Goal: Task Accomplishment & Management: Manage account settings

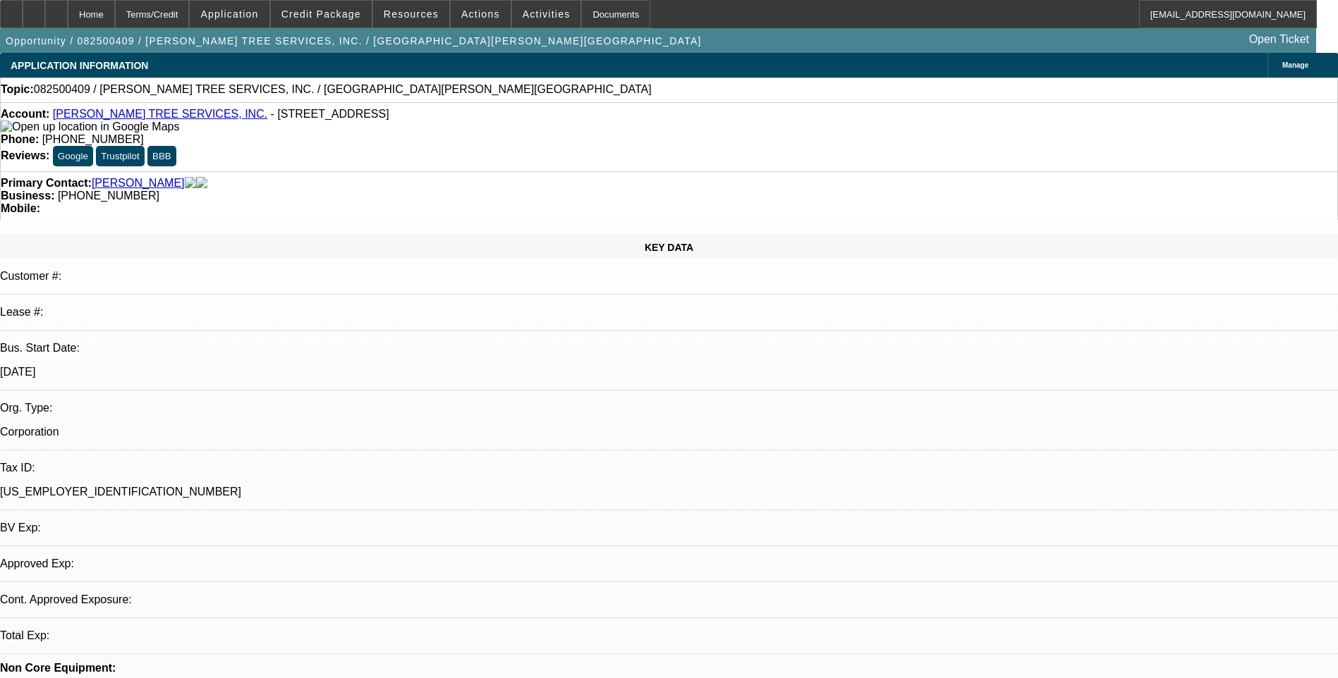
select select "0"
select select "2"
select select "0.1"
select select "1"
select select "2"
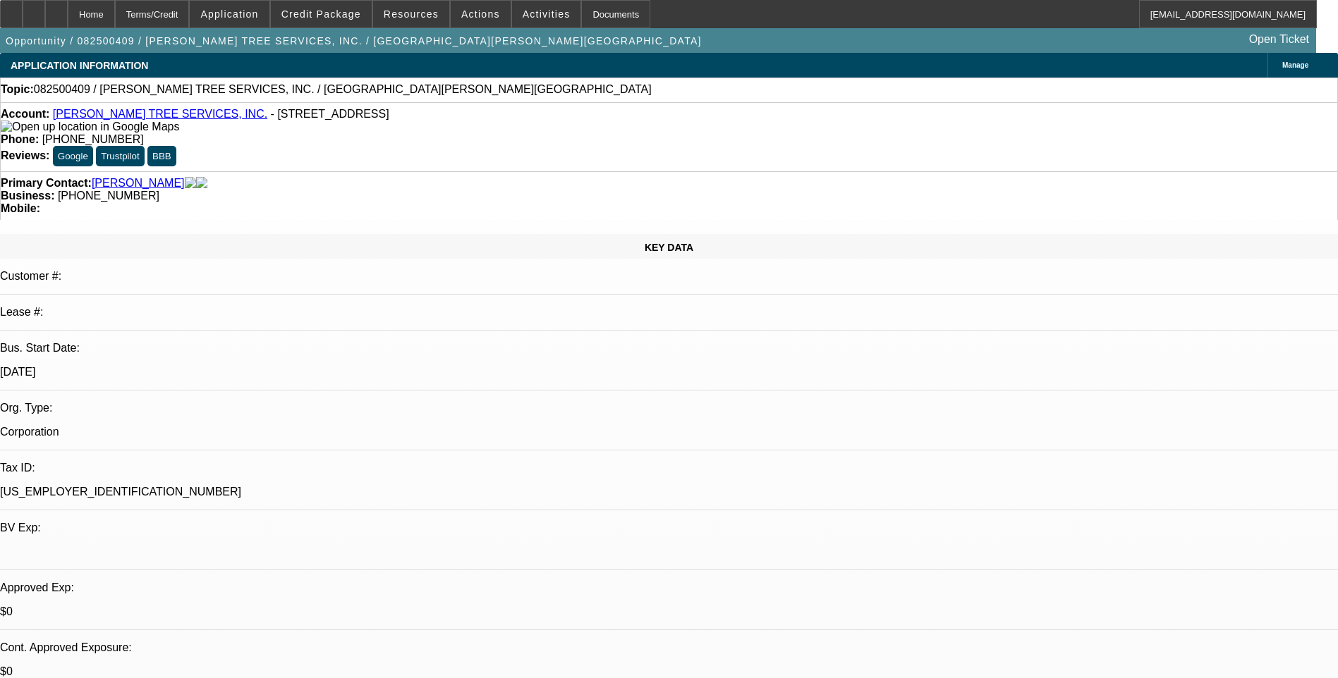
select select "4"
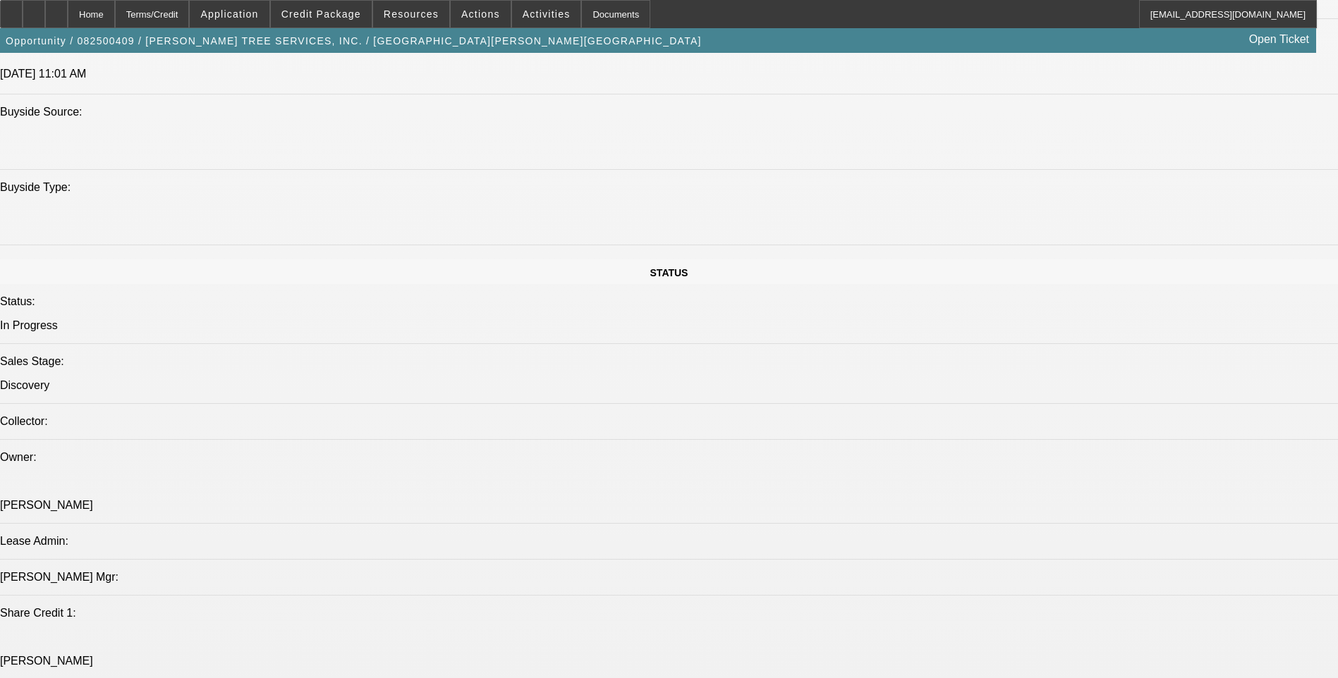
scroll to position [1551, 0]
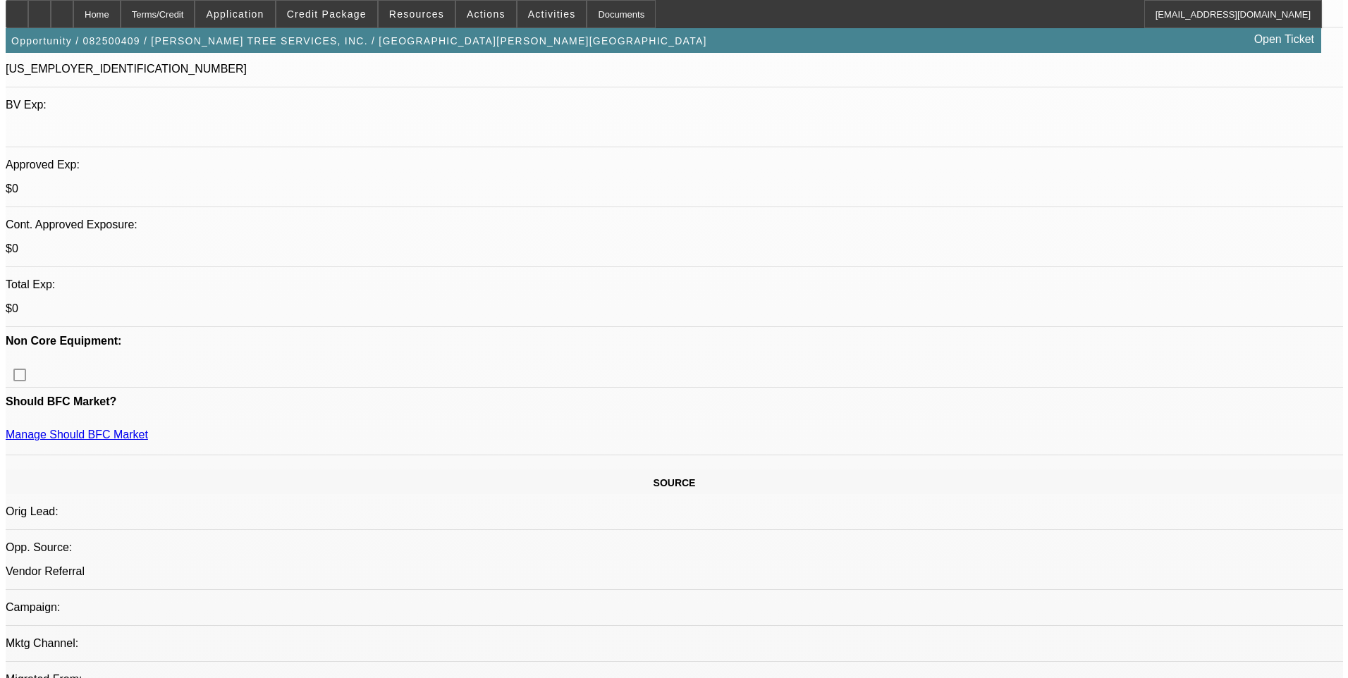
scroll to position [0, 0]
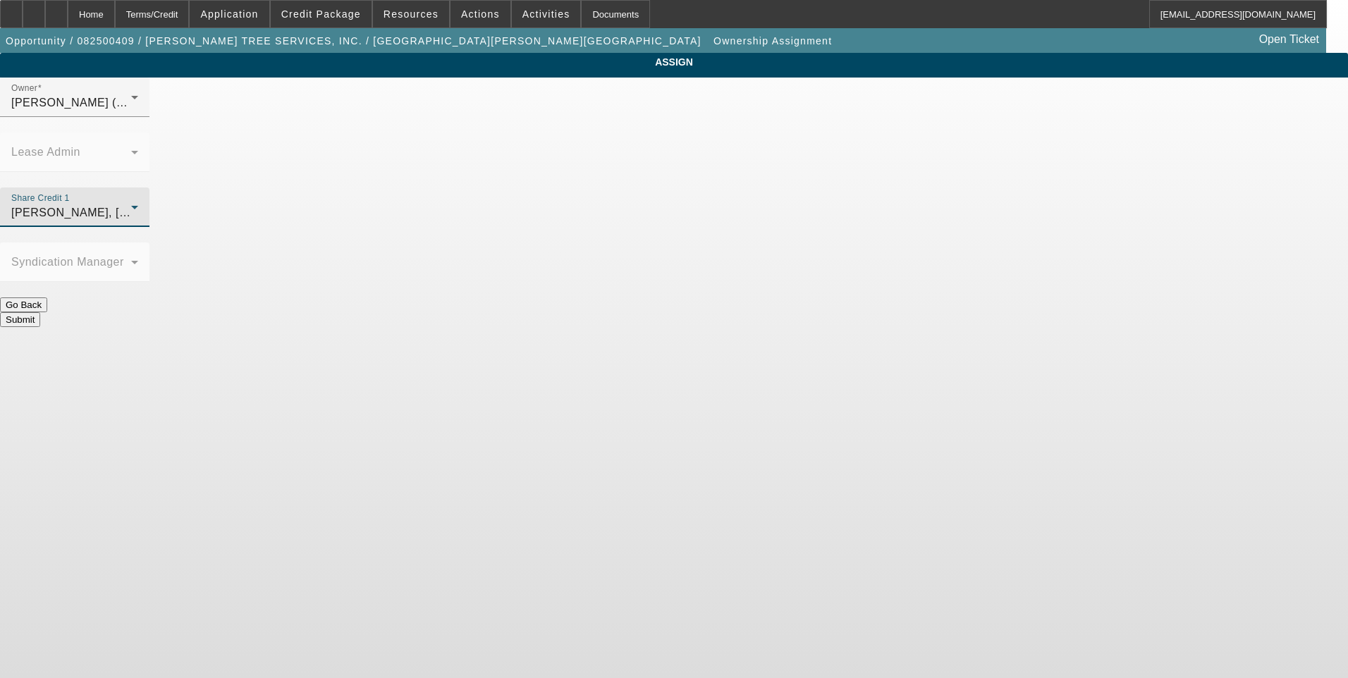
click at [131, 205] on div "Zallik, Asher (Lvl 6)" at bounding box center [71, 213] width 120 height 17
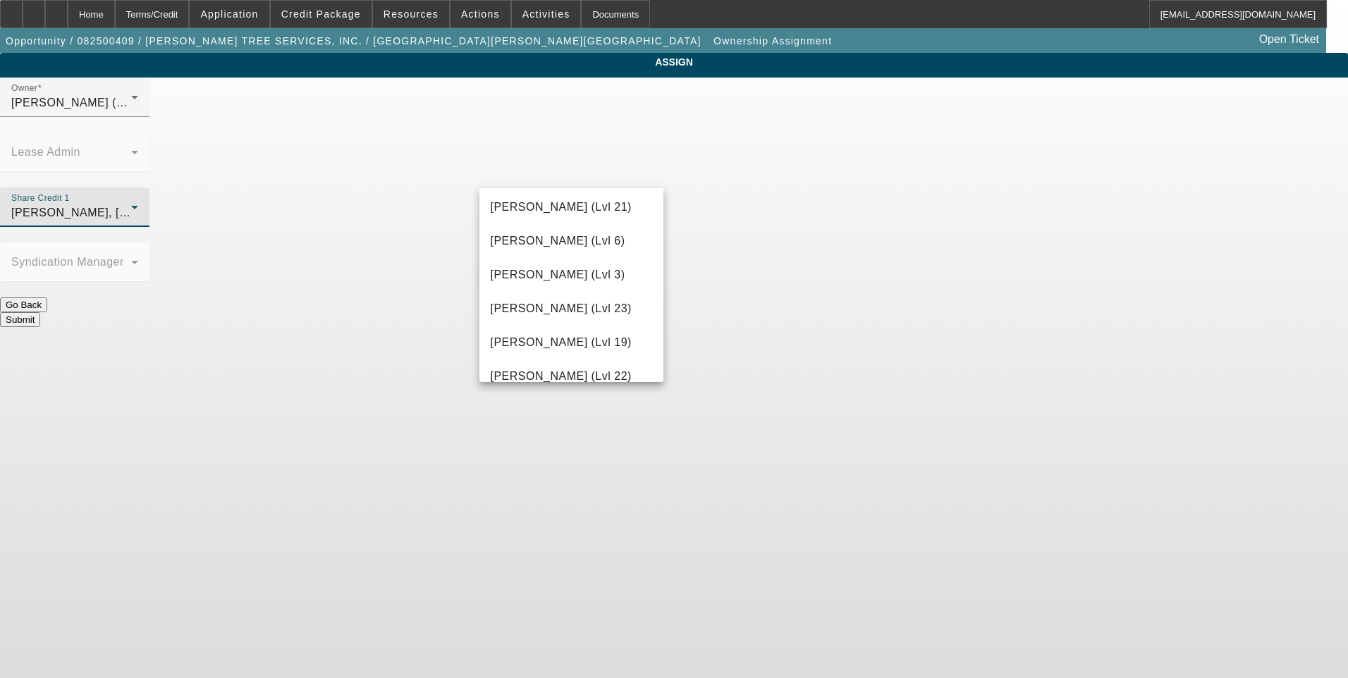
scroll to position [1459, 0]
click at [563, 278] on span "Rahlfs, Thomas (Lvl 6)" at bounding box center [558, 275] width 135 height 17
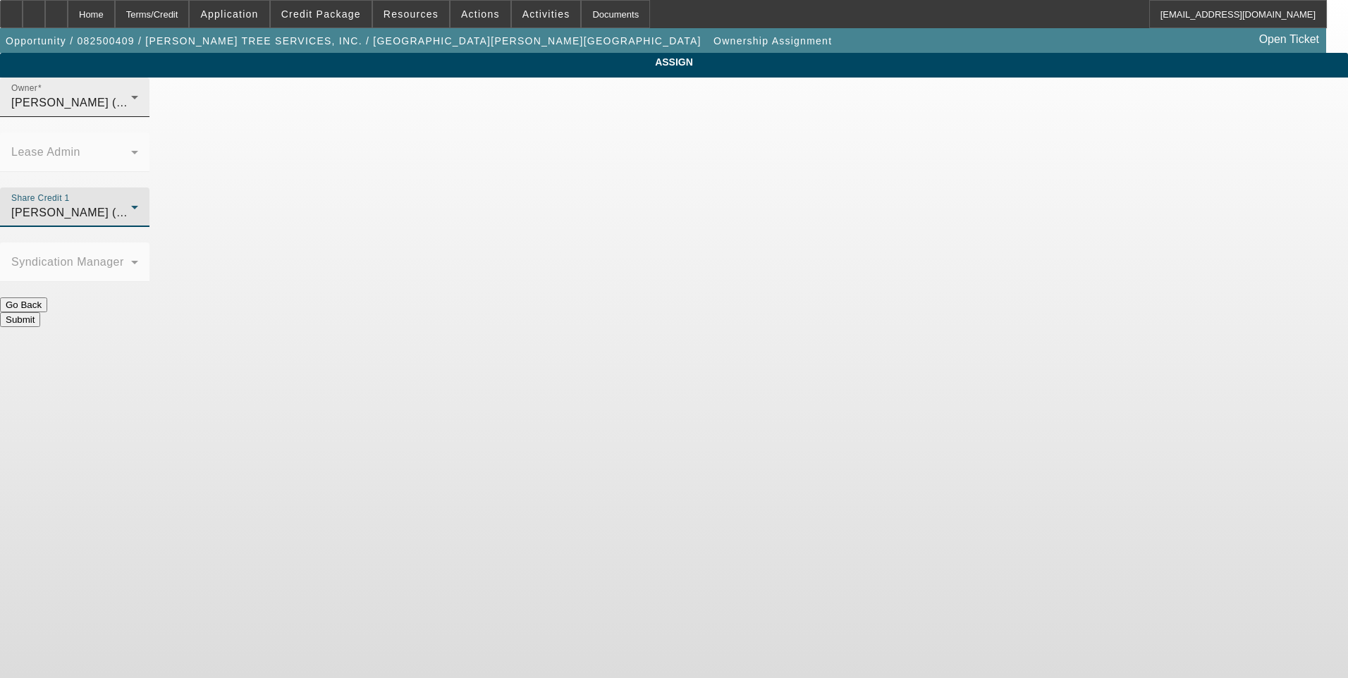
click at [146, 109] on span "Rahlfs, Thomas (Lvl 6)" at bounding box center [78, 103] width 135 height 12
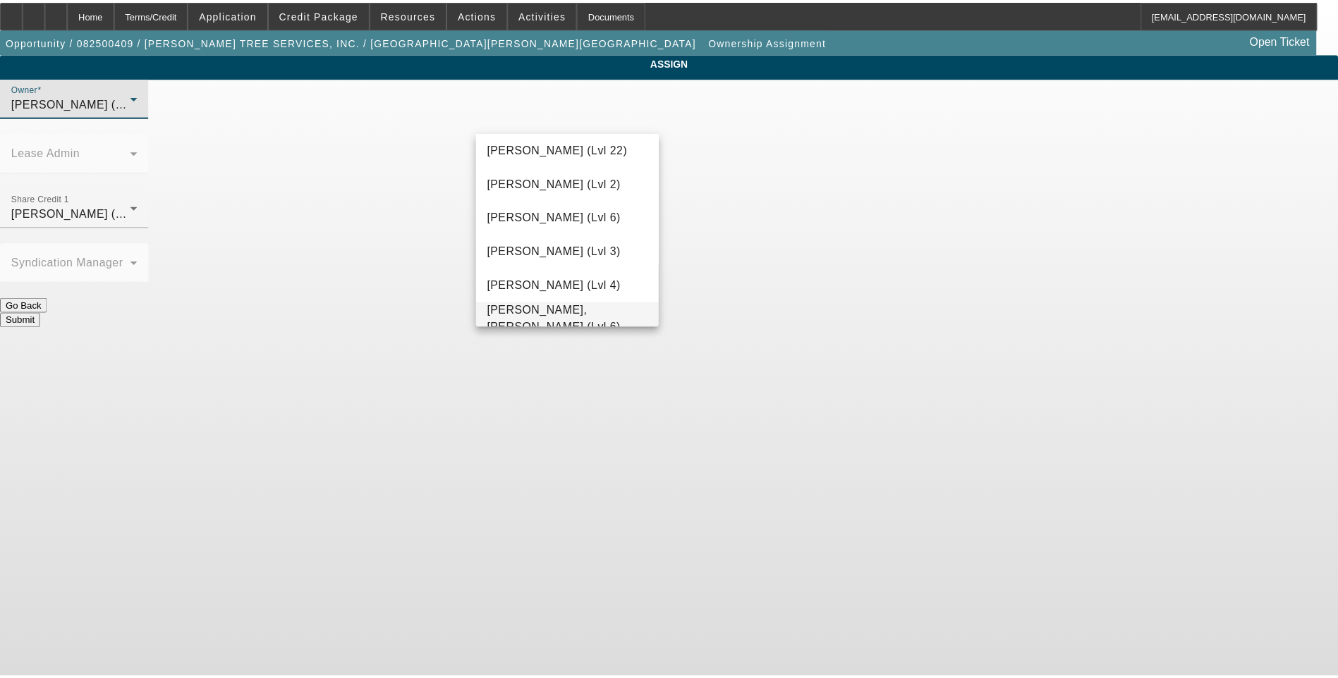
scroll to position [2051, 0]
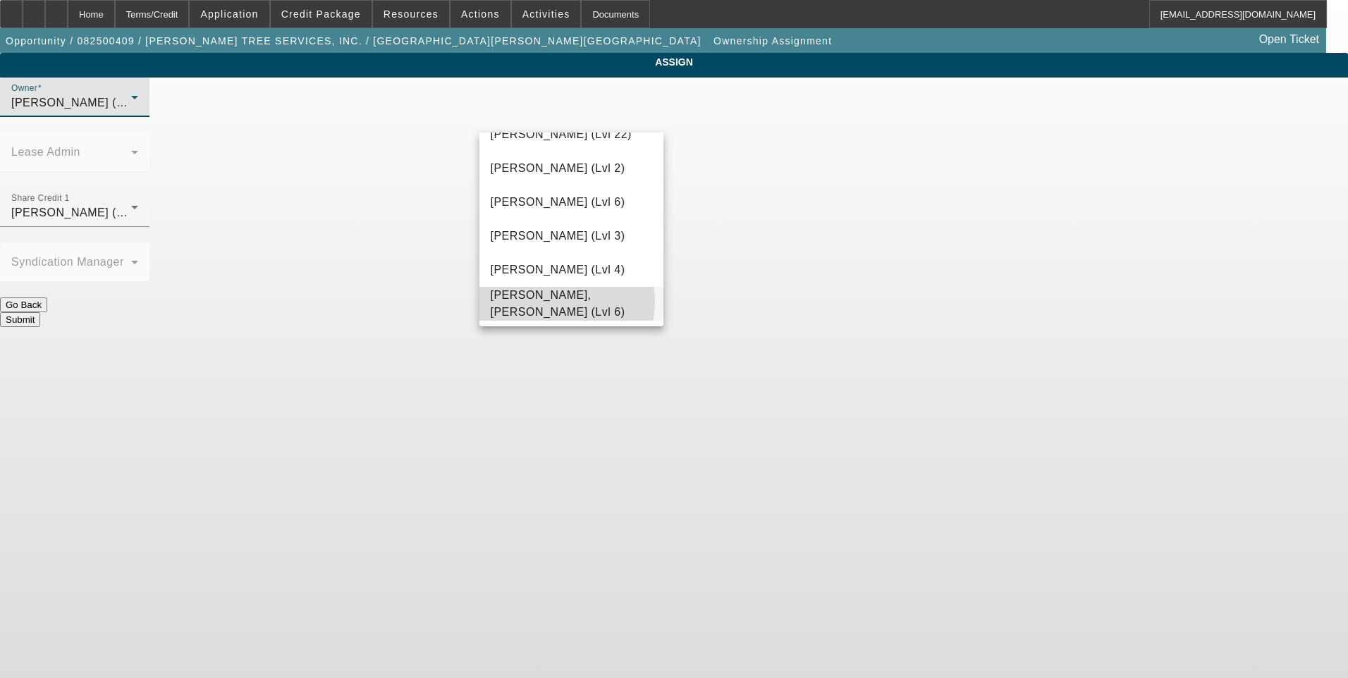
click at [556, 302] on span "Zallik, Asher (Lvl 6)" at bounding box center [572, 304] width 162 height 34
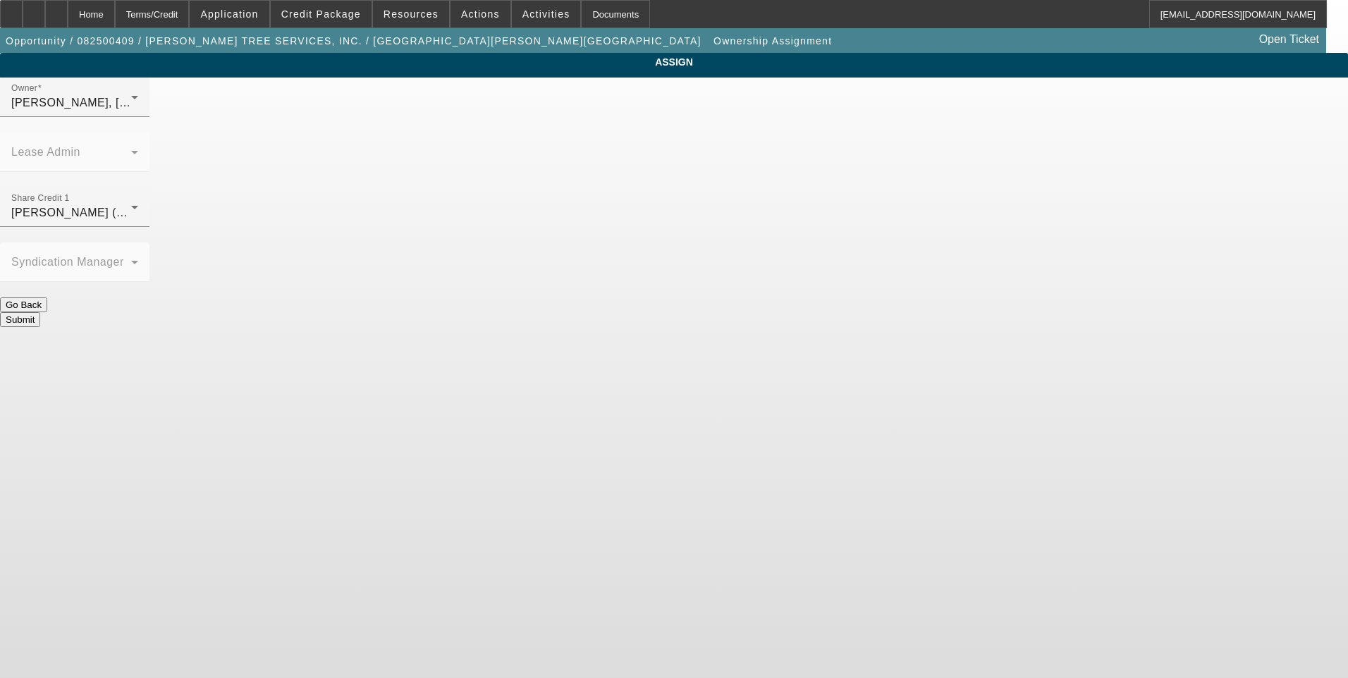
click at [40, 312] on button "Submit" at bounding box center [20, 319] width 40 height 15
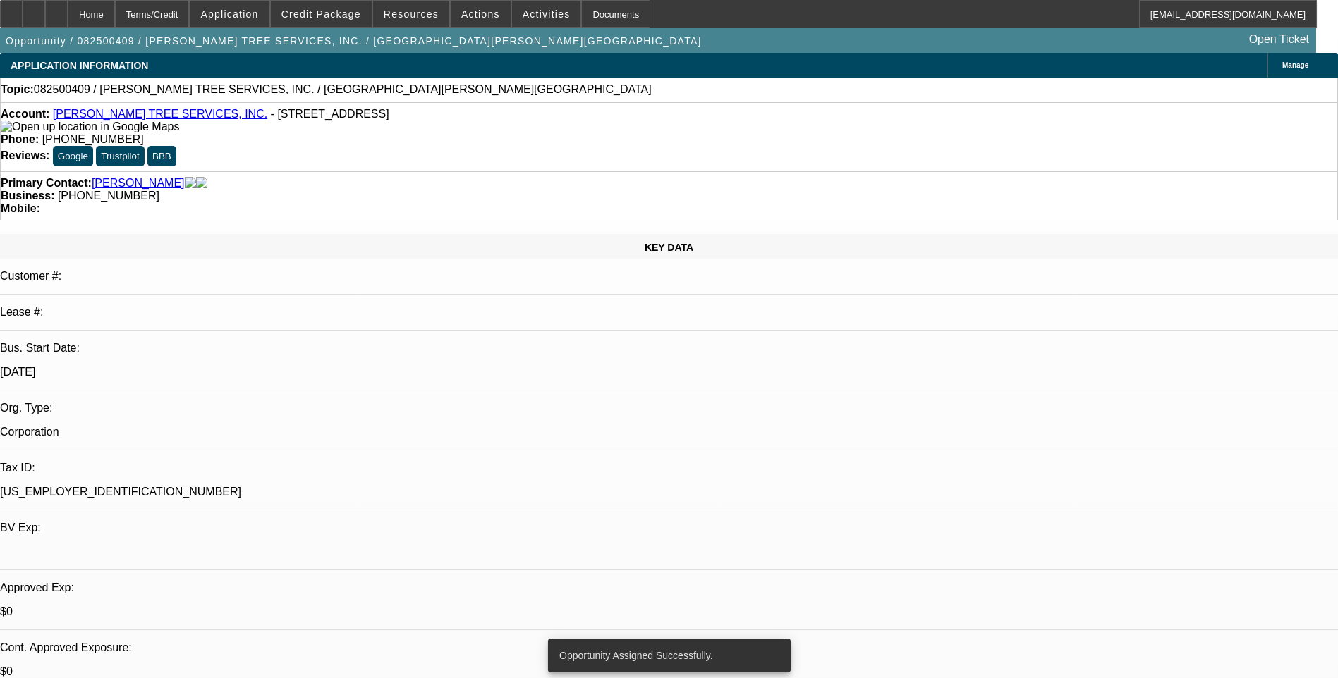
select select "0"
select select "2"
select select "0.1"
select select "4"
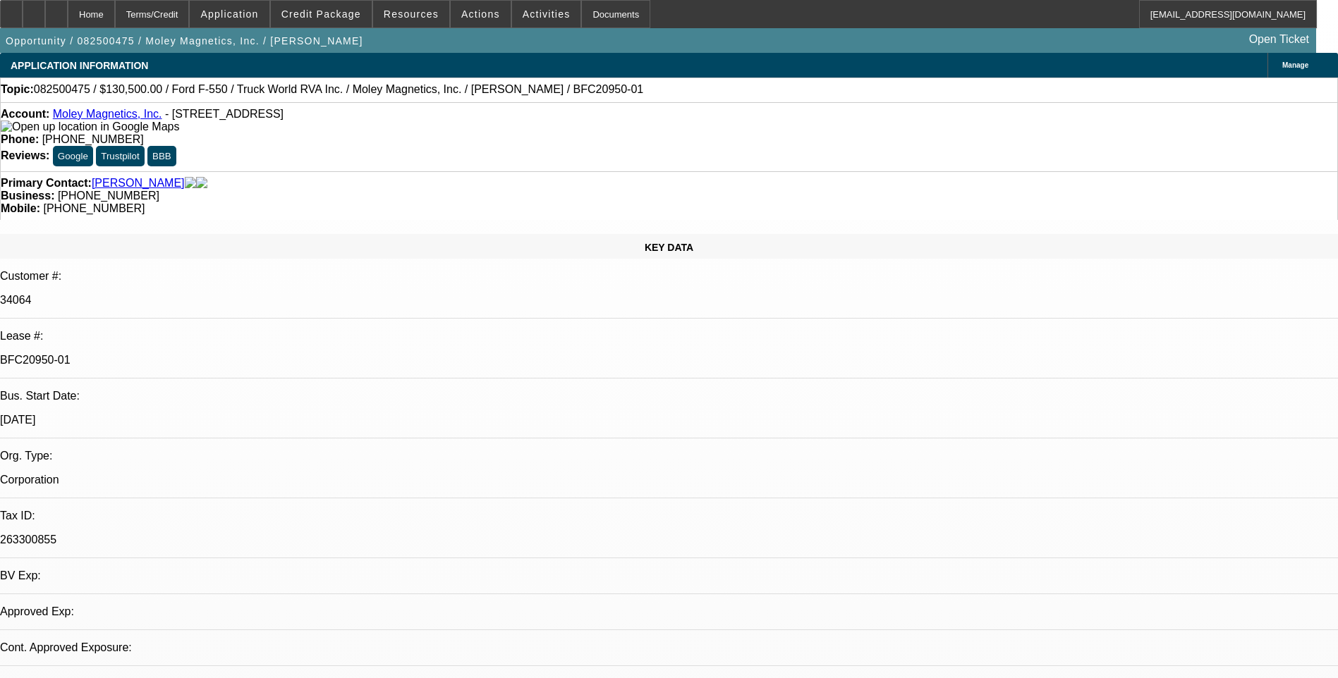
select select "0.1"
select select "0"
select select "0.1"
select select "0"
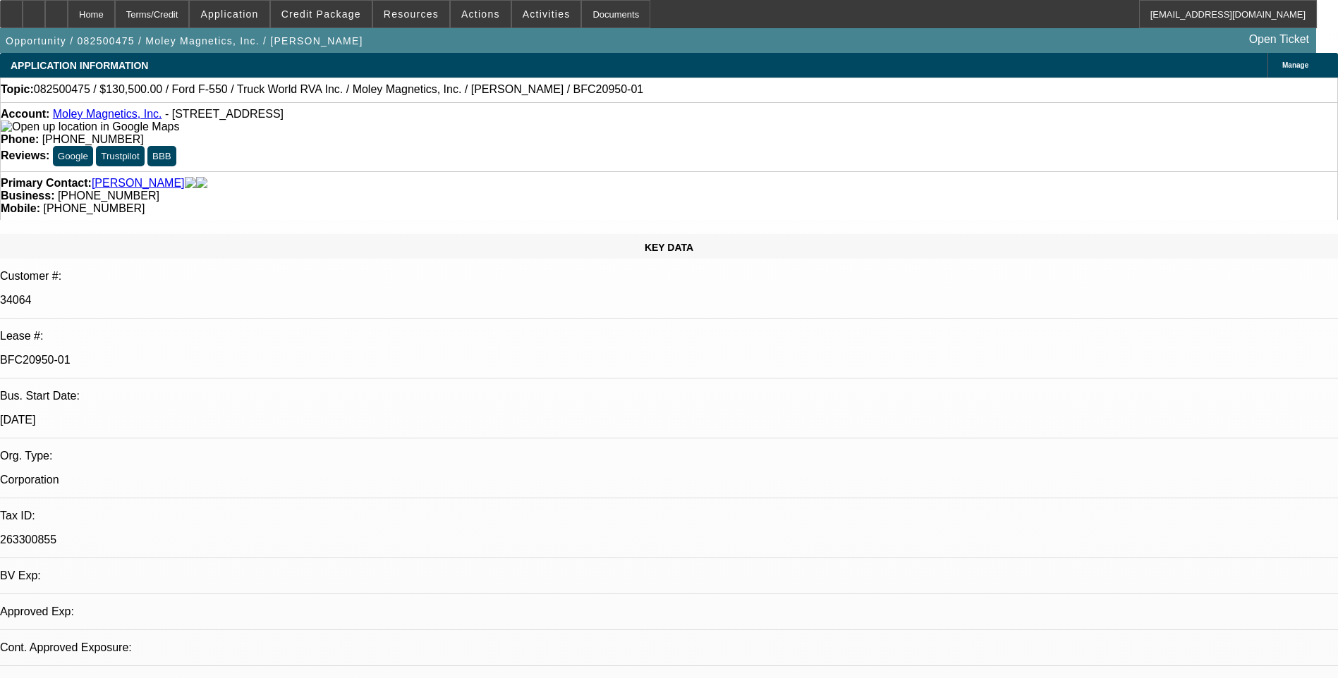
select select "0"
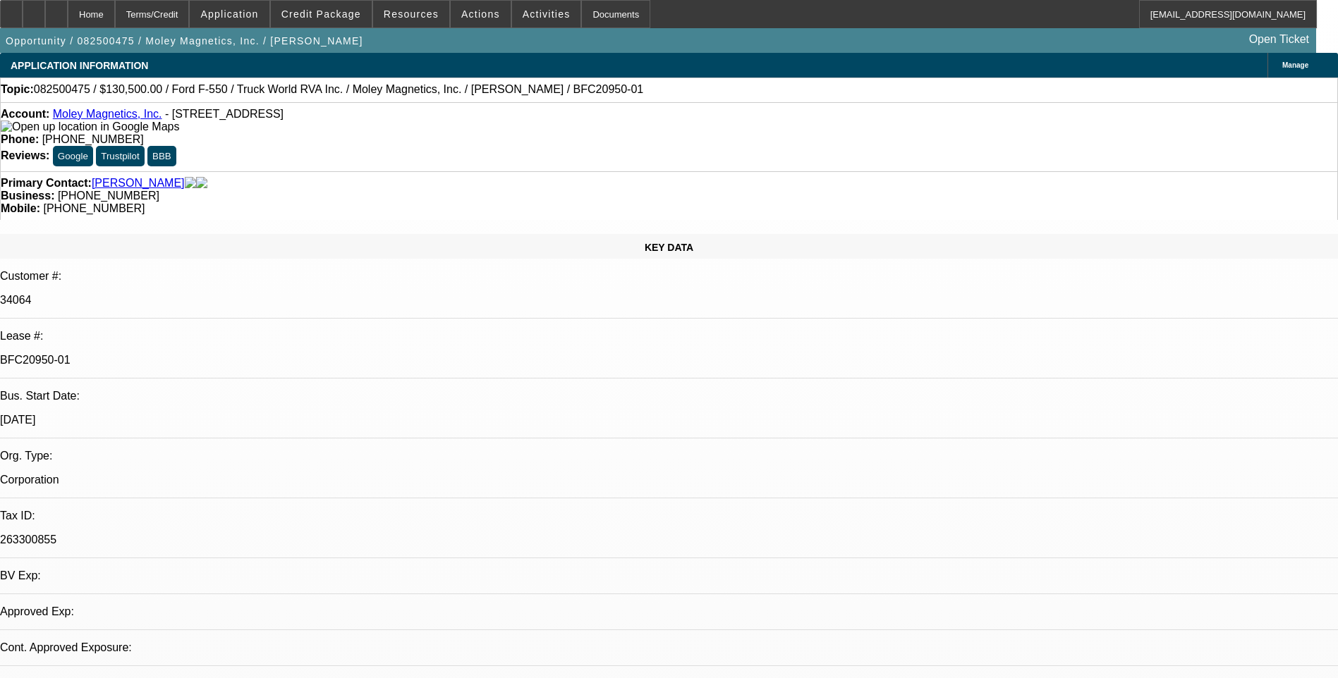
select select "0"
select select "1"
select select "6"
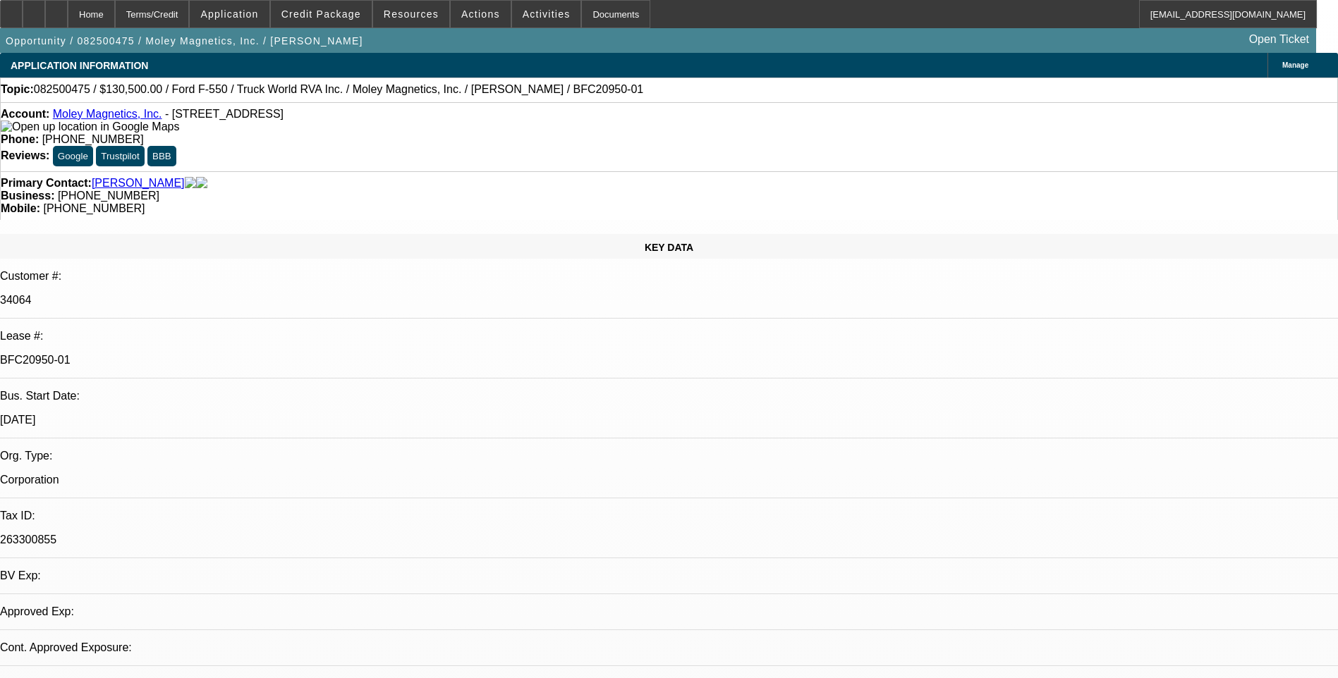
select select "1"
select select "6"
select select "1"
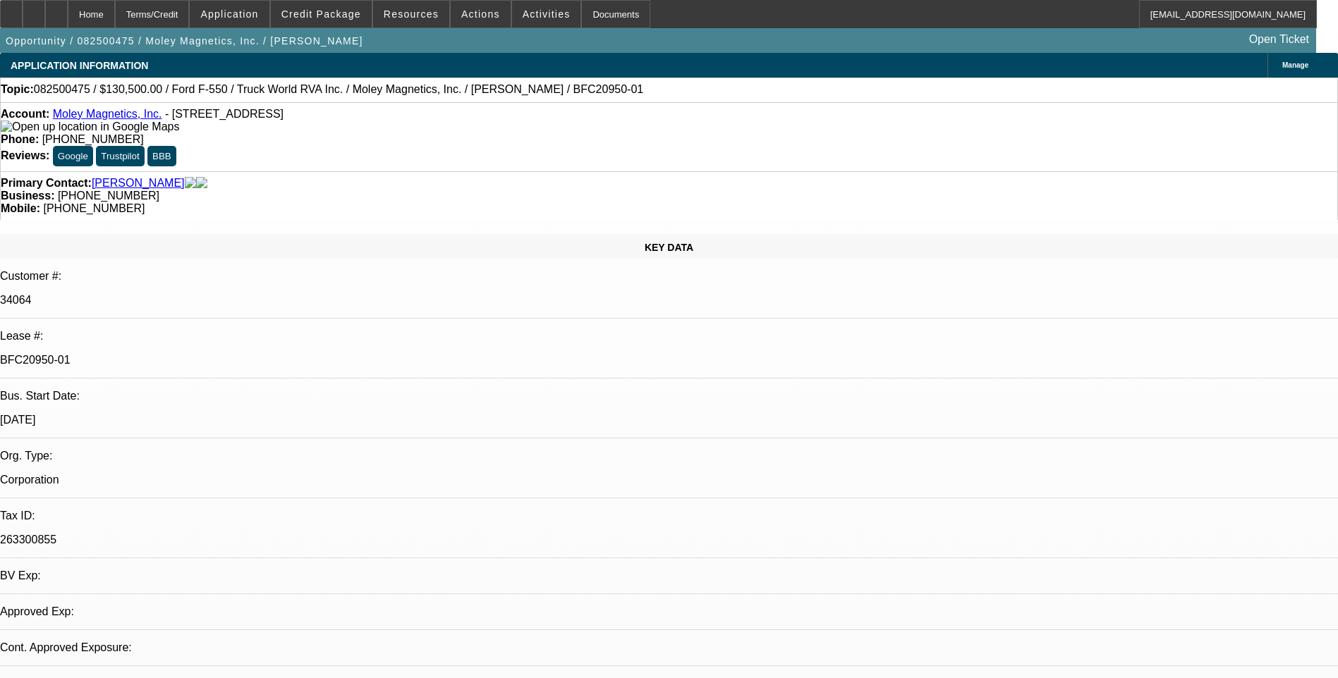
select select "6"
select select "1"
select select "6"
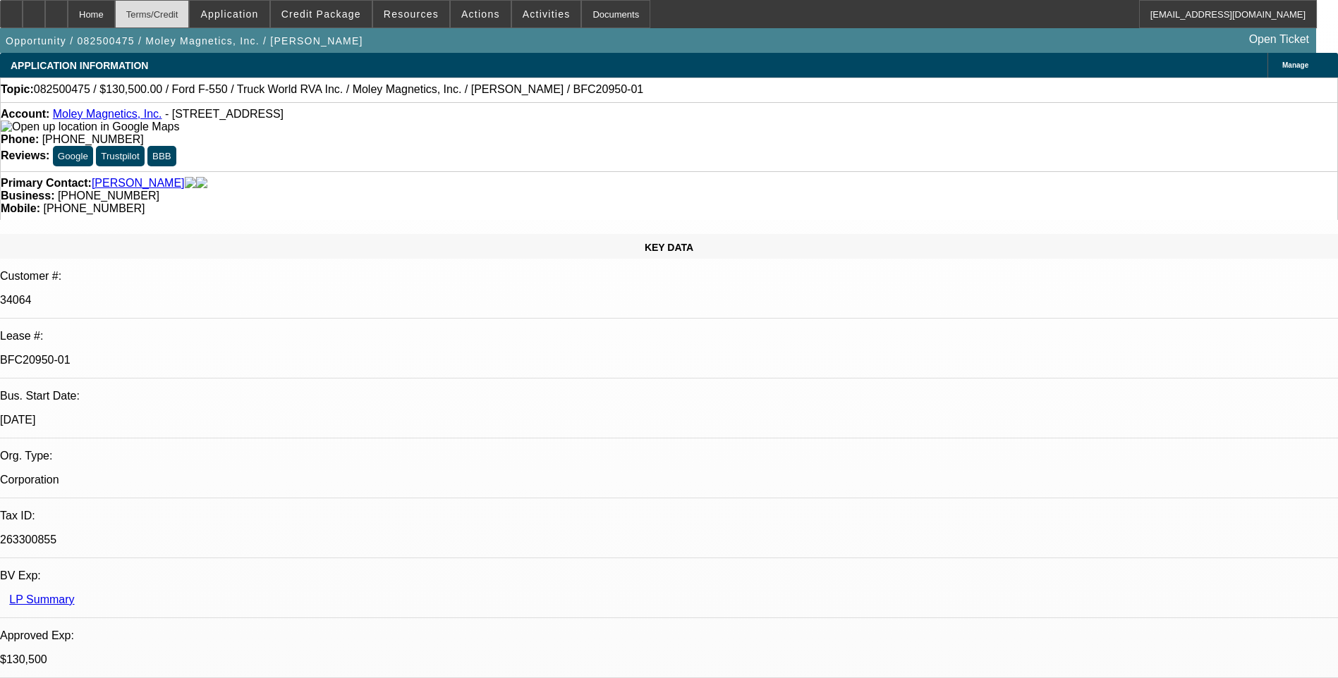
click at [190, 11] on div "Terms/Credit" at bounding box center [152, 14] width 75 height 28
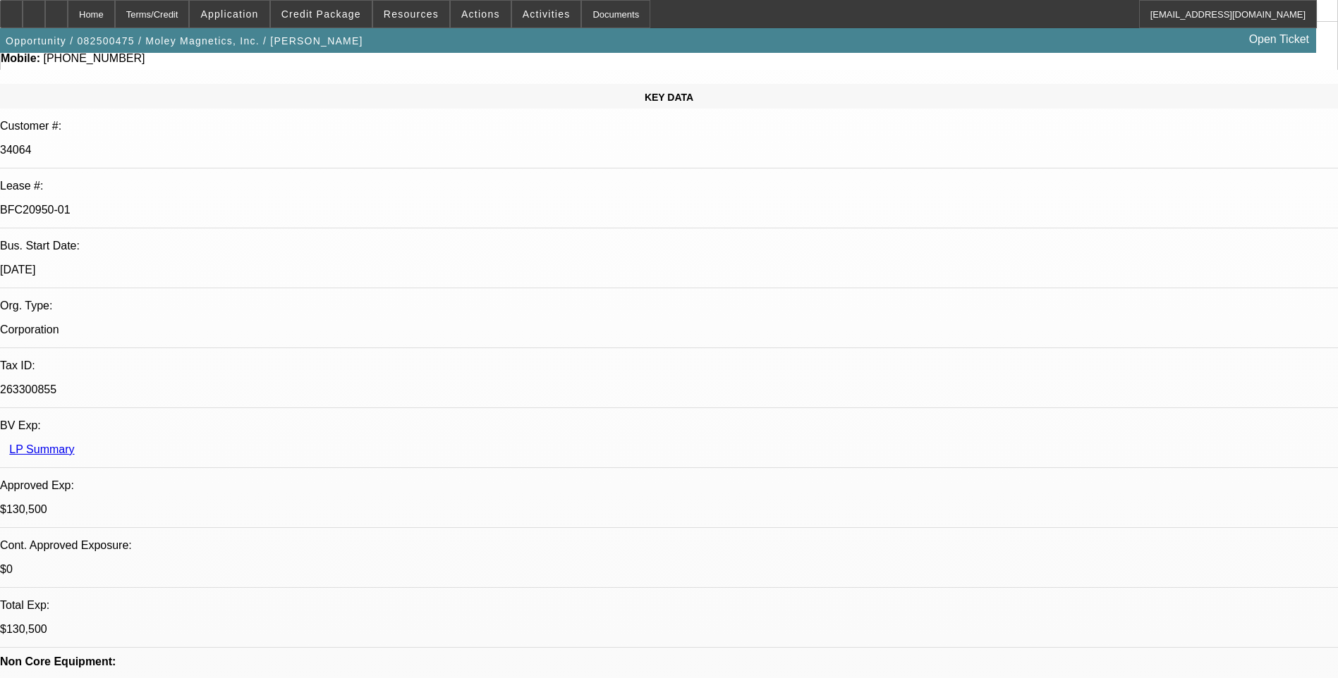
scroll to position [0, 0]
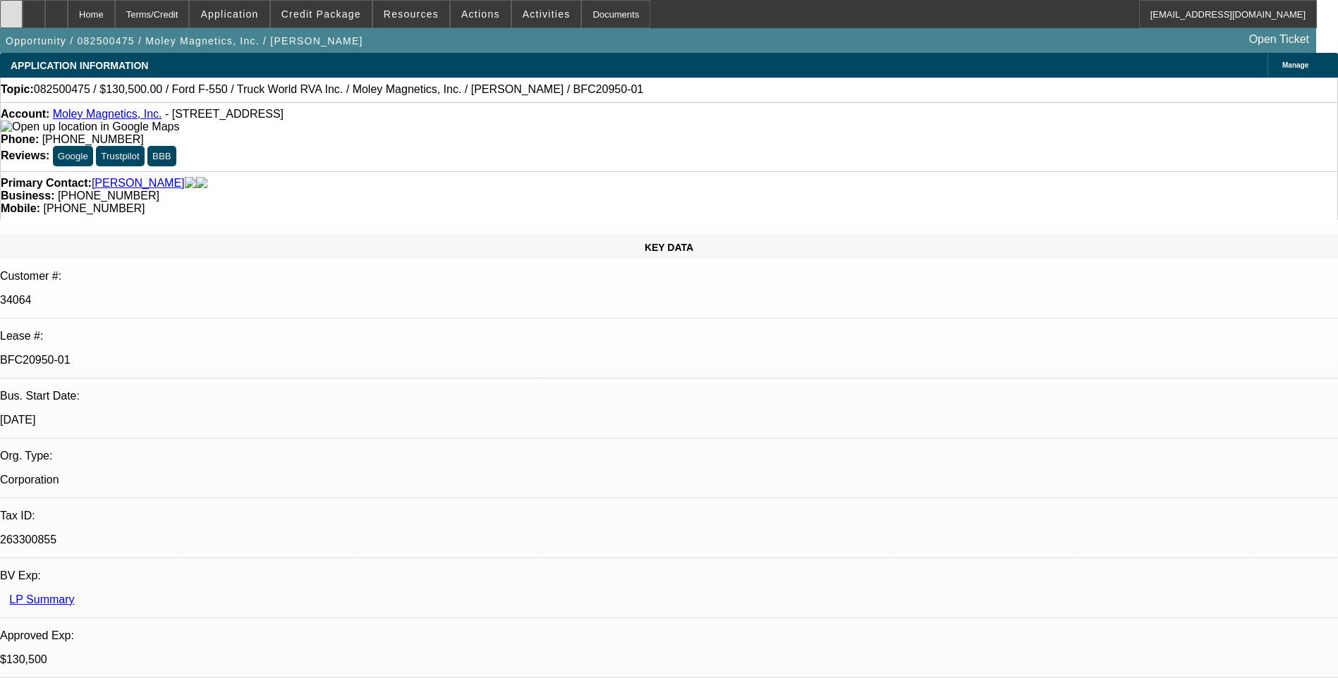
click at [11, 9] on icon at bounding box center [11, 9] width 0 height 0
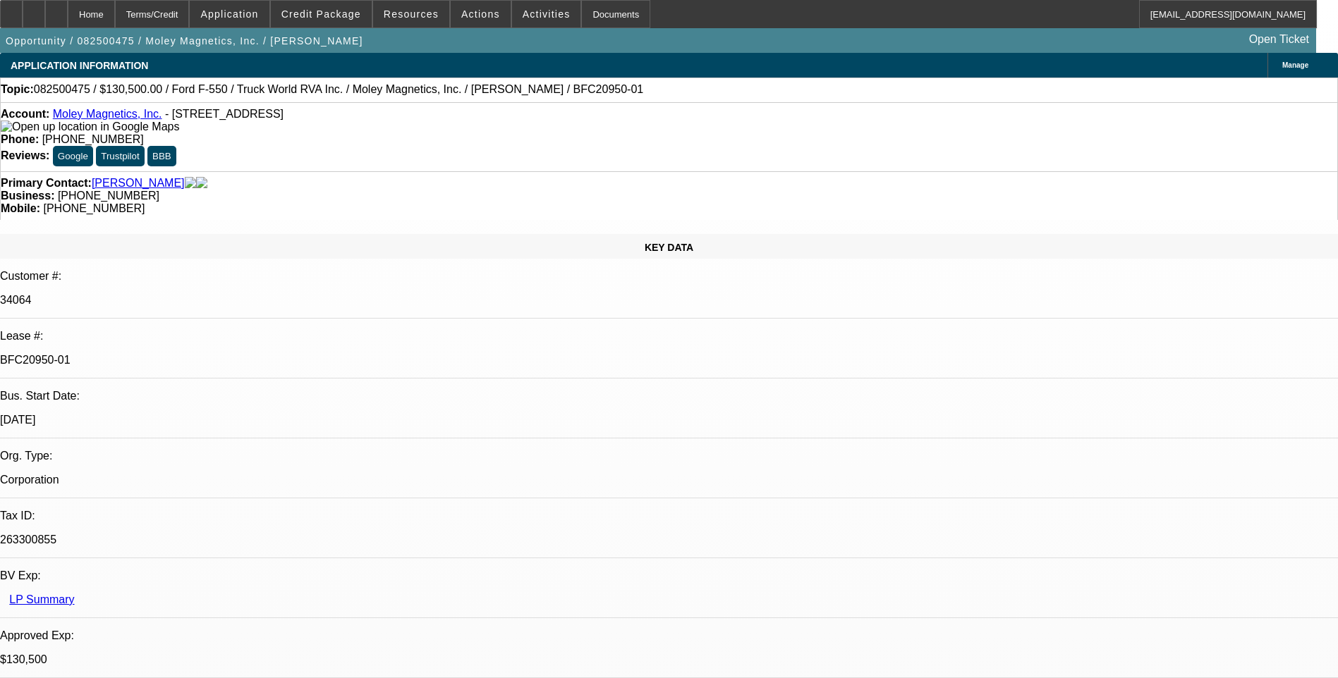
click at [190, 11] on div "Terms/Credit" at bounding box center [152, 14] width 75 height 28
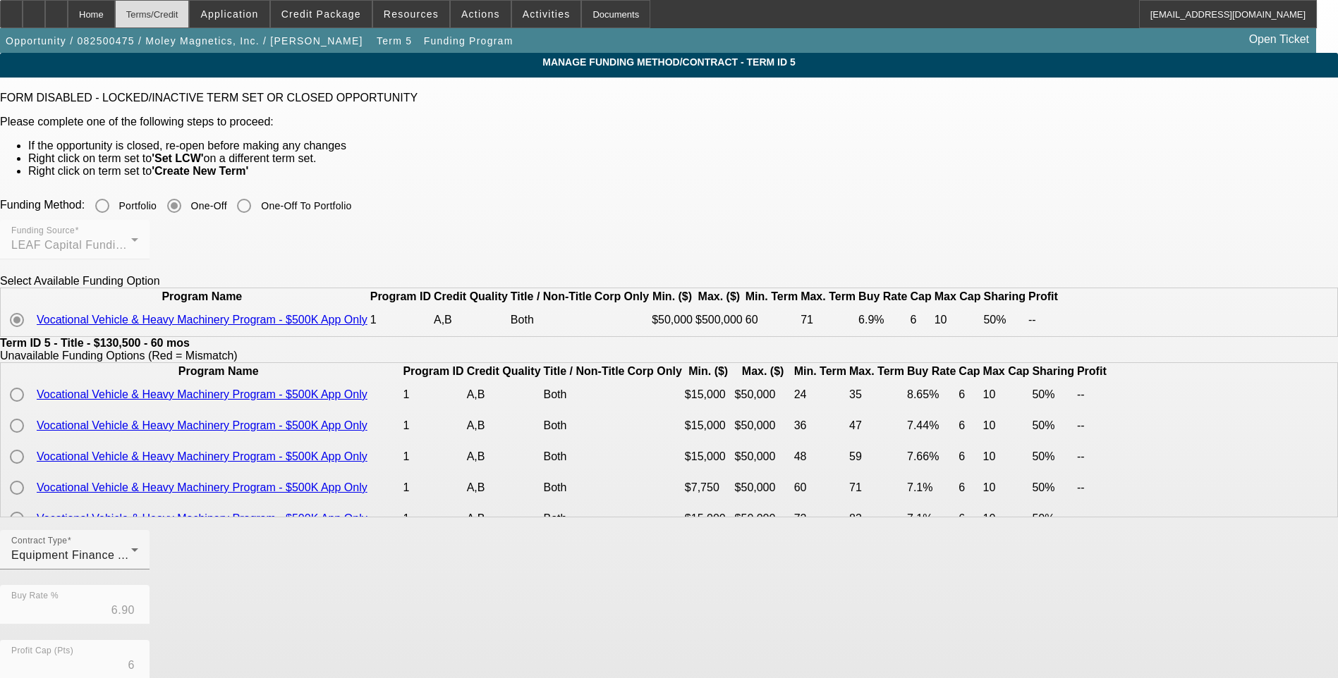
click at [182, 9] on div "Terms/Credit" at bounding box center [152, 14] width 75 height 28
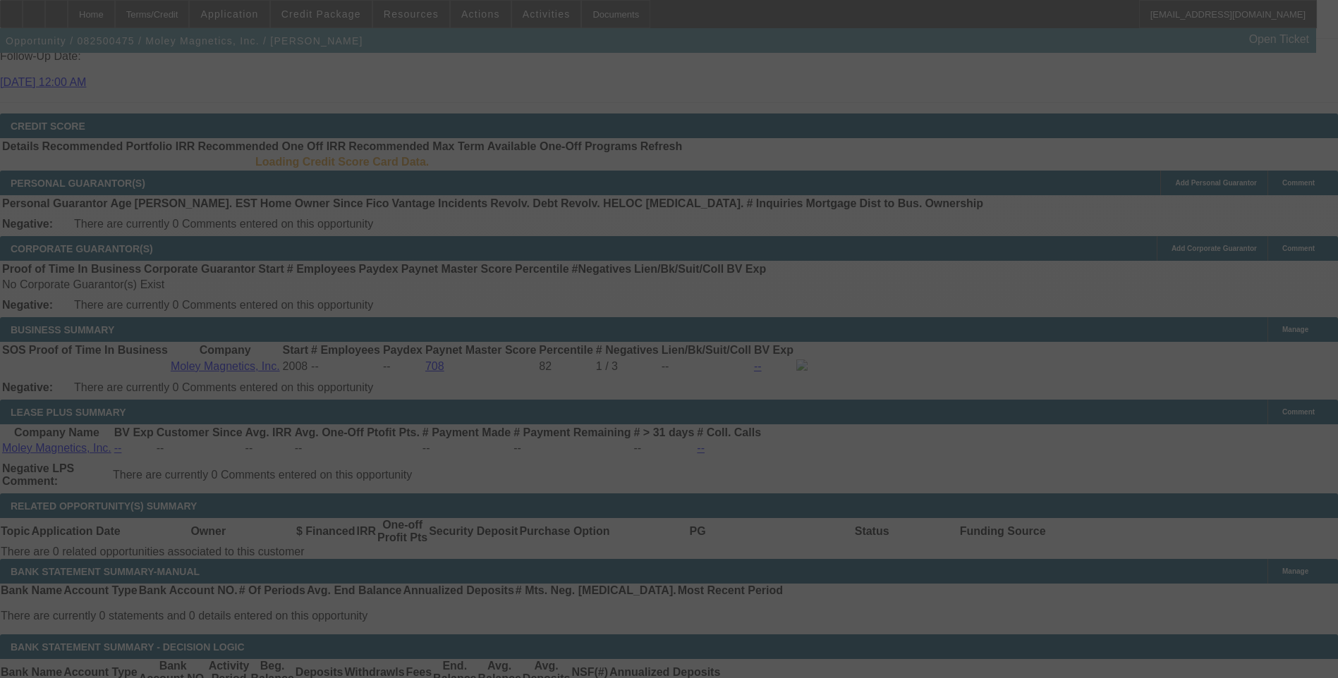
scroll to position [2073, 0]
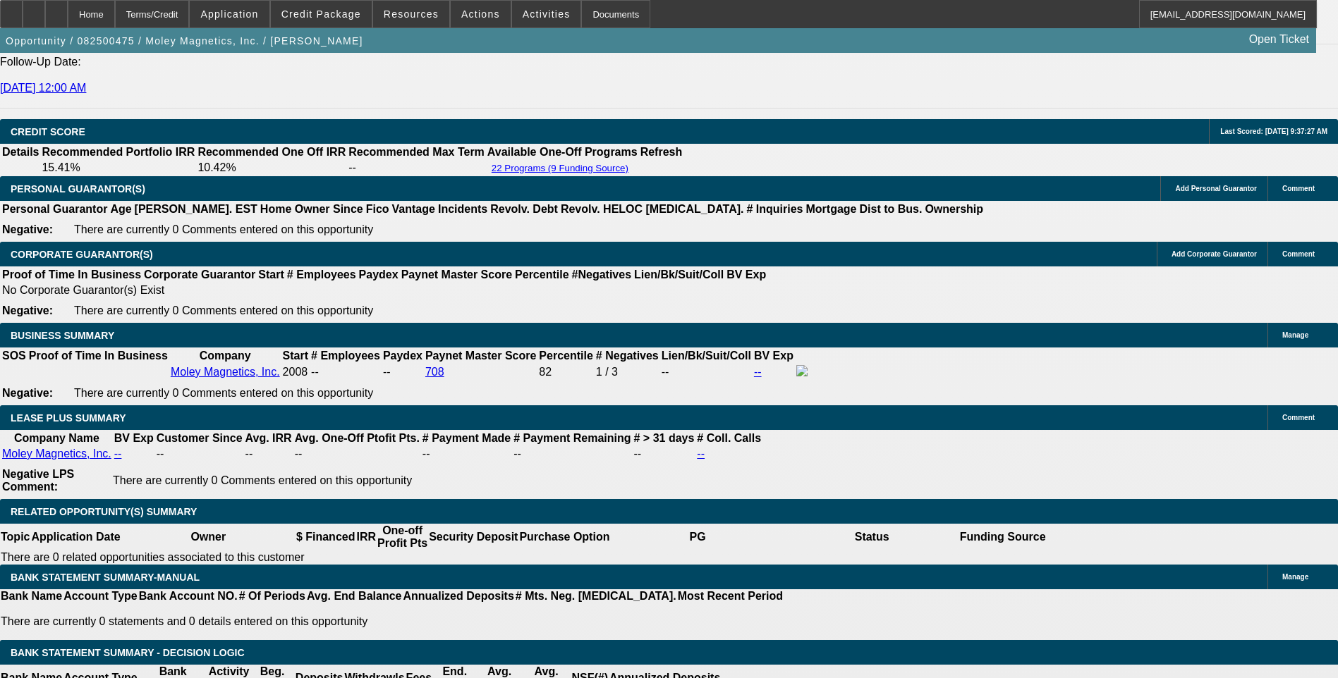
select select "0.1"
select select "0"
select select "6"
select select "0.1"
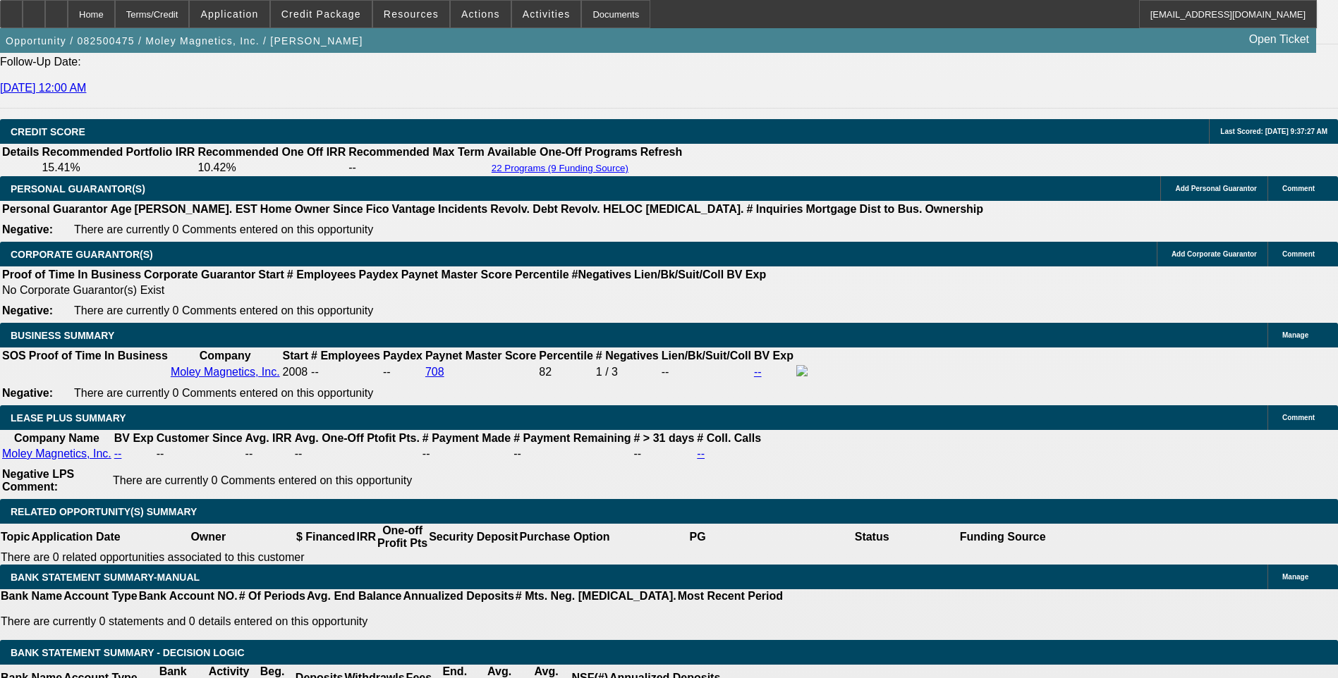
select select "0"
select select "6"
select select "0"
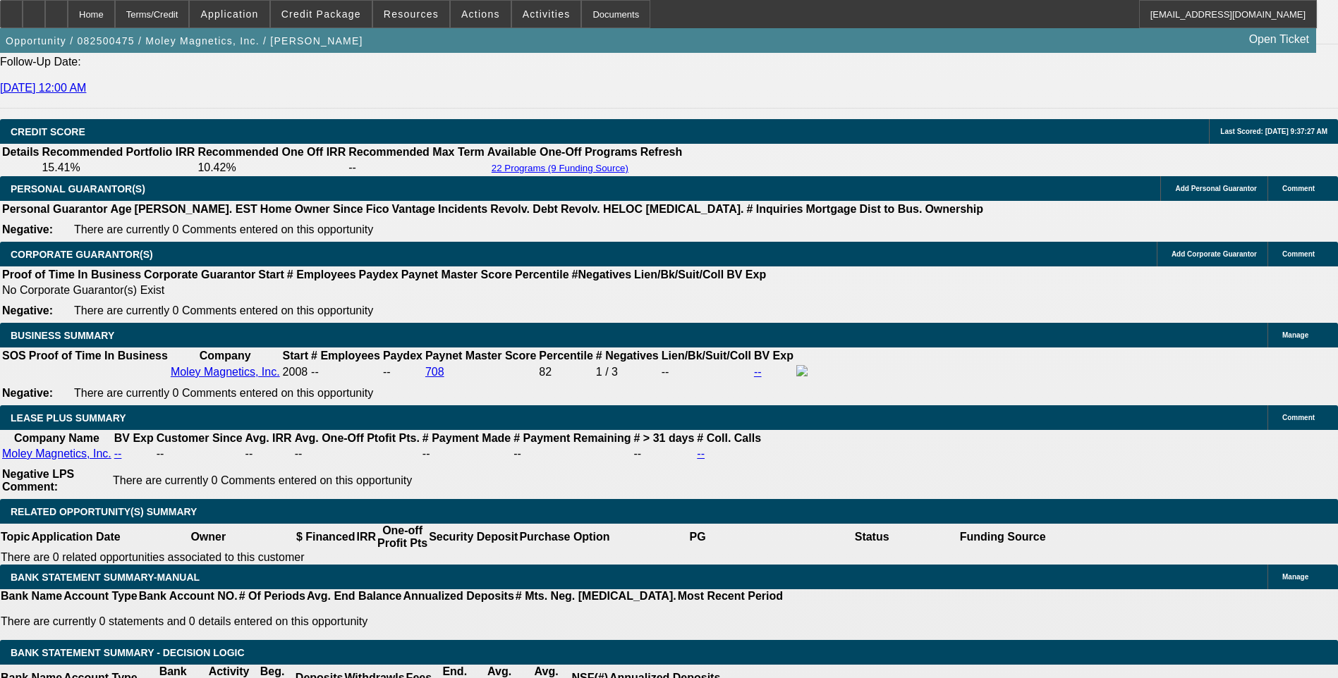
select select "0"
select select "6"
select select "0"
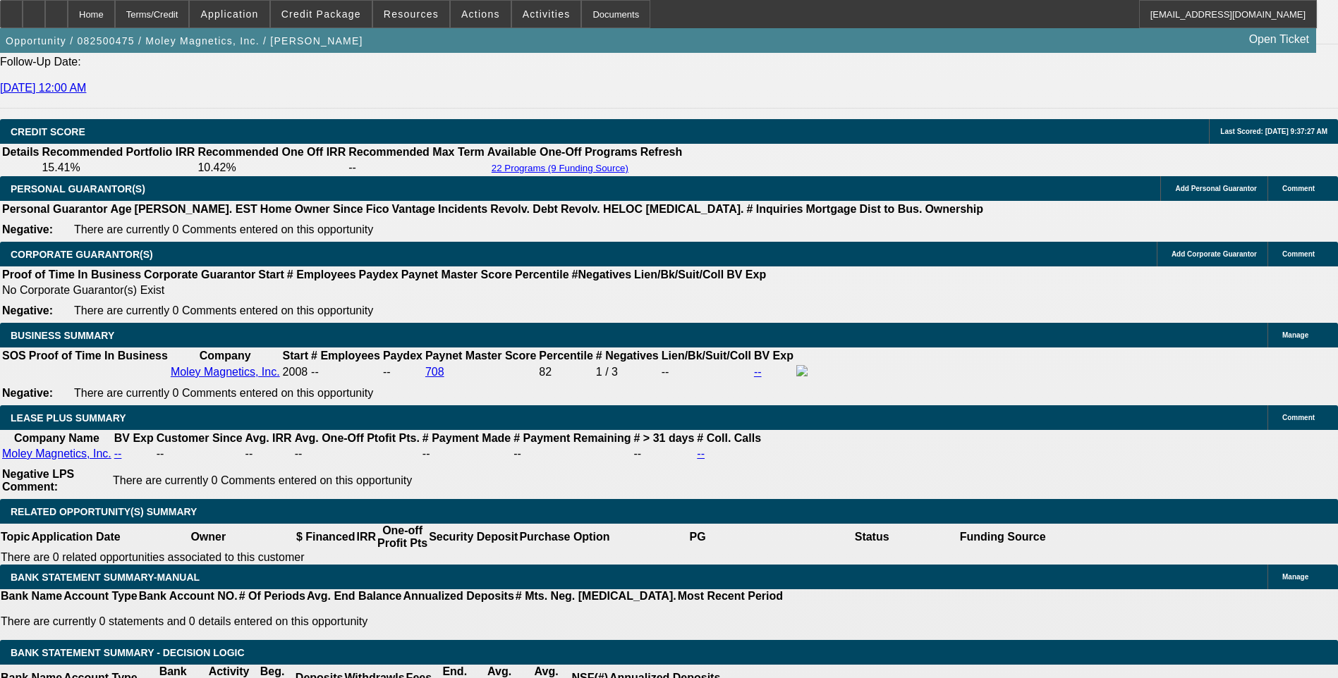
select select "6"
click at [190, 13] on div "Terms/Credit" at bounding box center [152, 14] width 75 height 28
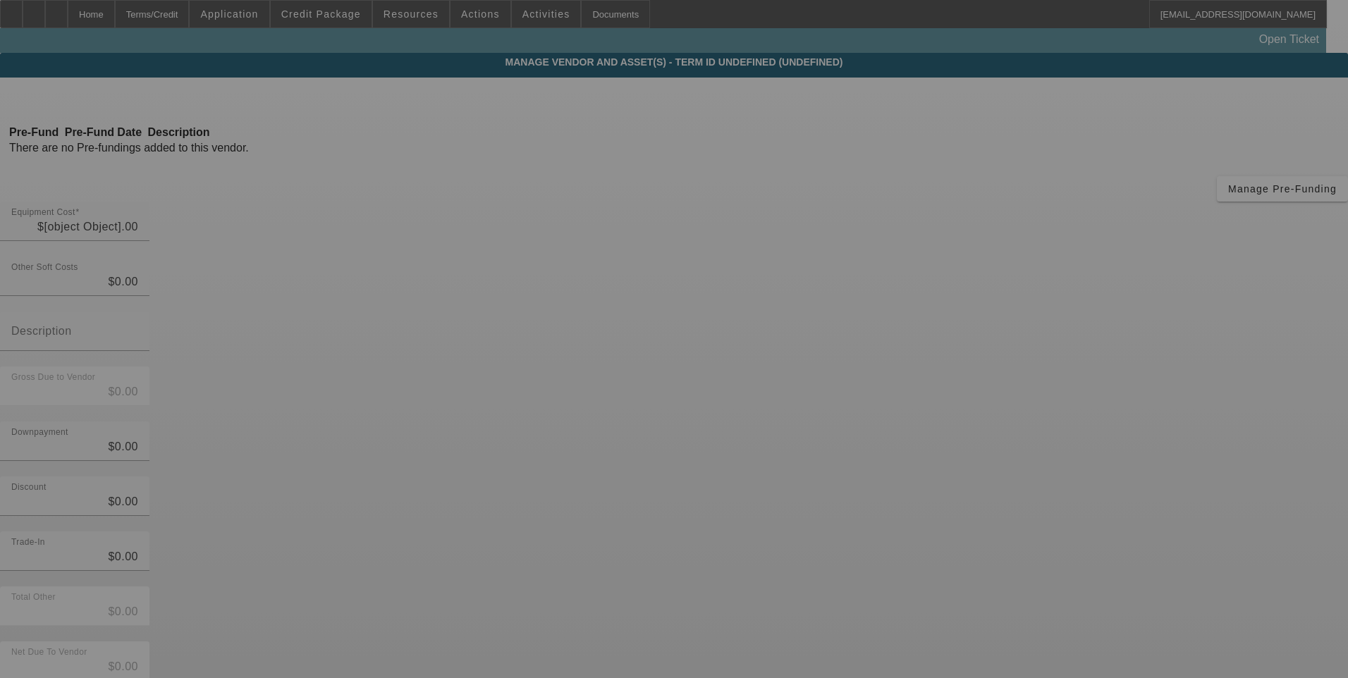
type input "$145,000.00"
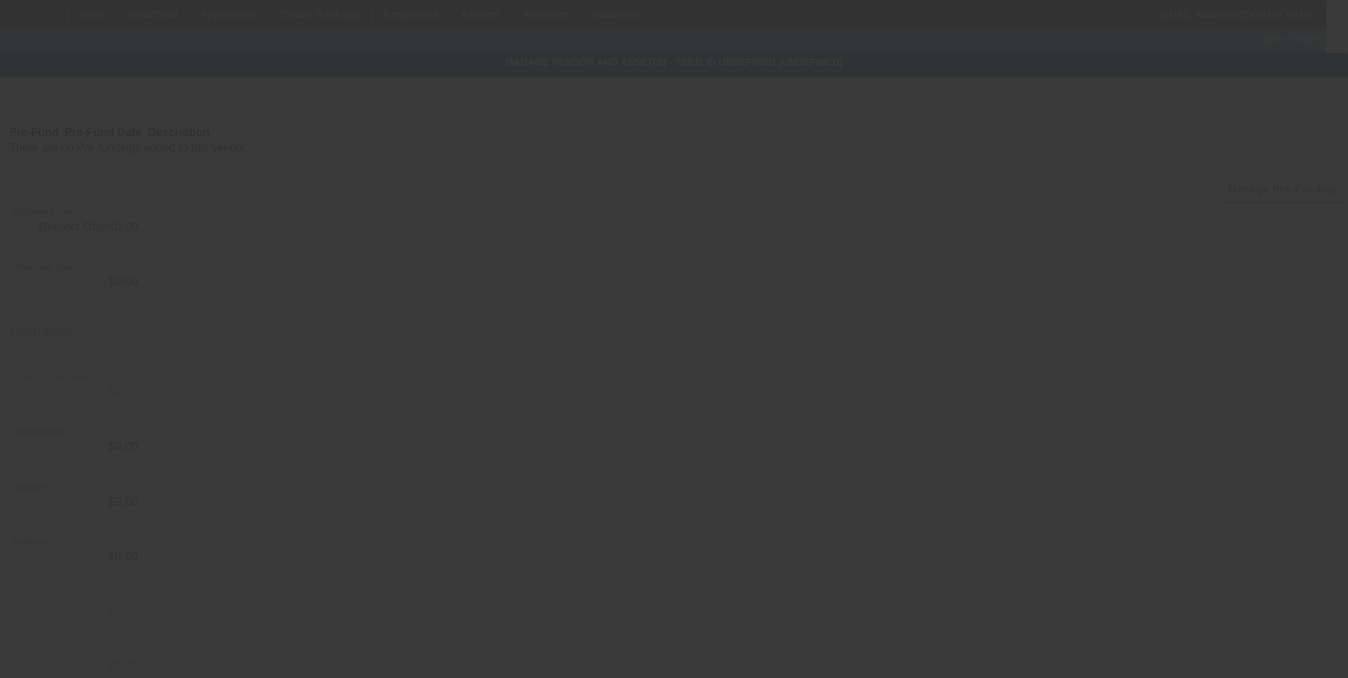
type input "$145,000.00"
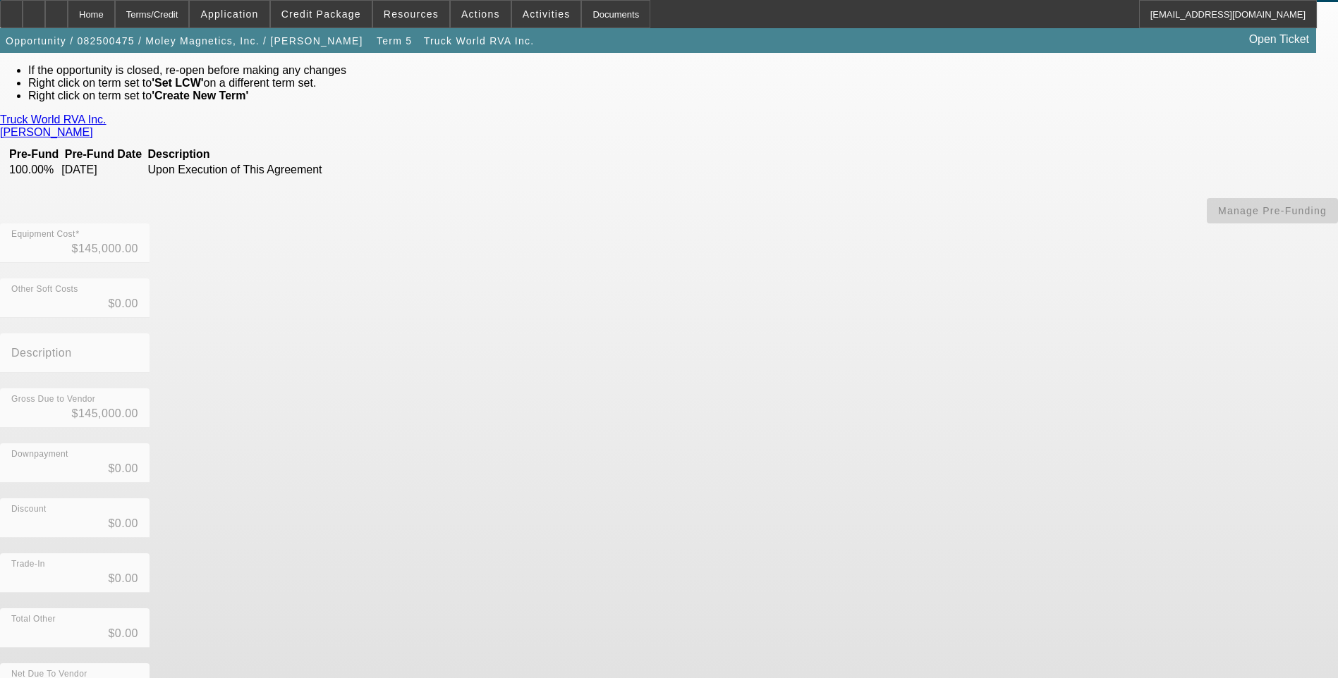
scroll to position [76, 0]
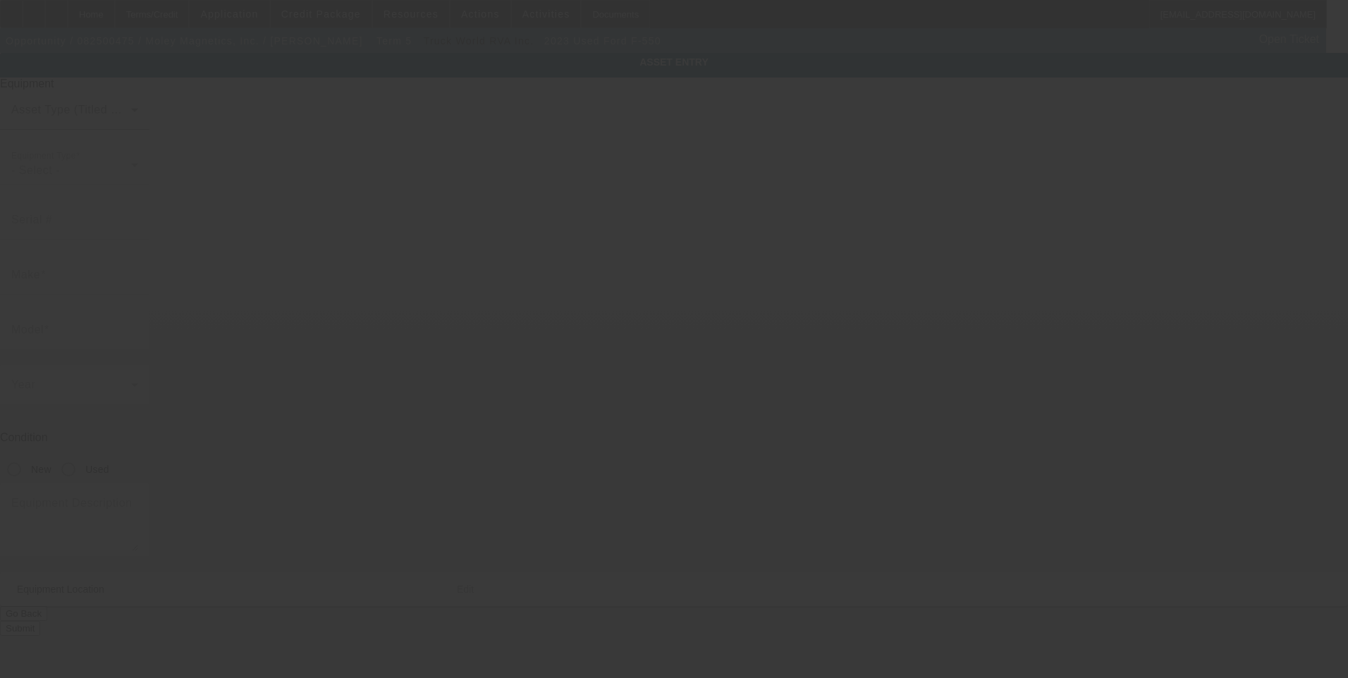
type input "1FD0W5HT3PEC71931"
type input "Ford"
type input "F-550"
radio input "true"
type textarea "with"
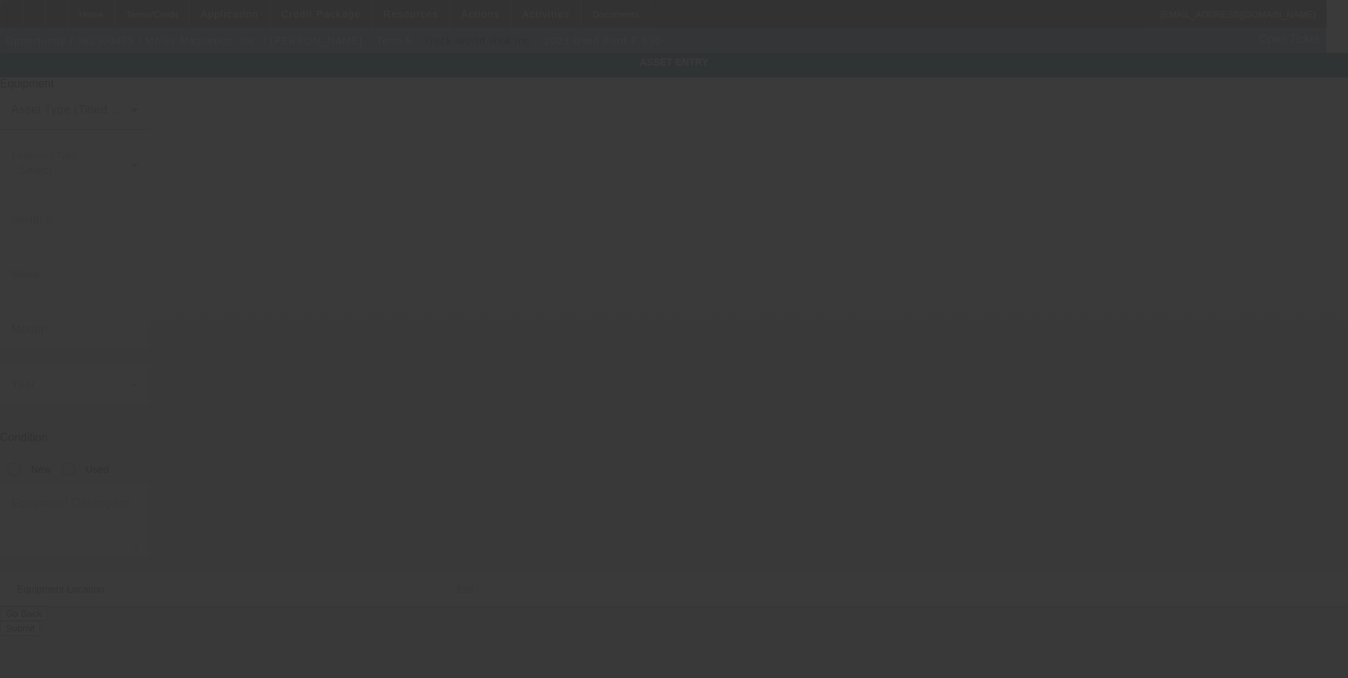
type input "5202 Commerce Dr"
type input "Lockport"
type input "14094"
type input "Niagara"
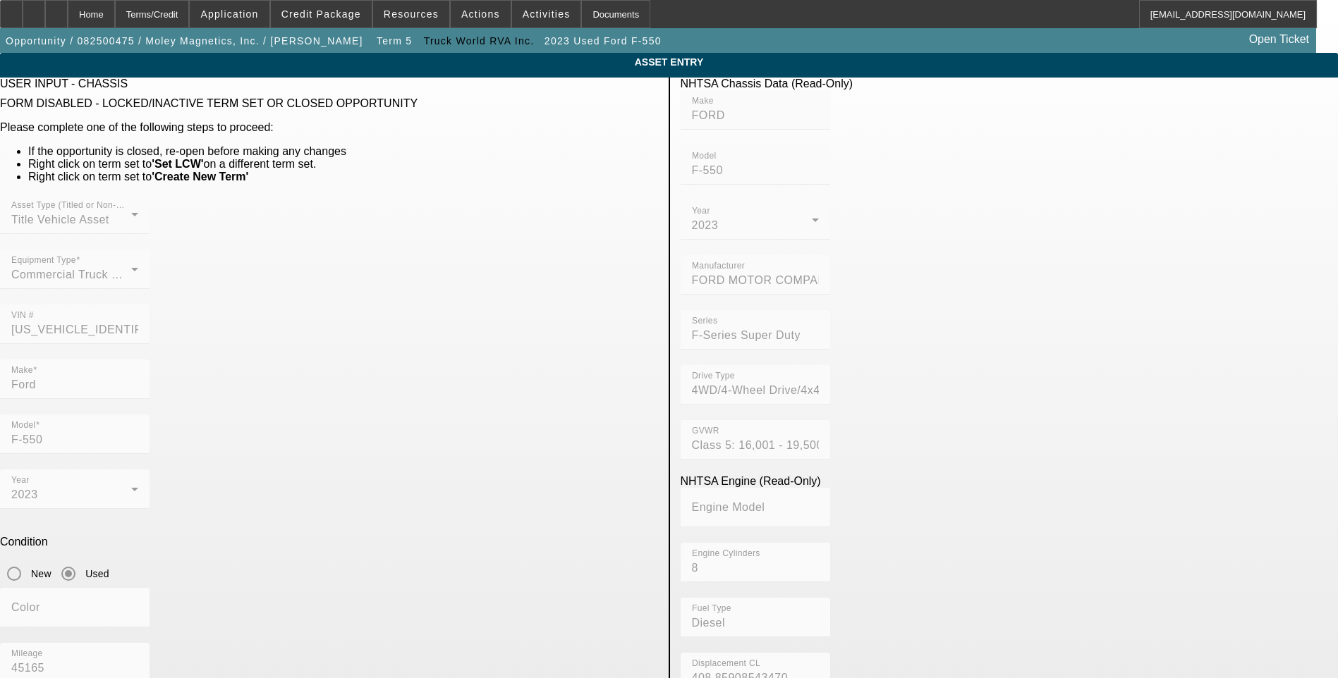
click at [1138, 249] on app-asset-collateral-manage "ASSET ENTRY USER INPUT - CHASSIS FORM DISABLED - LOCKED/INACTIVE TERM SET OR CL…" at bounding box center [669, 654] width 1338 height 1202
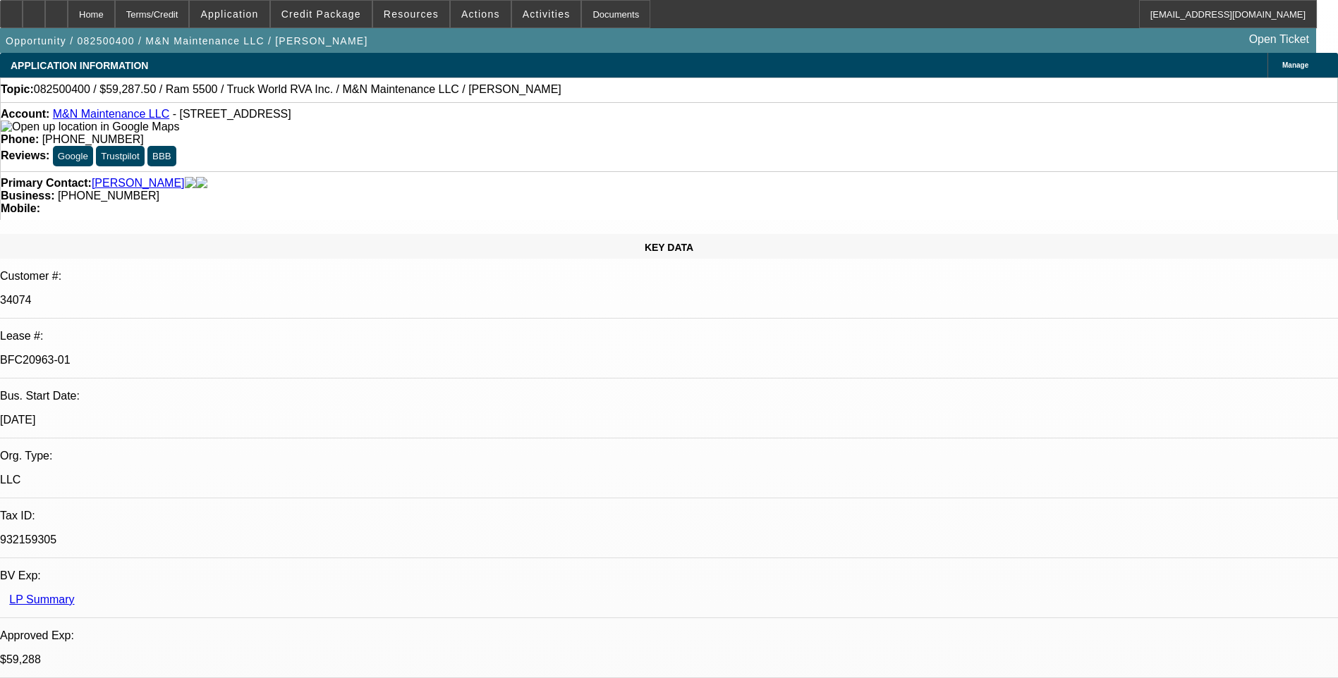
select select "0.1"
select select "0"
select select "0.1"
select select "0"
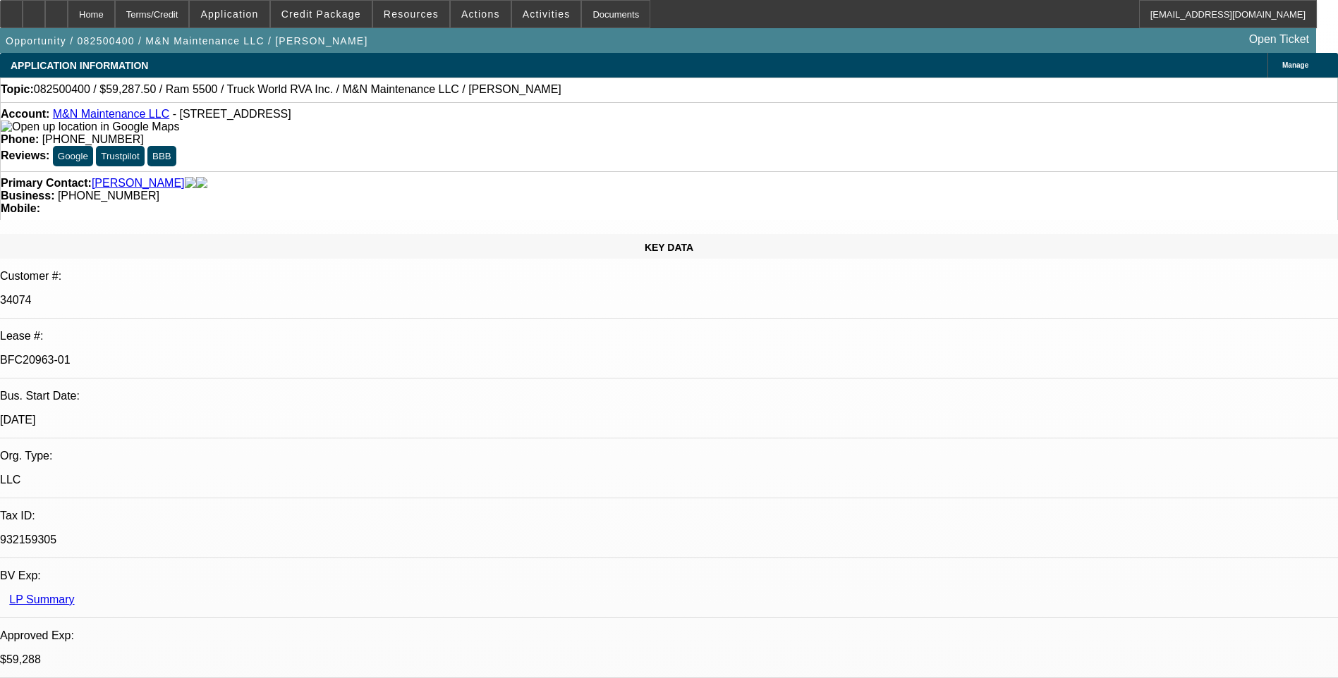
select select "0"
select select "0.1"
select select "0"
select select "1"
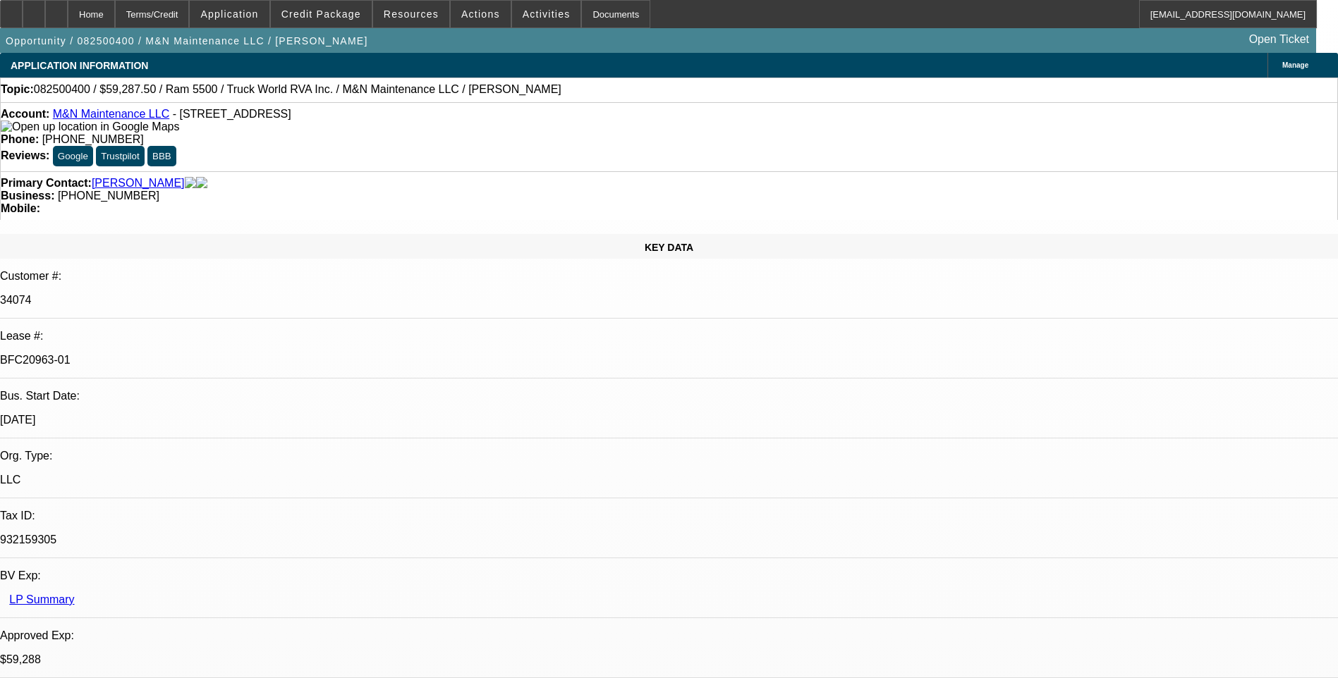
select select "1"
select select "6"
select select "1"
select select "6"
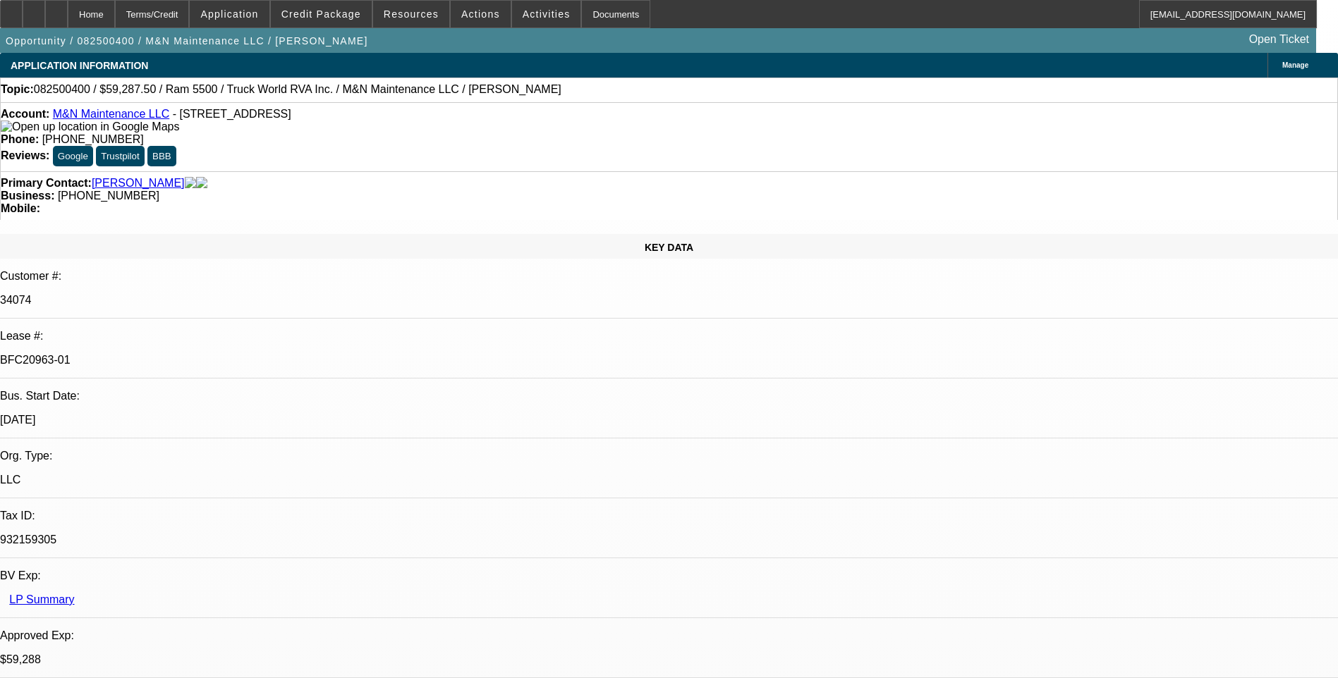
select select "1"
select select "6"
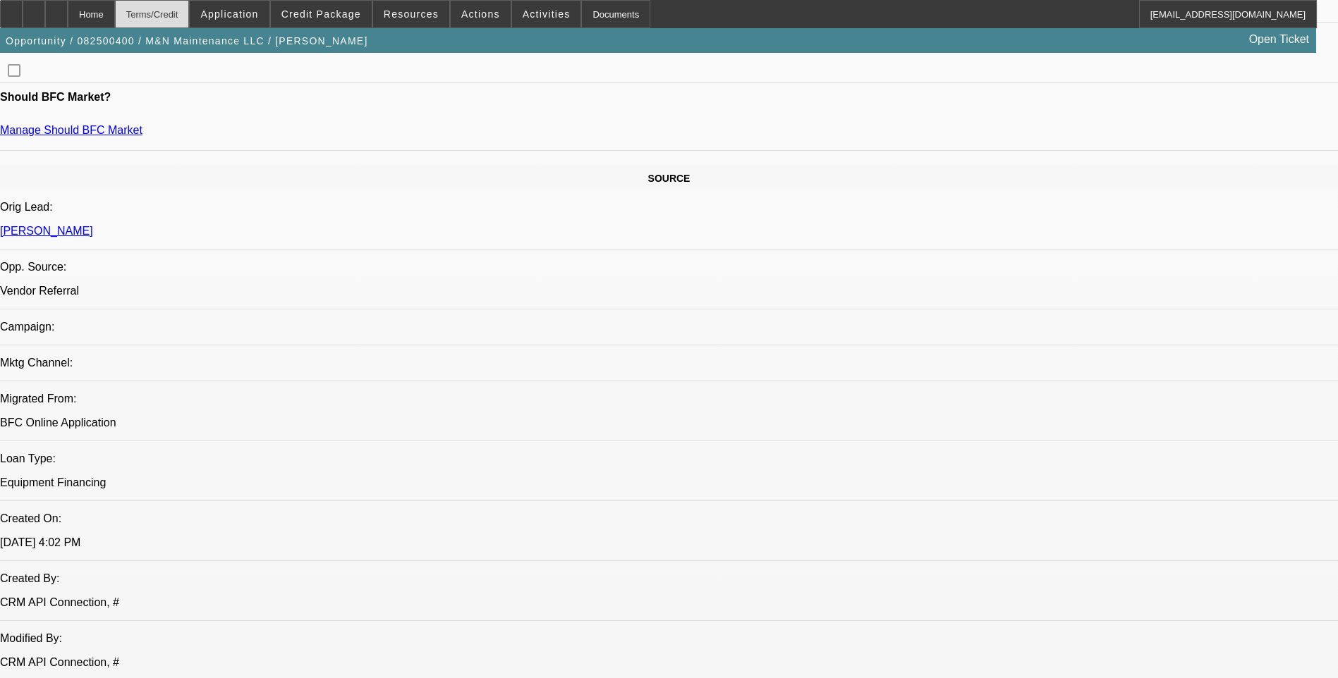
click at [188, 20] on div "Terms/Credit" at bounding box center [152, 14] width 75 height 28
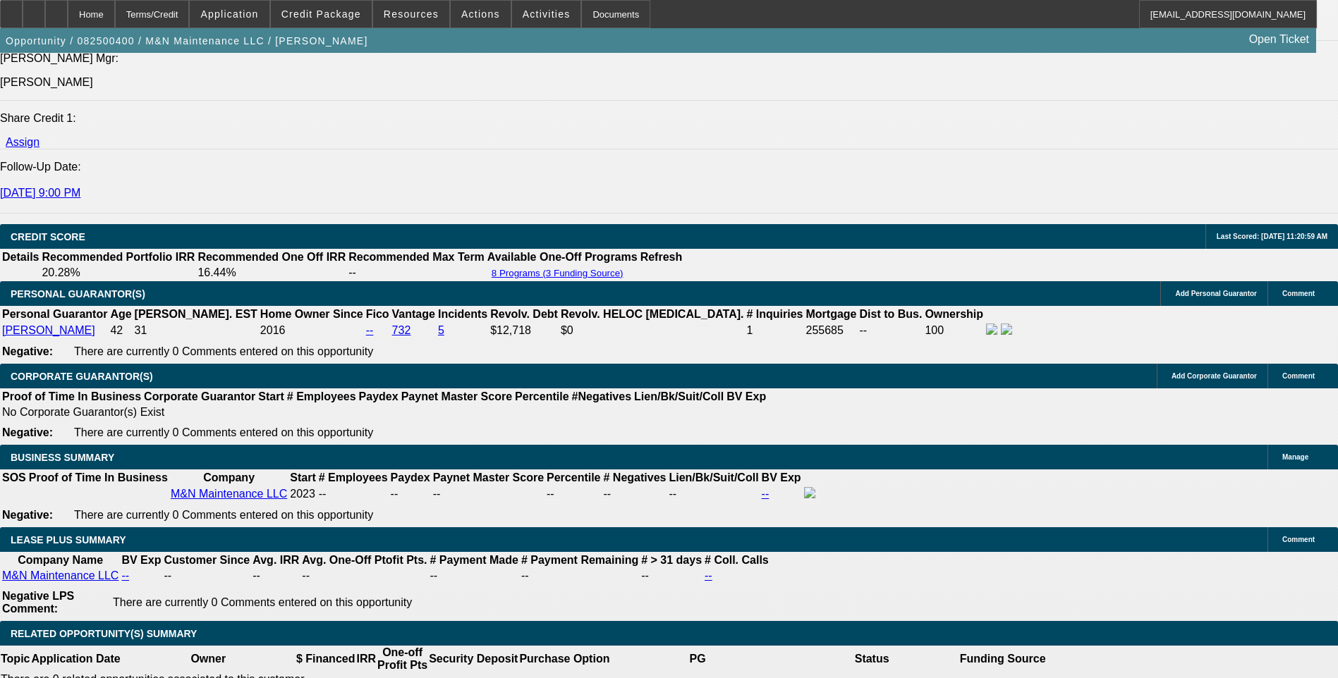
scroll to position [1923, 0]
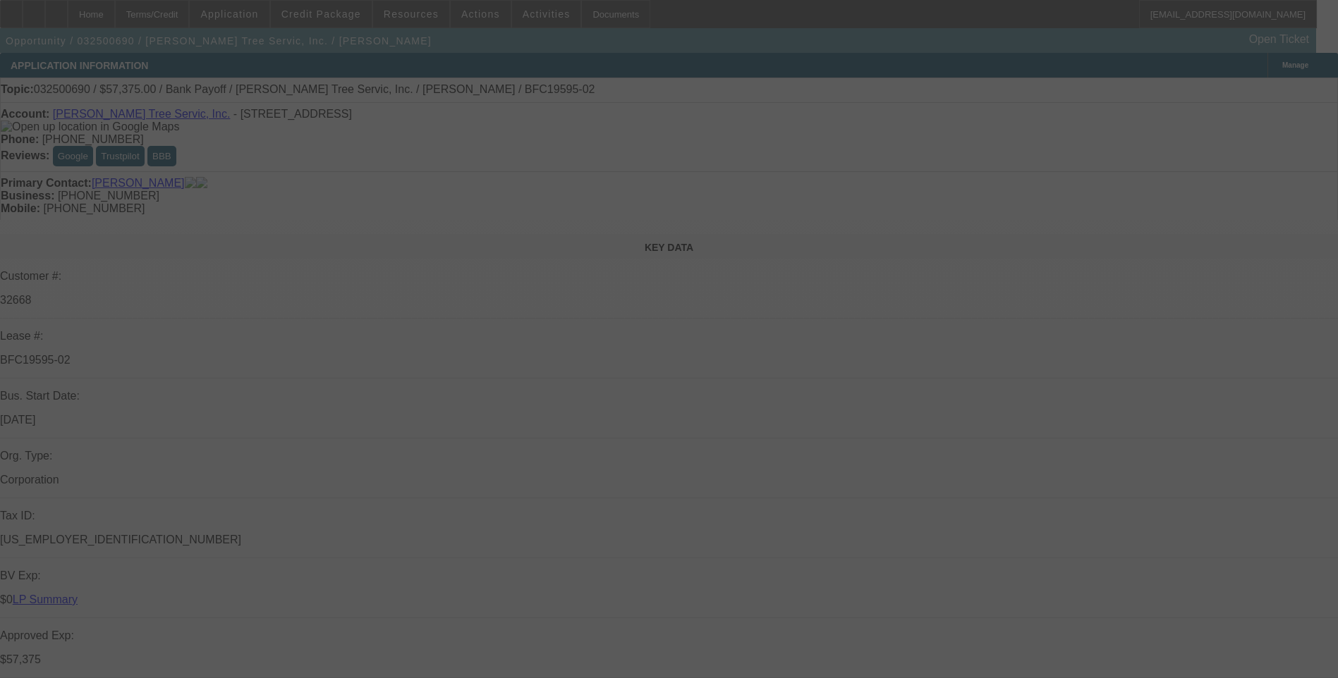
select select "0.1"
select select "0"
select select "0.1"
select select "0"
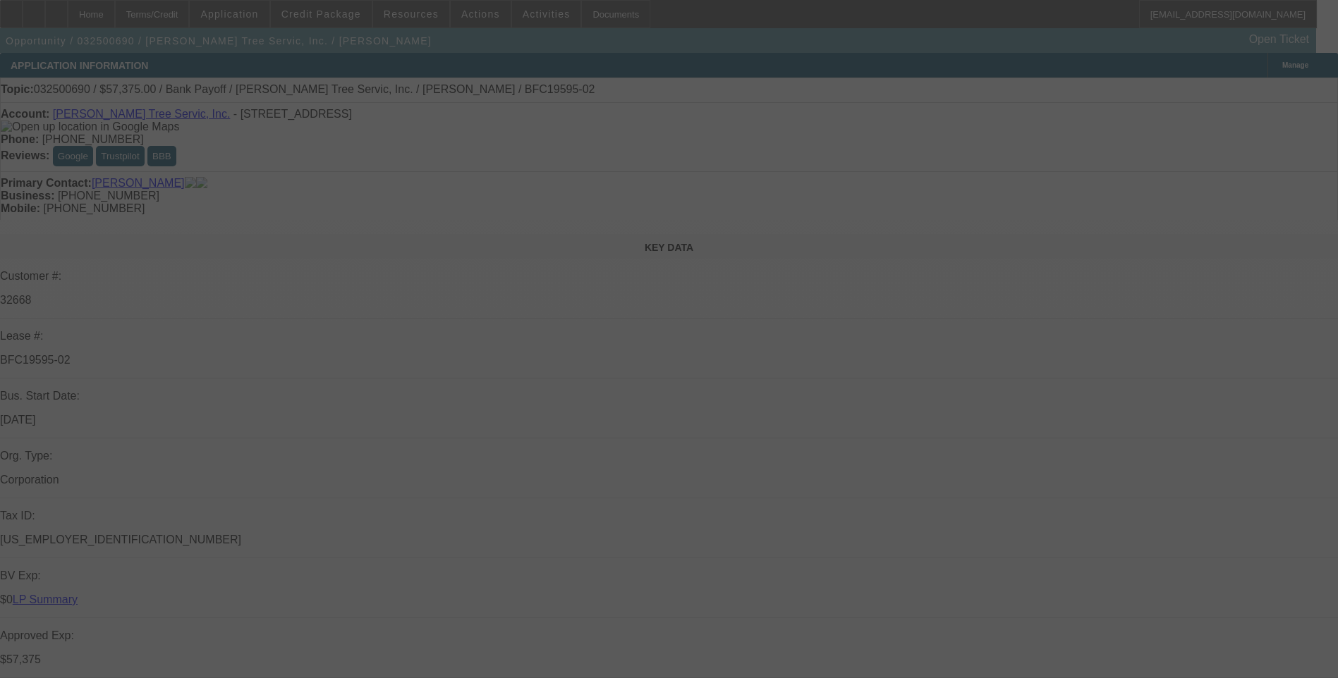
select select "0"
select select "0.1"
select select "0"
select select "0.1"
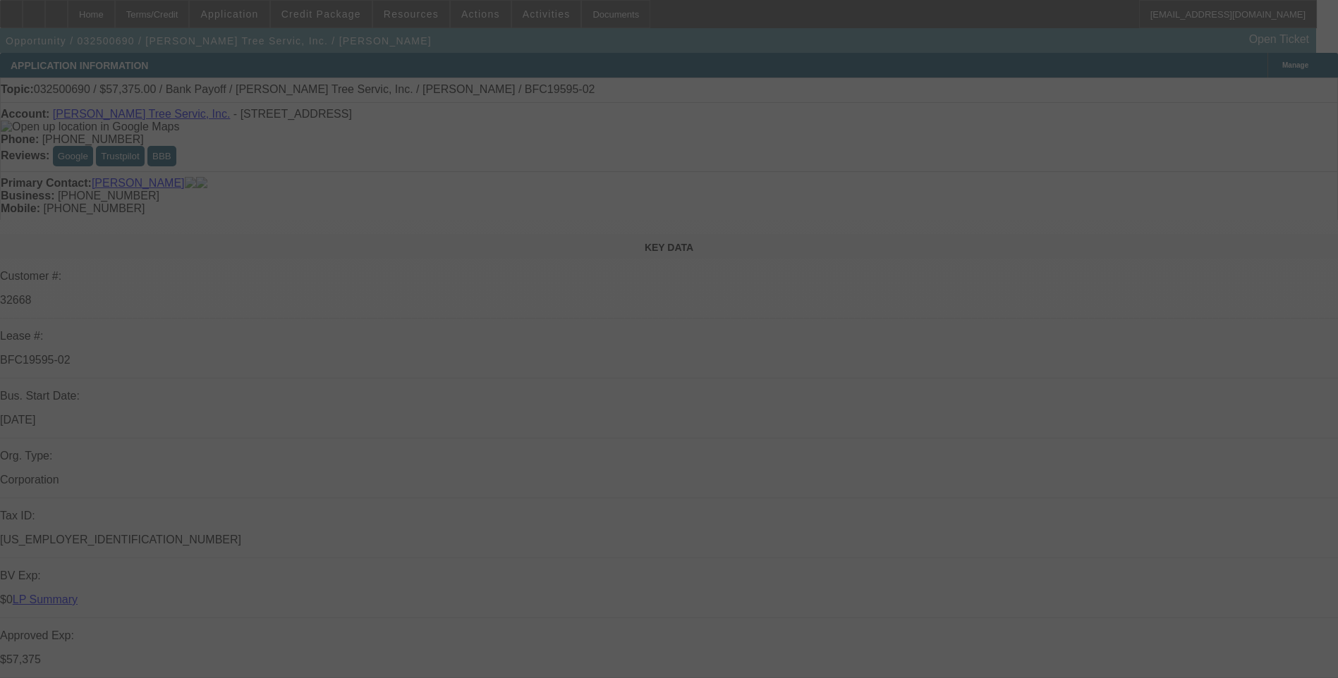
select select "0"
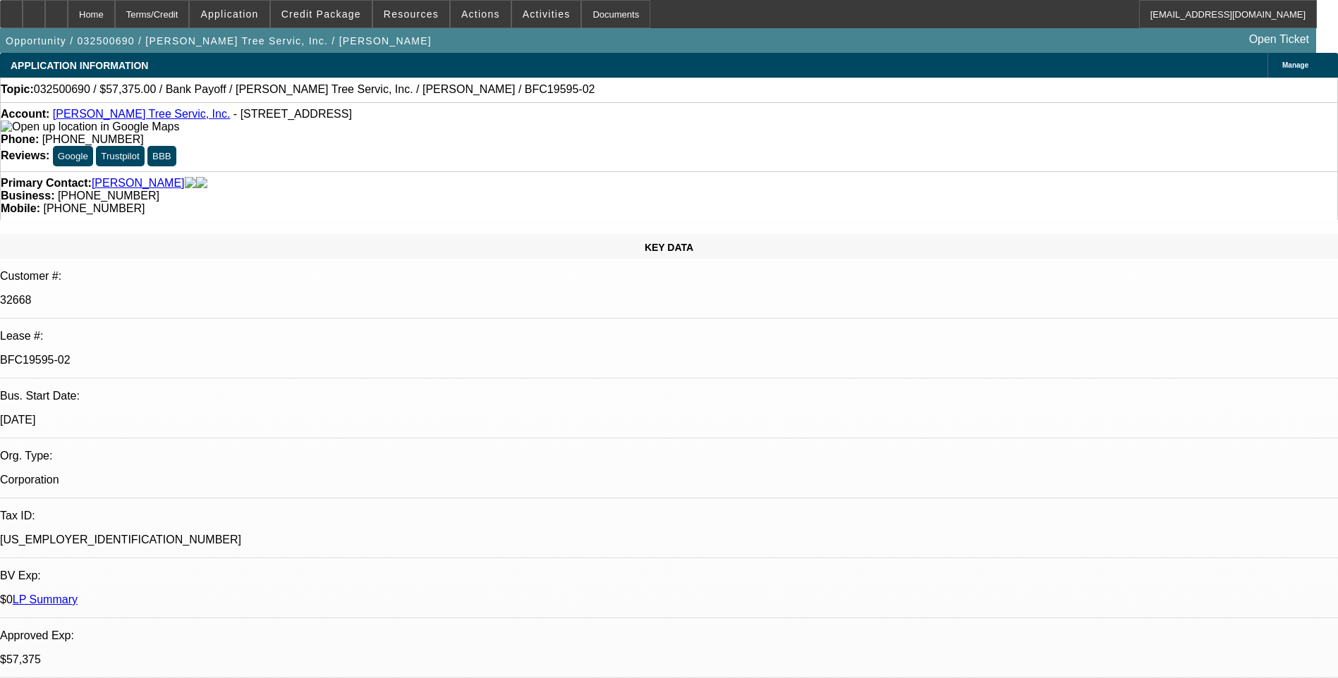
select select "1"
select select "3"
select select "6"
select select "1"
select select "3"
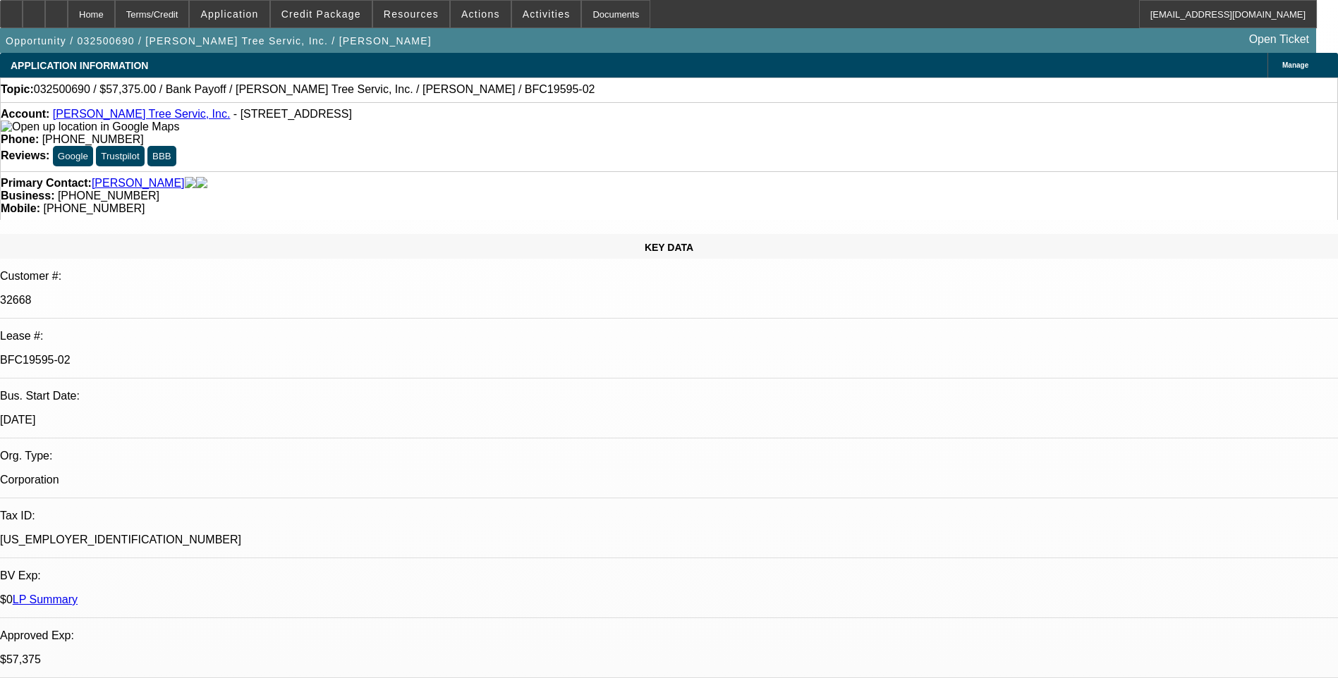
select select "6"
select select "1"
select select "3"
select select "6"
select select "1"
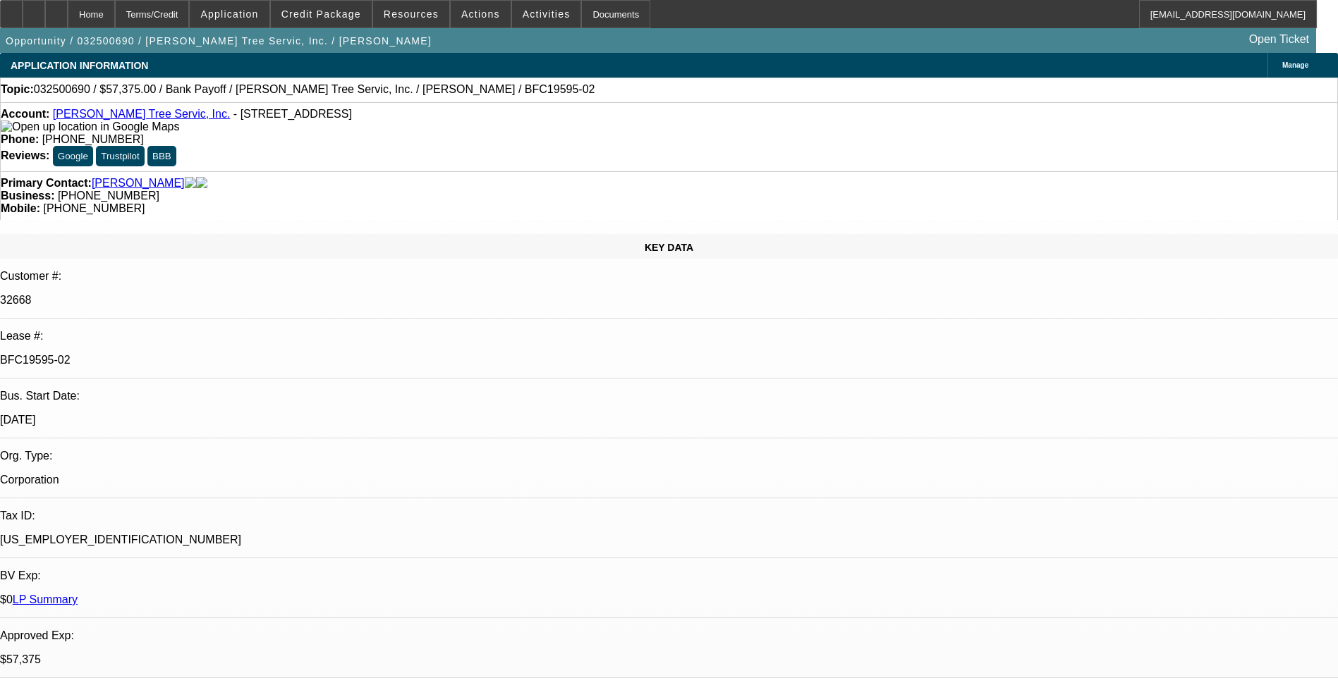
select select "3"
select select "6"
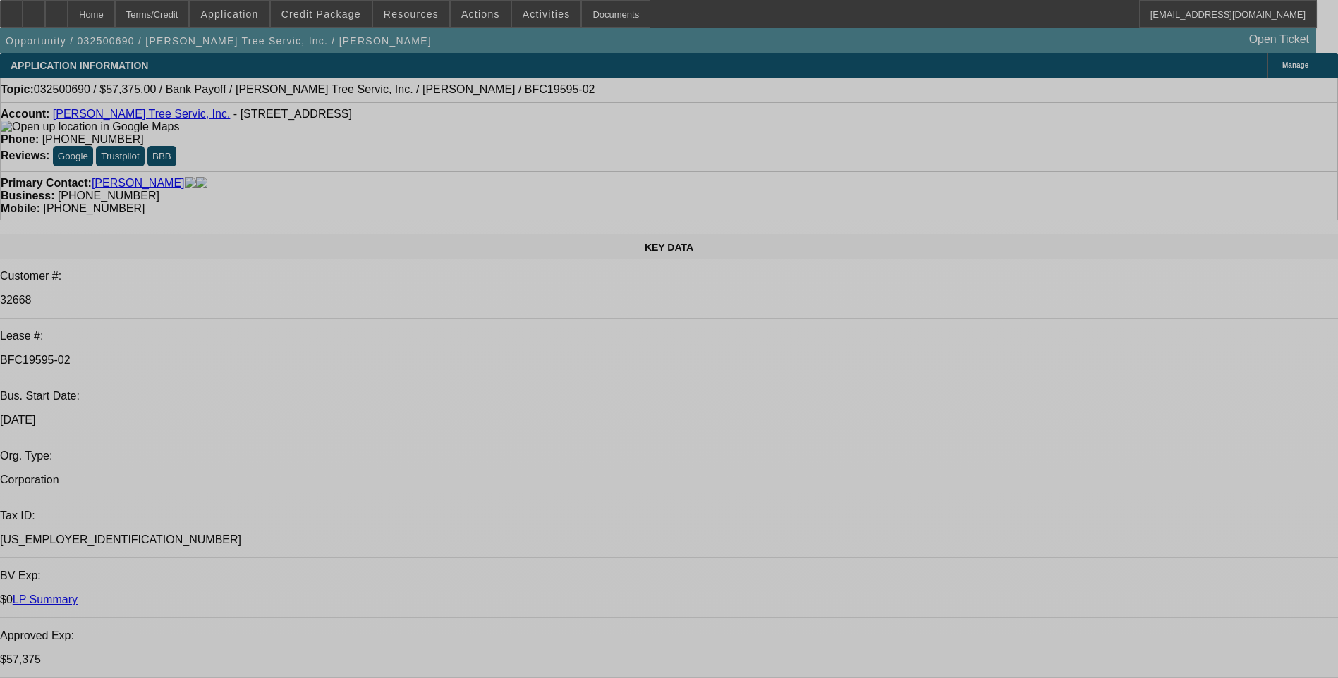
select select "0.1"
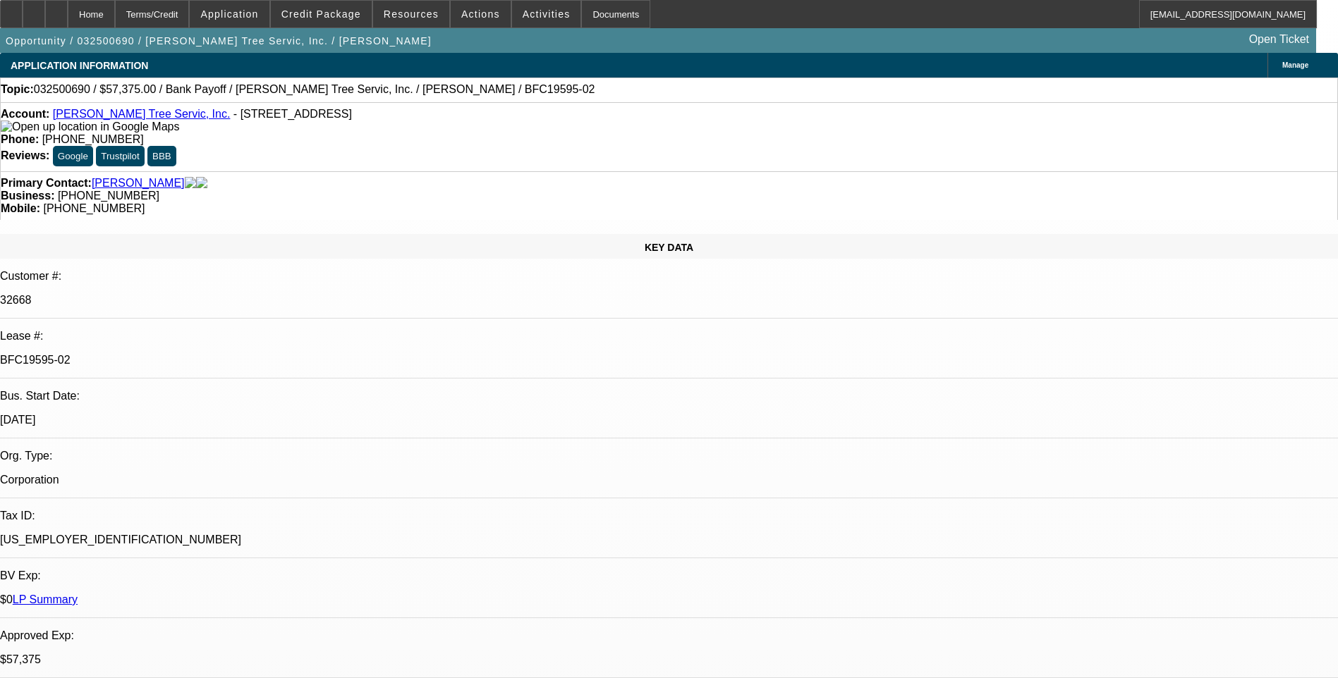
select select "0"
select select "0.1"
select select "0"
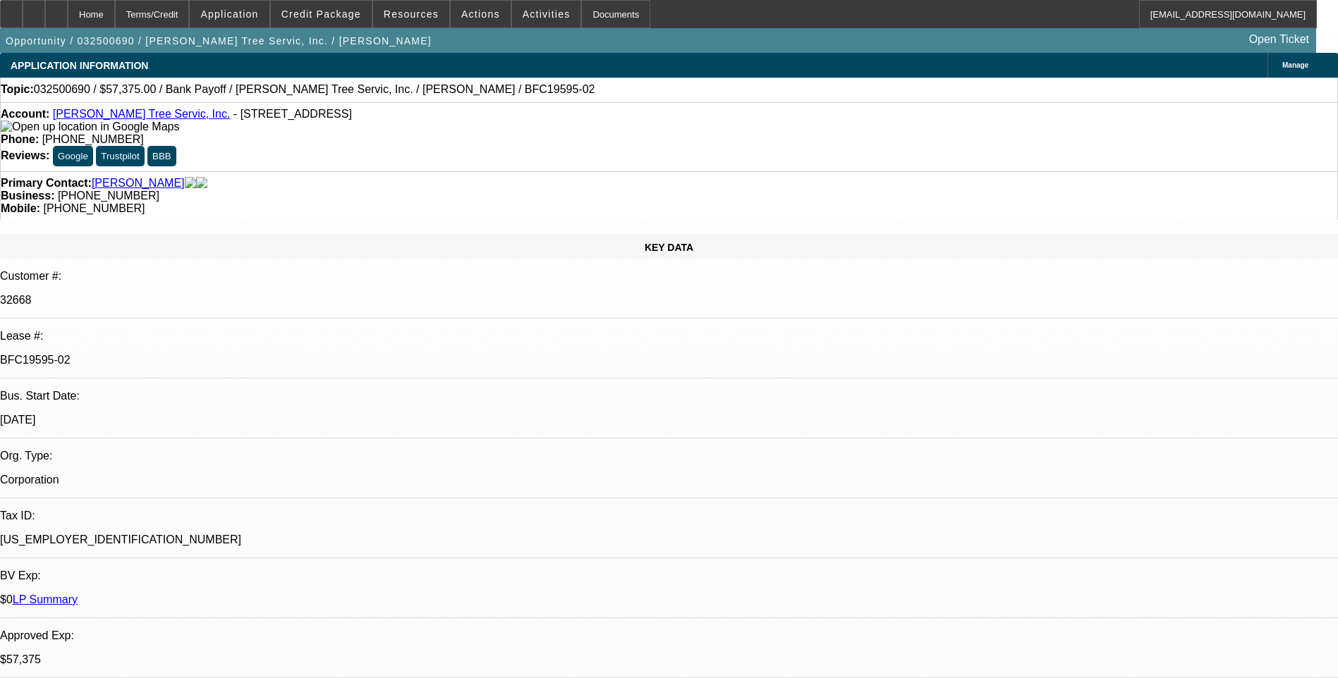
select select "0.1"
select select "0"
select select "0.1"
select select "0"
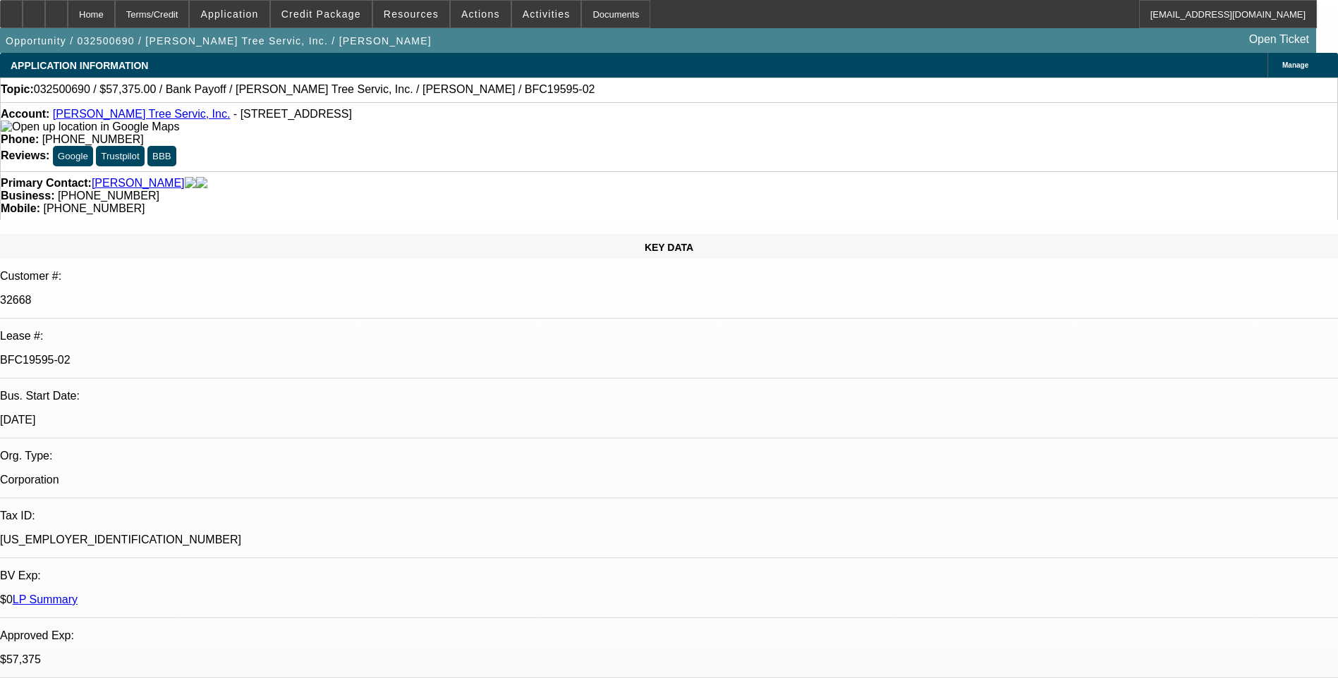
select select "0"
select select "1"
select select "3"
select select "6"
select select "1"
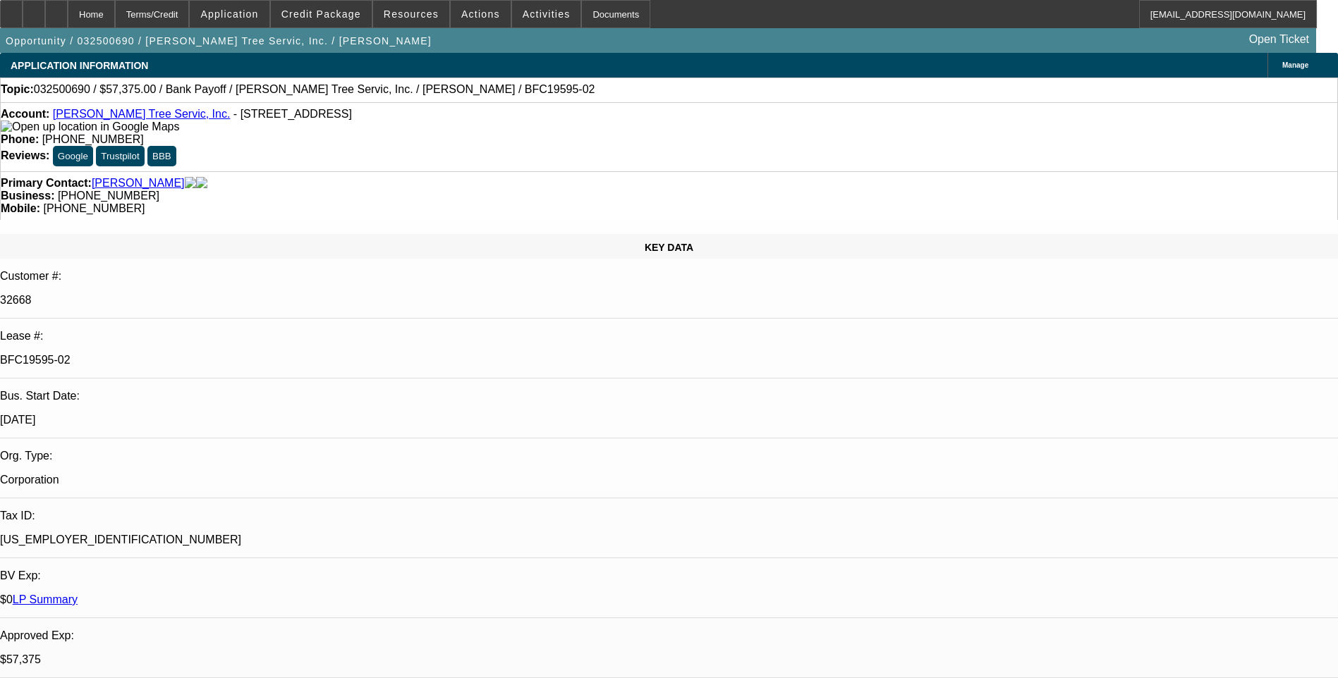
select select "3"
select select "6"
select select "1"
select select "3"
select select "6"
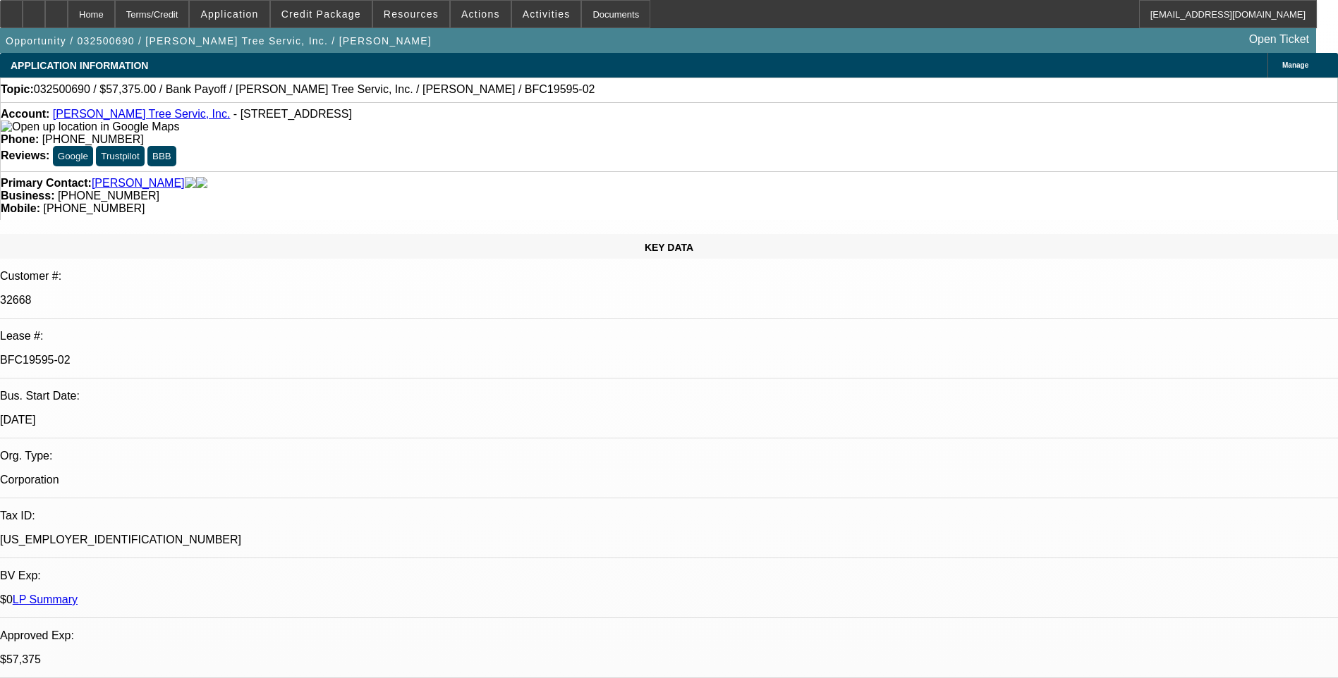
select select "1"
select select "3"
select select "6"
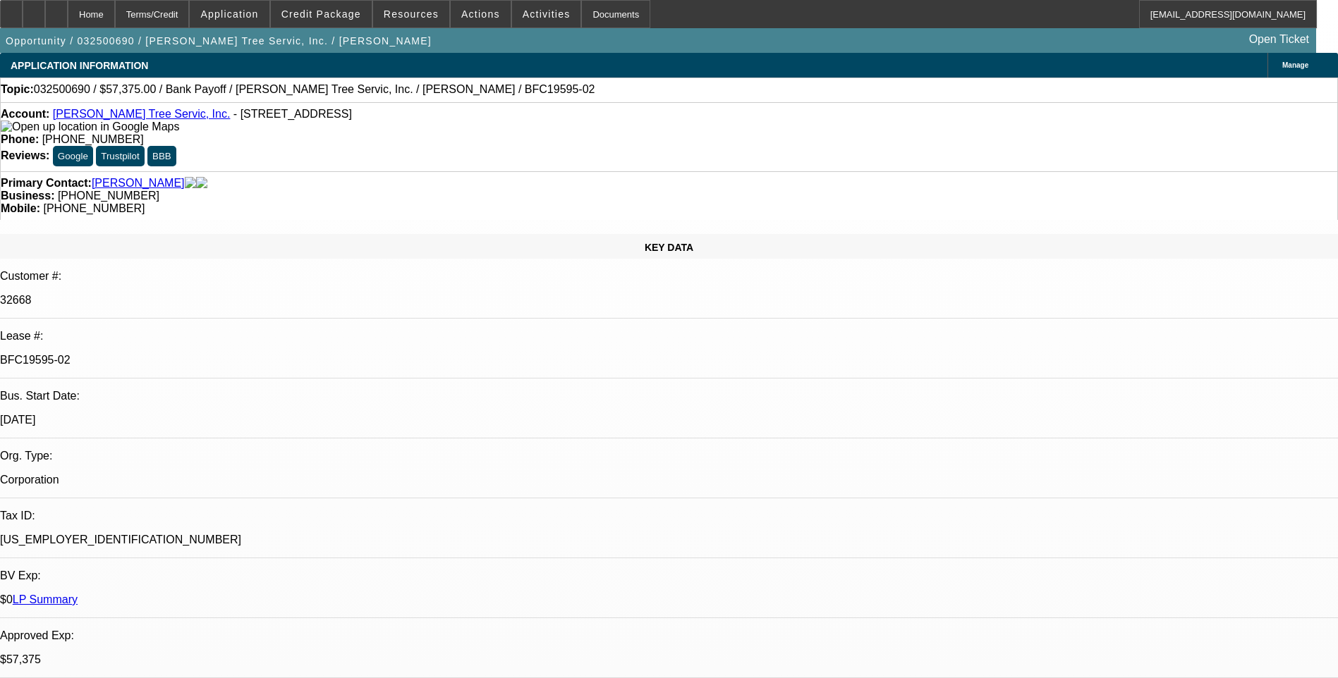
scroll to position [0, 0]
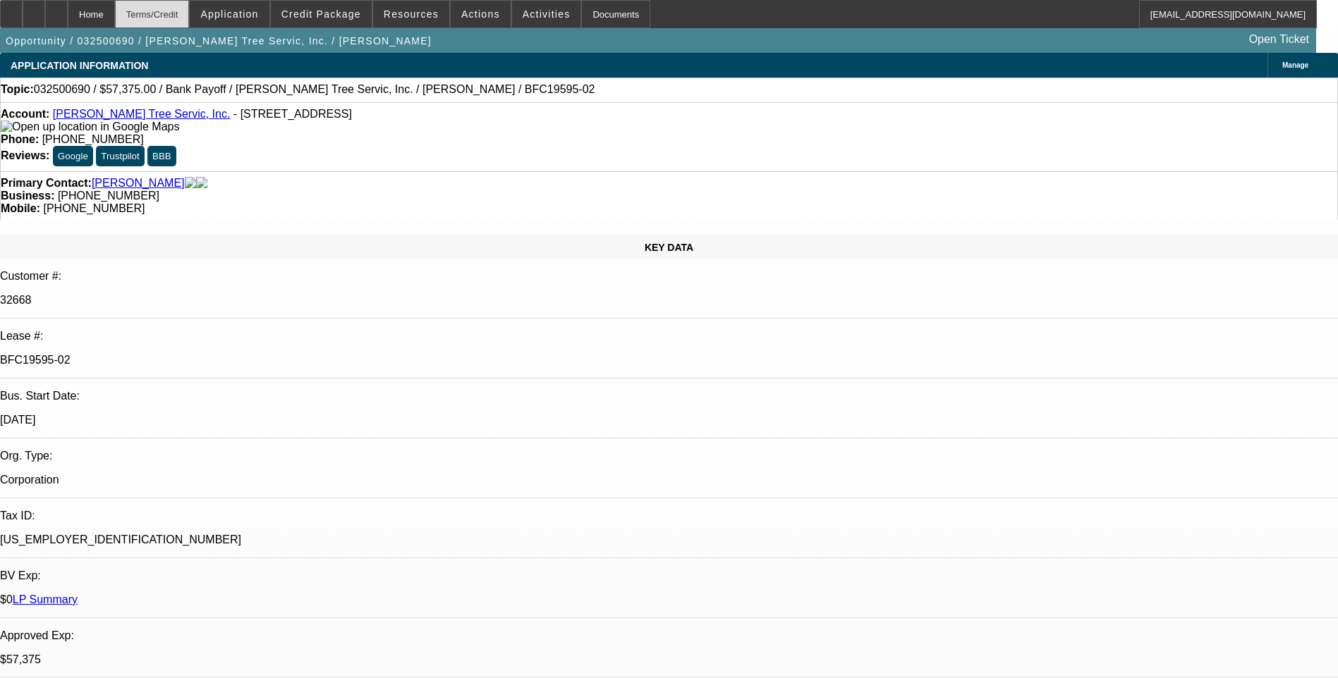
click at [190, 23] on div "Terms/Credit" at bounding box center [152, 14] width 75 height 28
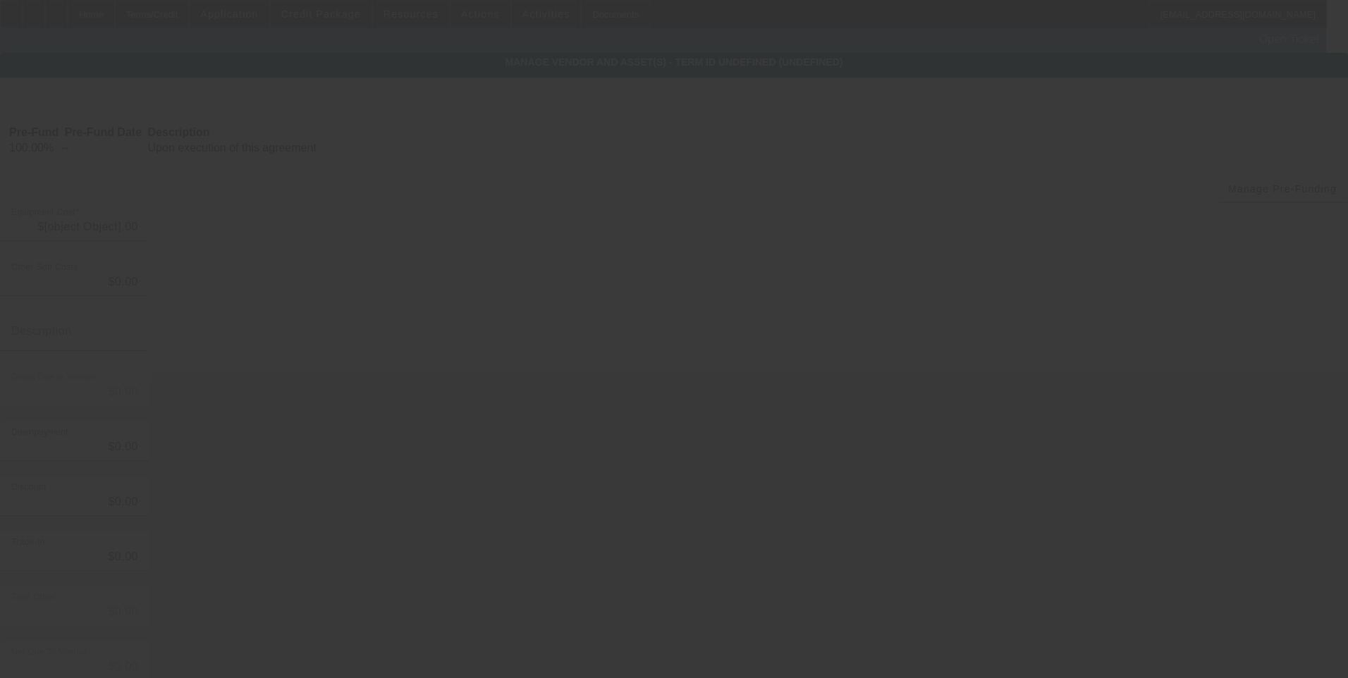
type input "$4,218.82"
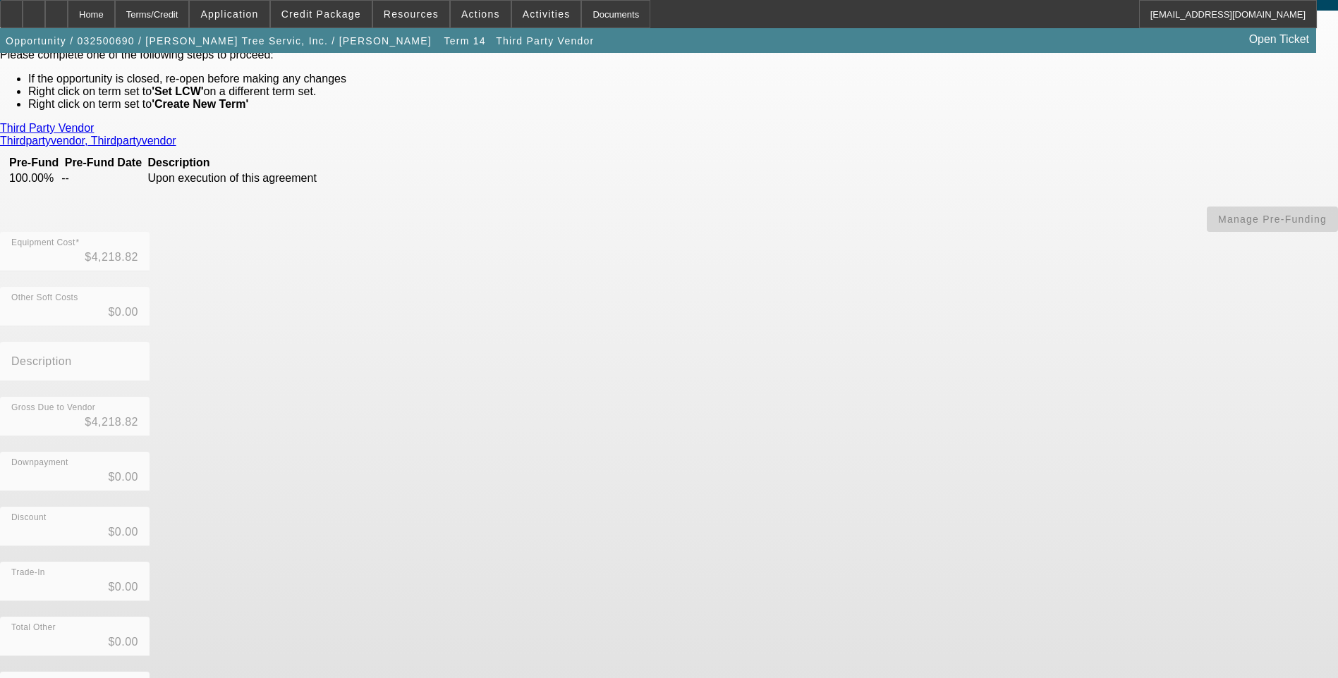
scroll to position [76, 0]
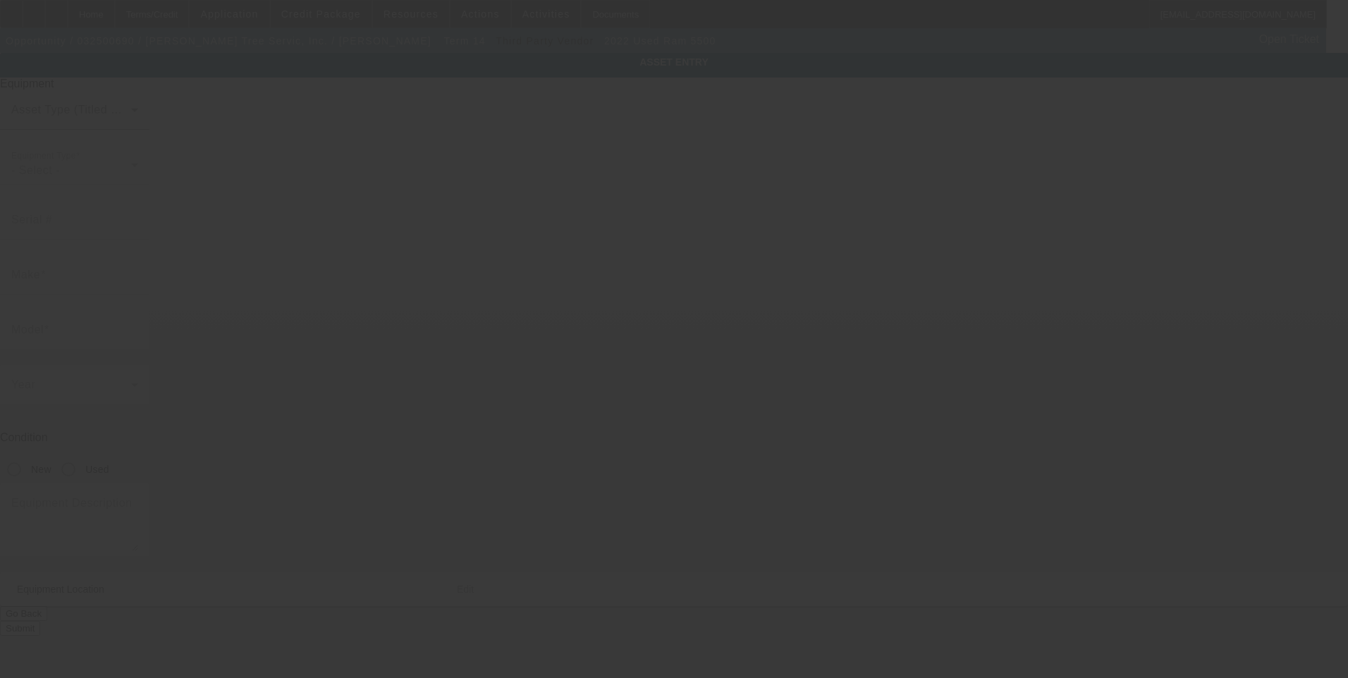
type input "3C7WRNAL9NG383464"
type input "Ram"
type input "5500"
radio input "true"
type textarea "includes all accessories, attachments and options"
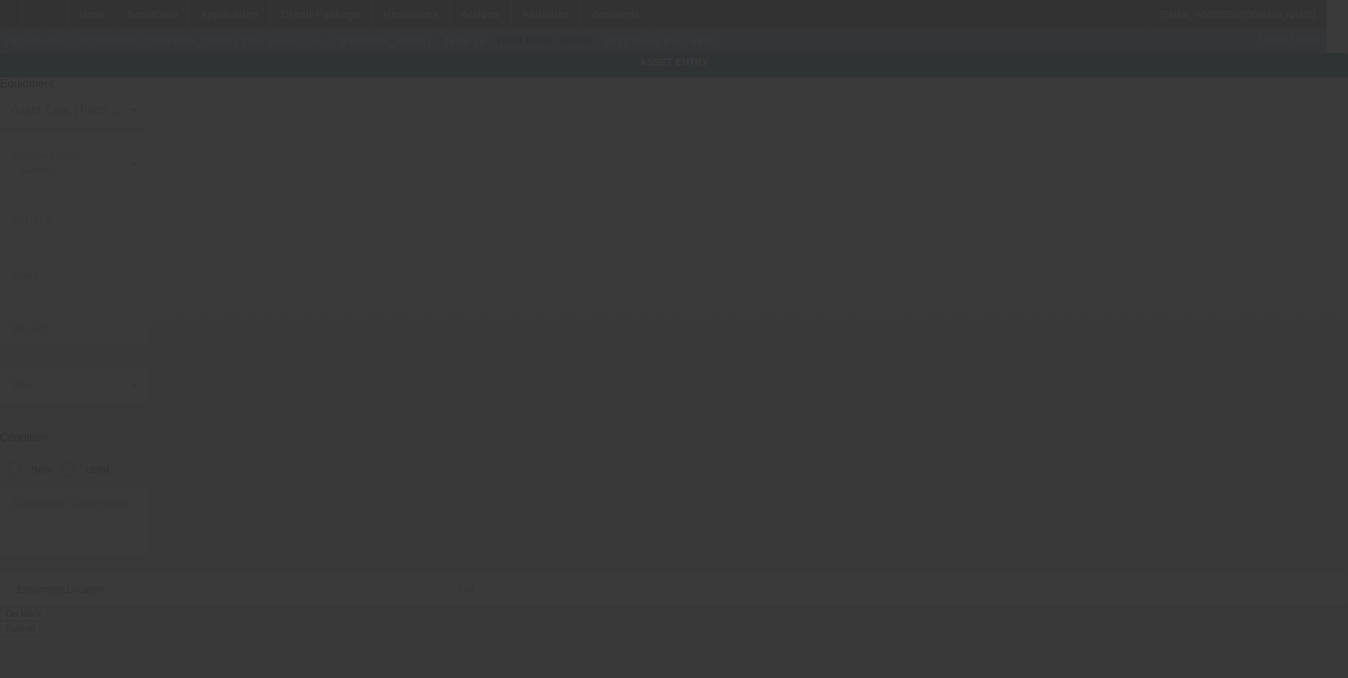
type input "5 Lyme St"
type input "Oak Bluffs"
type input "02557"
type input "Dukes"
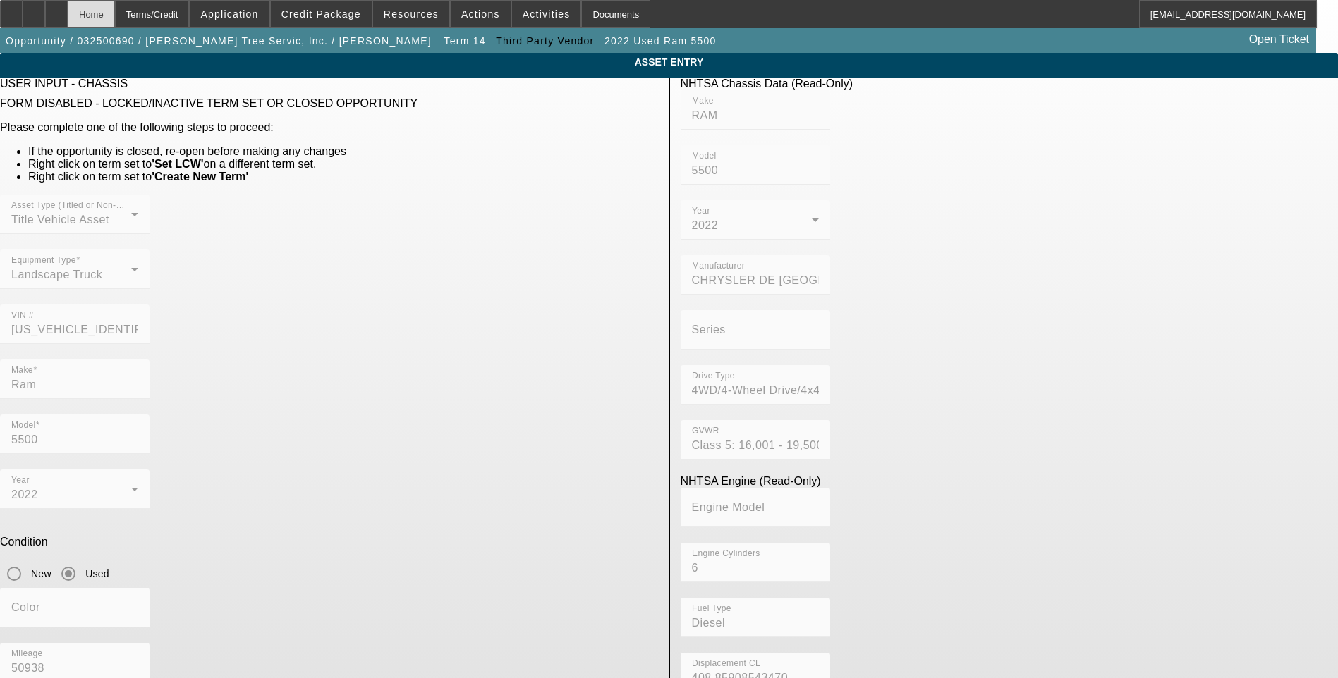
click at [115, 13] on div "Home" at bounding box center [91, 14] width 47 height 28
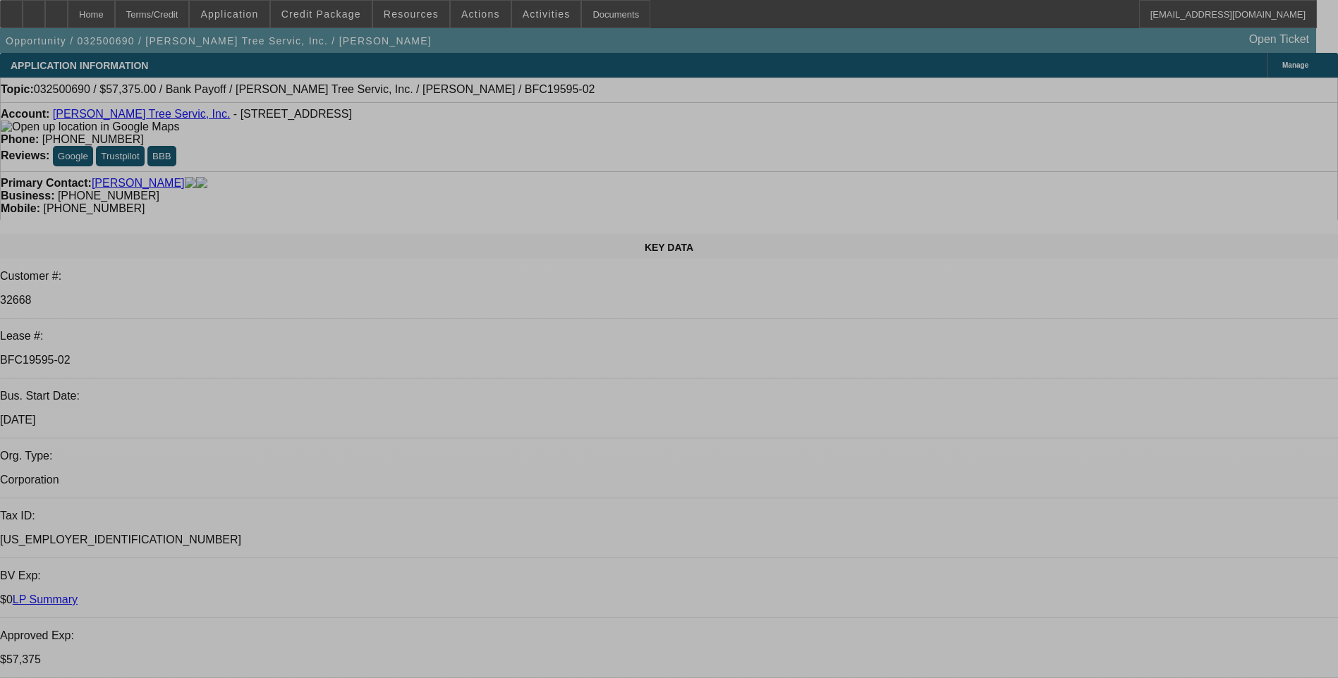
select select "0.1"
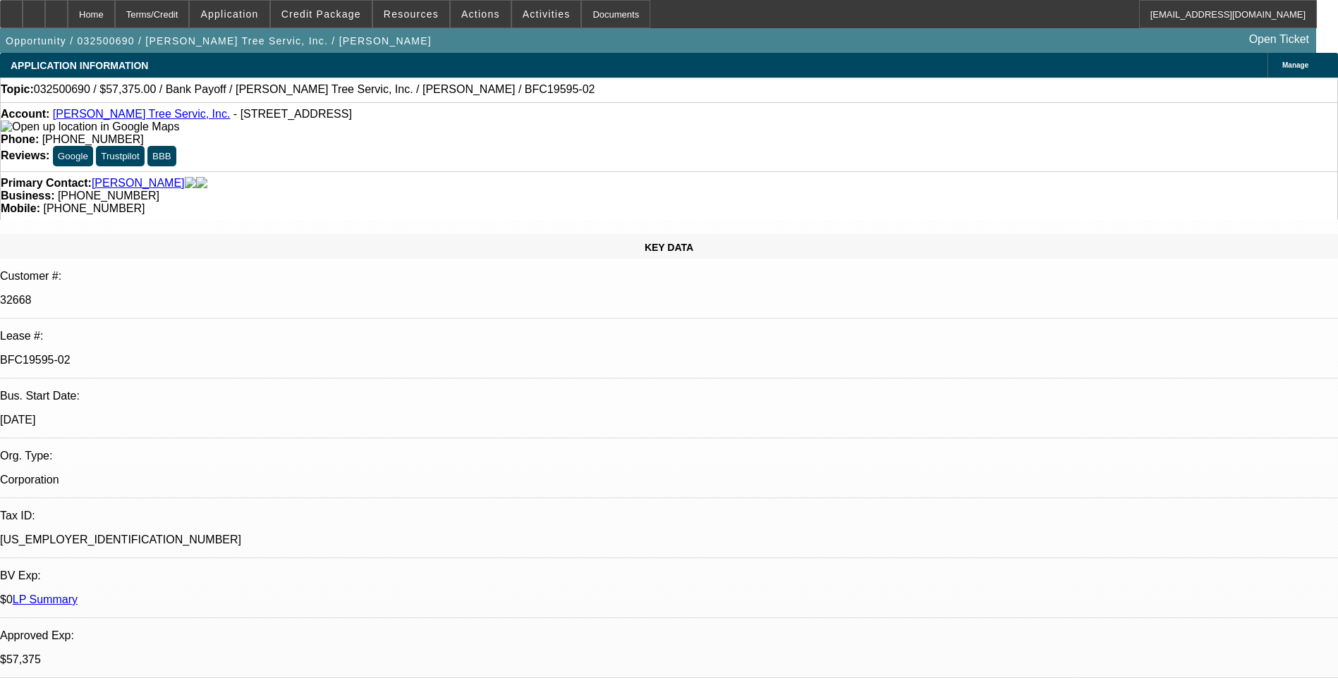
select select "0"
select select "3"
select select "0"
select select "6"
select select "0.1"
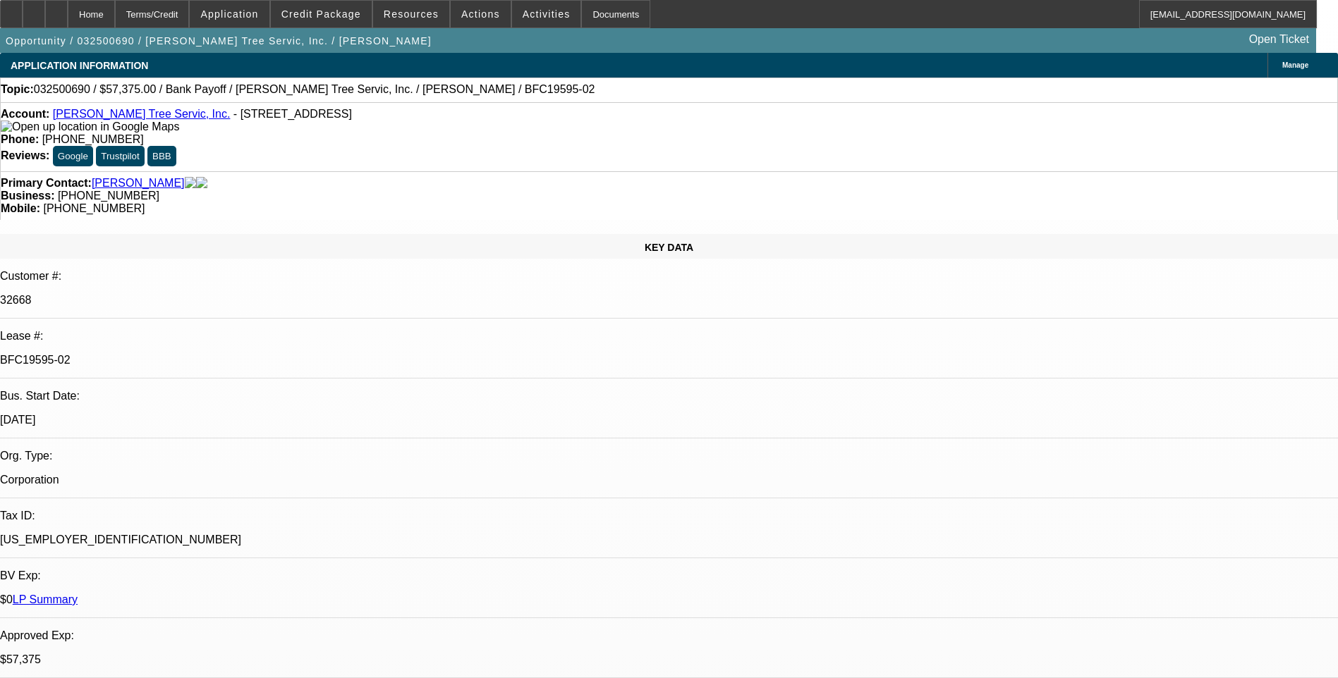
select select "0"
select select "3"
select select "0"
select select "6"
select select "0.1"
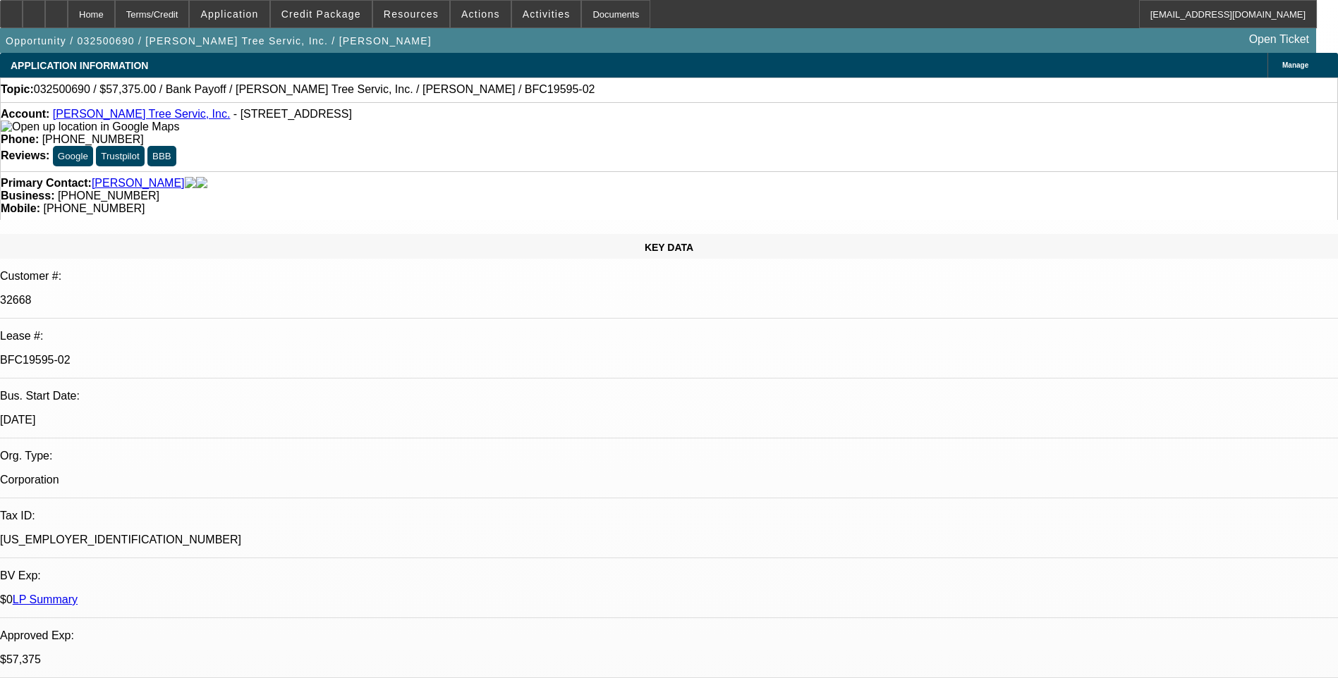
select select "0"
select select "3"
select select "0"
select select "6"
select select "0.1"
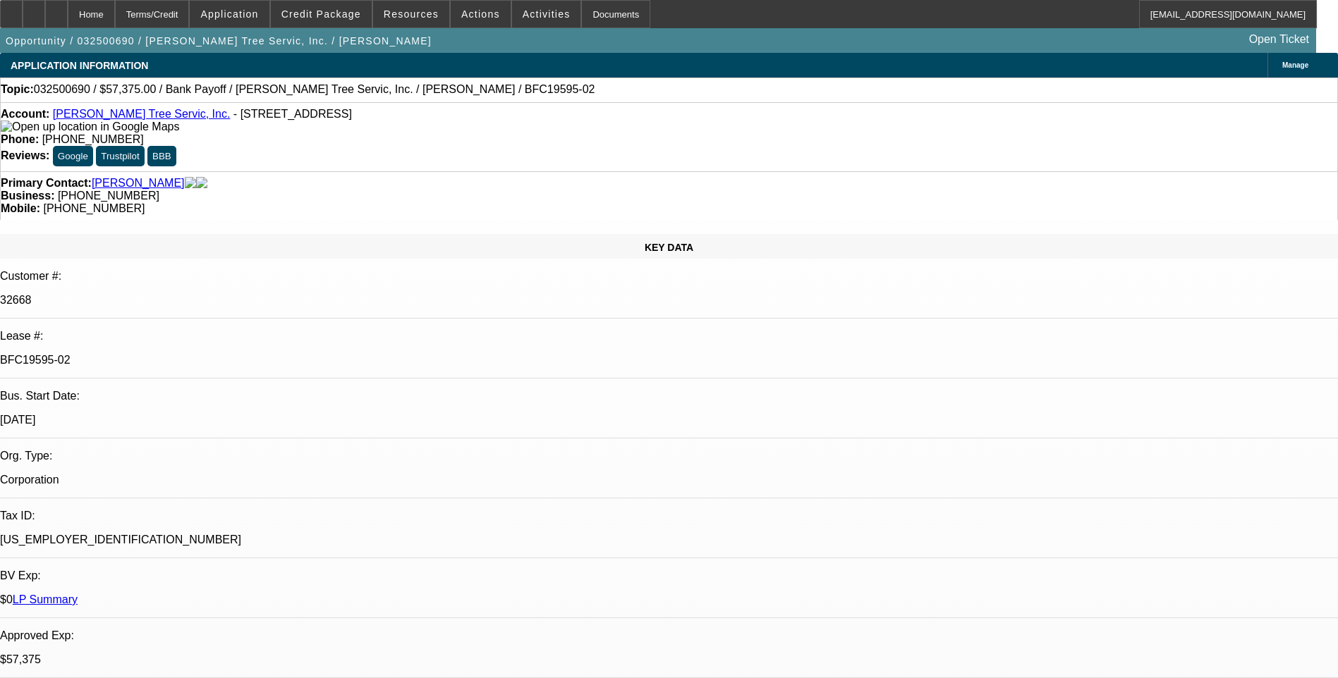
select select "0"
select select "3"
select select "0"
select select "6"
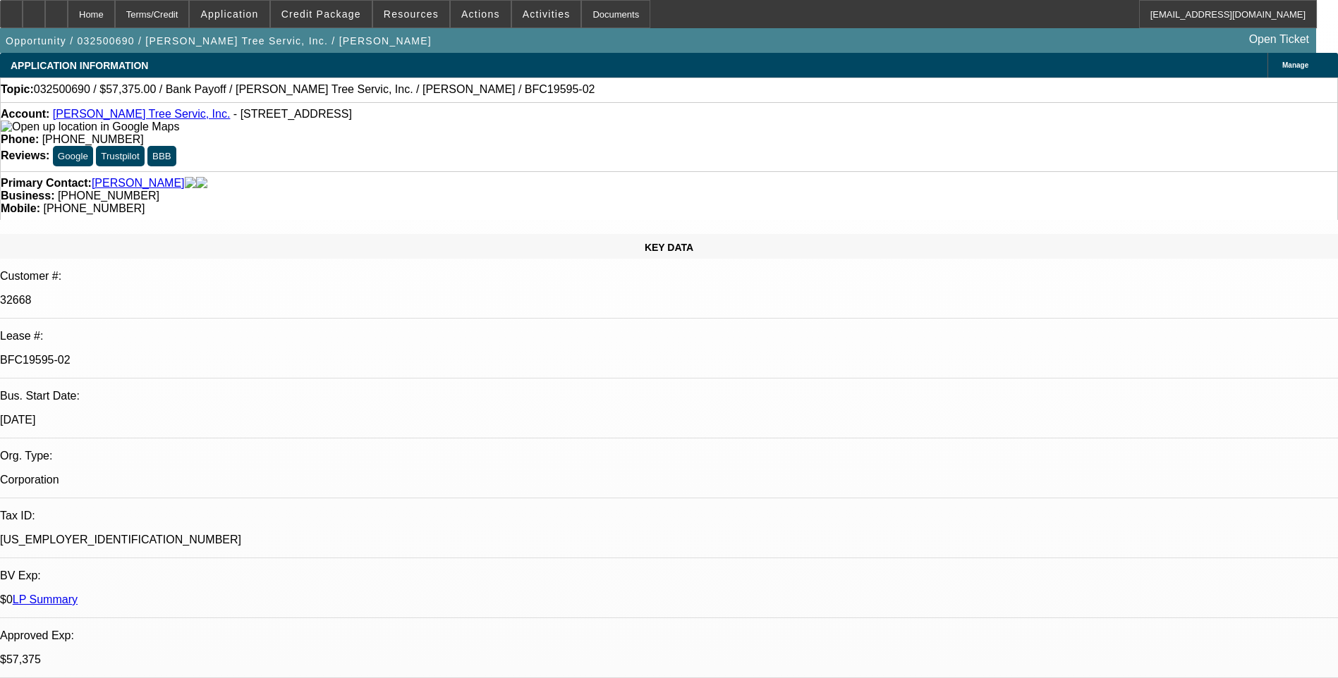
drag, startPoint x: 1219, startPoint y: 89, endPoint x: 1214, endPoint y: 102, distance: 13.6
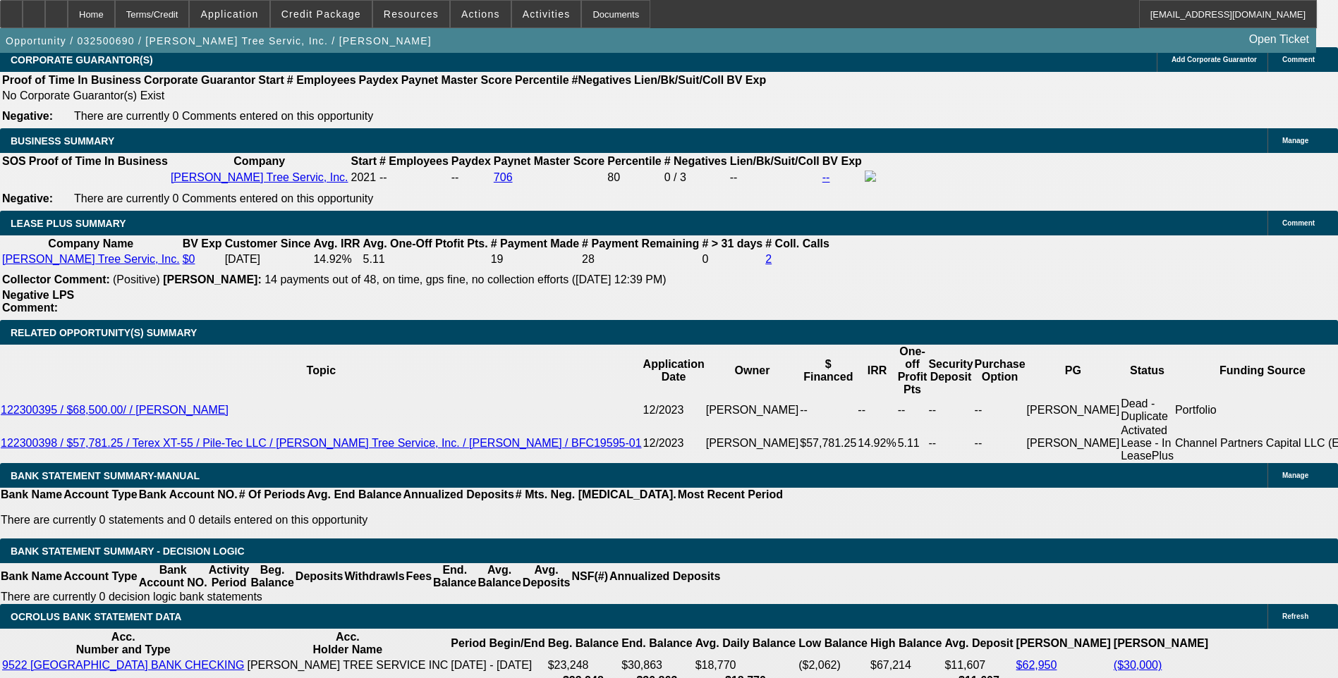
scroll to position [2327, 0]
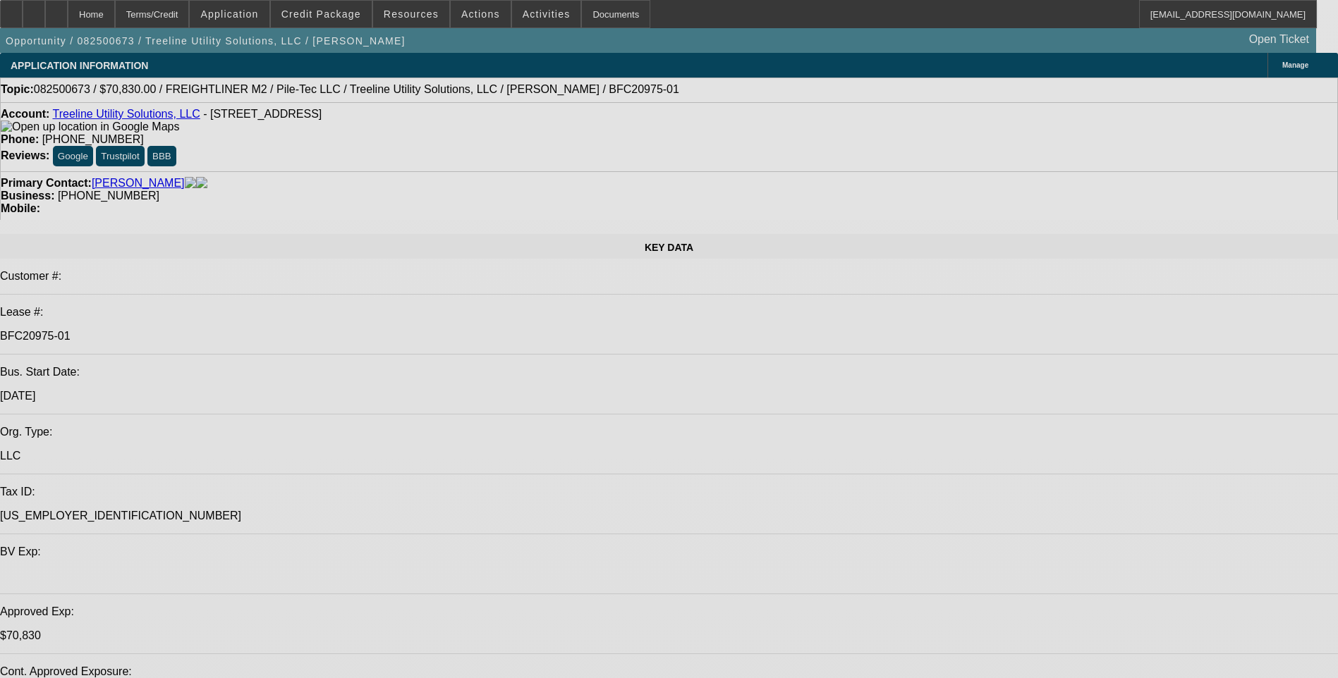
select select "0"
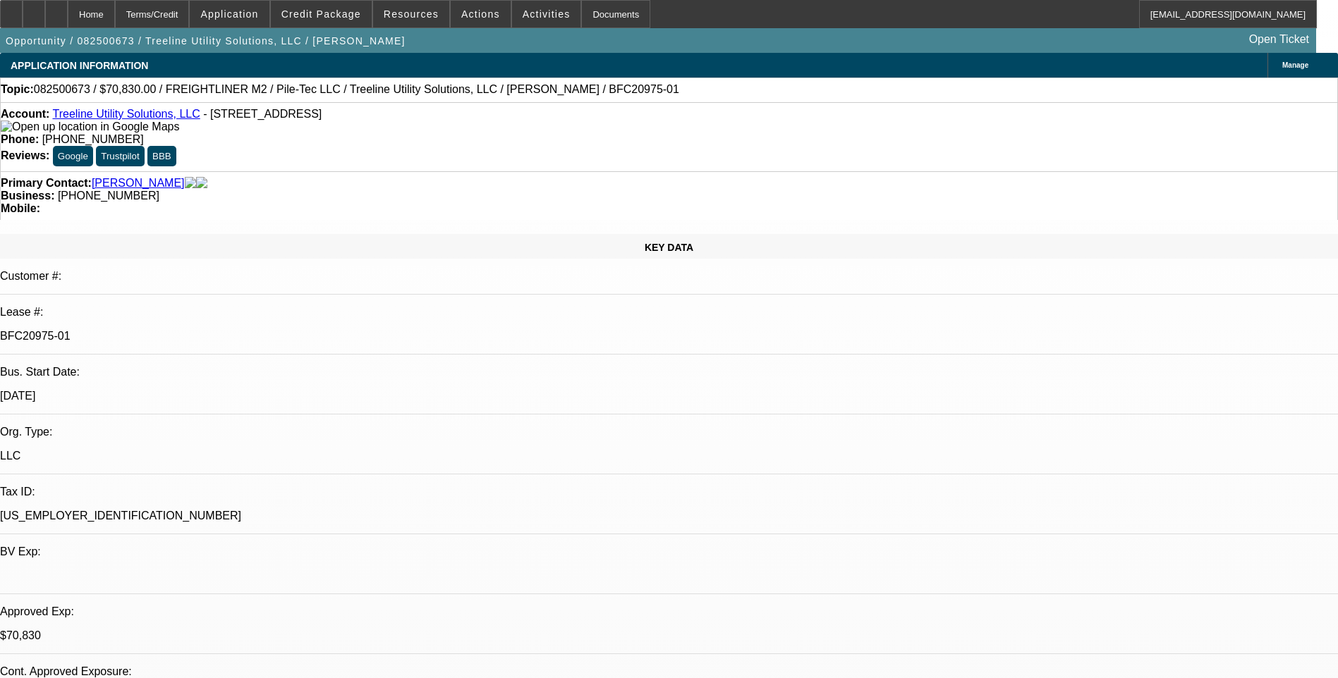
select select "2"
select select "0"
select select "2"
select select "0"
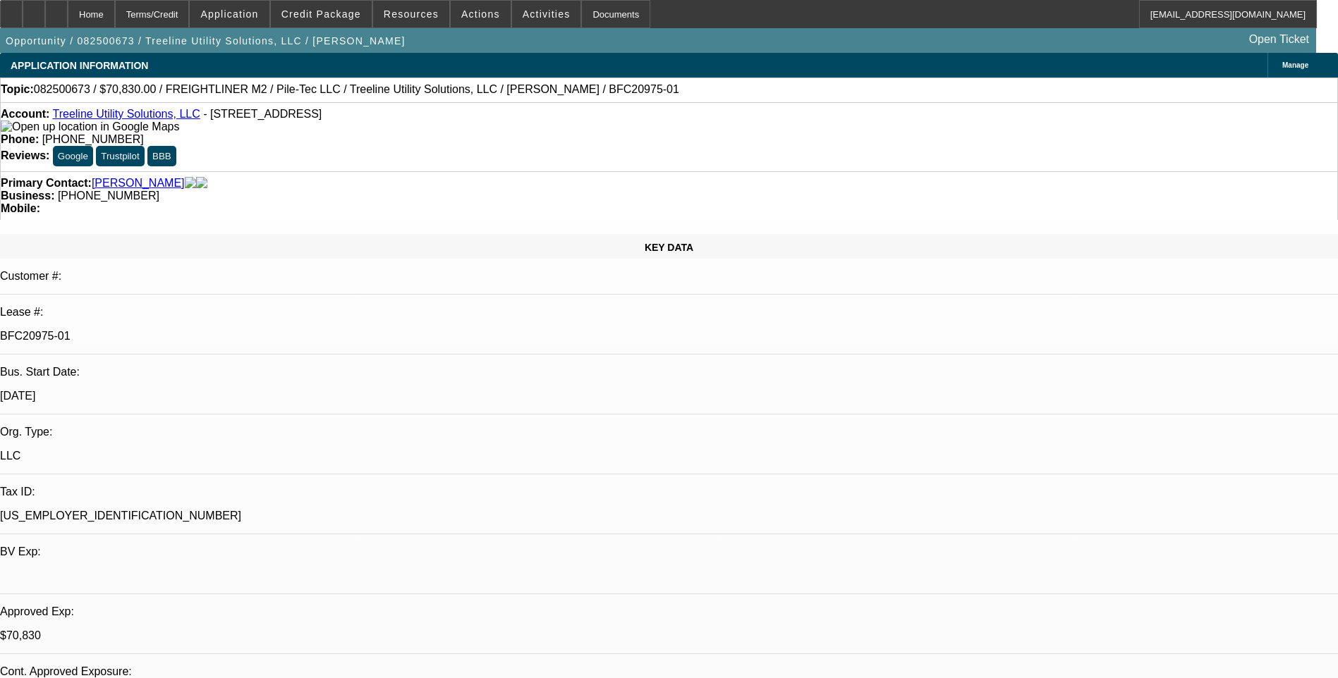
select select "0"
select select "2"
select select "0"
select select "2"
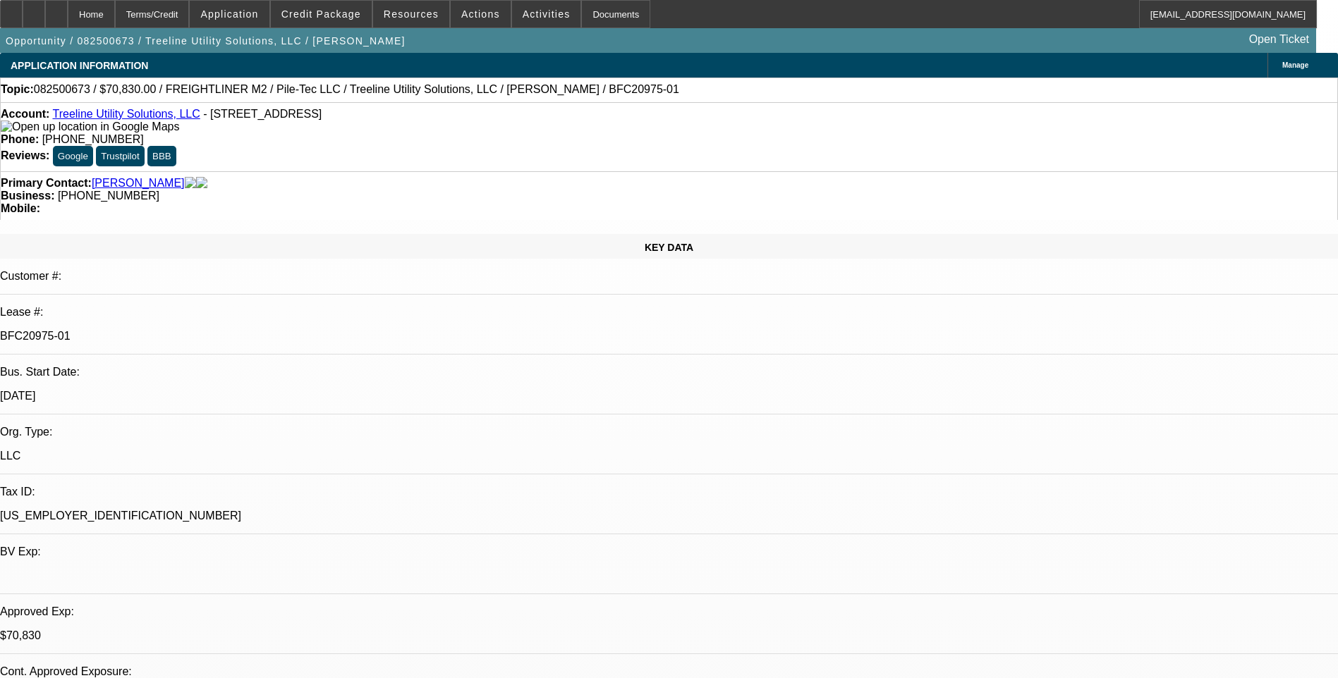
select select "0"
select select "1"
select select "2"
select select "6"
select select "1"
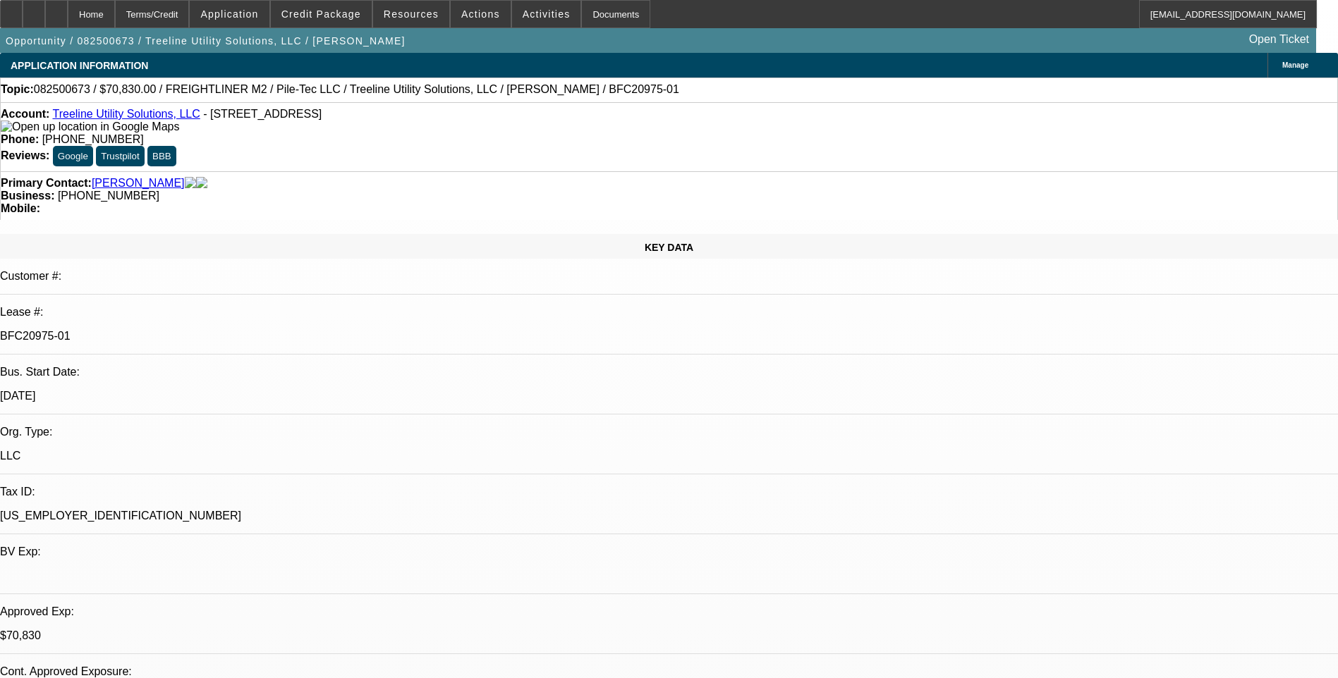
select select "2"
select select "6"
select select "1"
select select "2"
select select "6"
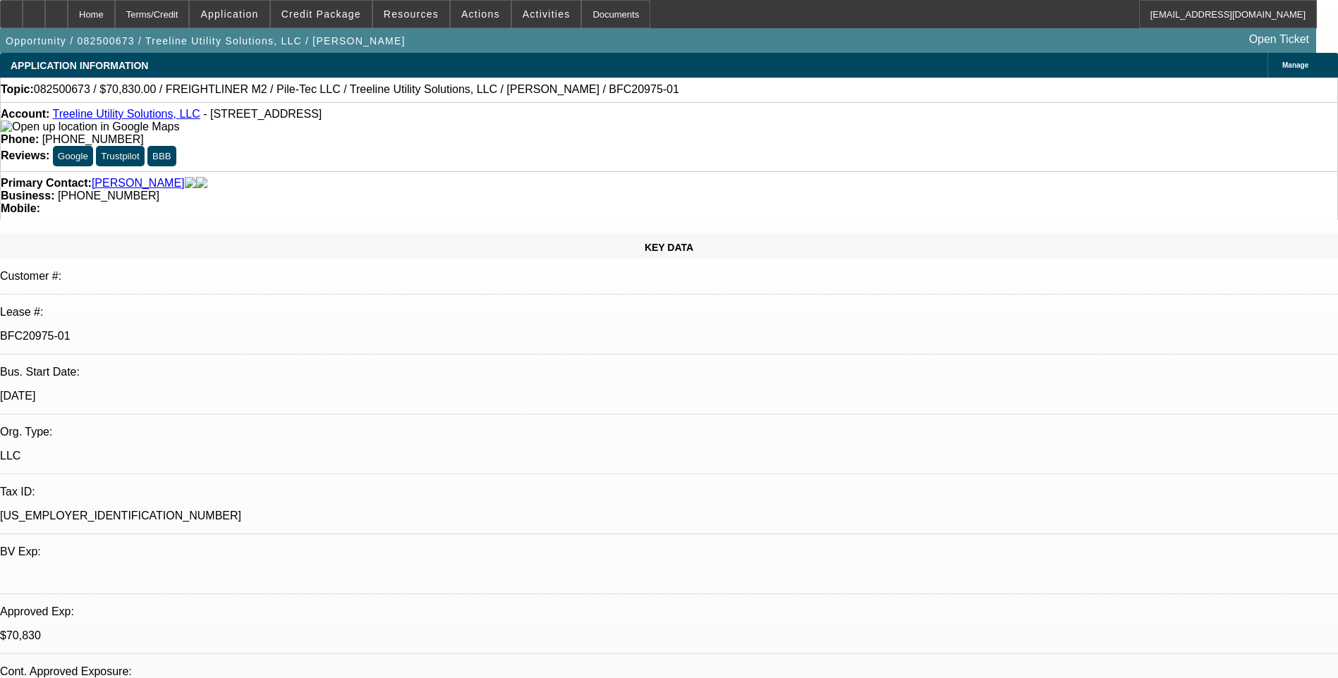
select select "1"
select select "2"
select select "6"
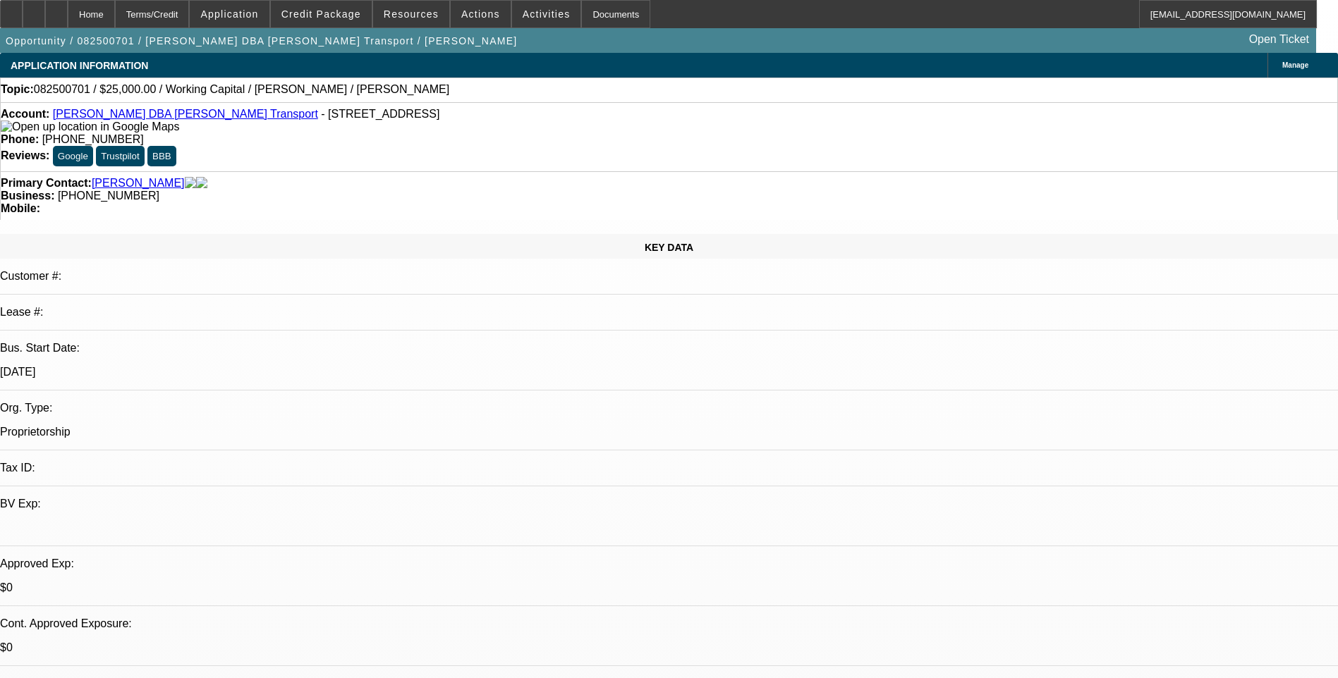
select select "0"
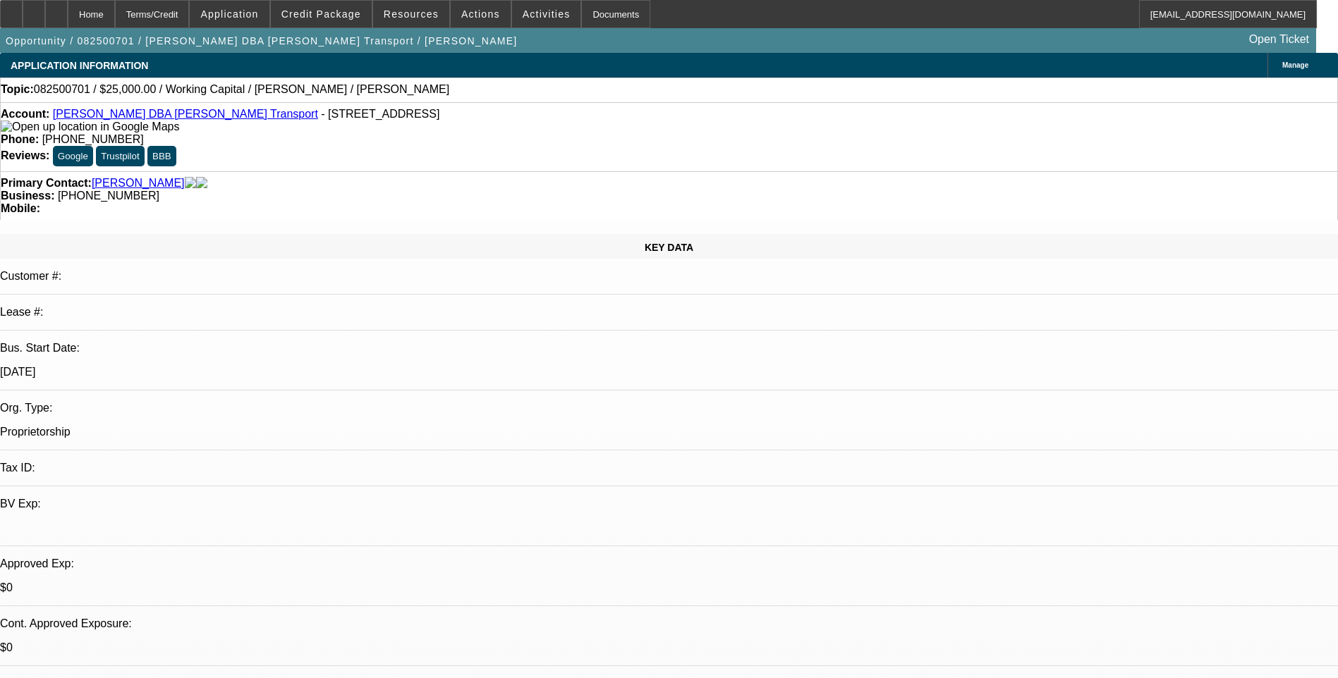
select select "0"
select select "1"
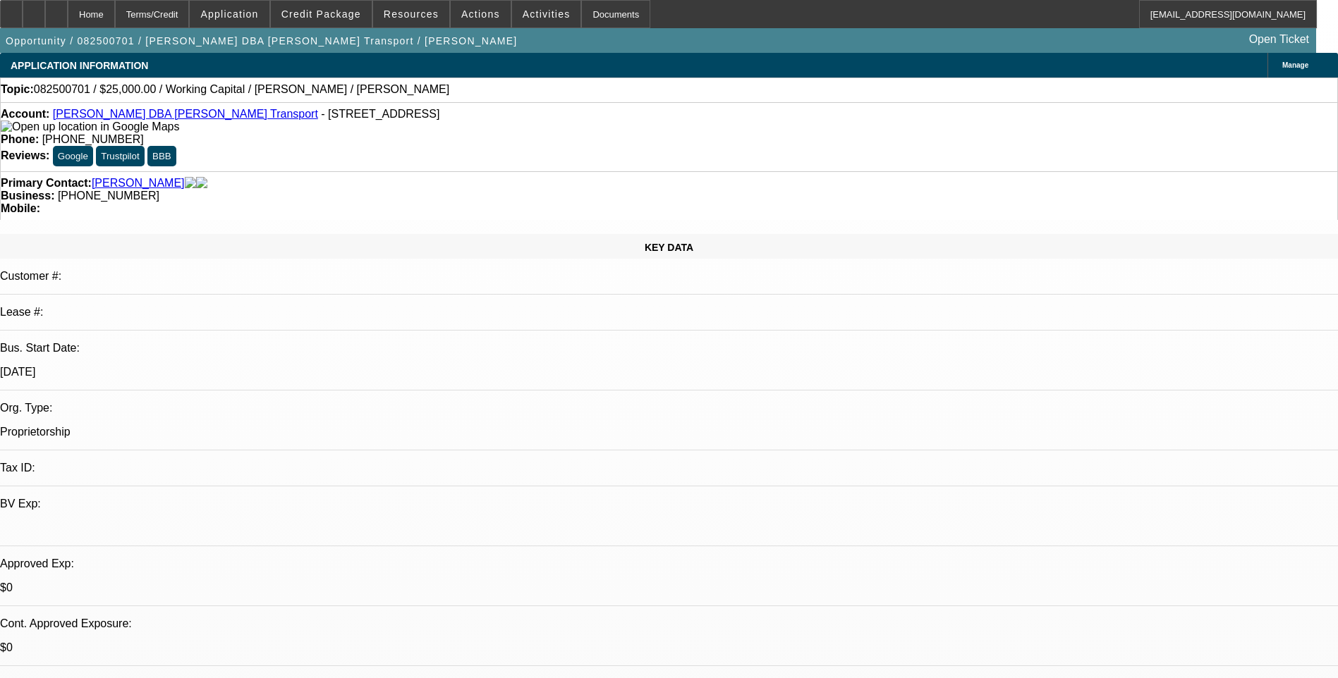
select select "2"
select select "6"
select select "1"
select select "2"
select select "6"
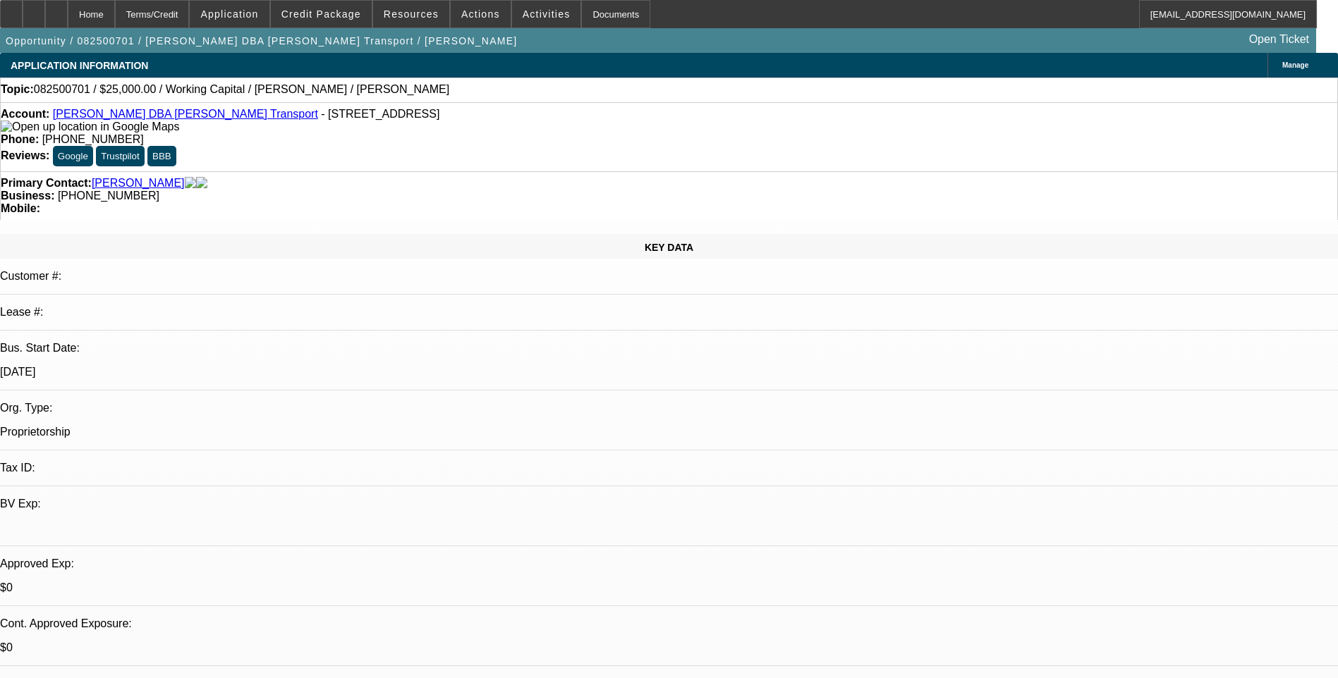
select select "1"
select select "2"
select select "6"
click at [178, 9] on div "Terms/Credit" at bounding box center [152, 14] width 75 height 28
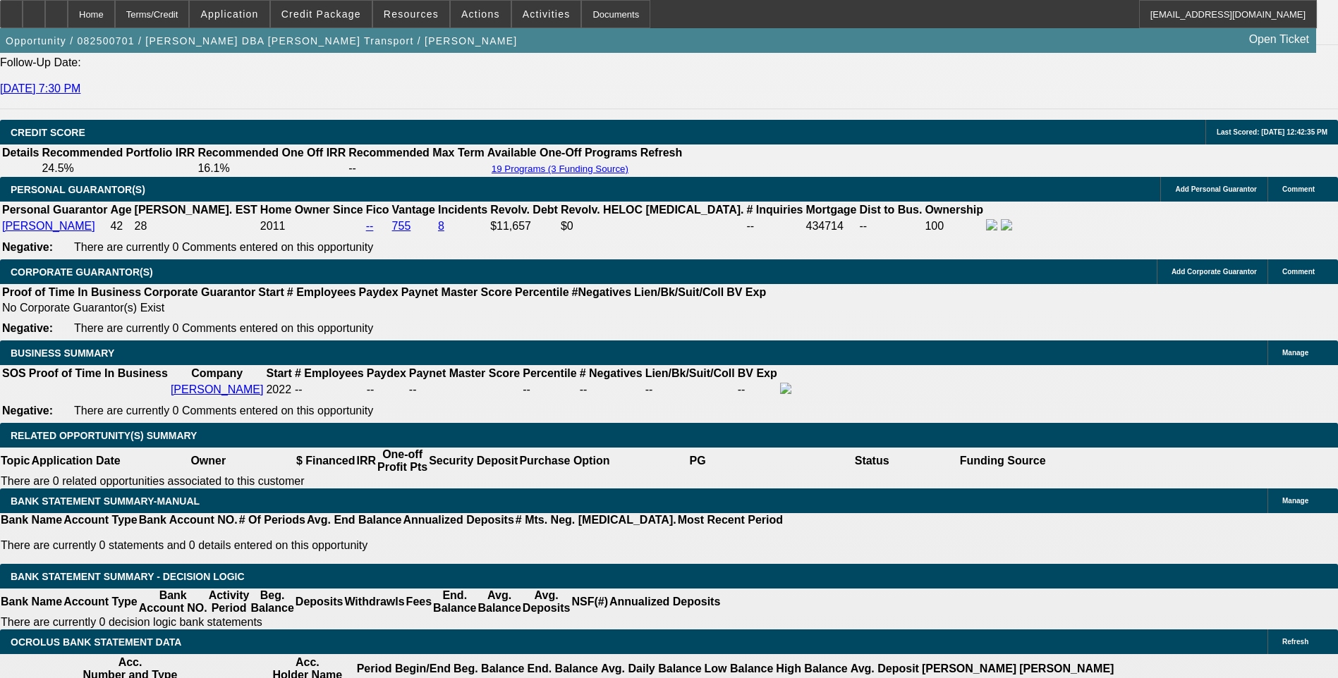
scroll to position [71, 0]
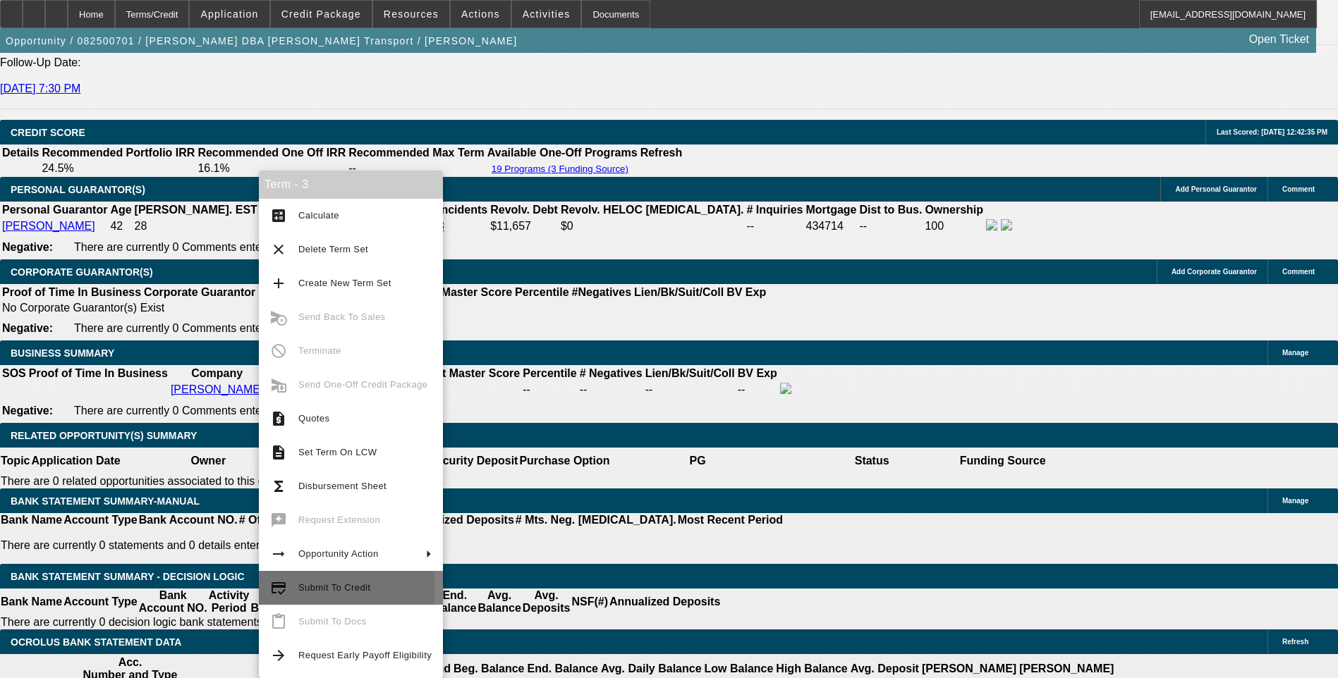
click at [331, 587] on span "Submit To Credit" at bounding box center [334, 588] width 72 height 11
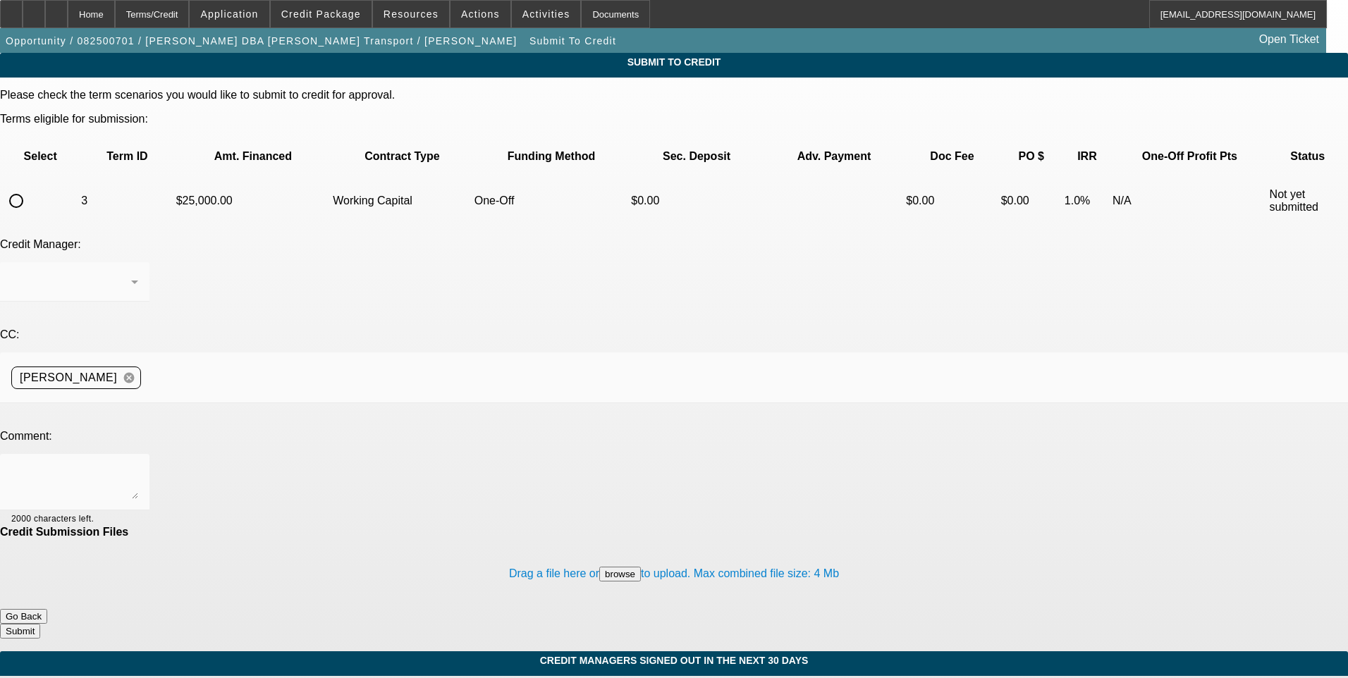
click at [30, 187] on input "radio" at bounding box center [16, 201] width 28 height 28
radio input "true"
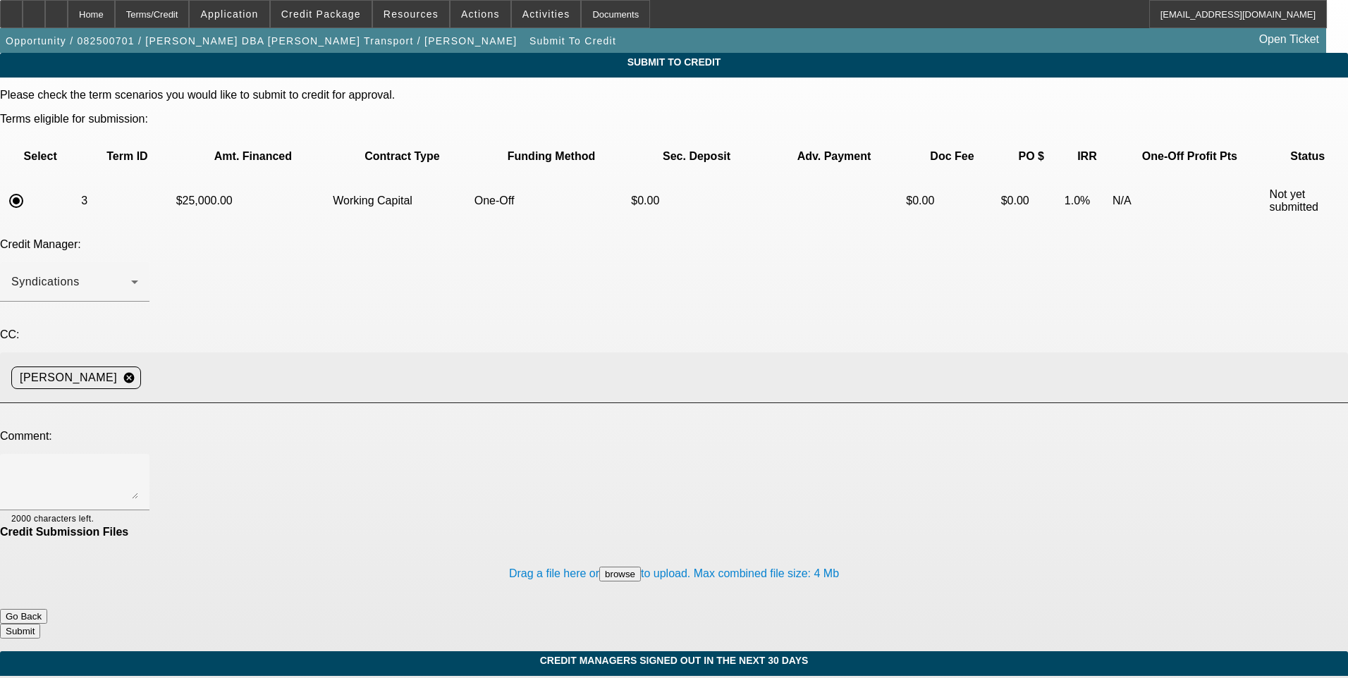
click at [325, 364] on input at bounding box center [739, 378] width 1185 height 28
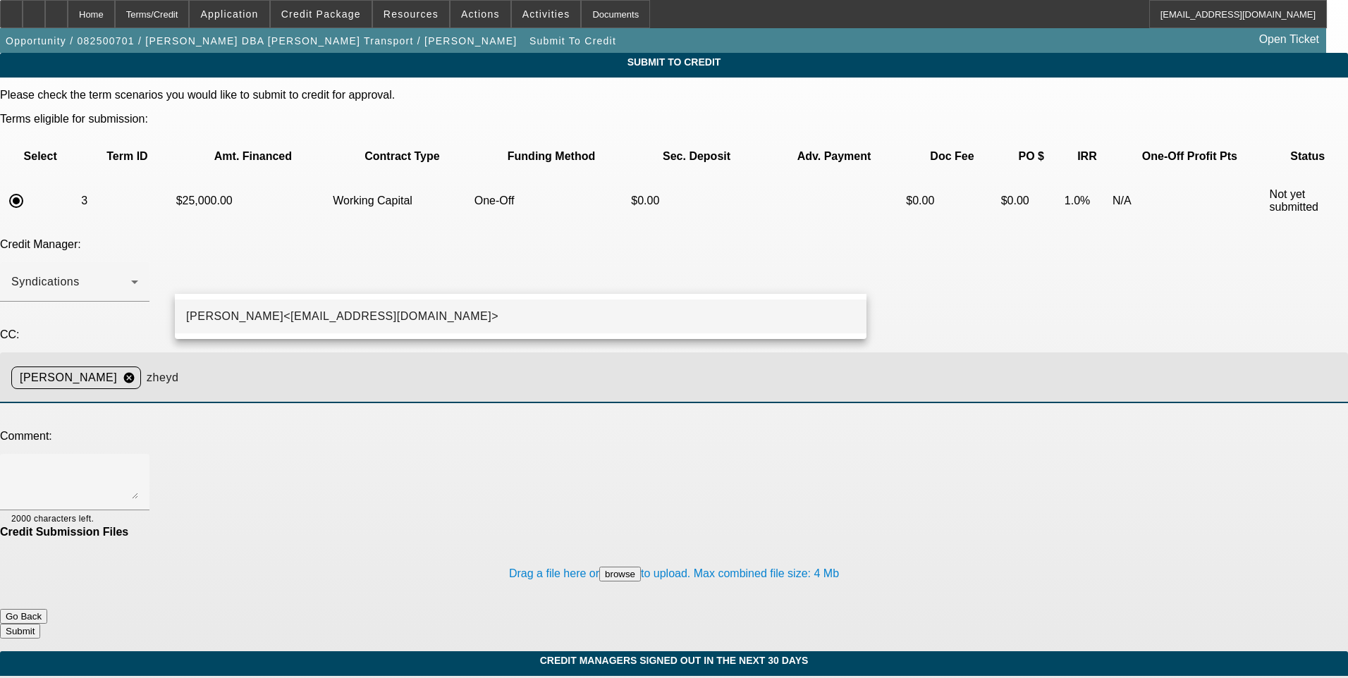
type input "zheyd"
click at [258, 318] on span "Zachary Heyd<ZHeyd@beaconfunding.com>" at bounding box center [342, 316] width 312 height 17
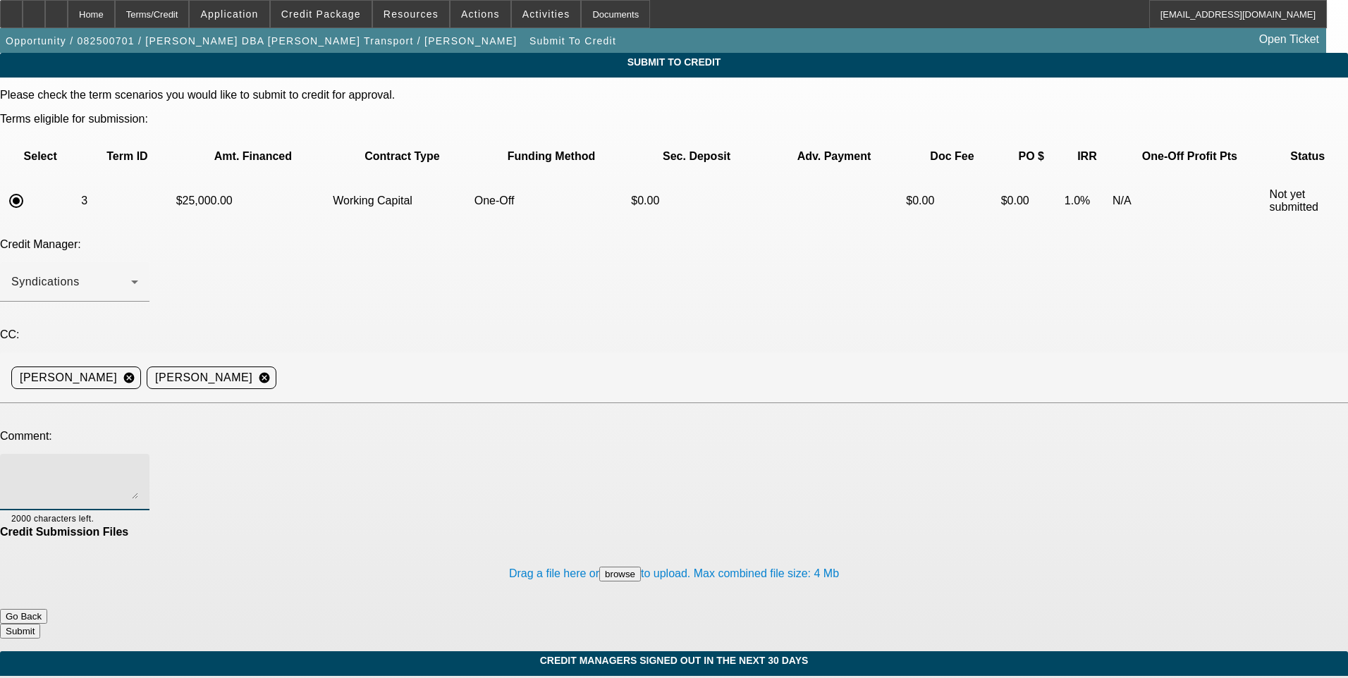
click at [138, 465] on textarea at bounding box center [74, 482] width 127 height 34
paste textarea "https://penntanklines.com/"
type textarea "PG mentioned that his DOT# is inactive because he is currently leased on with a…"
click at [40, 624] on button "Submit" at bounding box center [20, 631] width 40 height 15
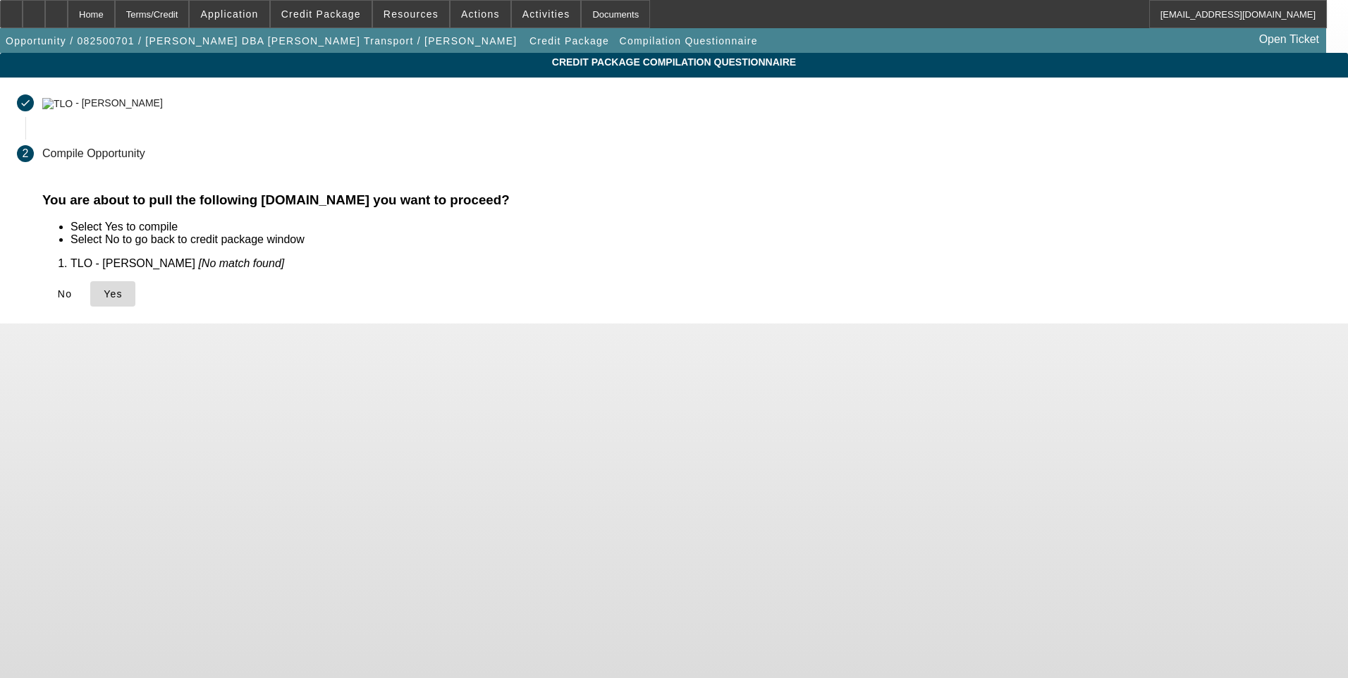
click at [104, 298] on icon at bounding box center [104, 293] width 0 height 11
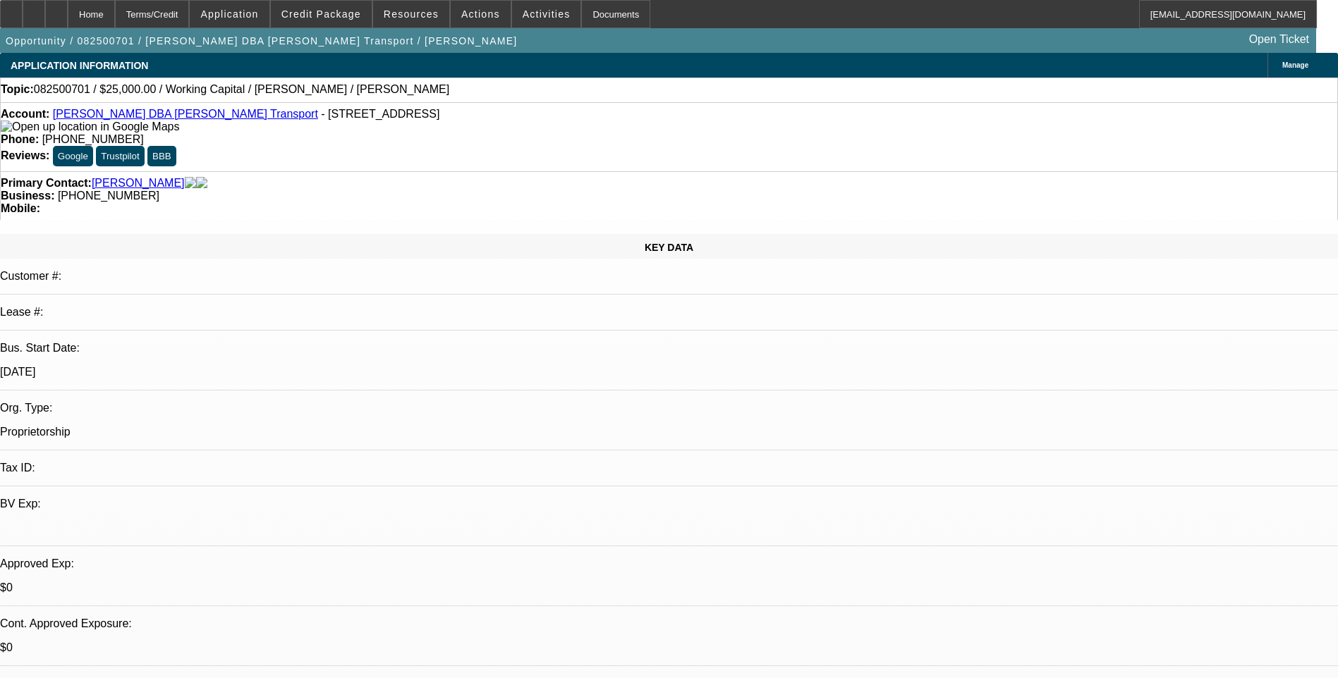
select select "0"
select select "2"
select select "0"
select select "6"
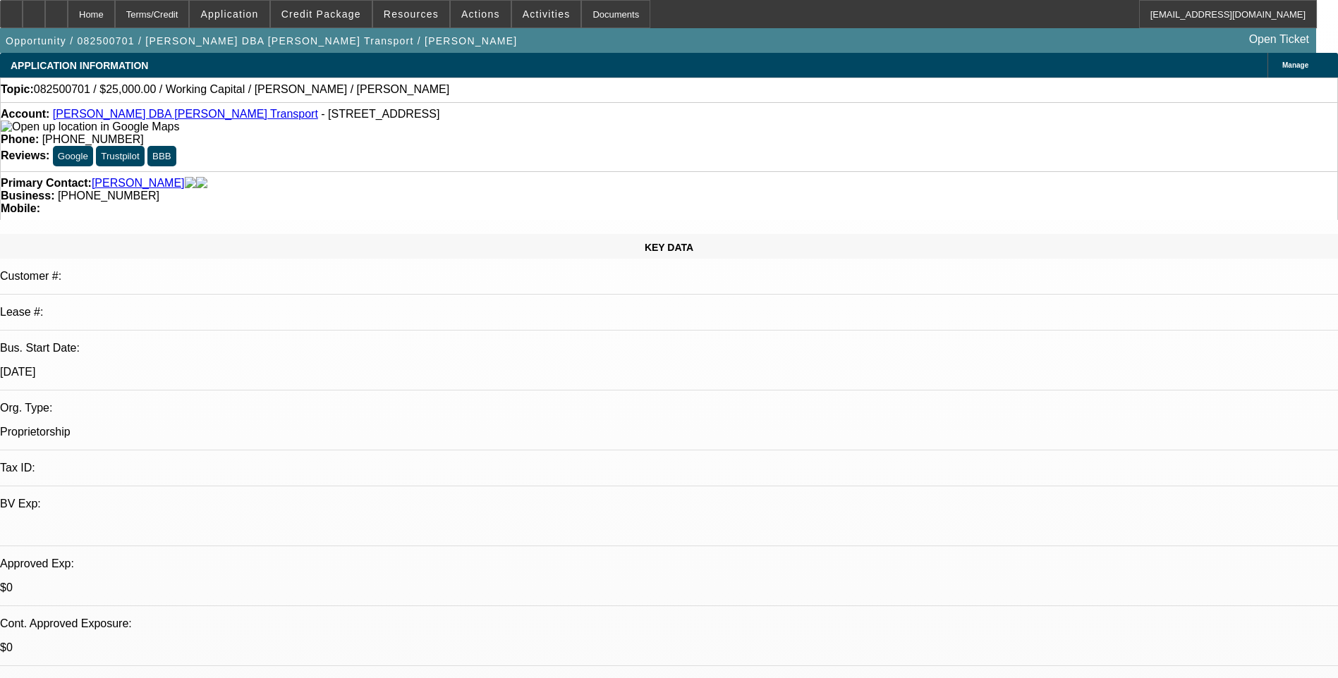
select select "0"
select select "2"
select select "0"
select select "6"
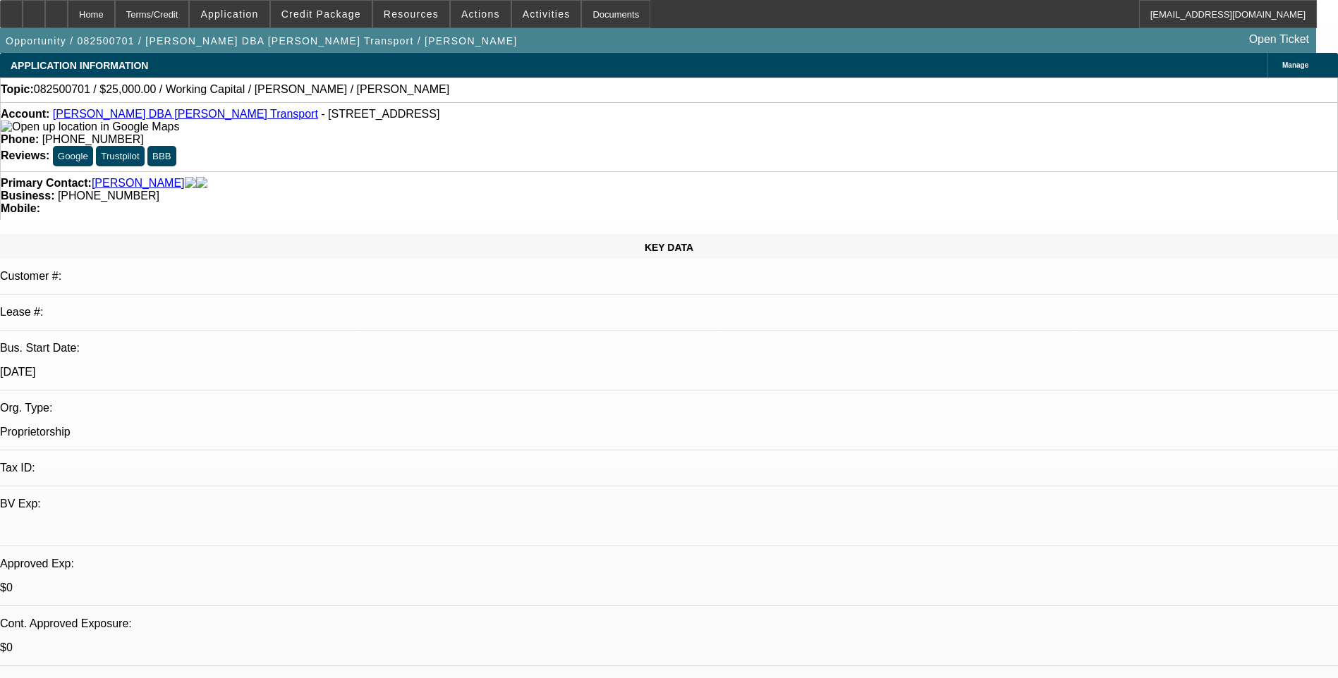
select select "0"
select select "2"
select select "0"
select select "6"
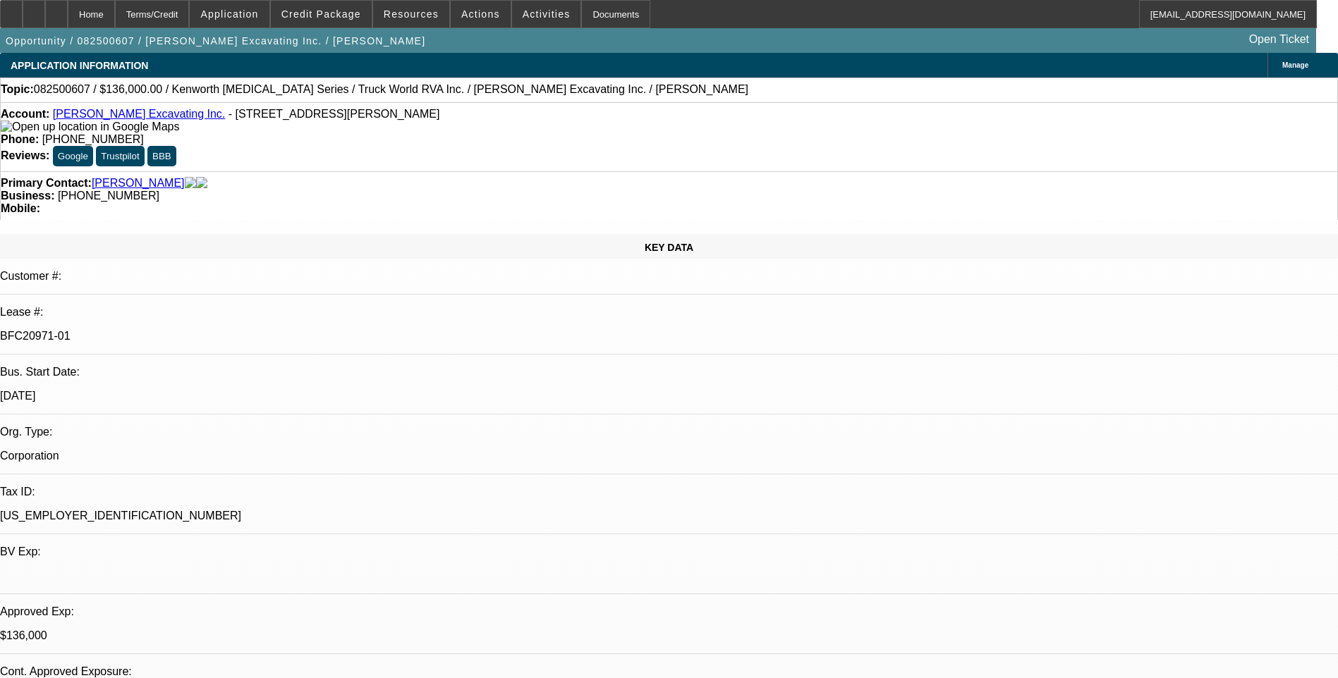
select select "0"
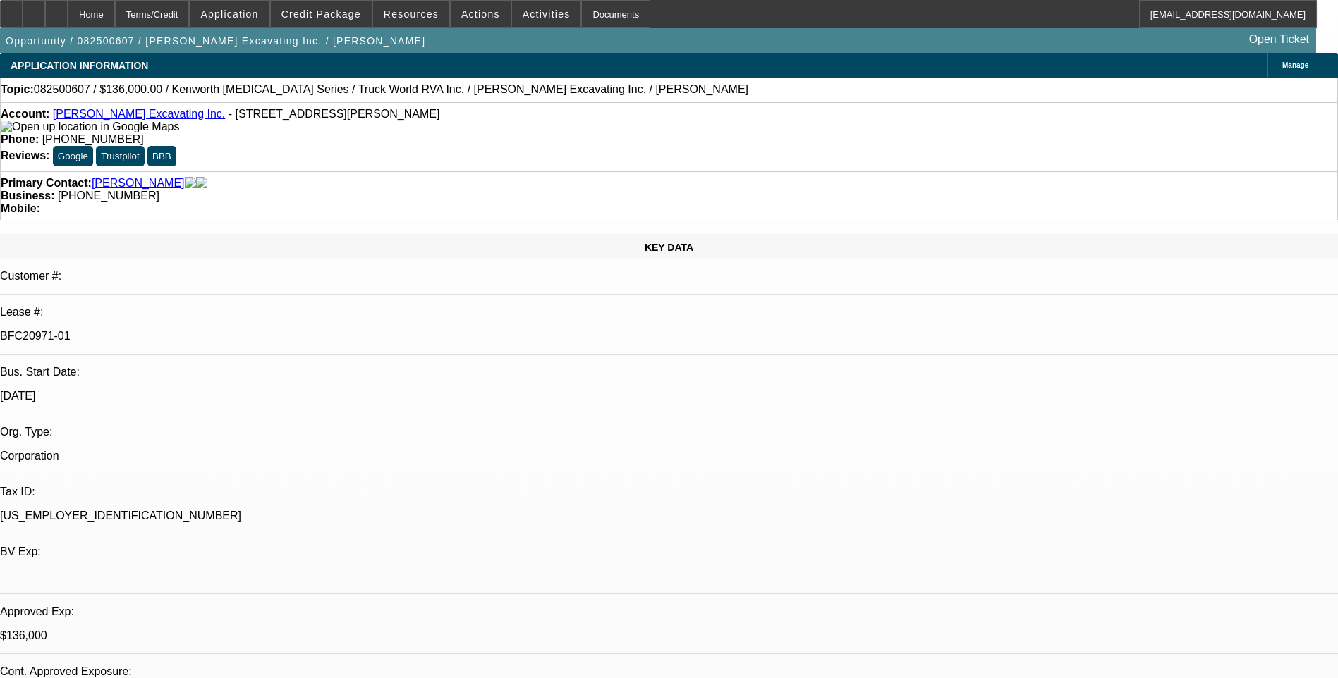
select select "0"
select select "1"
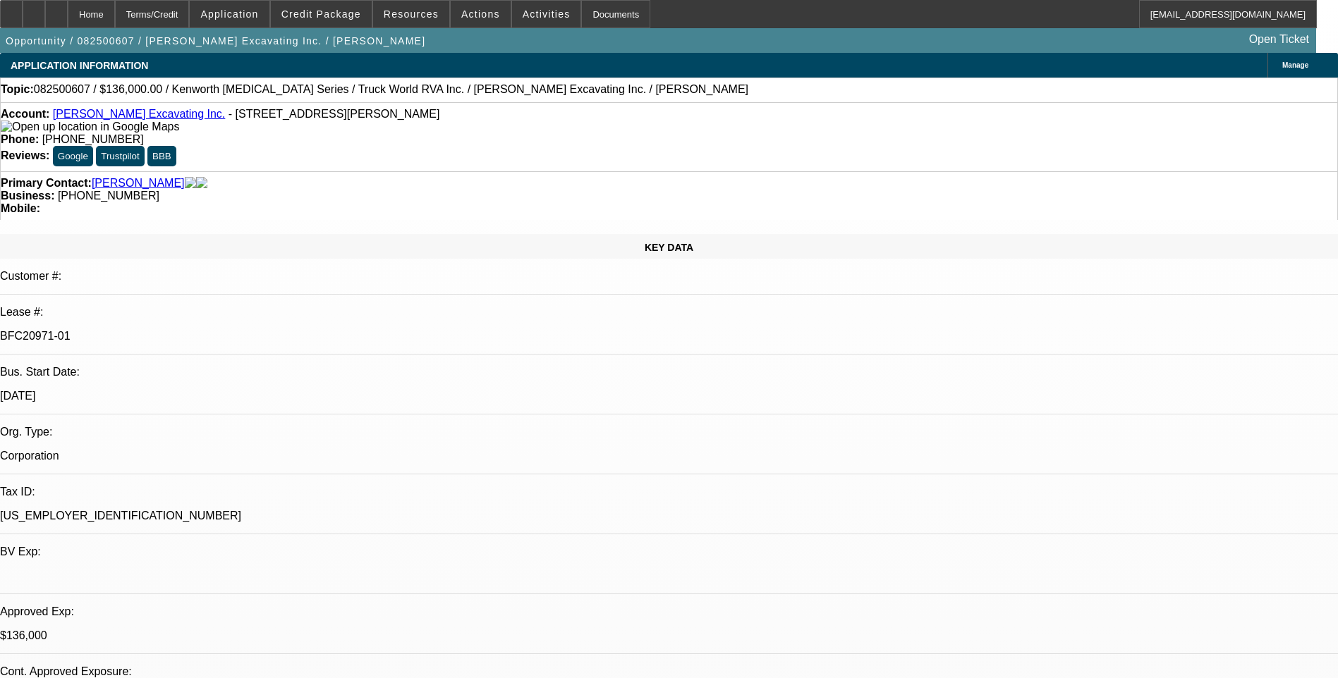
select select "1"
select select "6"
select select "1"
select select "6"
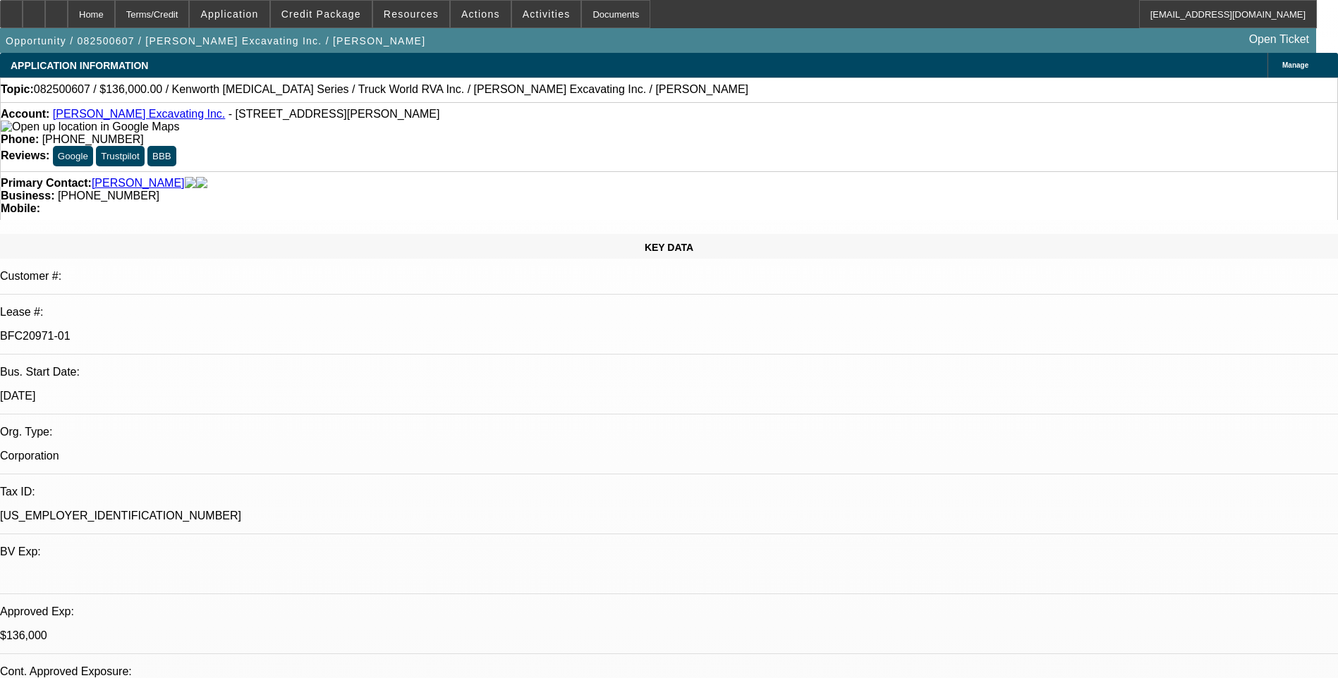
select select "1"
select select "6"
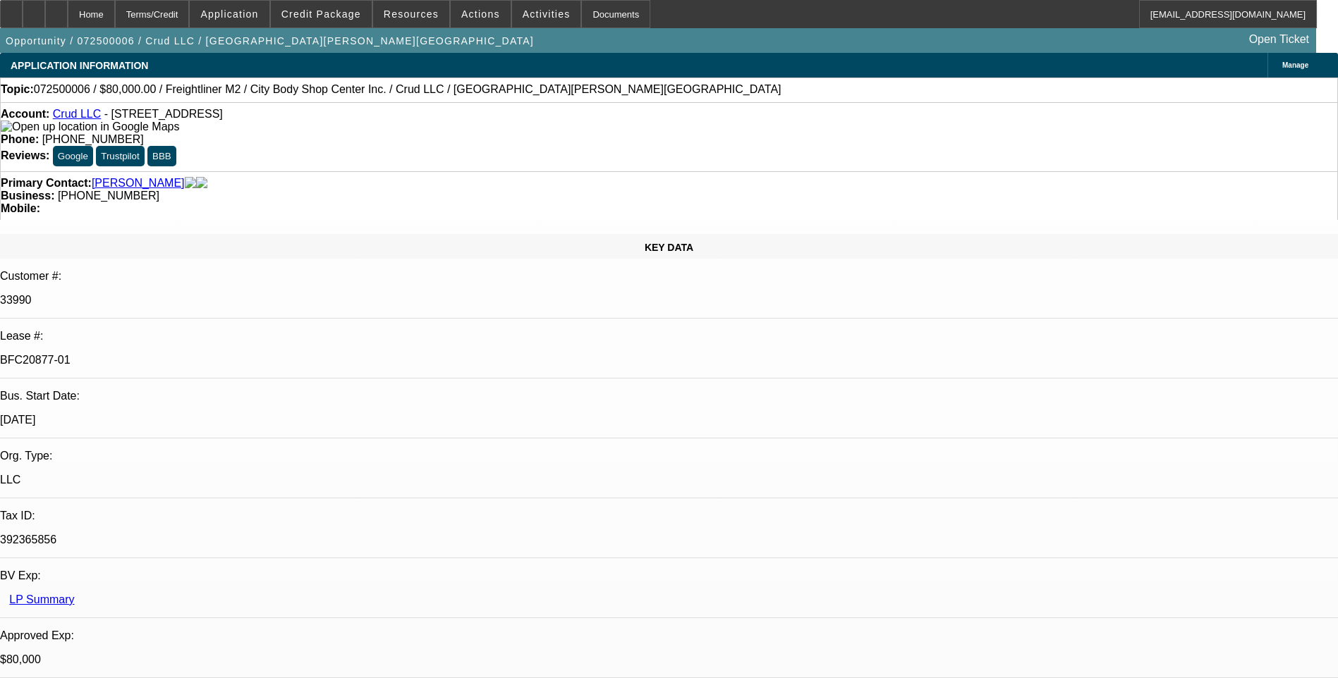
select select "0"
select select "2"
select select "0"
select select "2"
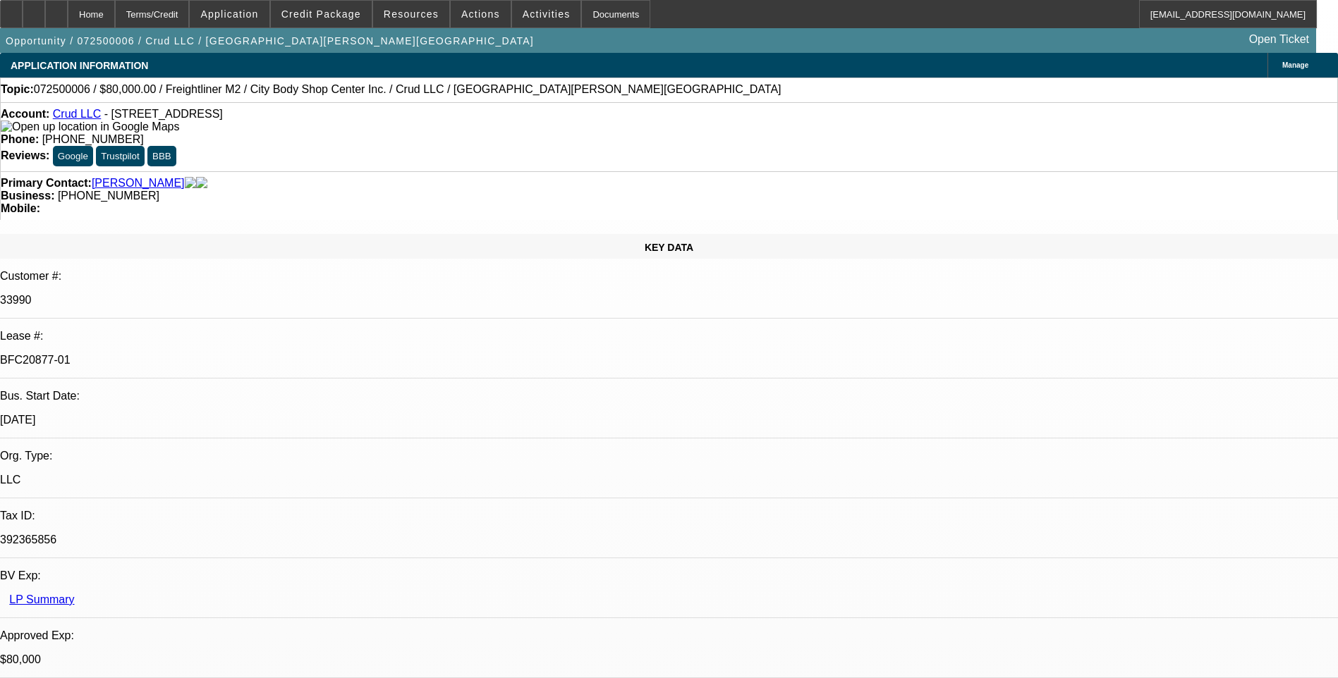
select select "0"
select select "2"
select select "0"
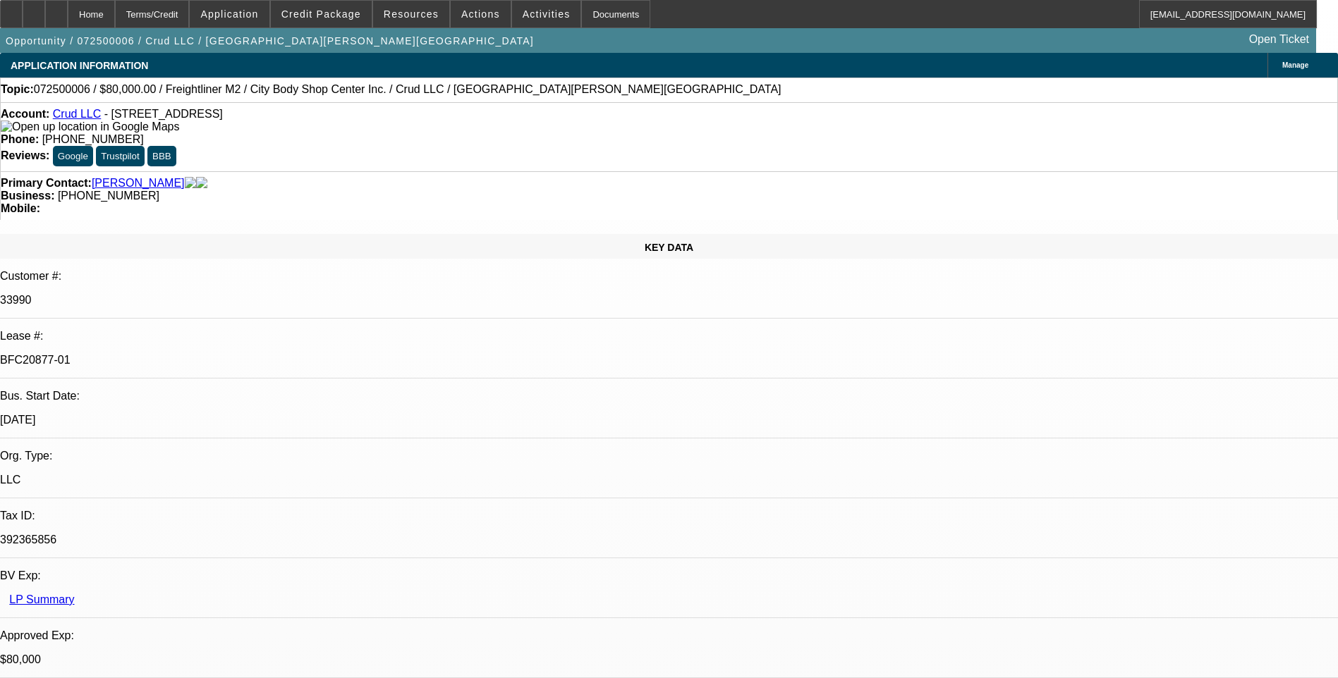
select select "2"
select select "0"
select select "1"
select select "2"
select select "6"
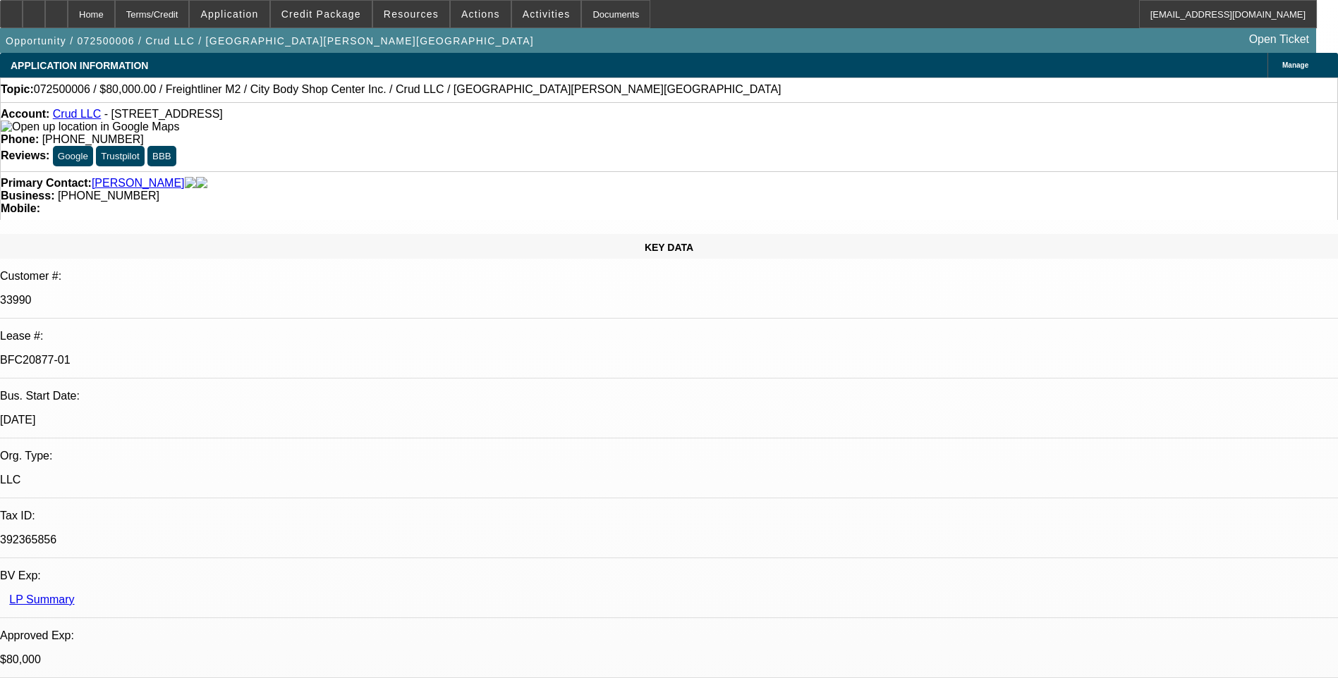
select select "1"
select select "2"
select select "6"
select select "1"
select select "2"
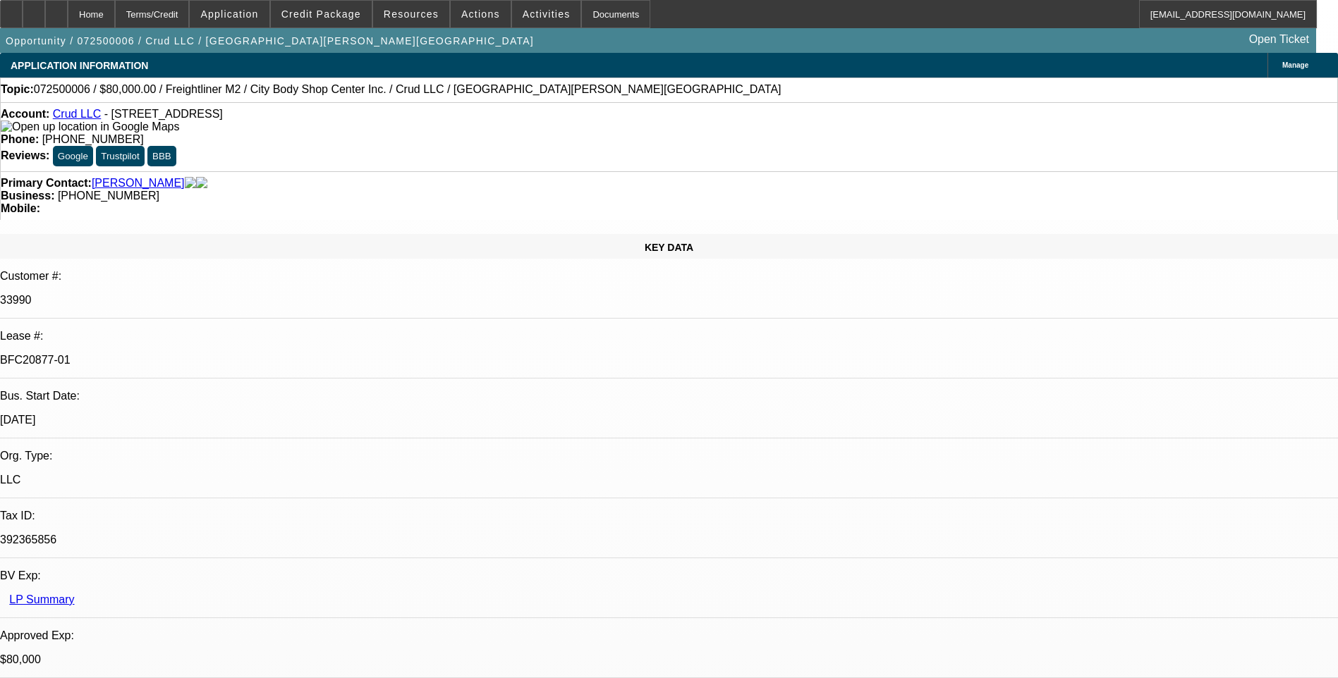
select select "6"
select select "1"
select select "2"
select select "6"
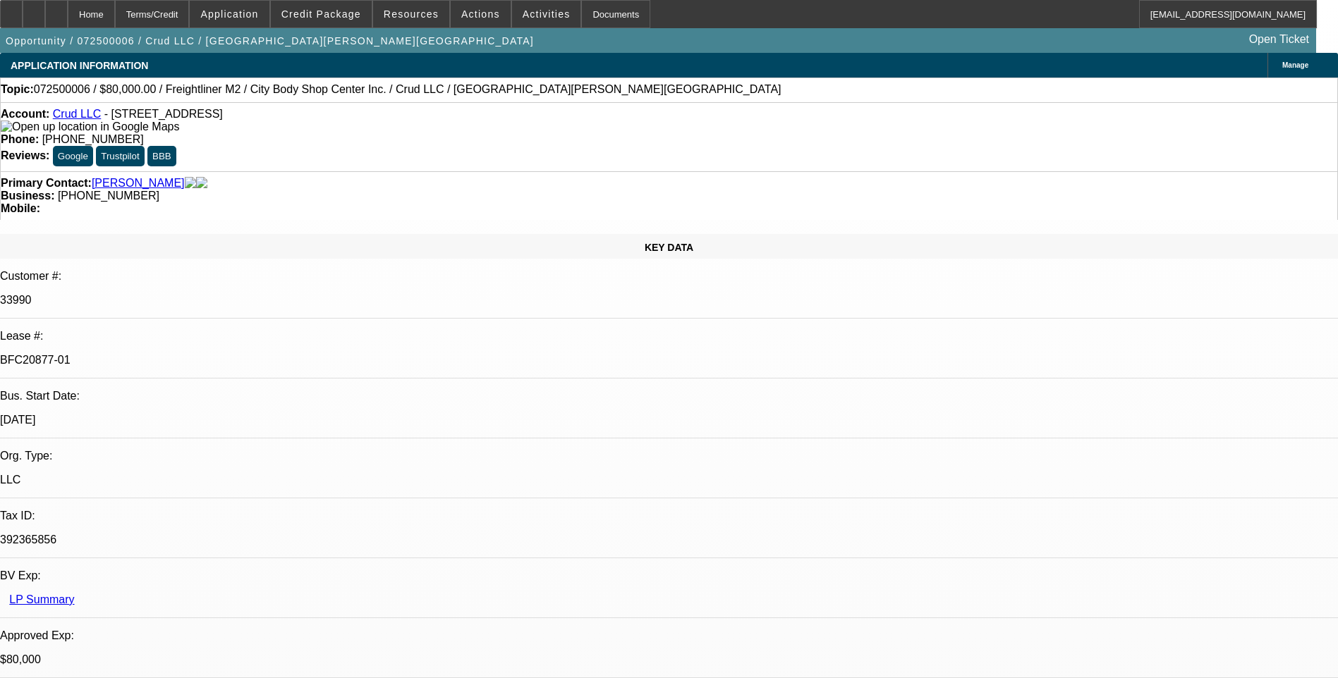
click at [881, 106] on div "Account: Crud LLC - 6436 Yerba Verde St, El Paso, TX 79932 Phone: (850) 255-660…" at bounding box center [669, 136] width 1338 height 69
select select "0"
select select "2"
select select "0"
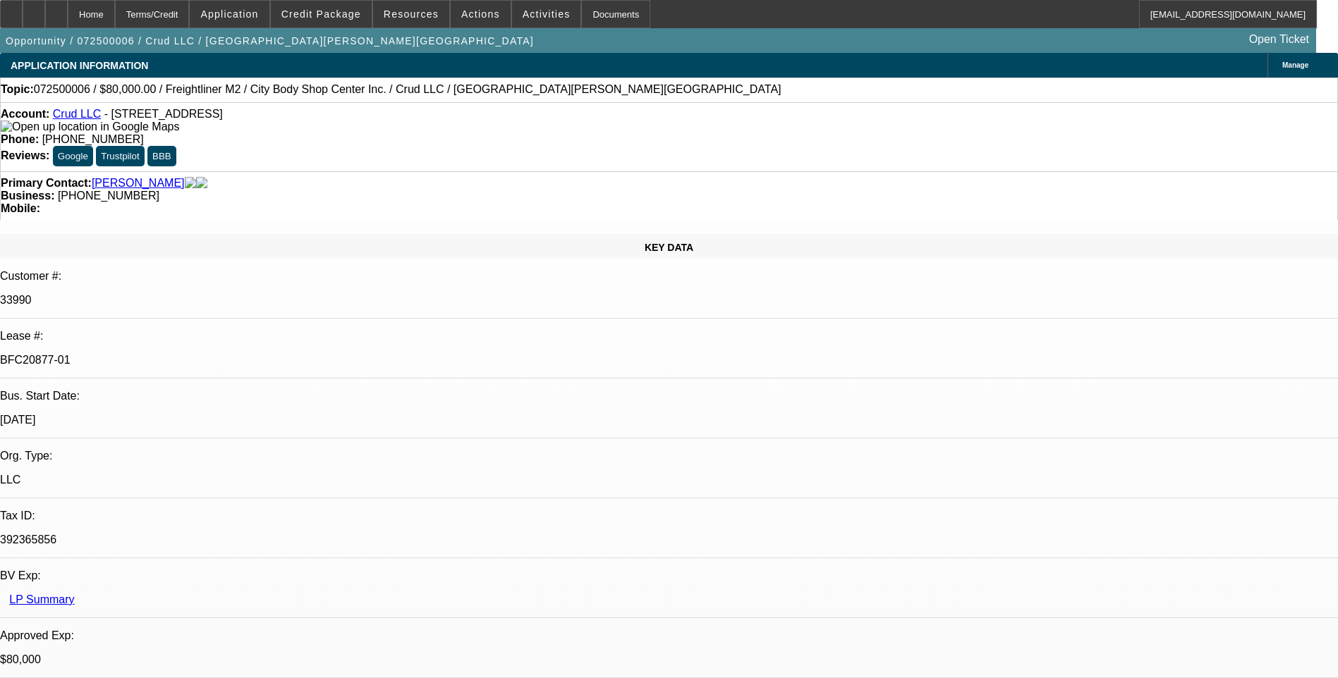
select select "2"
select select "0"
select select "2"
select select "0"
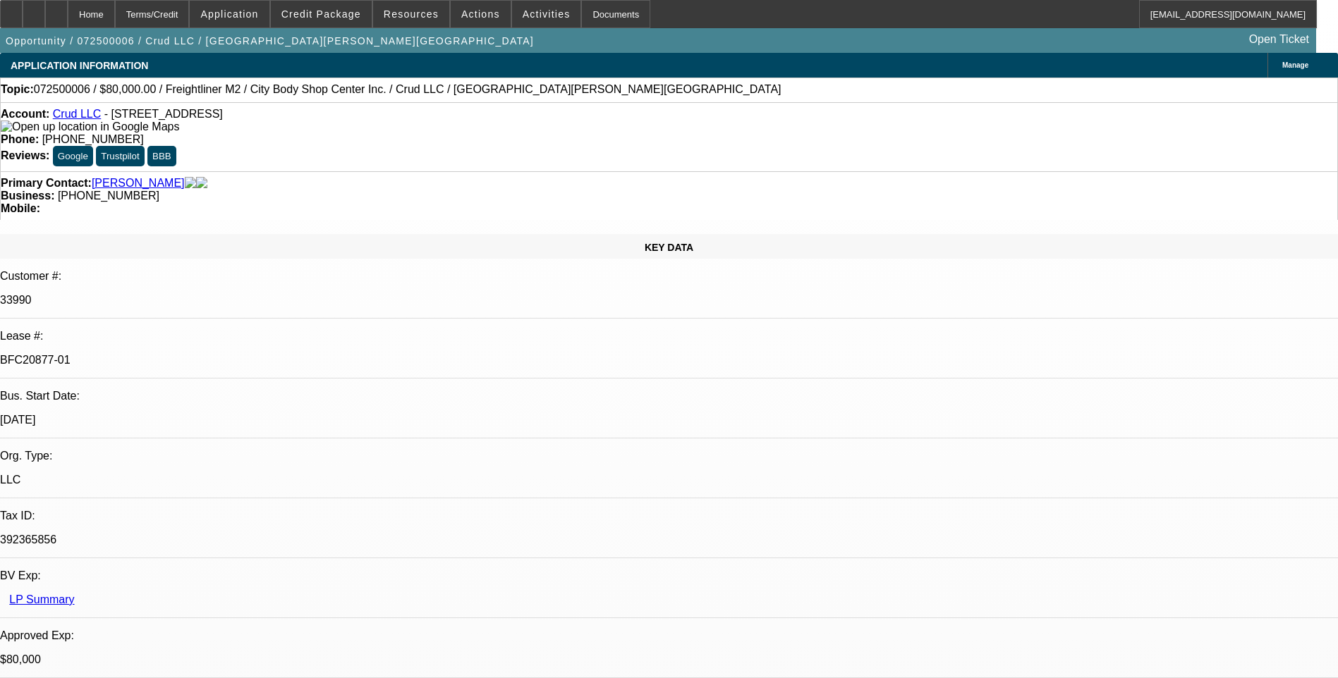
select select "0"
select select "2"
select select "0"
select select "1"
select select "2"
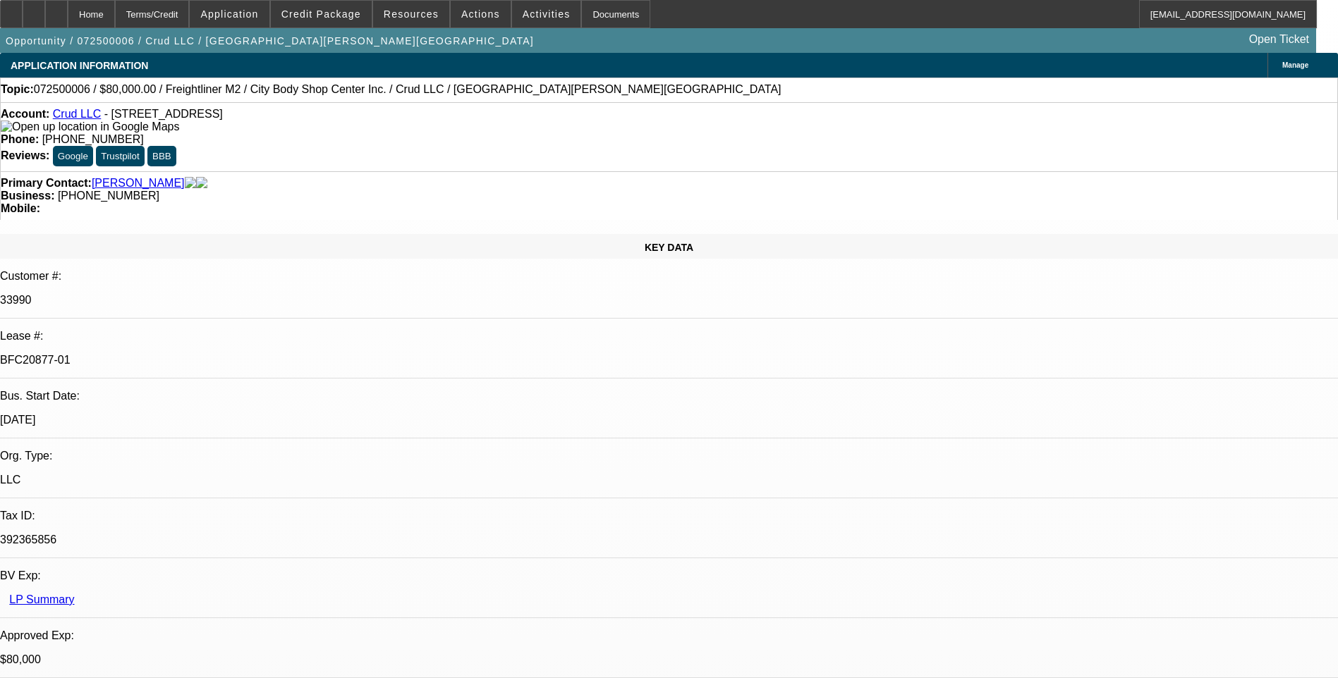
select select "6"
select select "1"
select select "2"
select select "6"
select select "1"
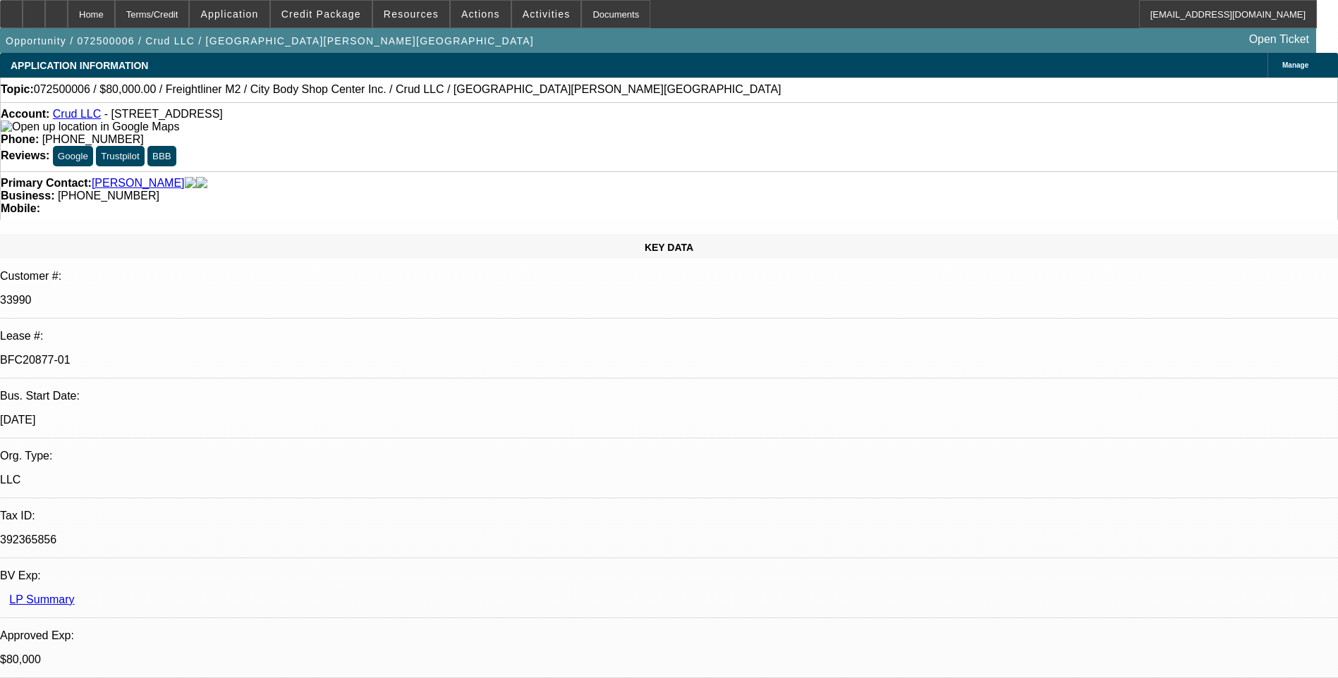
select select "2"
select select "6"
select select "1"
select select "2"
select select "6"
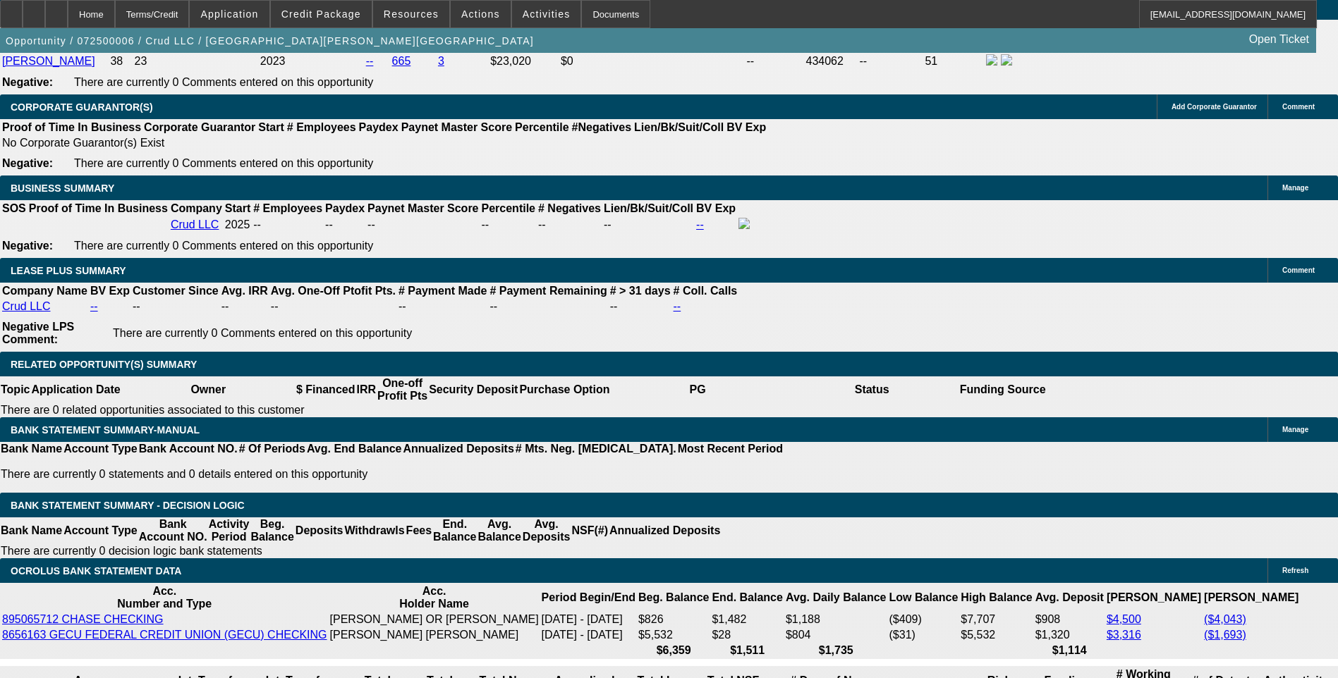
scroll to position [2257, 0]
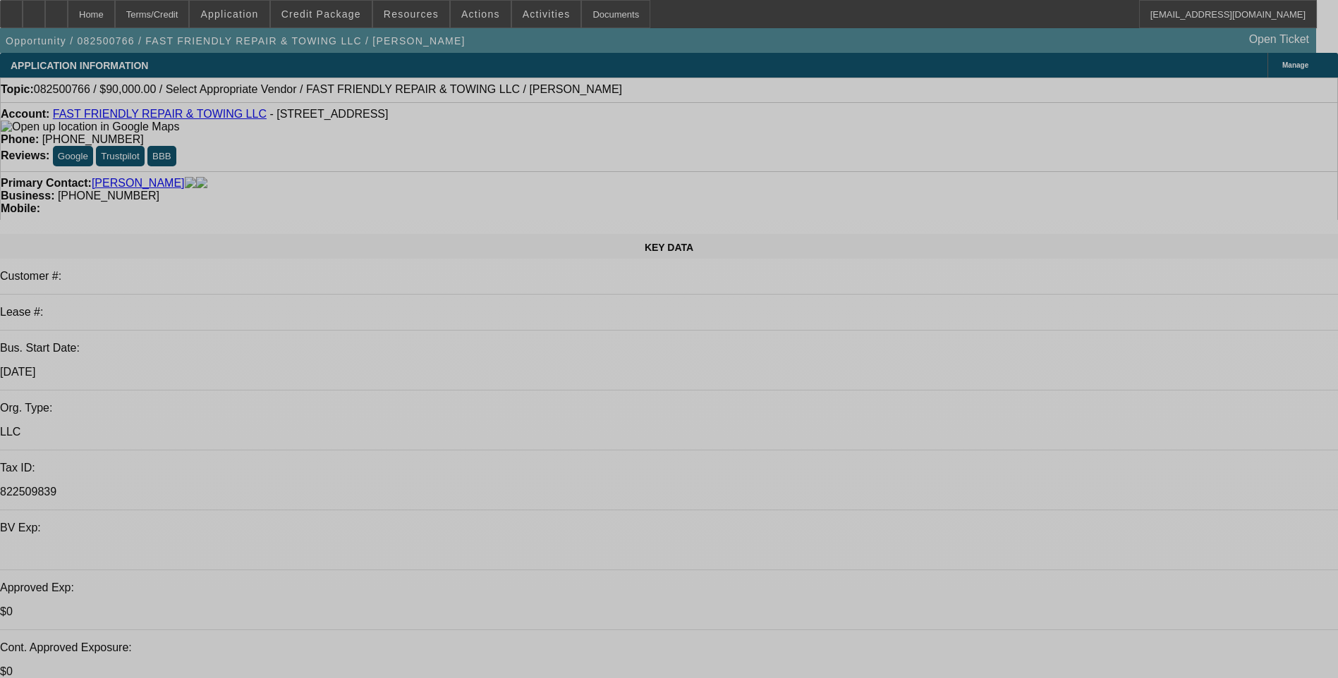
select select "0"
select select "2"
select select "0.1"
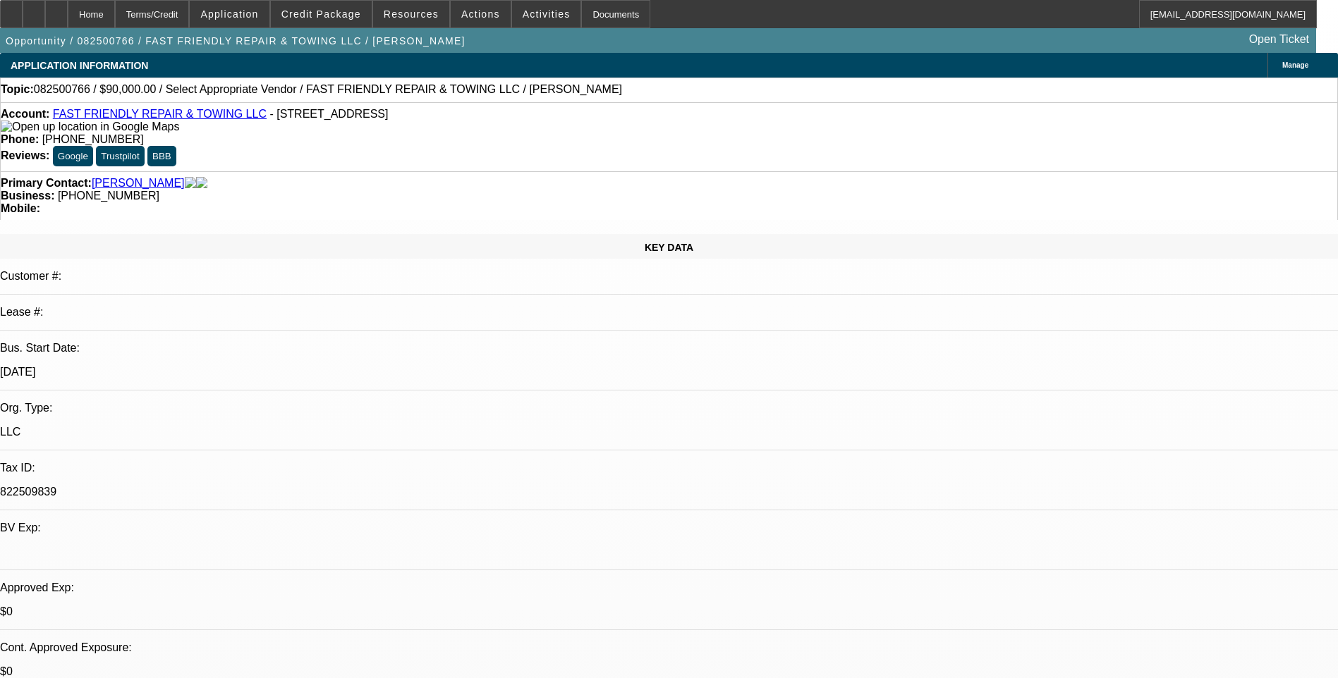
select select "1"
select select "2"
select select "4"
select select "0"
select select "2"
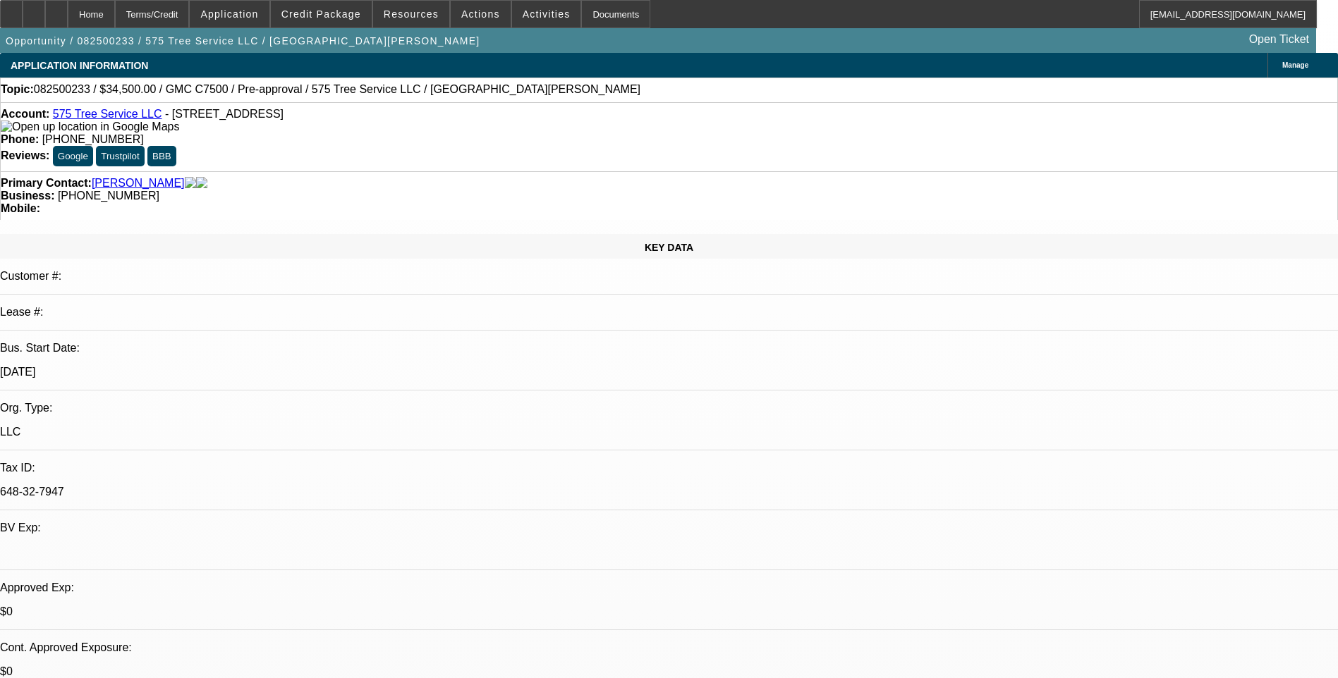
select select "0"
select select "2"
select select "0"
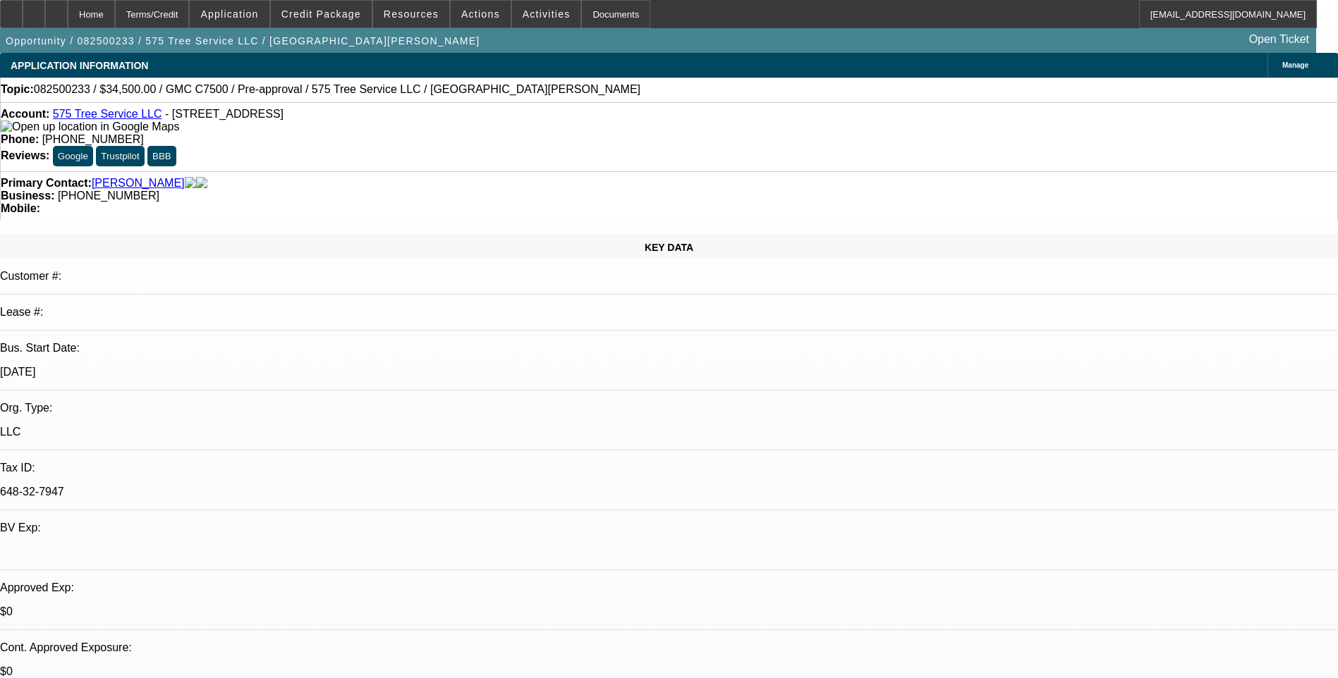
select select "2"
select select "0"
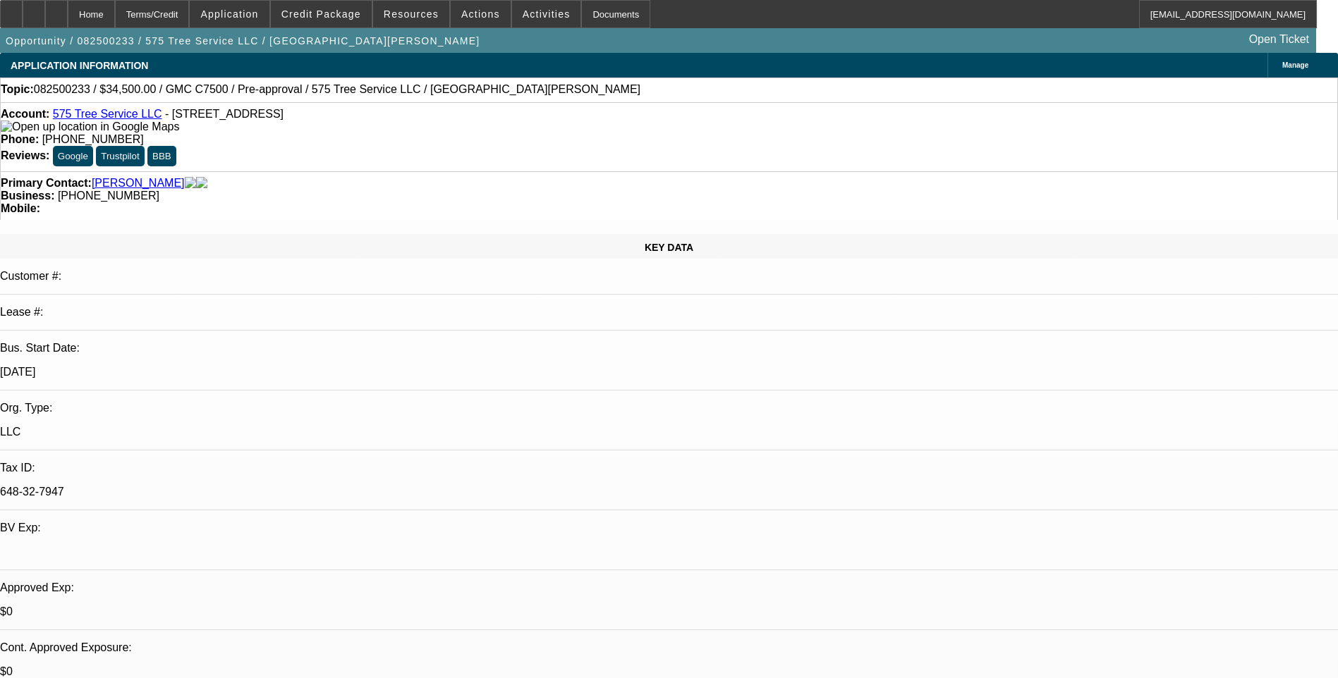
select select "1"
select select "2"
select select "6"
select select "1"
select select "2"
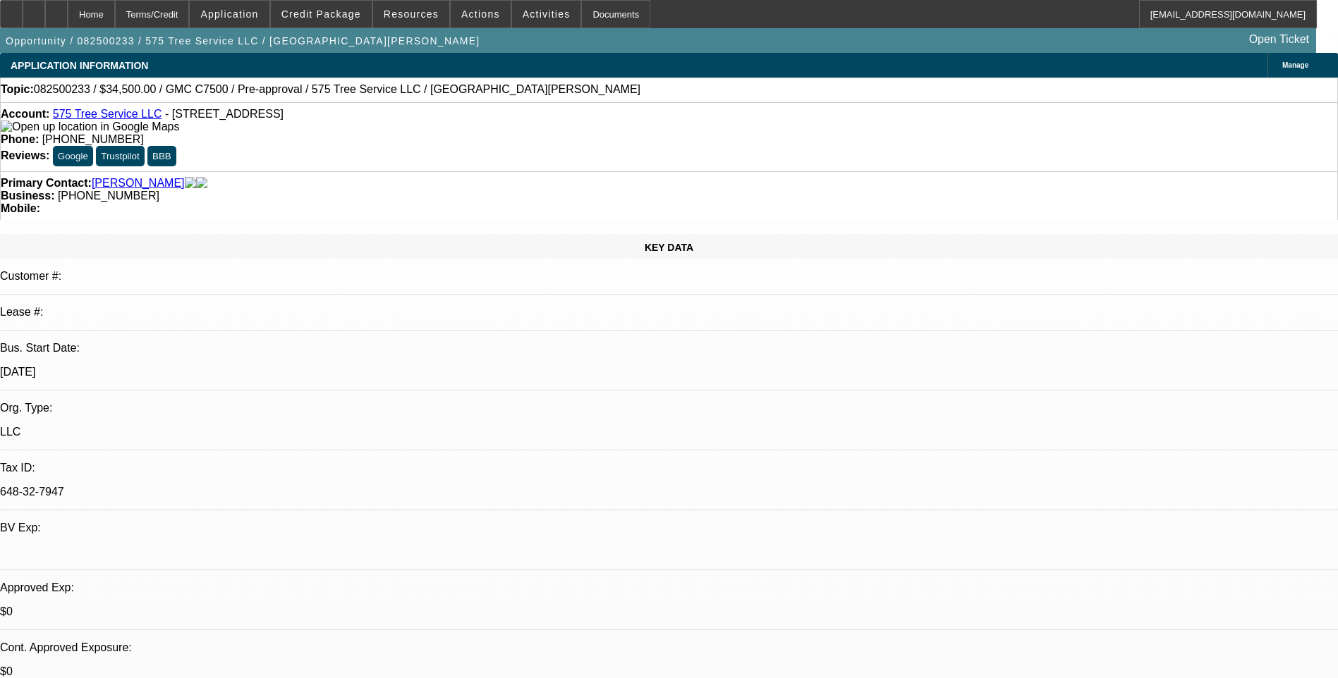
select select "6"
select select "1"
select select "2"
select select "6"
select select "1"
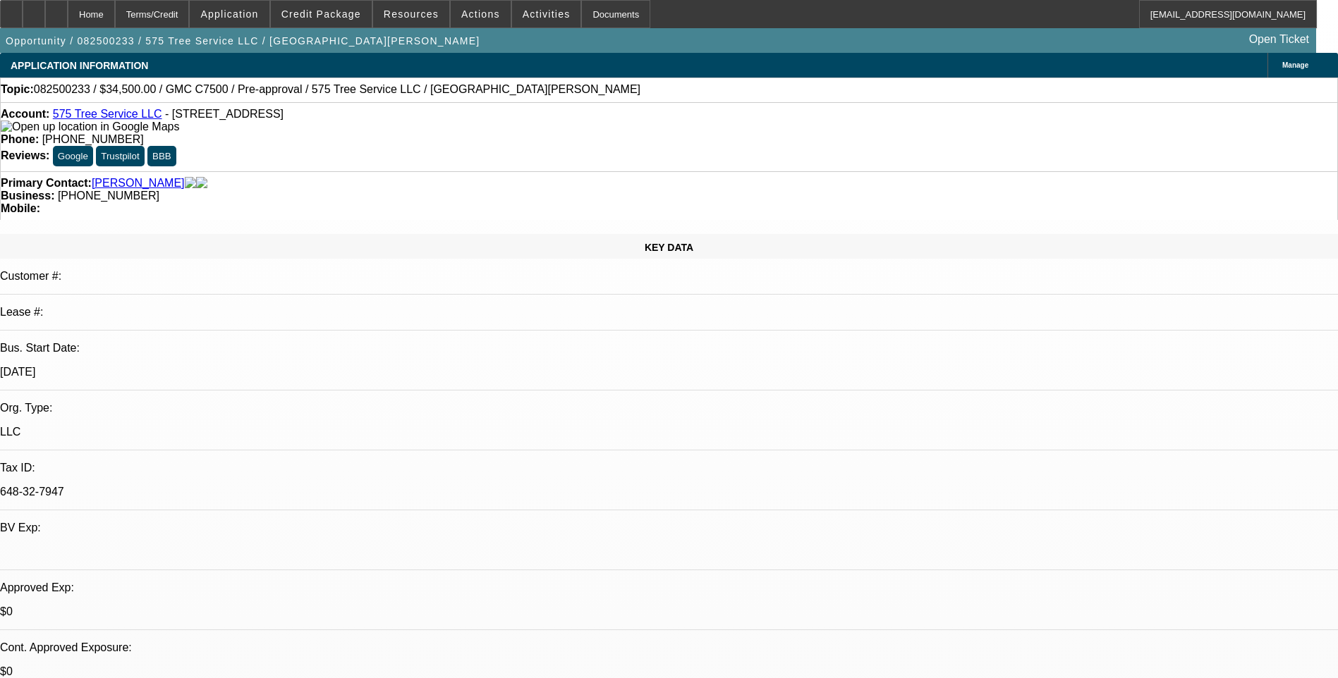
select select "1"
select select "6"
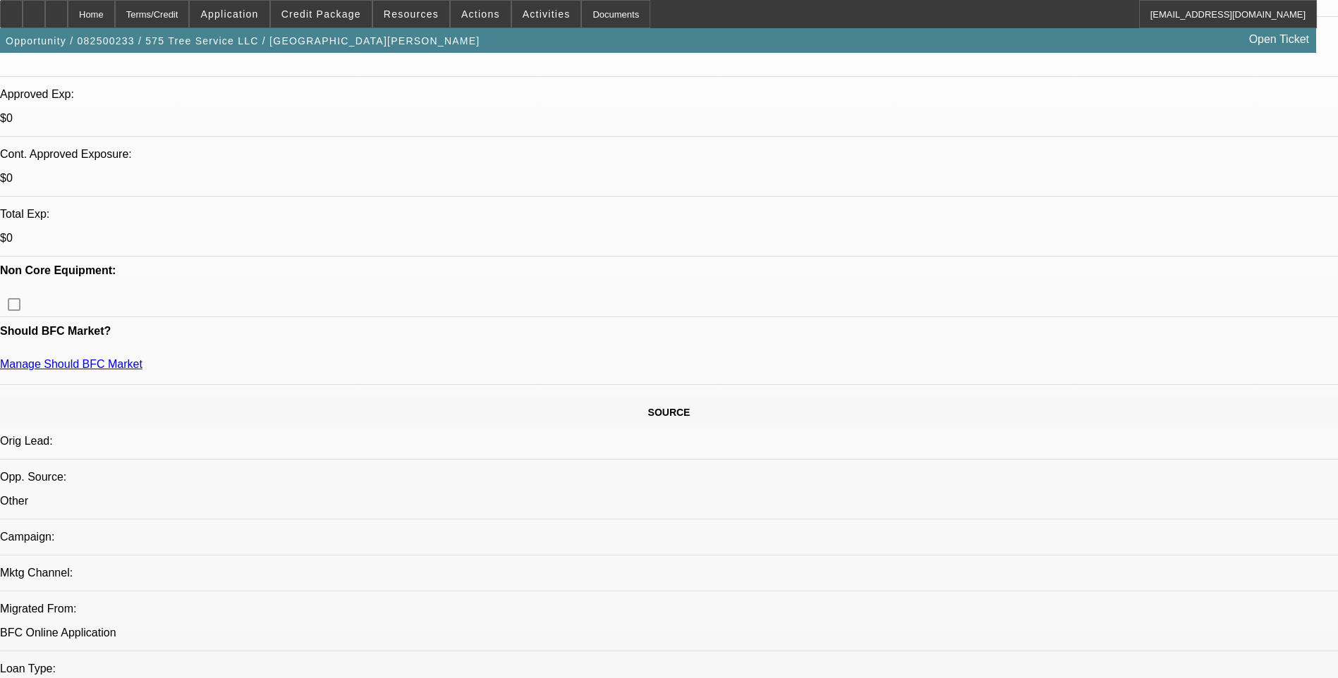
scroll to position [71, 0]
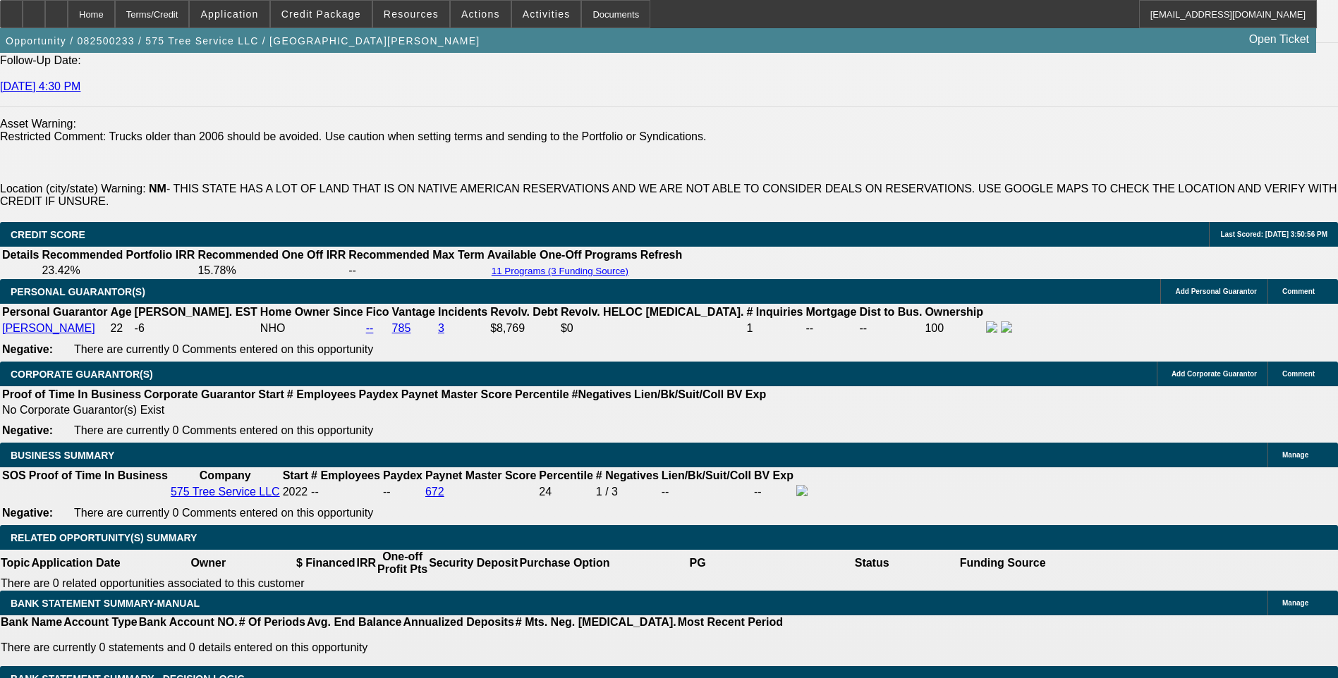
scroll to position [2327, 0]
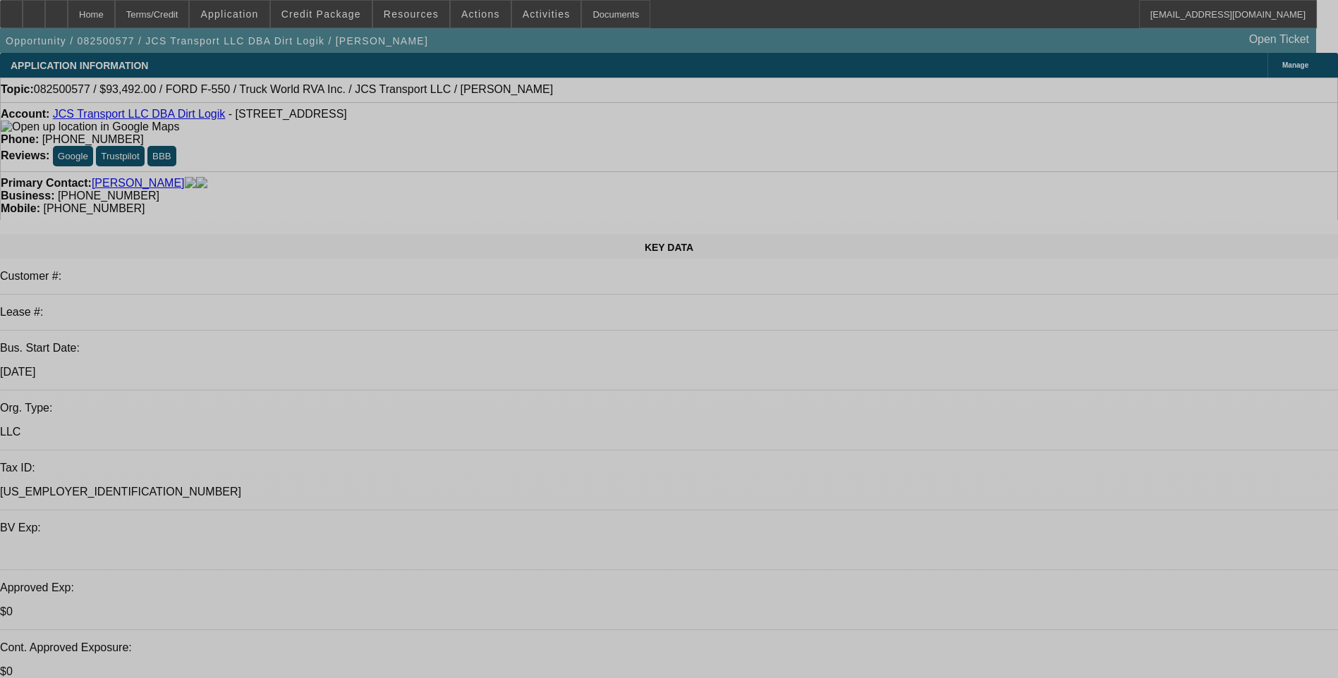
select select "0"
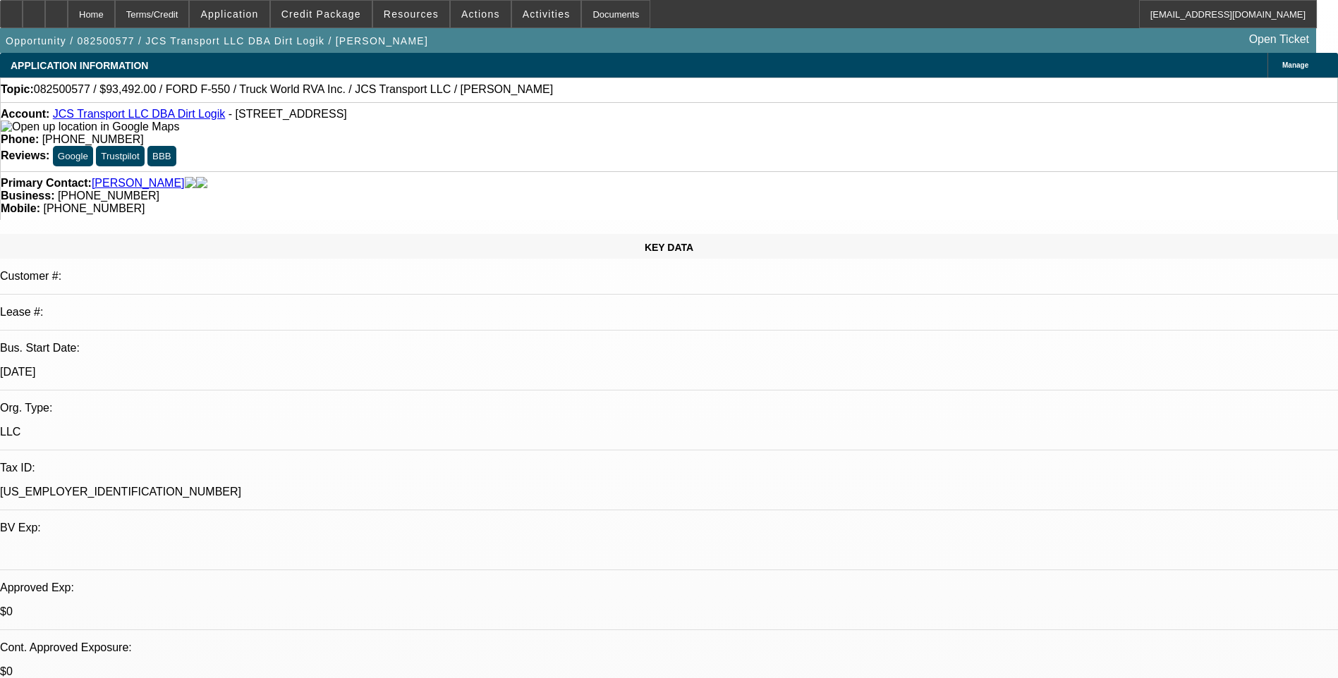
select select "0"
select select "0.1"
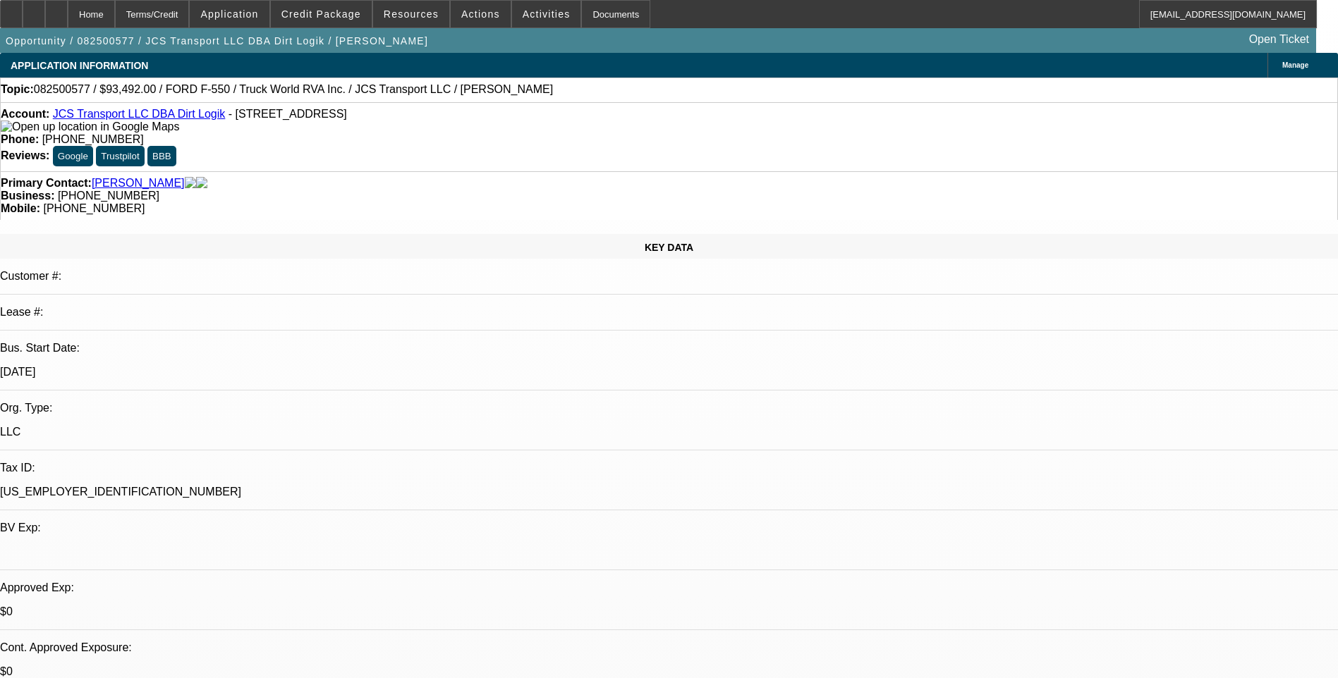
select select "0"
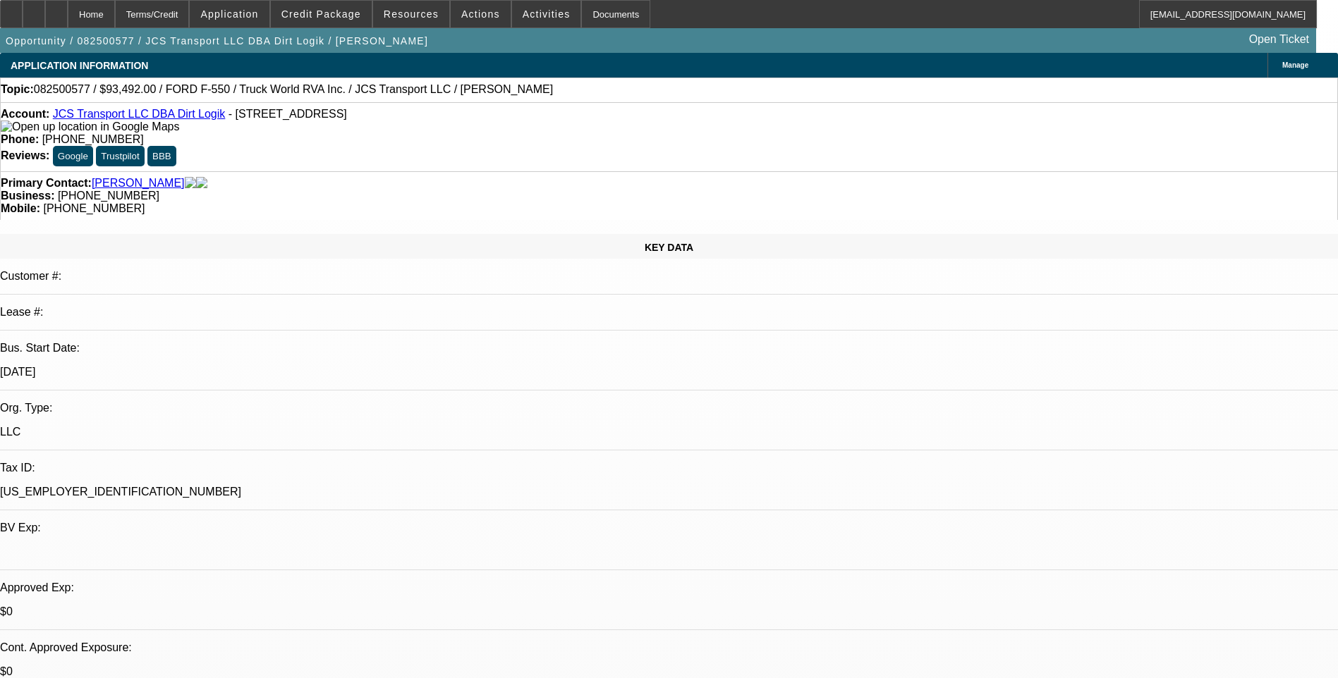
select select "1"
select select "6"
select select "1"
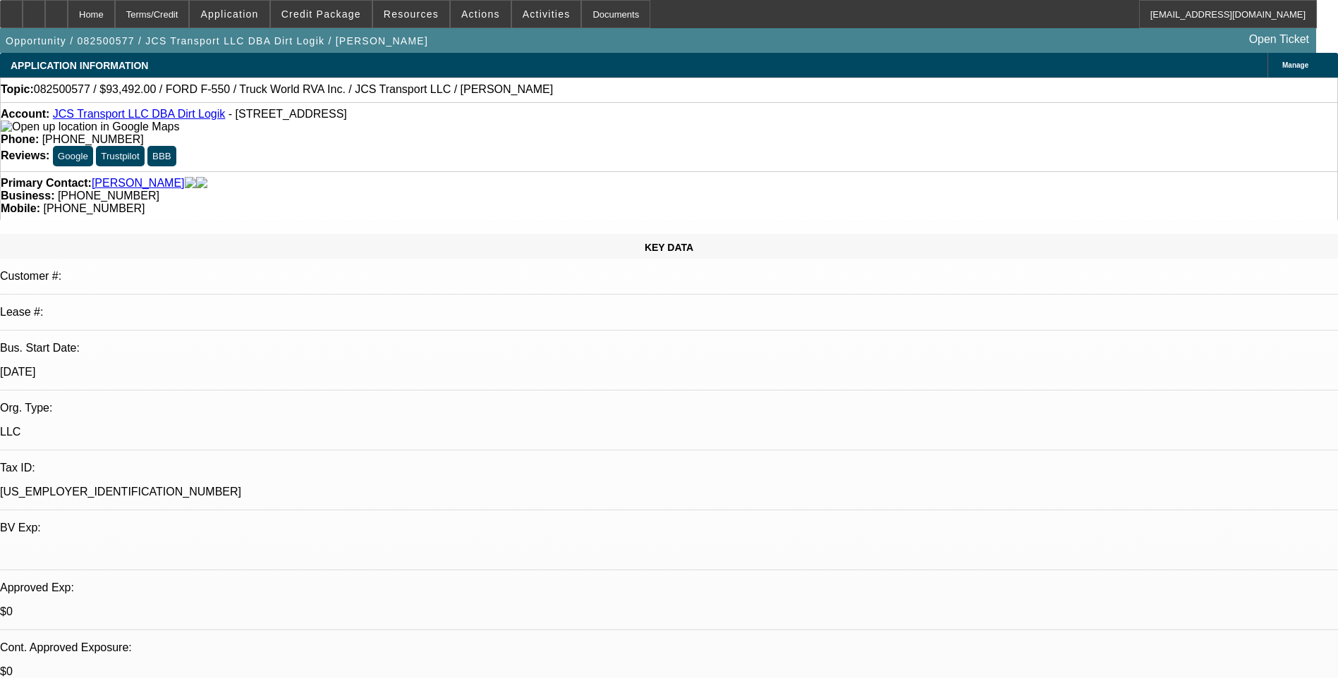
select select "6"
select select "1"
select select "6"
select select "1"
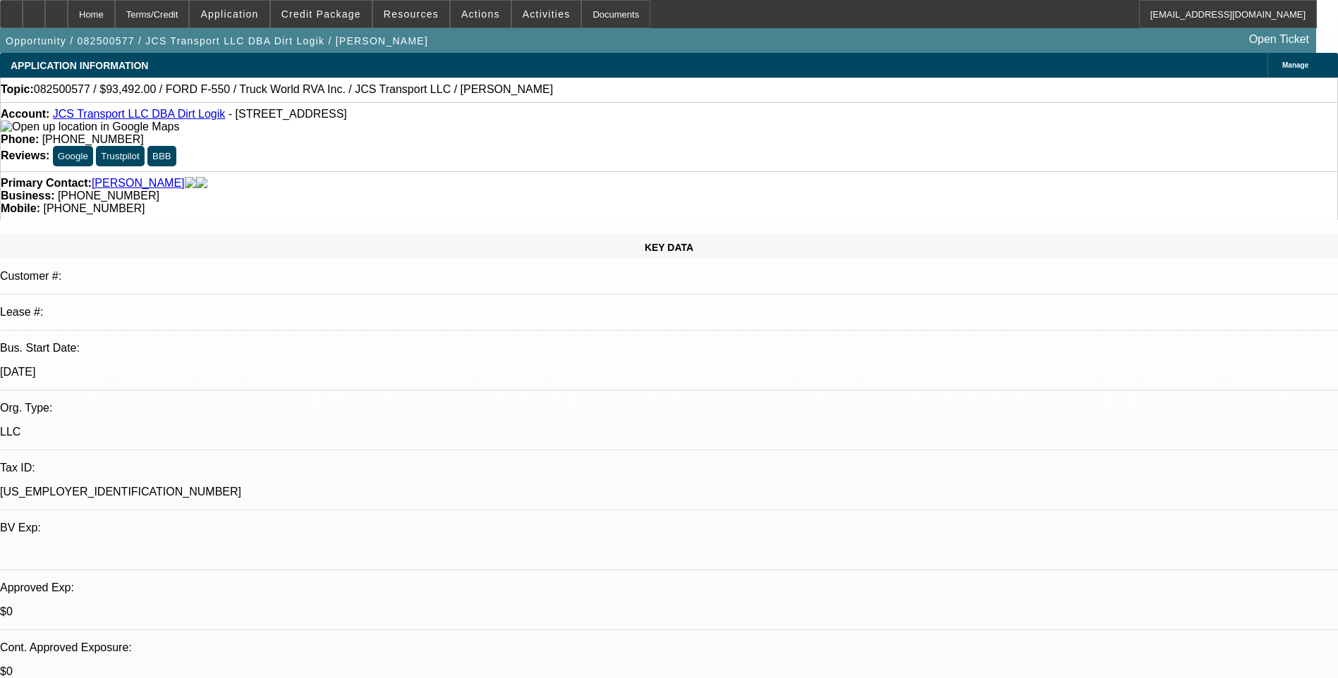
select select "1"
select select "6"
click at [190, 13] on div "Terms/Credit" at bounding box center [152, 14] width 75 height 28
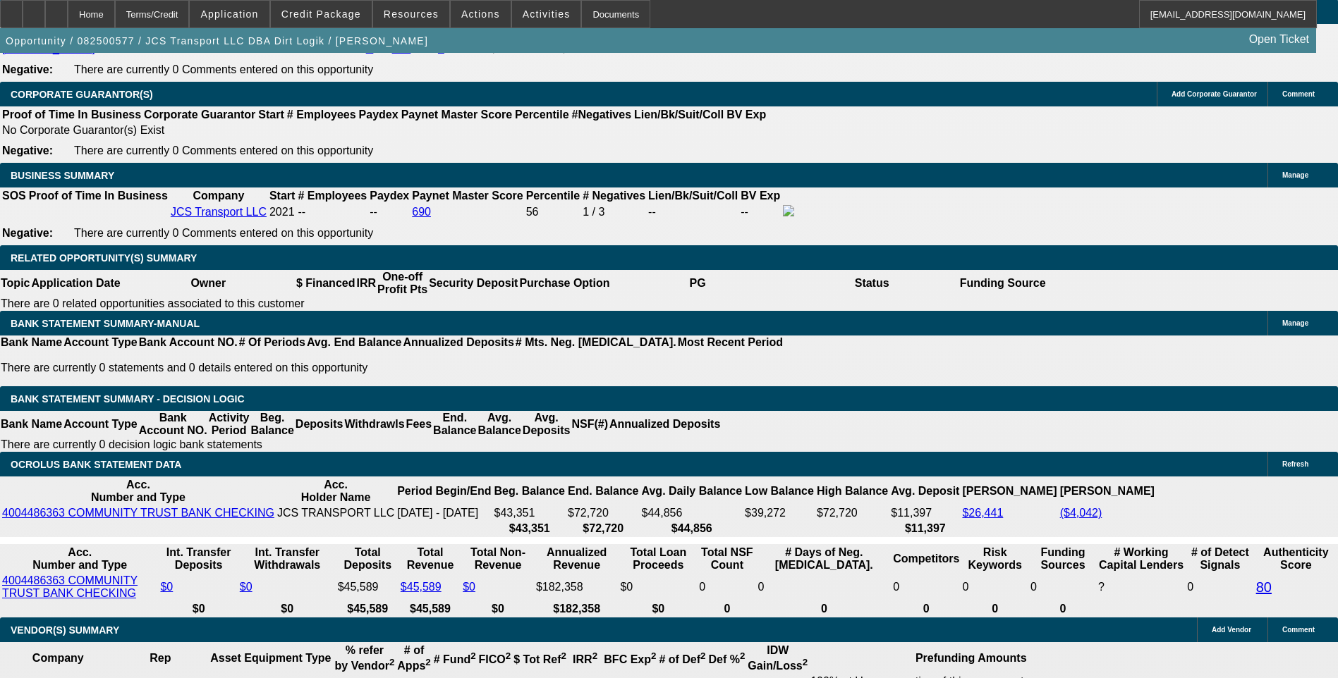
scroll to position [2092, 0]
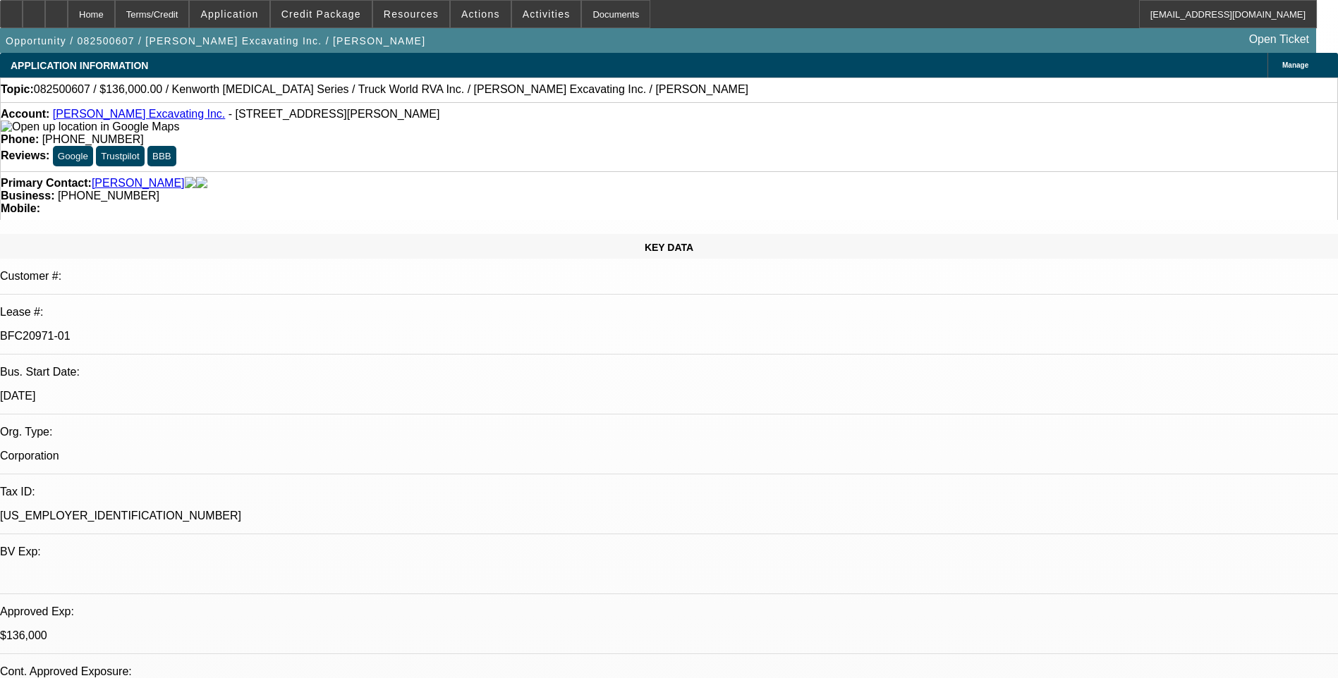
select select "0"
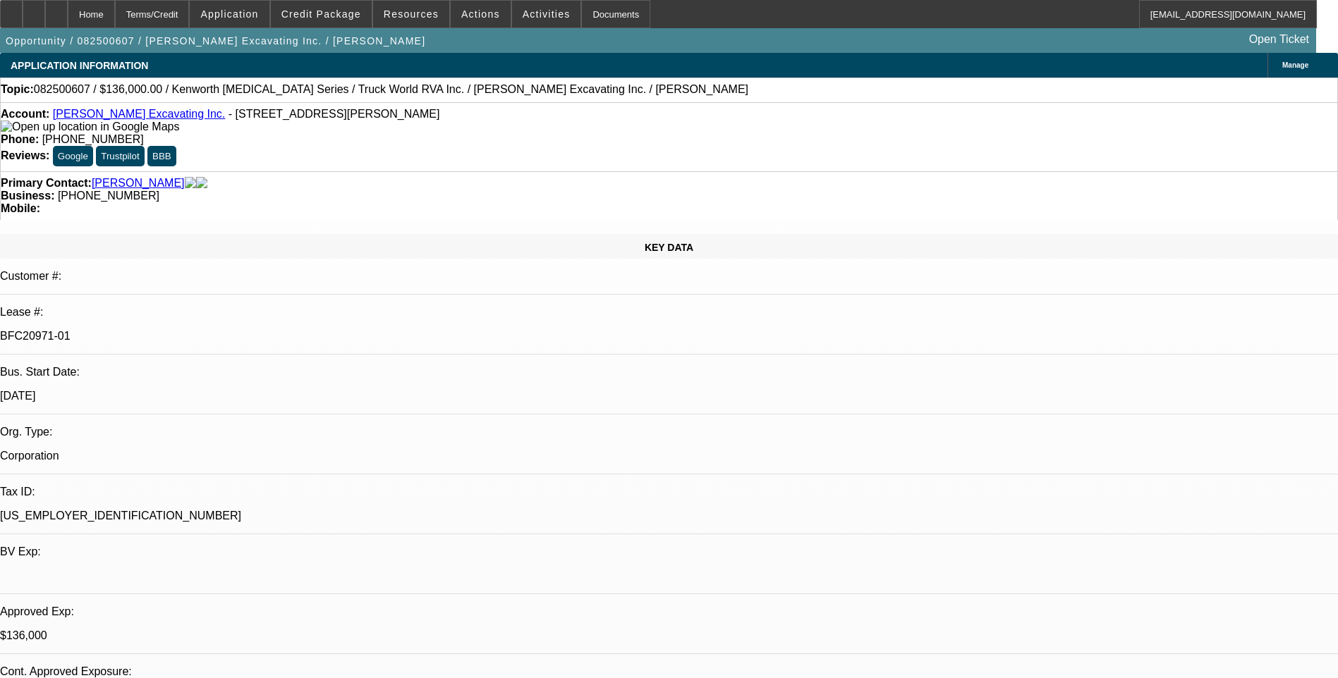
select select "0"
select select "1"
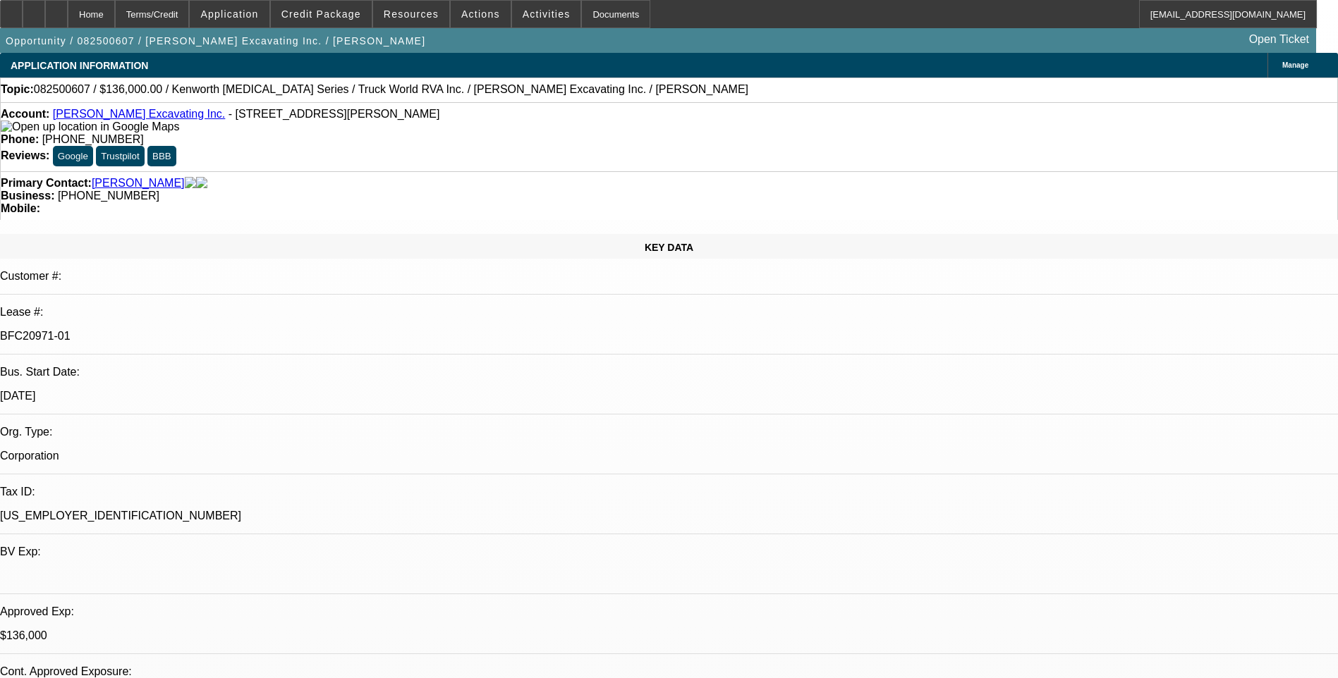
select select "1"
select select "6"
select select "1"
select select "6"
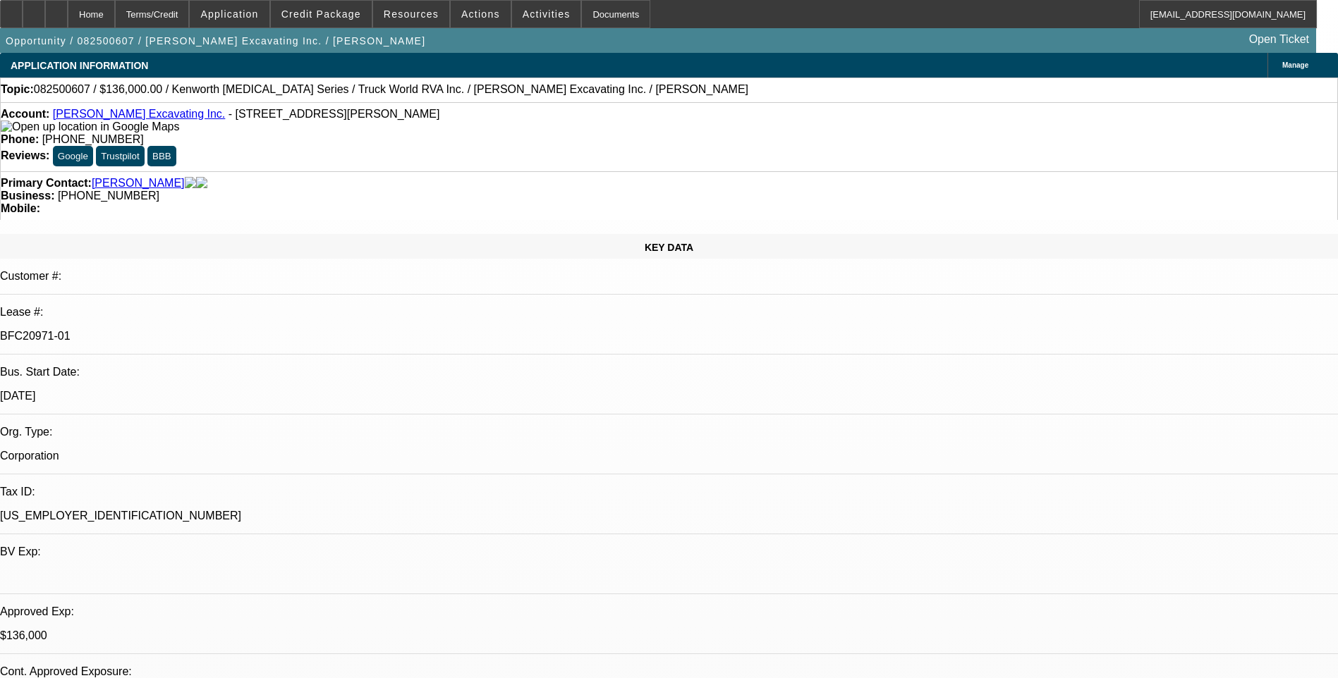
select select "1"
select select "6"
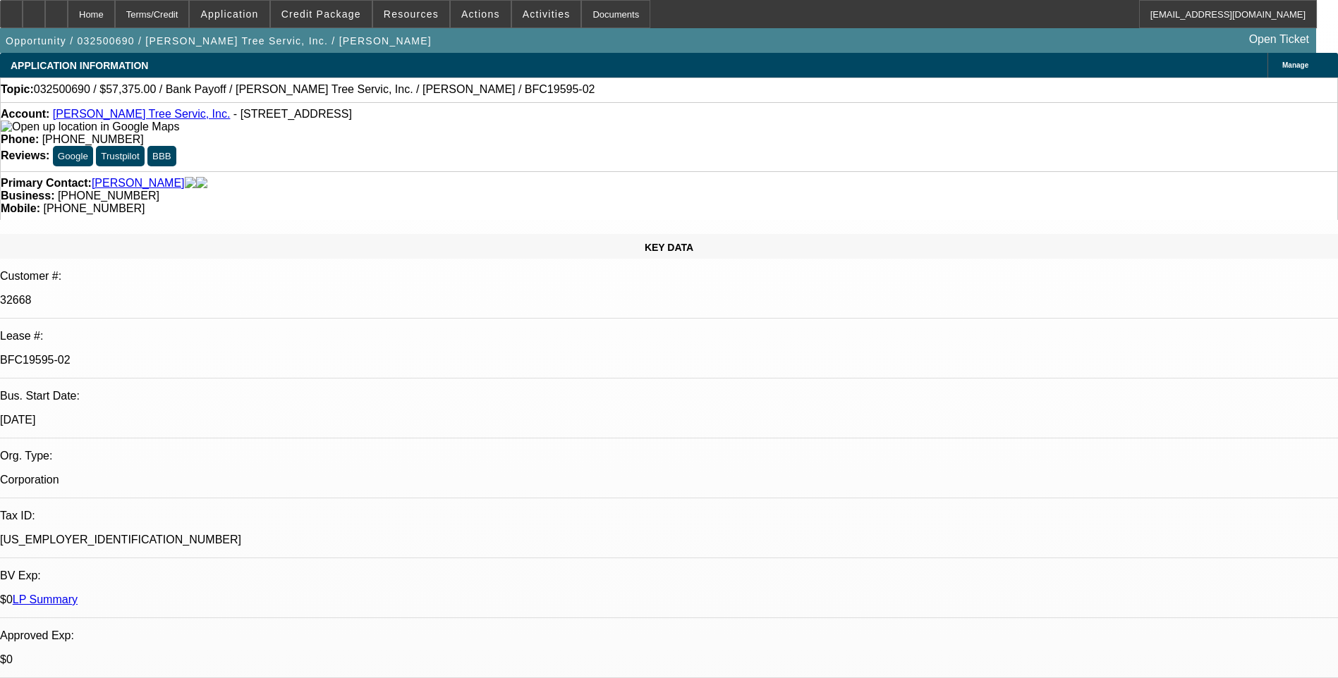
select select "0.1"
select select "0"
select select "0.1"
select select "0"
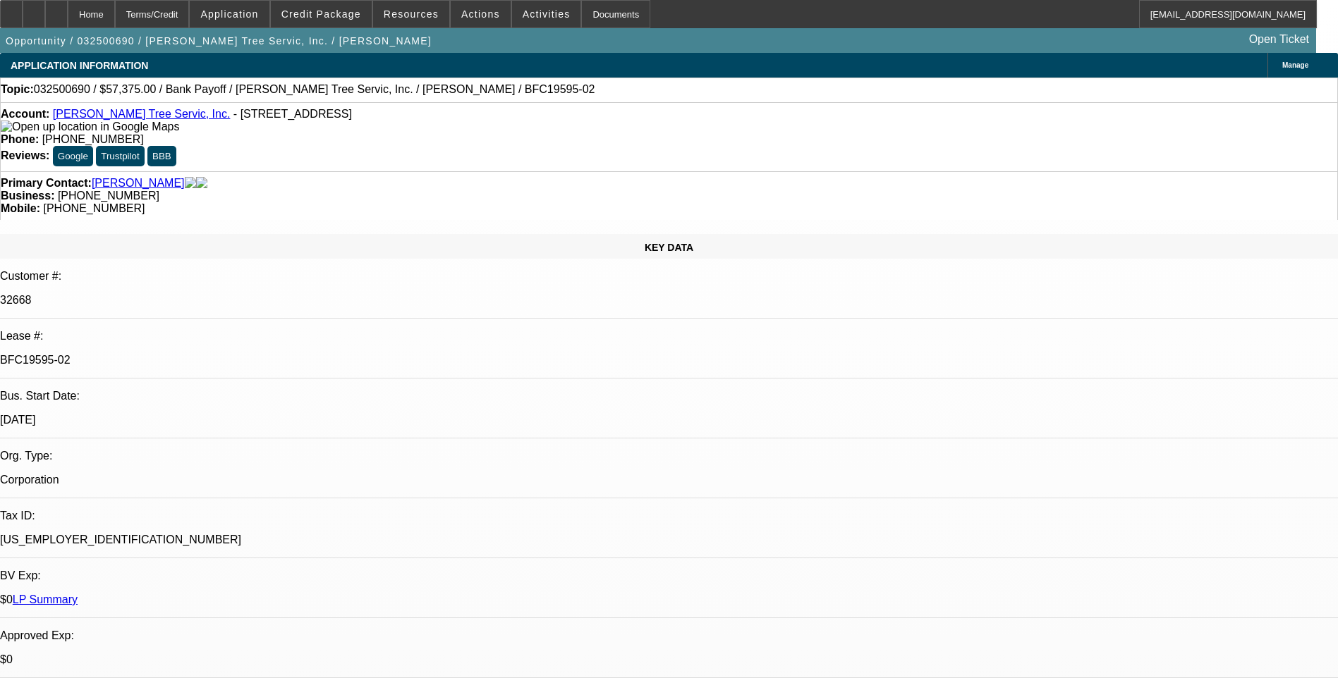
select select "0"
select select "0.1"
select select "0"
select select "0.1"
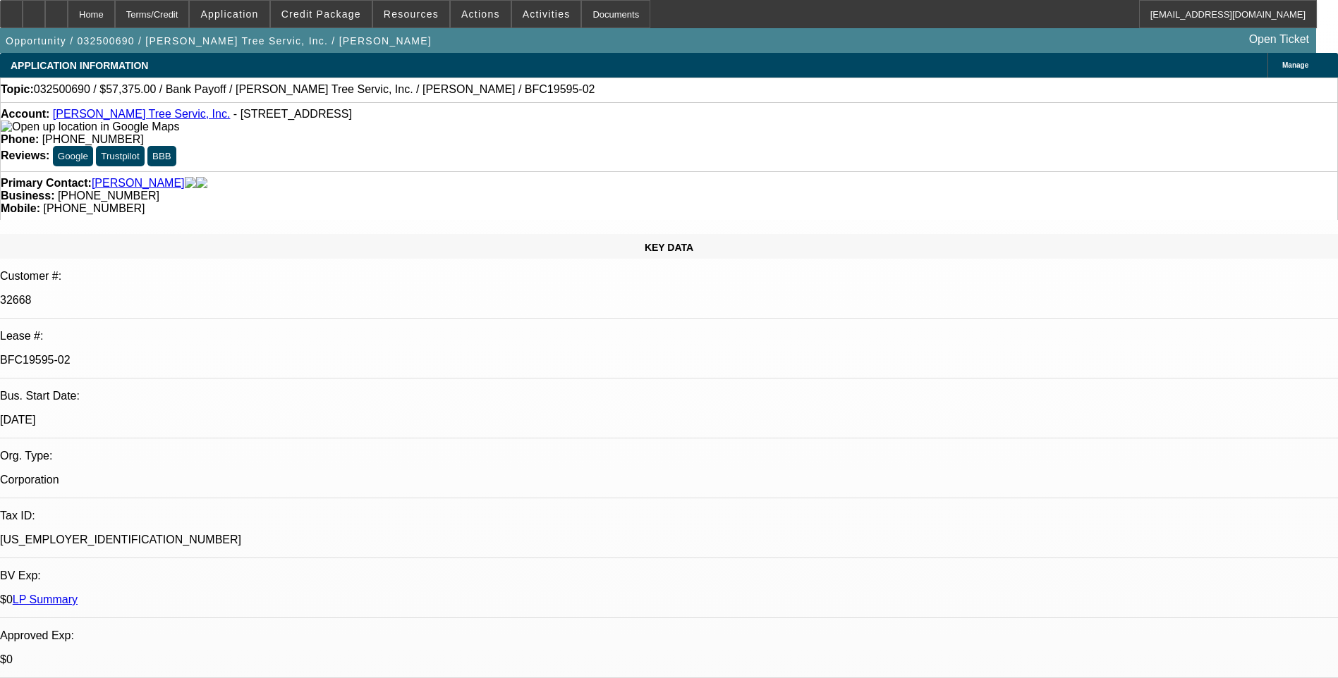
select select "0"
select select "1"
select select "3"
select select "6"
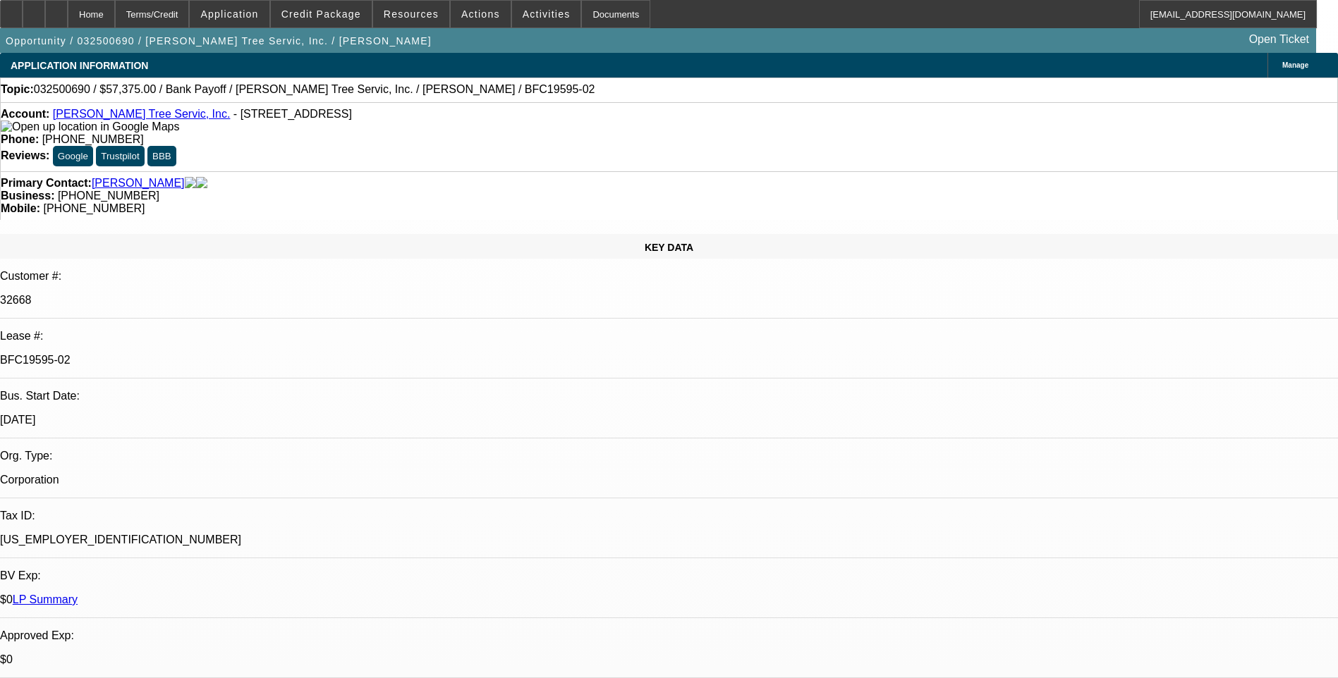
select select "1"
select select "3"
select select "6"
select select "1"
select select "3"
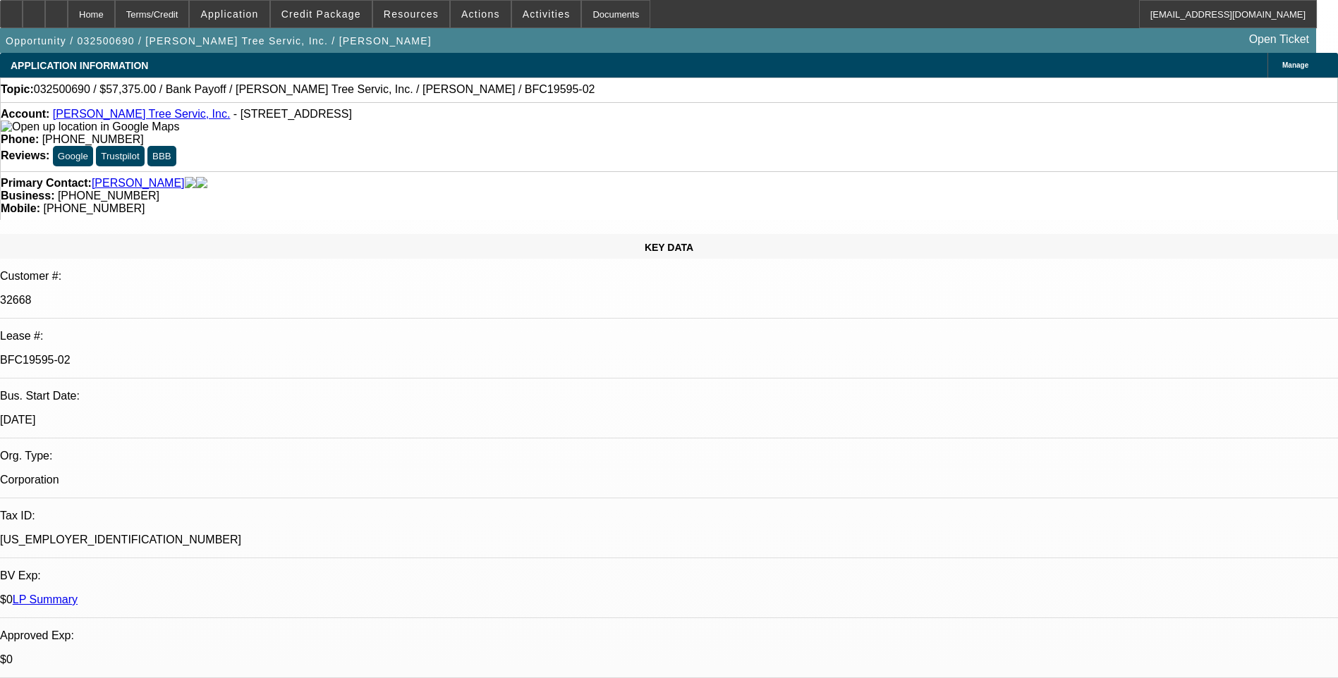
select select "6"
select select "1"
select select "3"
select select "6"
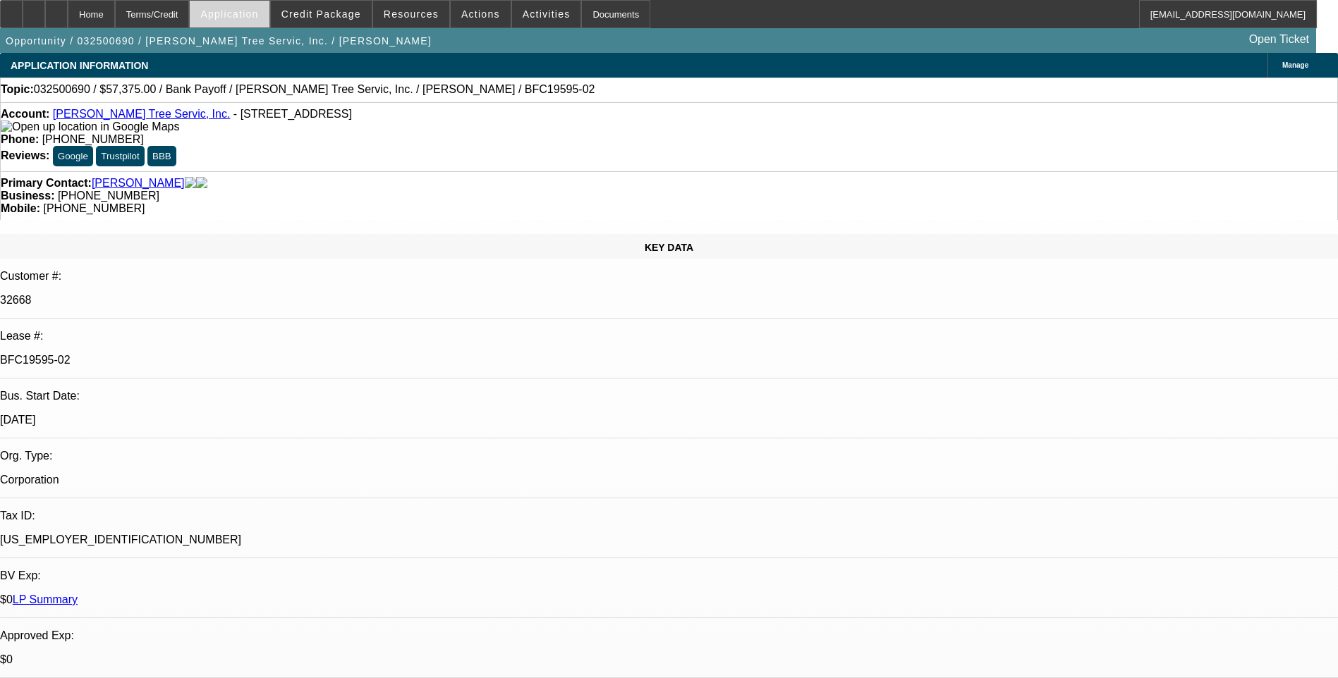
drag, startPoint x: 93, startPoint y: 14, endPoint x: 231, endPoint y: 26, distance: 138.7
click at [68, 14] on div at bounding box center [56, 14] width 23 height 28
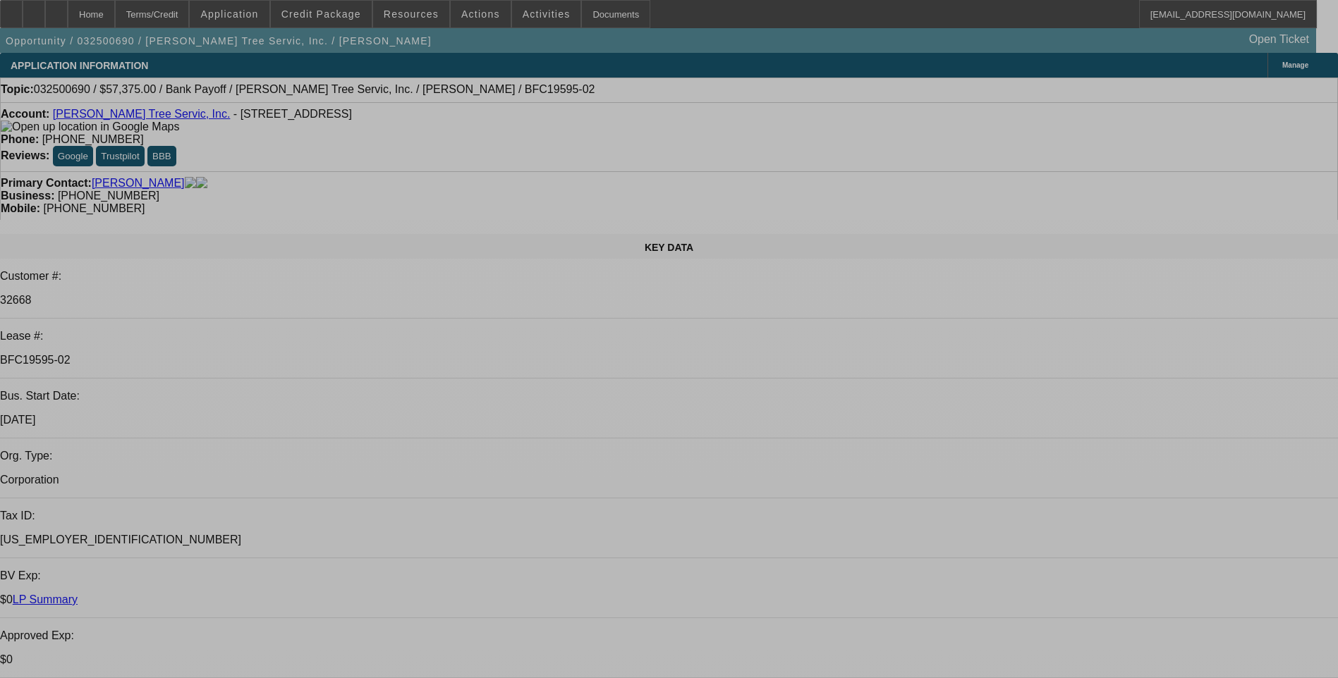
select select "0.1"
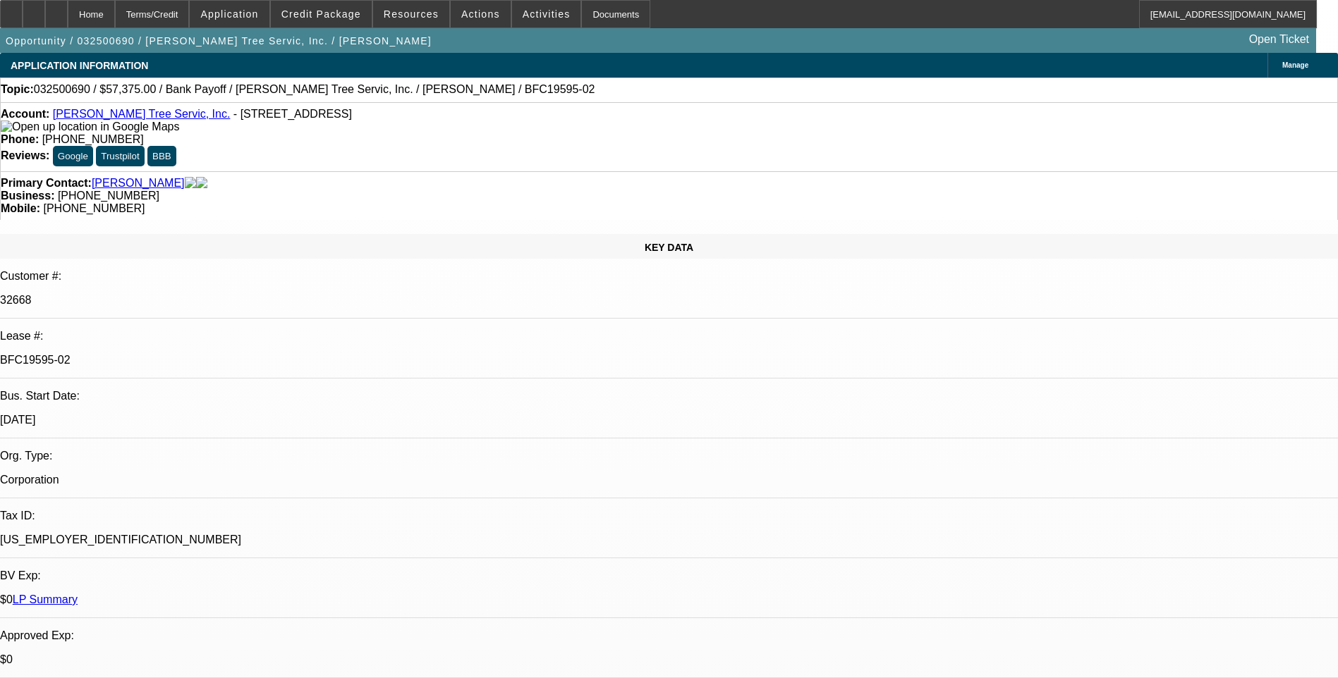
select select "0"
select select "0.1"
select select "0"
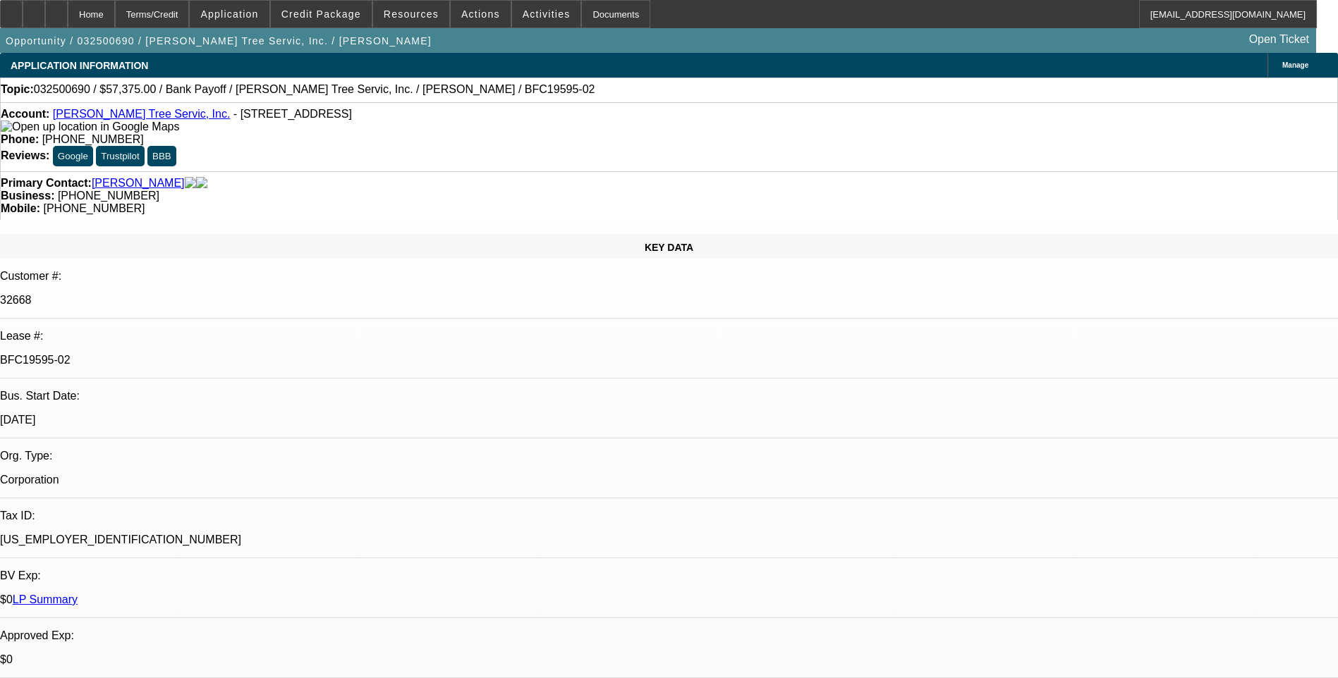
select select "0.1"
select select "0"
select select "0.1"
select select "0"
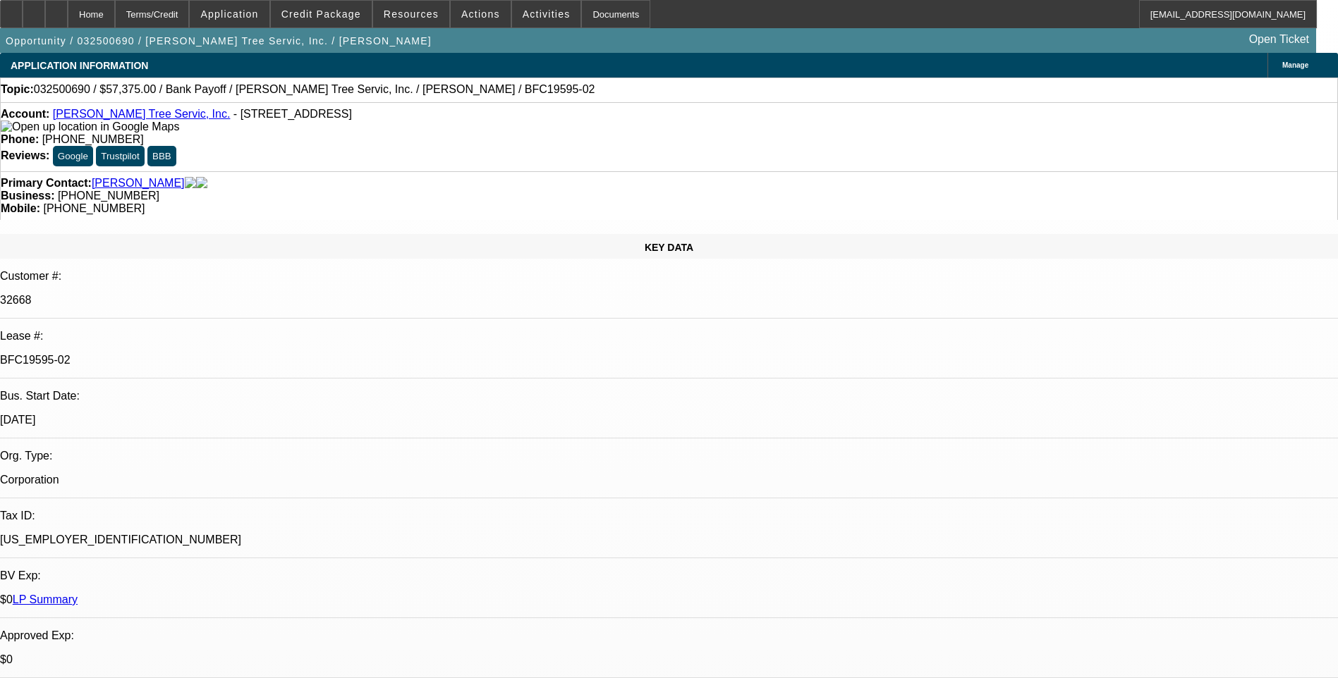
select select "0"
select select "1"
select select "3"
select select "6"
select select "1"
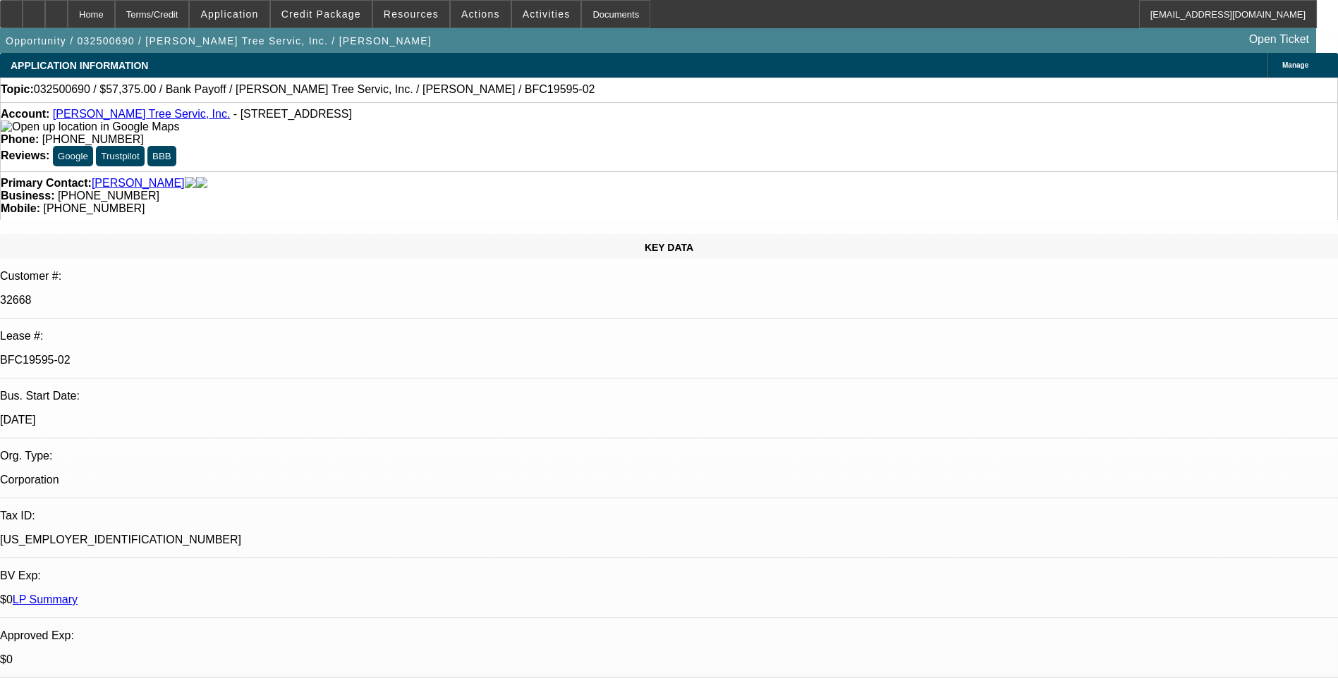
select select "3"
select select "6"
select select "1"
select select "3"
select select "6"
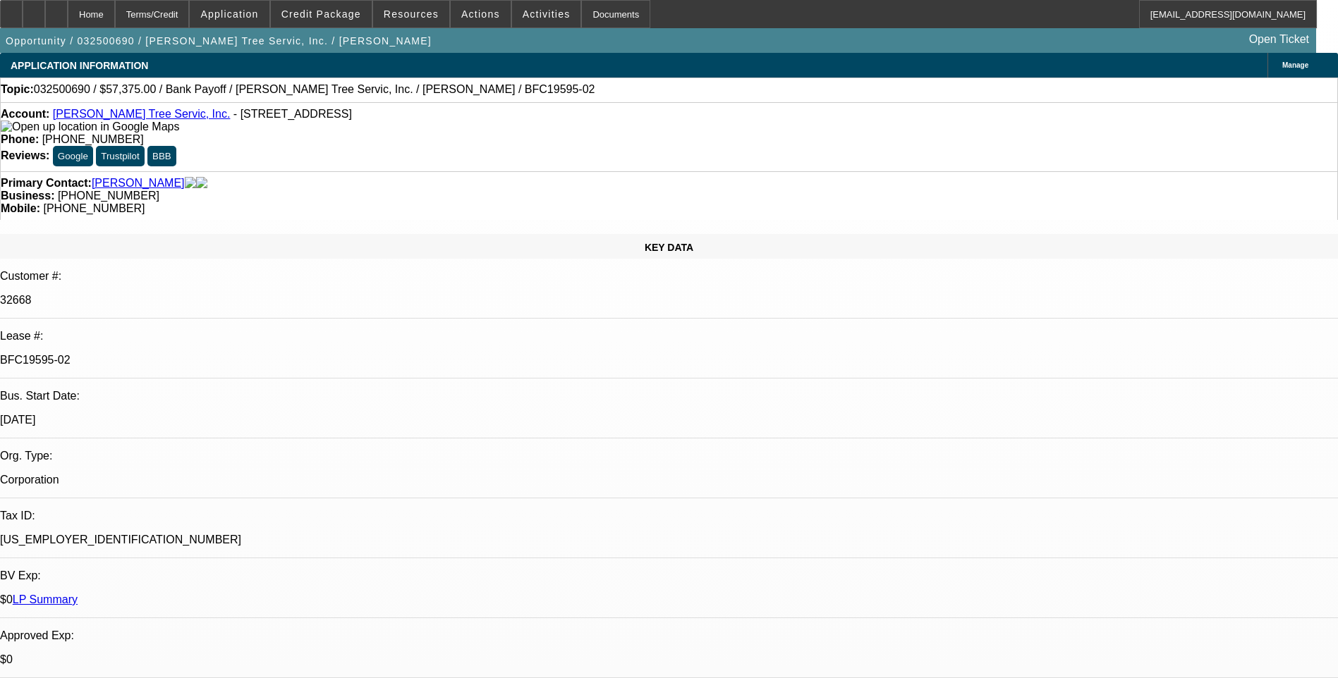
select select "1"
select select "3"
select select "6"
click at [336, 9] on span "Credit Package" at bounding box center [321, 13] width 80 height 11
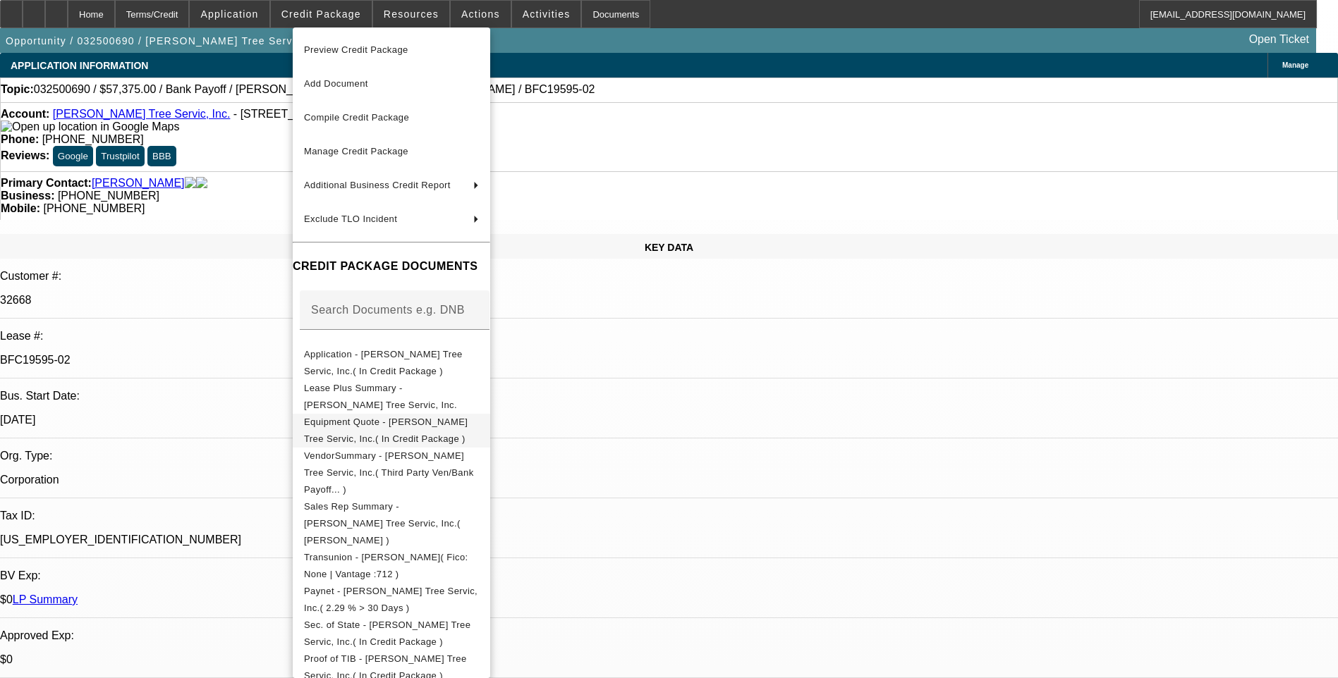
click at [390, 431] on span "Equipment Quote - Tabor Tree Servic, Inc.( In Credit Package )" at bounding box center [391, 431] width 175 height 34
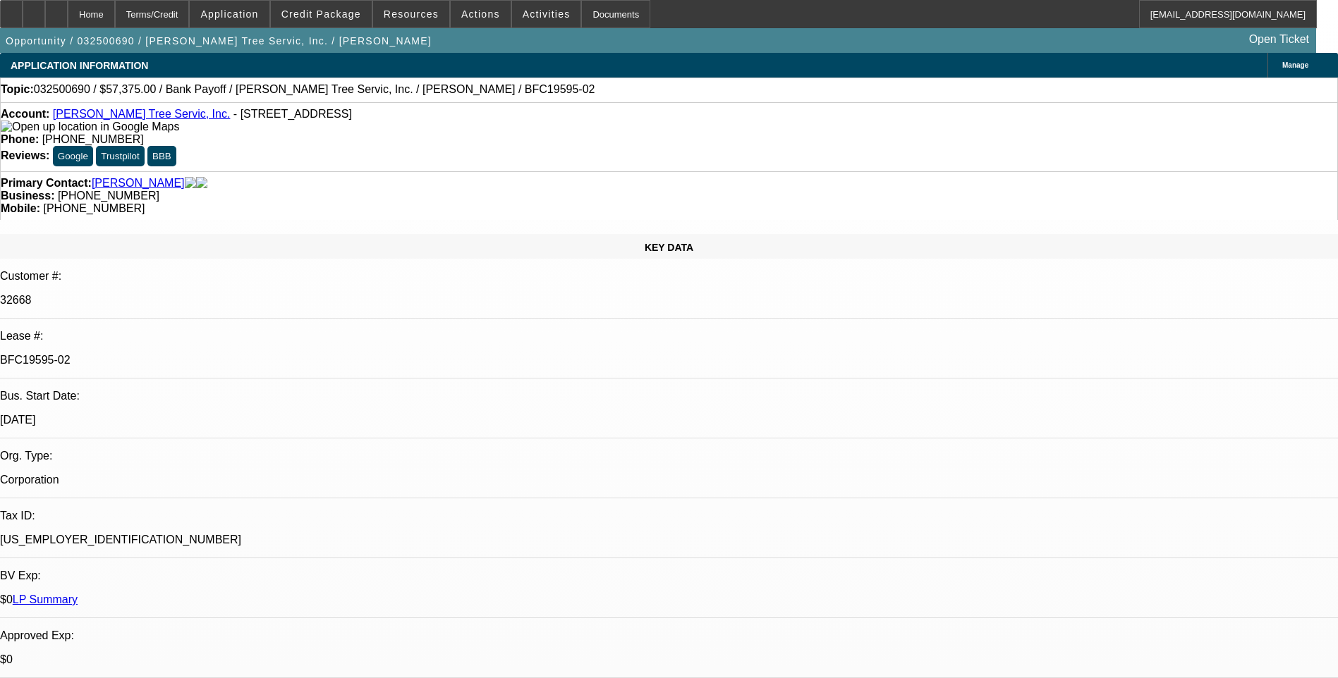
click at [190, 12] on div "Terms/Credit" at bounding box center [152, 14] width 75 height 28
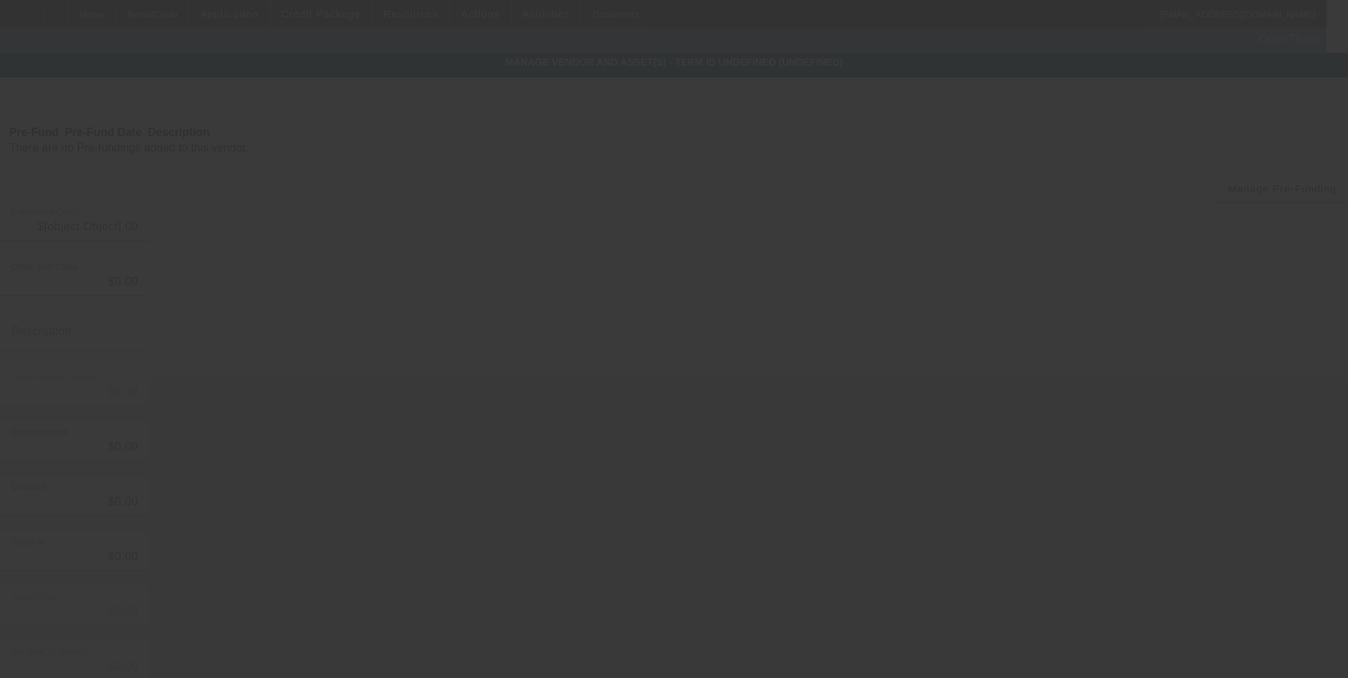
type input "$55,781.18"
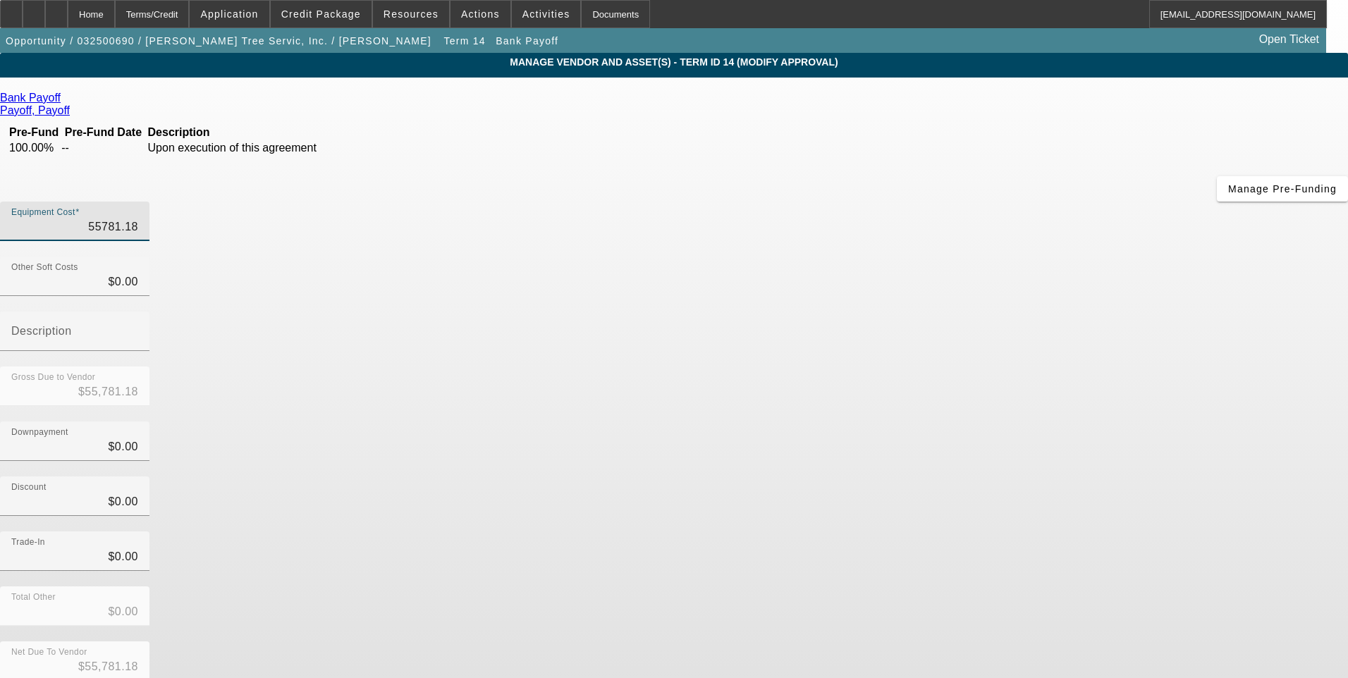
click at [138, 219] on input "55781.18" at bounding box center [74, 227] width 127 height 17
type input "55781.1"
type input "$55,781.10"
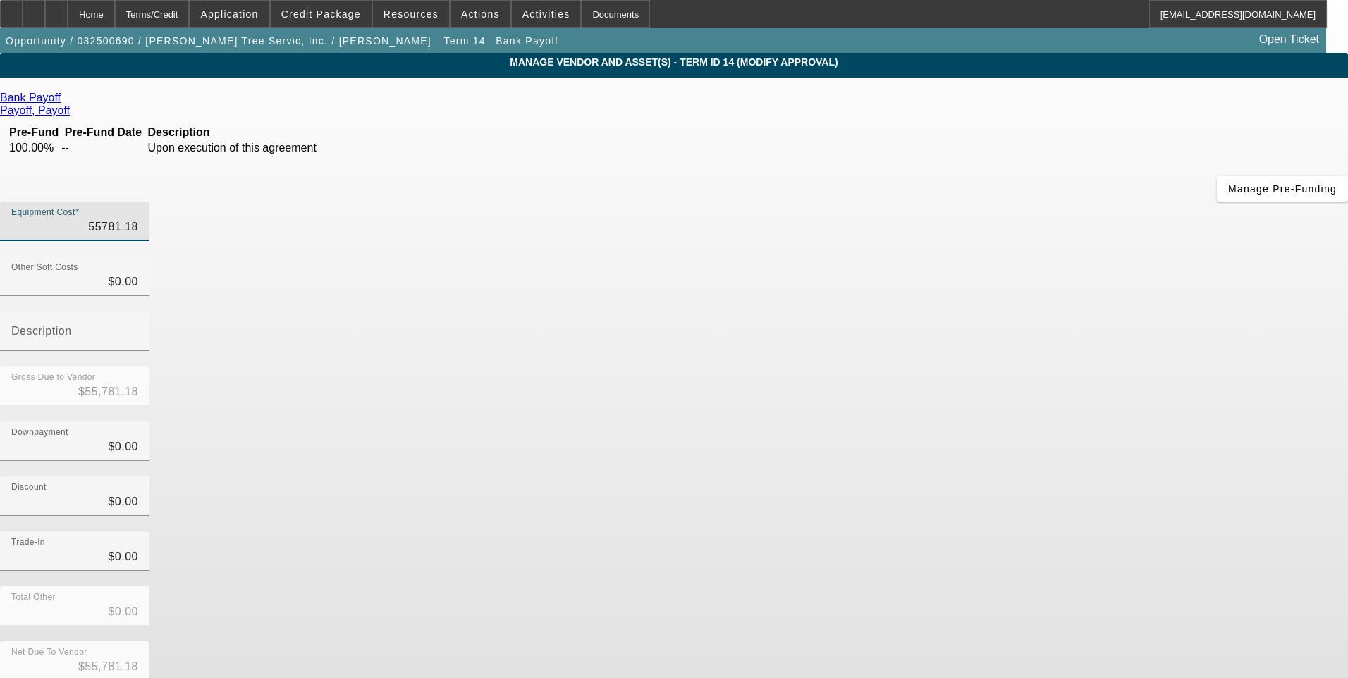
type input "$55,781.10"
type input "55781."
type input "$55,781.00"
type input "5578"
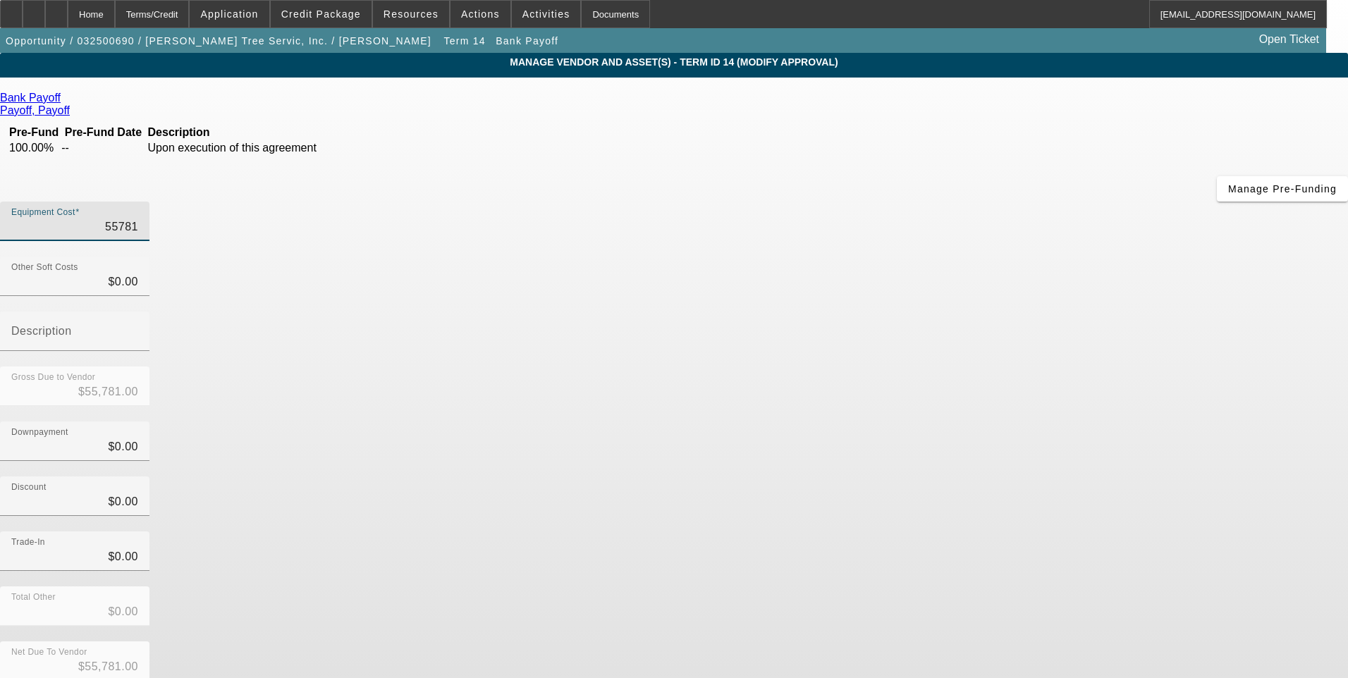
type input "$5,578.00"
type input "557"
type input "$557.00"
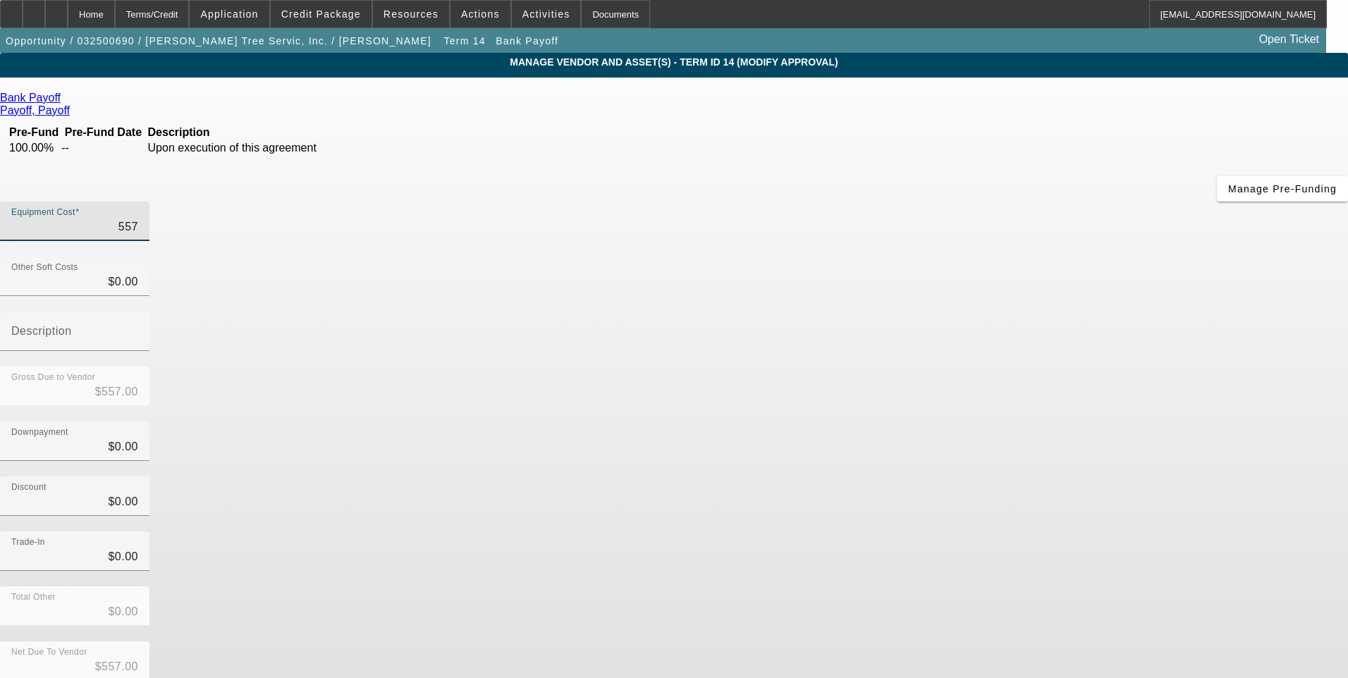
type input "5579"
type input "$5,579.00"
type input "55793"
type input "$55,793.00"
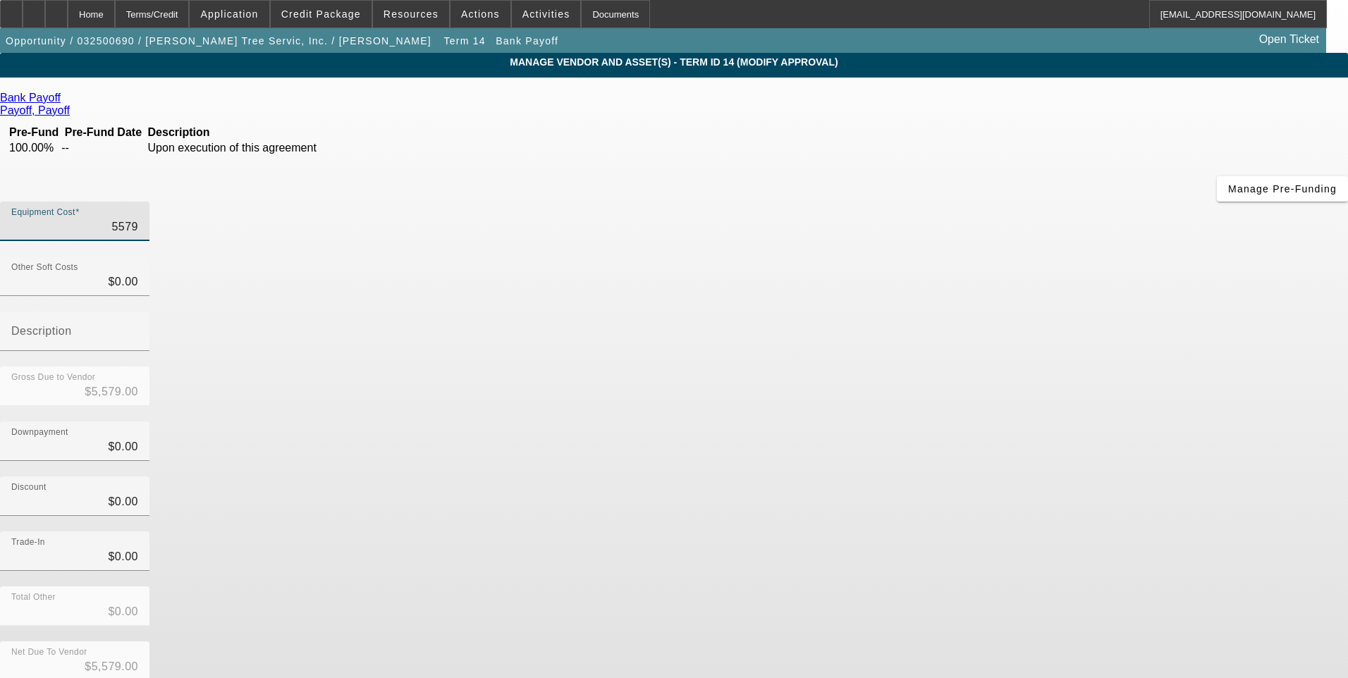
type input "$55,793.00"
type input "55793.08"
type input "$55,793.08"
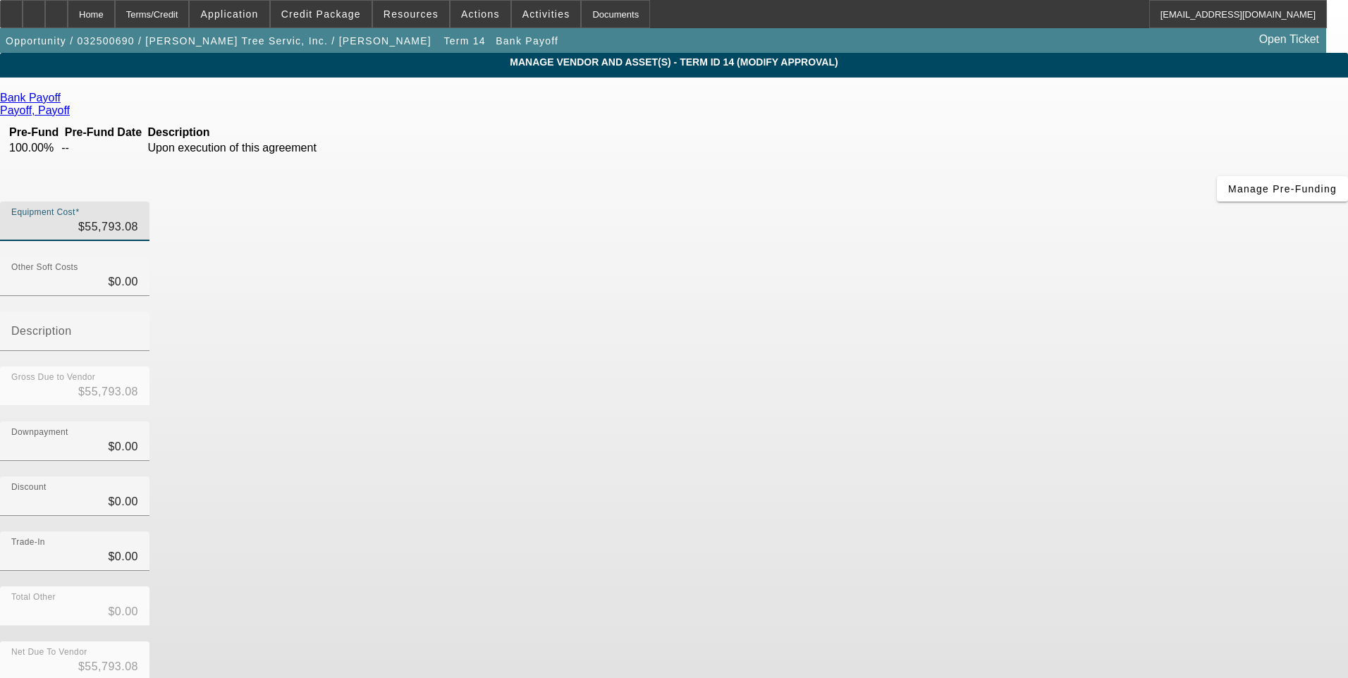
click at [972, 477] on div "Discount $0.00" at bounding box center [674, 504] width 1348 height 55
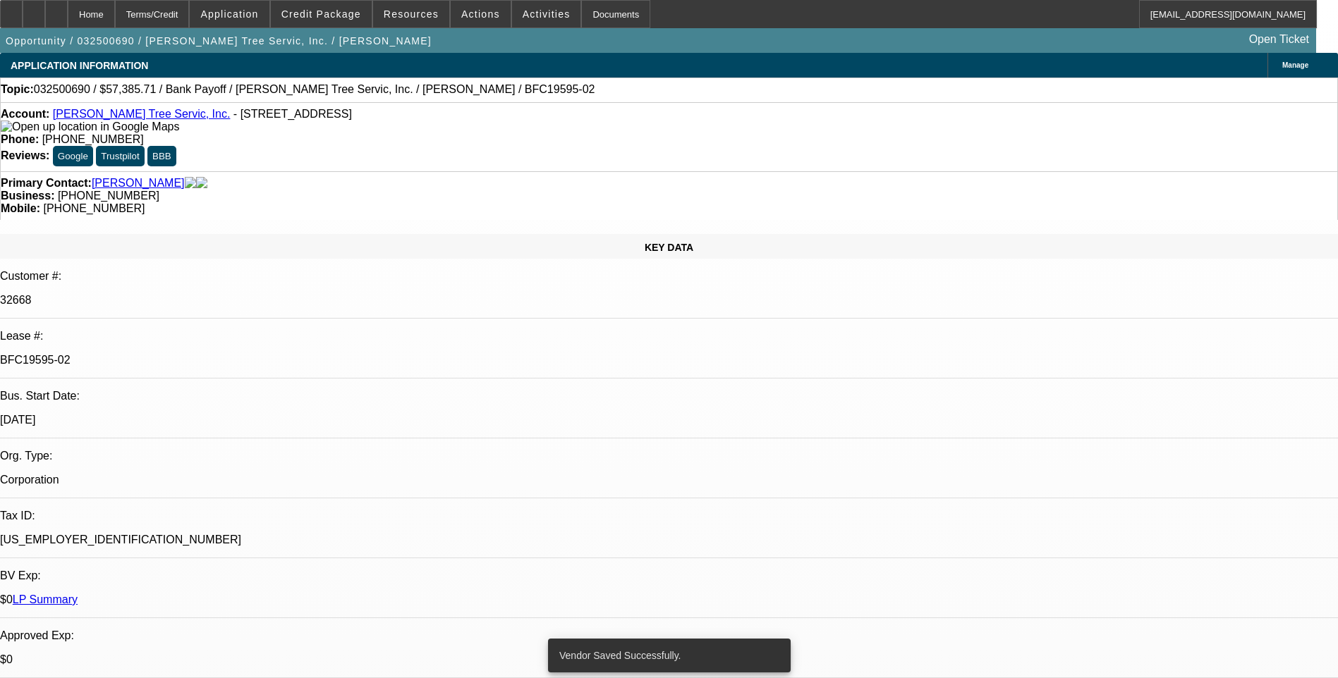
select select "0.1"
select select "0"
select select "3"
select select "0"
select select "6"
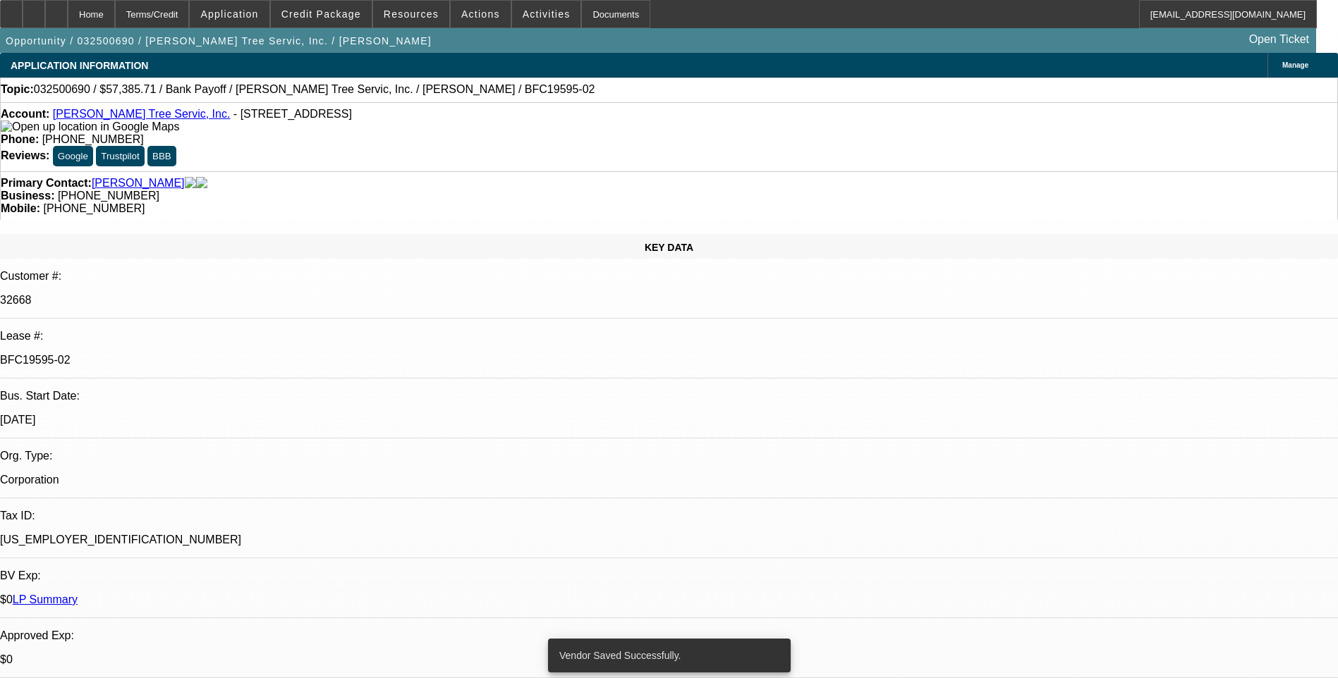
select select "0.1"
select select "0"
select select "3"
select select "0"
select select "6"
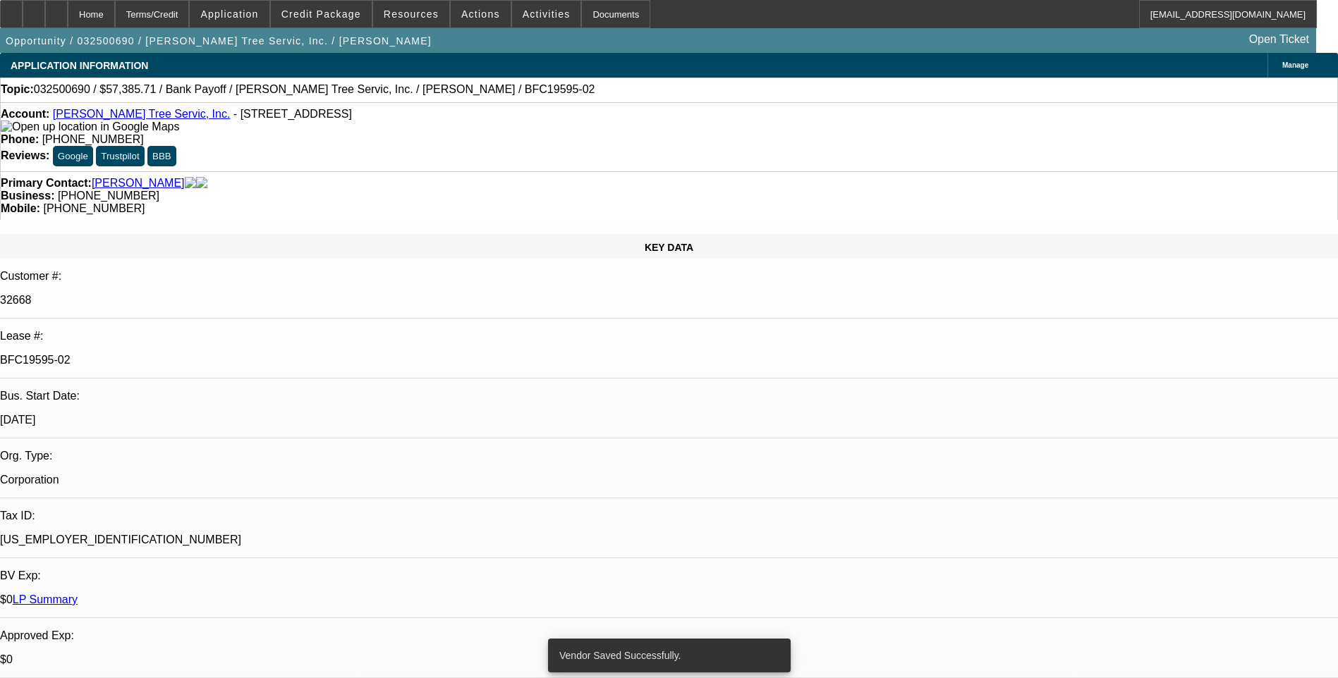
select select "0.1"
select select "0"
select select "3"
select select "0"
select select "6"
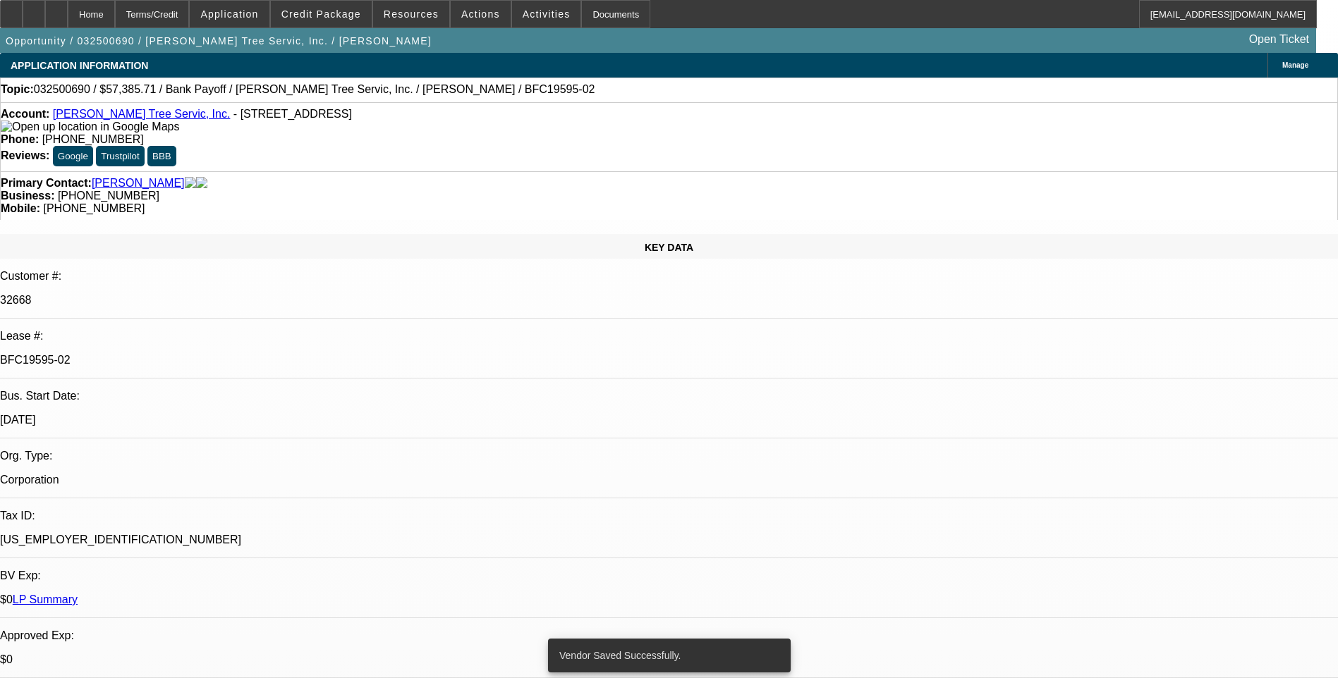
select select "0.1"
select select "0"
select select "3"
select select "0"
select select "6"
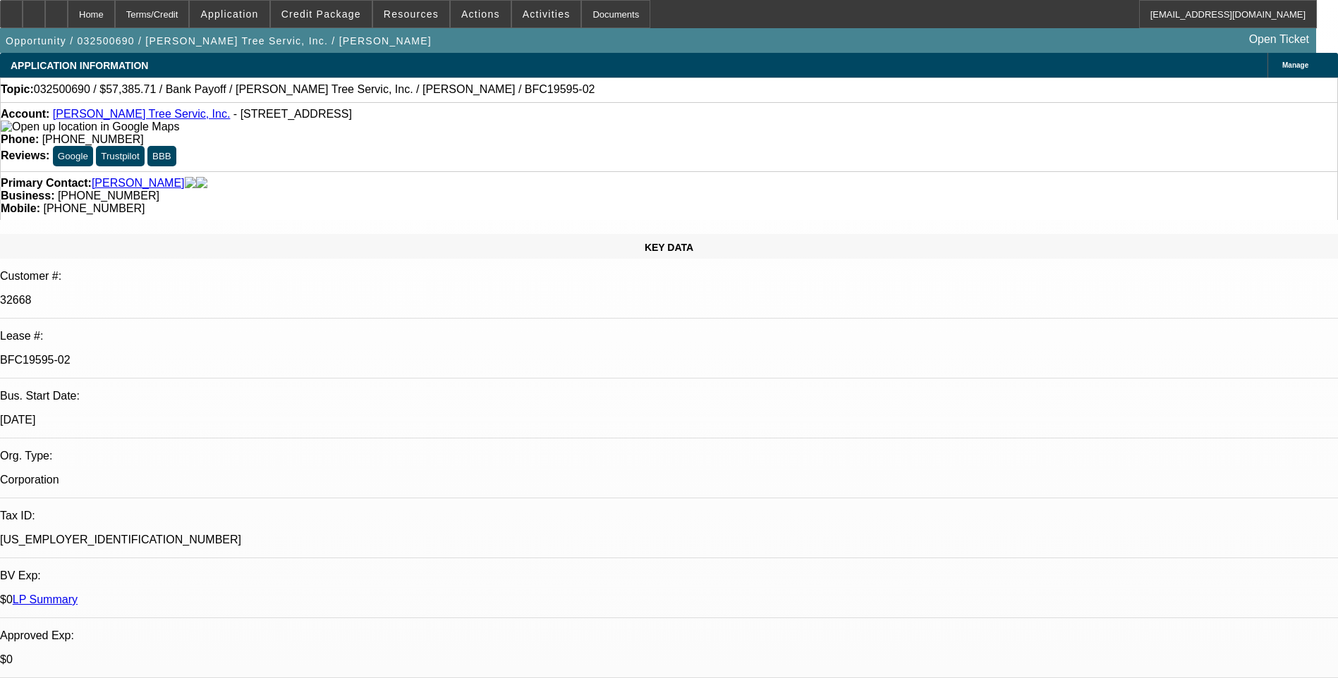
click at [189, 15] on div "Terms/Credit" at bounding box center [152, 14] width 75 height 28
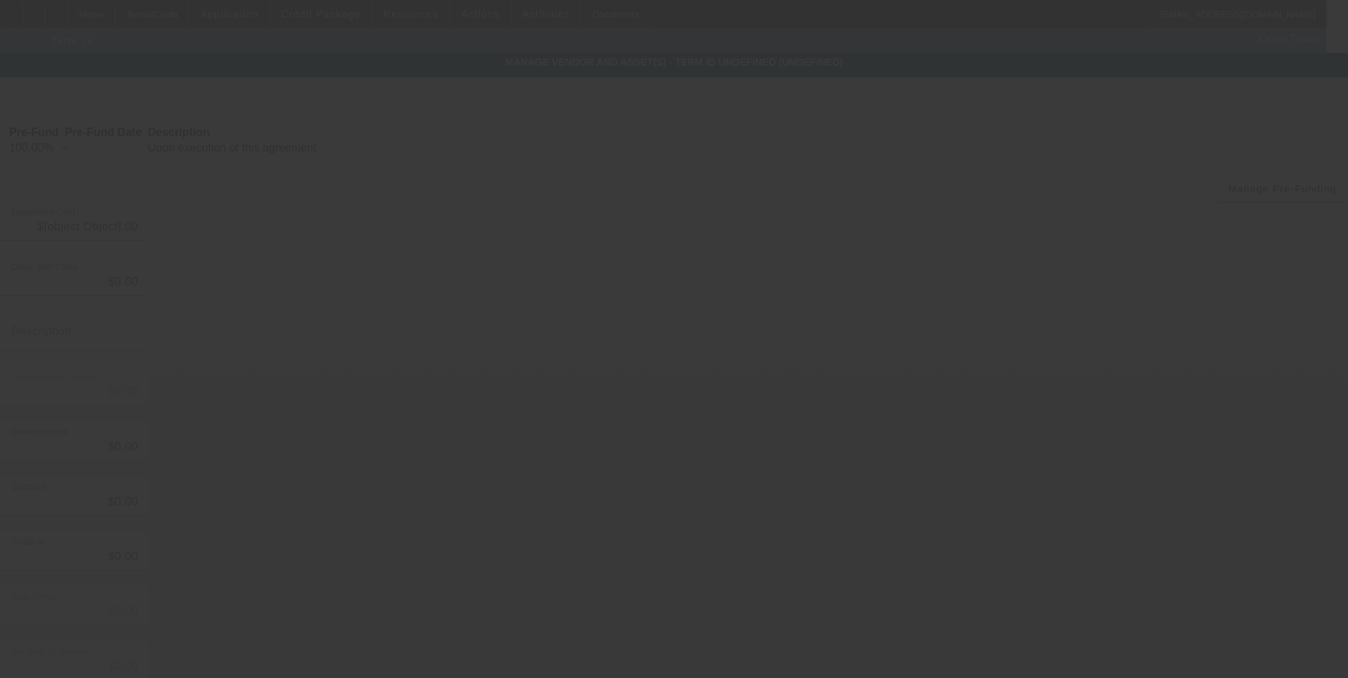
type input "$4,218.82"
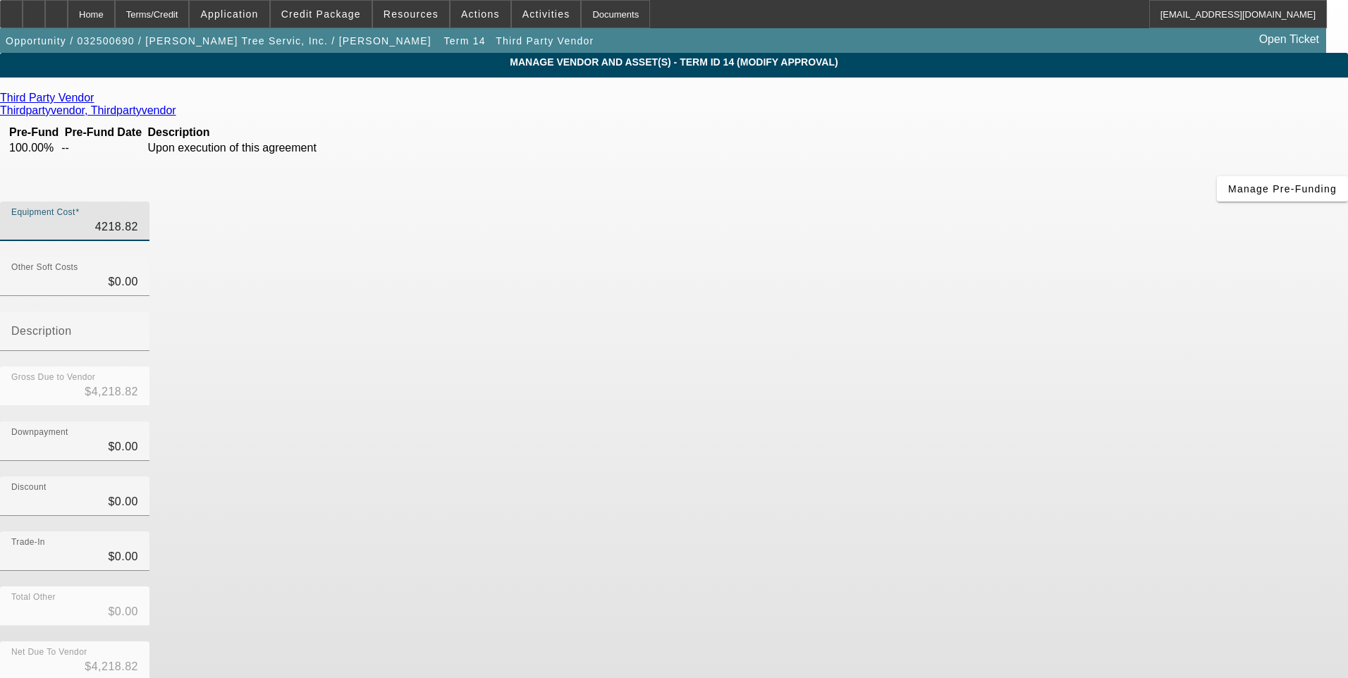
click at [138, 219] on input "4218.82" at bounding box center [74, 227] width 127 height 17
type input "4218.8"
type input "$4,218.80"
type input "4218."
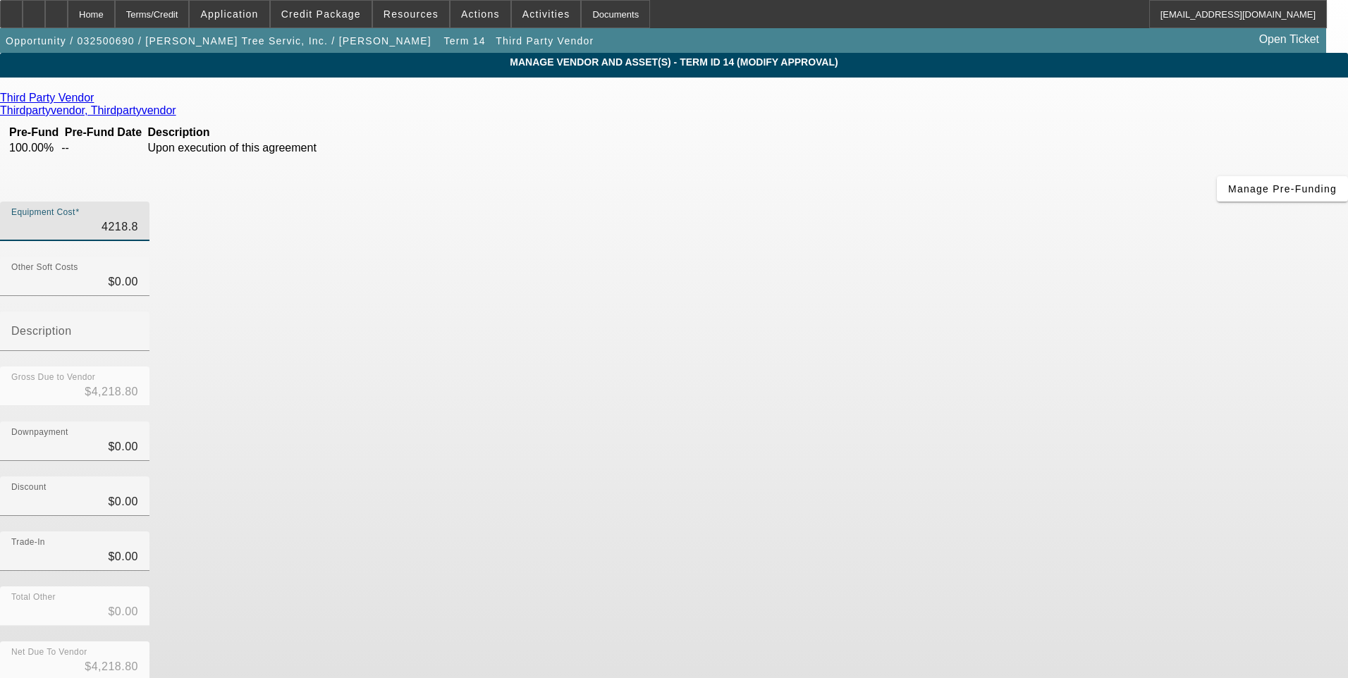
type input "$4,218.00"
type input "421"
type input "$421.00"
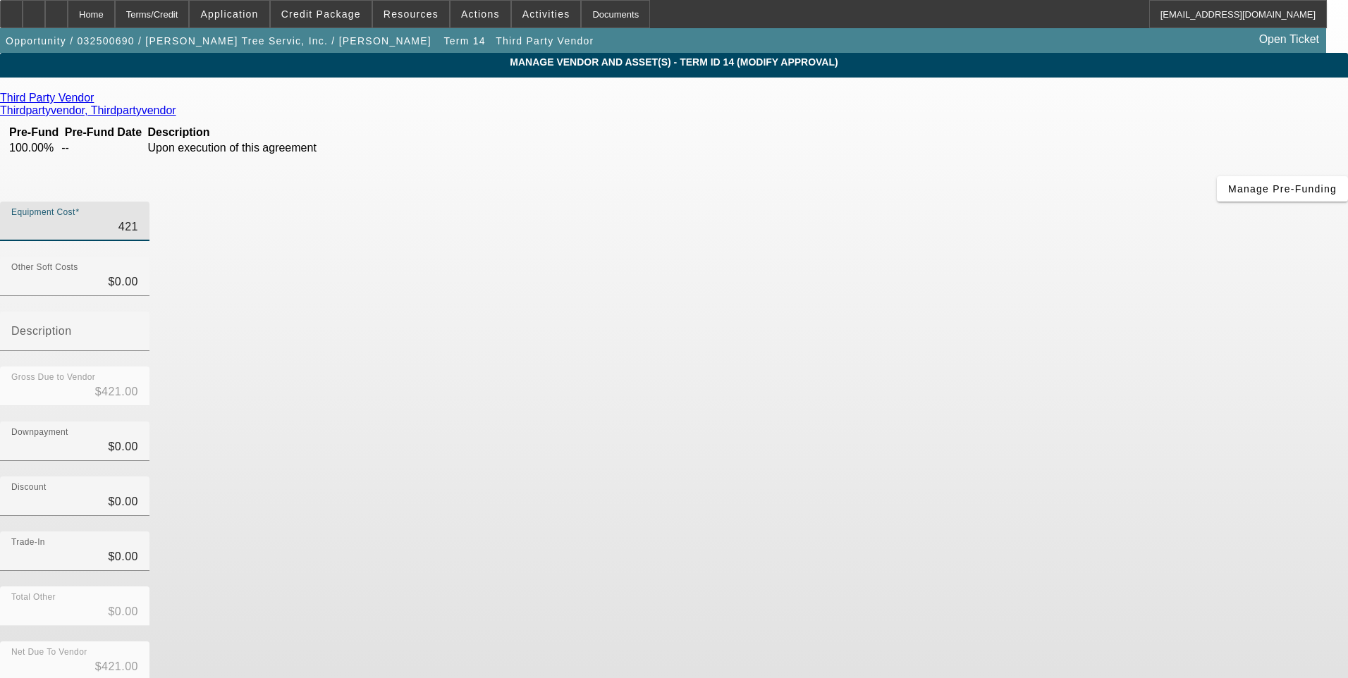
type input "42"
type input "$42.00"
type input "420"
type input "$420.00"
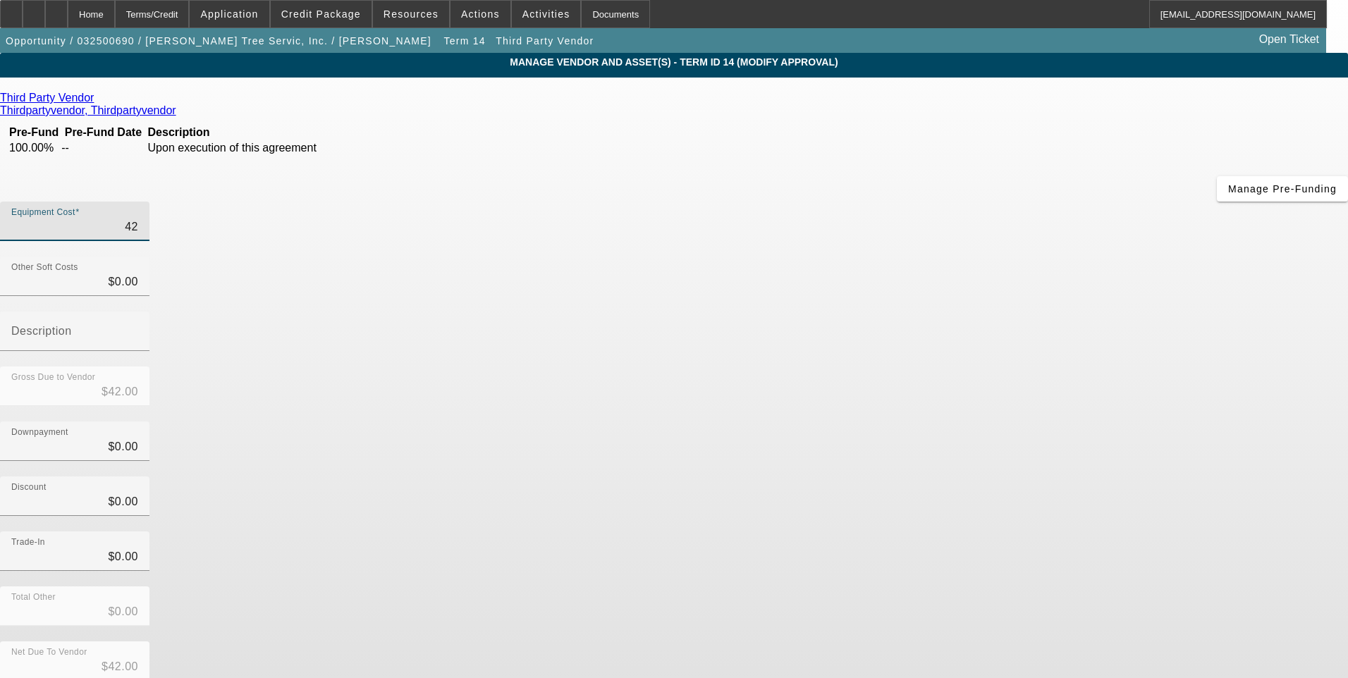
type input "$420.00"
type input "4206"
type input "$4,206.00"
type input "4206.9"
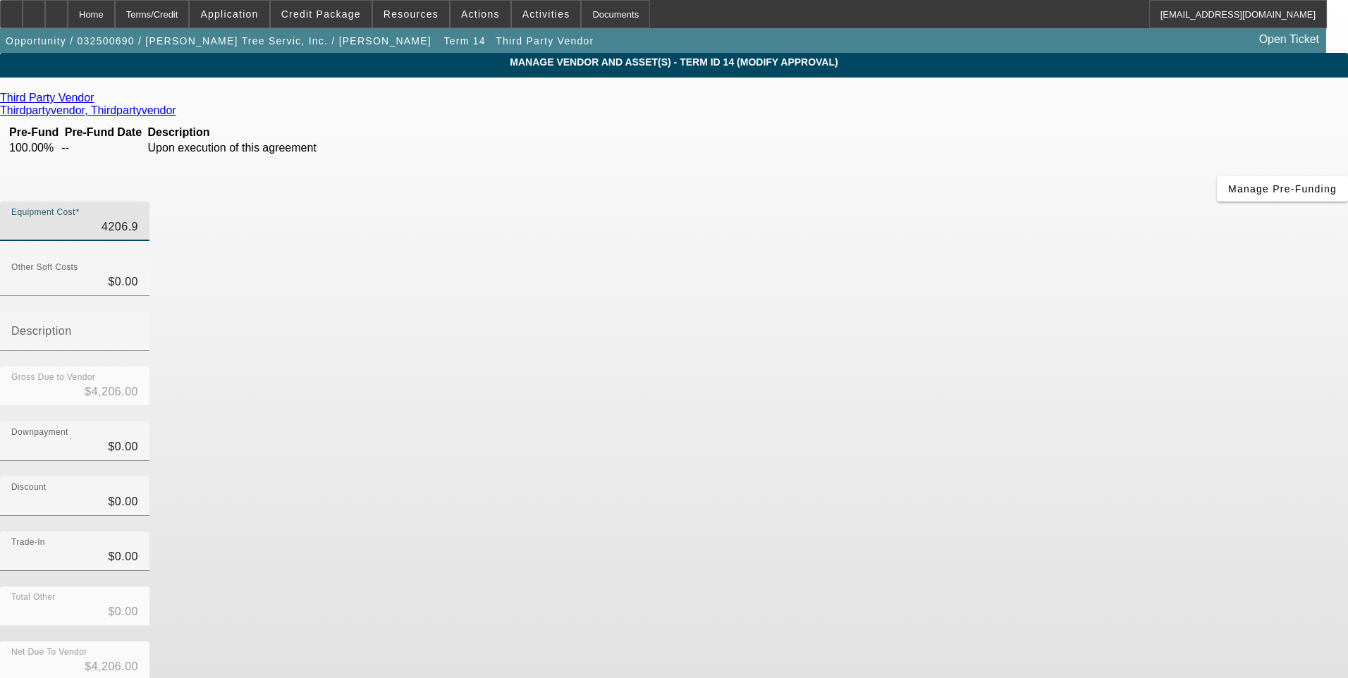
type input "$4,206.90"
type input "4206.92"
type input "$4,206.92"
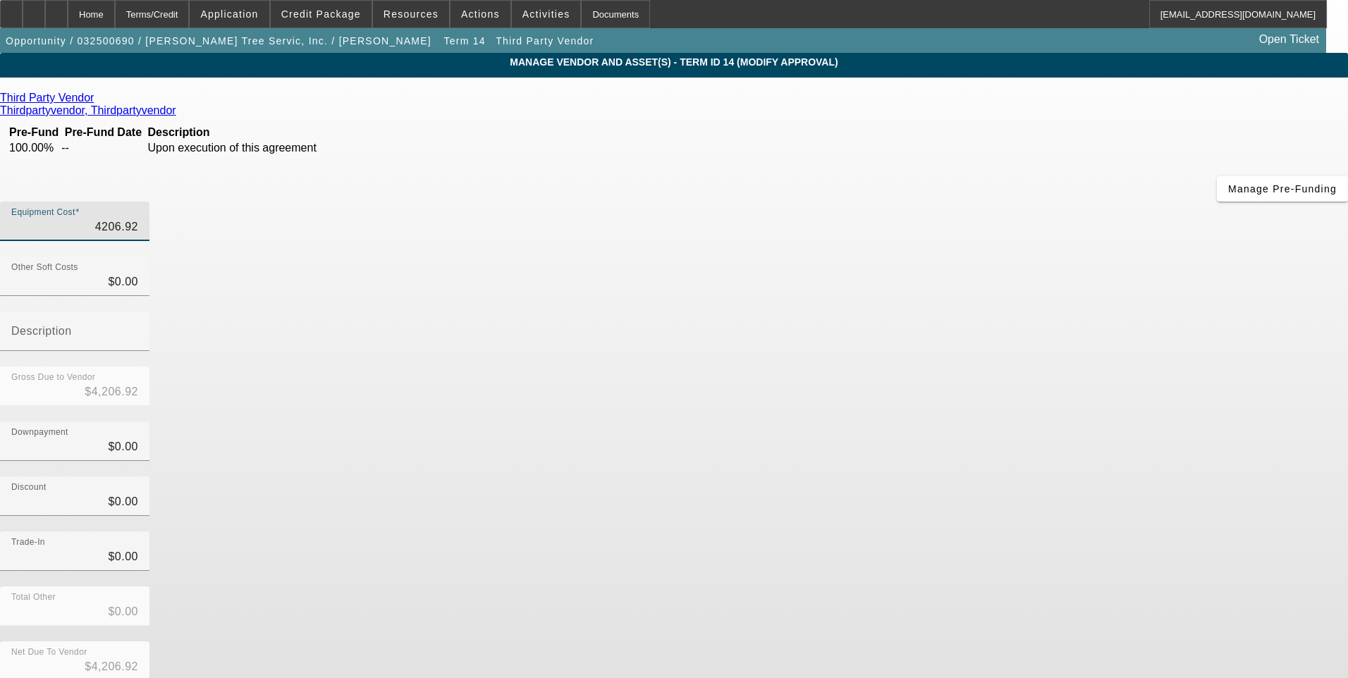
type input "$4,206.92"
click at [946, 422] on div "Downpayment $0.00" at bounding box center [674, 449] width 1348 height 55
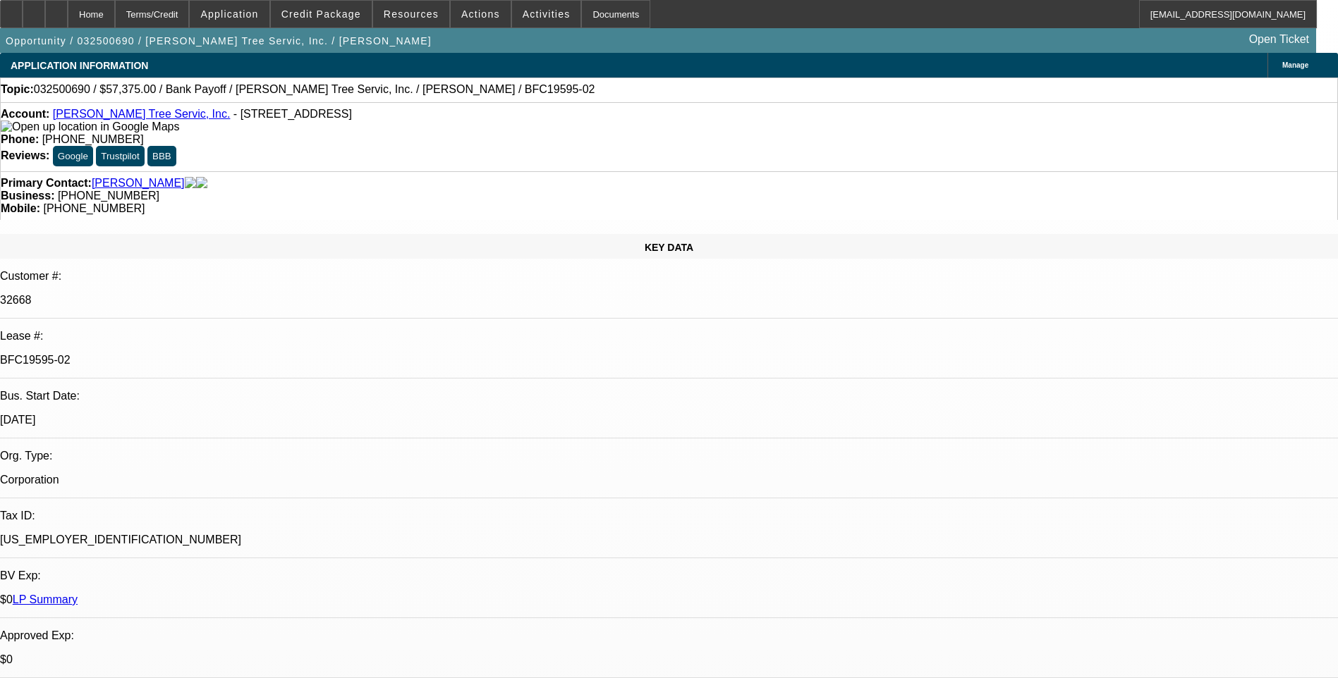
select select "0.1"
select select "0"
select select "3"
select select "0"
select select "6"
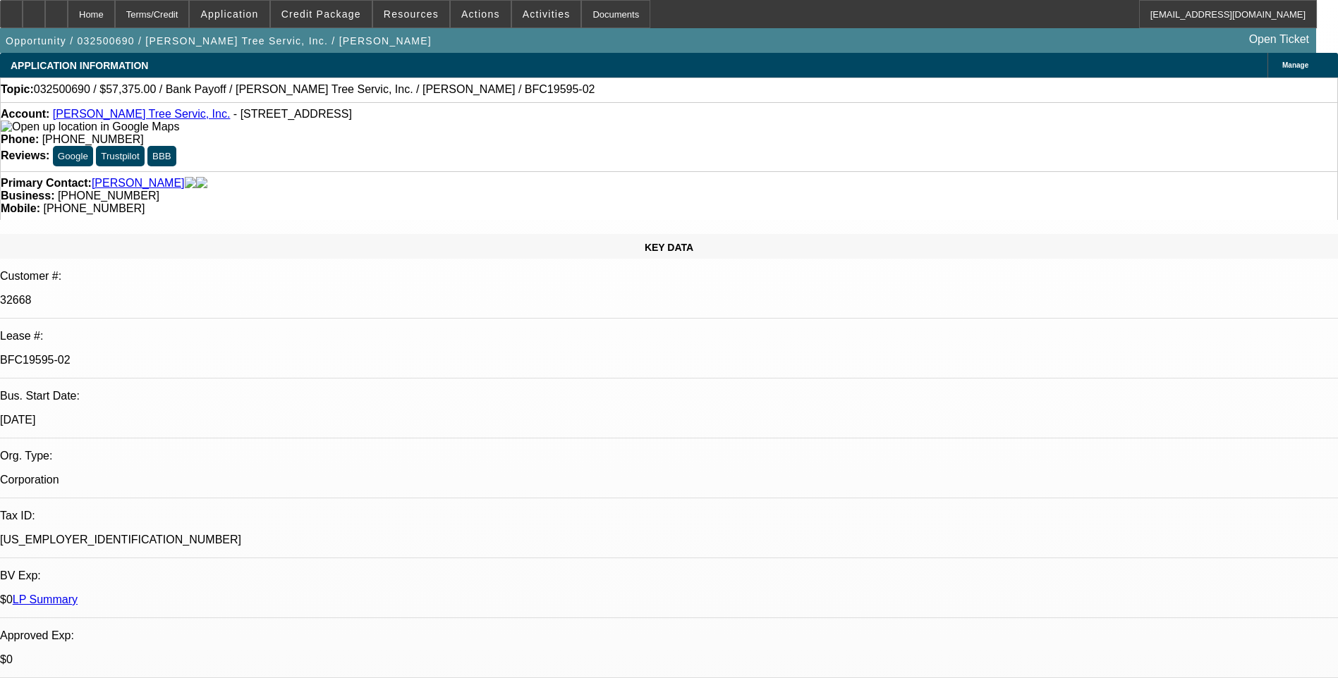
select select "0.1"
select select "0"
select select "3"
select select "0"
select select "6"
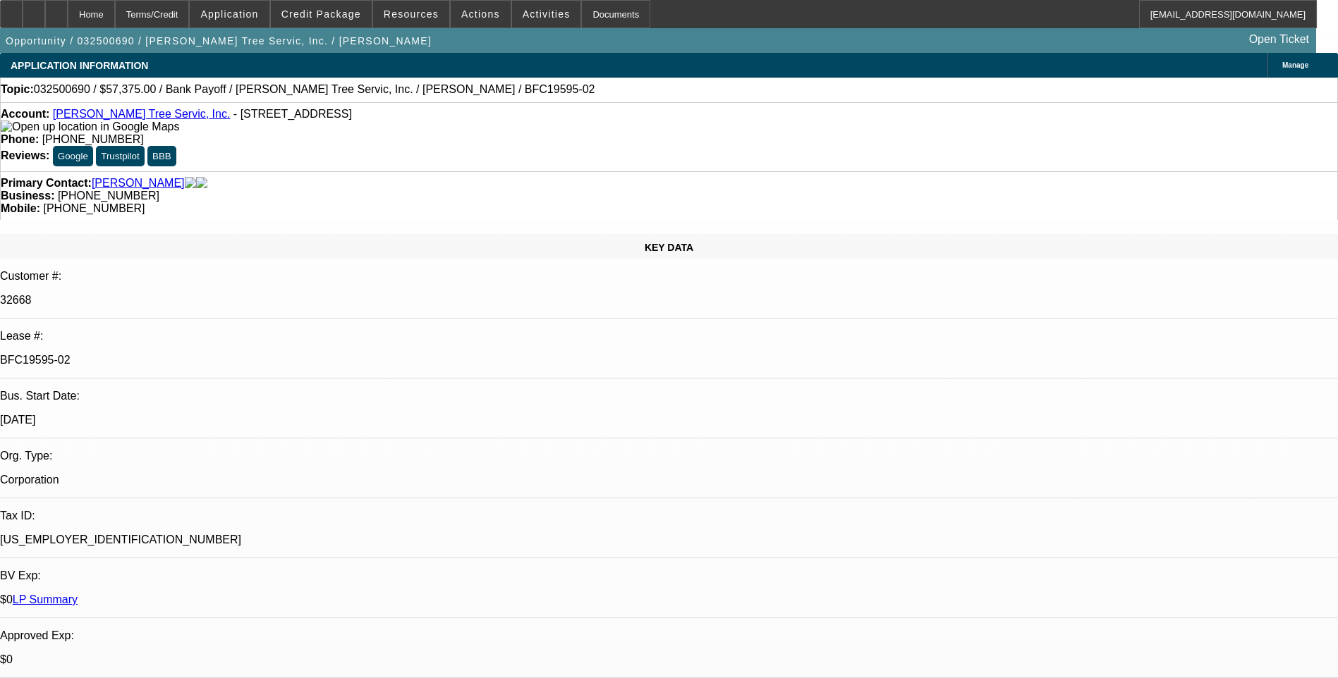
select select "0.1"
select select "0"
select select "3"
select select "0"
select select "6"
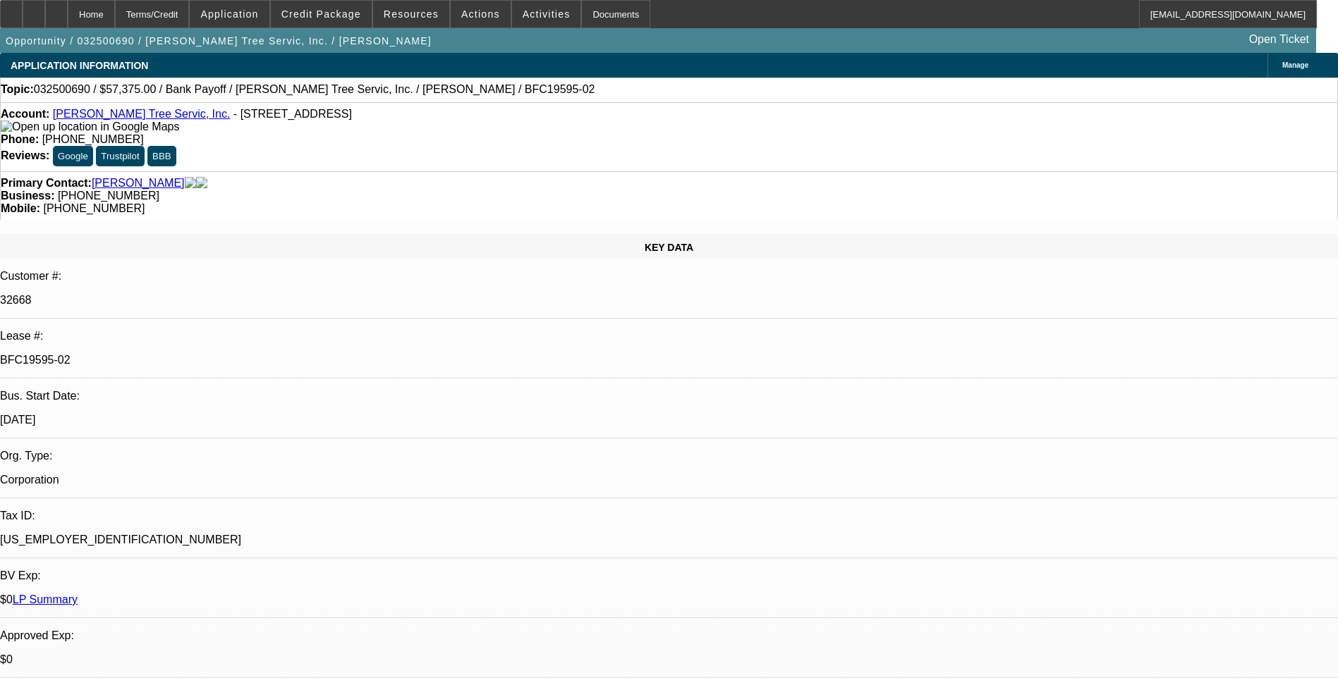
select select "0.1"
select select "0"
select select "3"
select select "0"
select select "6"
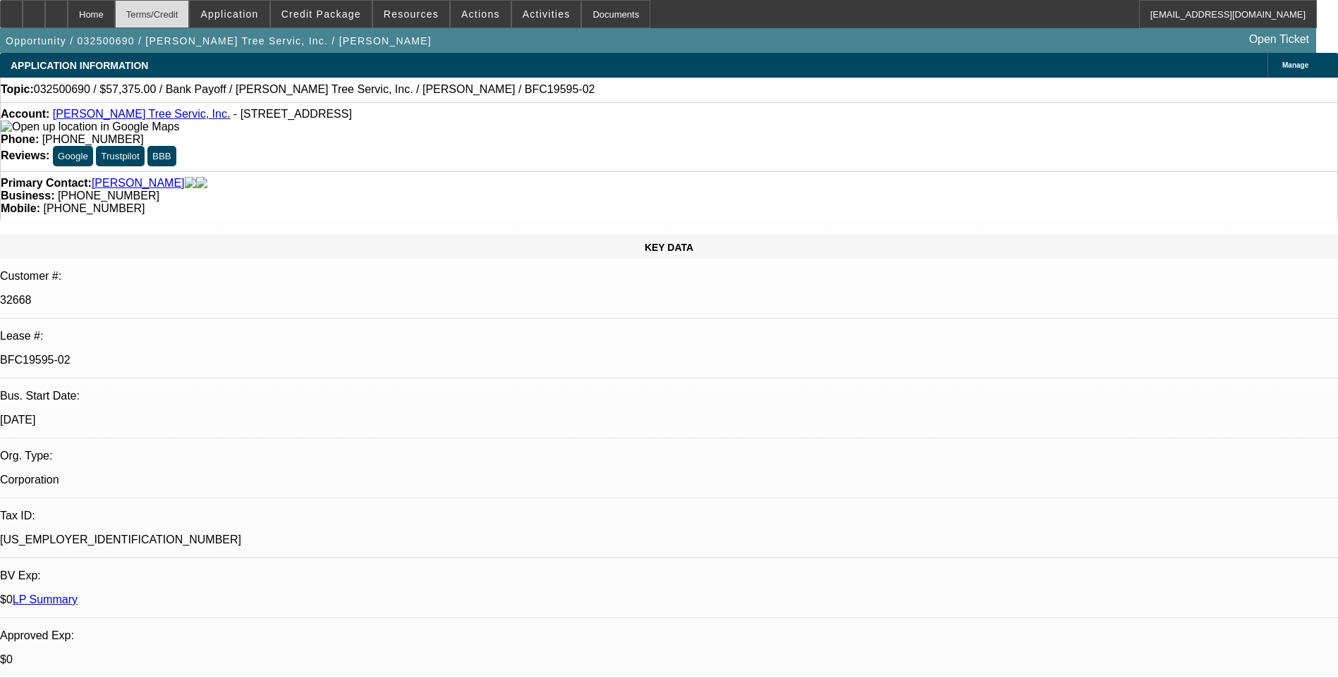
click at [184, 15] on div "Terms/Credit" at bounding box center [152, 14] width 75 height 28
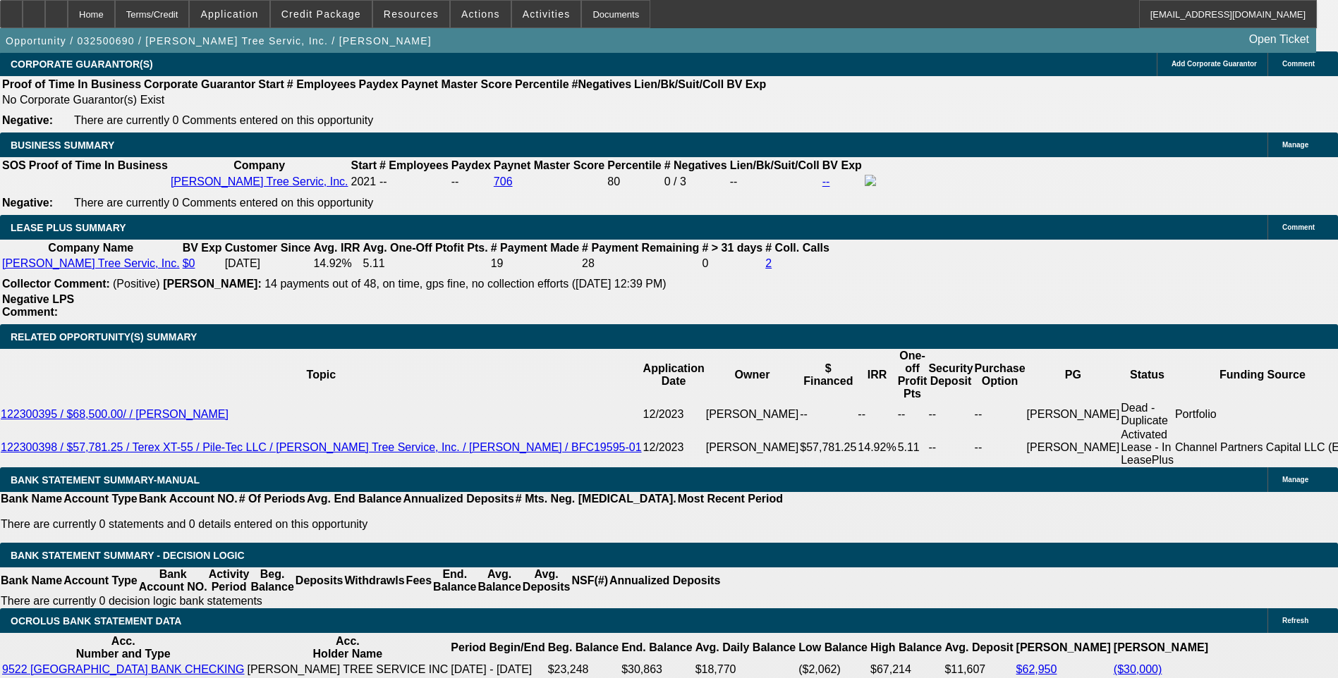
scroll to position [2351, 0]
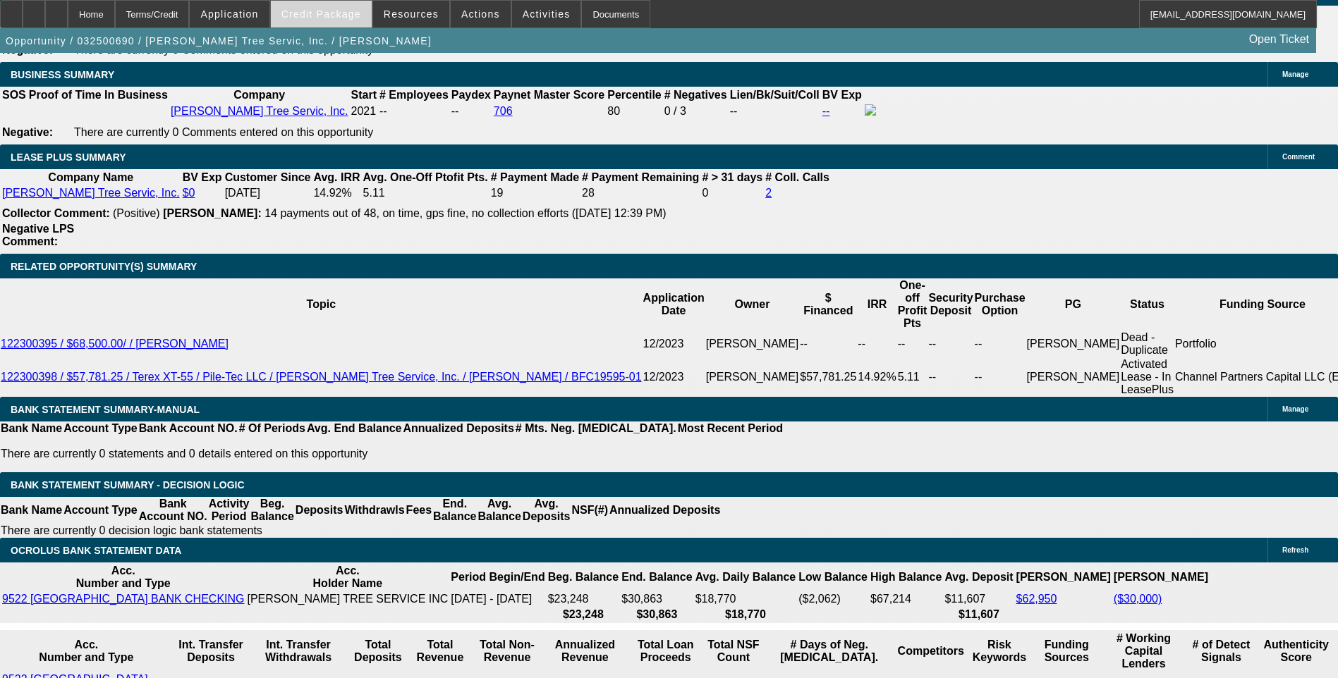
click at [342, 18] on span "Credit Package" at bounding box center [321, 13] width 80 height 11
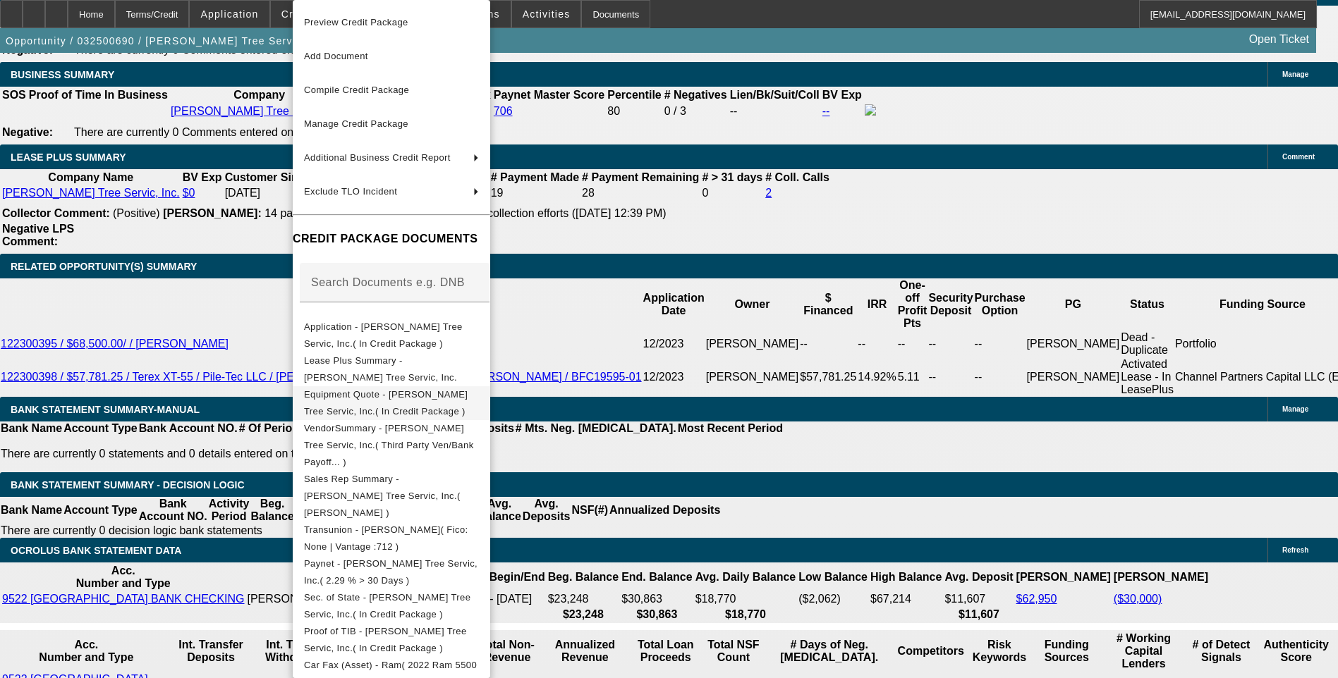
click at [413, 405] on span "Equipment Quote - Tabor Tree Servic, Inc.( In Credit Package )" at bounding box center [391, 403] width 175 height 34
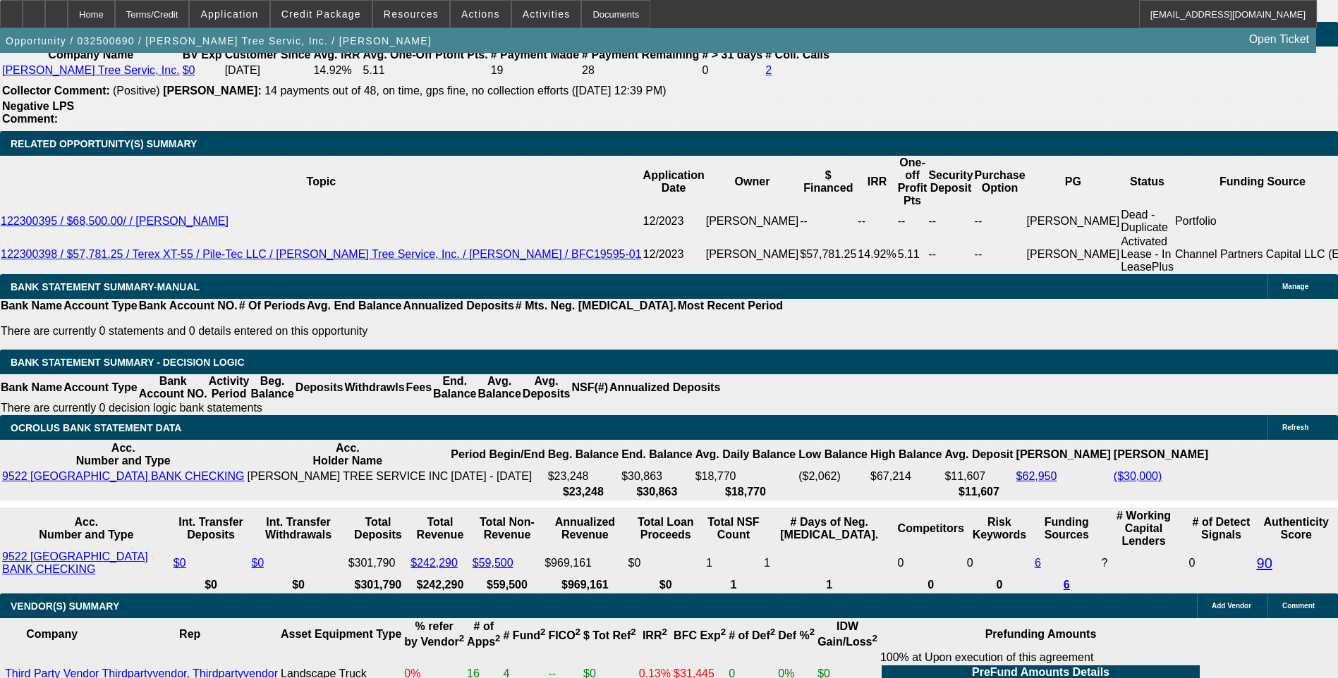
scroll to position [2351, 0]
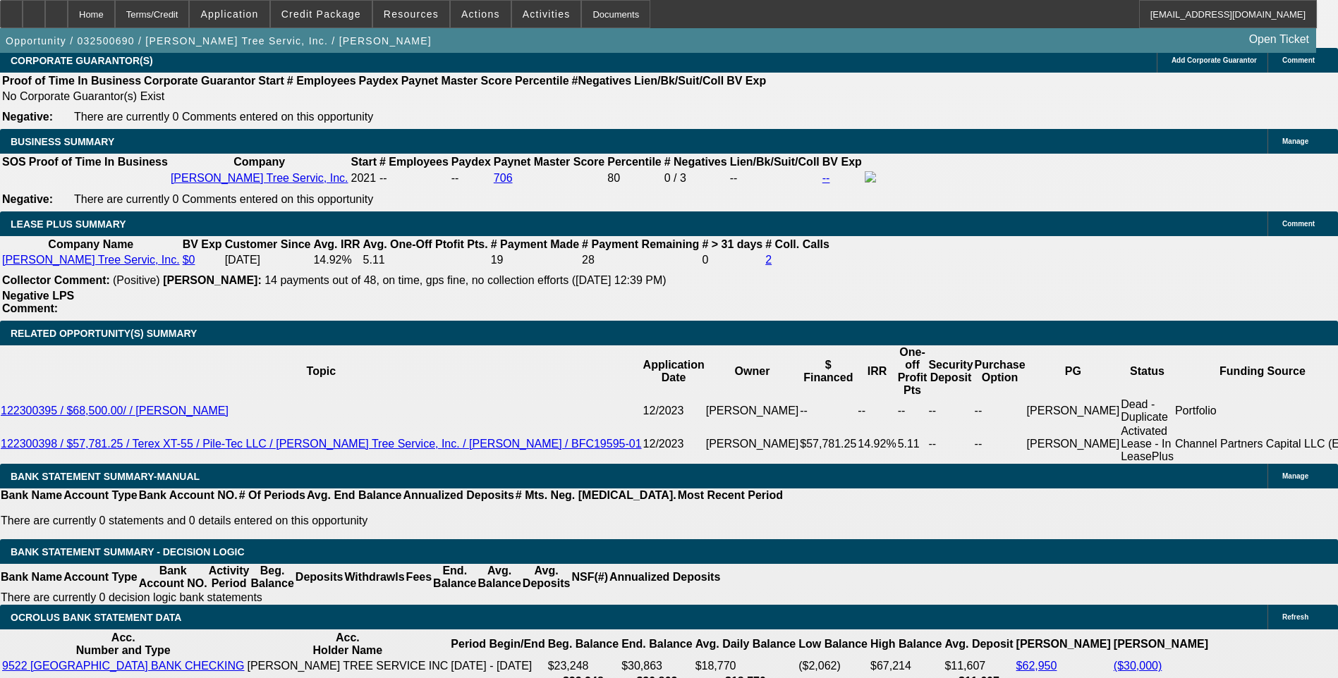
scroll to position [2281, 0]
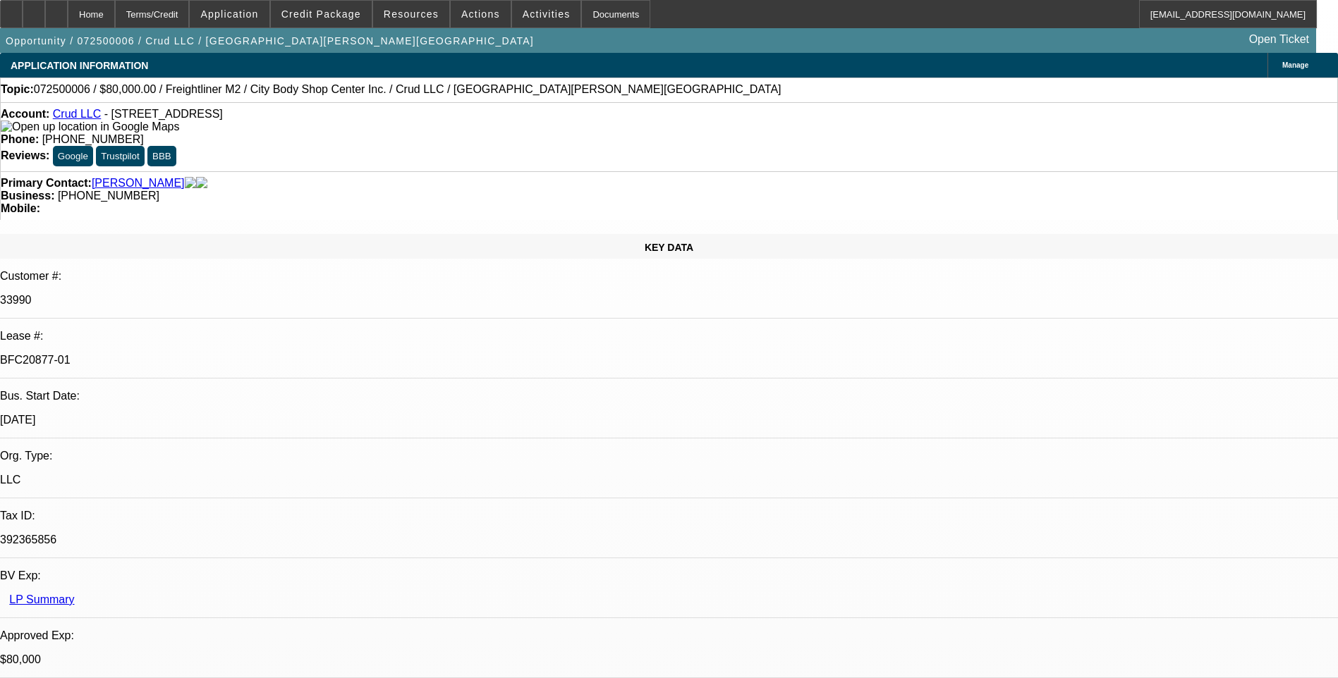
select select "0"
select select "2"
select select "0"
select select "2"
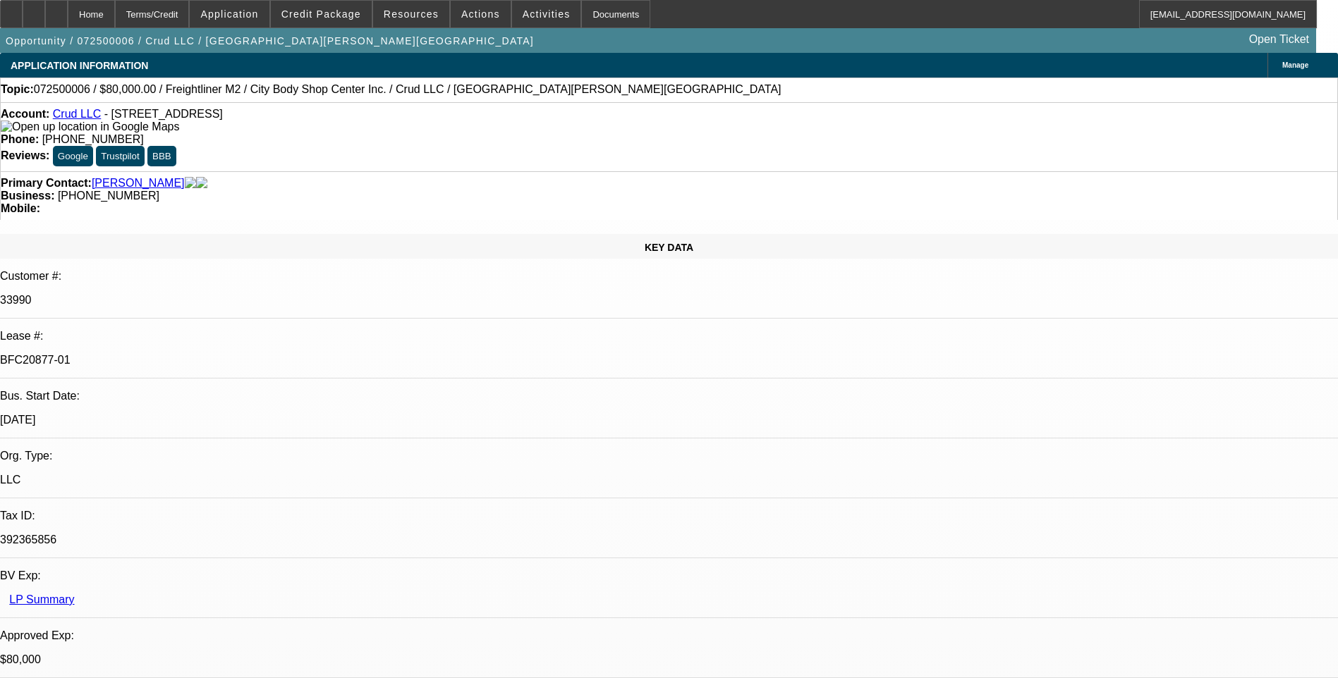
select select "0"
select select "2"
select select "0"
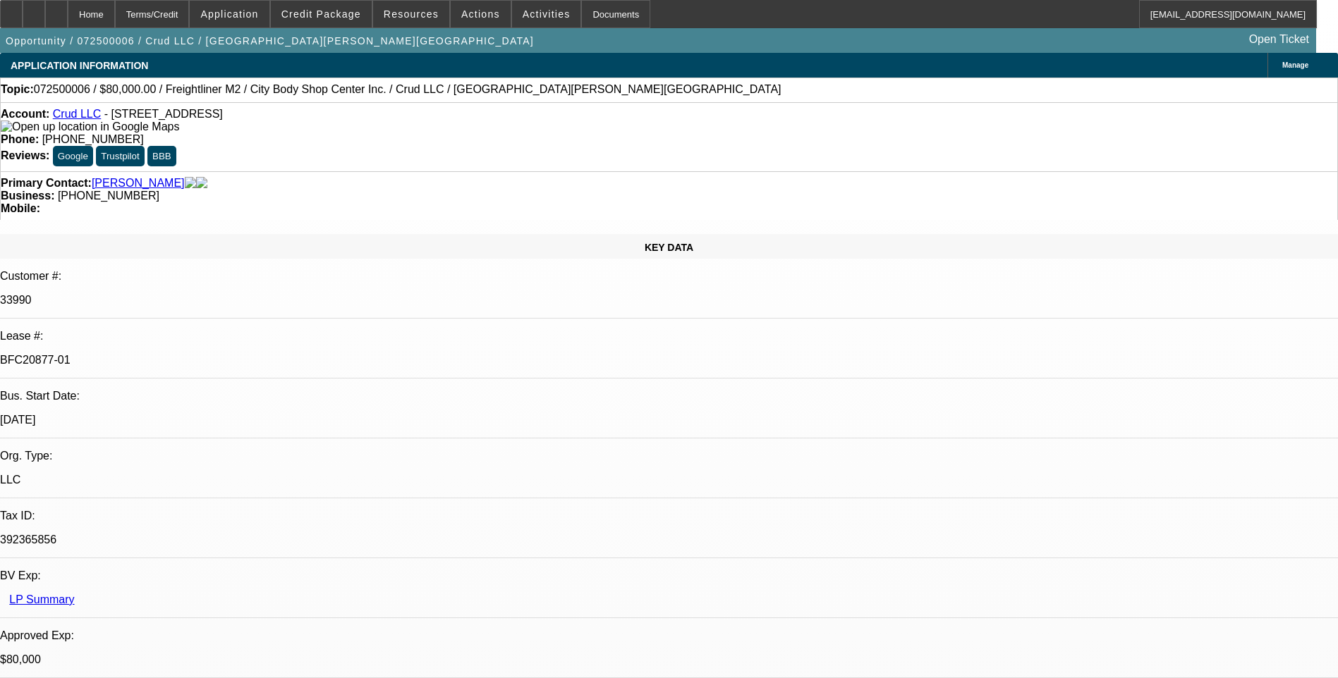
select select "2"
select select "0"
select select "1"
select select "2"
select select "6"
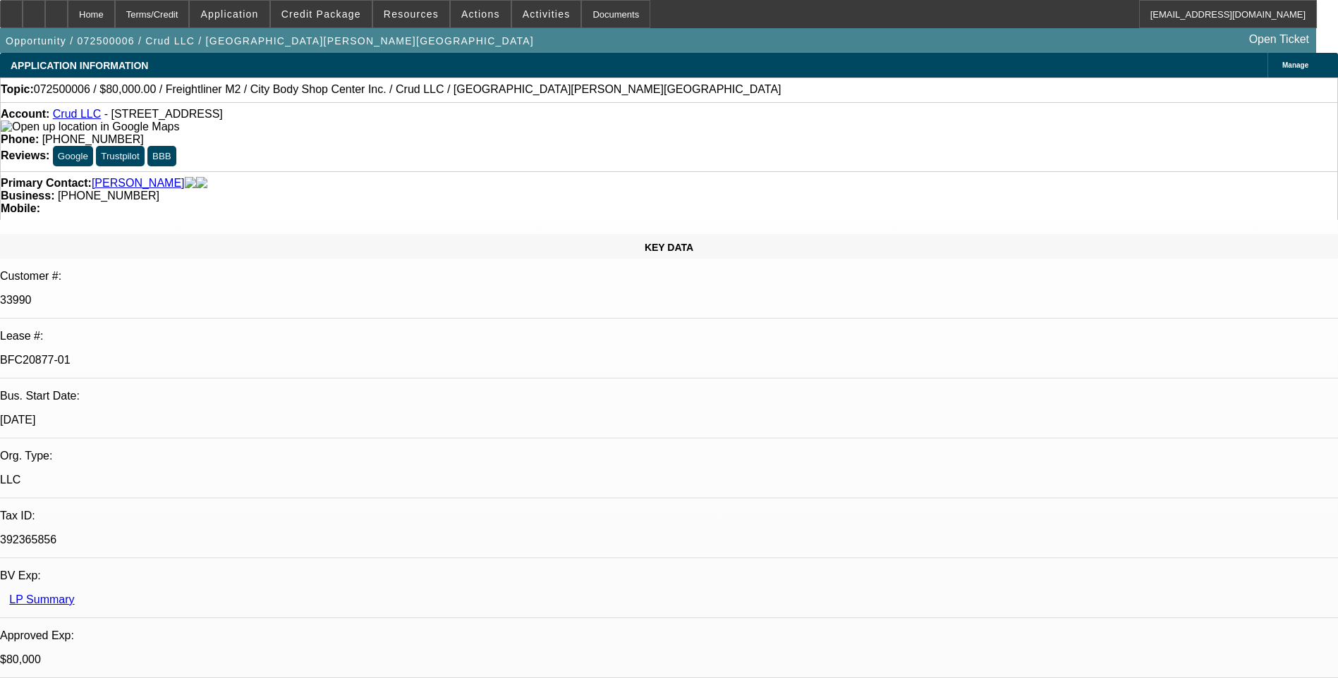
select select "1"
select select "2"
select select "6"
select select "1"
select select "2"
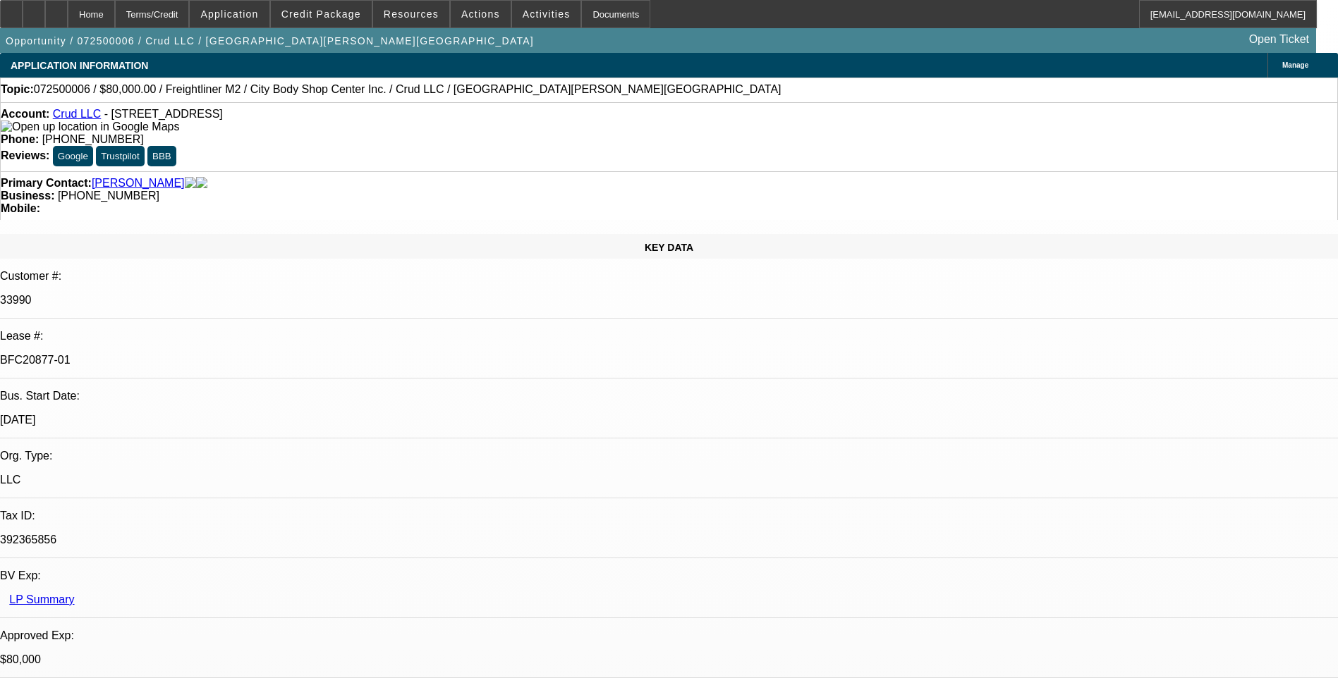
select select "6"
select select "1"
select select "2"
select select "6"
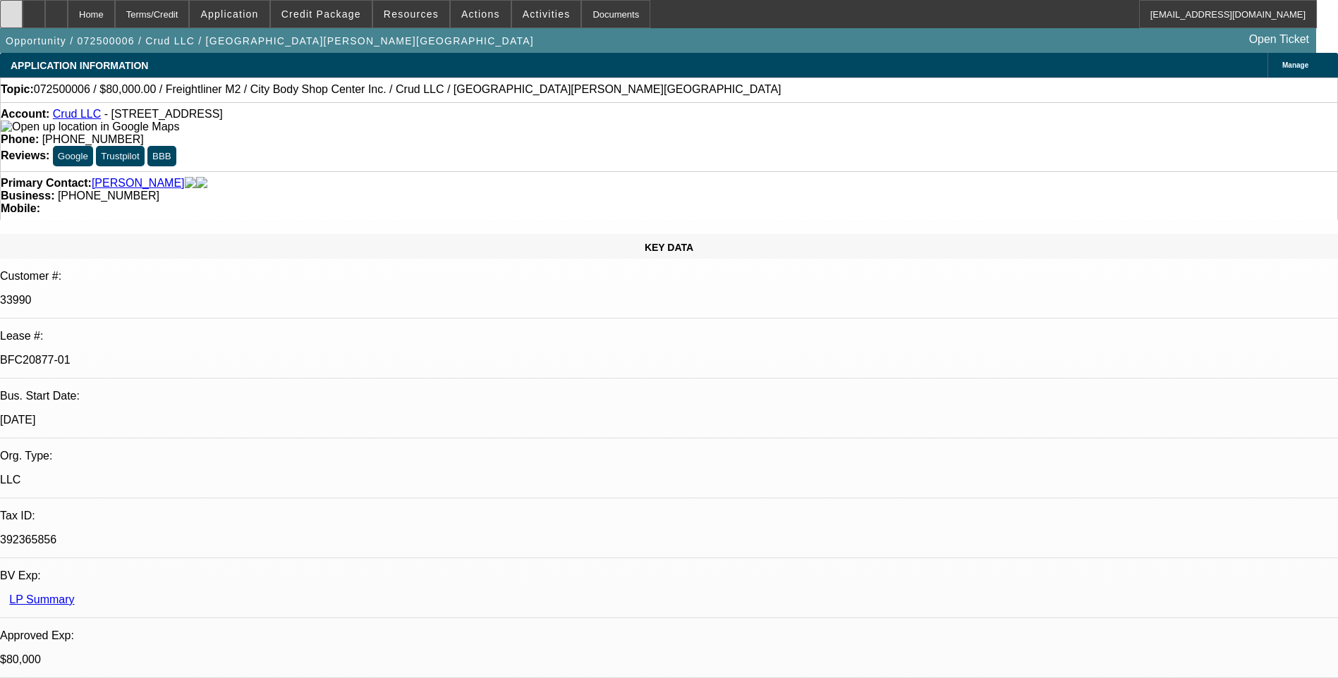
click at [20, 14] on div at bounding box center [11, 14] width 23 height 28
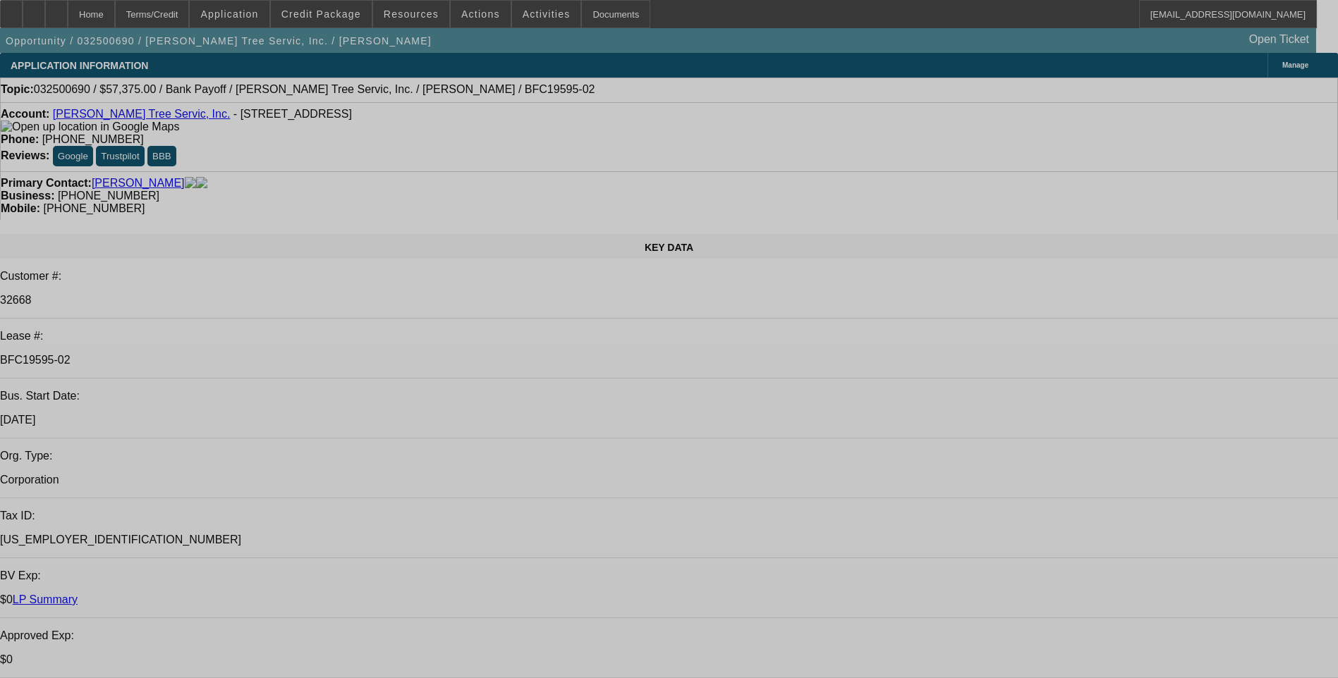
select select "0.1"
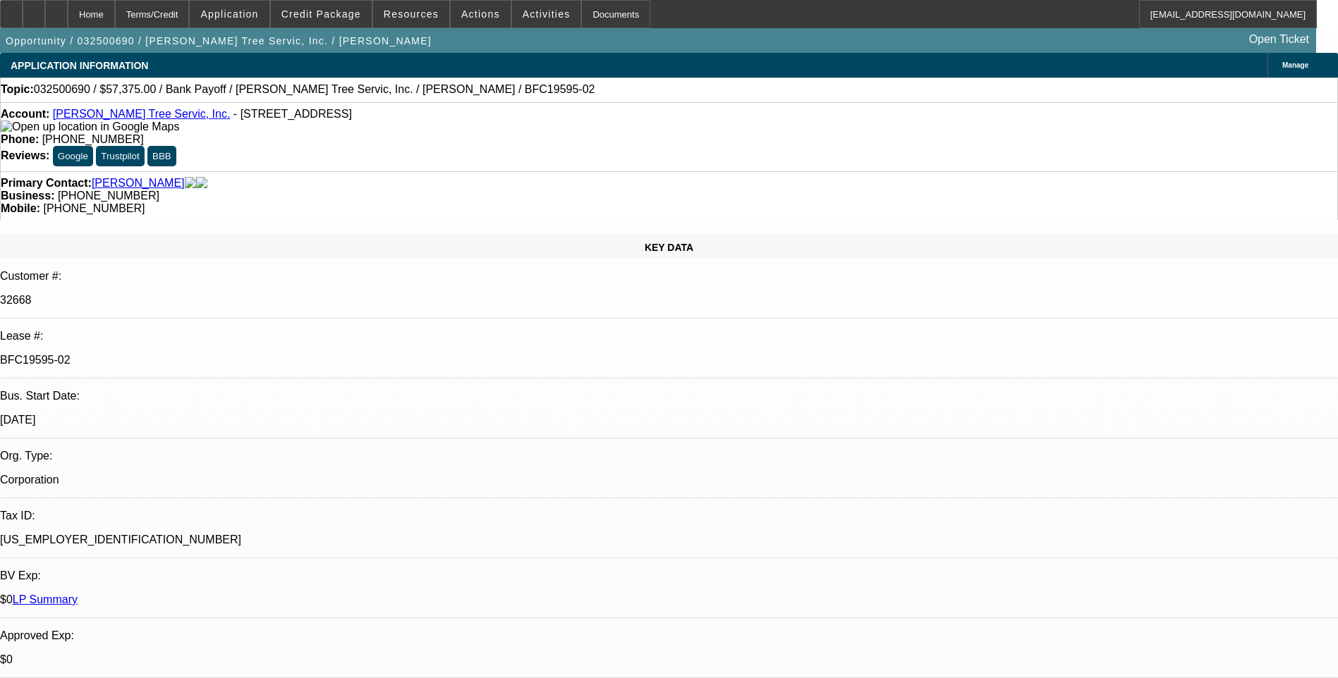
select select "0"
select select "0.1"
select select "0"
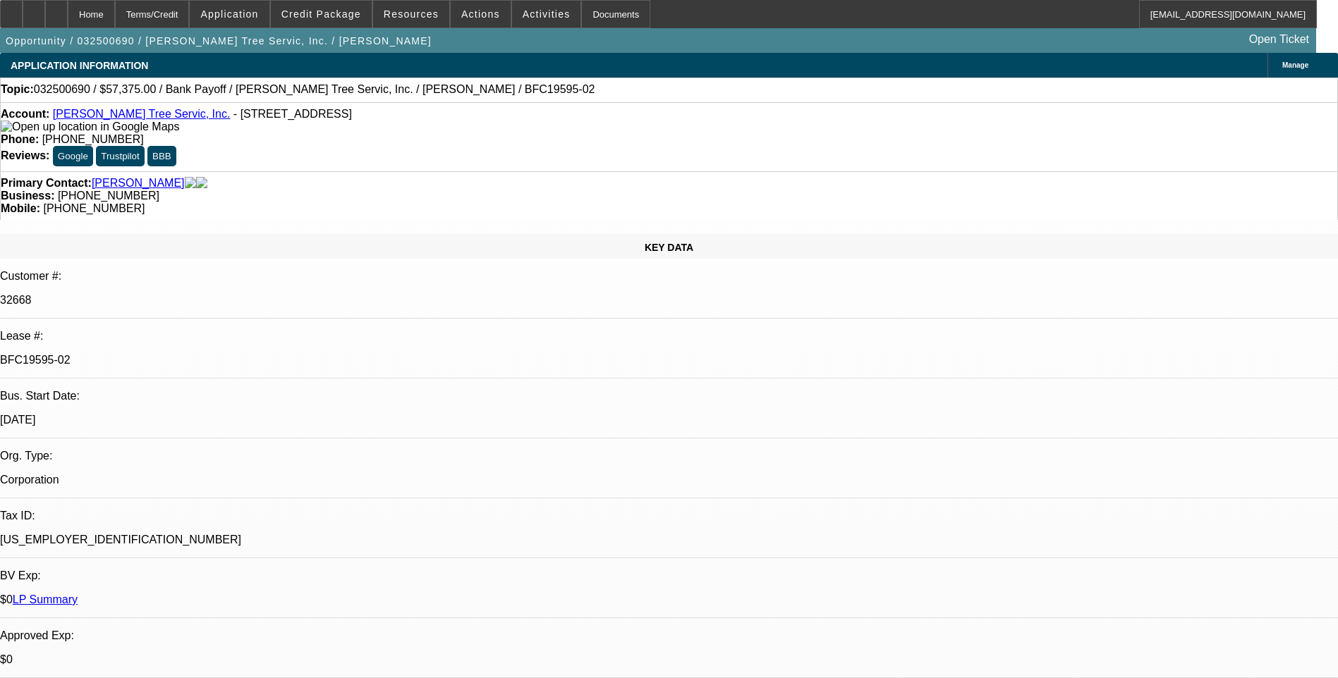
select select "0.1"
select select "0"
select select "0.1"
select select "0"
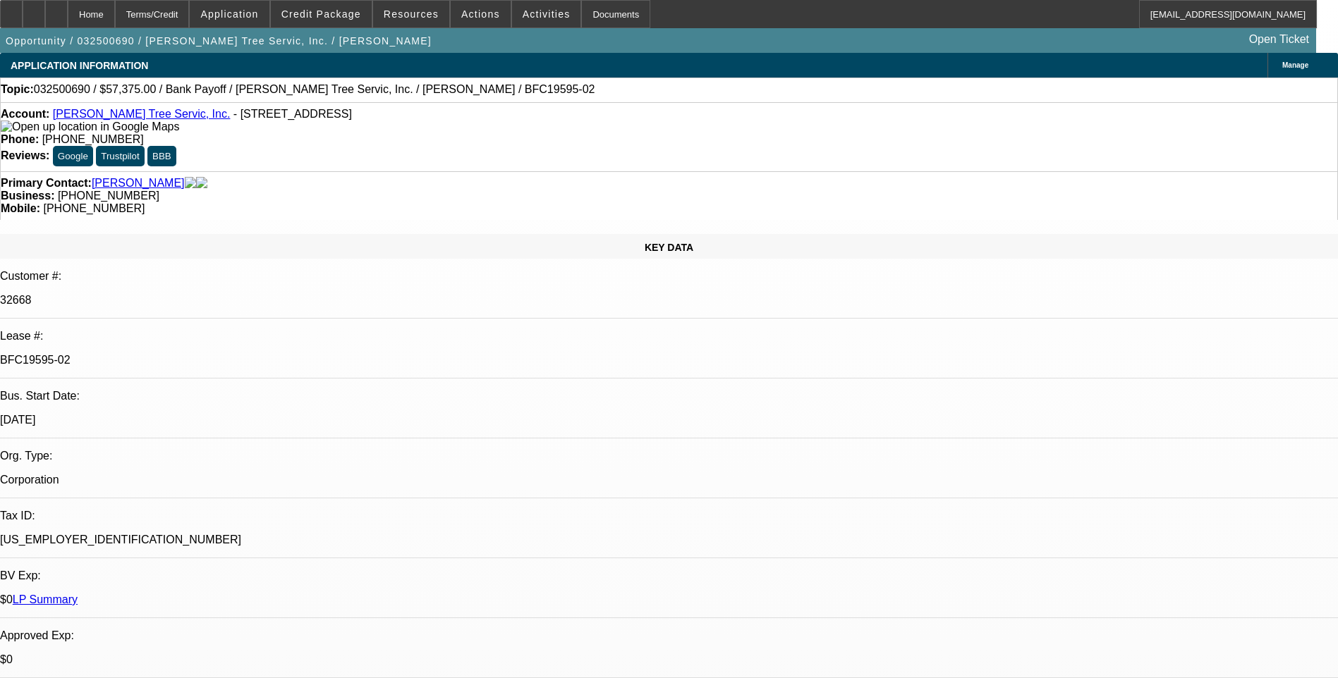
select select "0"
select select "1"
select select "3"
select select "6"
select select "1"
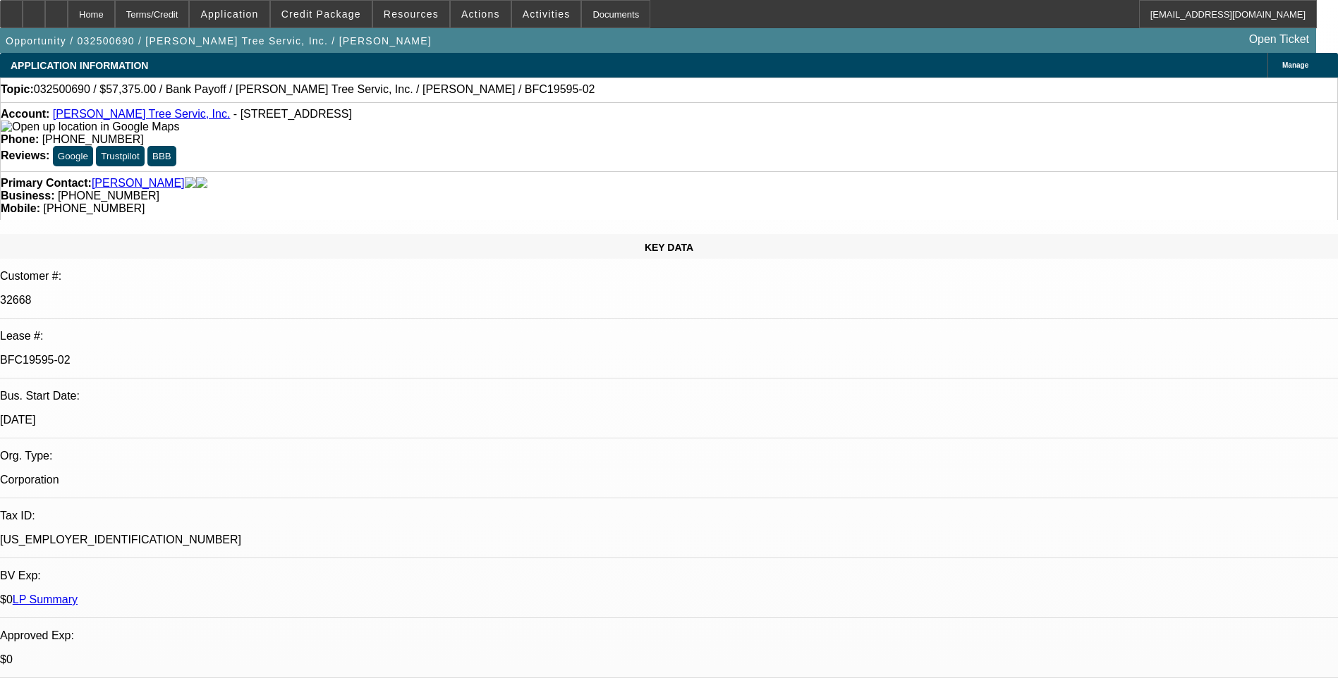
select select "3"
select select "6"
select select "1"
select select "3"
select select "6"
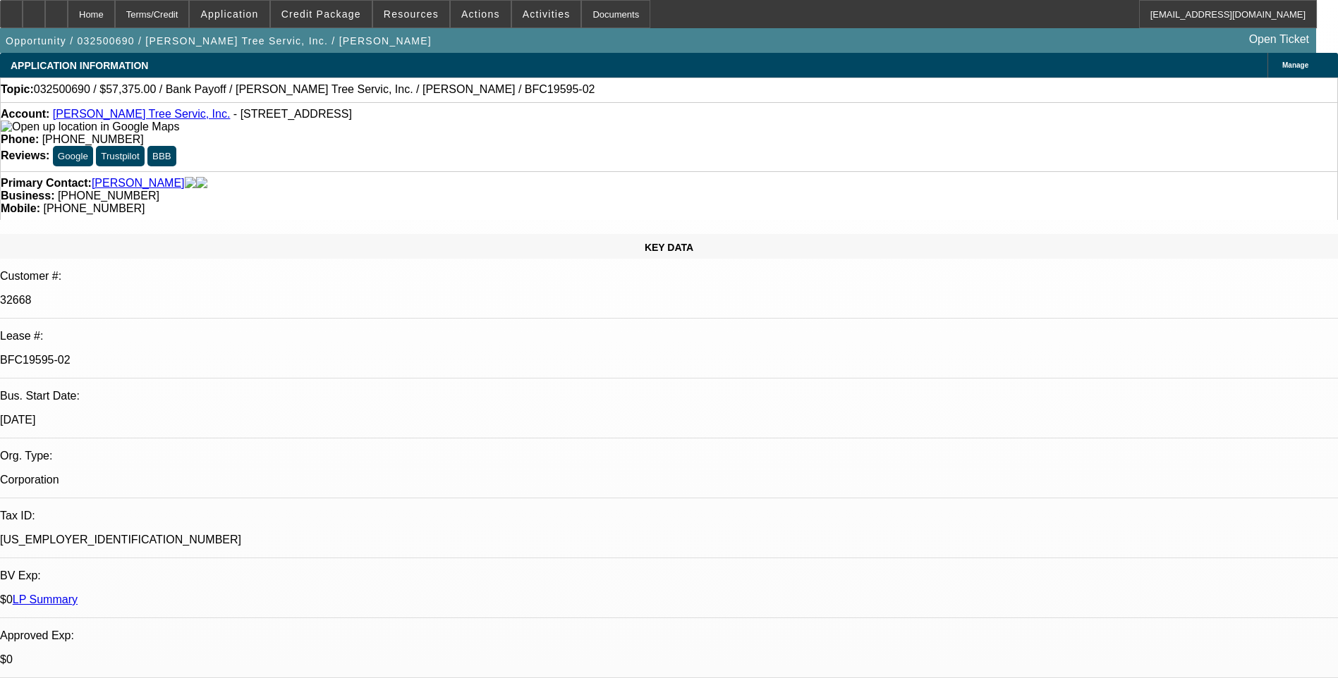
select select "1"
select select "3"
select select "6"
drag, startPoint x: 61, startPoint y: 13, endPoint x: 98, endPoint y: 12, distance: 36.7
click at [34, 9] on icon at bounding box center [34, 9] width 0 height 0
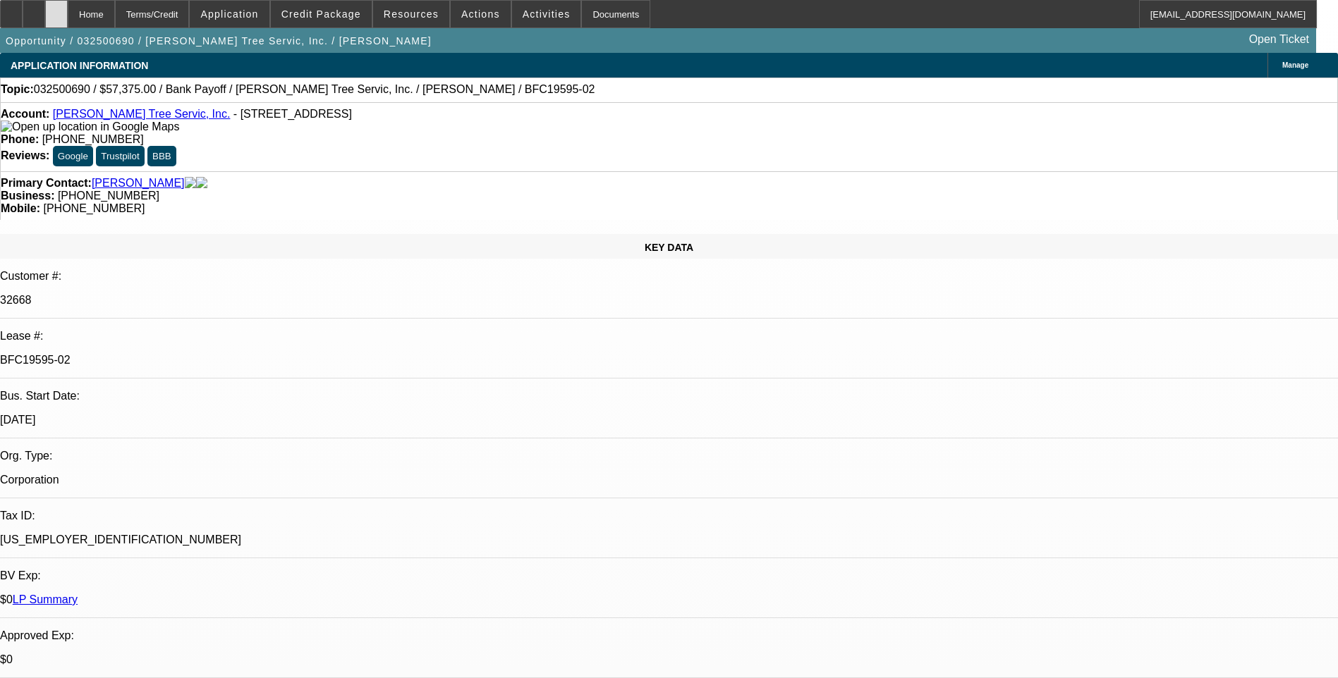
click at [68, 5] on div at bounding box center [56, 14] width 23 height 28
select select "0.1"
select select "0"
select select "0.1"
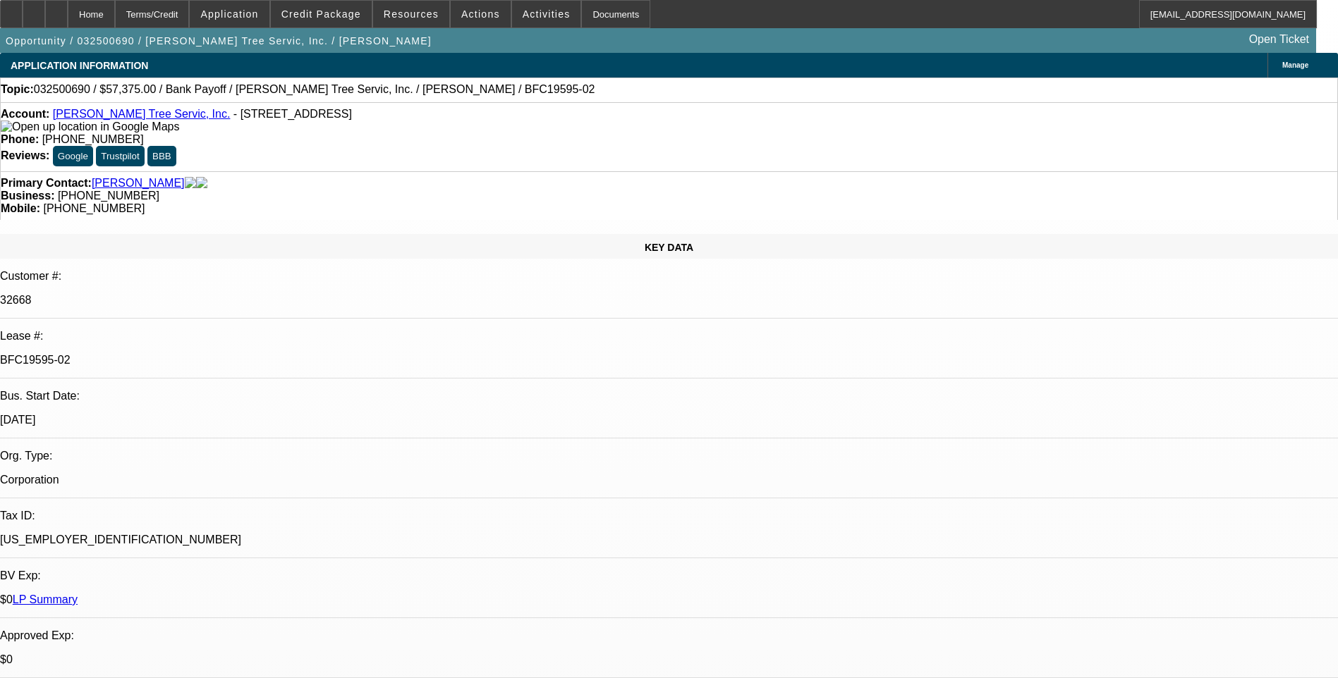
select select "0"
select select "0.1"
select select "0"
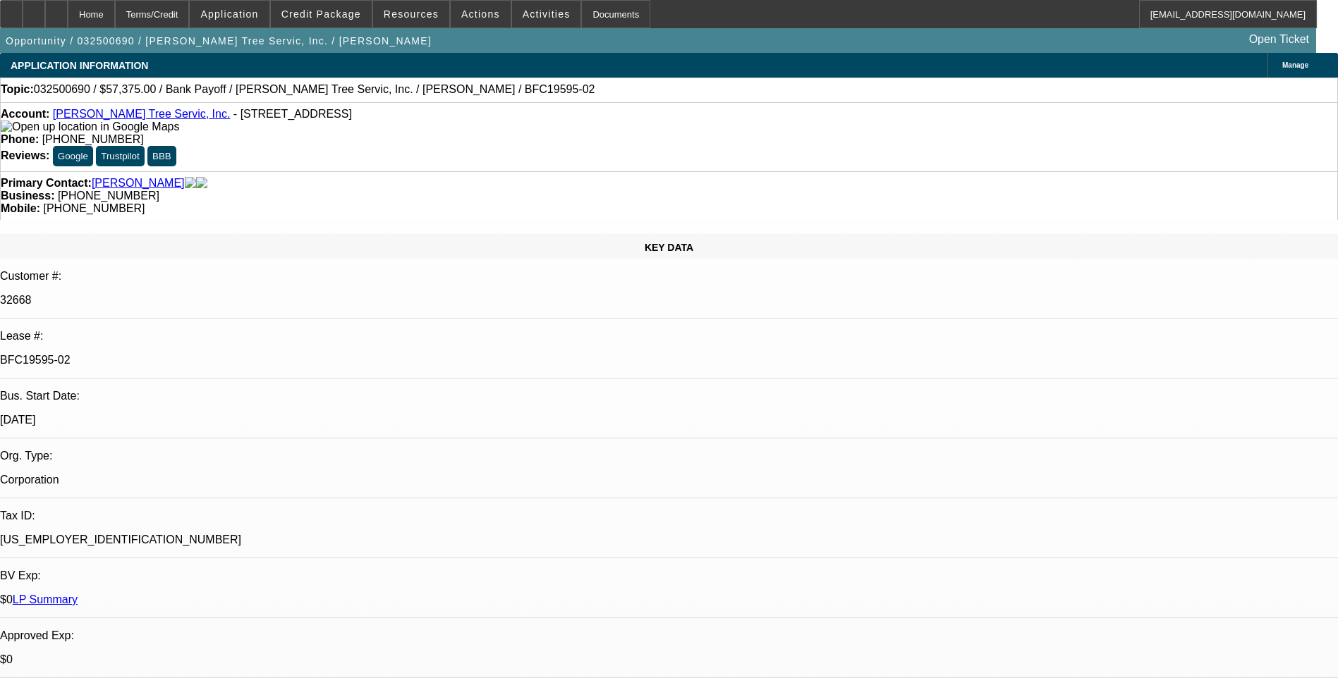
select select "0.1"
select select "0"
select select "1"
select select "3"
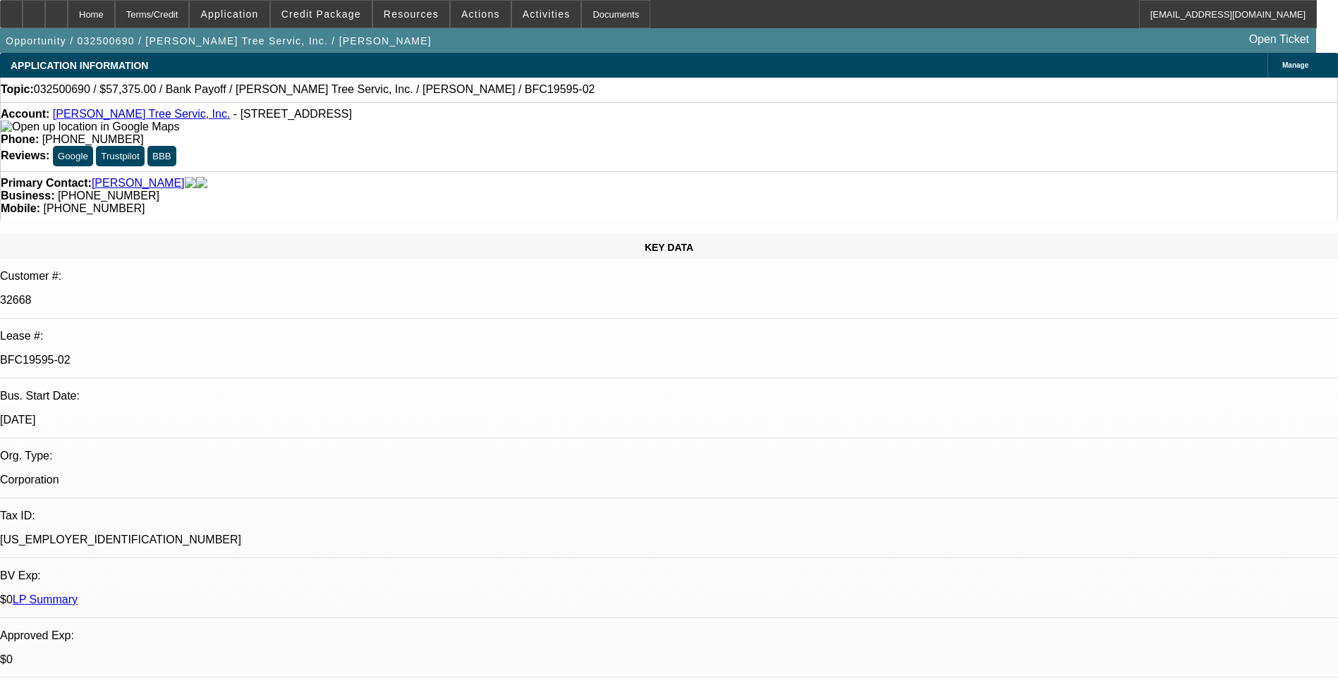
select select "6"
select select "1"
select select "3"
select select "6"
select select "1"
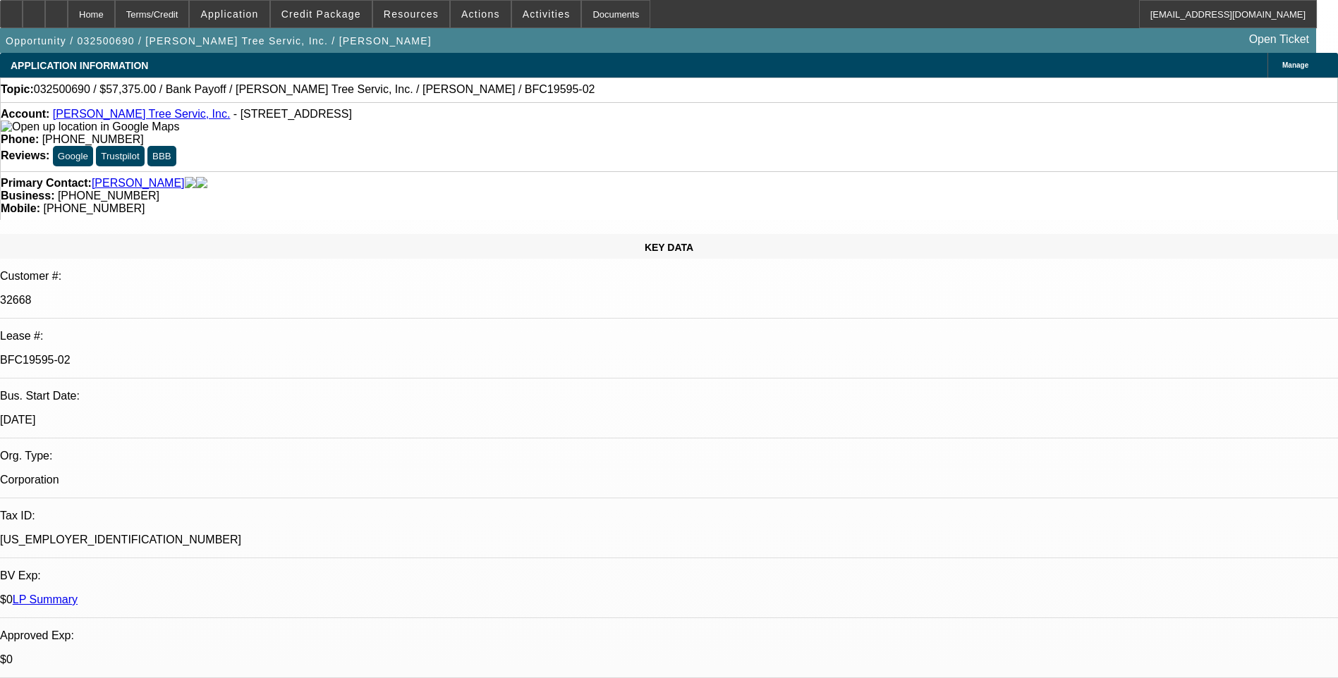
select select "3"
select select "6"
select select "1"
select select "3"
select select "6"
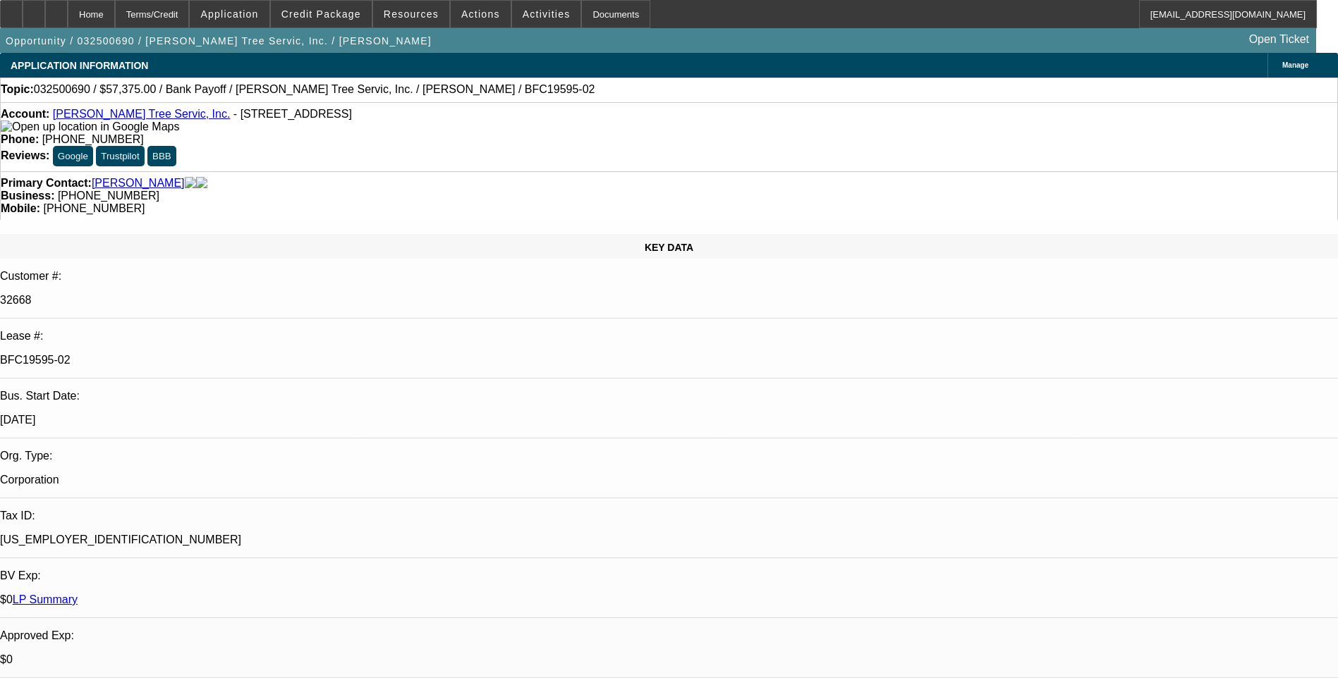
click at [333, 18] on span "Credit Package" at bounding box center [321, 13] width 80 height 11
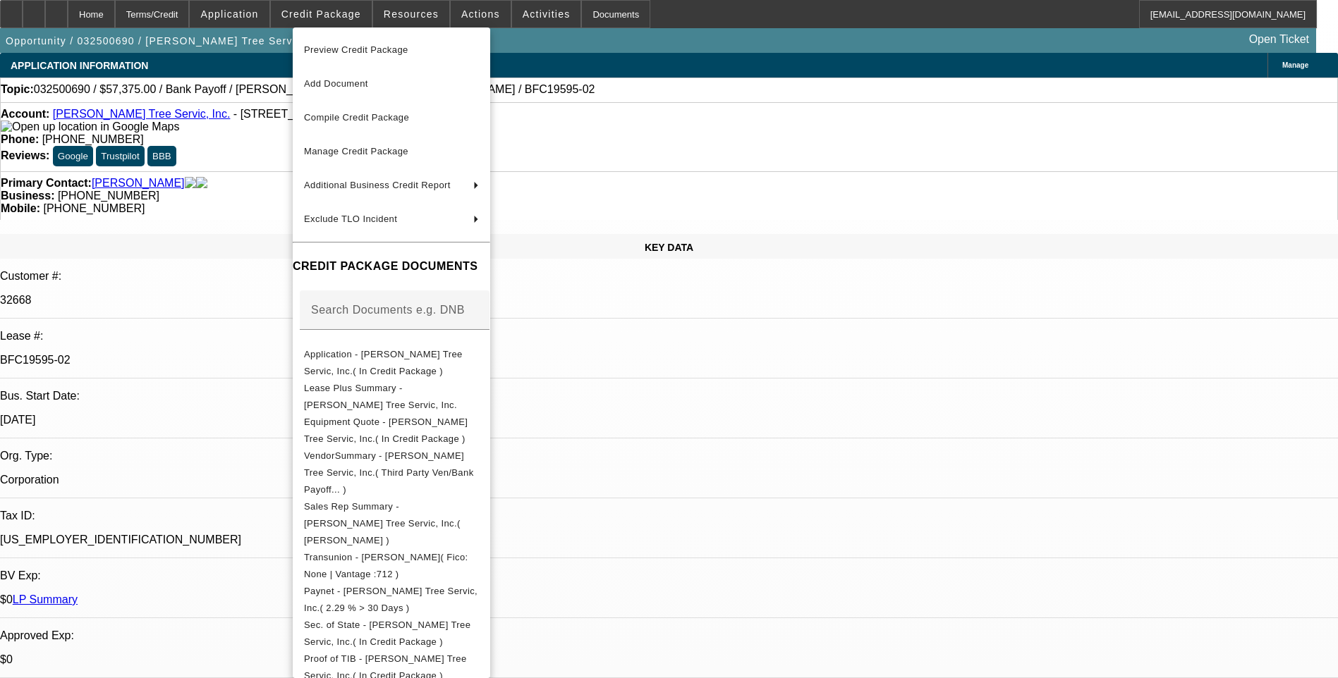
click at [741, 403] on div at bounding box center [669, 339] width 1338 height 678
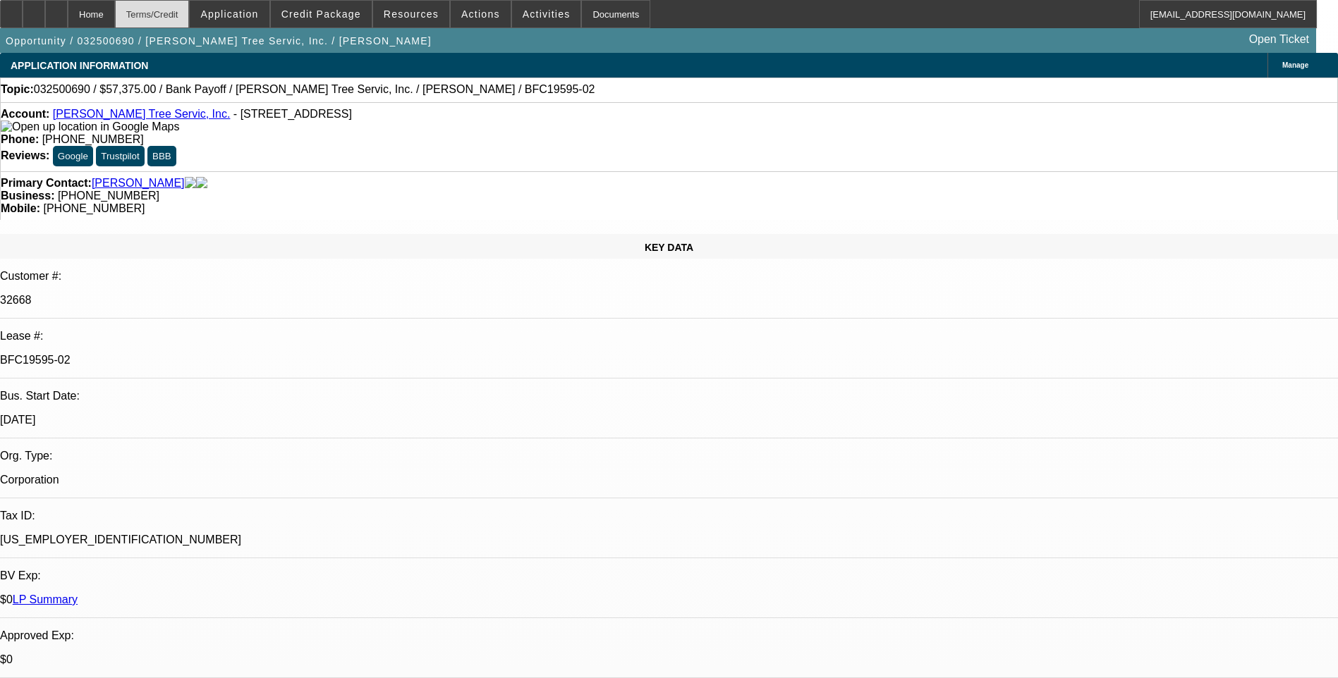
click at [179, 2] on div "Terms/Credit" at bounding box center [152, 14] width 75 height 28
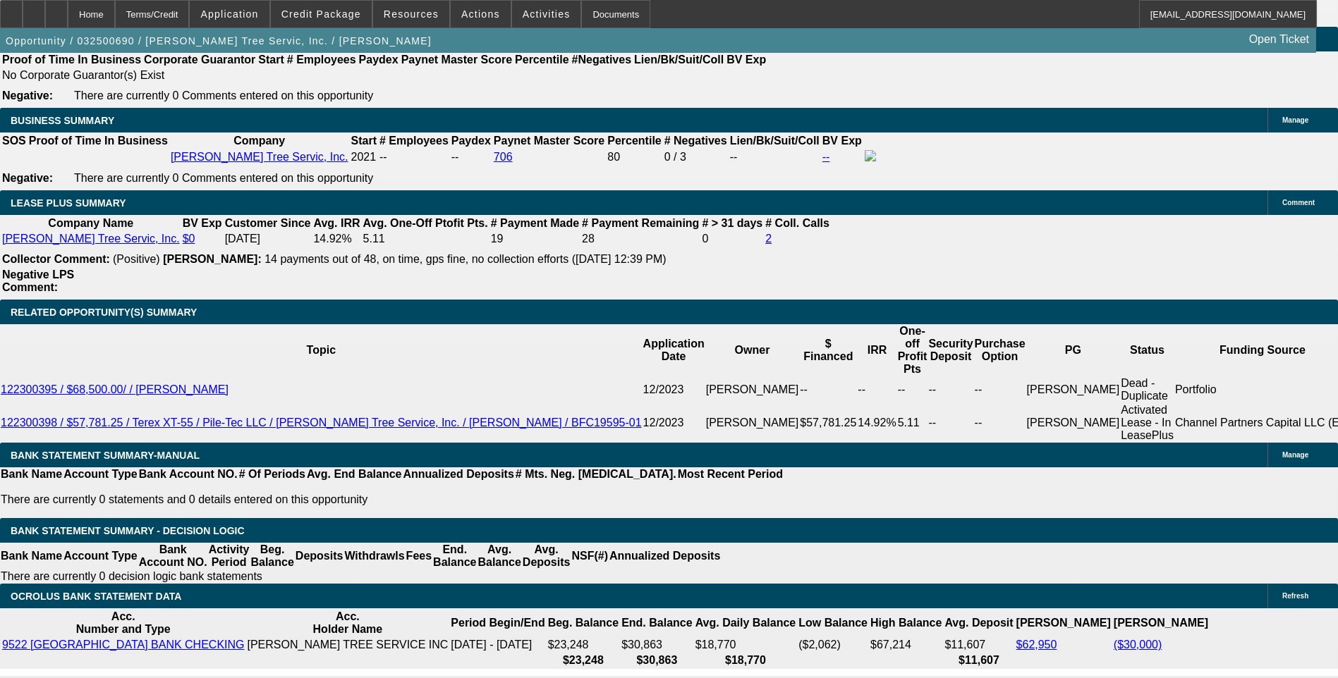
scroll to position [2281, 0]
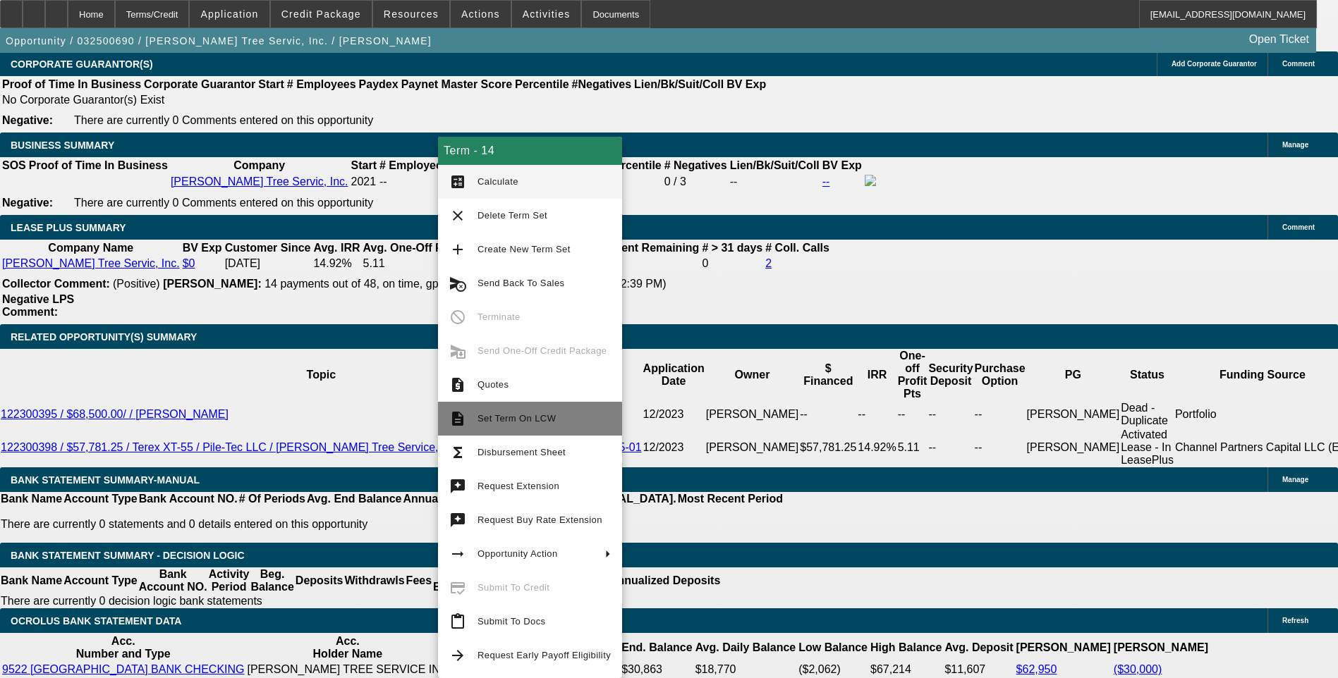
click at [523, 418] on span "Set Term On LCW" at bounding box center [516, 418] width 78 height 11
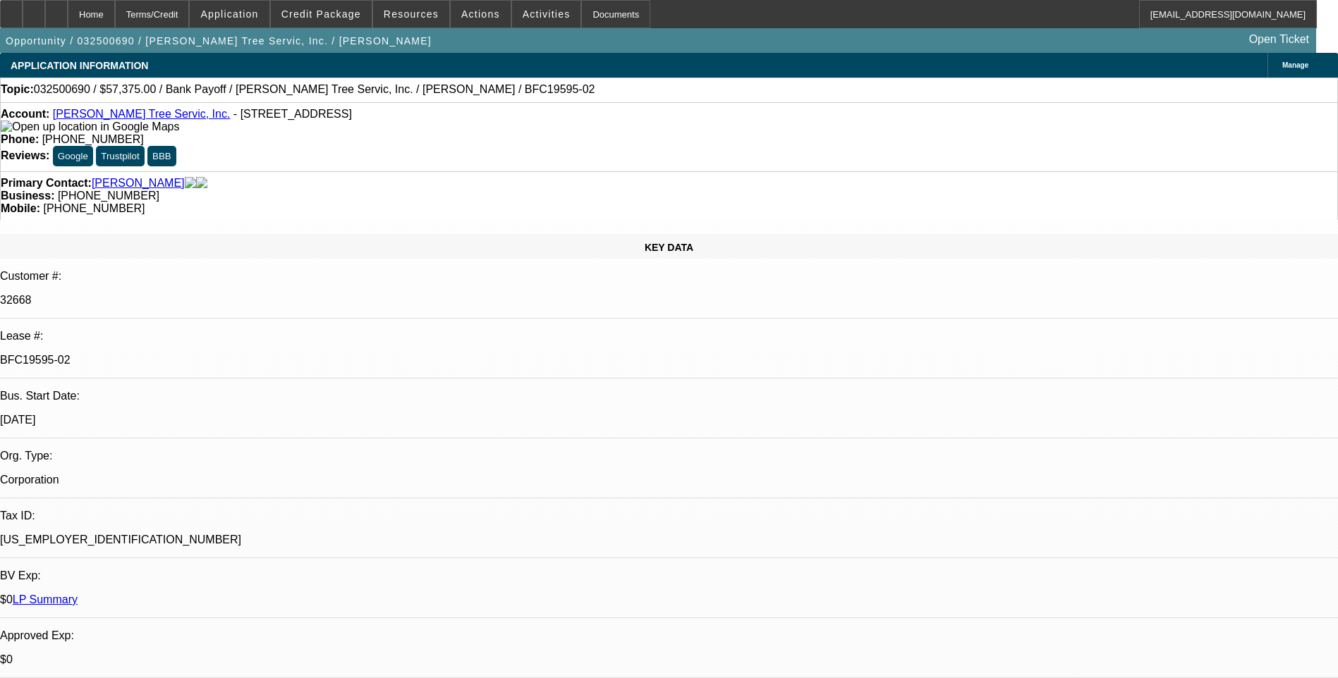
select select "0.1"
select select "0"
select select "0.1"
select select "0"
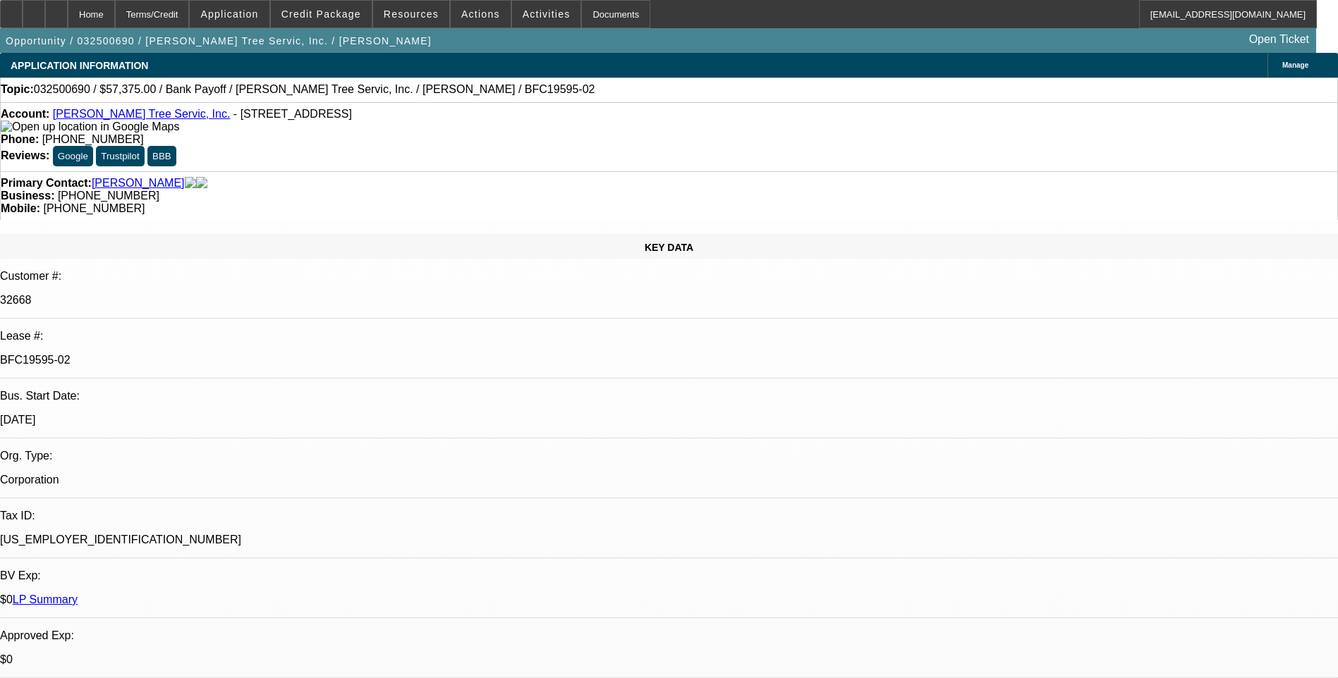
select select "0"
select select "0.1"
select select "0"
select select "0.1"
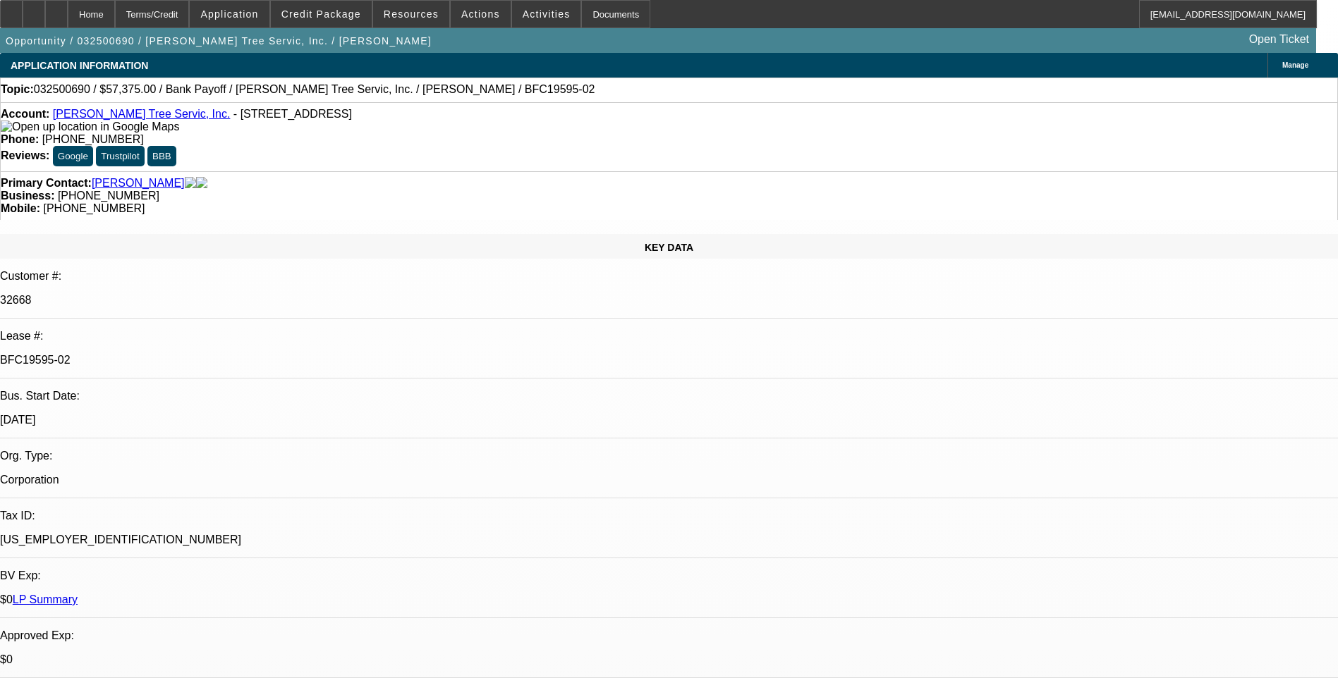
select select "0"
select select "1"
select select "3"
select select "6"
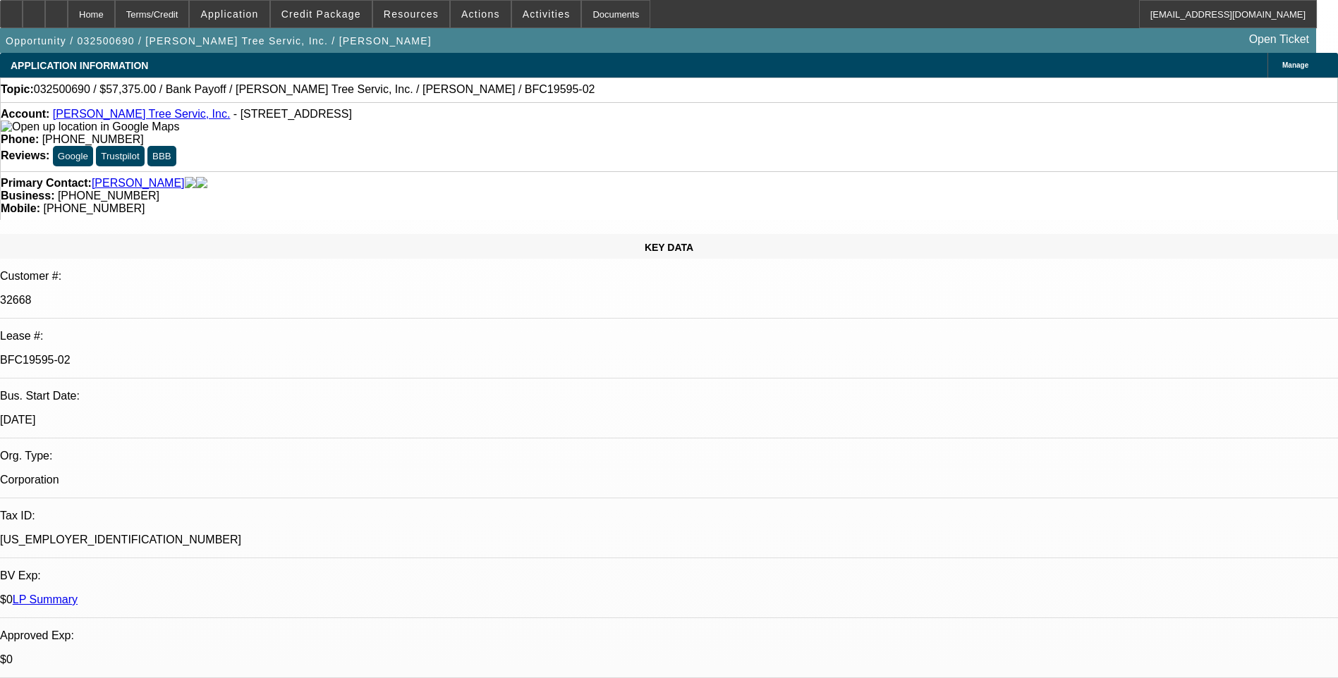
select select "1"
select select "3"
select select "6"
select select "1"
select select "3"
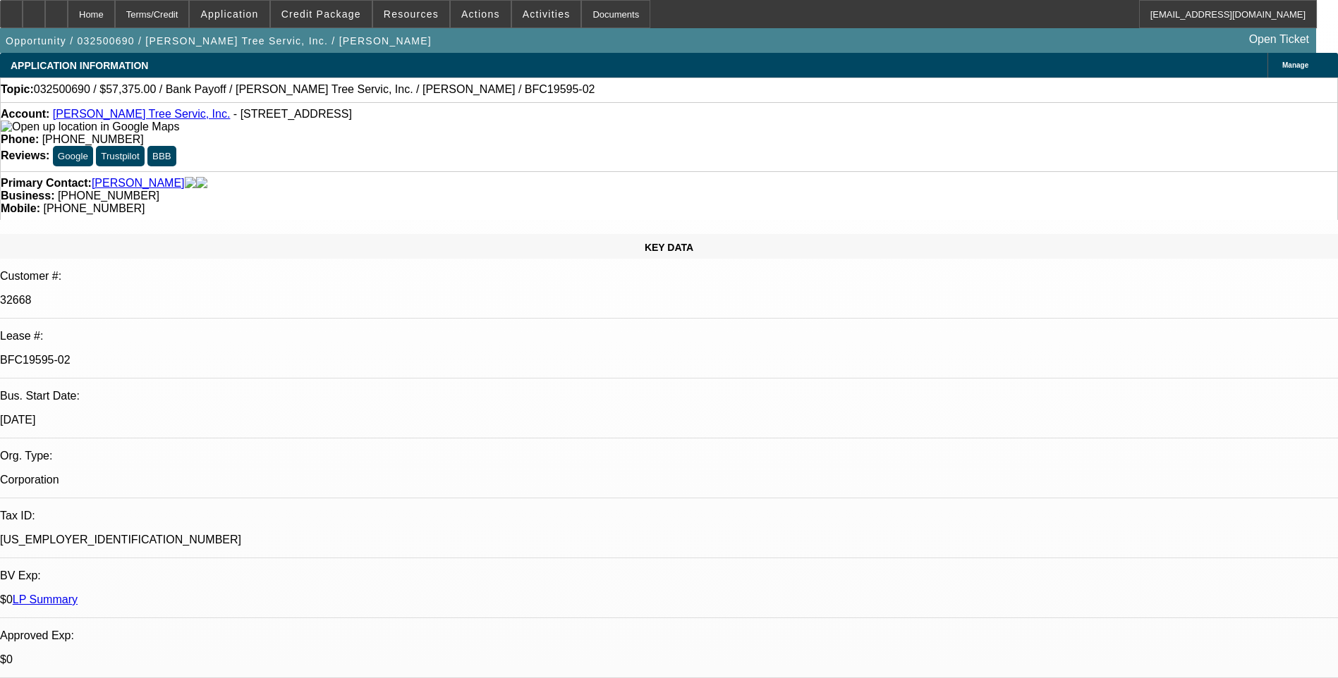
select select "6"
select select "1"
select select "3"
select select "6"
click at [322, 18] on span "Credit Package" at bounding box center [321, 13] width 80 height 11
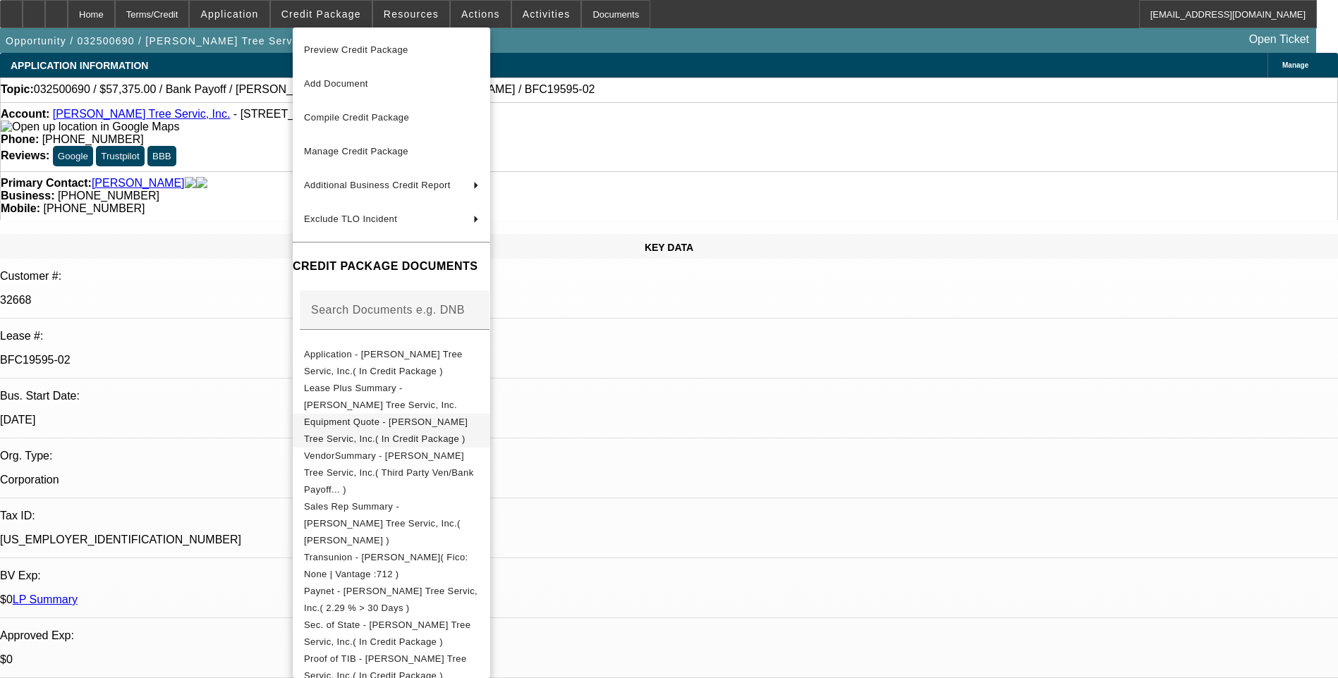
click at [425, 421] on span "Equipment Quote - Tabor Tree Servic, Inc.( In Credit Package )" at bounding box center [386, 431] width 164 height 28
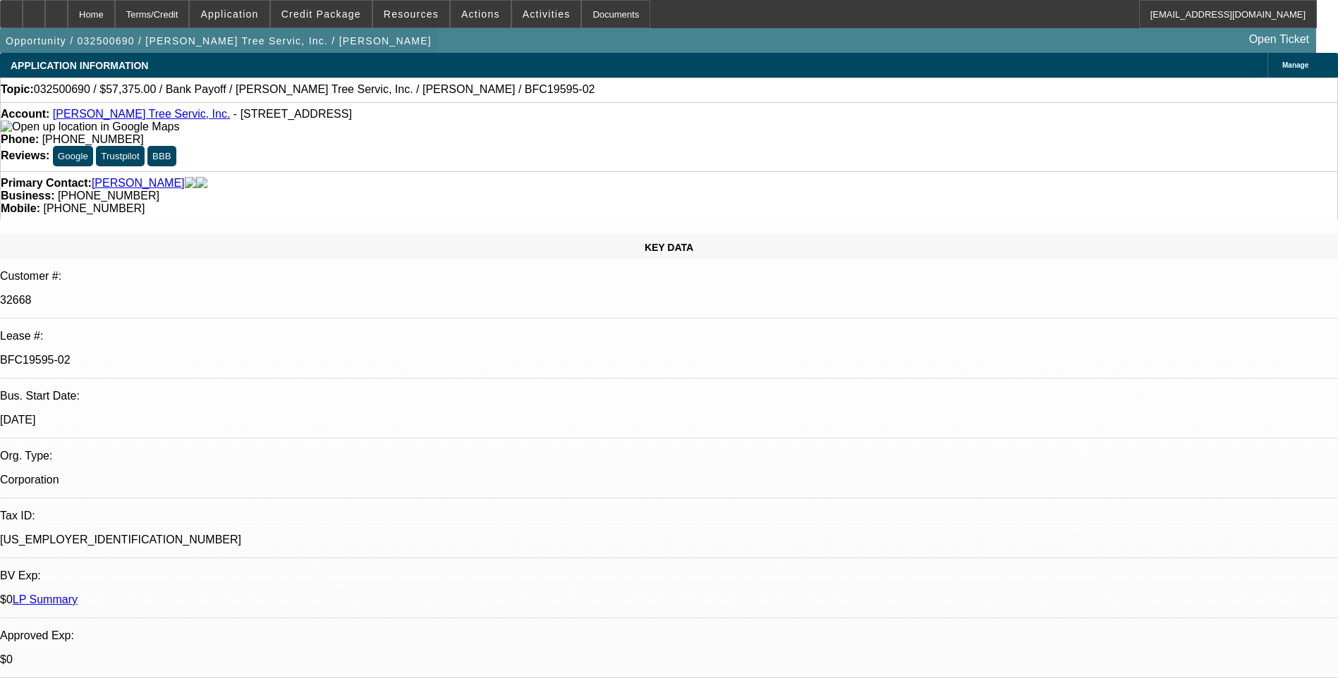
select select "0.1"
select select "0"
select select "0.1"
select select "0"
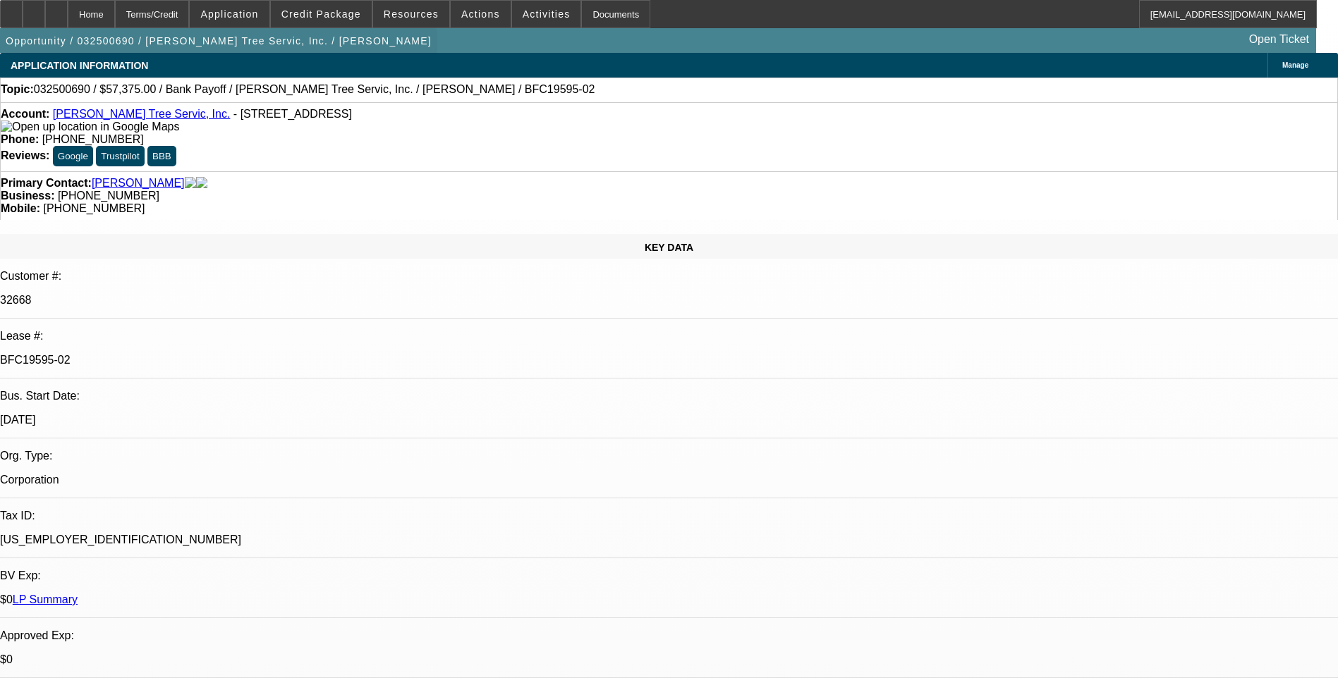
select select "0"
select select "0.1"
select select "0"
select select "0.1"
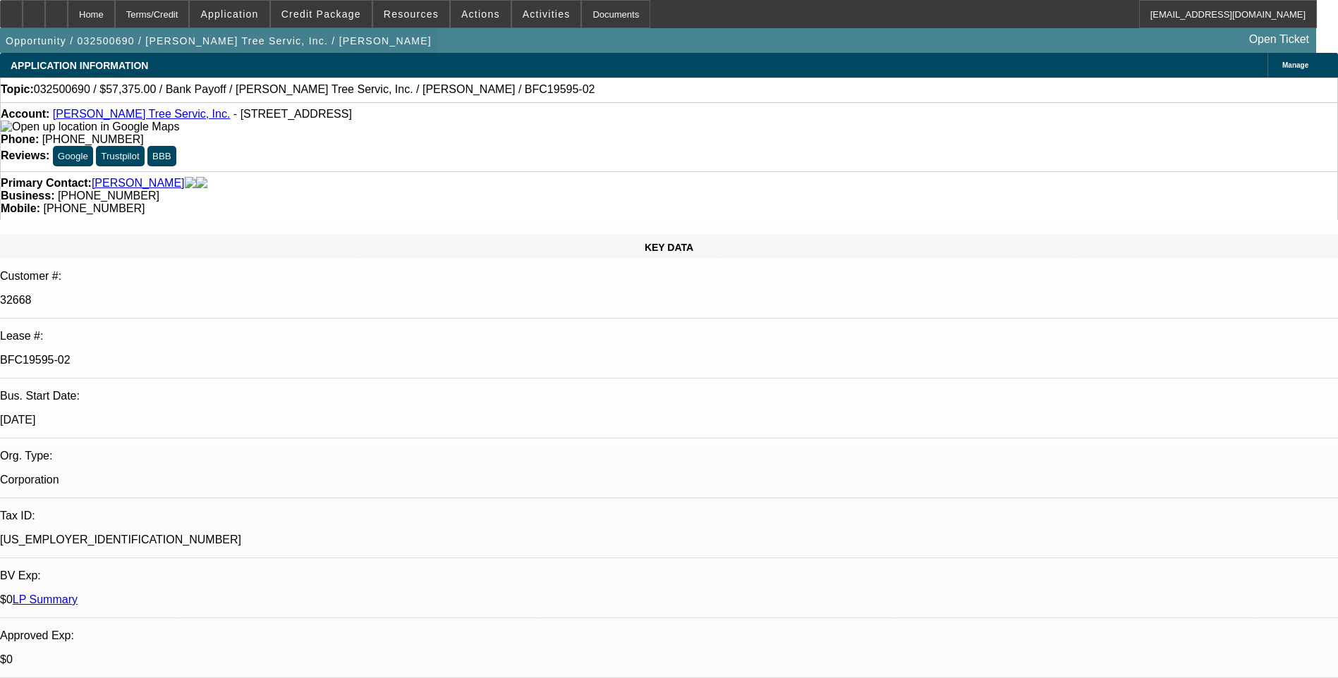
select select "0"
select select "1"
select select "3"
select select "6"
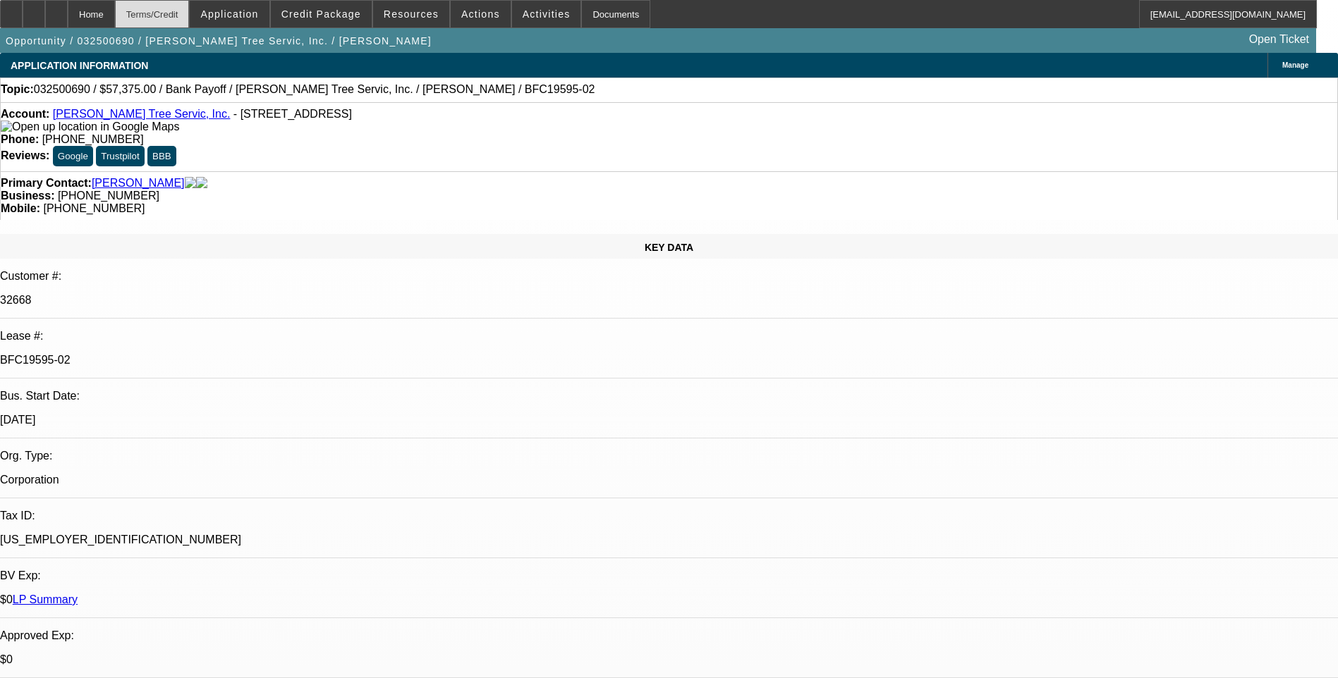
select select "1"
select select "3"
select select "6"
select select "1"
select select "3"
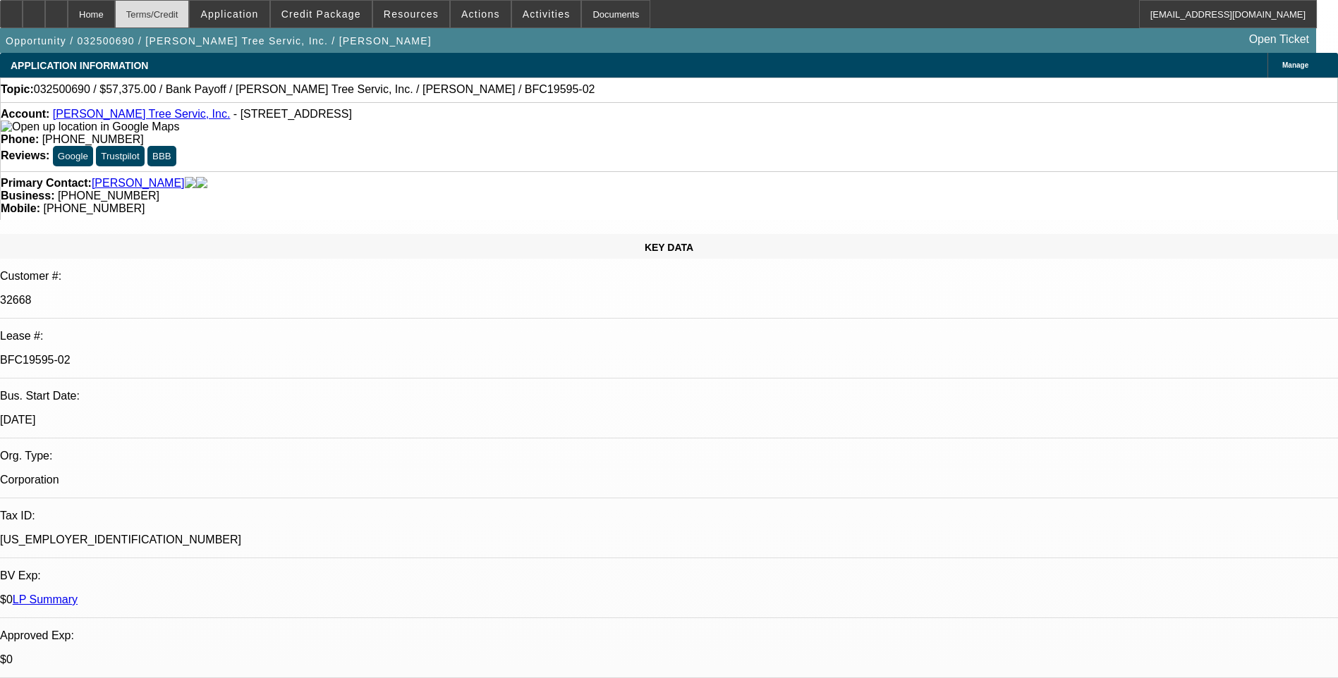
select select "6"
select select "1"
select select "3"
select select "6"
click at [190, 19] on div "Terms/Credit" at bounding box center [152, 14] width 75 height 28
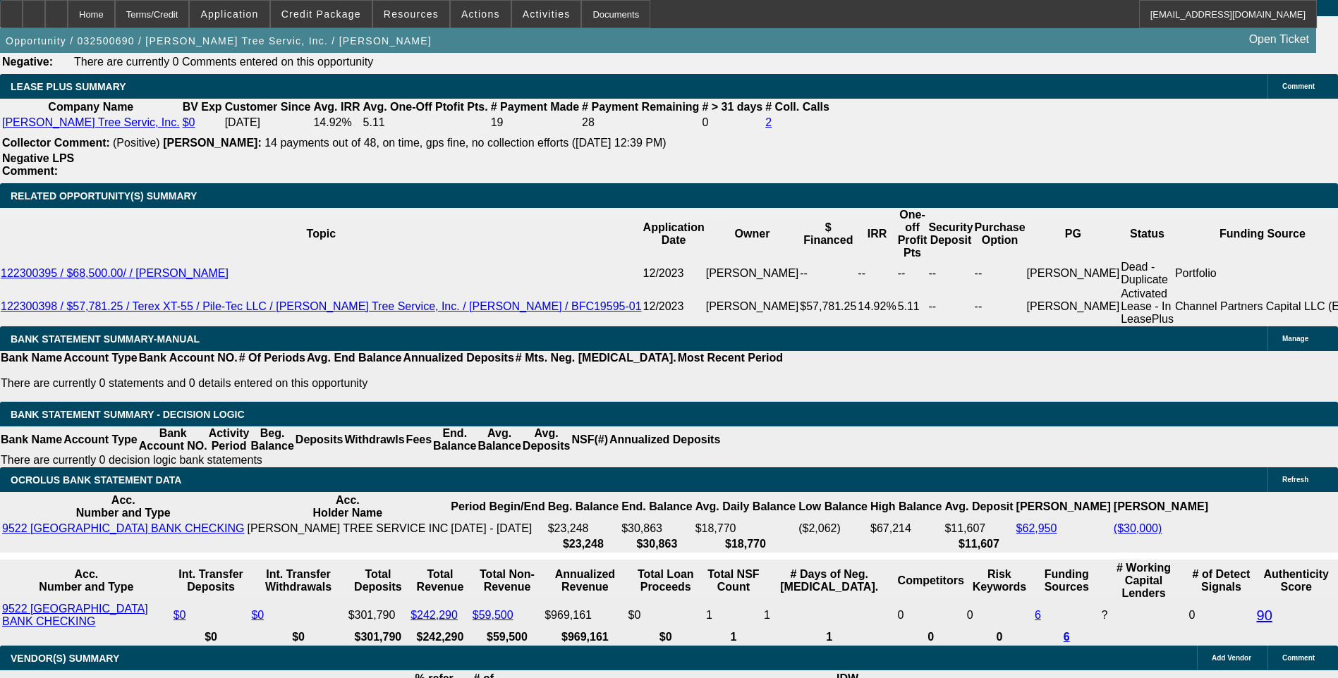
scroll to position [2351, 0]
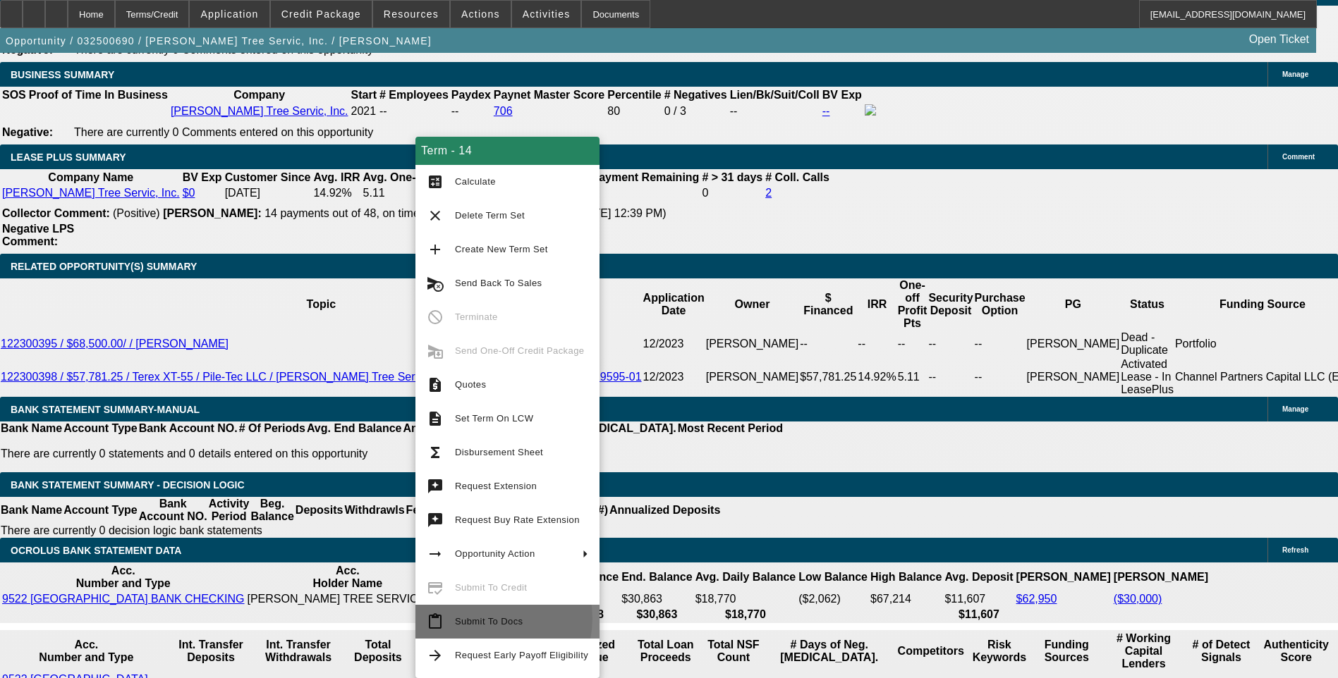
click at [487, 618] on span "Submit To Docs" at bounding box center [489, 621] width 68 height 11
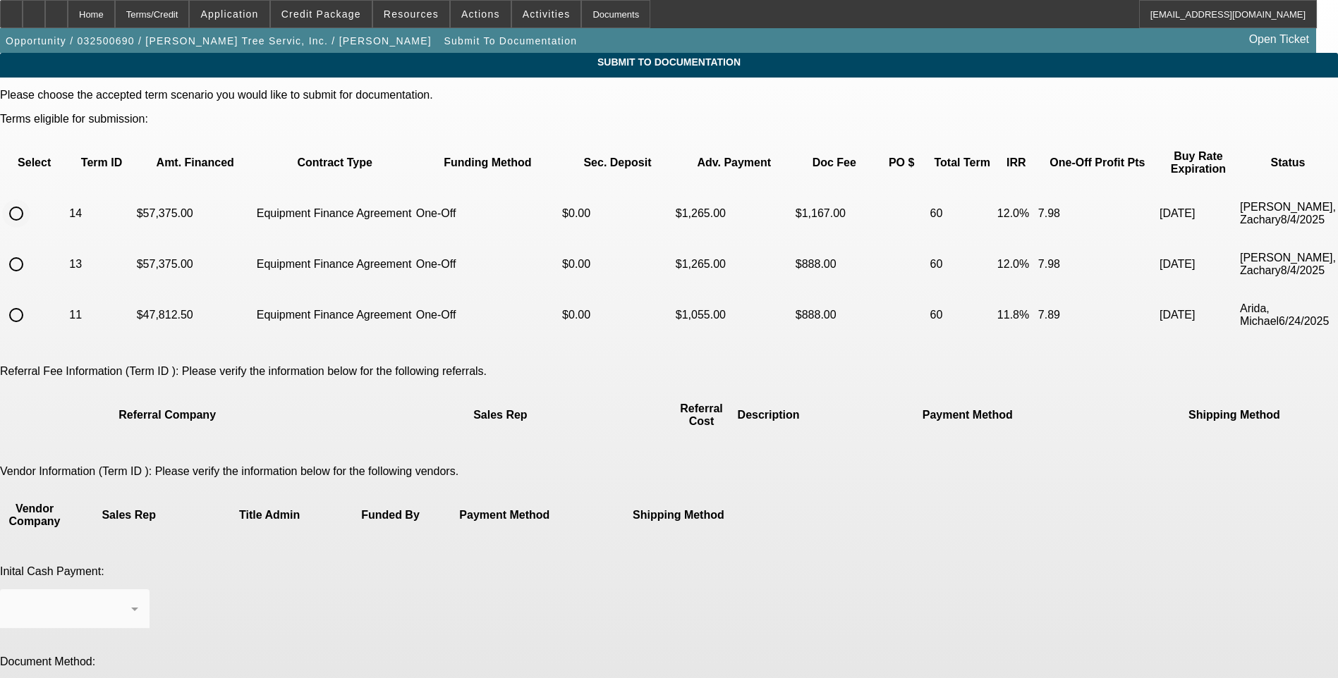
click at [30, 200] on input "radio" at bounding box center [16, 214] width 28 height 28
radio input "true"
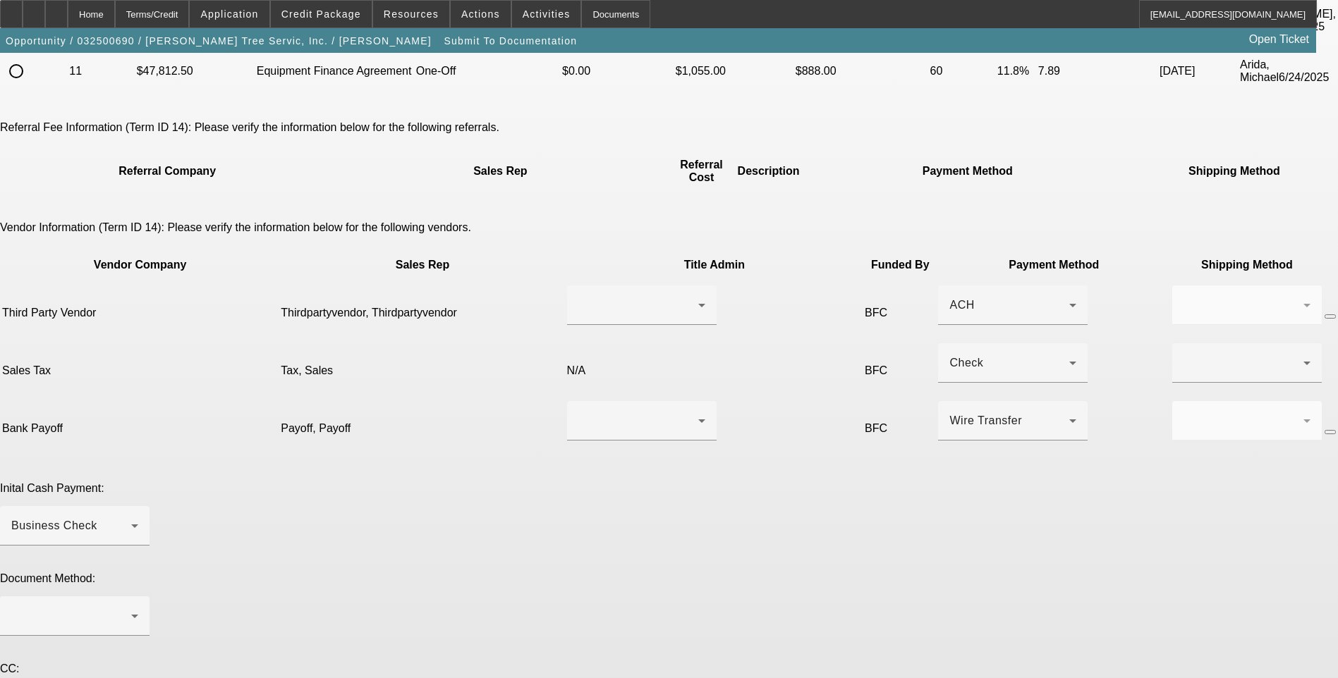
scroll to position [238, 0]
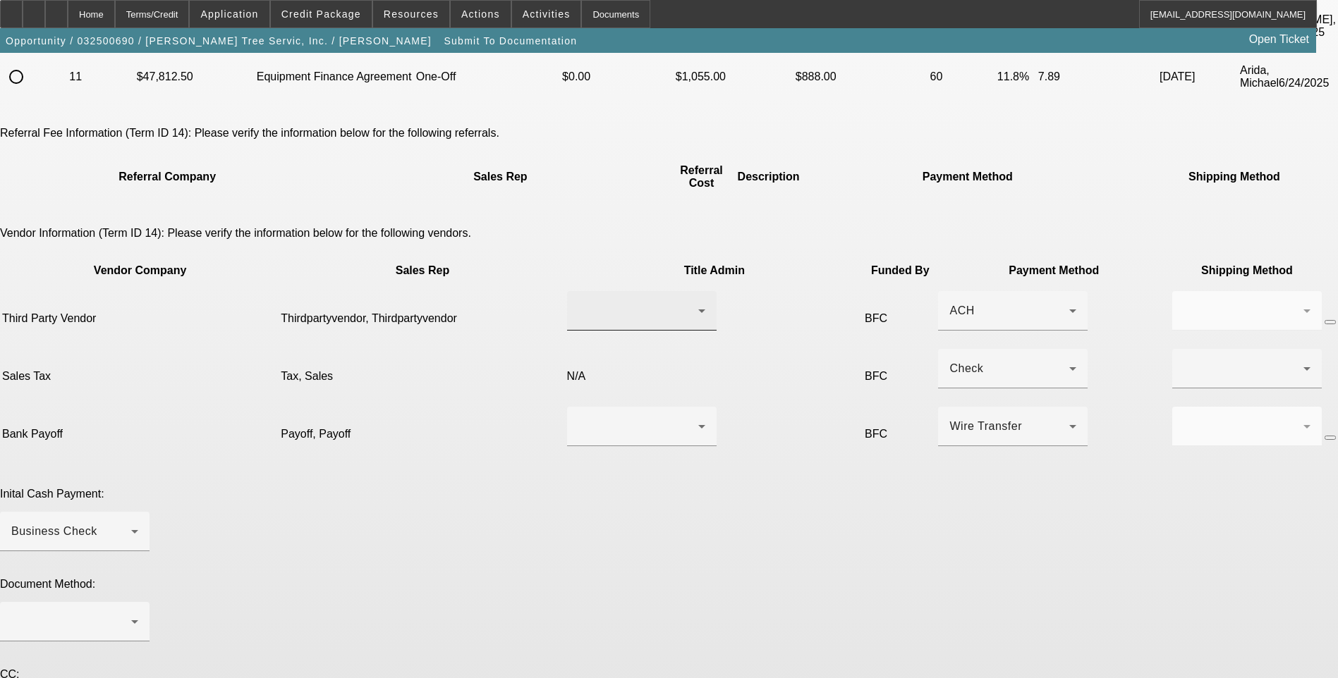
click at [619, 303] on div at bounding box center [638, 311] width 120 height 17
click at [594, 282] on span "Thirdpartyvendor, Thirdpartyvendor" at bounding box center [589, 275] width 141 height 34
click at [949, 303] on div "ACH" at bounding box center [1009, 311] width 120 height 17
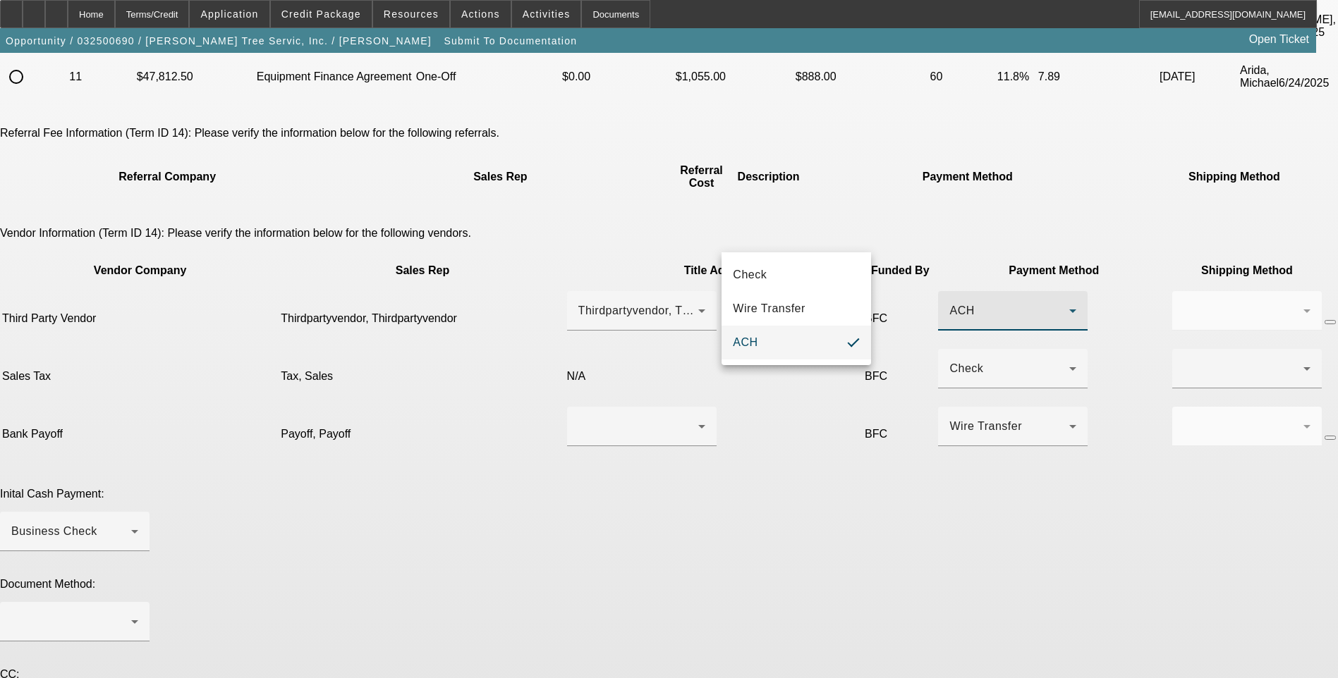
click at [158, 255] on div at bounding box center [669, 339] width 1338 height 678
click at [949, 291] on div "ACH" at bounding box center [1012, 310] width 127 height 39
click at [798, 307] on span "Wire Transfer" at bounding box center [769, 308] width 73 height 17
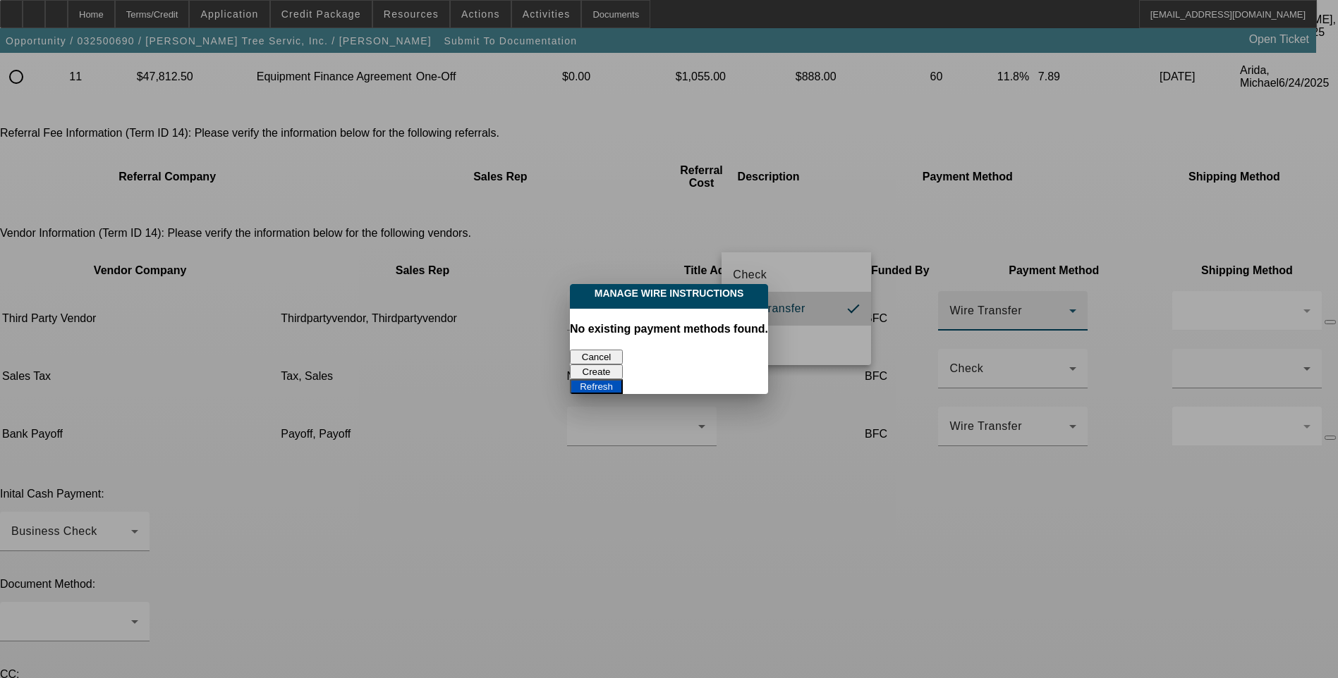
scroll to position [0, 0]
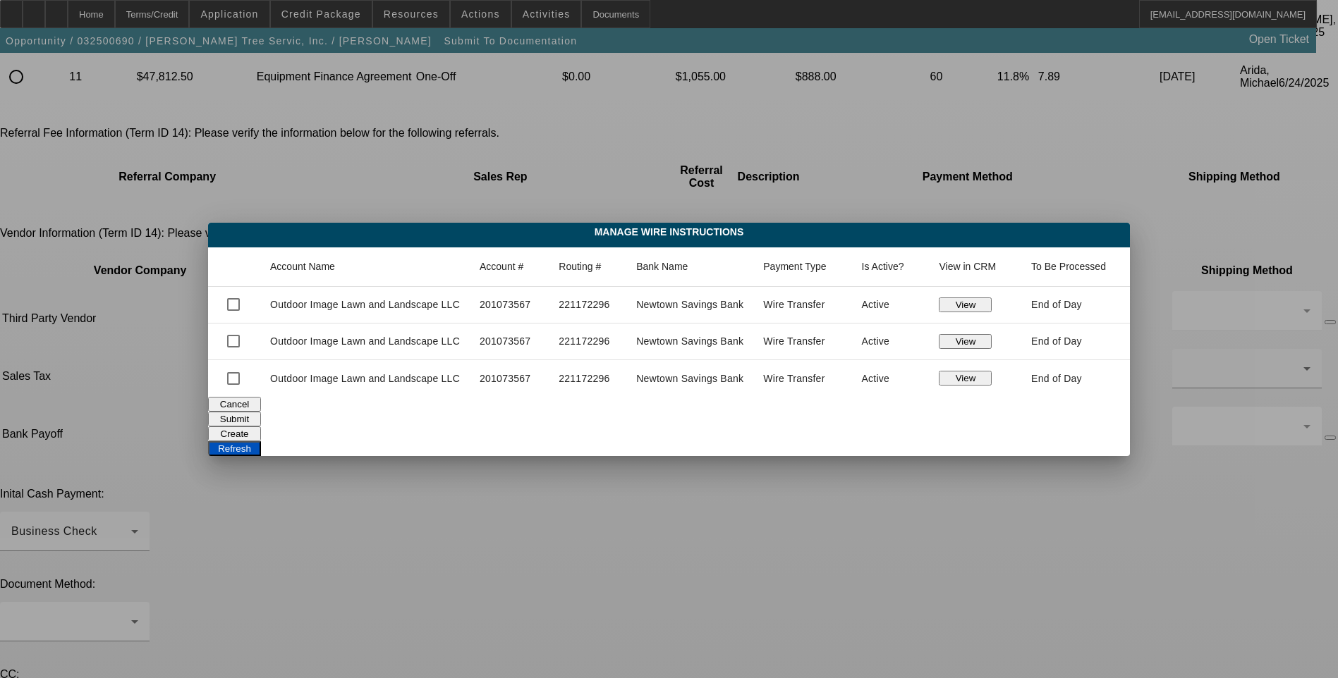
click at [261, 412] on button "Cancel" at bounding box center [234, 404] width 53 height 15
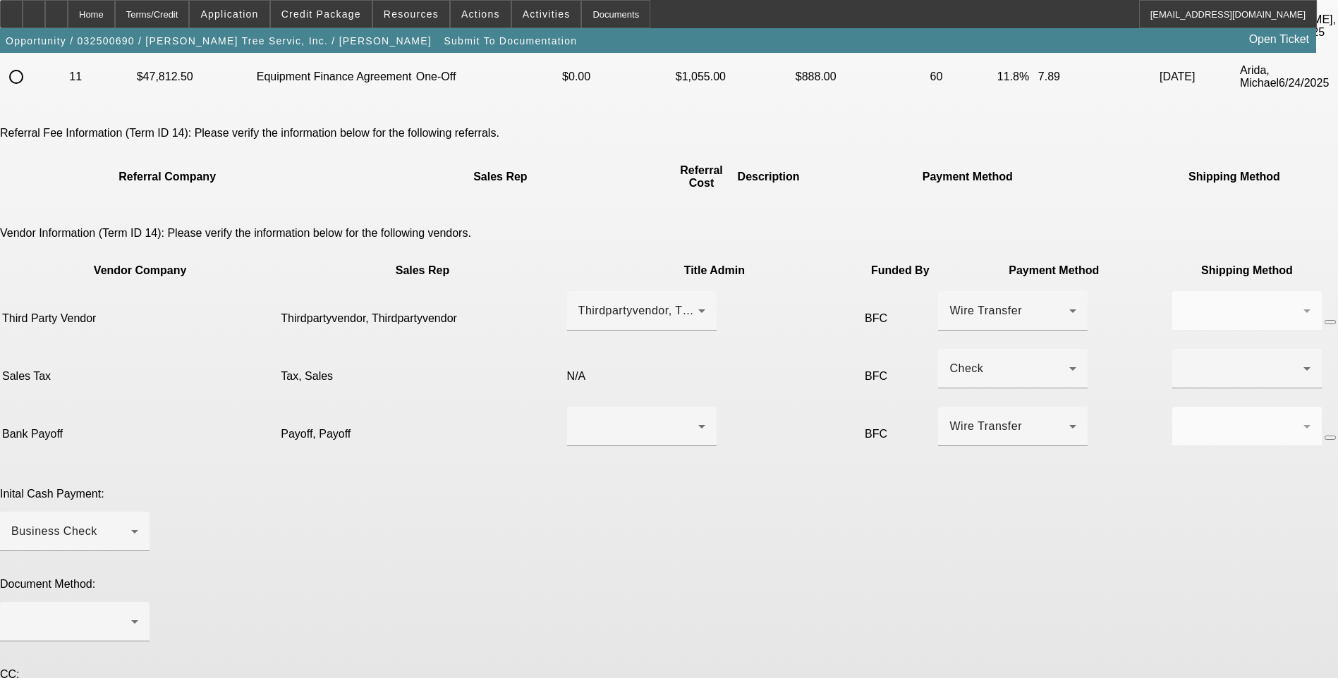
scroll to position [238, 0]
click at [1330, 322] on icon "button" at bounding box center [1330, 322] width 0 height 0
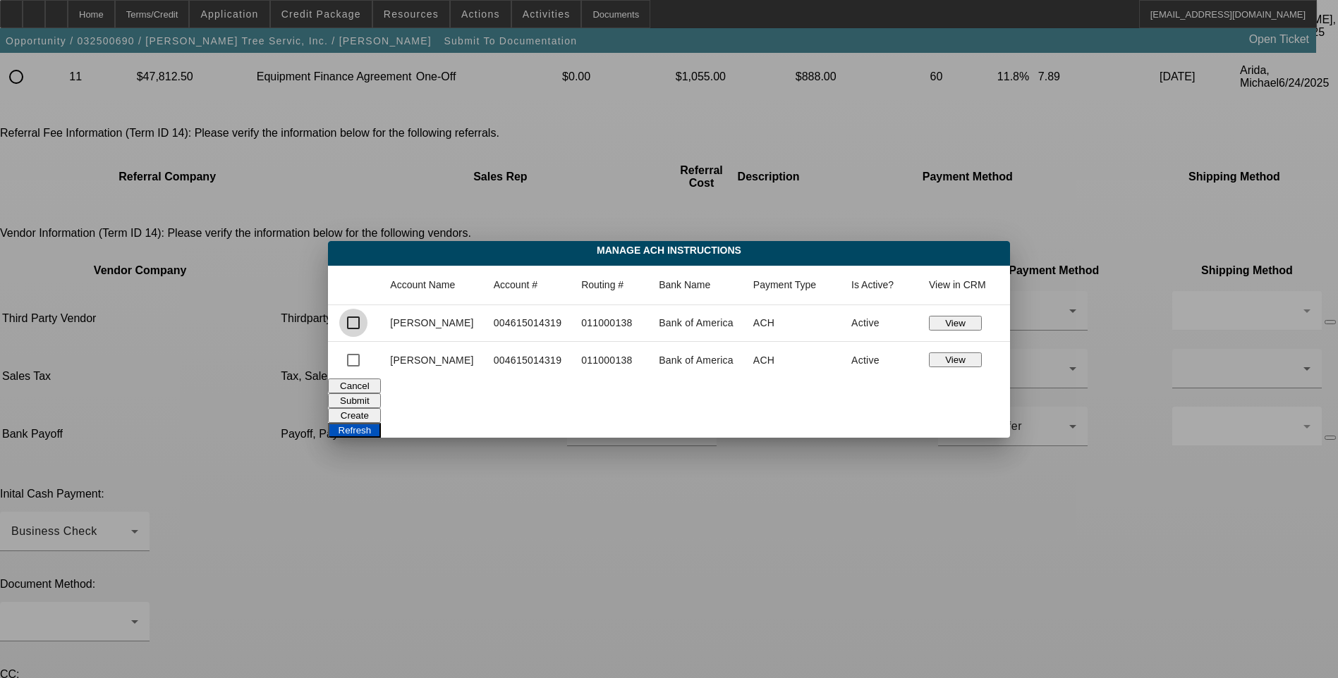
click at [357, 324] on input "checkbox" at bounding box center [353, 323] width 28 height 28
checkbox input "true"
click at [381, 398] on button "Submit" at bounding box center [354, 401] width 53 height 15
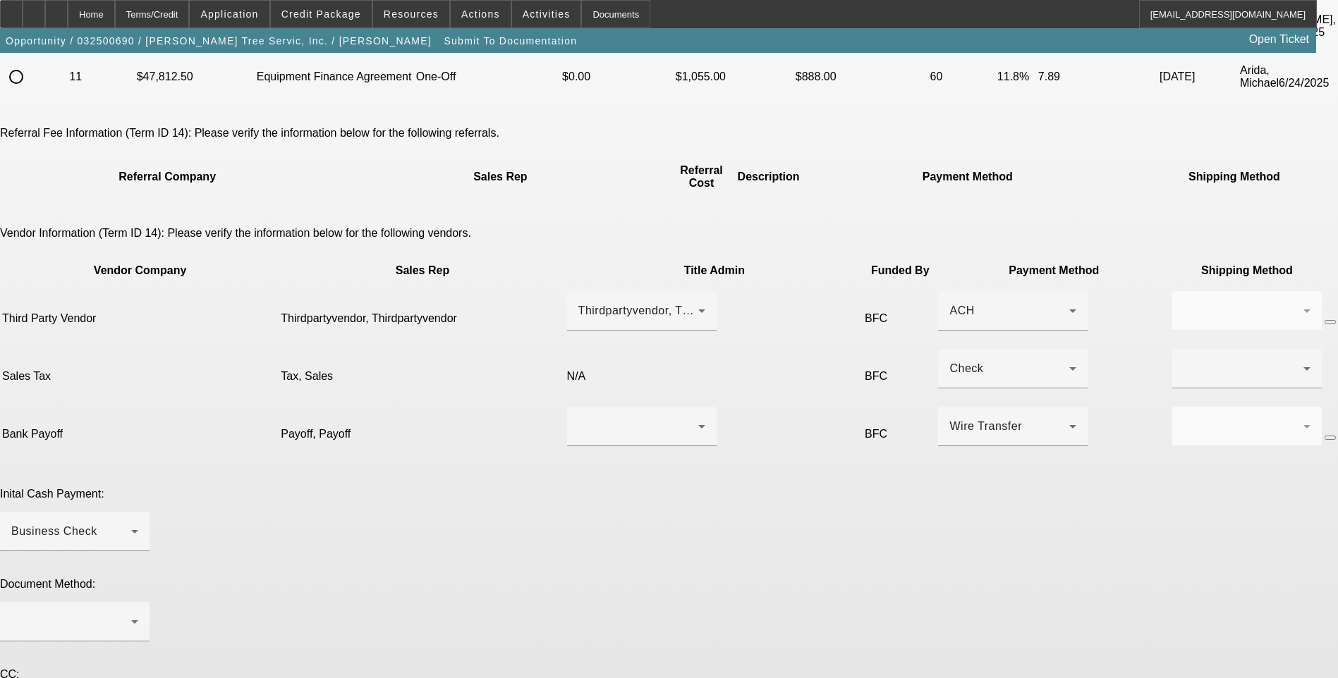
scroll to position [238, 0]
click at [1183, 349] on div at bounding box center [1246, 368] width 127 height 39
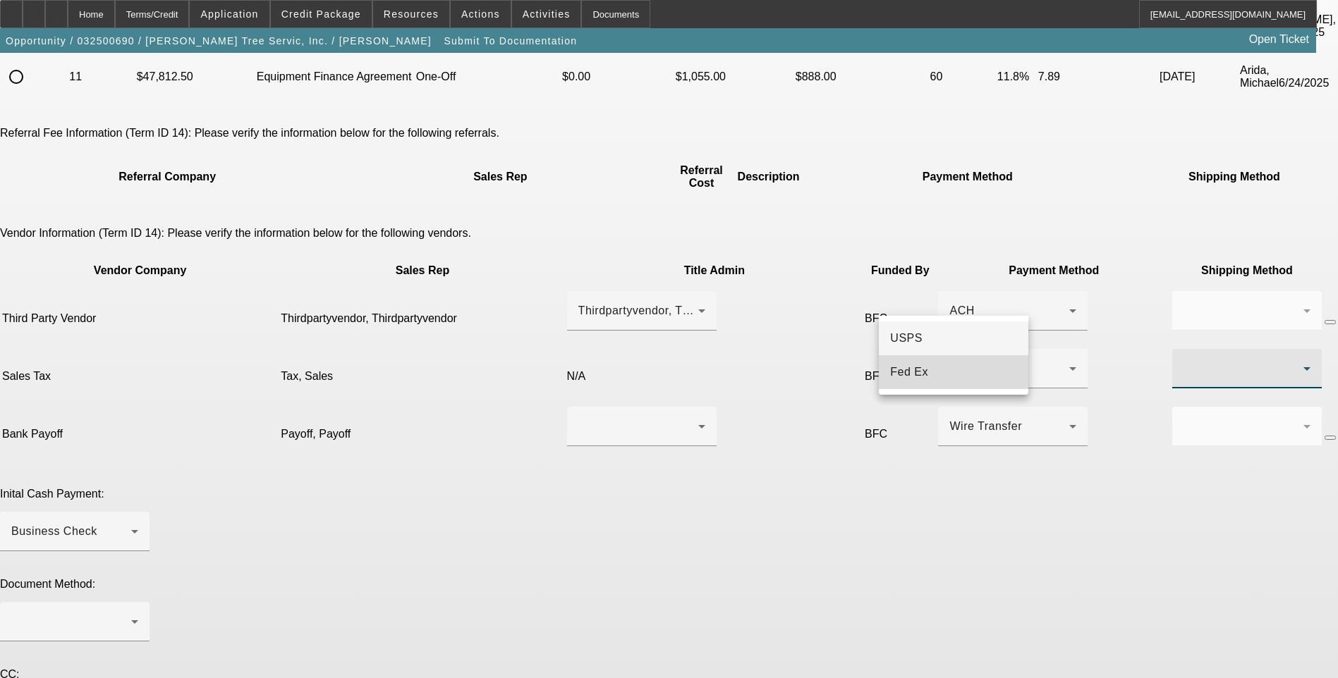
click at [936, 373] on mat-option "Fed Ex" at bounding box center [954, 372] width 150 height 34
click at [603, 418] on div at bounding box center [638, 426] width 120 height 17
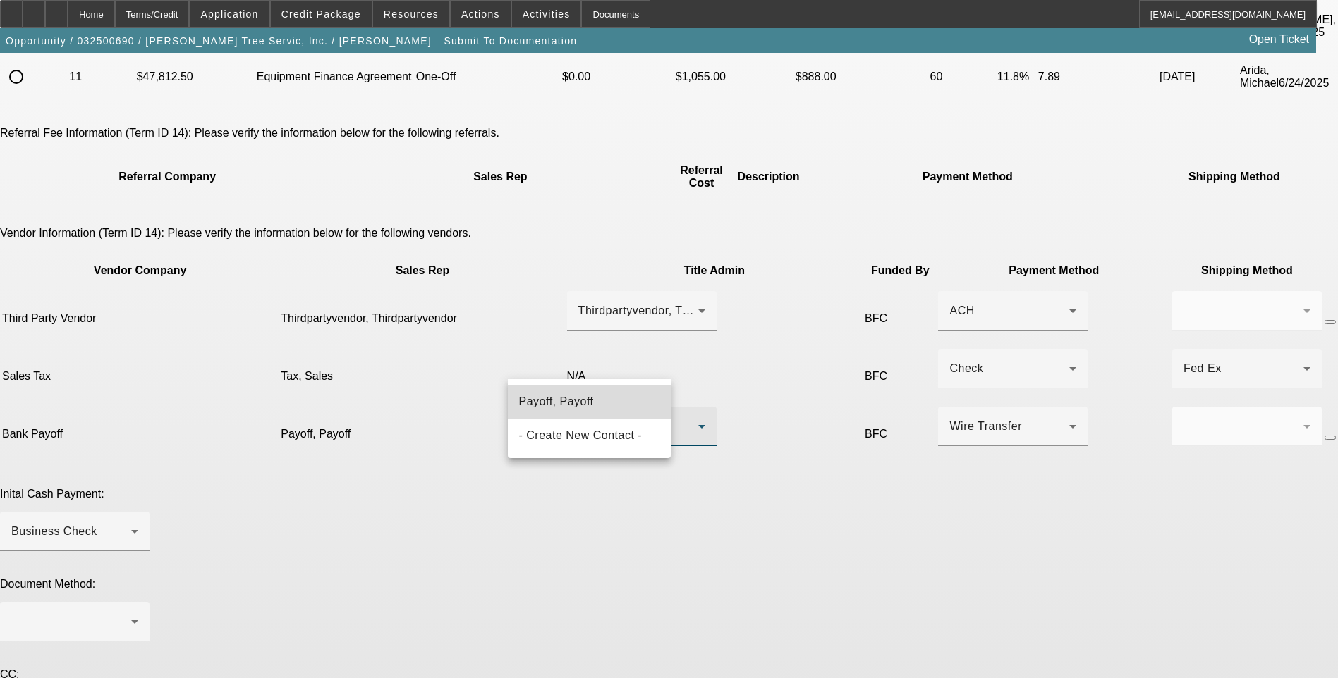
click at [601, 396] on mat-option "Payoff, Payoff" at bounding box center [590, 402] width 164 height 34
click at [1330, 438] on icon "button" at bounding box center [1330, 438] width 0 height 0
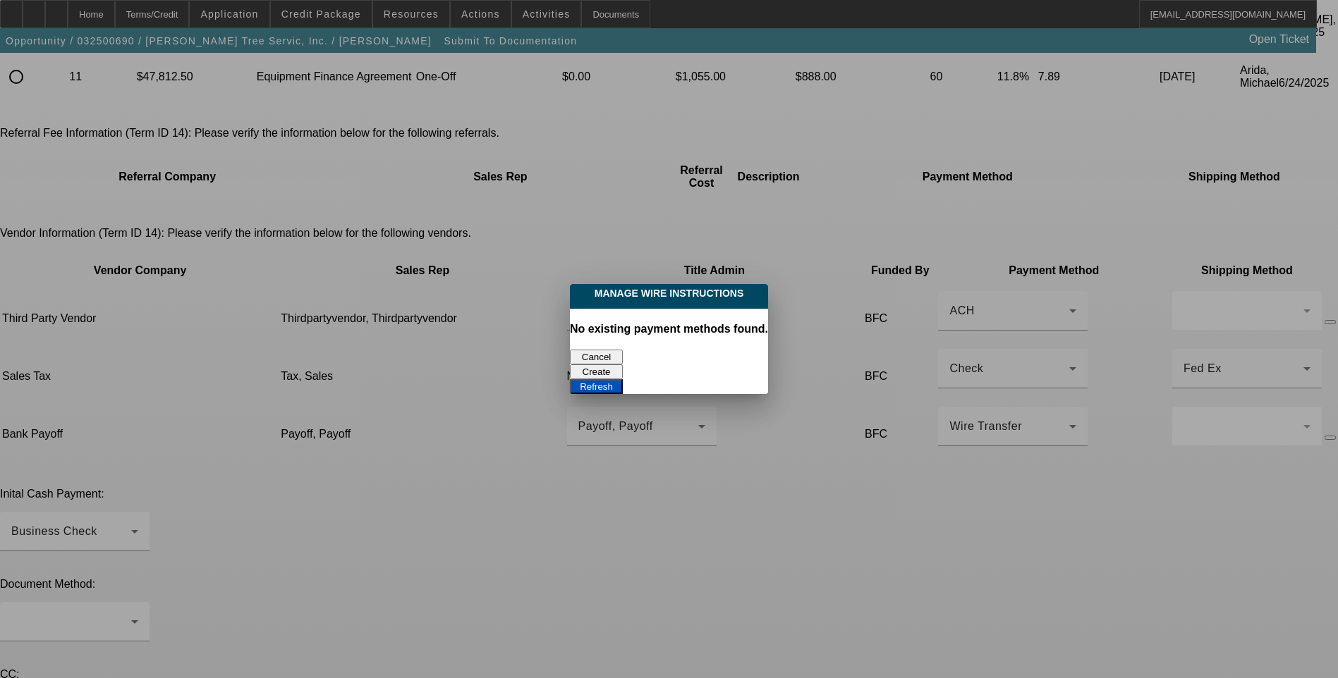
scroll to position [0, 0]
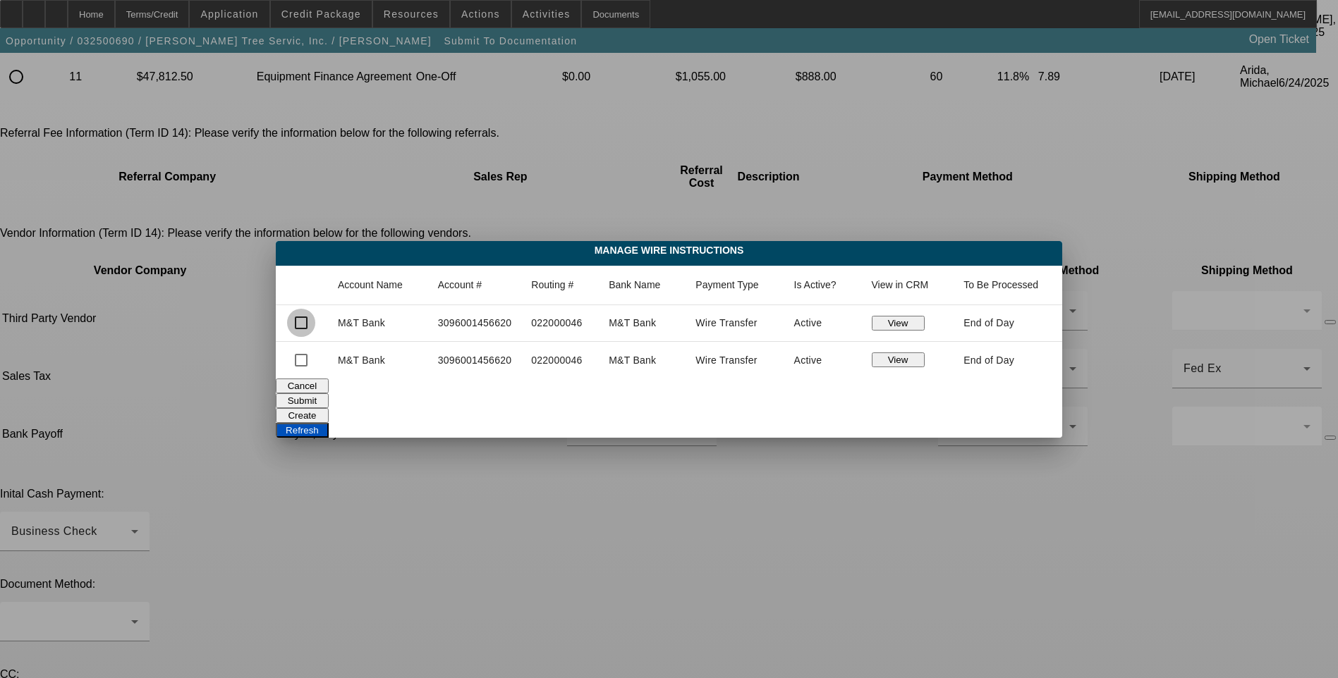
click at [300, 324] on input "checkbox" at bounding box center [301, 323] width 28 height 28
checkbox input "true"
click at [329, 394] on button "Submit" at bounding box center [302, 401] width 53 height 15
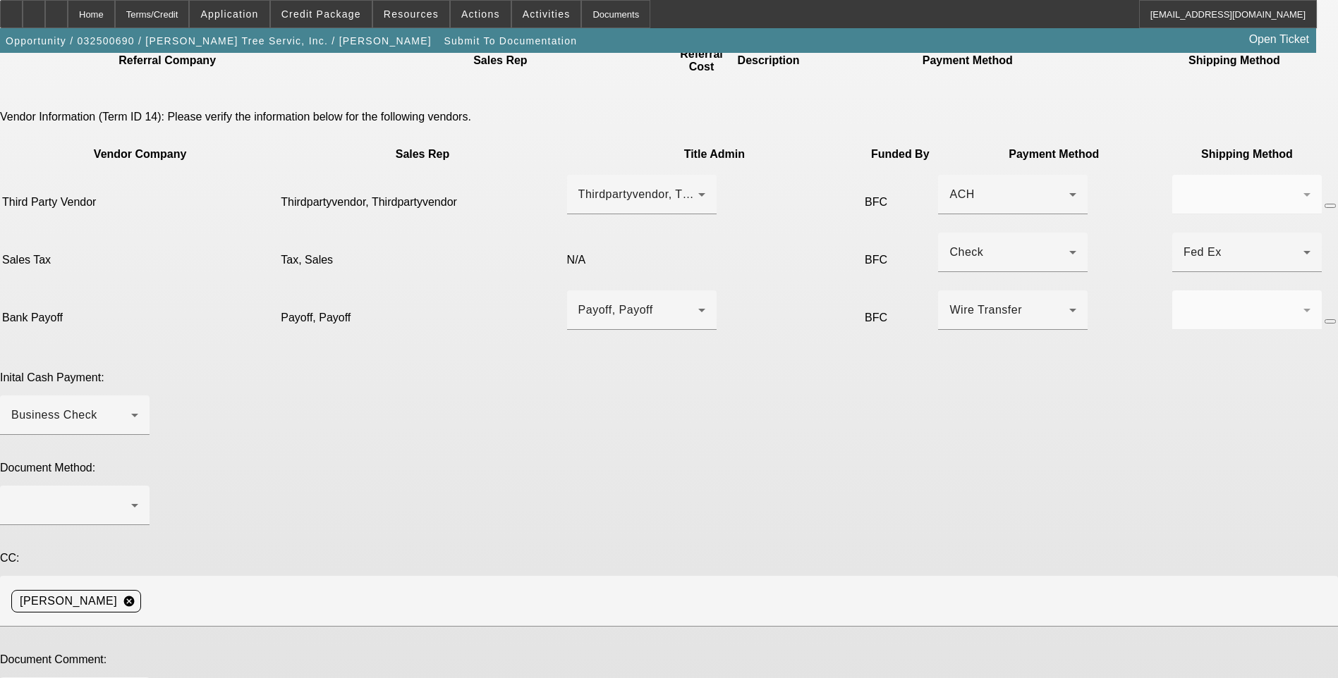
scroll to position [379, 0]
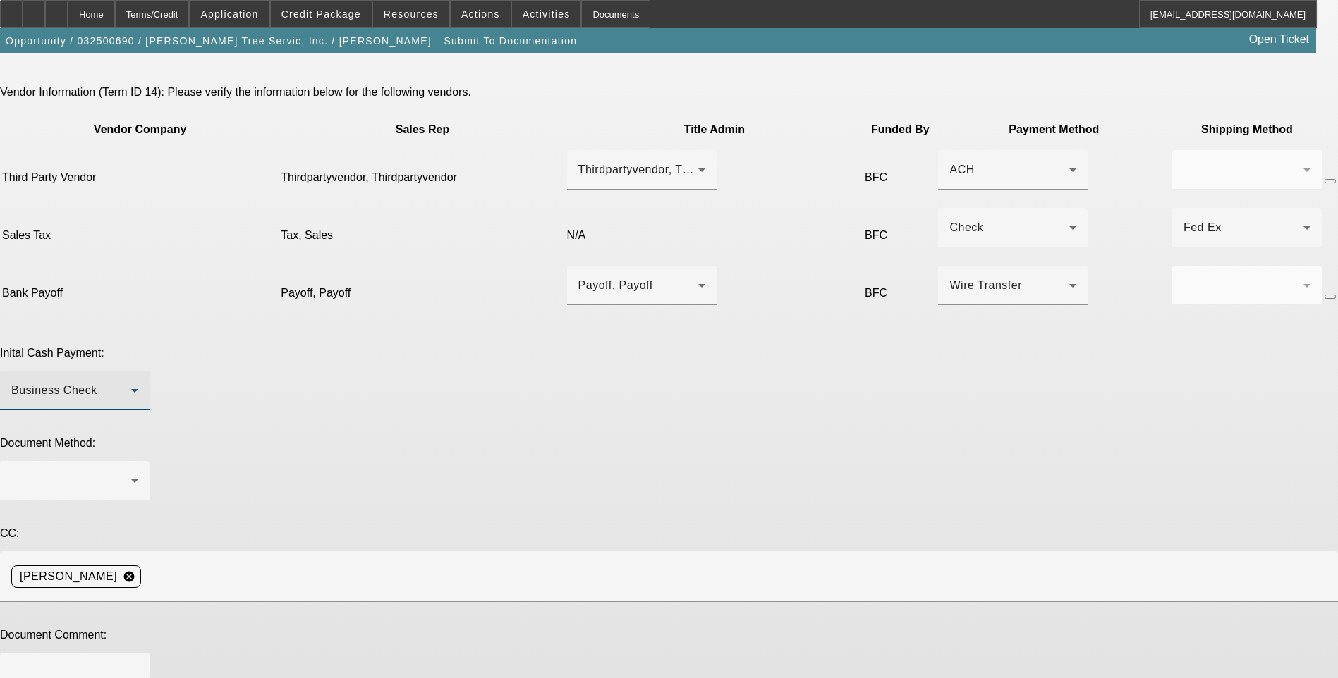
click at [131, 382] on div "Business Check" at bounding box center [71, 390] width 120 height 17
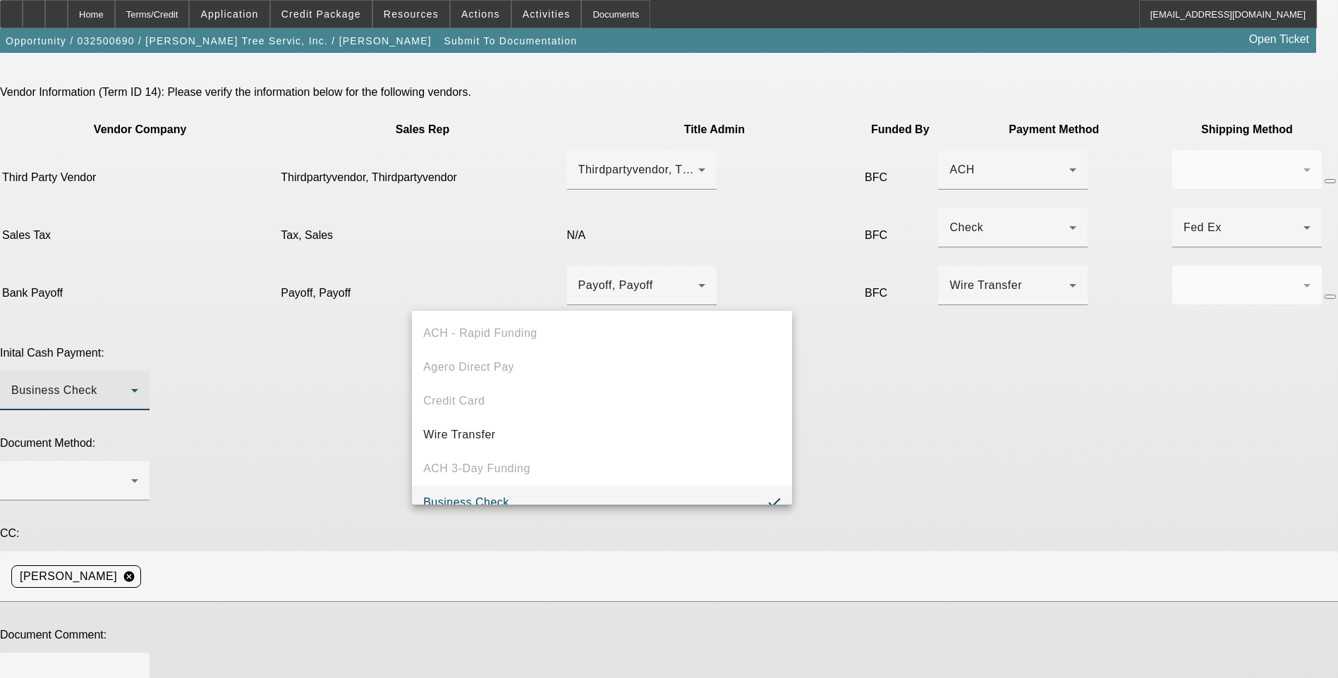
scroll to position [15, 0]
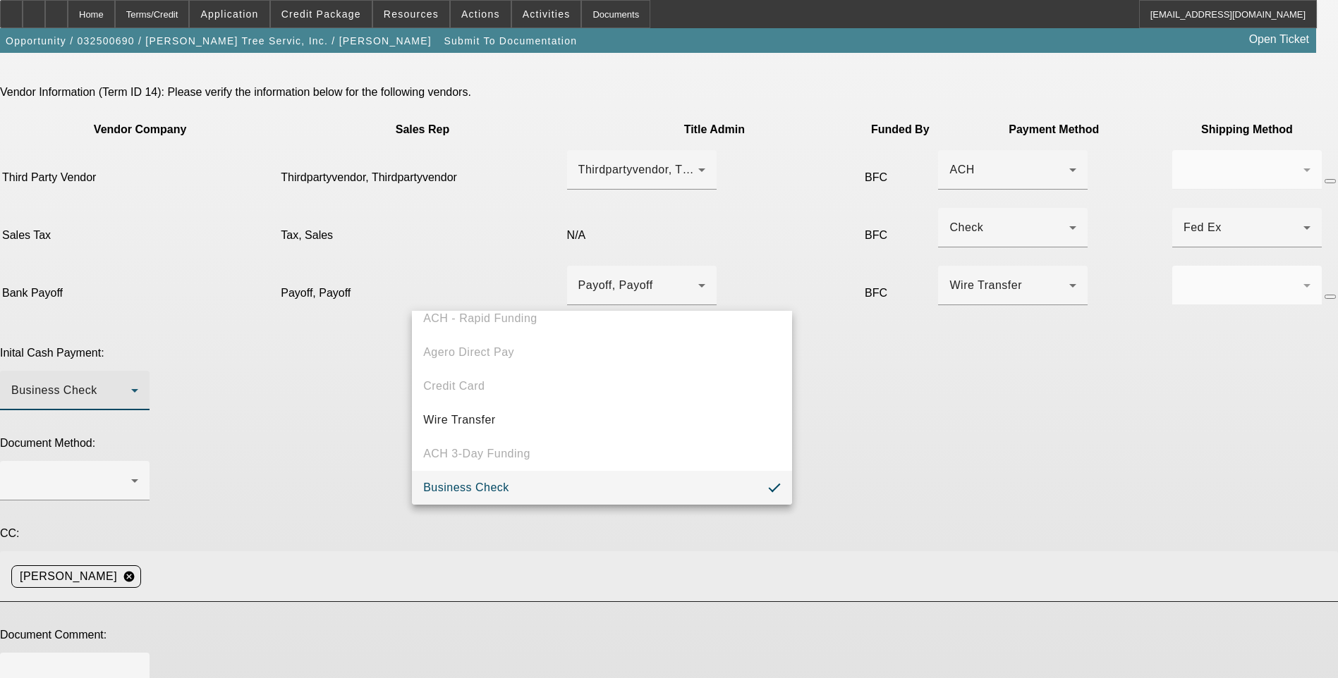
drag, startPoint x: 559, startPoint y: 427, endPoint x: 546, endPoint y: 401, distance: 28.4
click at [558, 427] on mat-option "Wire Transfer" at bounding box center [602, 420] width 380 height 34
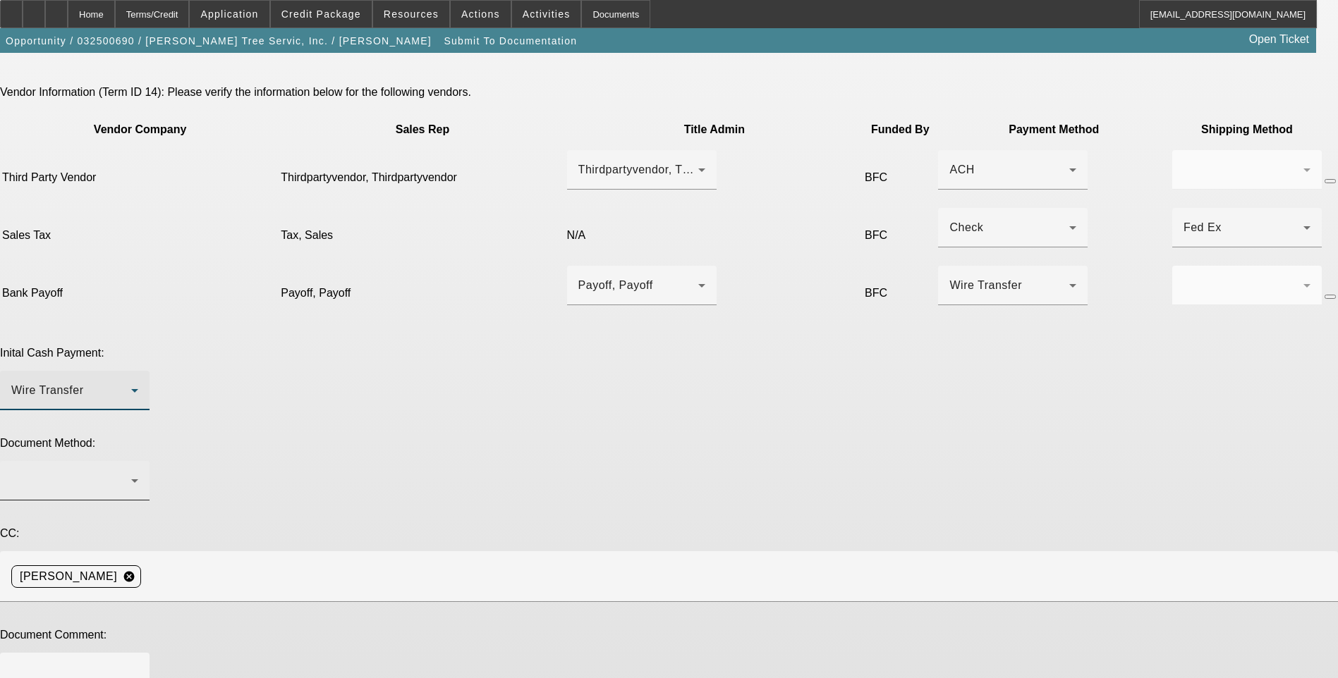
click at [131, 473] on div at bounding box center [71, 481] width 120 height 17
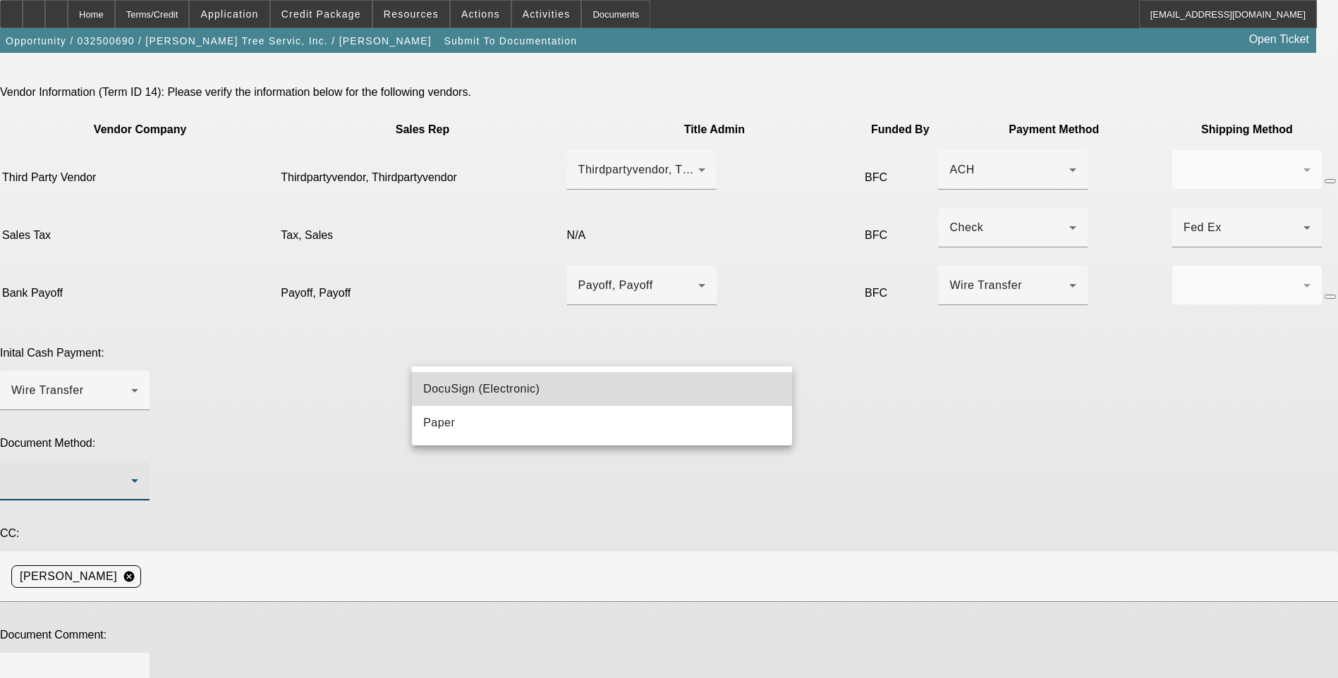
click at [537, 393] on span "DocuSign (Electronic)" at bounding box center [481, 389] width 116 height 17
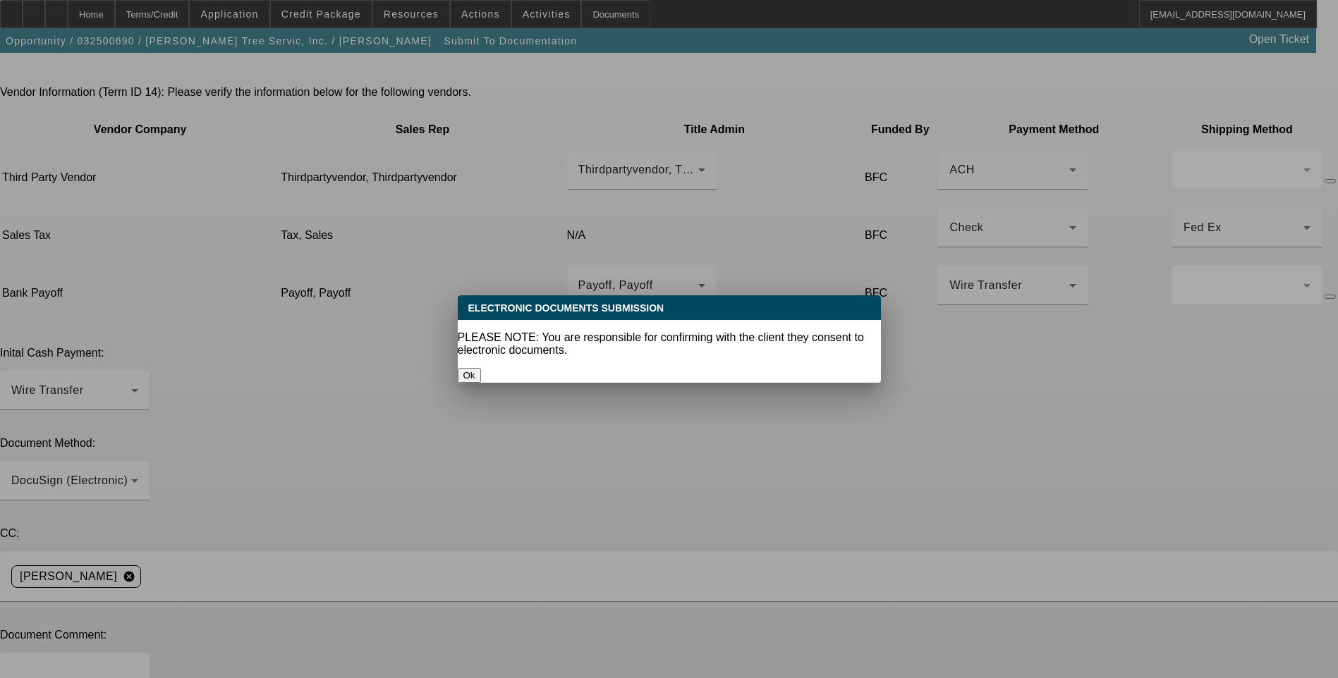
click at [481, 368] on button "Ok" at bounding box center [469, 375] width 23 height 15
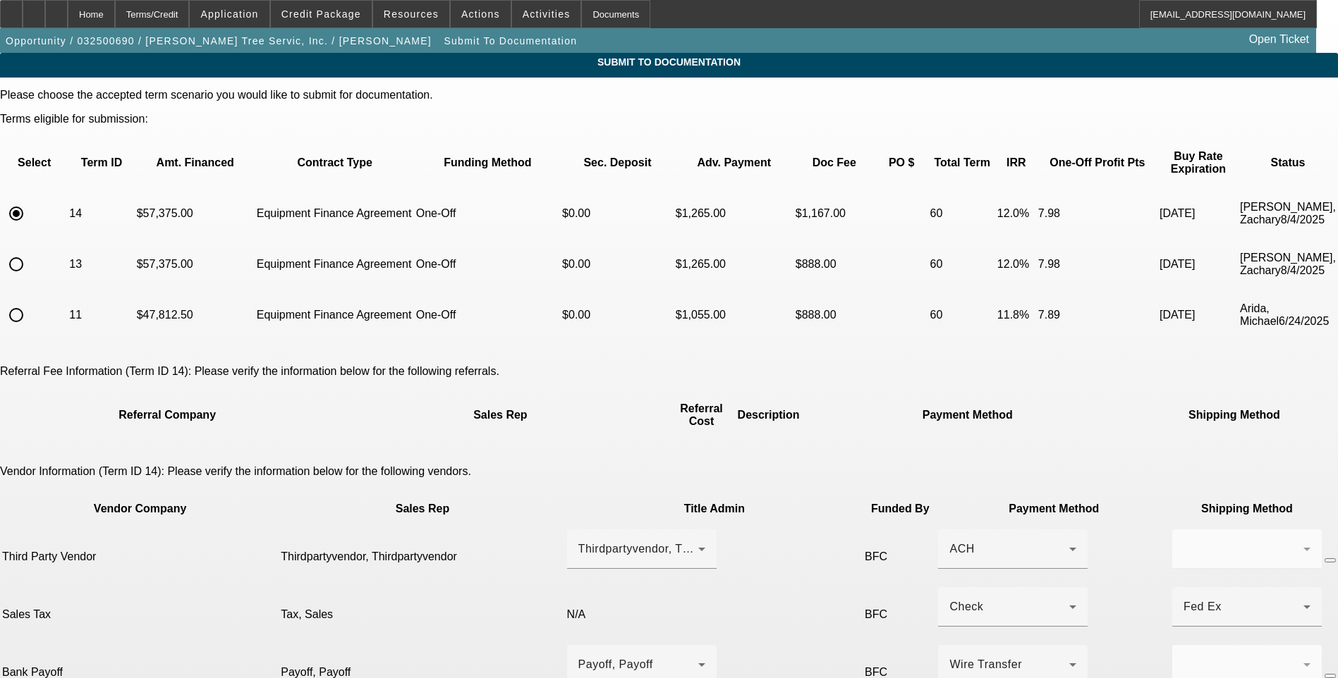
scroll to position [379, 0]
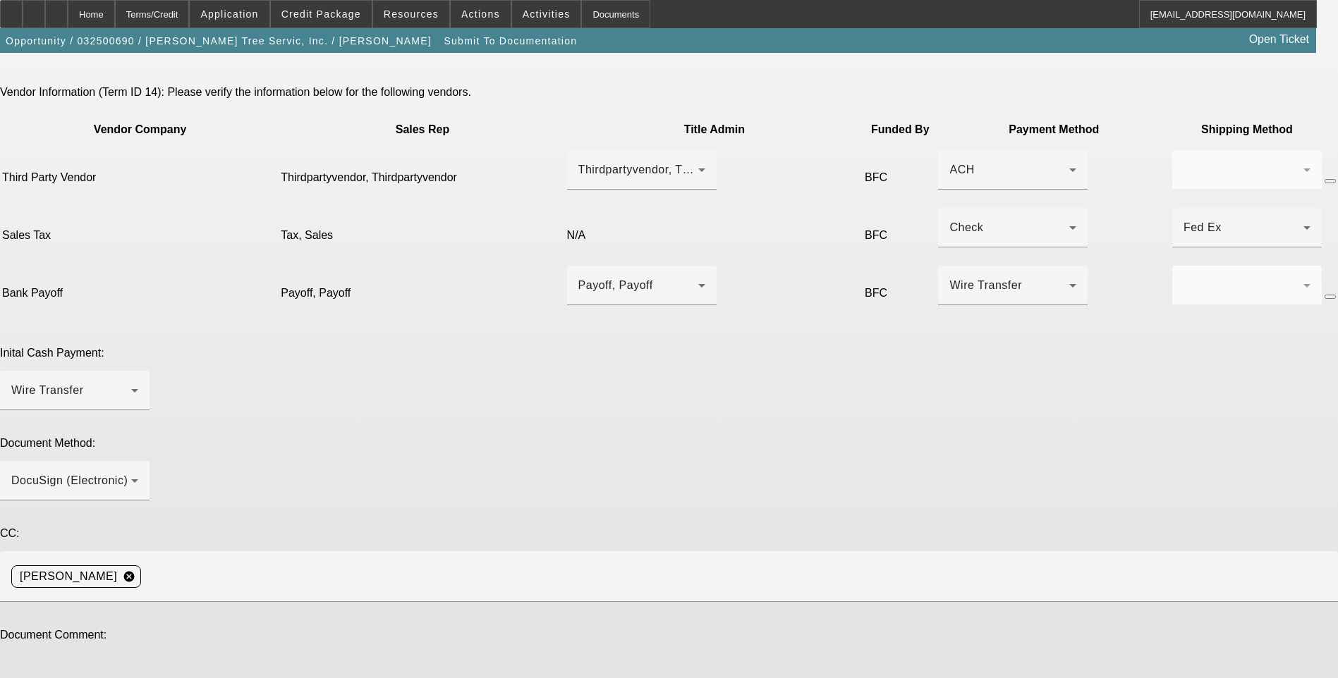
click at [138, 664] on textarea at bounding box center [74, 681] width 127 height 34
type textarea "Updated BOS, Current payoff, account statement W/ VIN are uploaded. This is rea…"
type textarea "A"
type textarea "u"
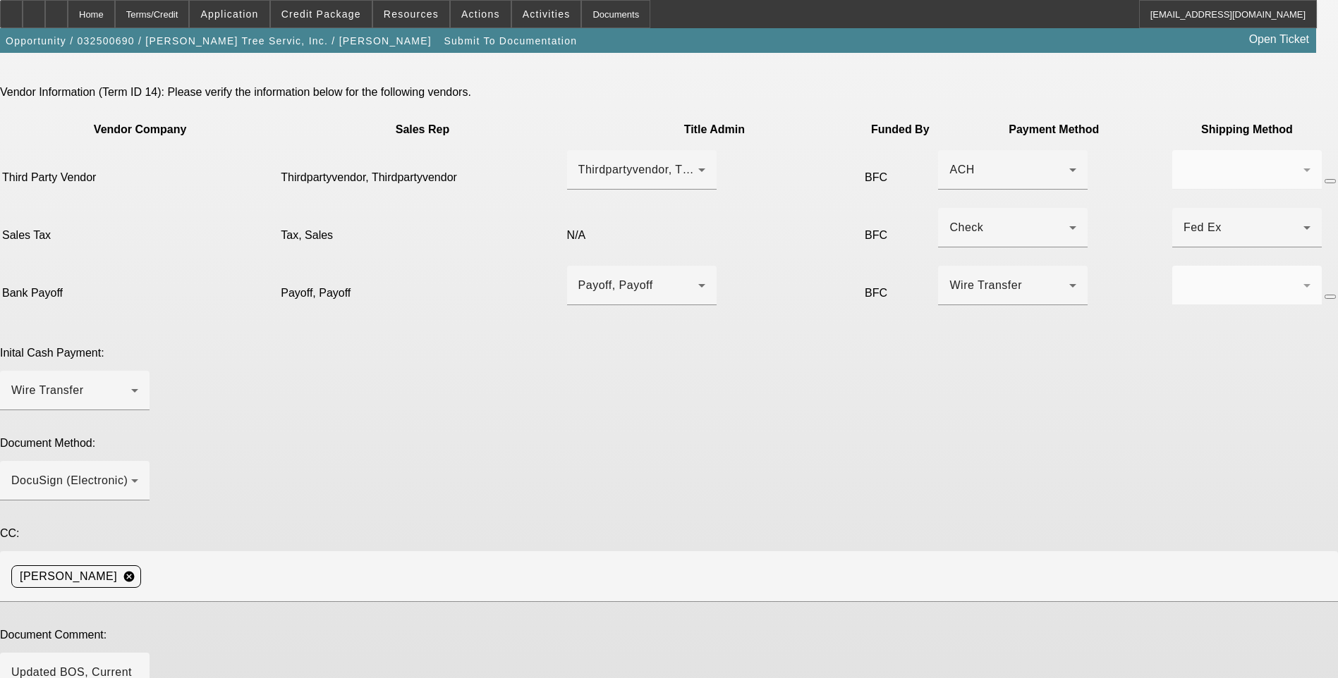
type textarea "u"
type textarea "Updated payoff amount."
click at [138, 664] on textarea "Updated BOS, Current payoff, account statement W/ VIN are uploaded. This is rea…" at bounding box center [74, 681] width 127 height 34
type textarea "Updated BOS, Current payoff, account statement W/ VIN are uploaded. Thanks"
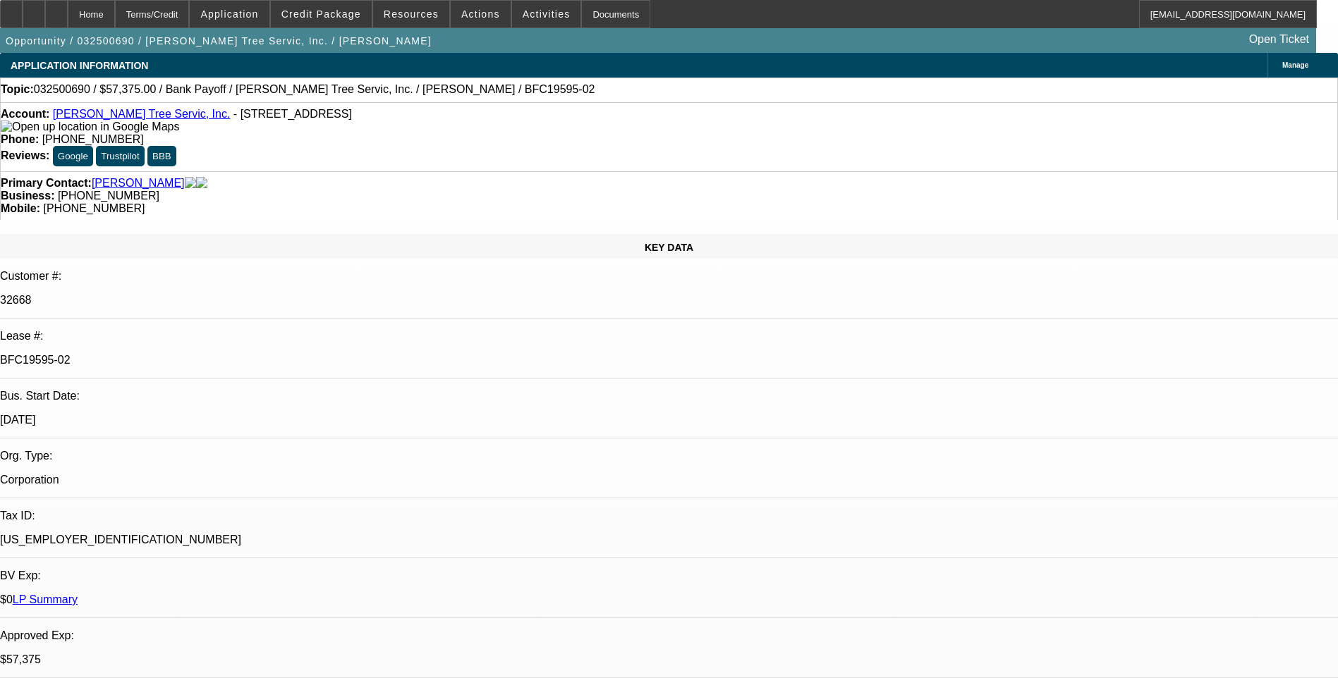
select select "0.1"
select select "0"
select select "3"
select select "0"
select select "6"
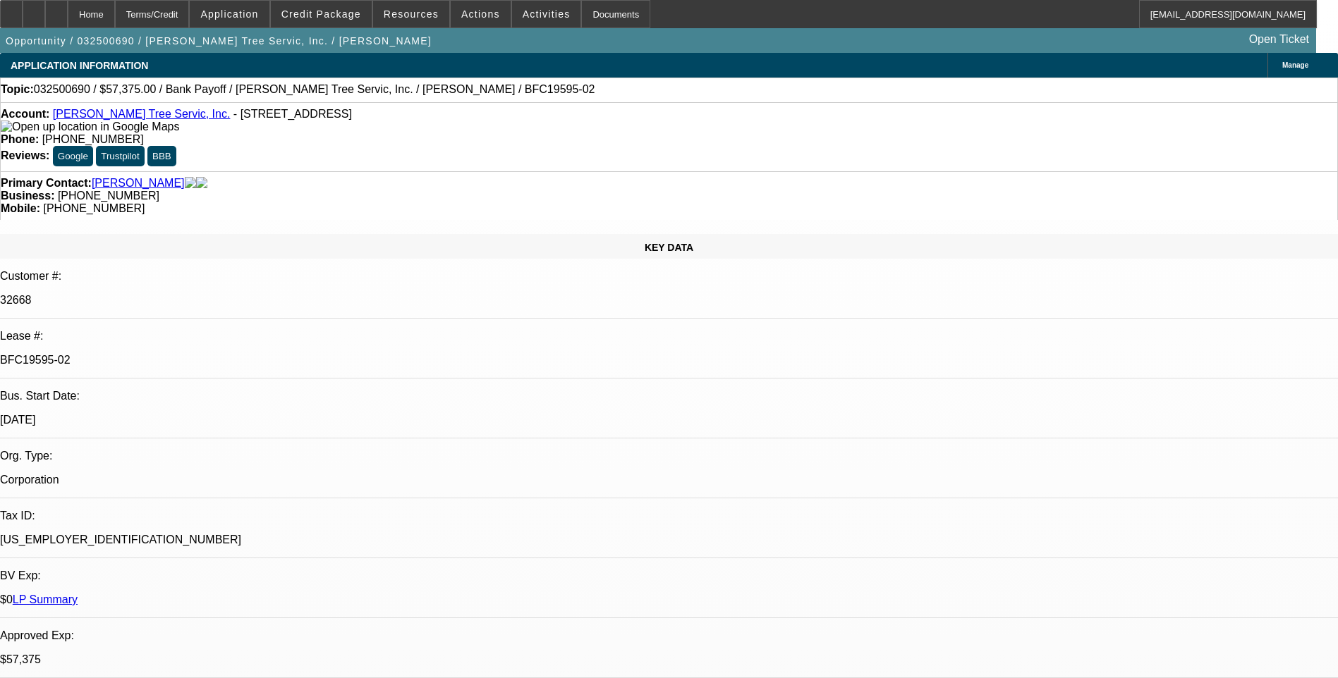
select select "0.1"
select select "0"
select select "3"
select select "0"
select select "6"
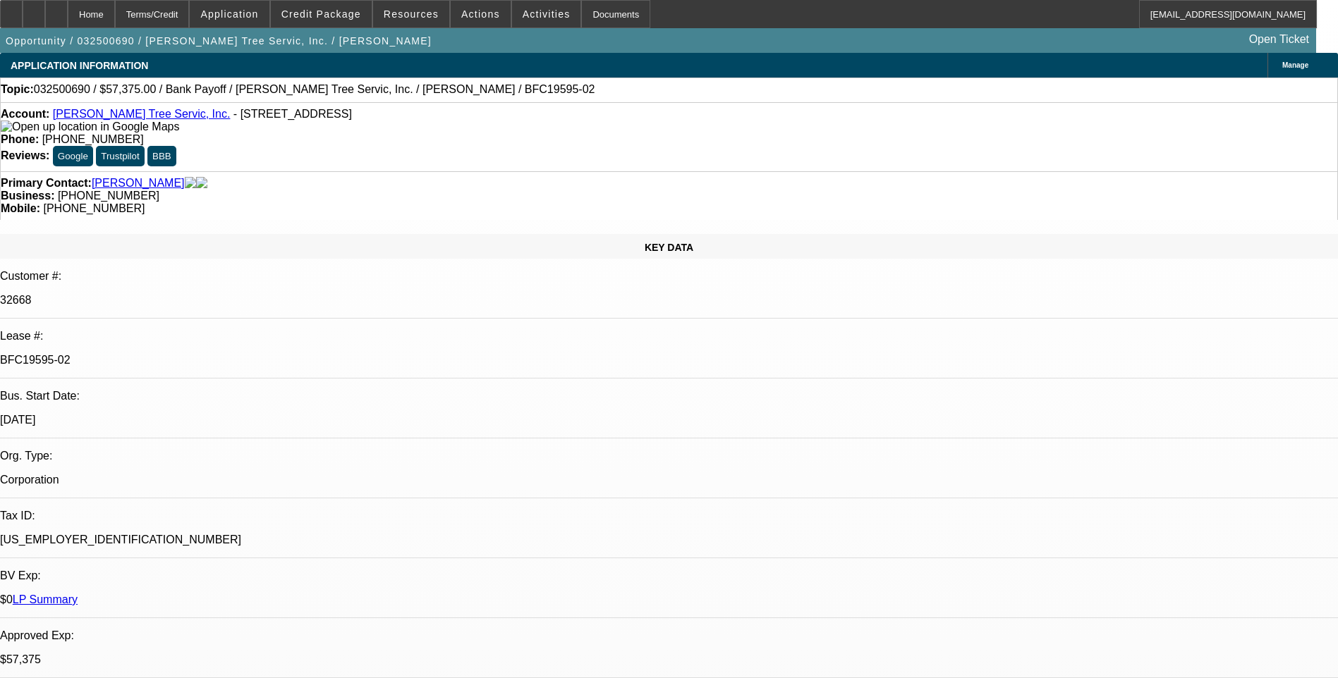
select select "0.1"
select select "0"
select select "3"
select select "0"
select select "6"
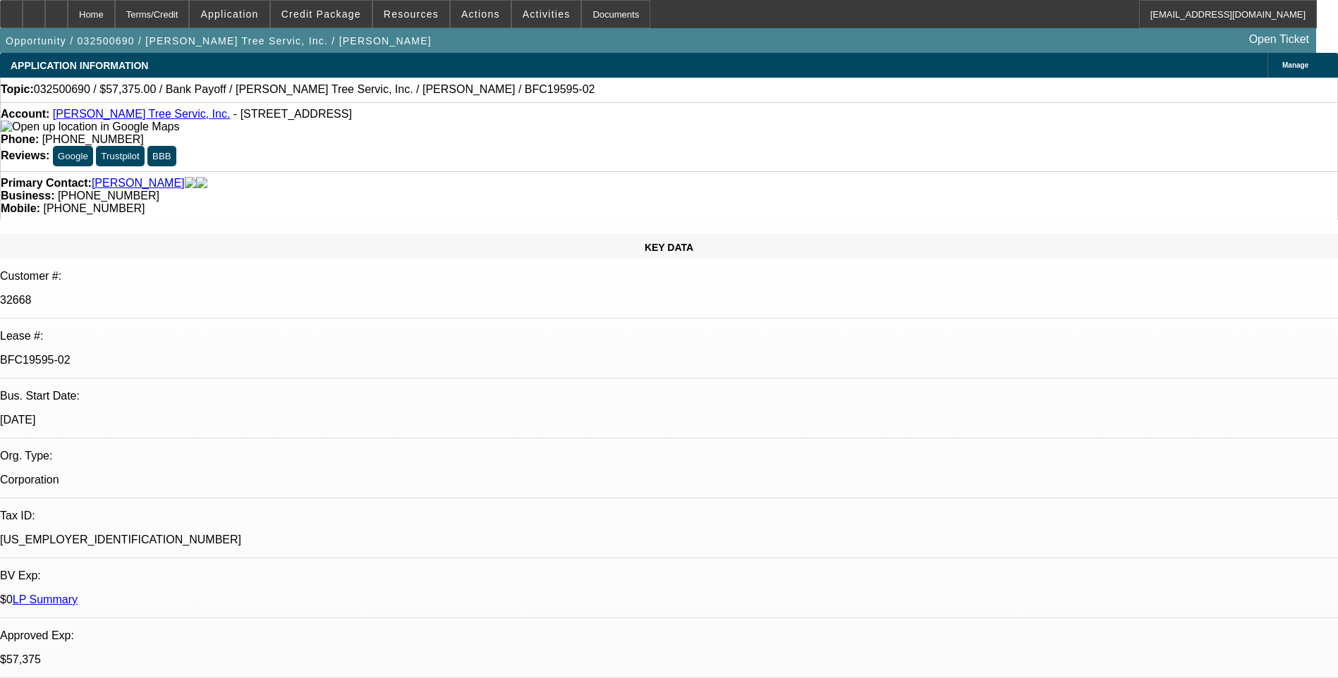
select select "0.1"
select select "0"
select select "3"
select select "0"
select select "6"
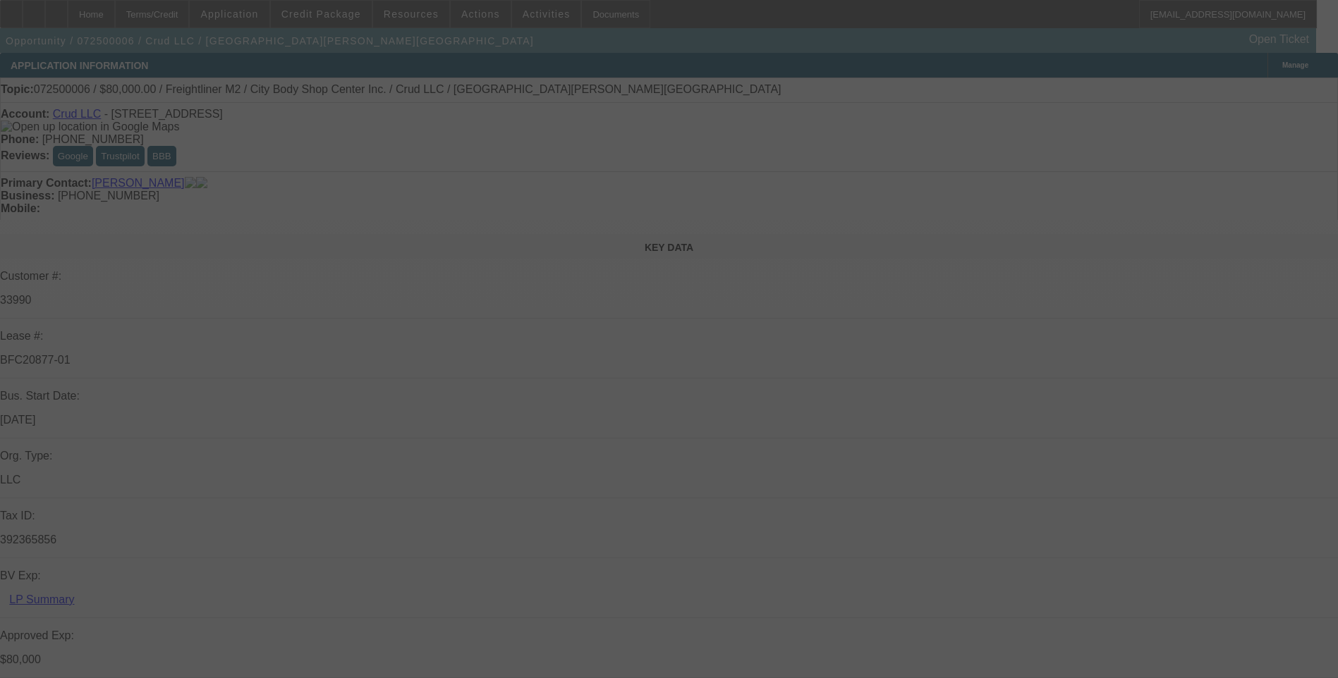
select select "0"
select select "2"
select select "0"
select select "2"
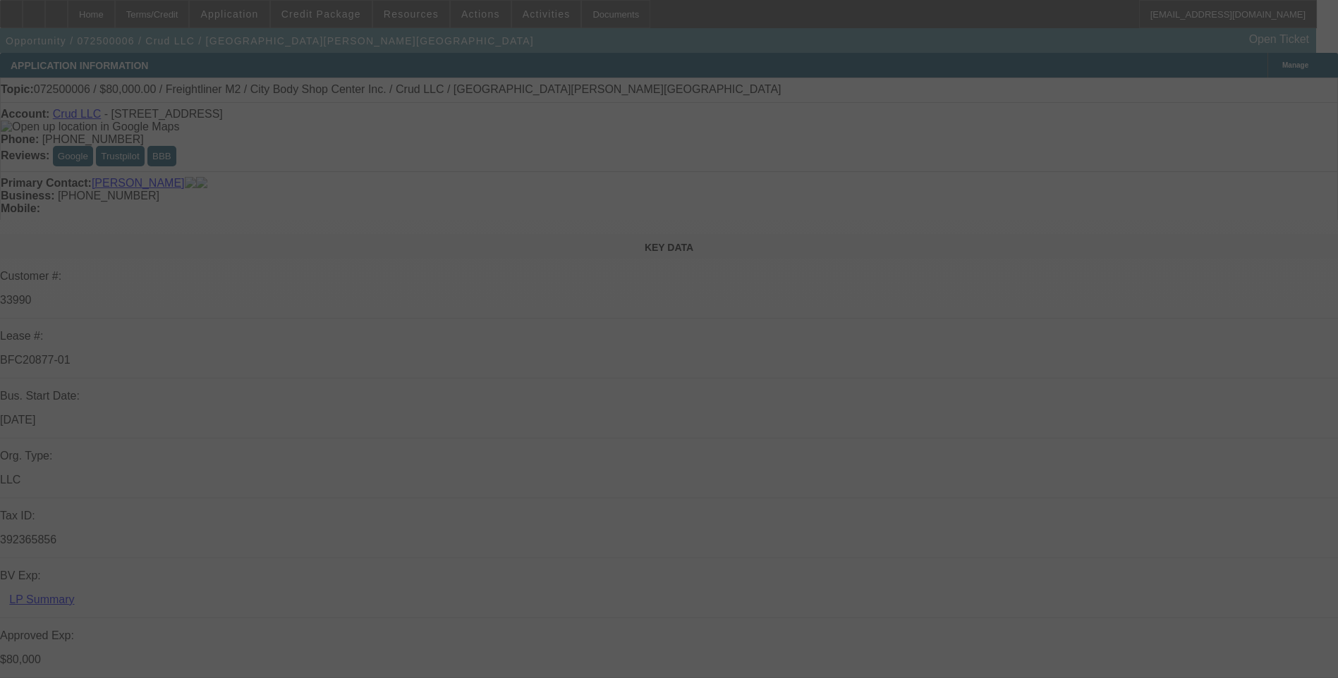
select select "0"
select select "2"
select select "0"
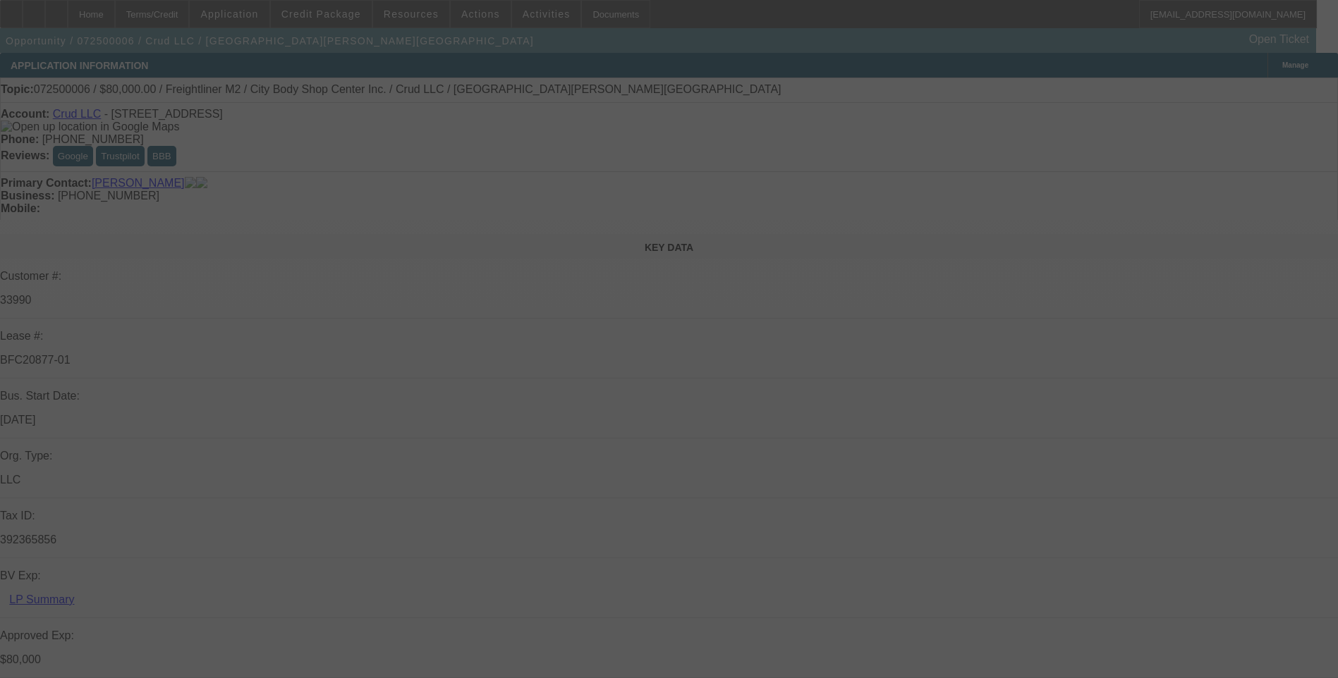
select select "2"
select select "0"
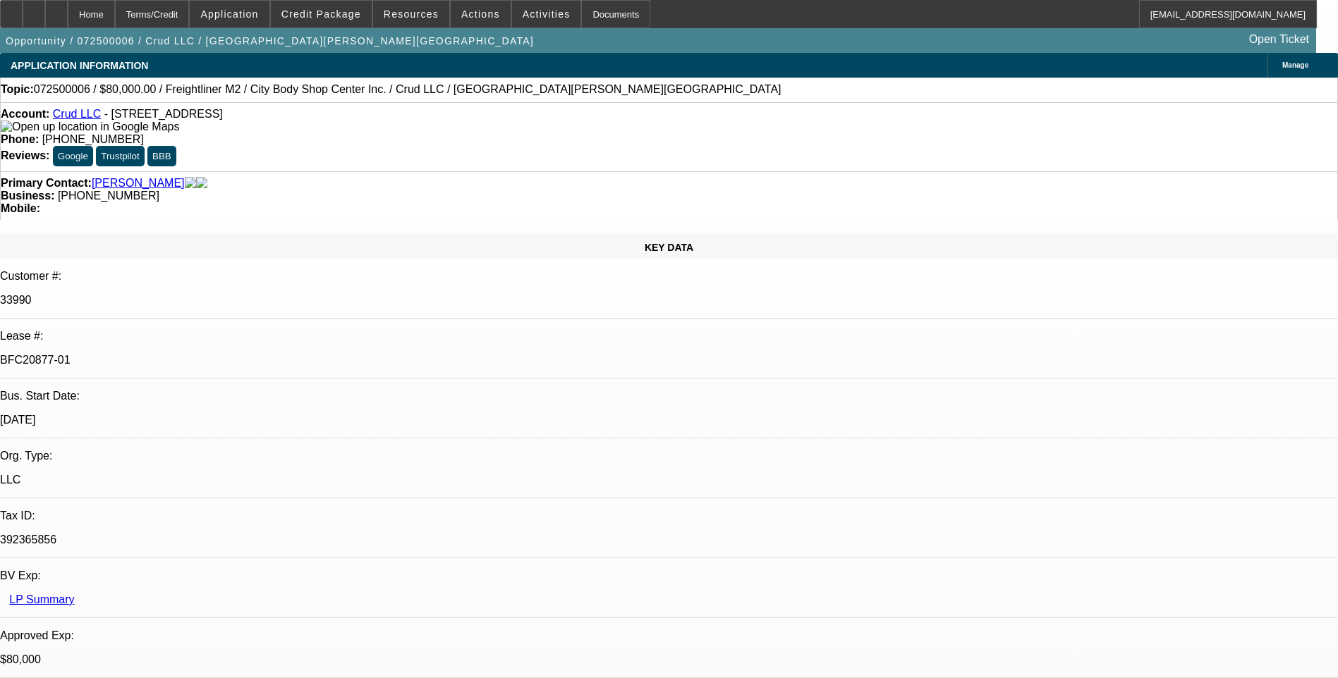
select select "1"
select select "2"
select select "6"
select select "1"
select select "2"
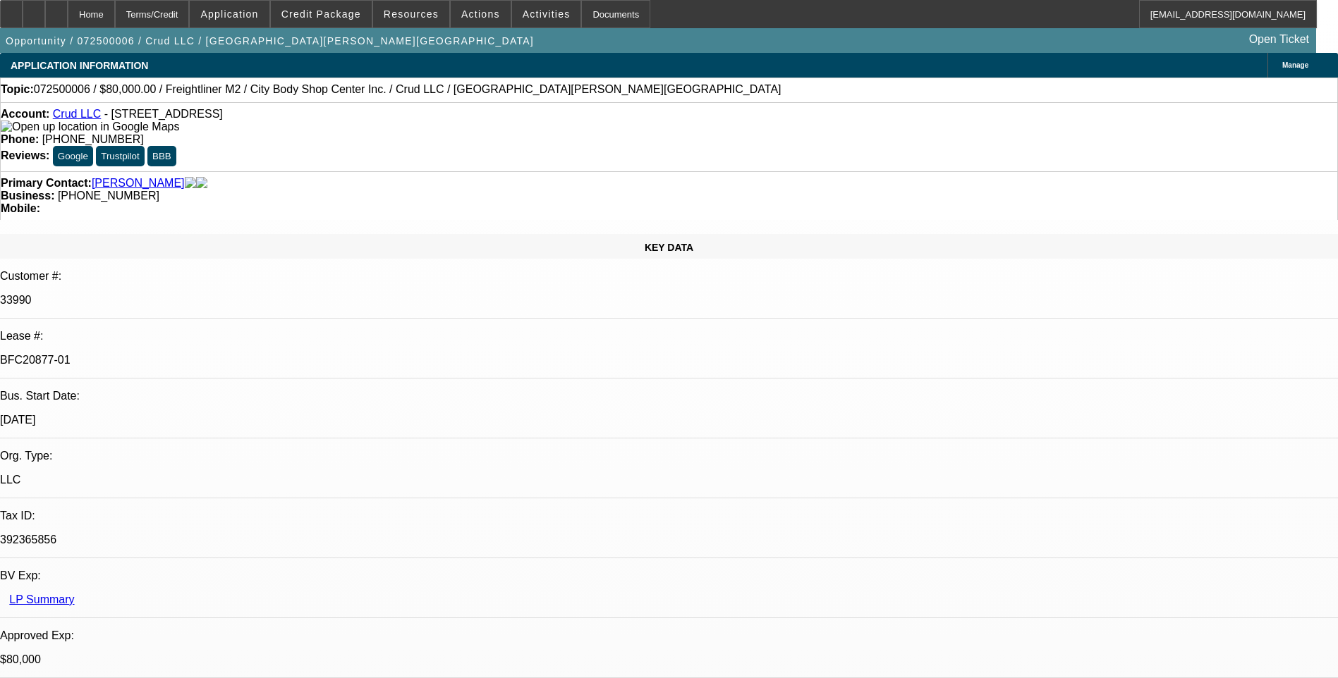
select select "6"
select select "1"
select select "2"
select select "6"
select select "1"
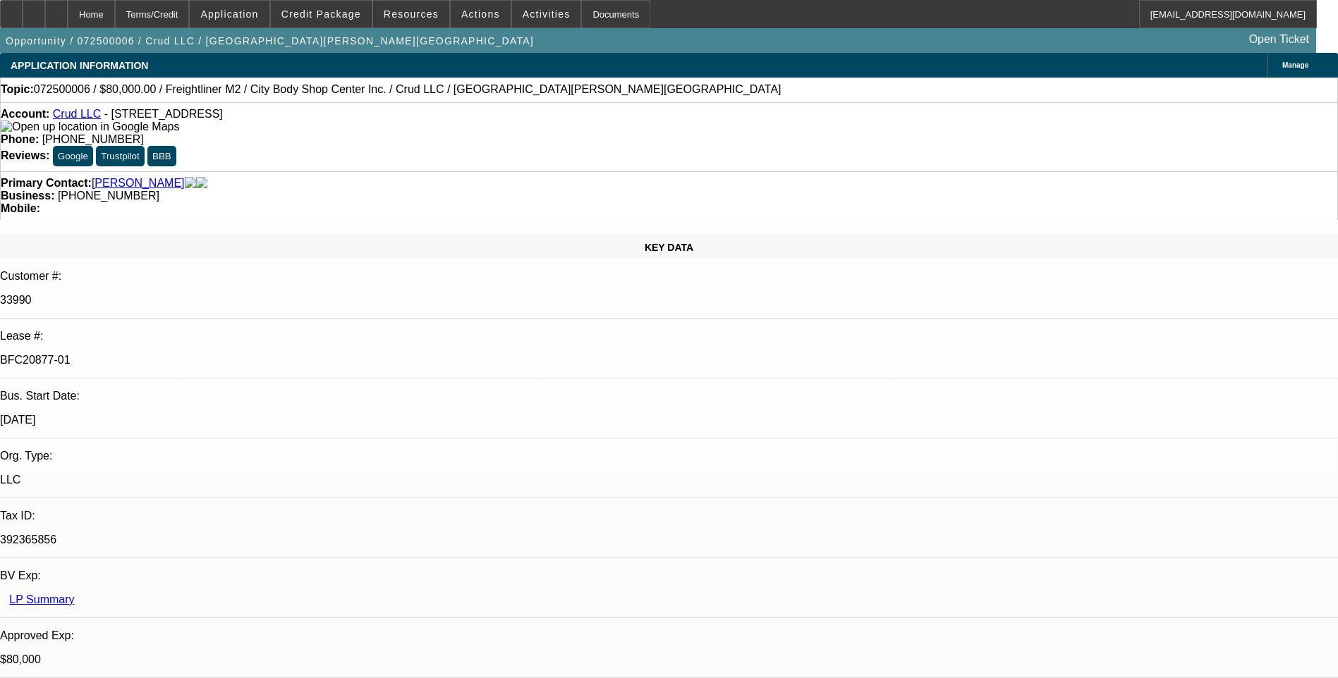
select select "2"
select select "6"
click at [190, 13] on div "Terms/Credit" at bounding box center [152, 14] width 75 height 28
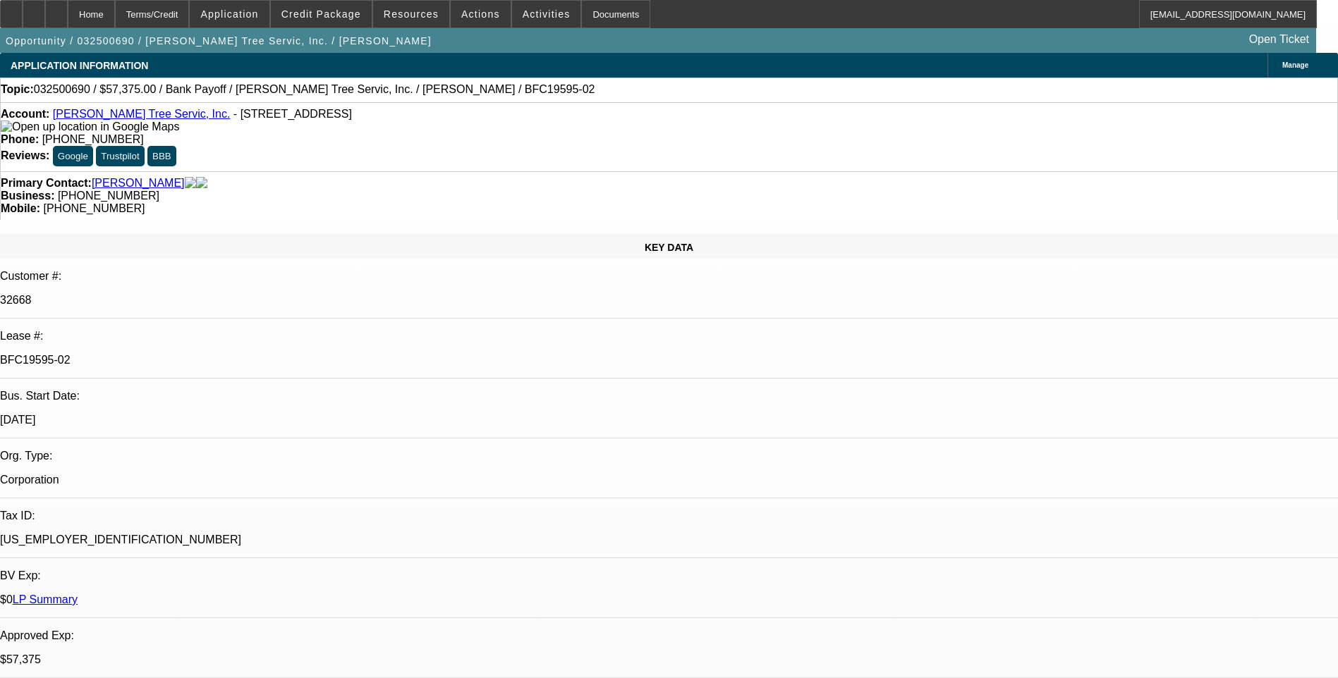
select select "0.1"
select select "0"
select select "0.1"
select select "0"
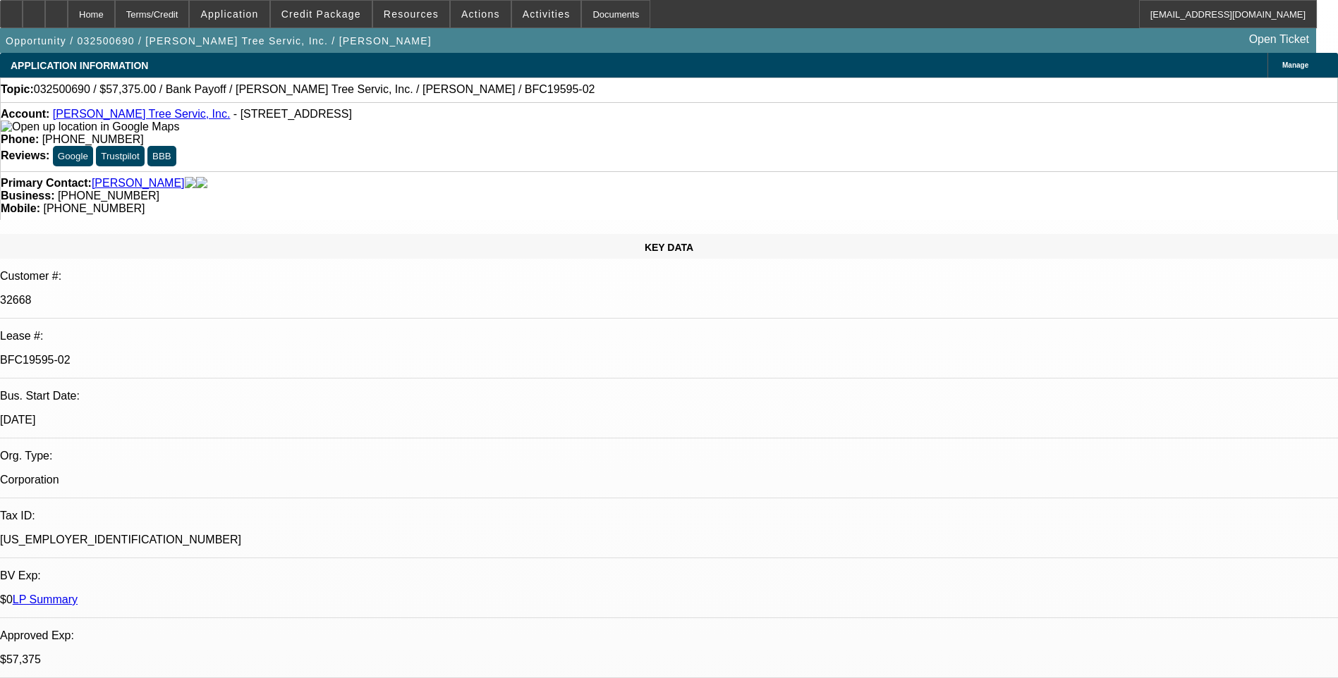
select select "0"
select select "0.1"
select select "0"
select select "0.1"
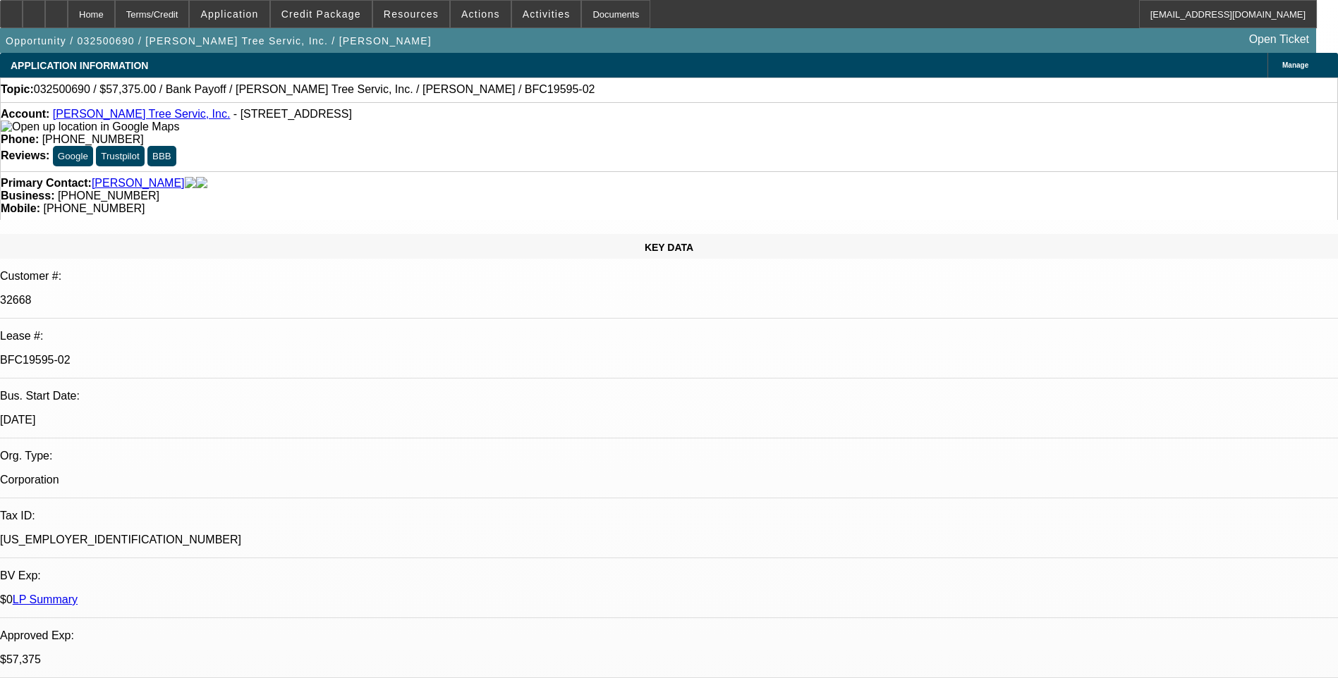
select select "0"
select select "1"
select select "3"
select select "6"
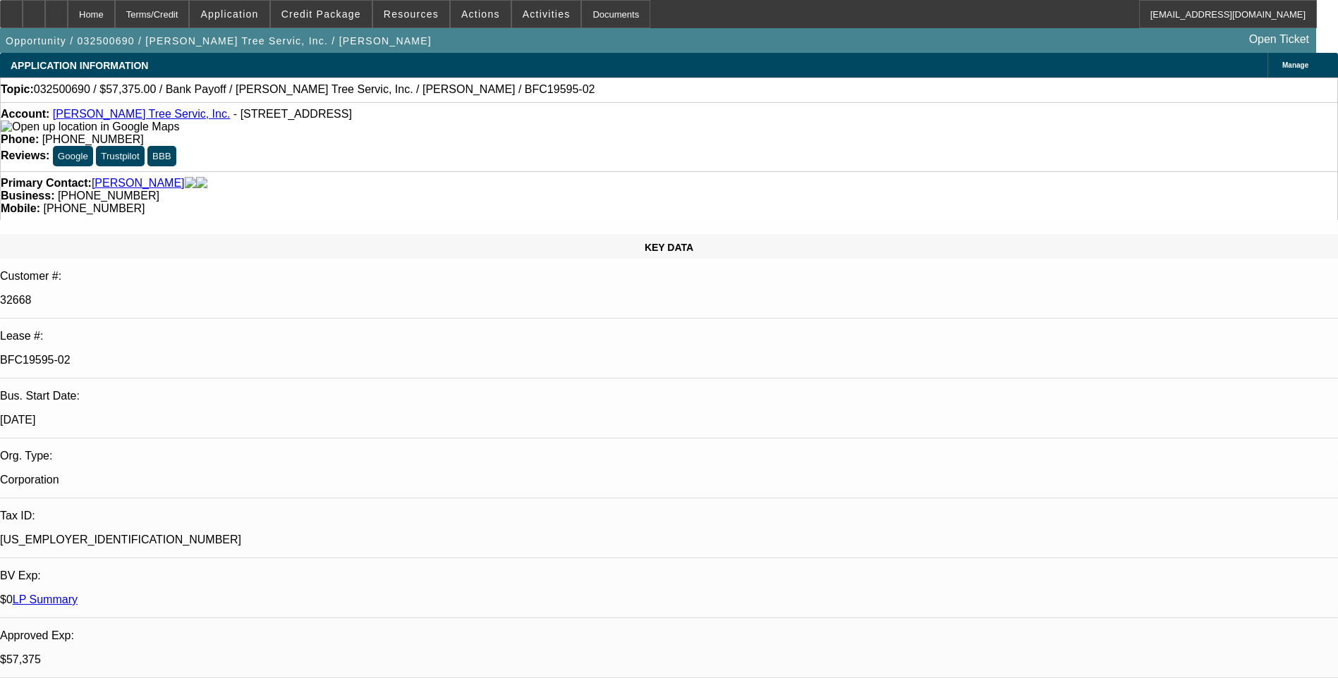
select select "1"
select select "3"
select select "6"
select select "1"
select select "3"
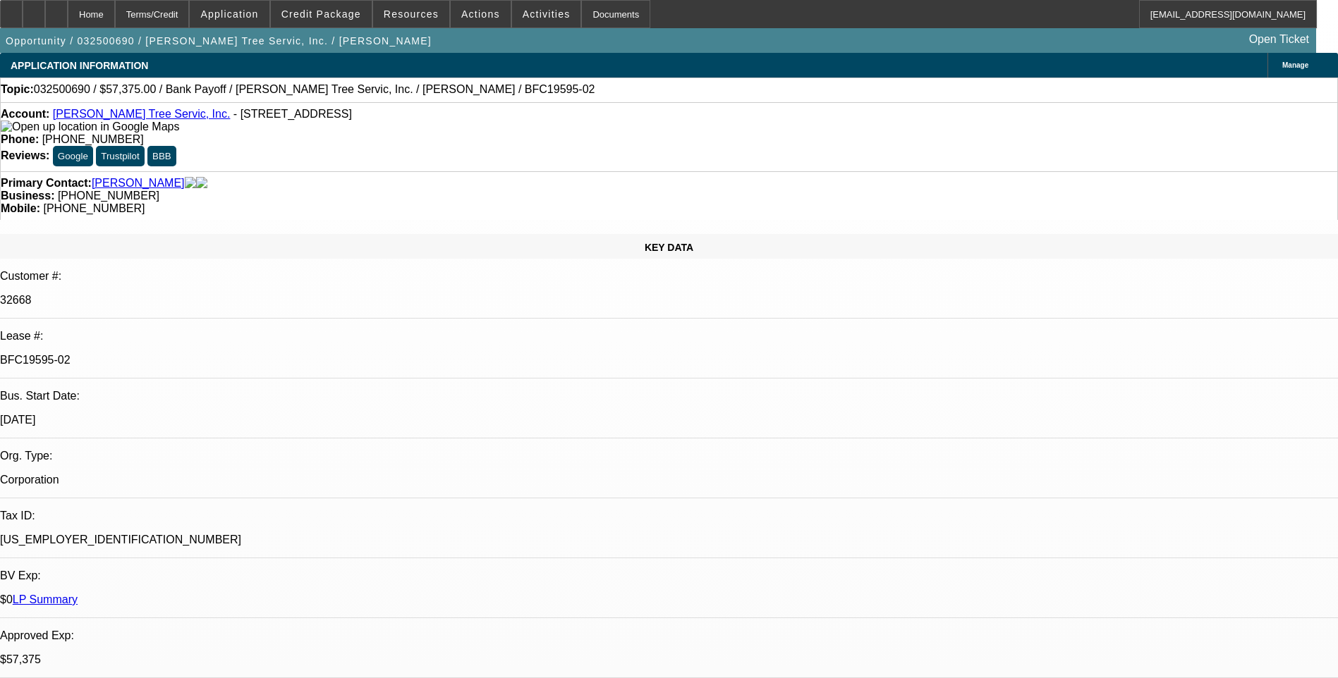
select select "6"
select select "1"
select select "3"
select select "6"
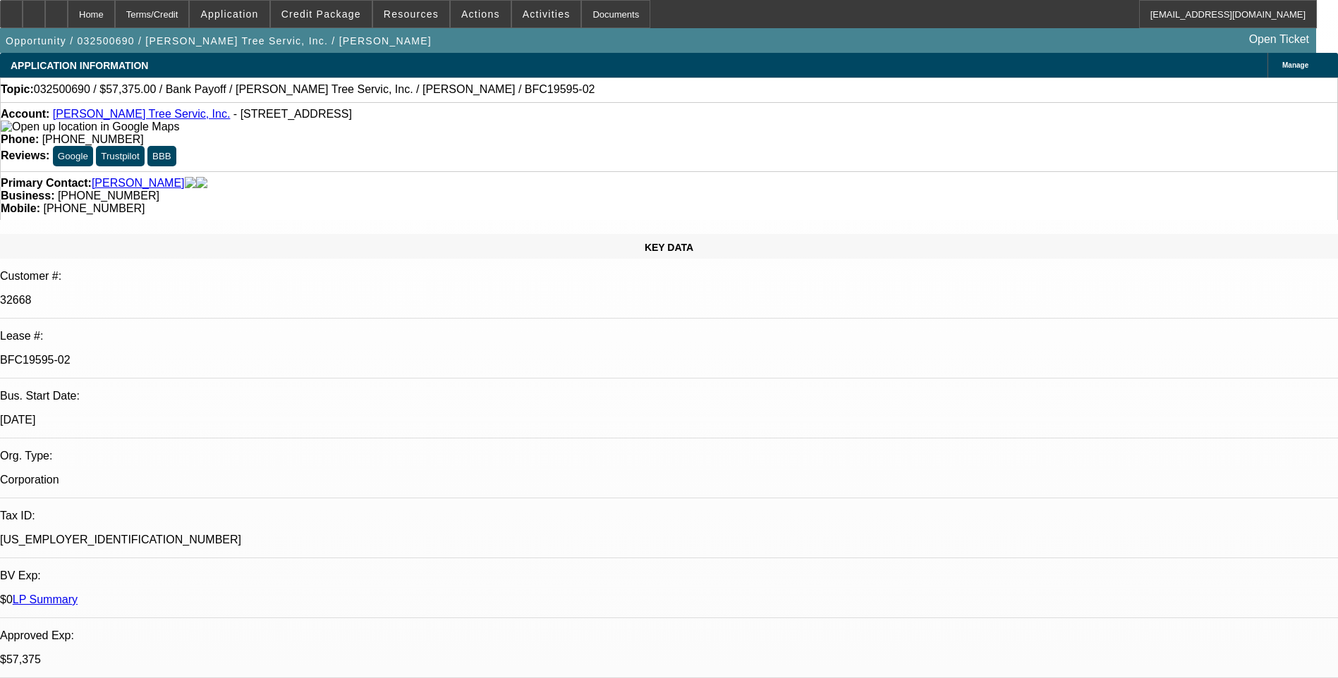
scroll to position [6, 0]
select select "0.1"
select select "0"
select select "0.1"
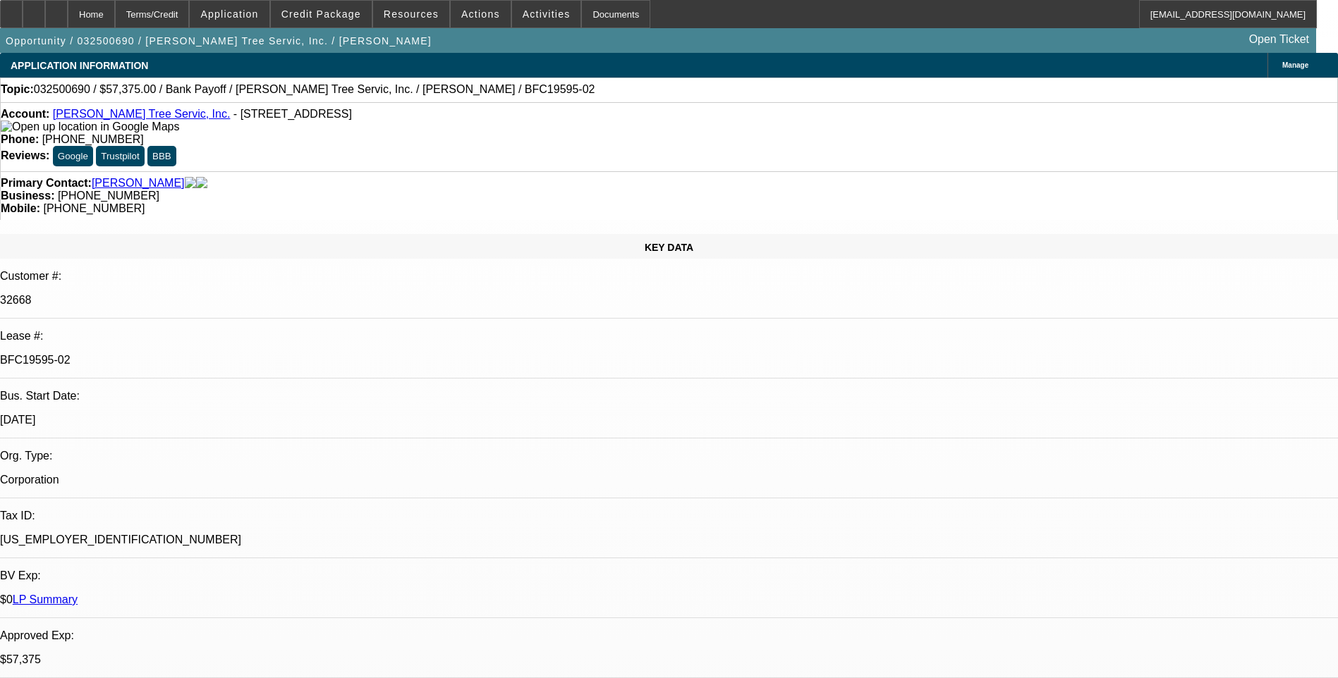
select select "0"
select select "0.1"
select select "0"
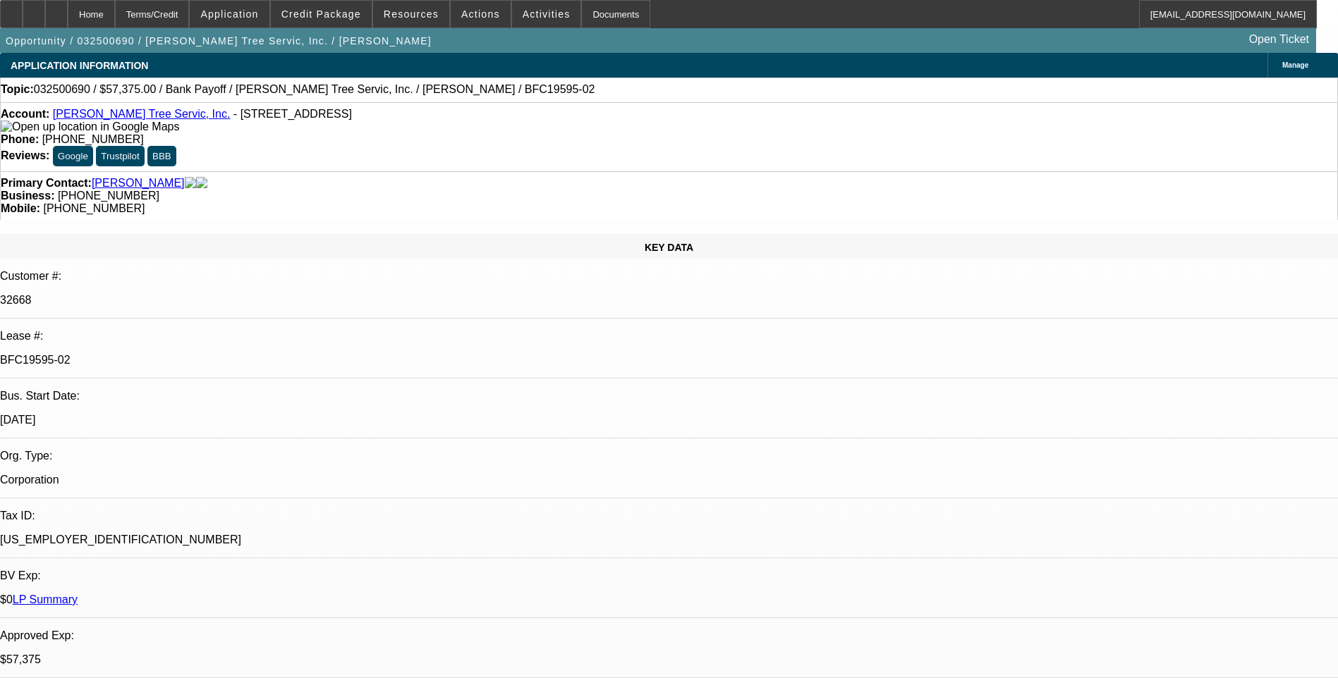
select select "0.1"
select select "0"
select select "1"
select select "3"
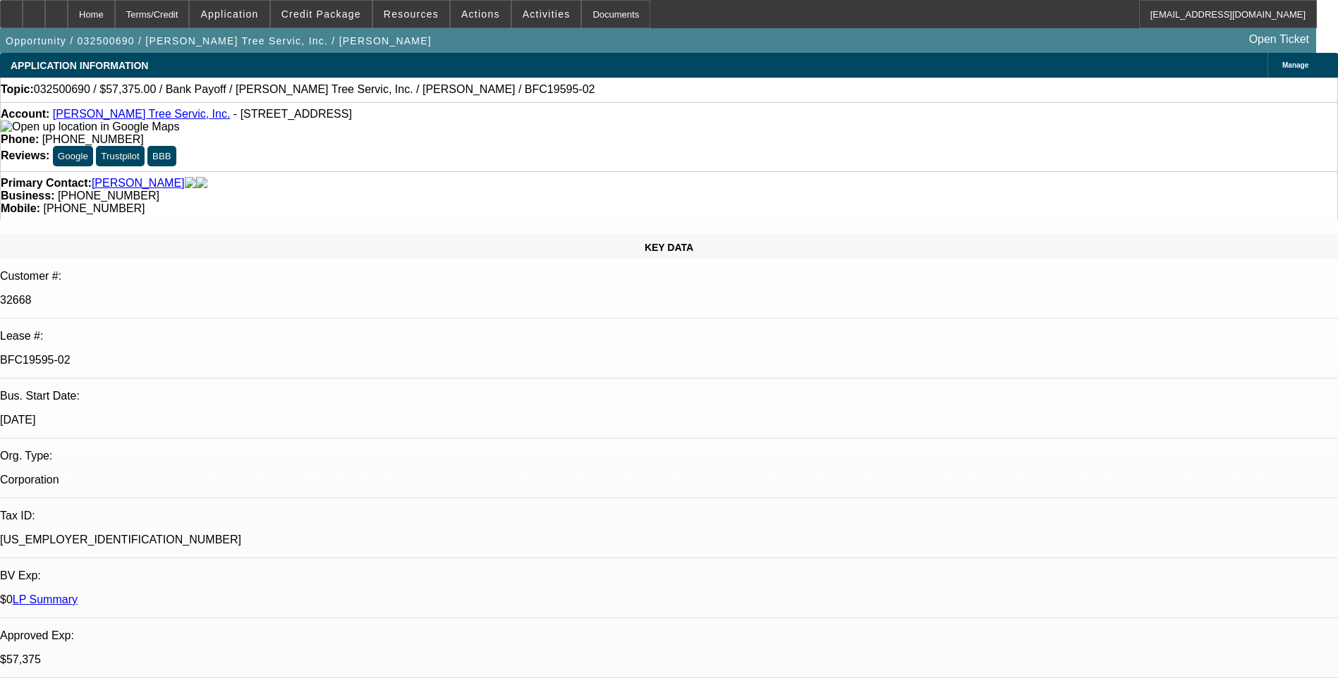
select select "6"
select select "1"
select select "3"
select select "6"
select select "1"
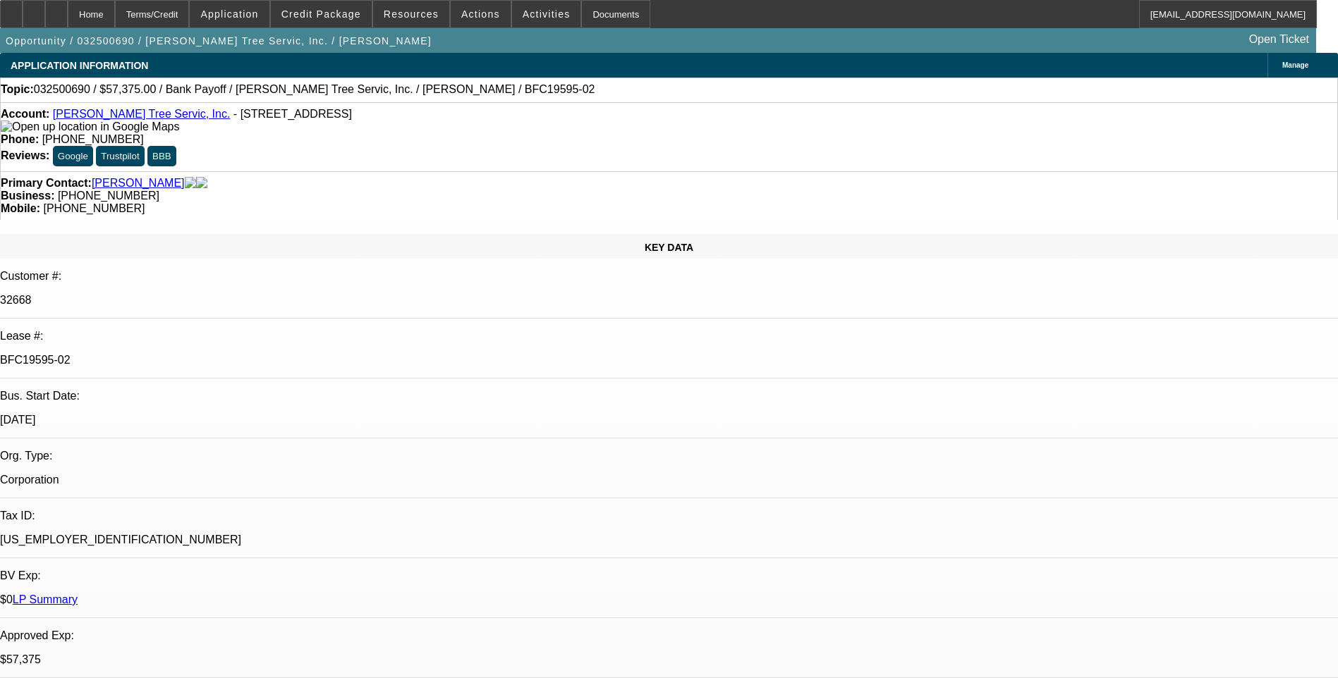
select select "3"
select select "6"
select select "1"
select select "3"
select select "6"
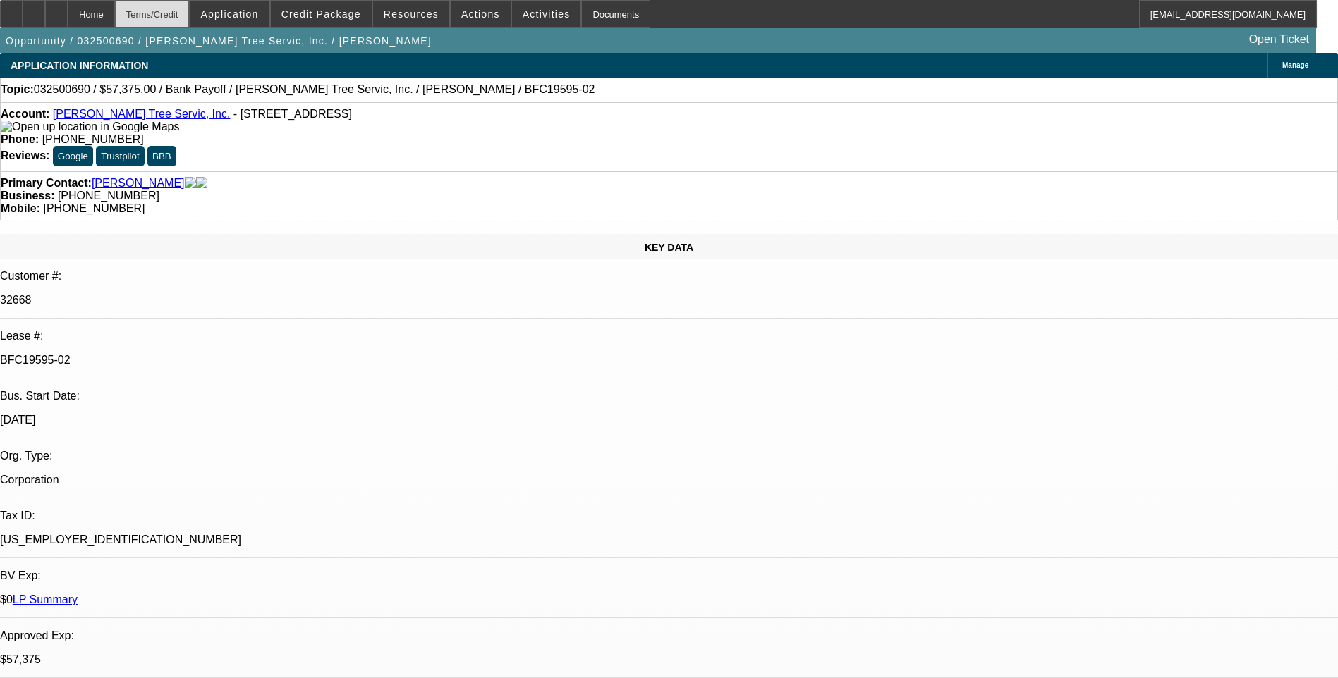
click at [179, 18] on div "Terms/Credit" at bounding box center [152, 14] width 75 height 28
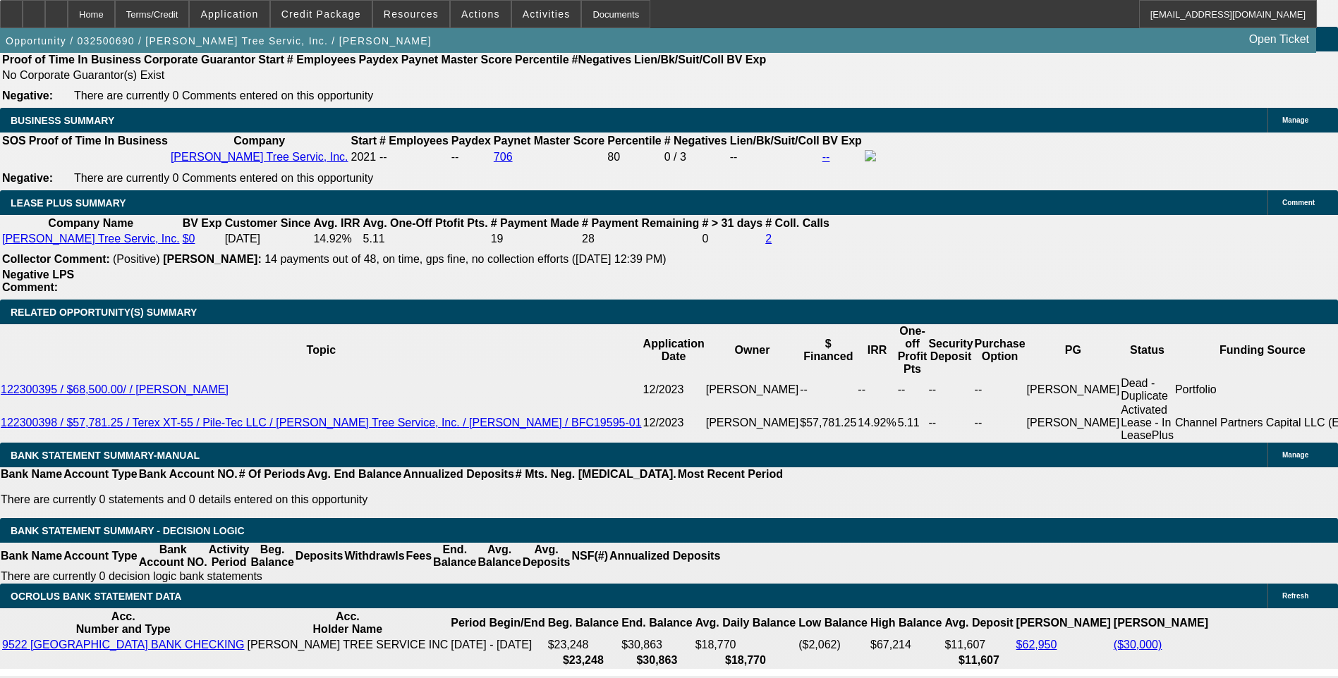
scroll to position [2281, 0]
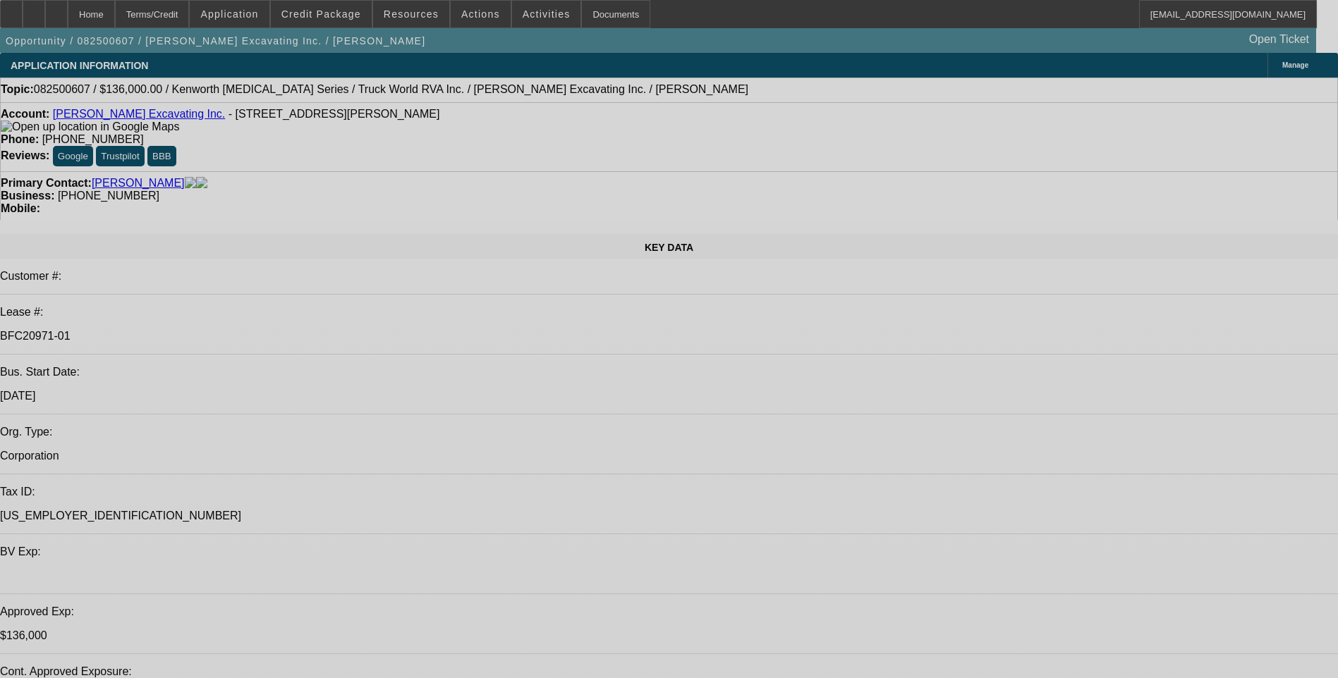
select select "0"
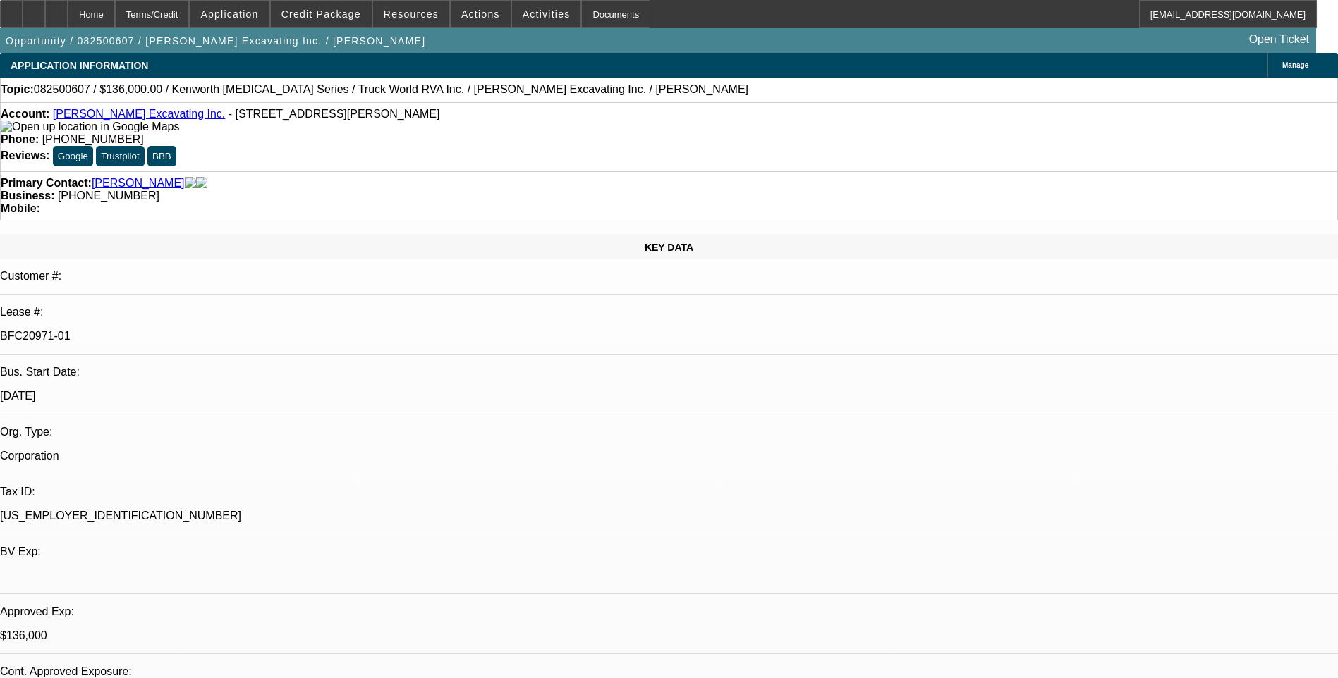
select select "0"
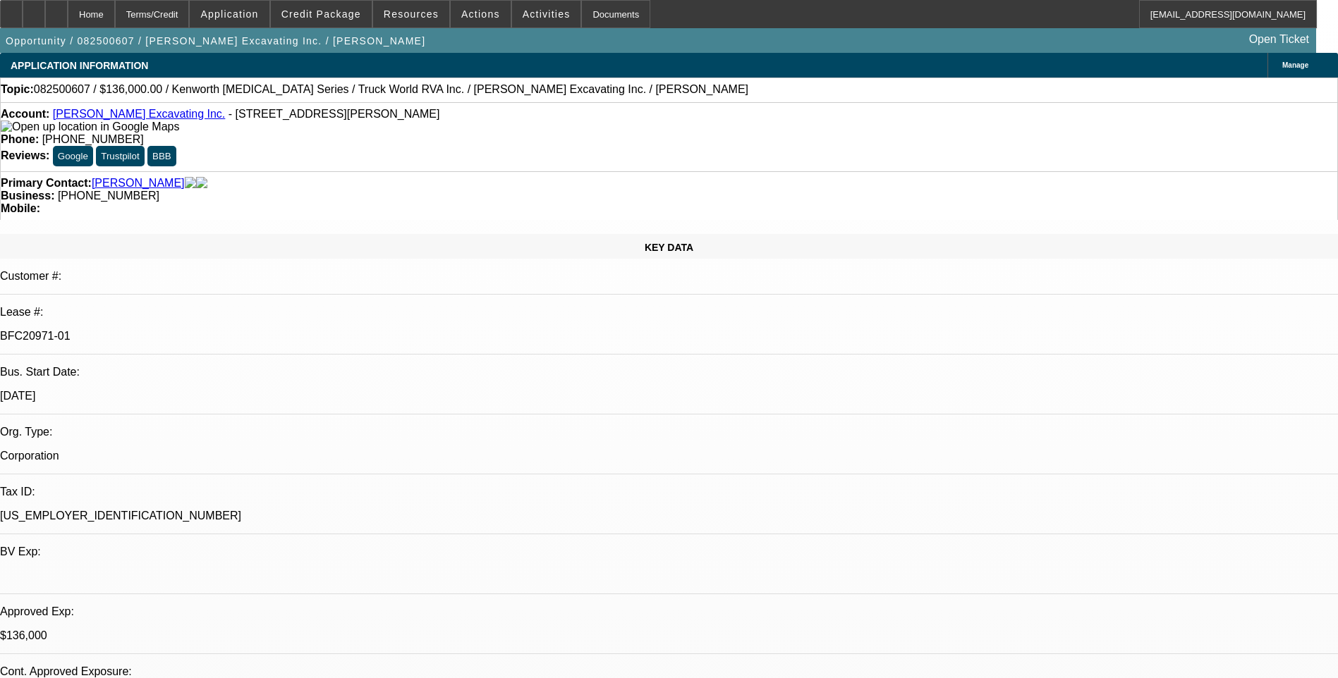
select select "0"
select select "1"
select select "6"
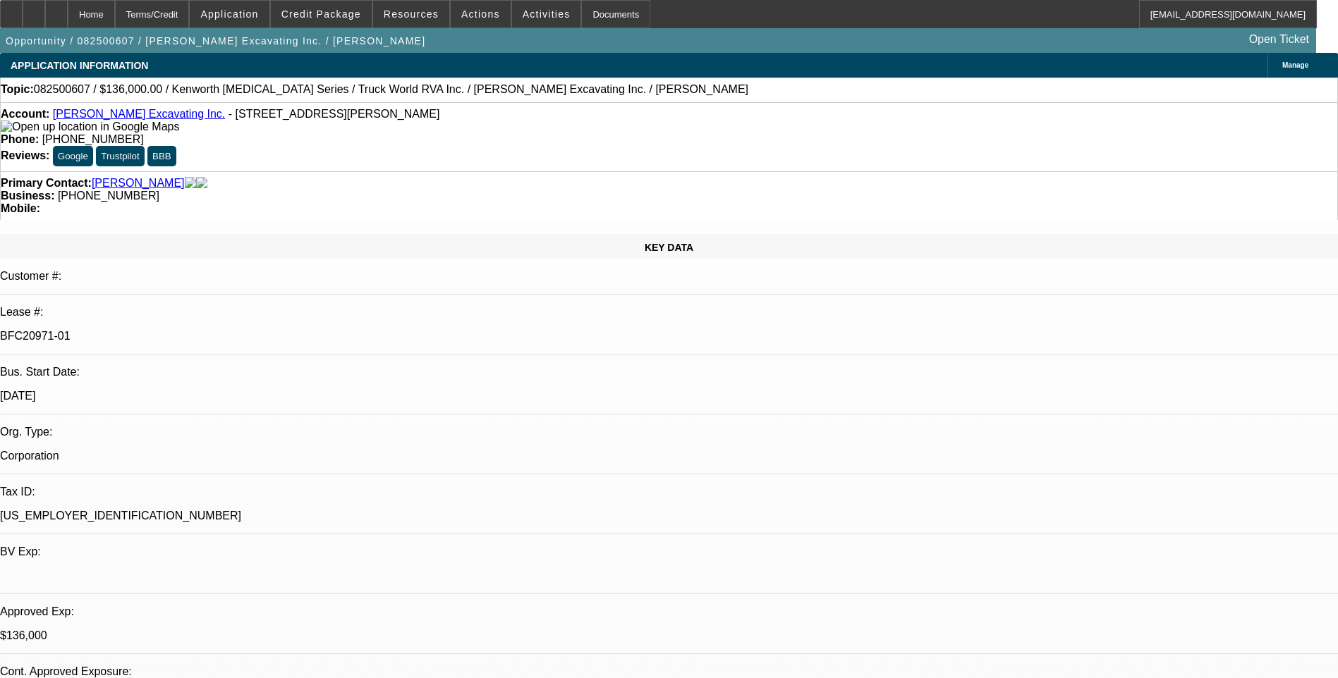
select select "1"
select select "6"
select select "1"
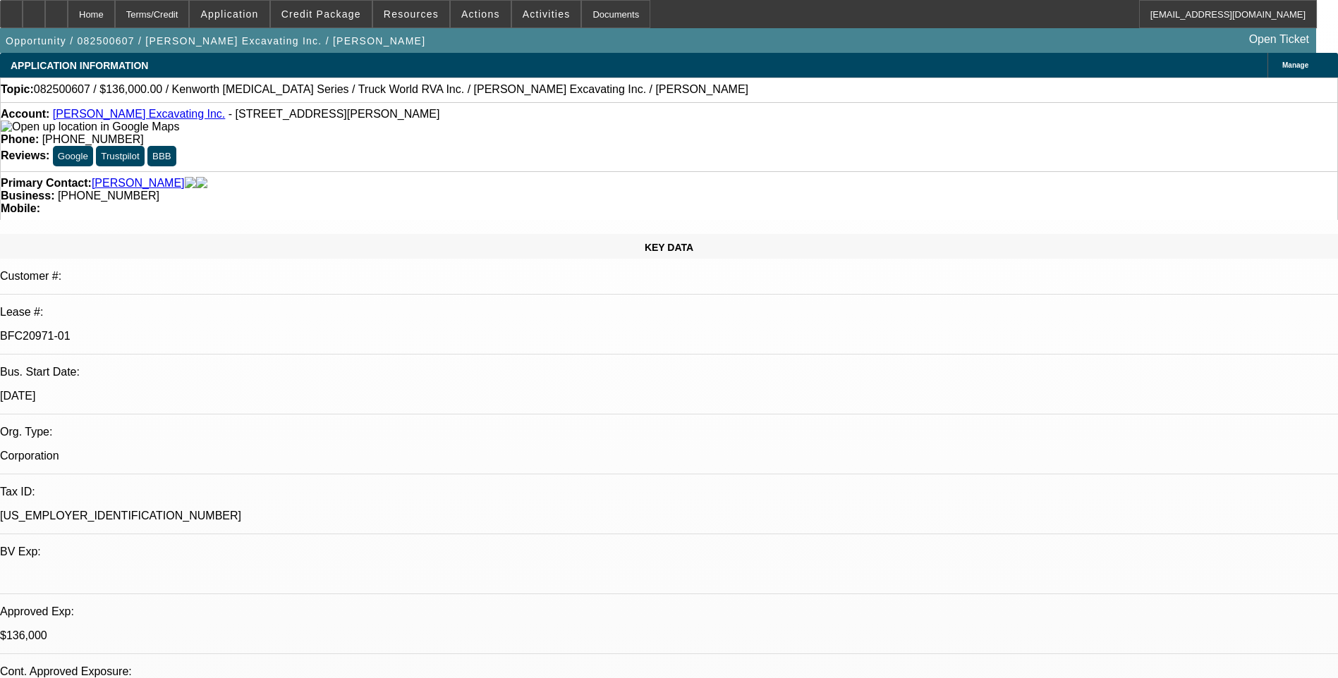
select select "6"
click at [190, 11] on div "Terms/Credit" at bounding box center [152, 14] width 75 height 28
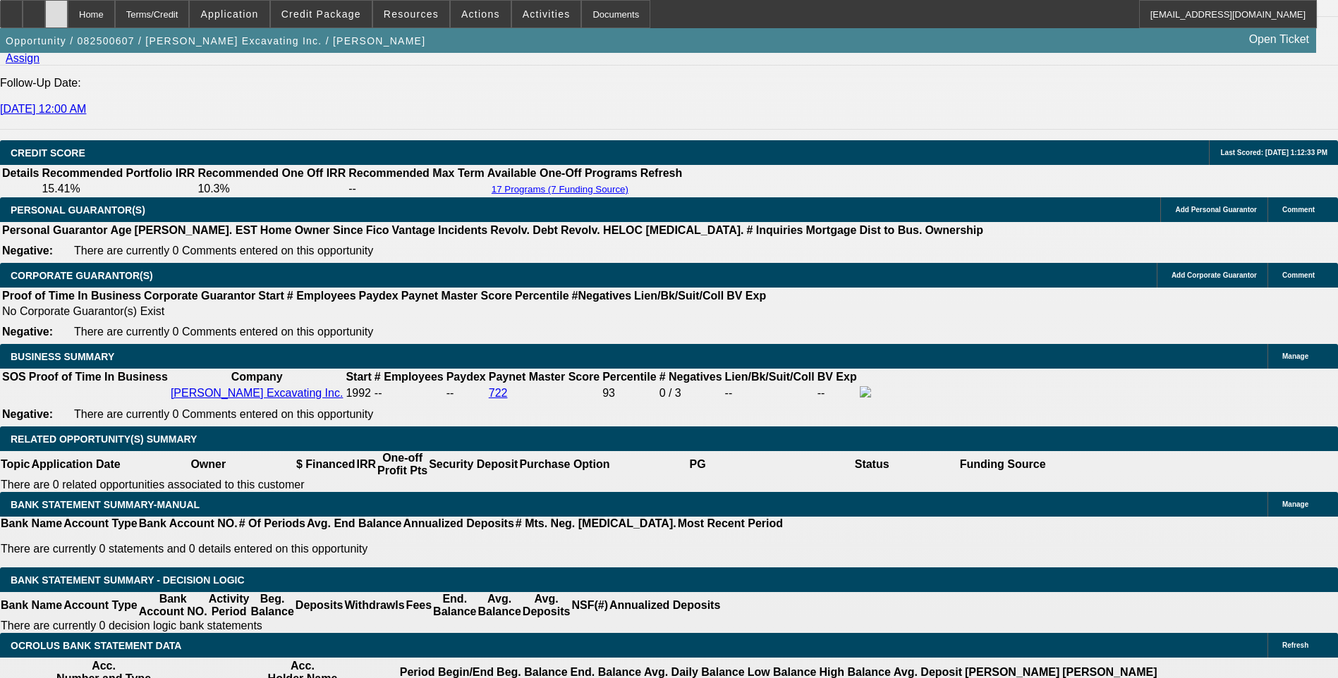
click at [56, 9] on icon at bounding box center [56, 9] width 0 height 0
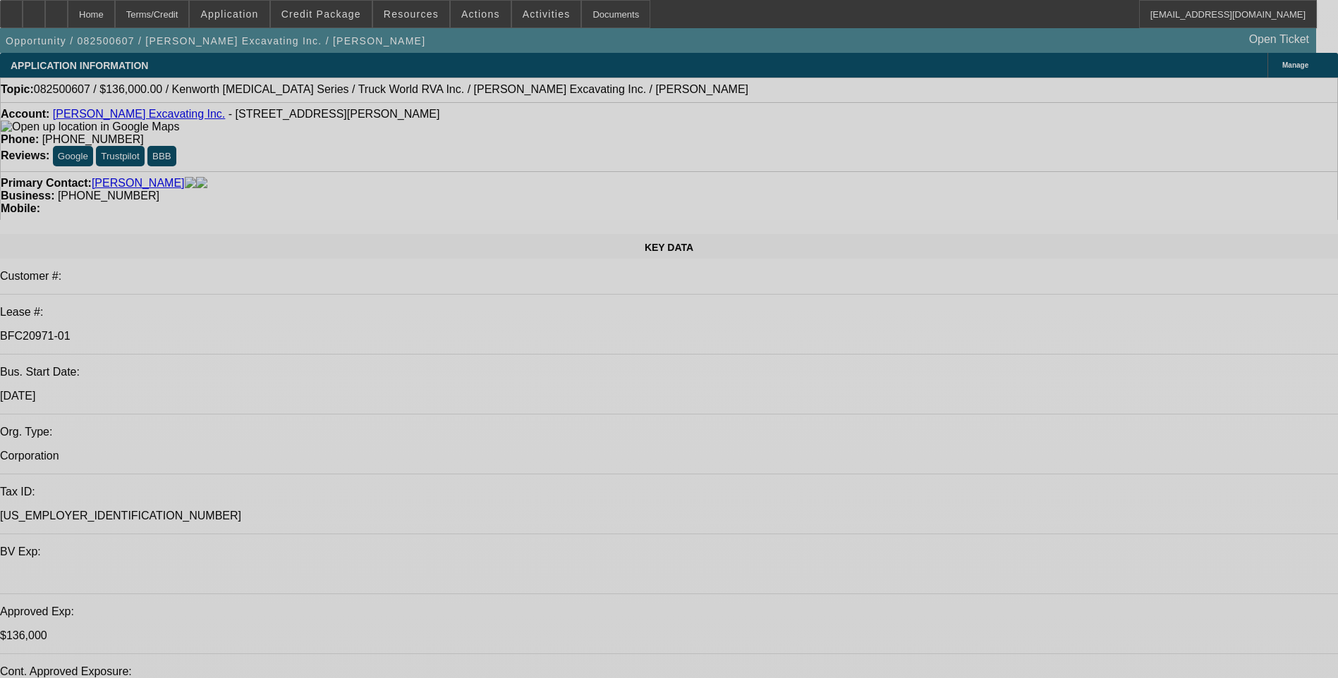
select select "0"
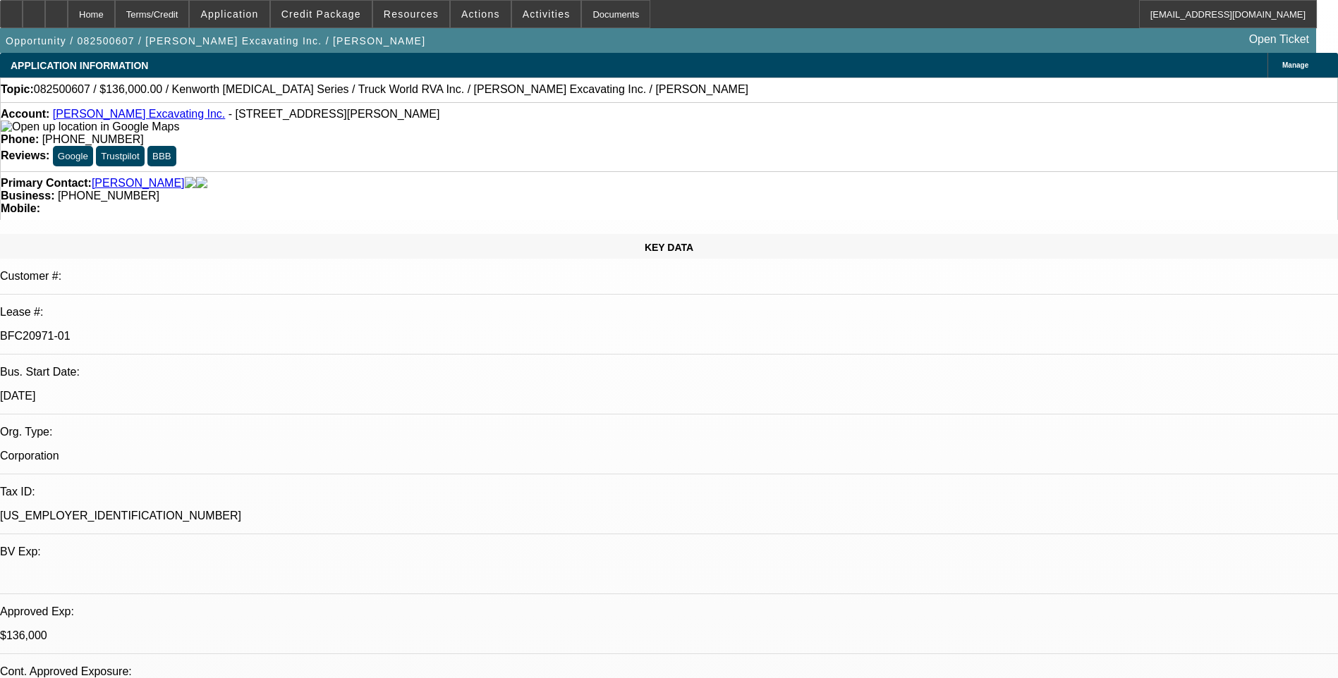
select select "0"
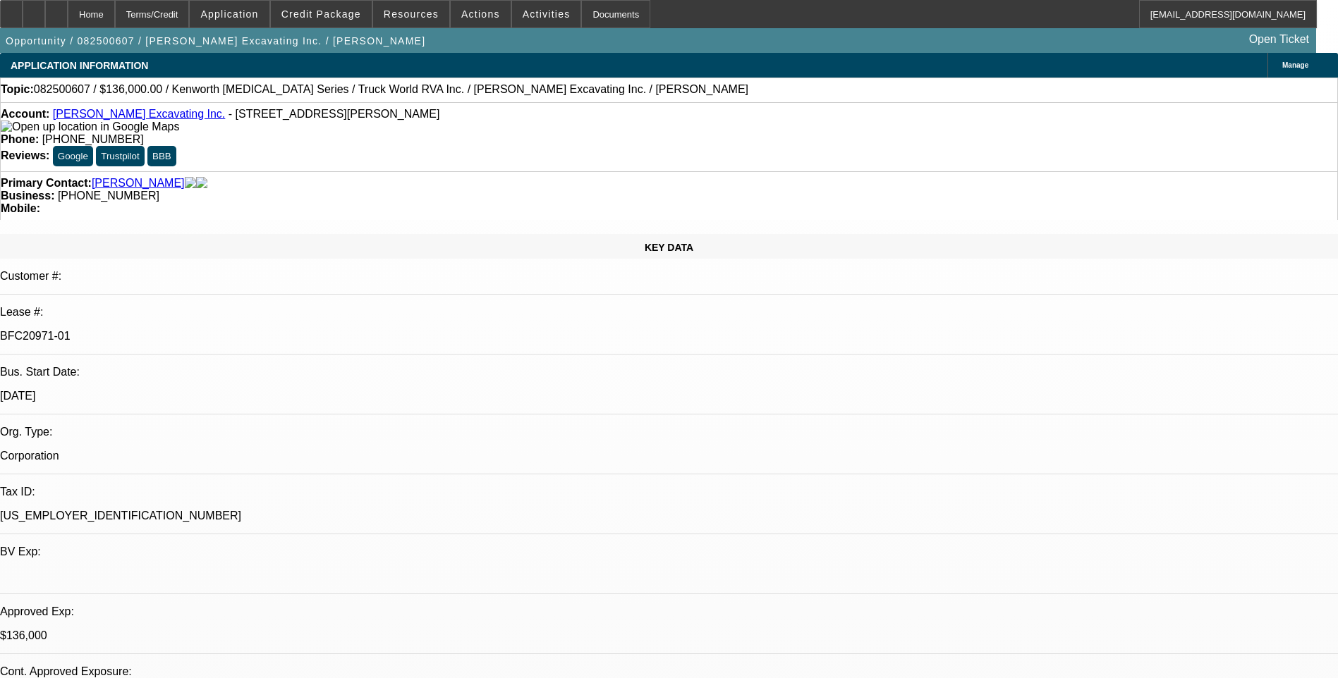
select select "0"
select select "1"
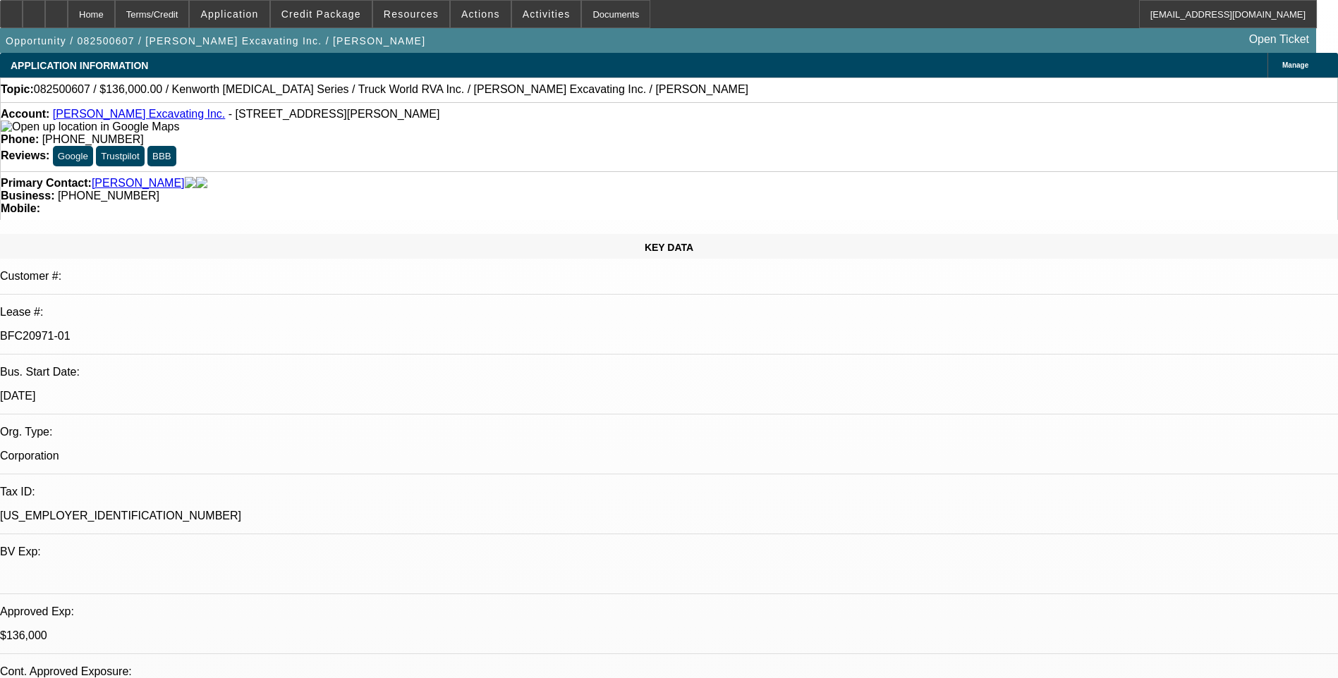
select select "6"
select select "1"
select select "6"
select select "1"
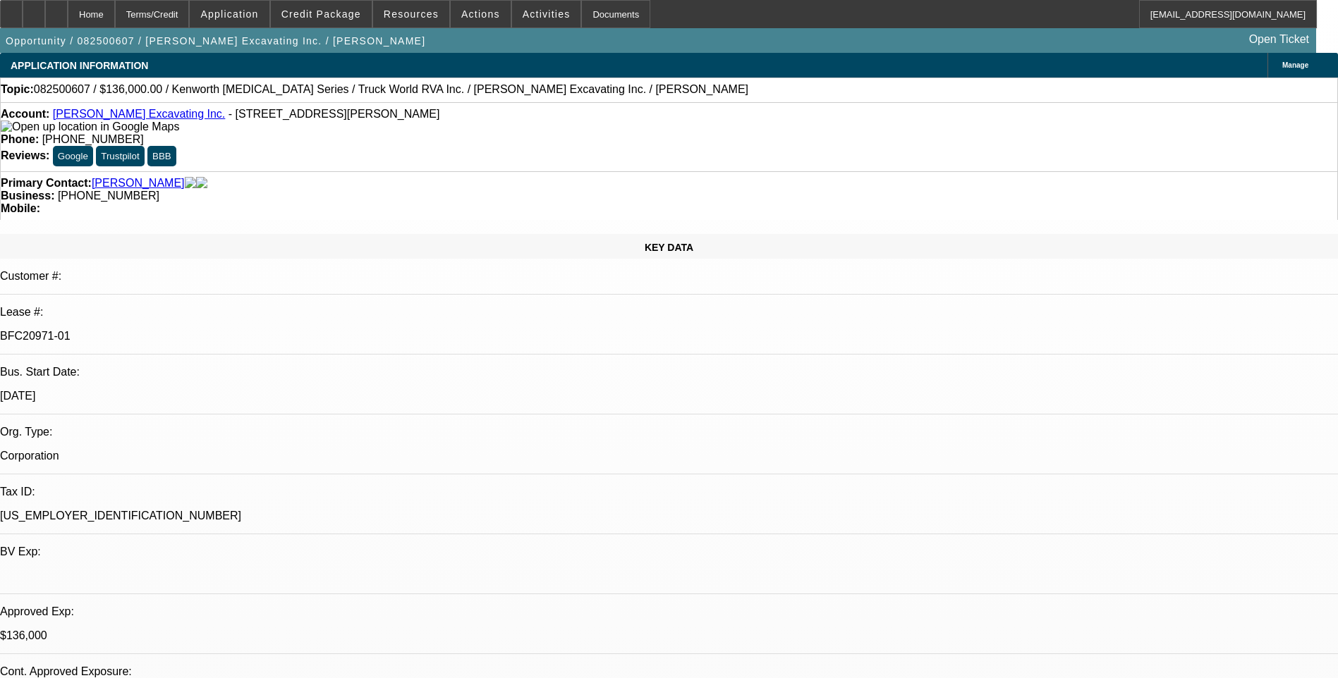
select select "1"
select select "6"
click at [881, 102] on div "Topic: 082500607 / $136,000.00 / Kenworth [MEDICAL_DATA] Series / Truck World R…" at bounding box center [669, 90] width 1338 height 25
click at [56, 9] on icon at bounding box center [56, 9] width 0 height 0
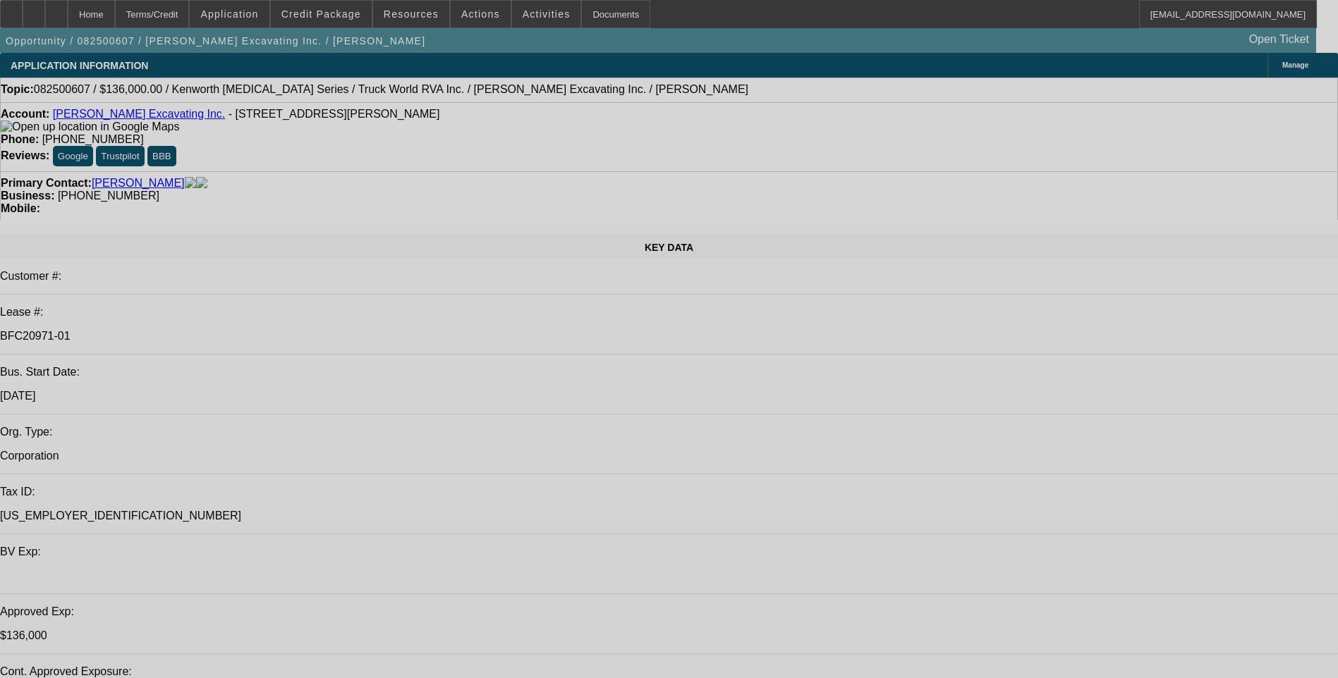
select select "0"
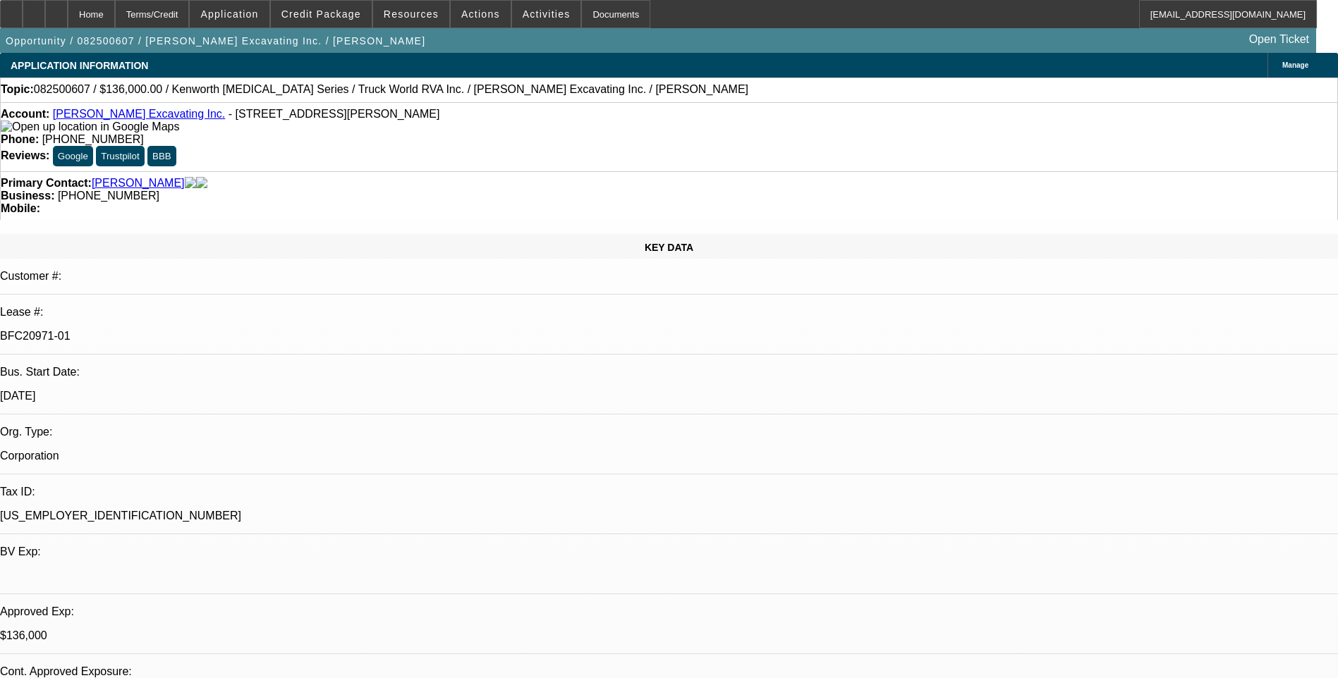
select select "0"
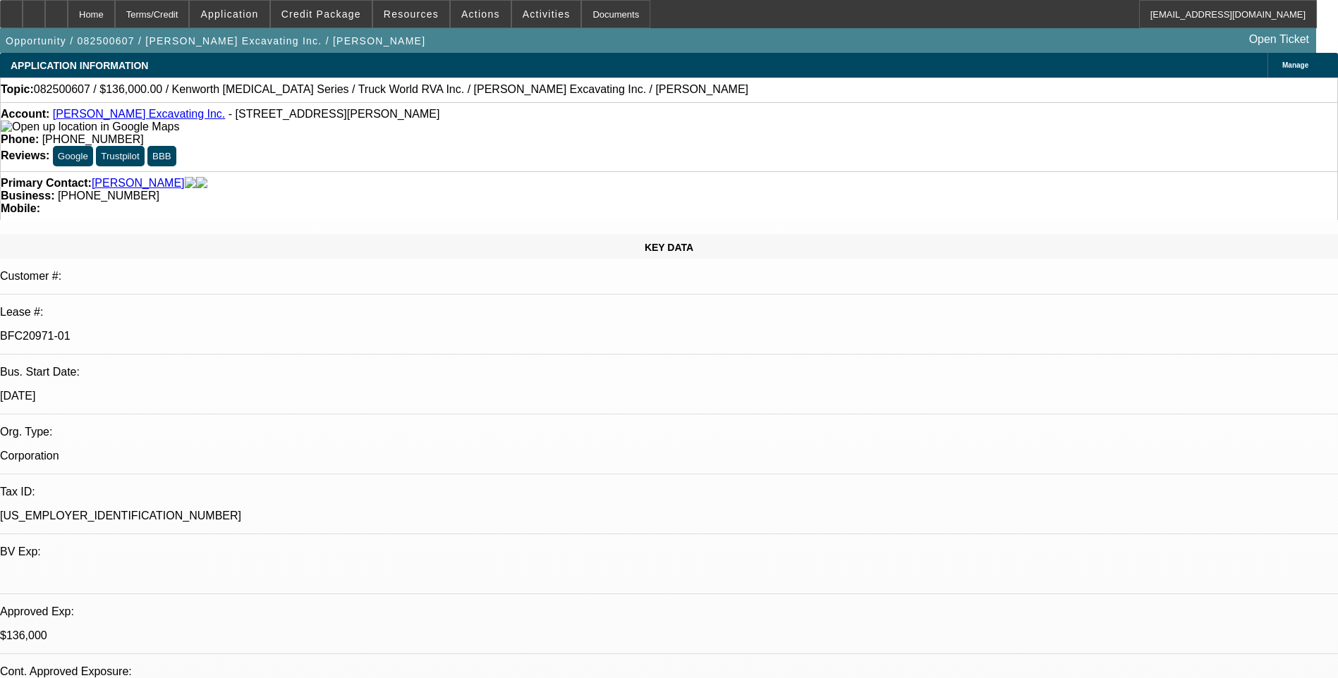
select select "0"
select select "1"
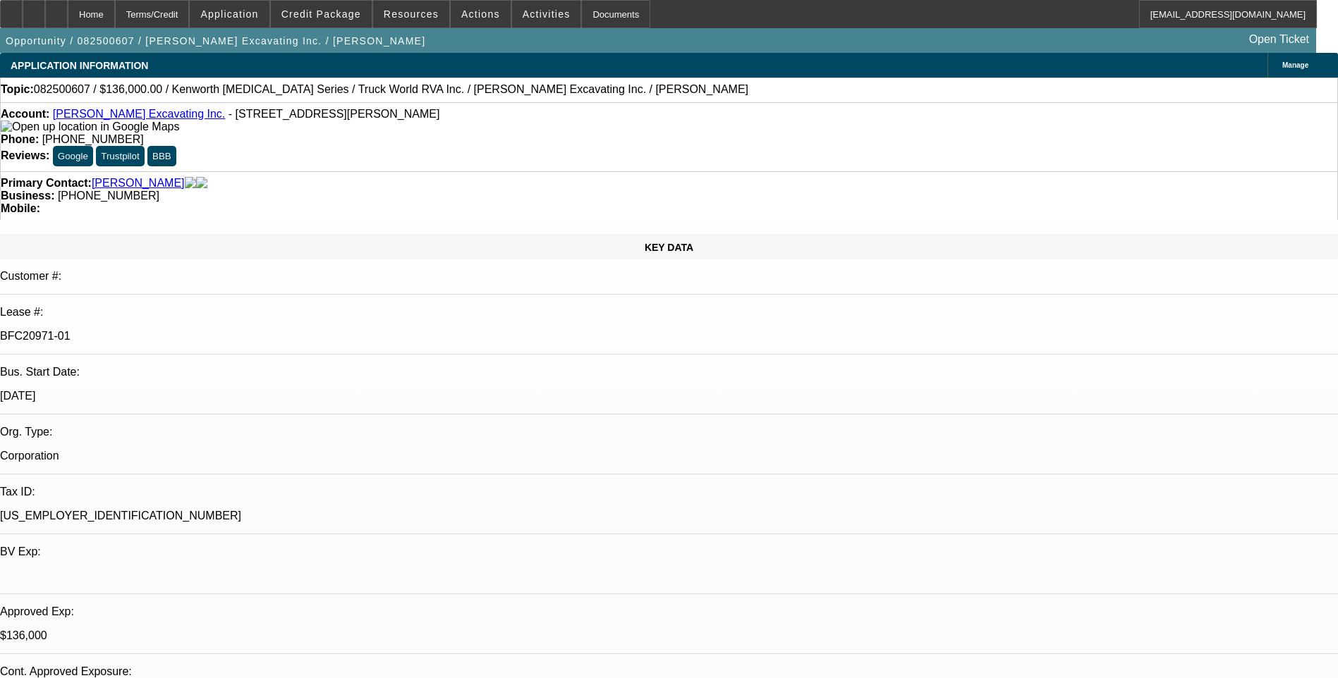
select select "6"
select select "1"
select select "6"
select select "1"
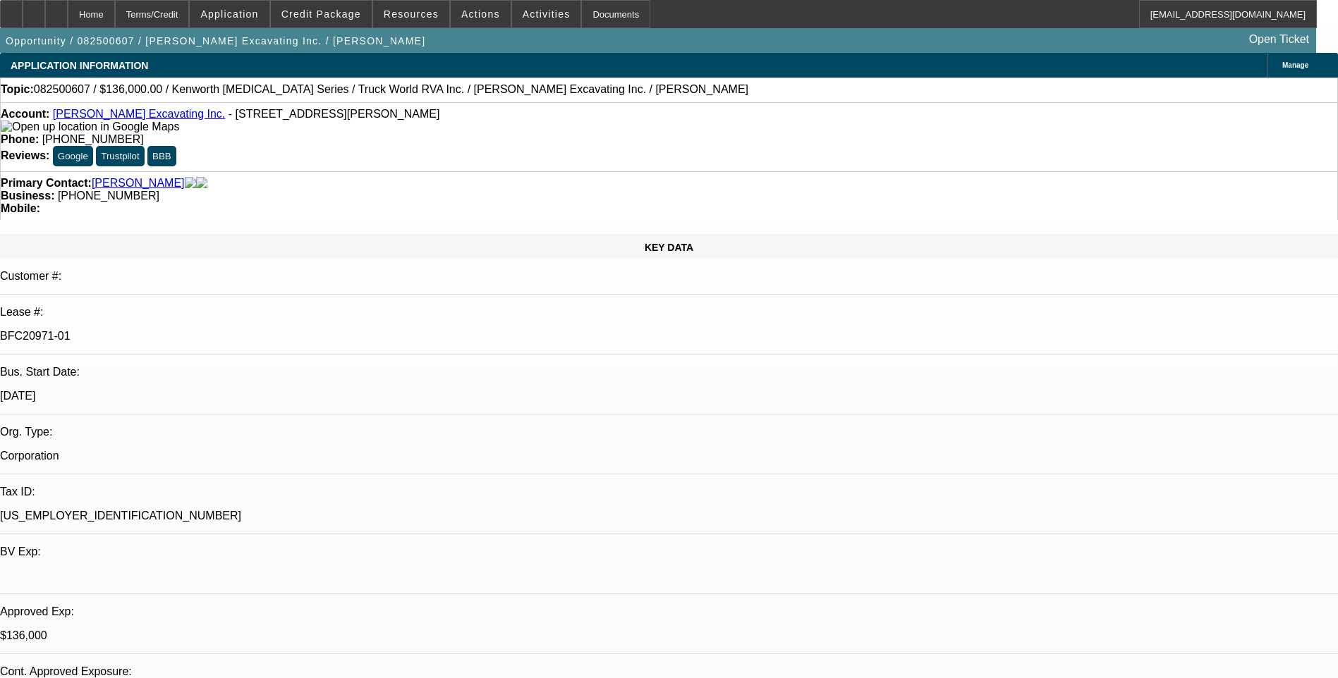
select select "1"
select select "6"
click at [881, 102] on div "Topic: 082500607 / $136,000.00 / Kenworth T3 Series / Truck World RVA Inc. / Ro…" at bounding box center [669, 90] width 1338 height 25
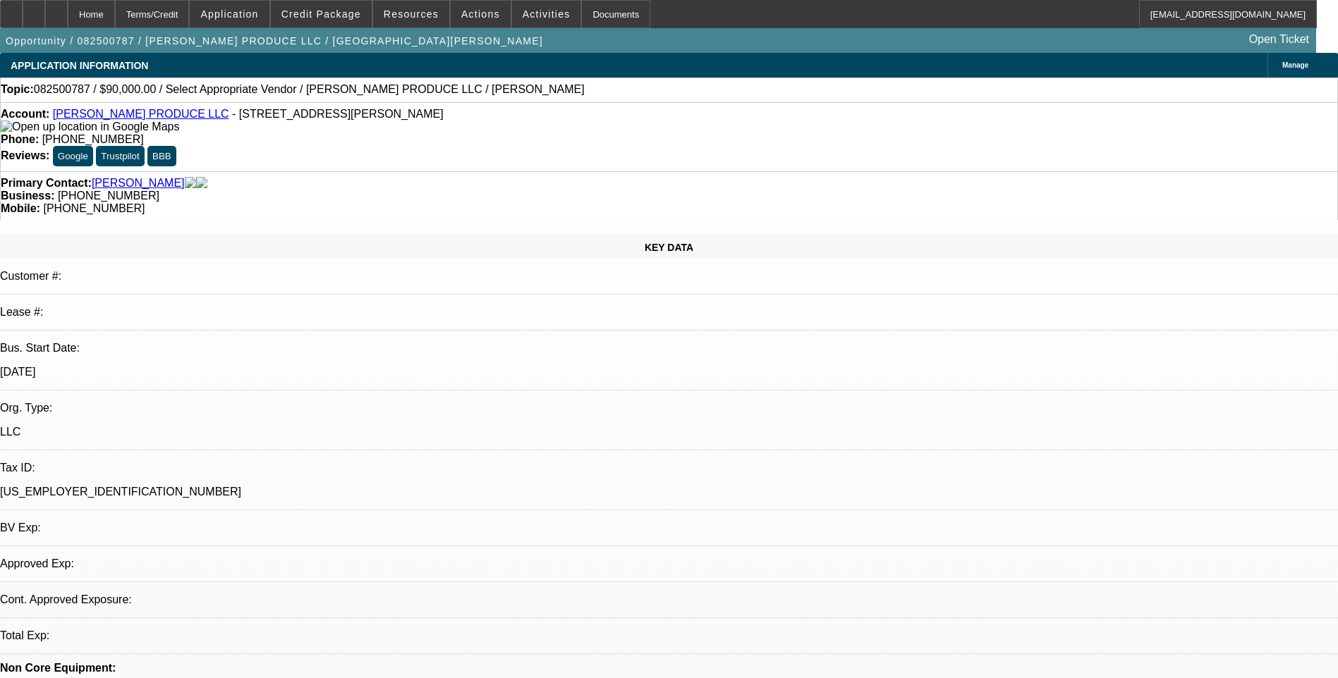
select select "0"
select select "2"
select select "0.1"
select select "1"
select select "2"
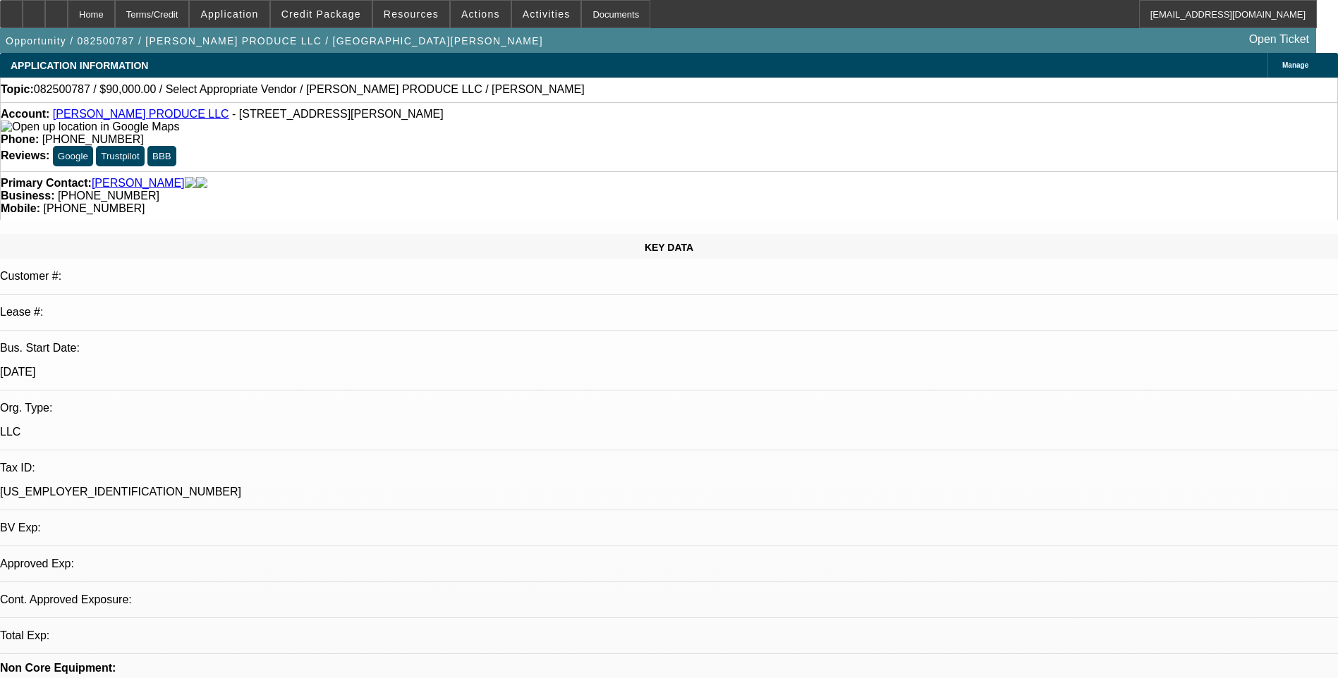
select select "4"
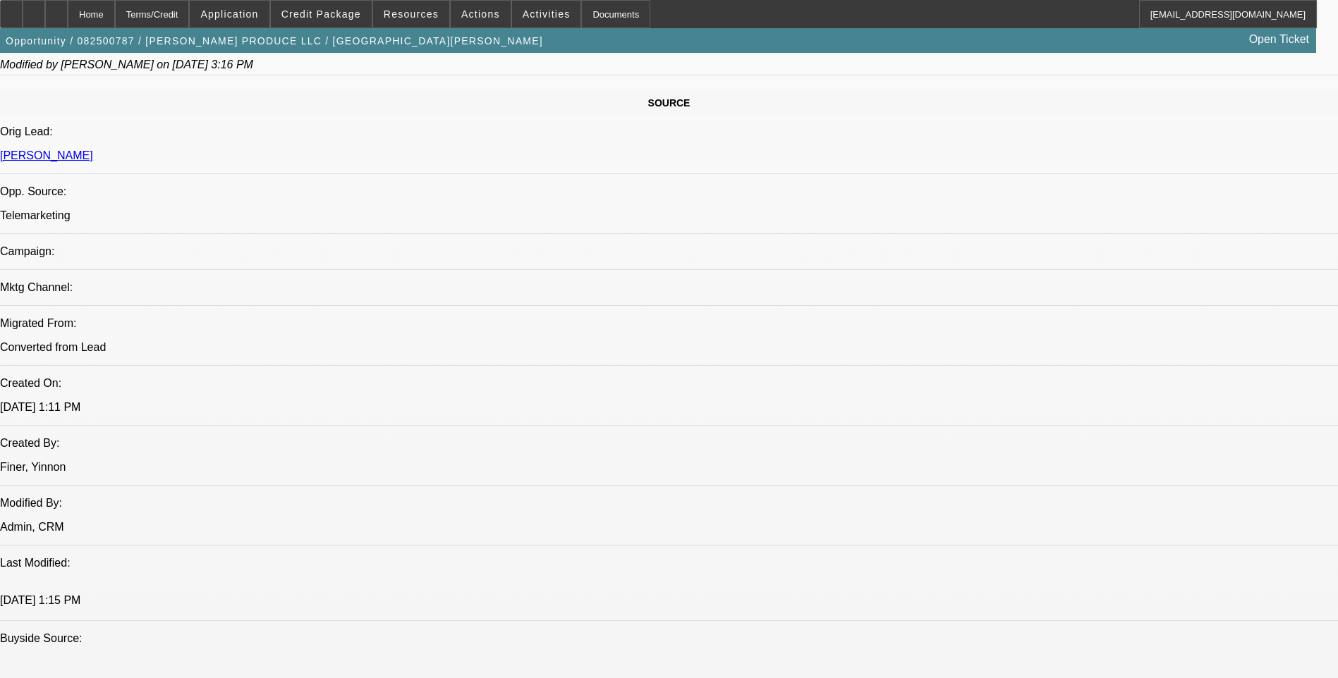
scroll to position [817, 0]
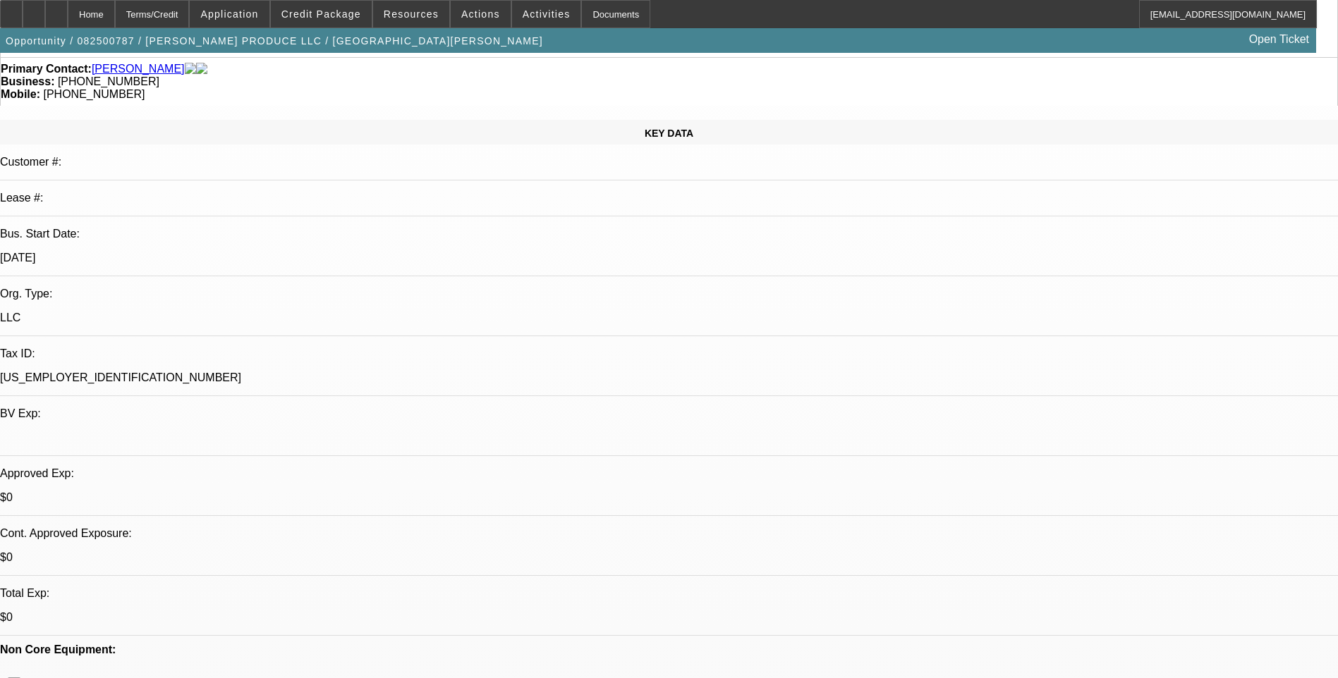
scroll to position [0, 0]
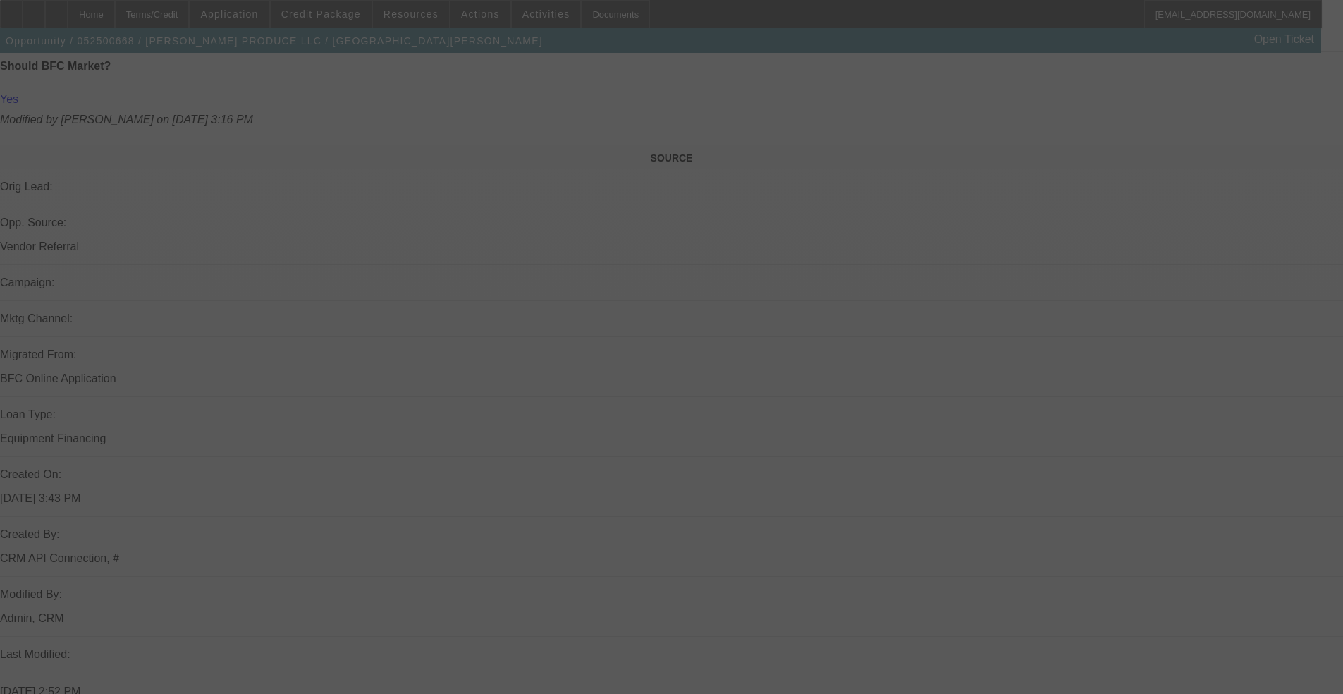
scroll to position [841, 0]
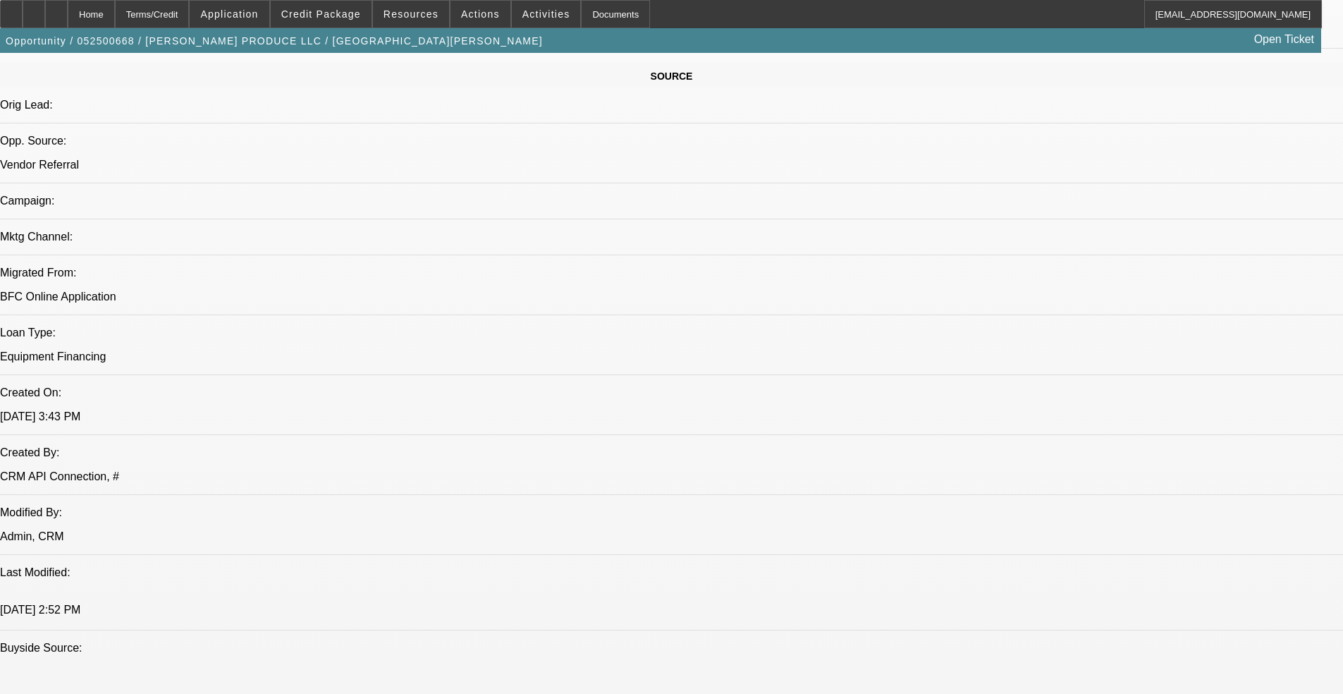
select select "0"
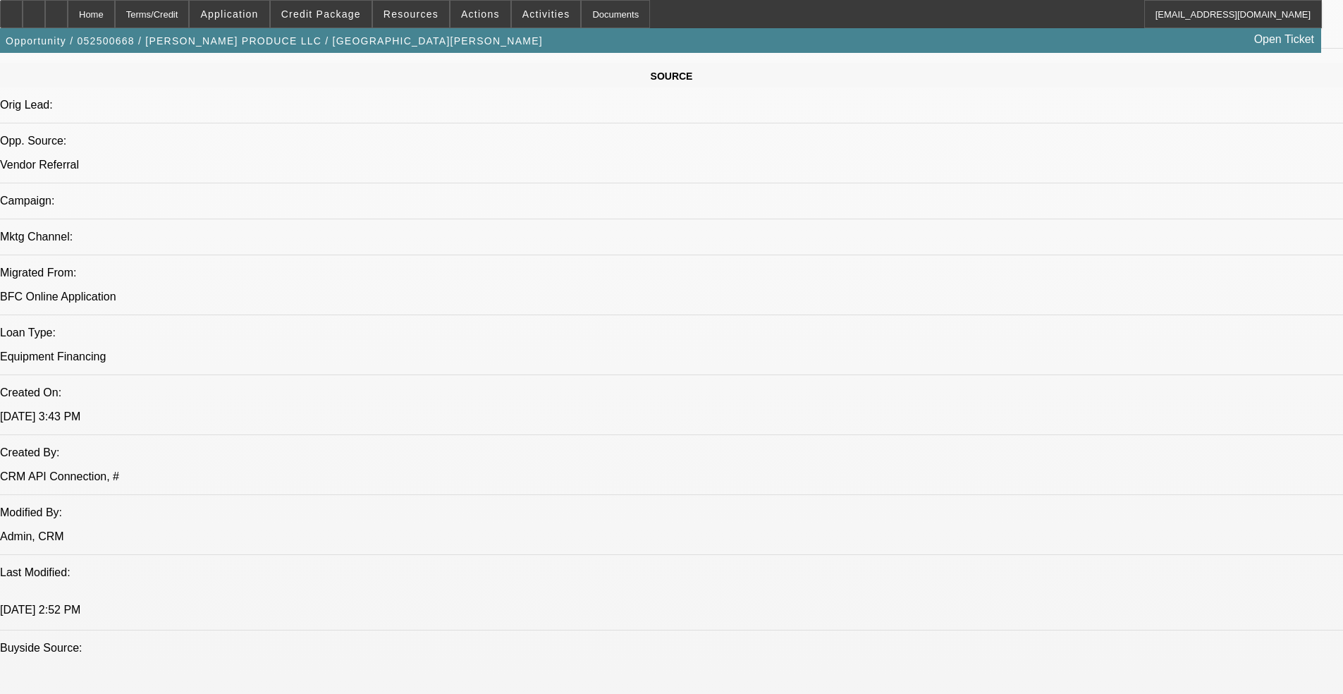
select select "0"
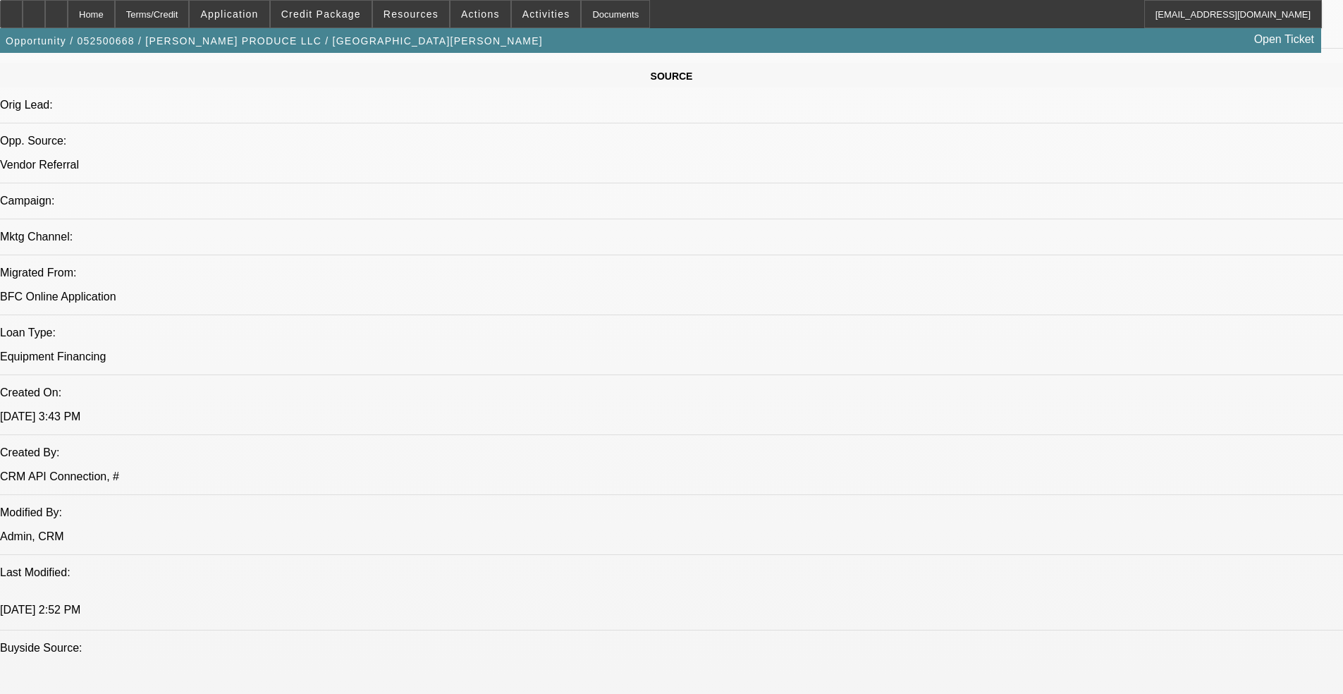
select select "0"
select select "1"
select select "6"
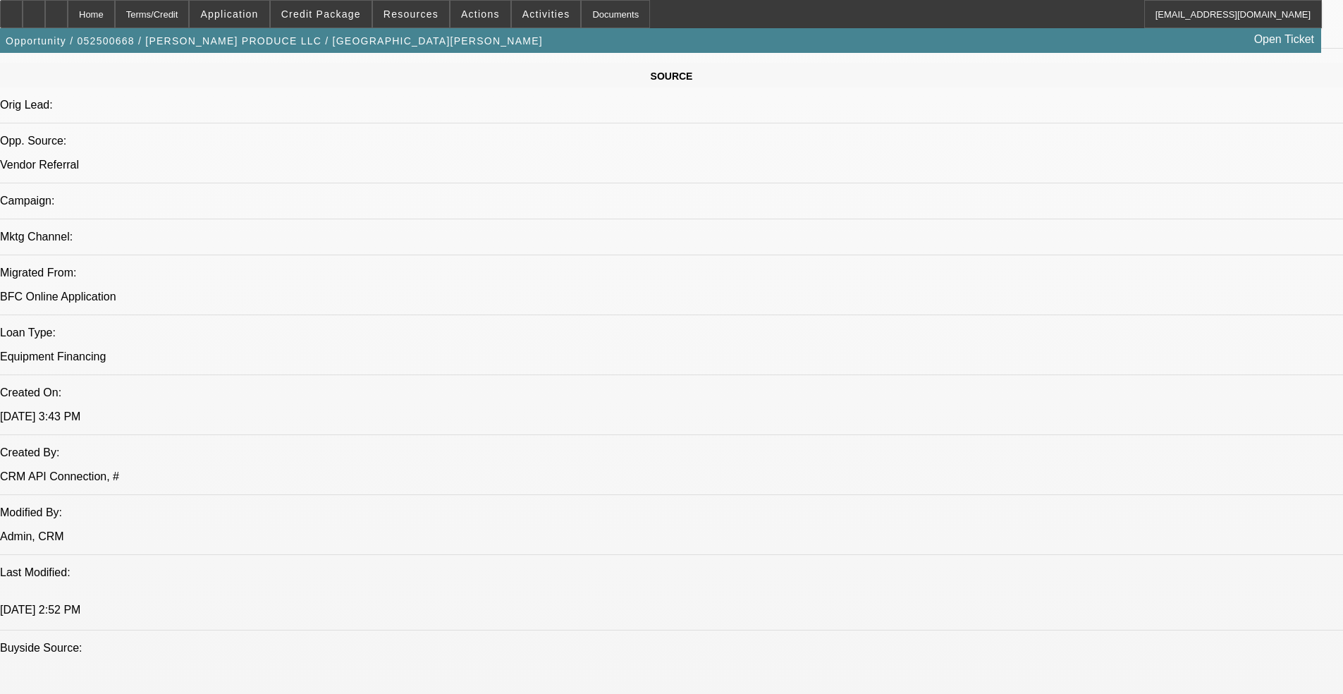
select select "1"
select select "6"
select select "1"
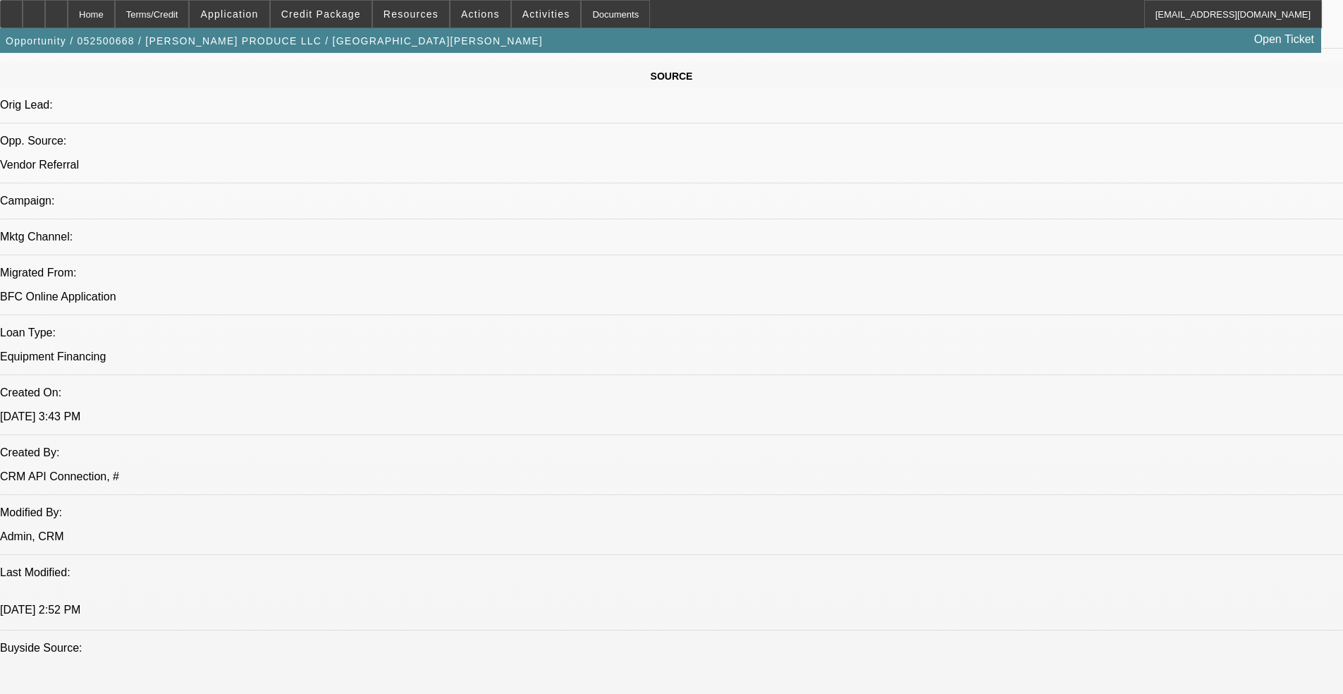
select select "6"
select select "1"
select select "6"
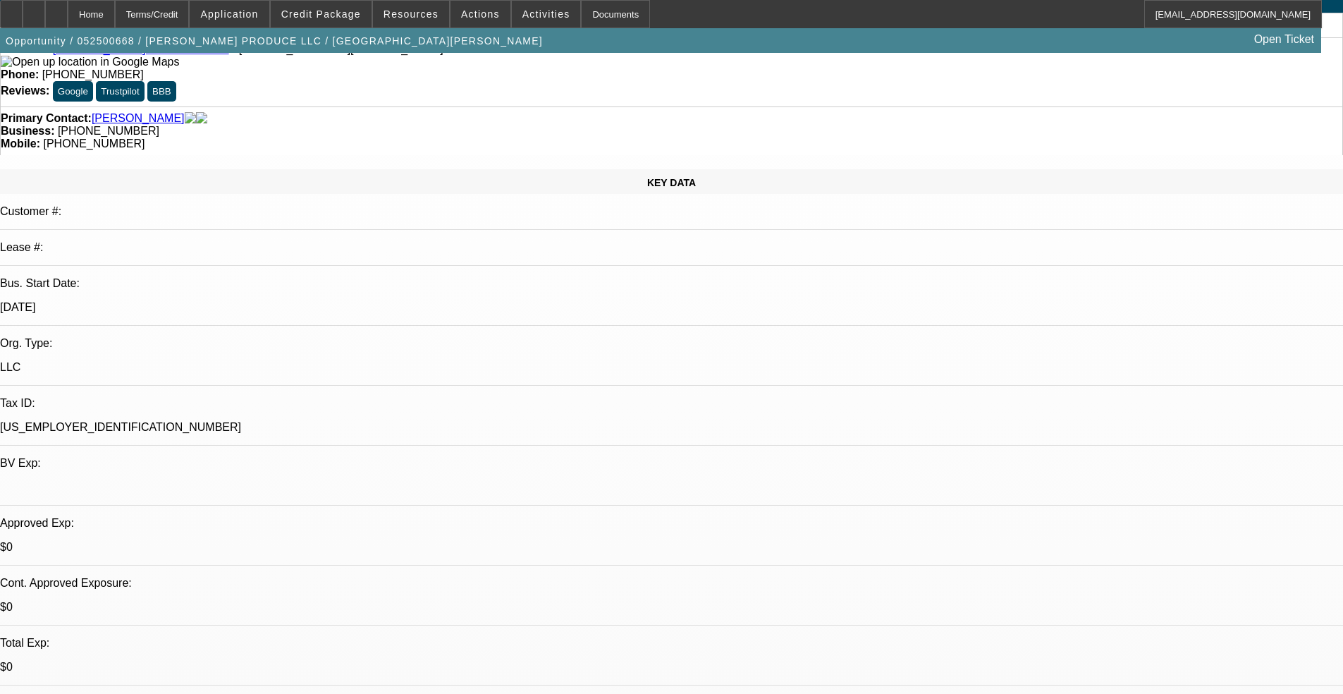
scroll to position [0, 0]
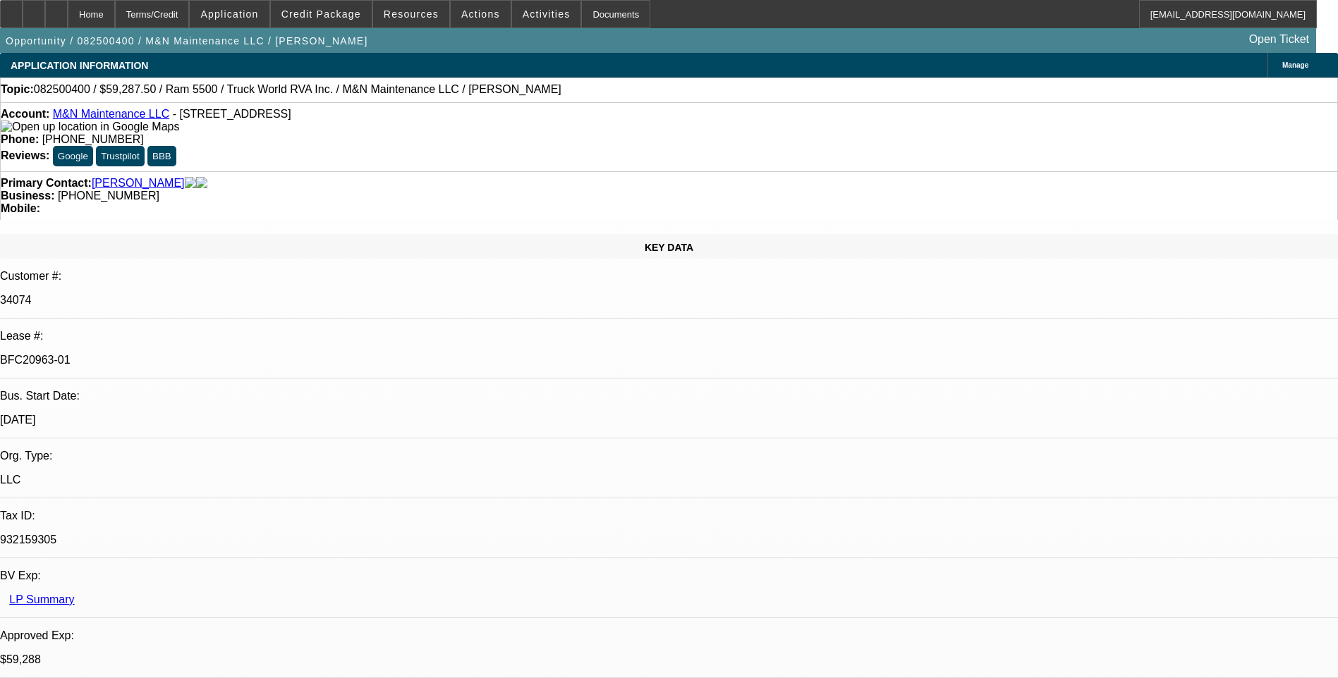
select select "0.1"
select select "0"
select select "0.1"
select select "0"
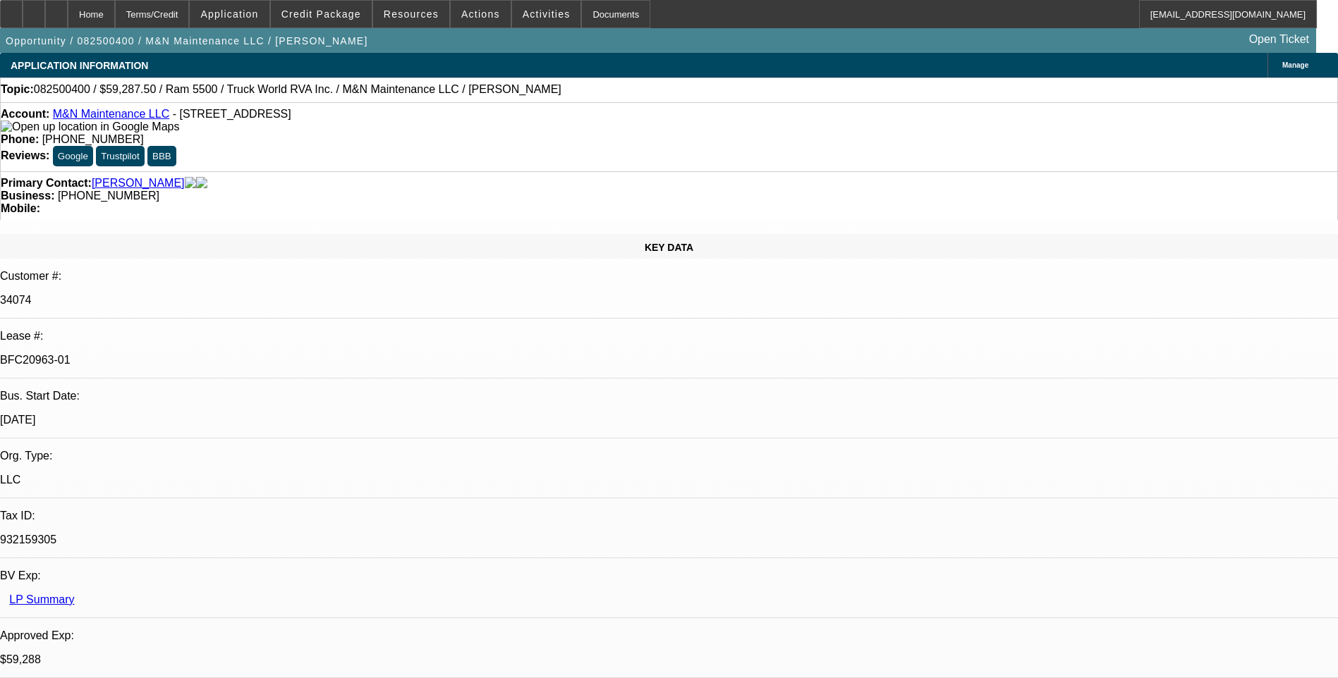
select select "0"
select select "0.1"
select select "0"
select select "1"
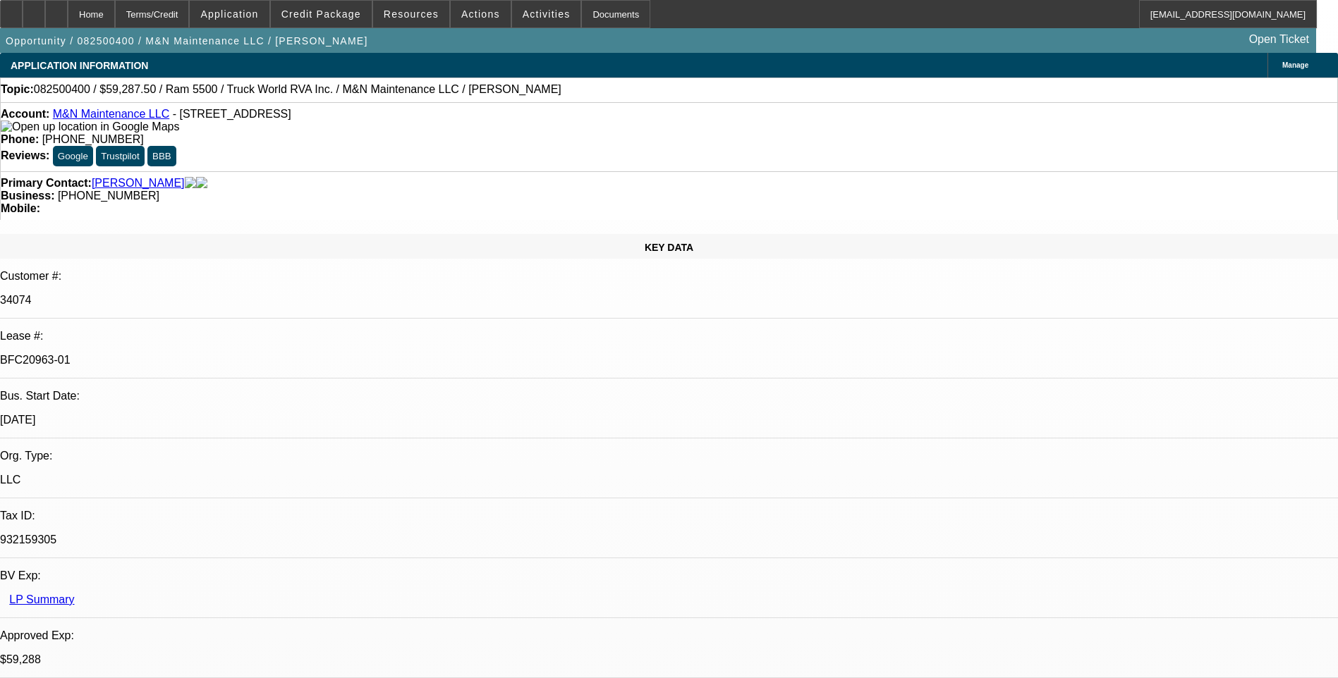
select select "1"
select select "6"
select select "1"
select select "6"
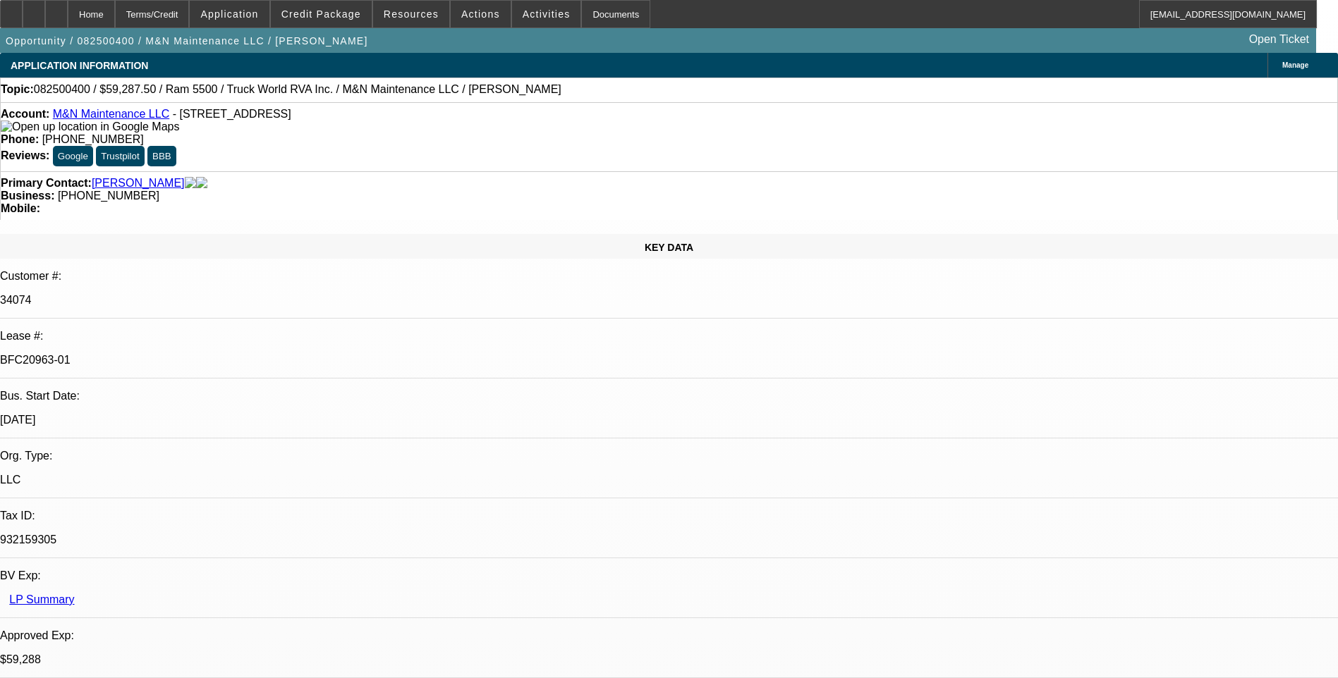
select select "1"
select select "6"
click at [11, 9] on icon at bounding box center [11, 9] width 0 height 0
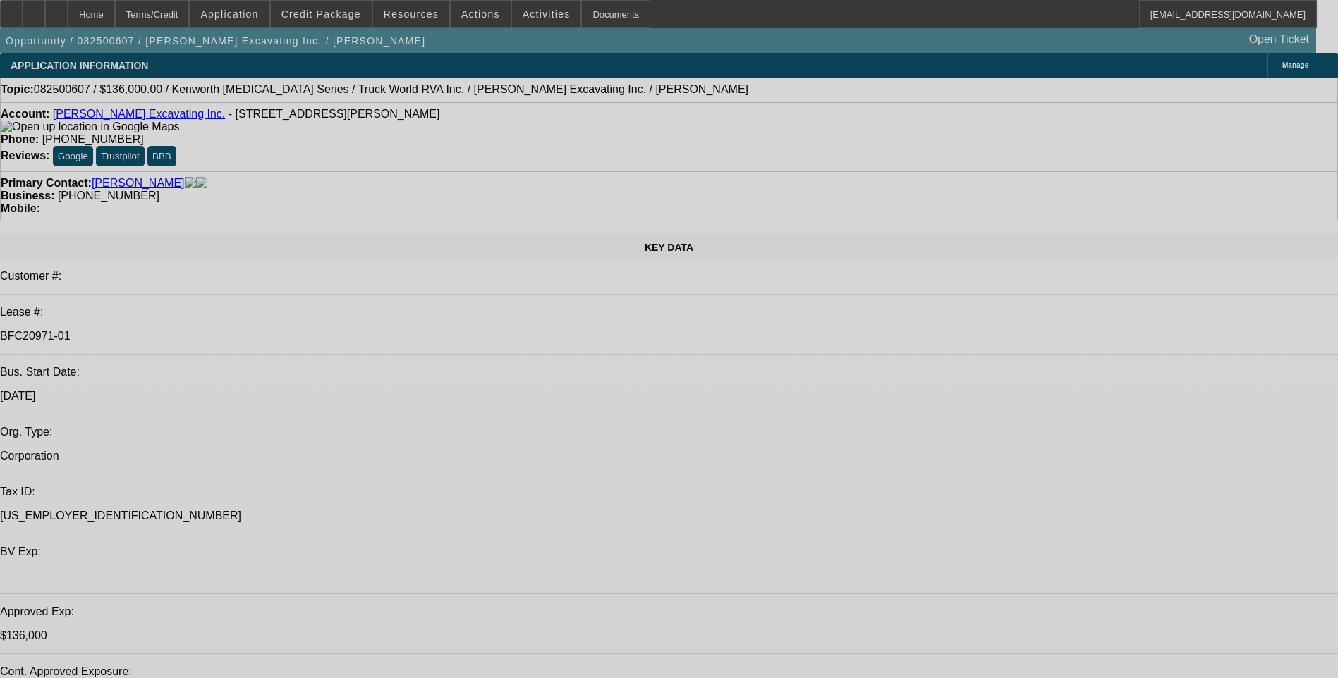
select select "0"
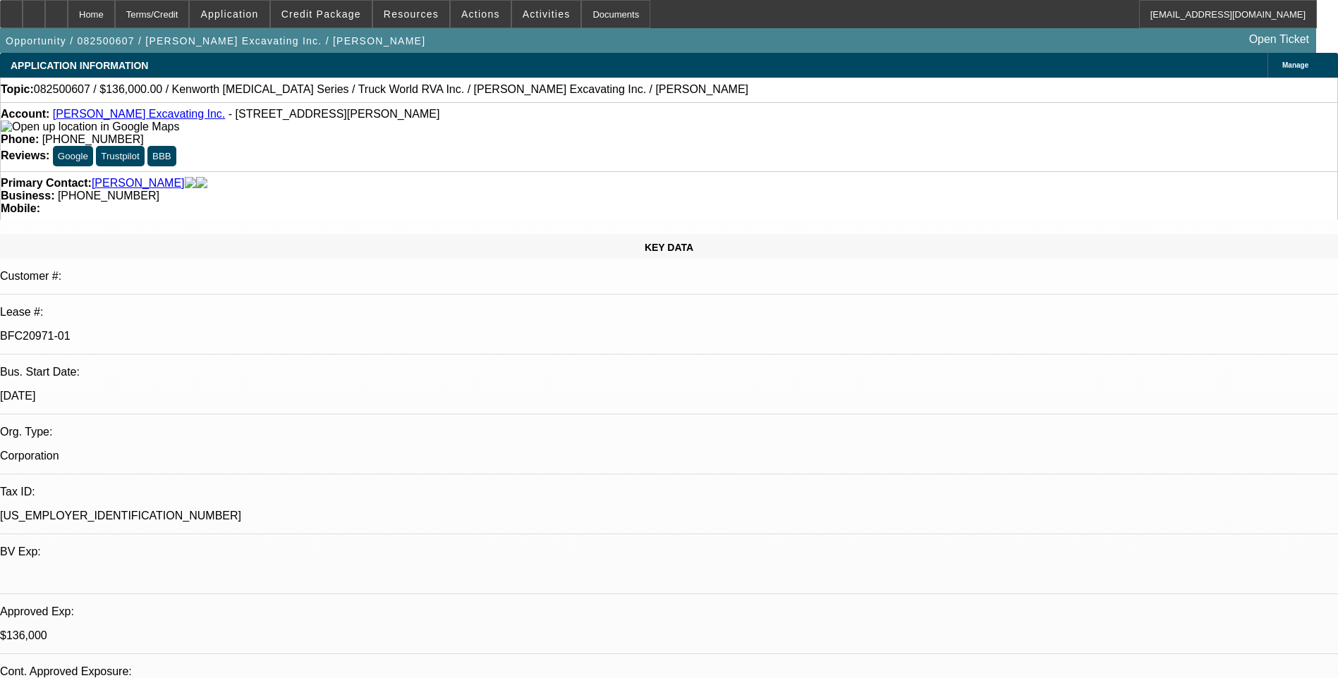
select select "0"
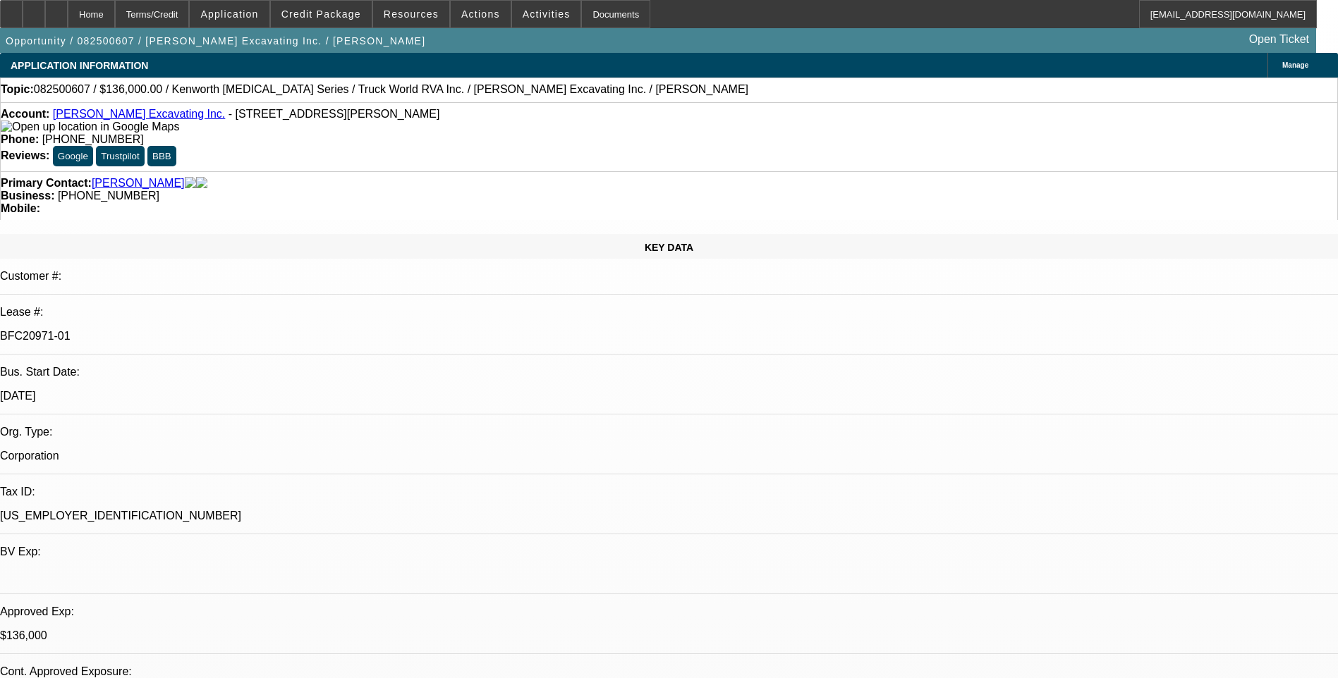
select select "0"
select select "1"
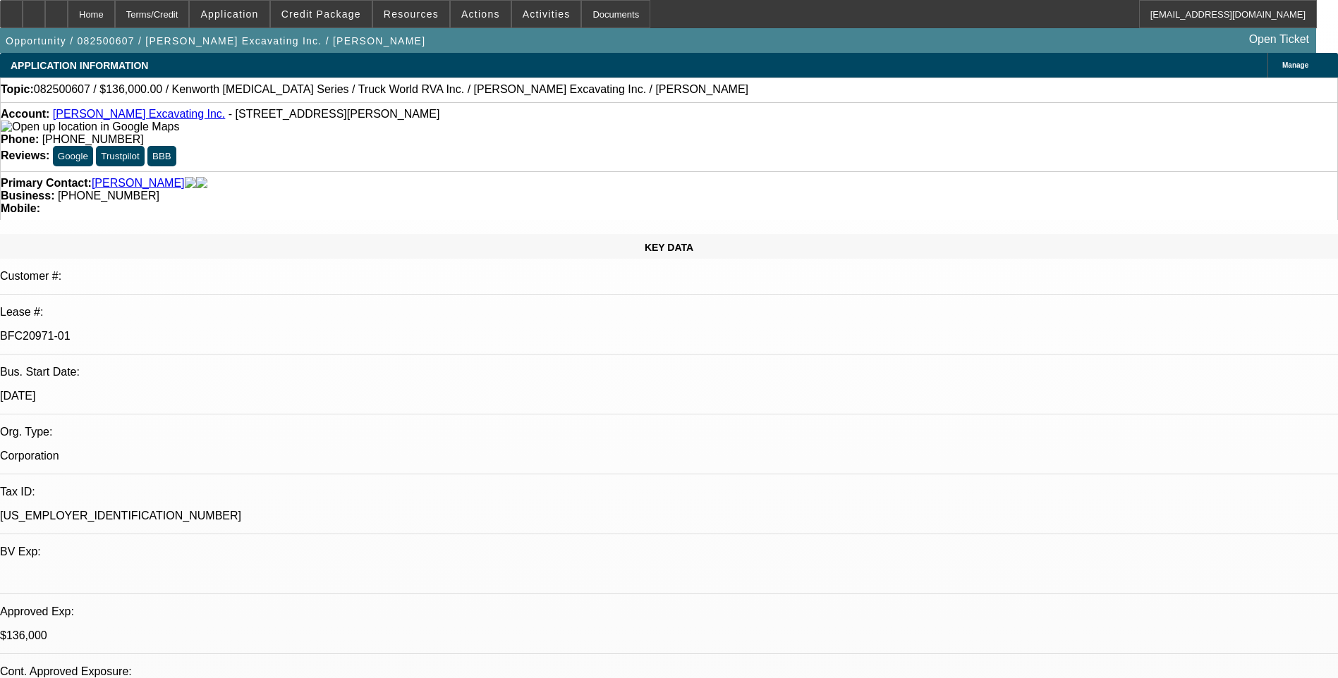
select select "6"
select select "1"
select select "6"
select select "1"
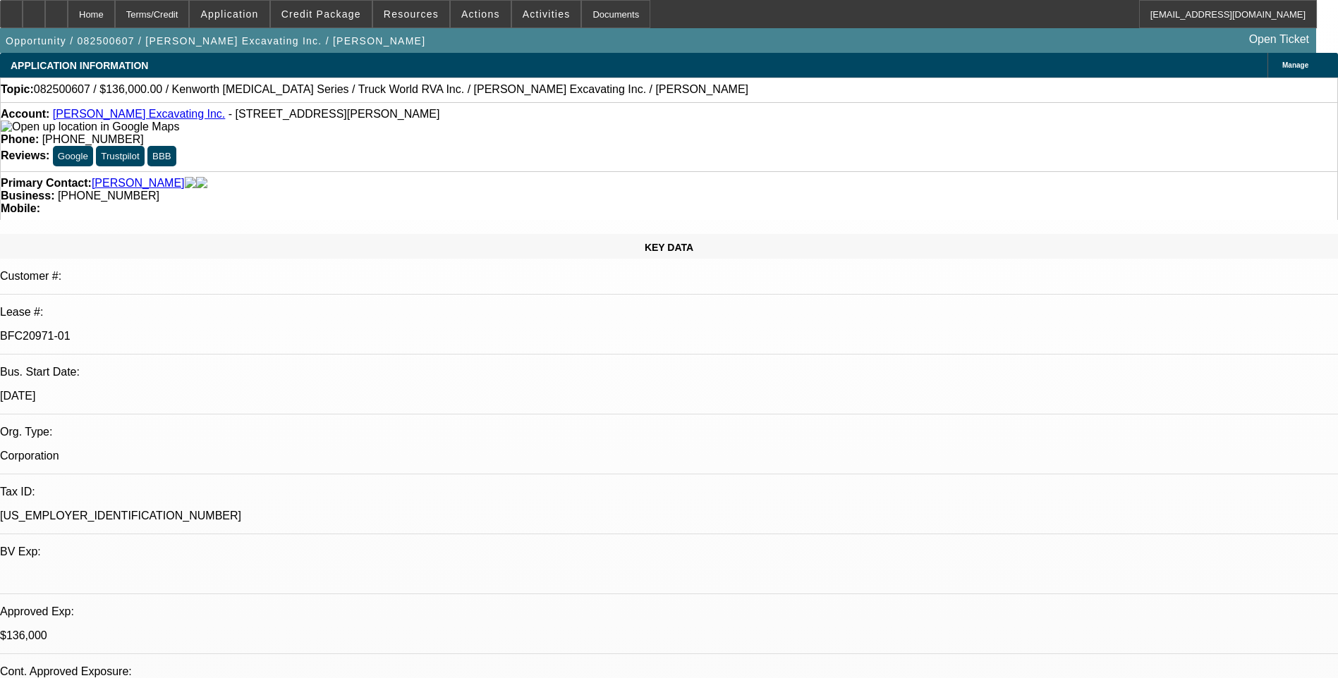
select select "1"
select select "6"
click at [877, 96] on div "Topic: 082500607 / $136,000.00 / Kenworth T3 Series / Truck World RVA Inc. / Ro…" at bounding box center [669, 89] width 1336 height 13
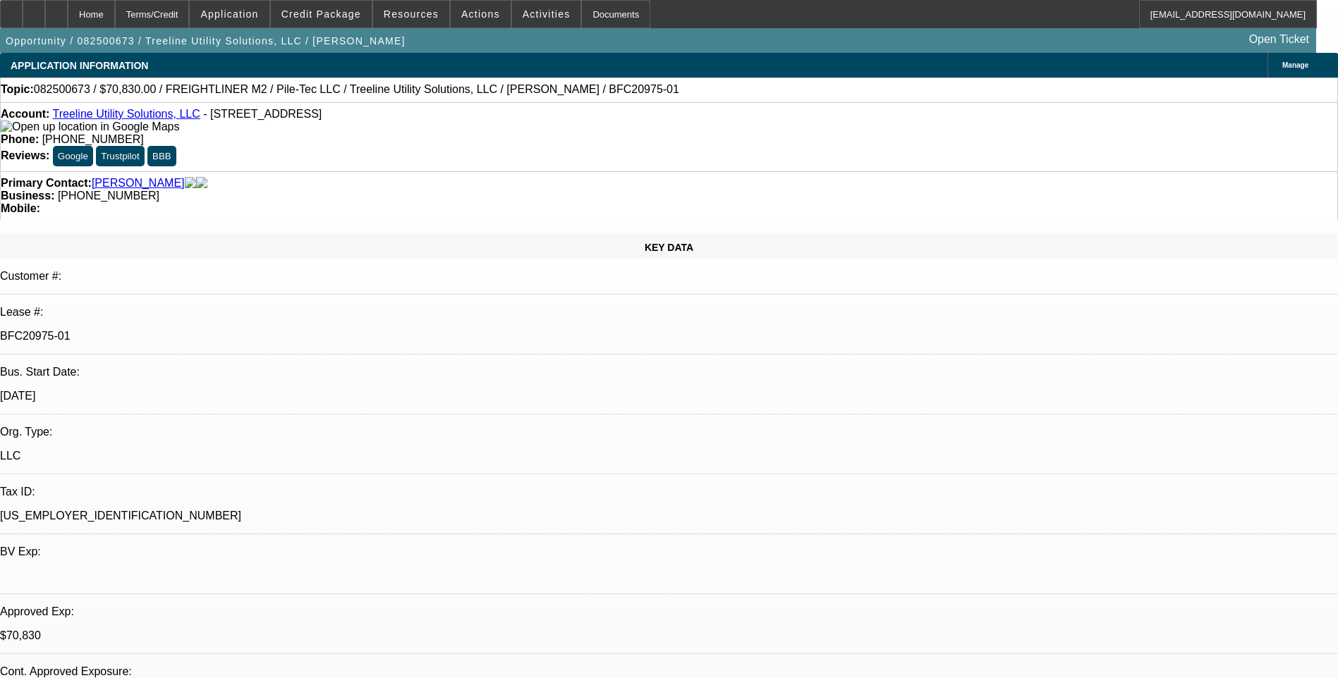
select select "0"
select select "2"
select select "0"
select select "2"
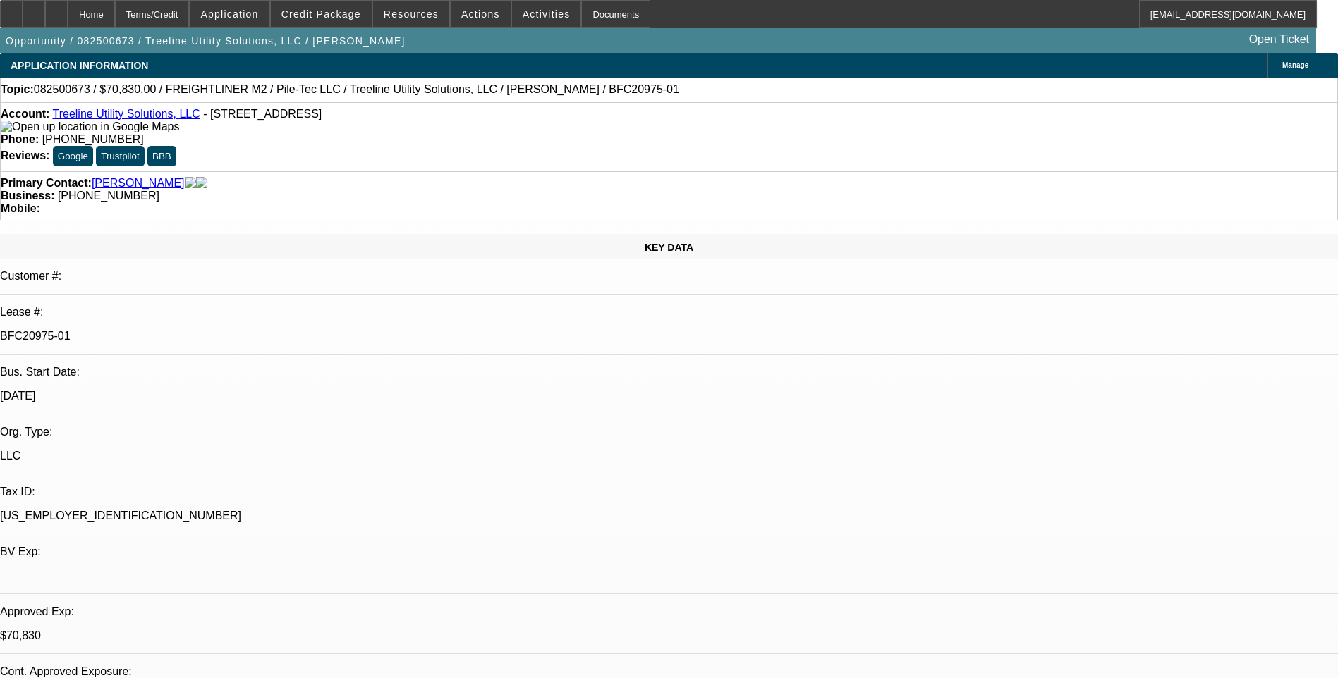
select select "0"
select select "2"
select select "0"
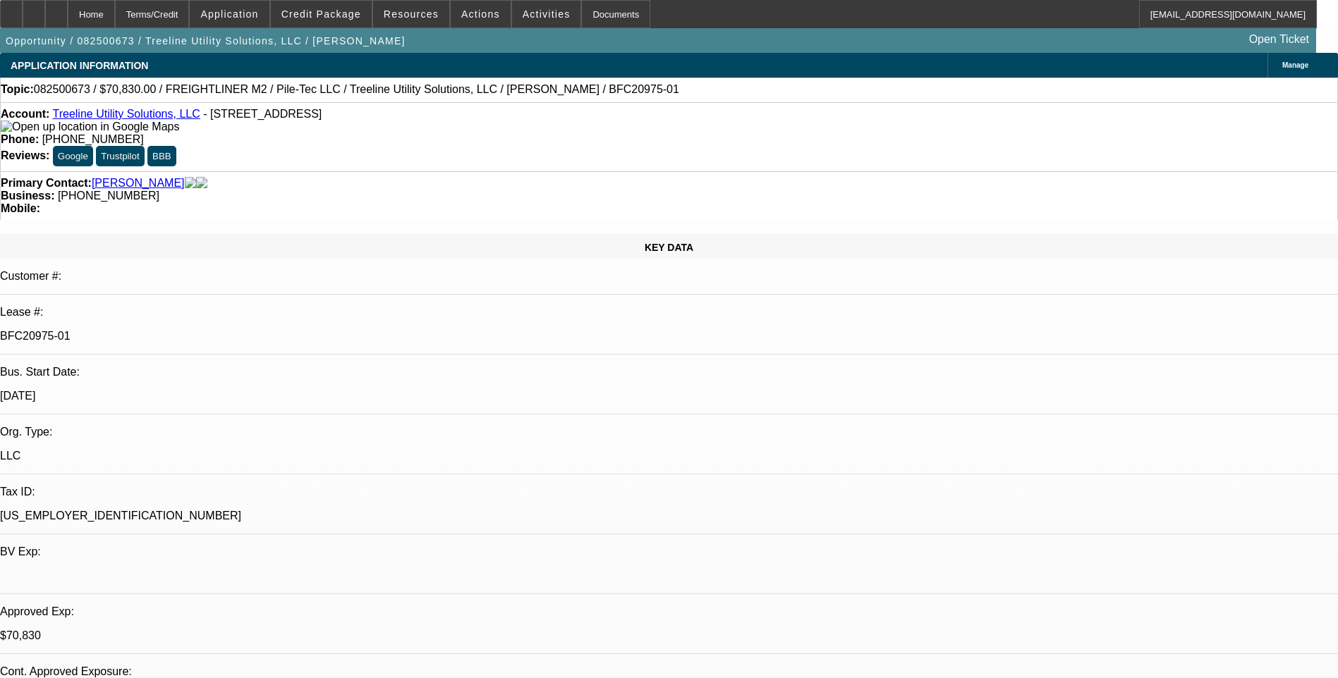
select select "2"
select select "0"
select select "1"
select select "2"
select select "6"
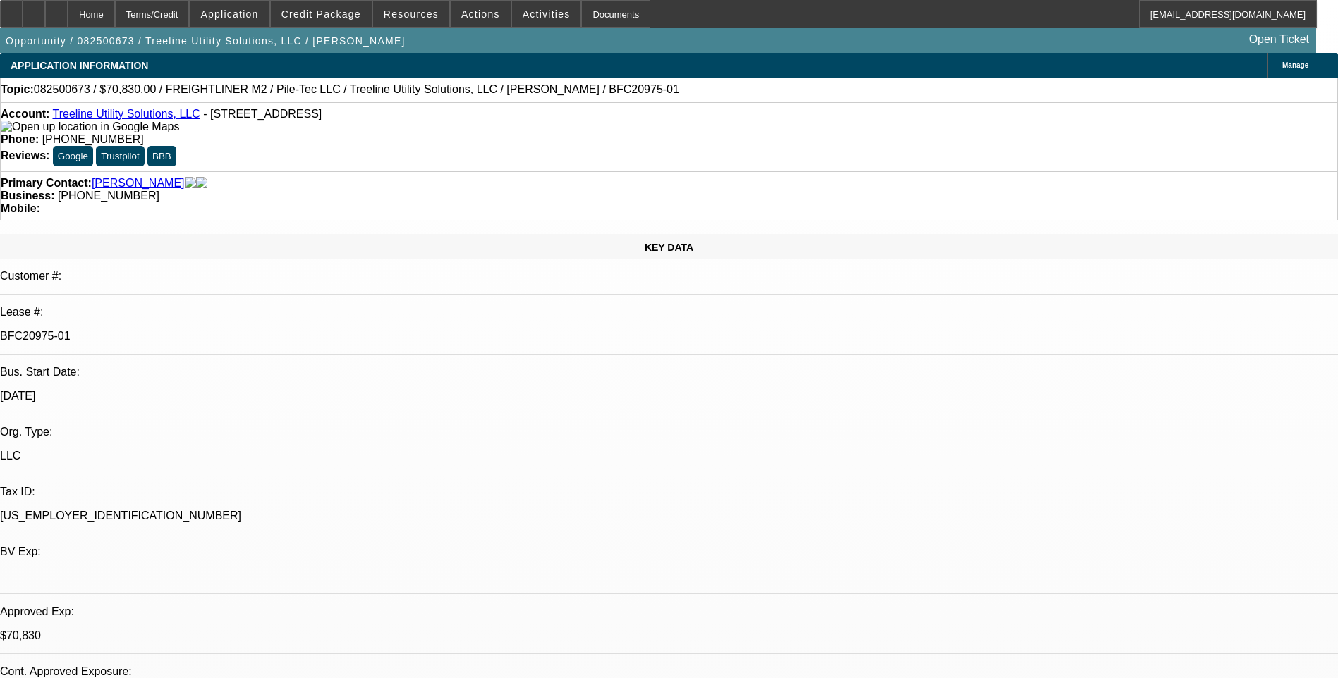
select select "1"
select select "2"
select select "6"
select select "1"
select select "2"
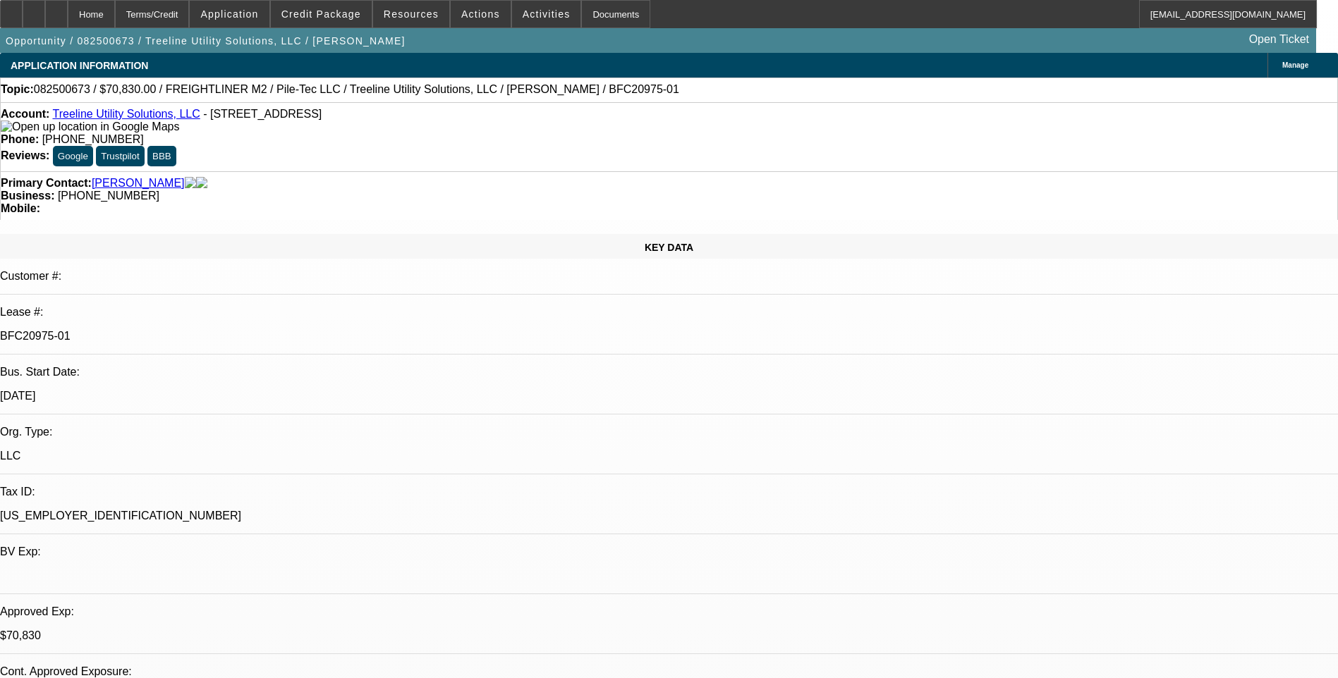
select select "6"
select select "1"
select select "2"
select select "6"
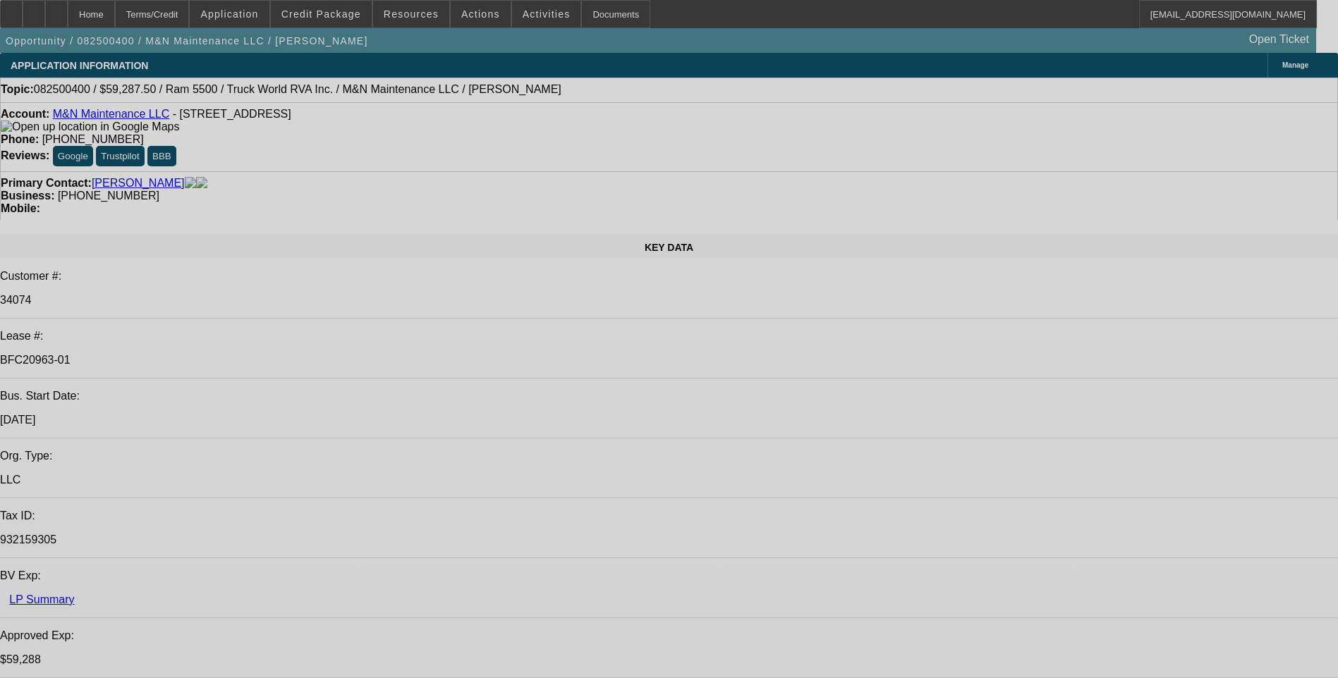
select select "0.1"
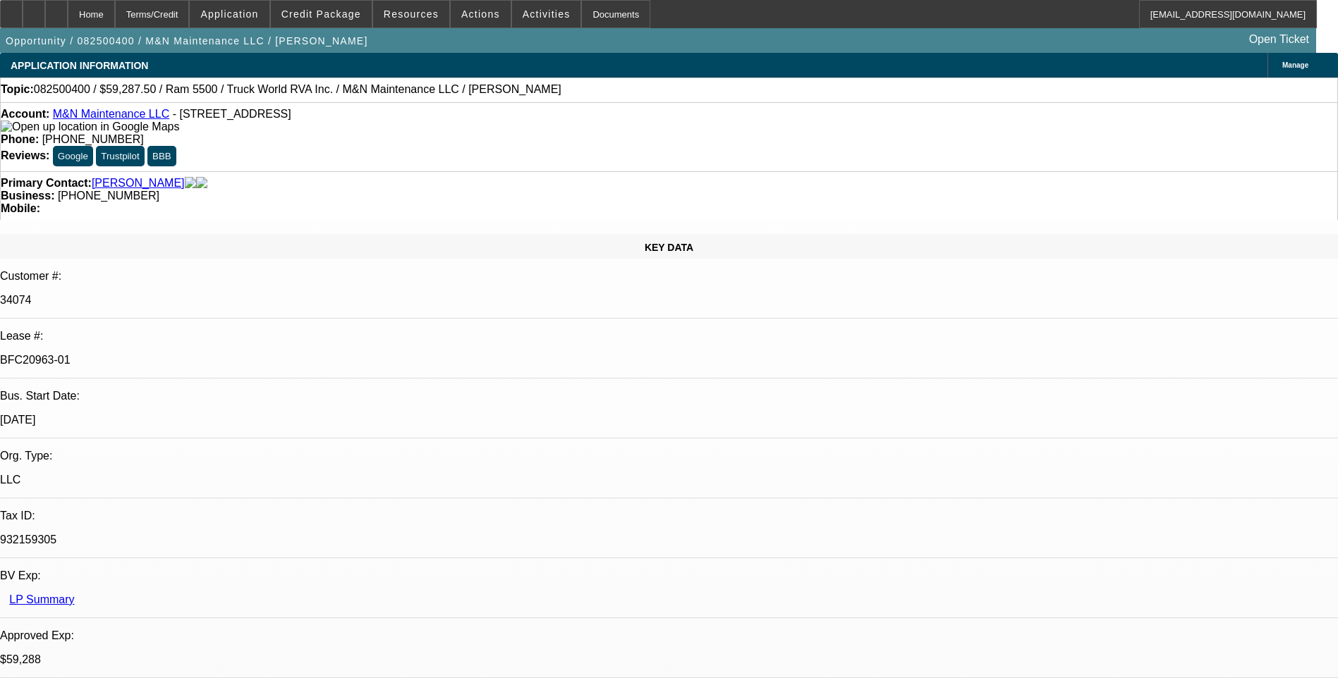
select select "0"
select select "0.1"
select select "0"
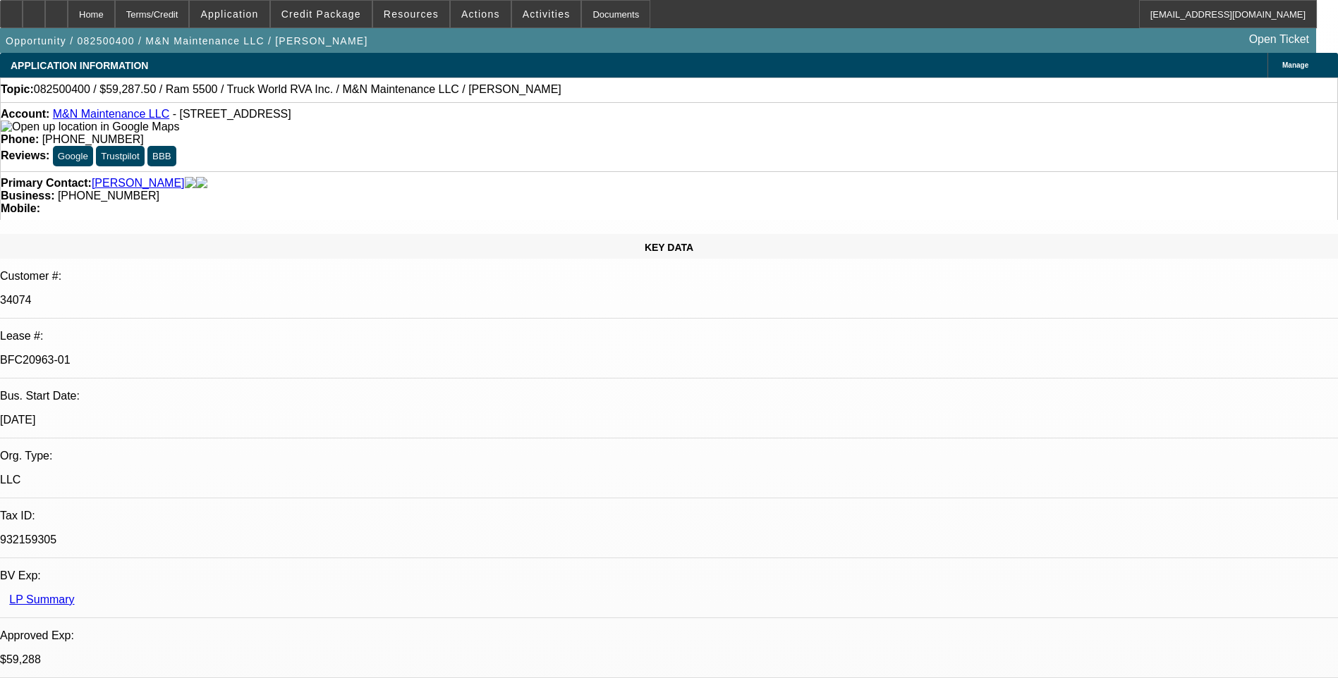
select select "0.1"
select select "0"
select select "1"
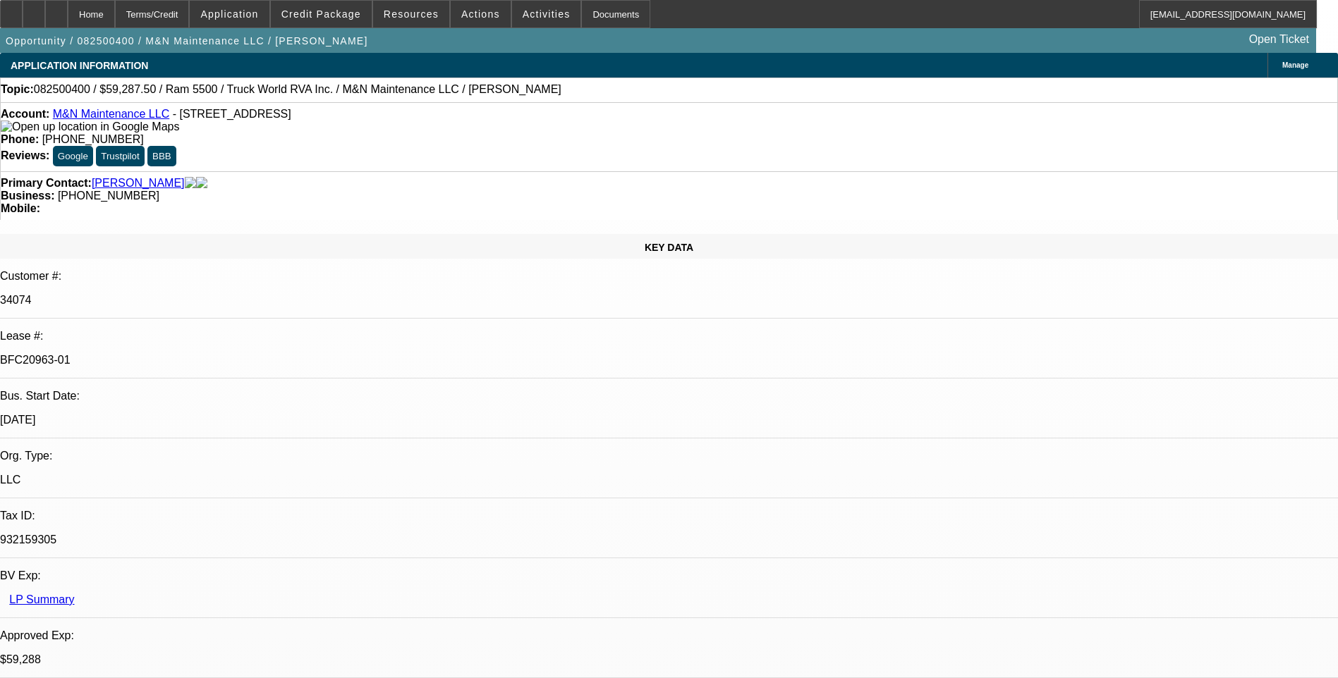
select select "6"
select select "1"
select select "6"
select select "1"
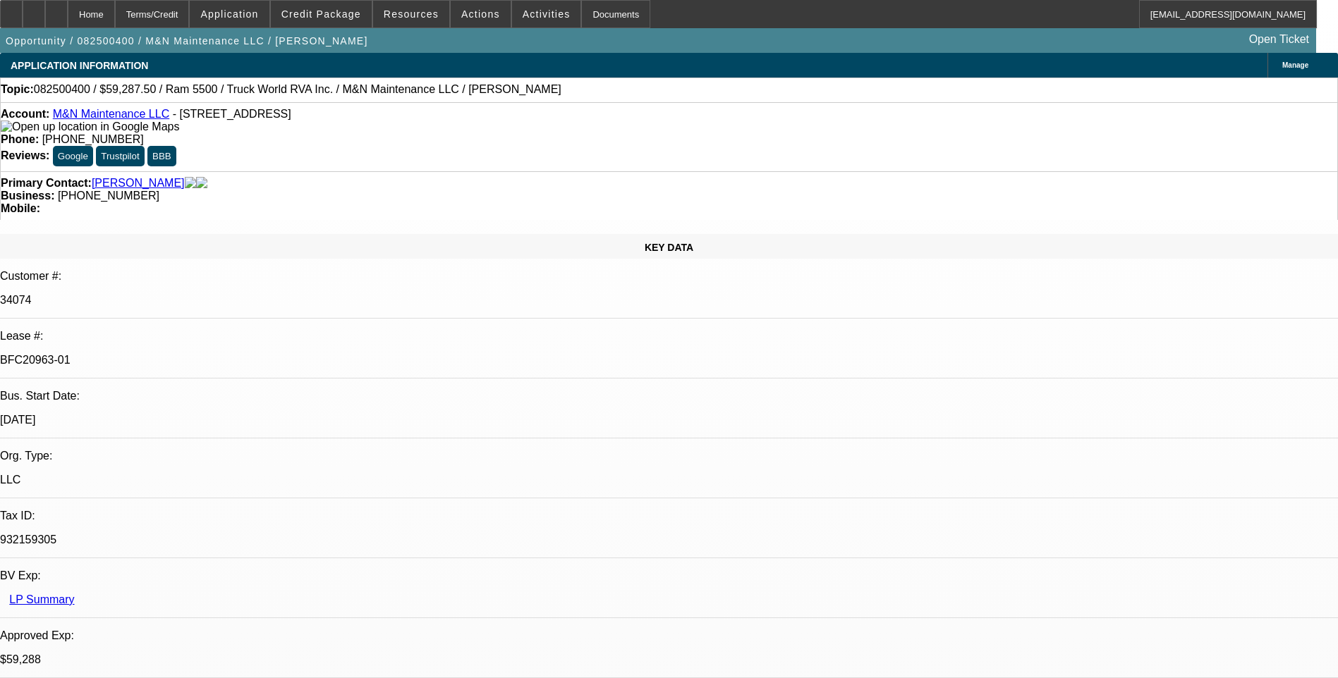
select select "1"
select select "6"
click at [11, 9] on icon at bounding box center [11, 9] width 0 height 0
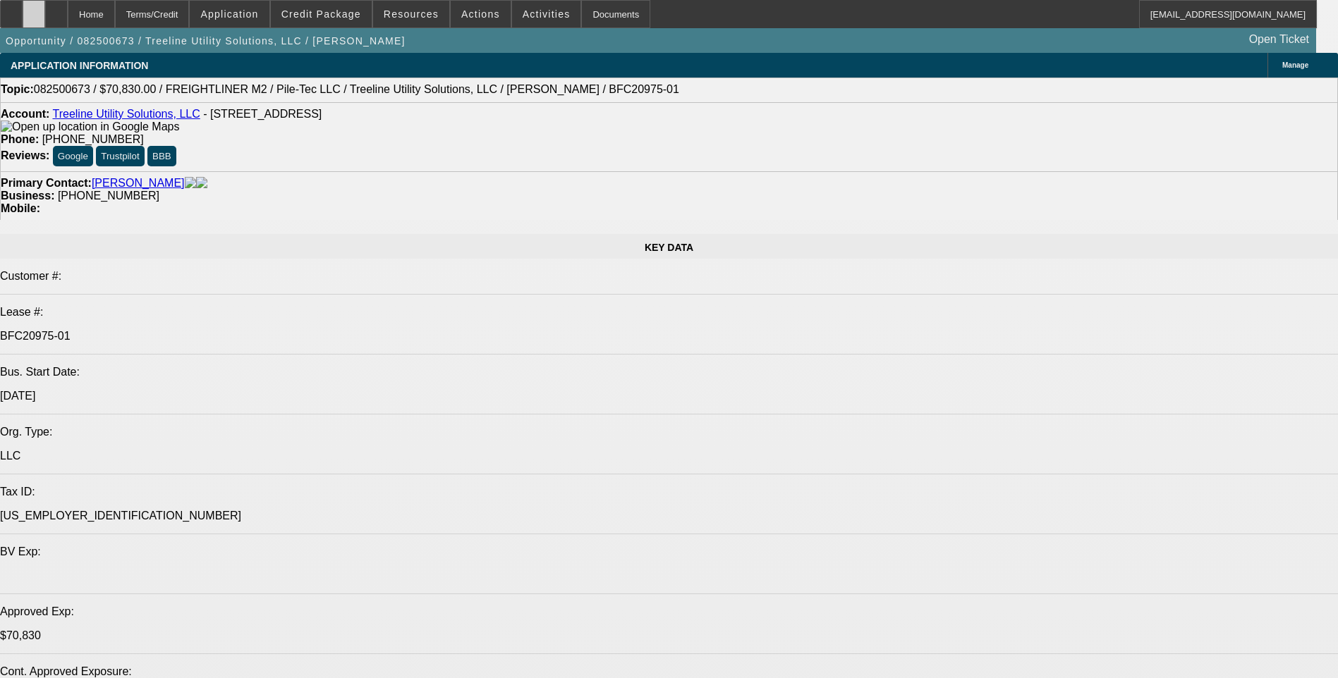
select select "0"
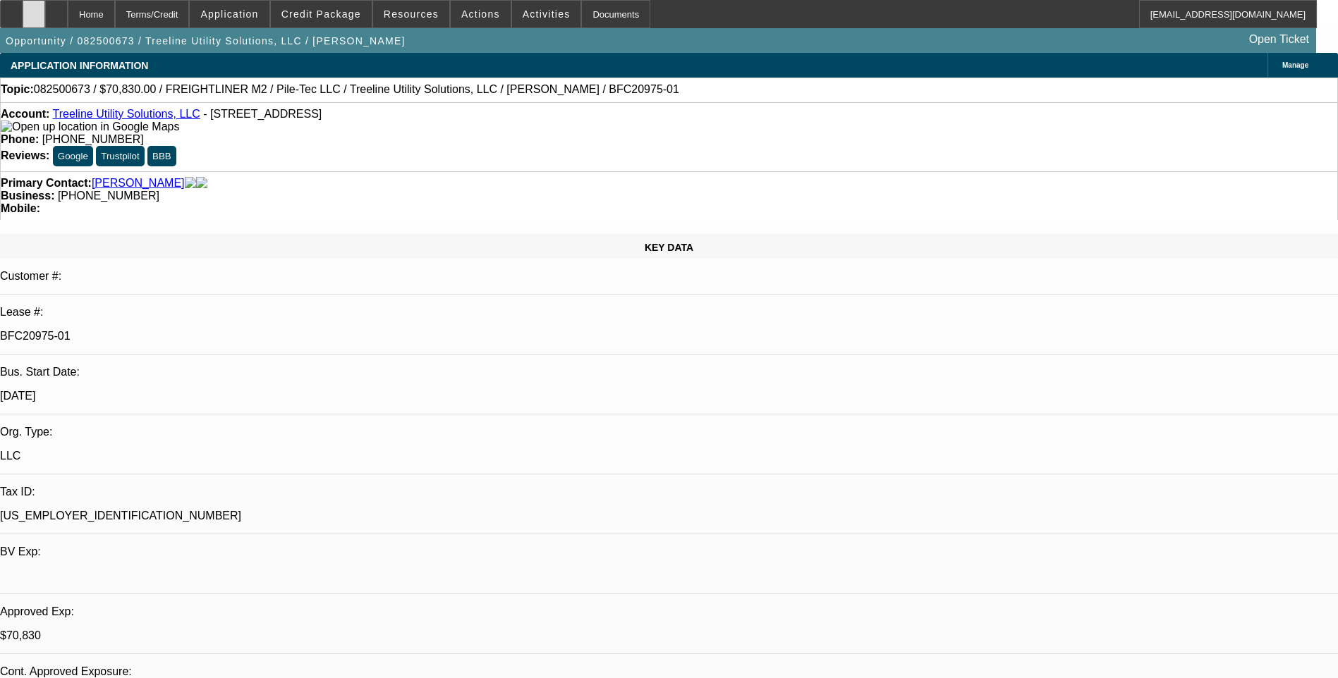
select select "2"
select select "0"
select select "2"
select select "0"
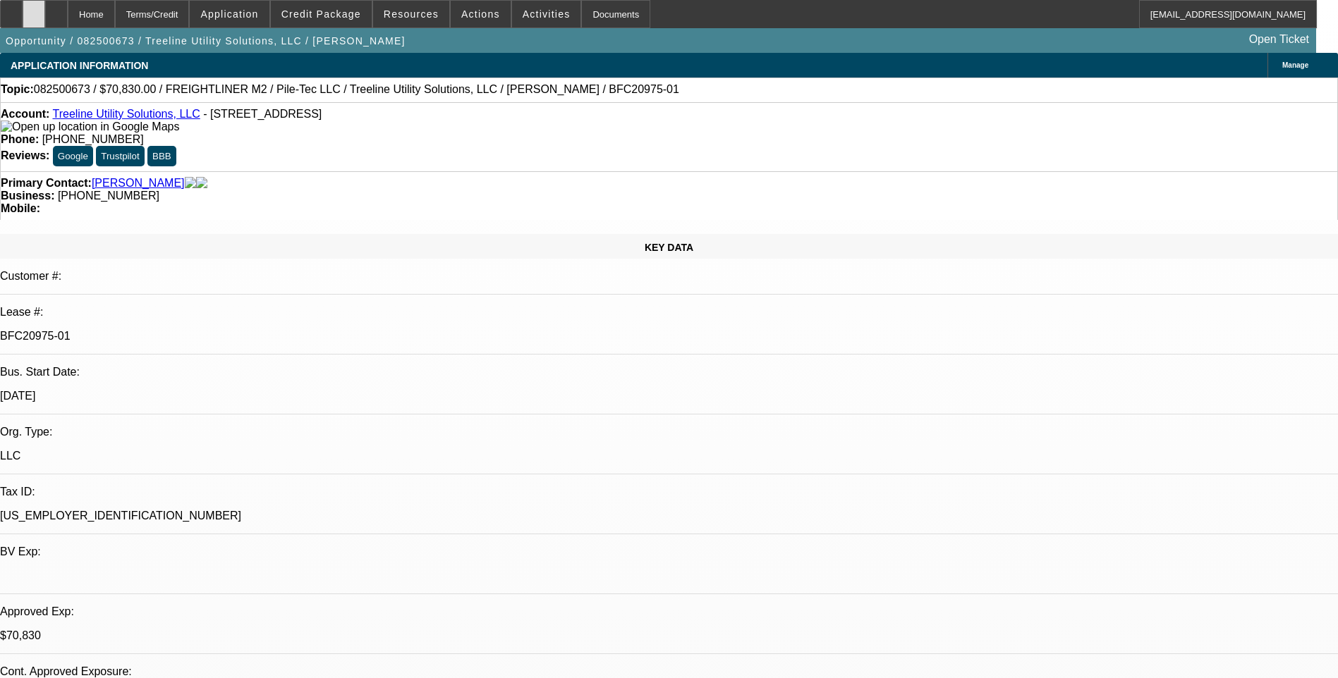
select select "0"
select select "2"
select select "0"
select select "2"
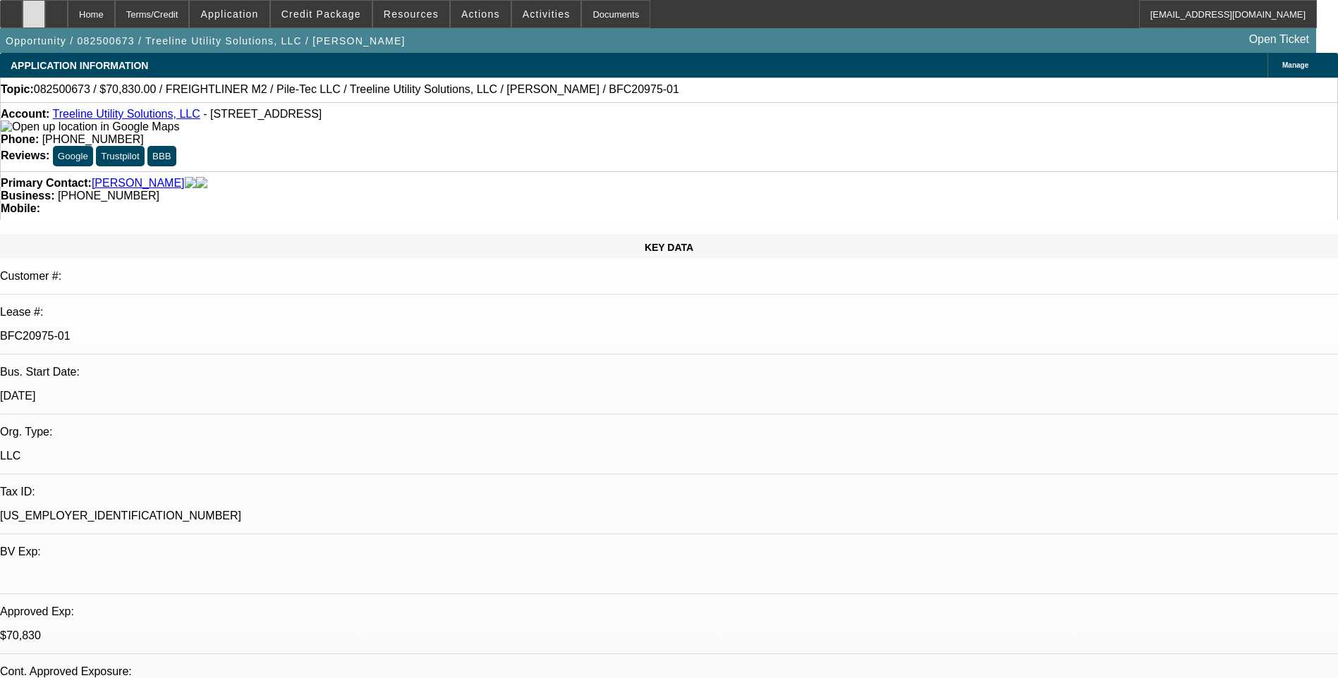
select select "0"
select select "1"
select select "2"
select select "6"
select select "1"
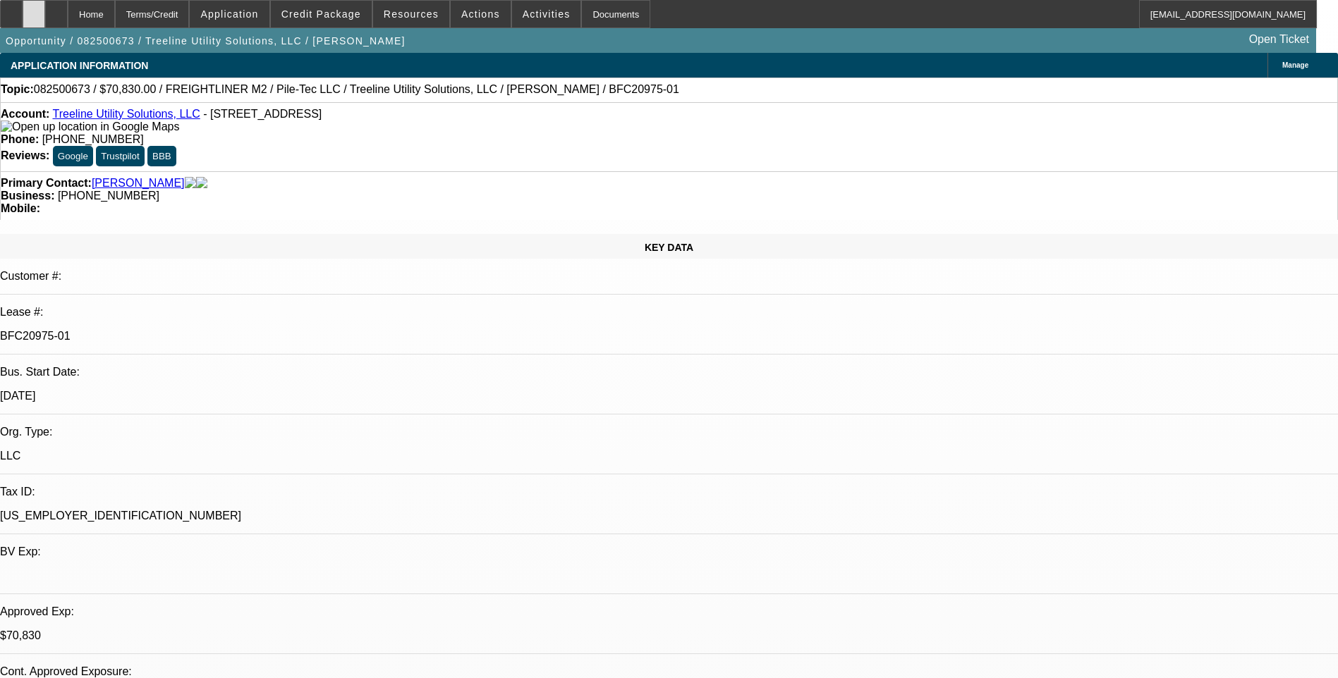
select select "2"
select select "6"
select select "1"
select select "2"
select select "6"
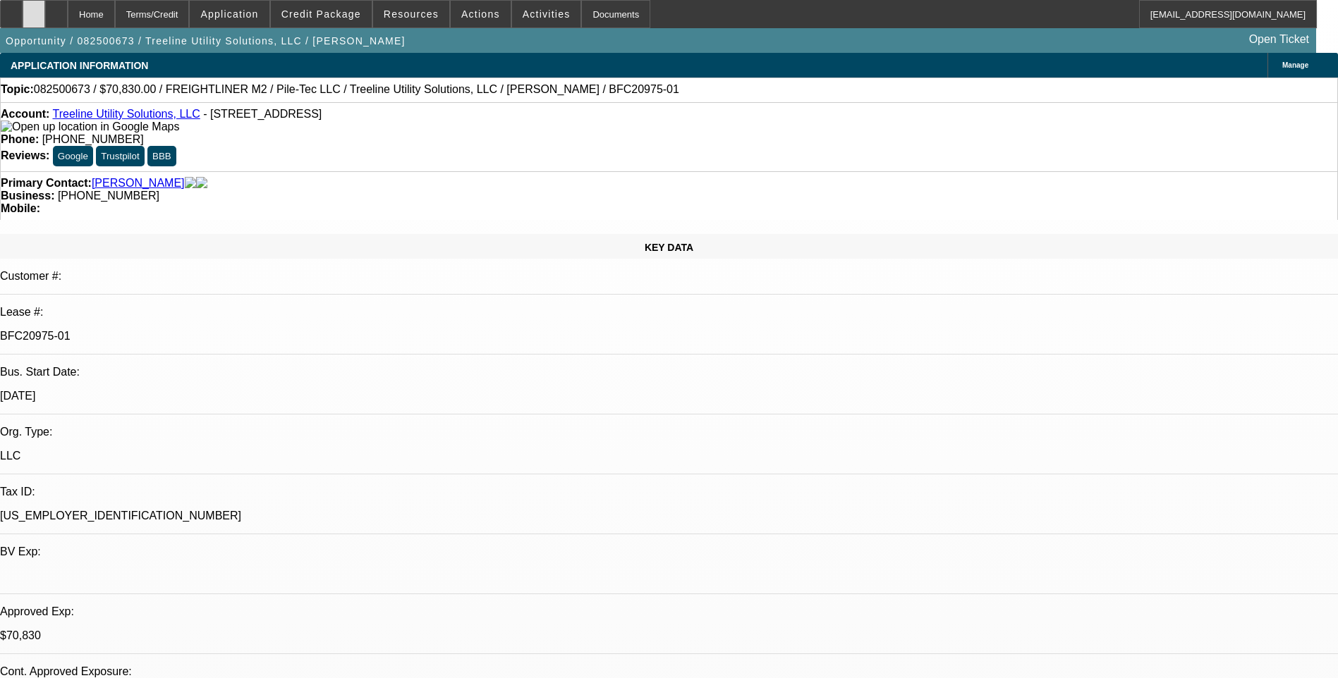
select select "1"
select select "2"
select select "6"
click at [34, 9] on icon at bounding box center [34, 9] width 0 height 0
drag, startPoint x: 83, startPoint y: 18, endPoint x: 102, endPoint y: 20, distance: 19.2
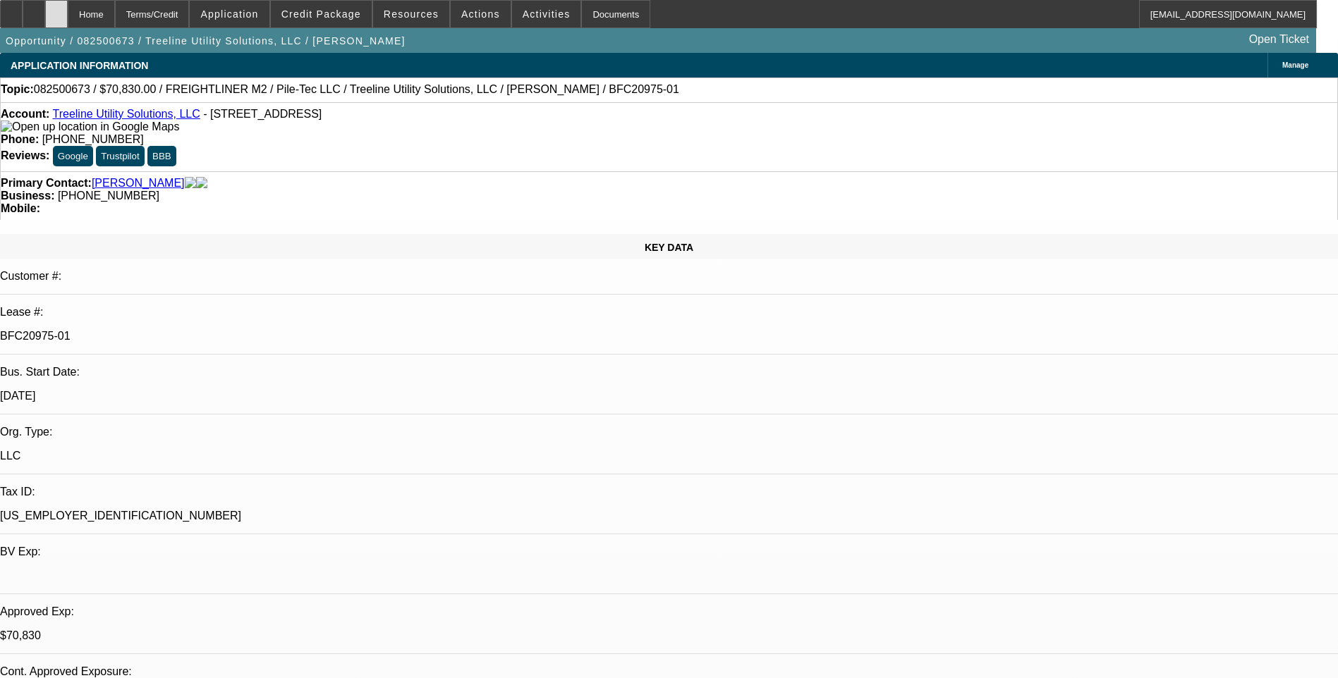
click at [68, 18] on div at bounding box center [56, 14] width 23 height 28
select select "0"
select select "2"
select select "0"
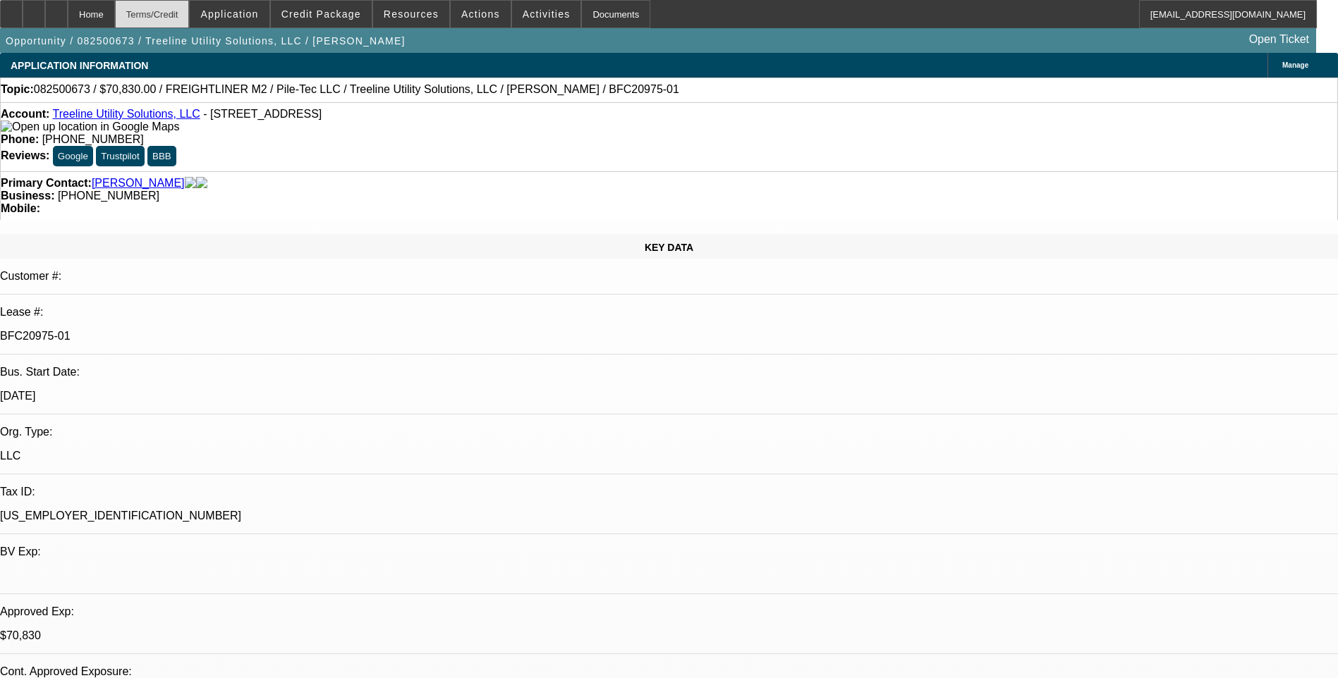
select select "2"
select select "0"
select select "2"
select select "0"
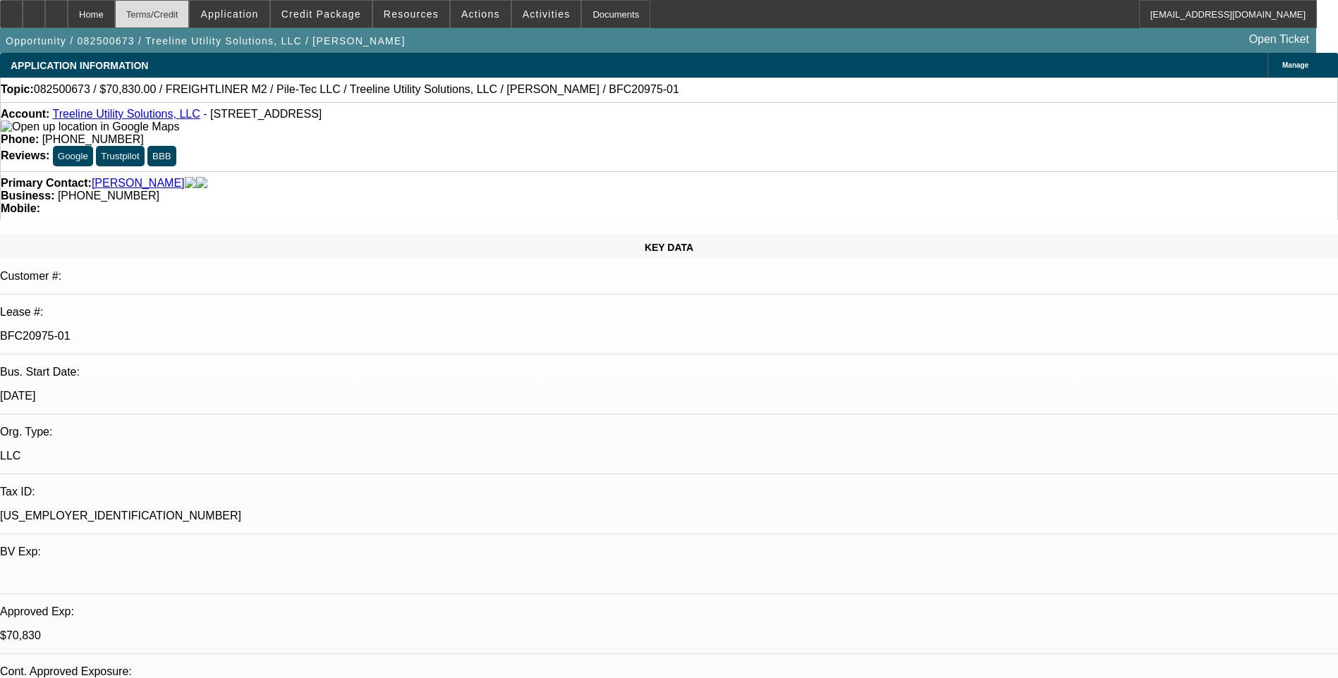
select select "0"
select select "2"
select select "0"
select select "1"
select select "2"
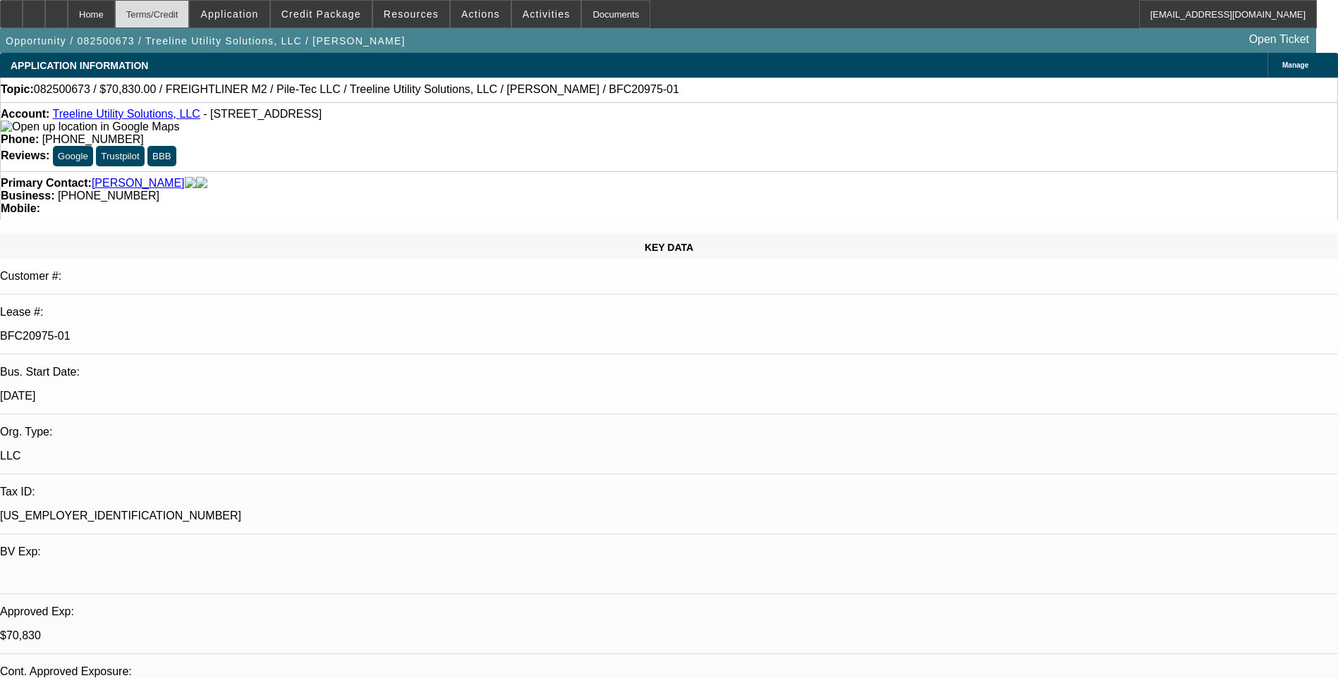
select select "6"
select select "1"
select select "2"
select select "6"
select select "1"
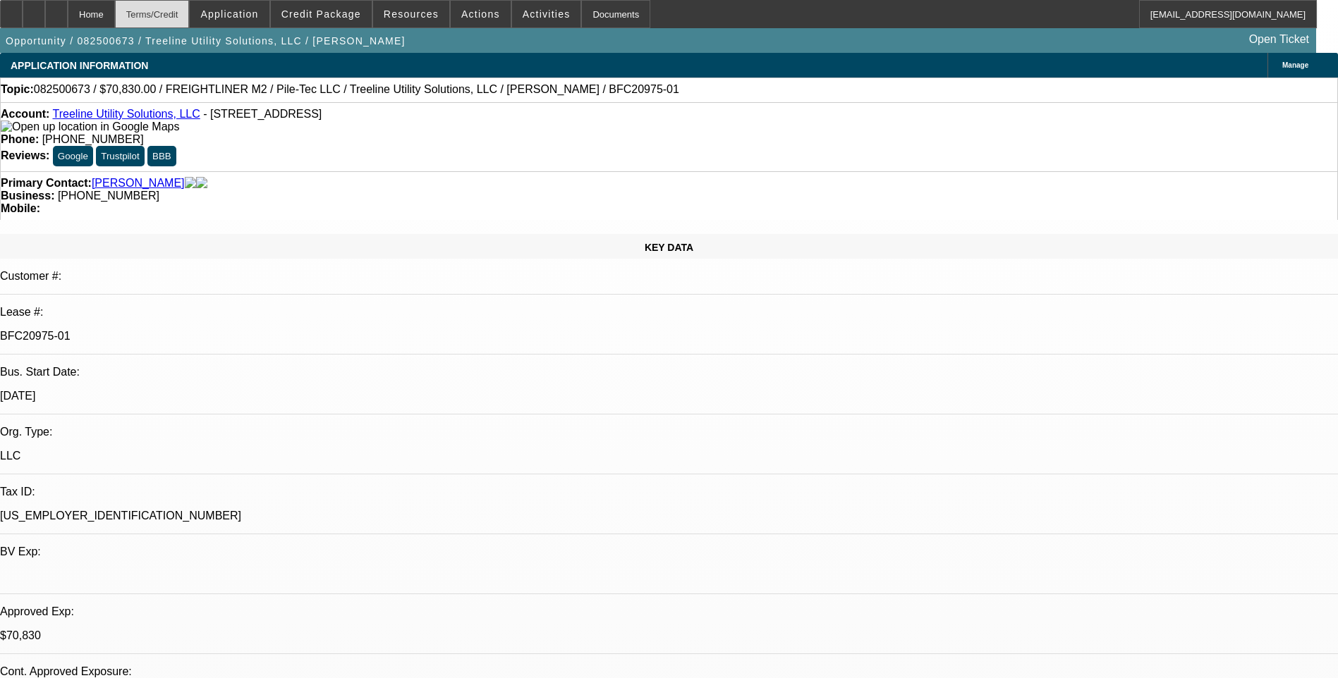
select select "2"
select select "6"
select select "1"
select select "2"
select select "6"
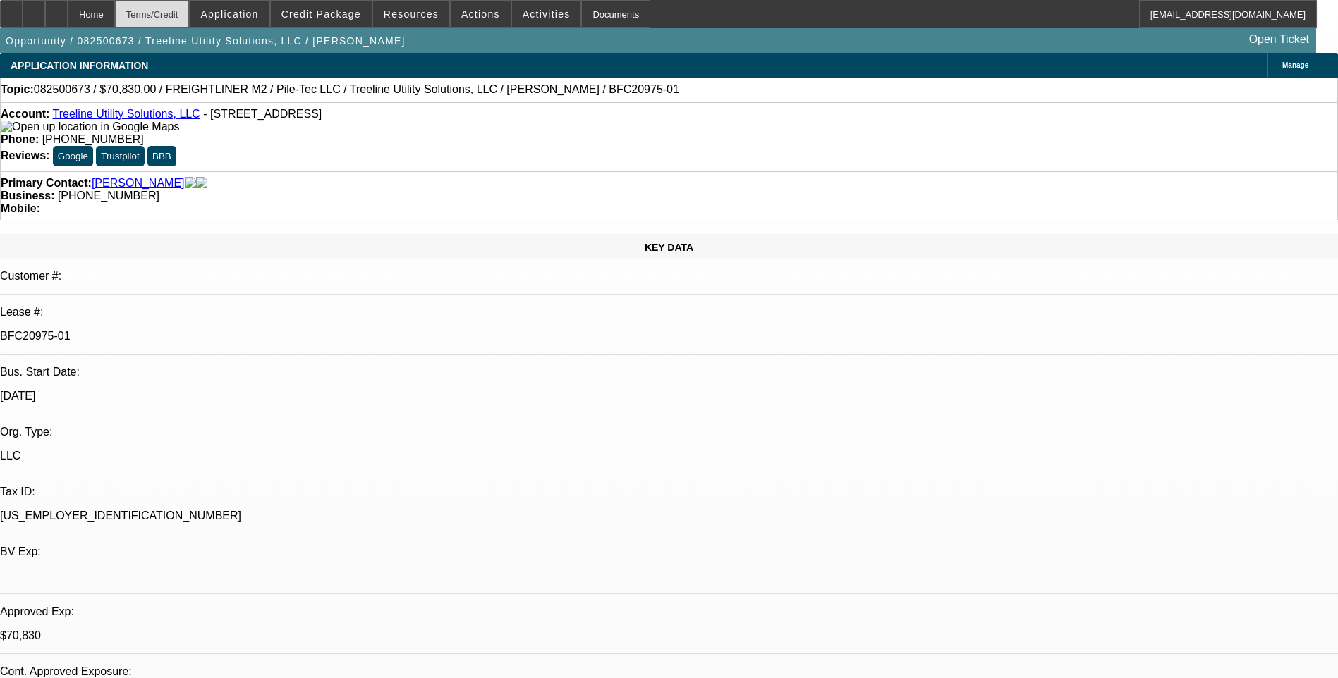
click at [189, 18] on div "Terms/Credit" at bounding box center [152, 14] width 75 height 28
click at [183, 14] on div "Terms/Credit" at bounding box center [152, 14] width 75 height 28
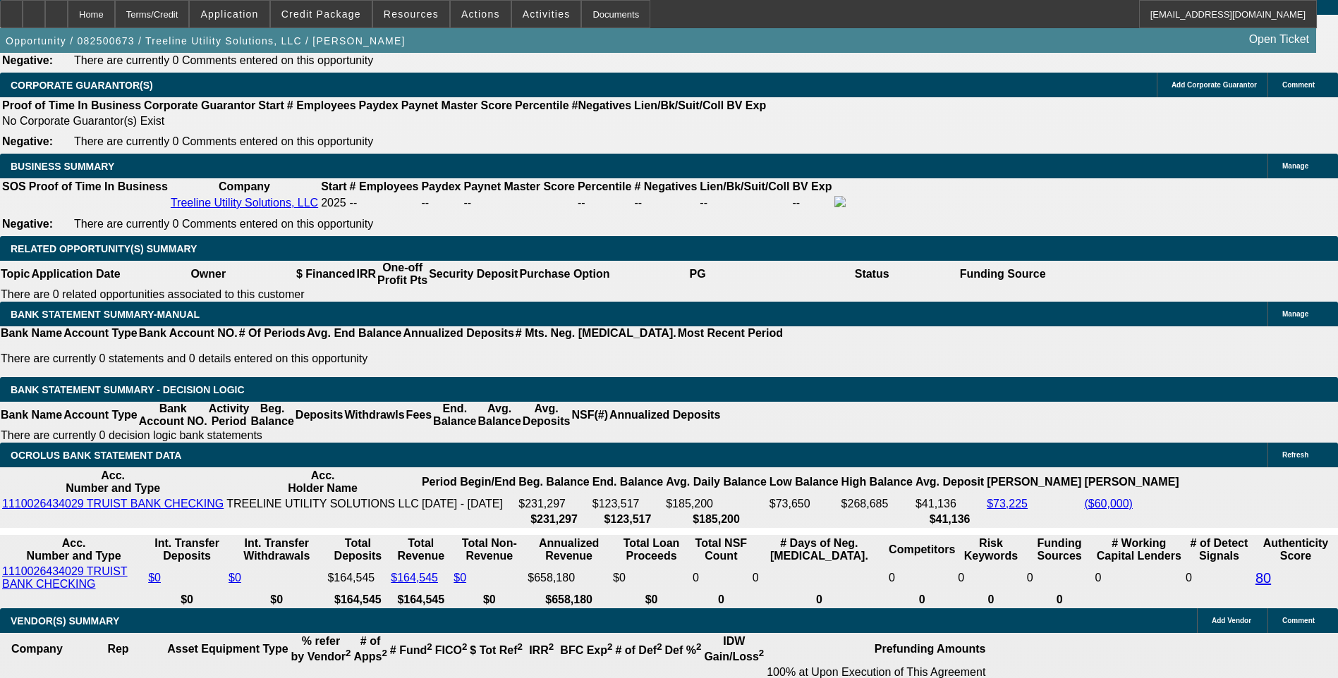
scroll to position [2096, 0]
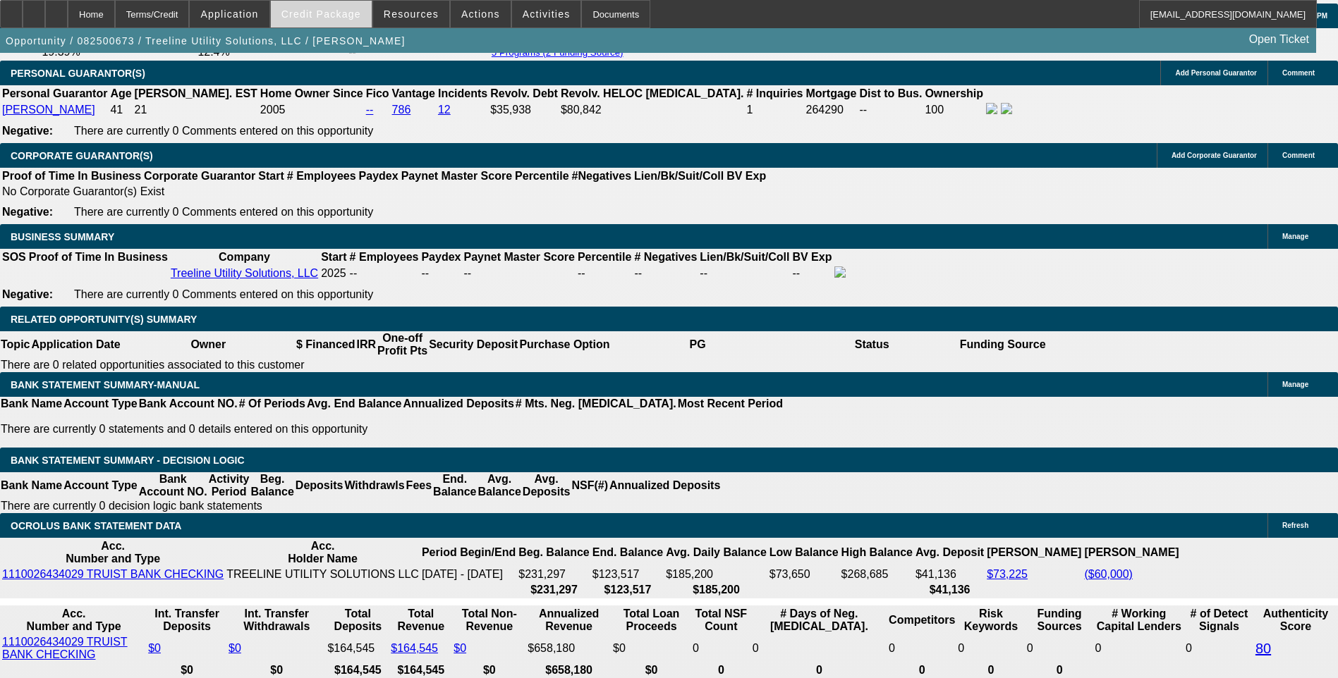
click at [350, 17] on span "Credit Package" at bounding box center [321, 13] width 80 height 11
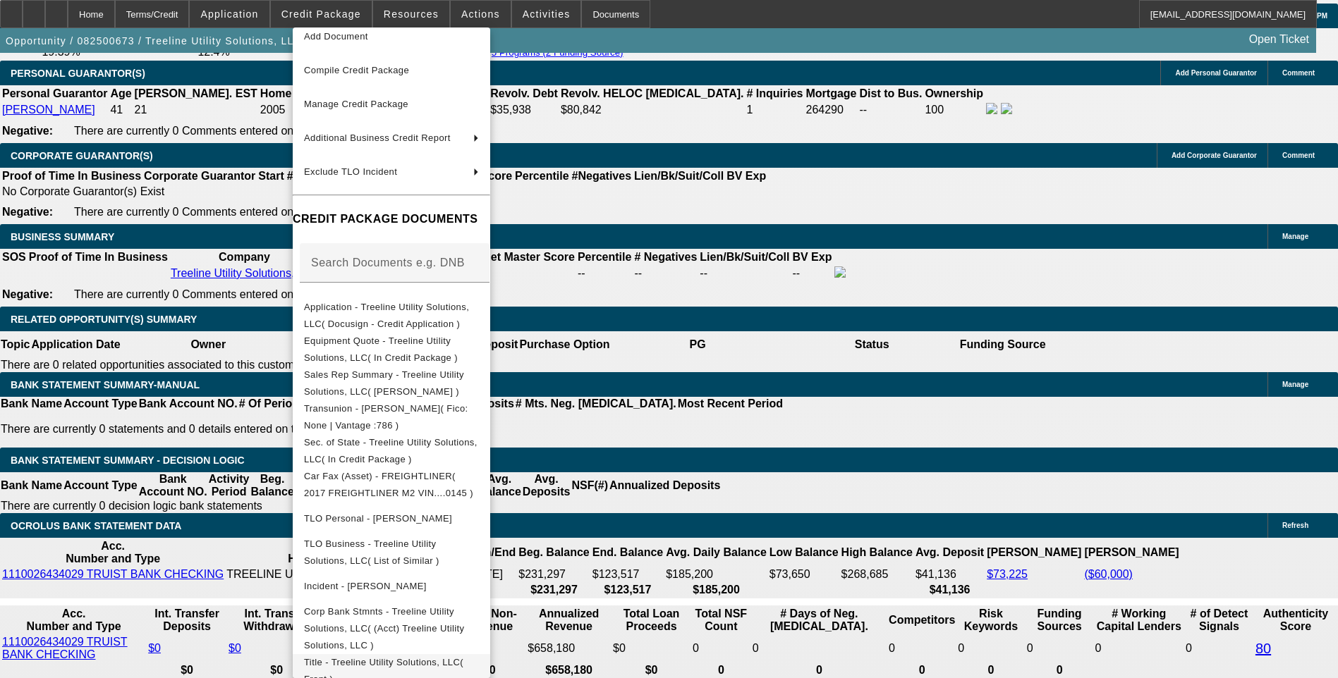
scroll to position [258, 0]
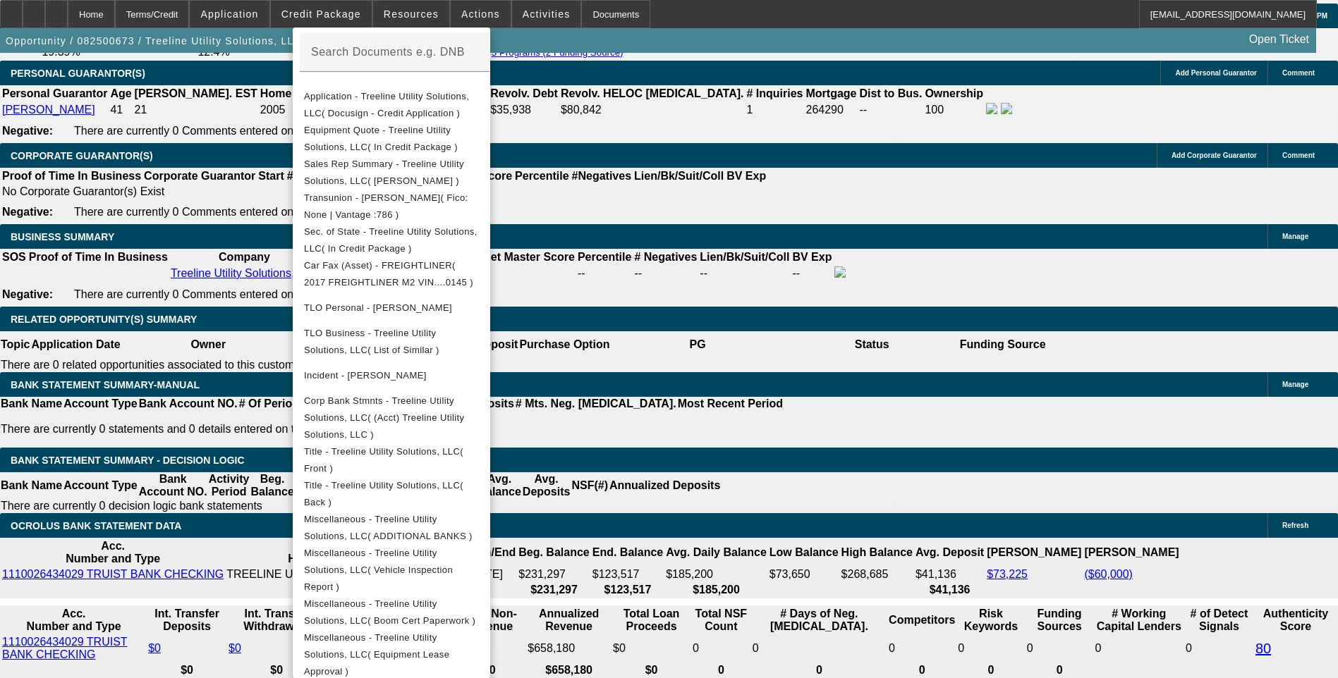
click at [827, 212] on div at bounding box center [669, 339] width 1338 height 678
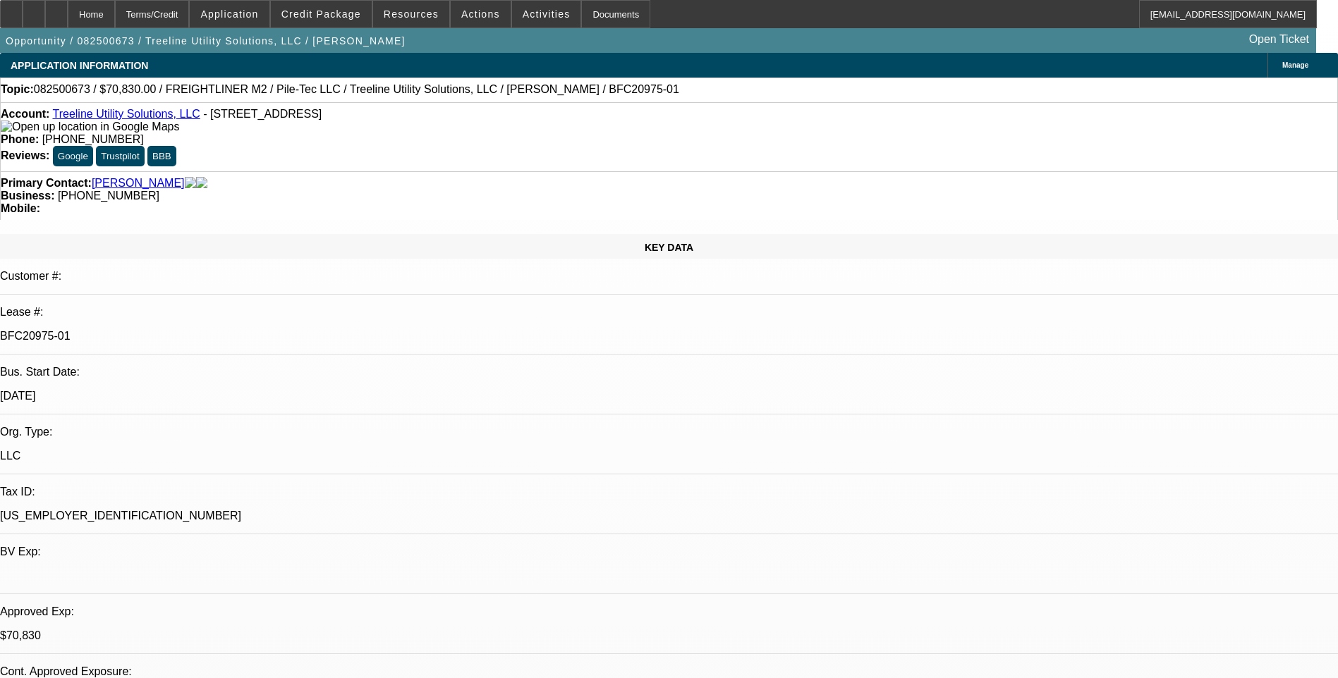
select select "0"
select select "2"
select select "0"
select select "2"
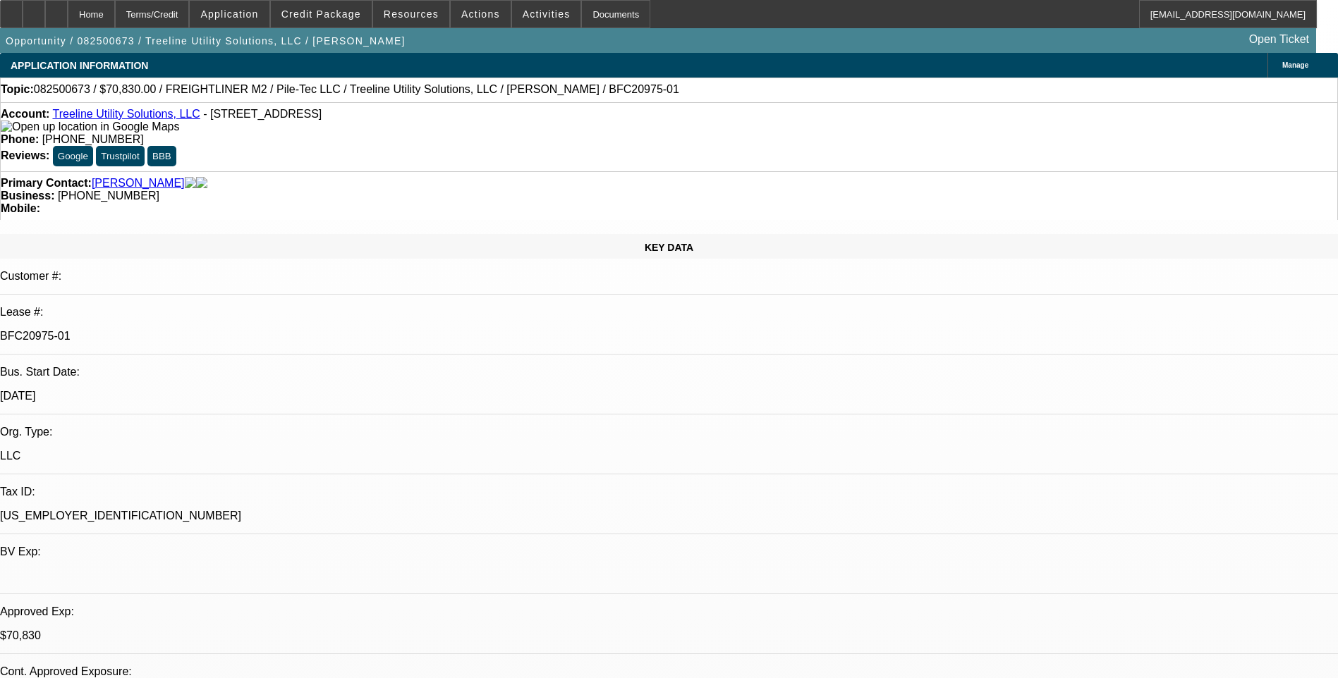
select select "0"
select select "2"
select select "0"
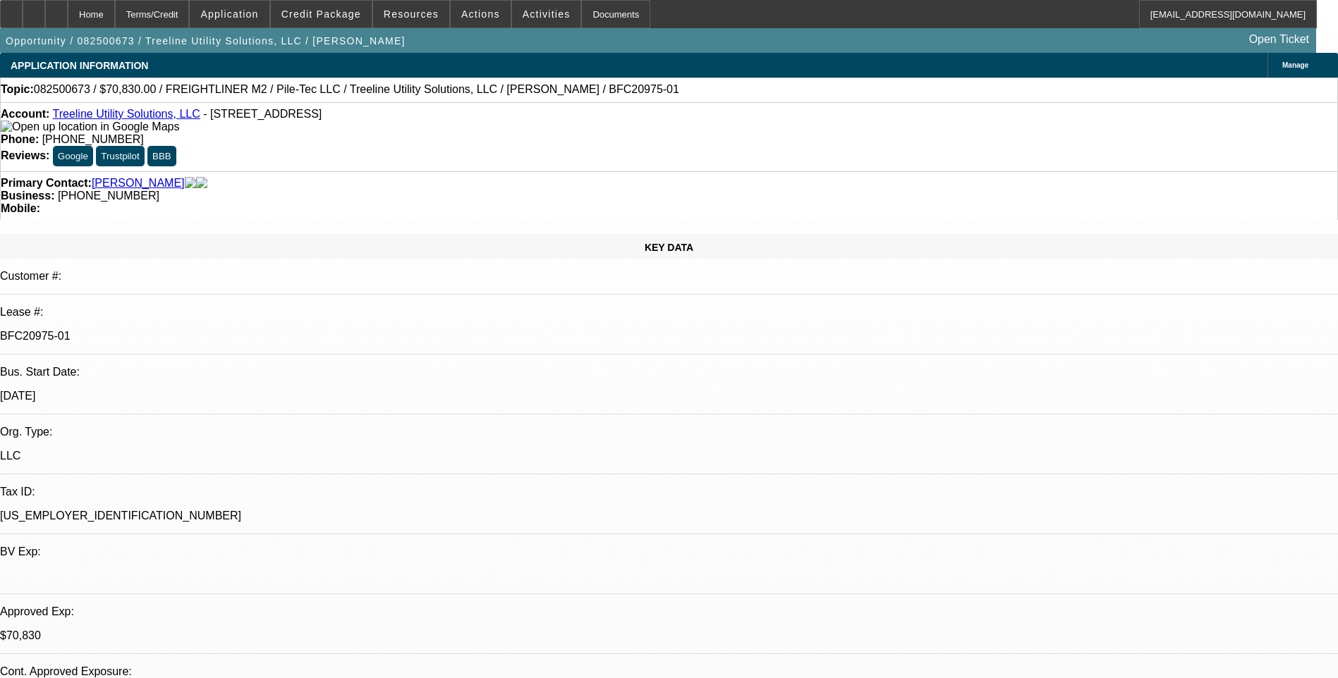
select select "2"
select select "0"
select select "1"
select select "2"
select select "6"
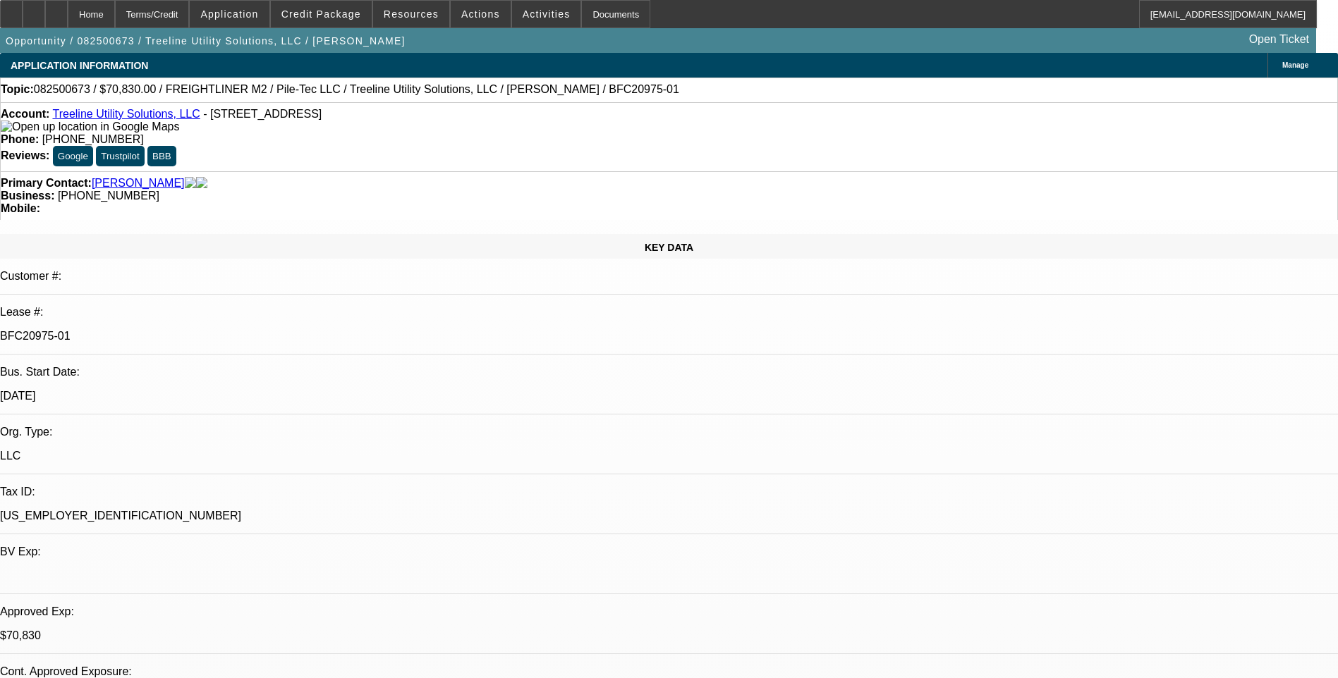
select select "1"
select select "2"
select select "6"
select select "1"
select select "2"
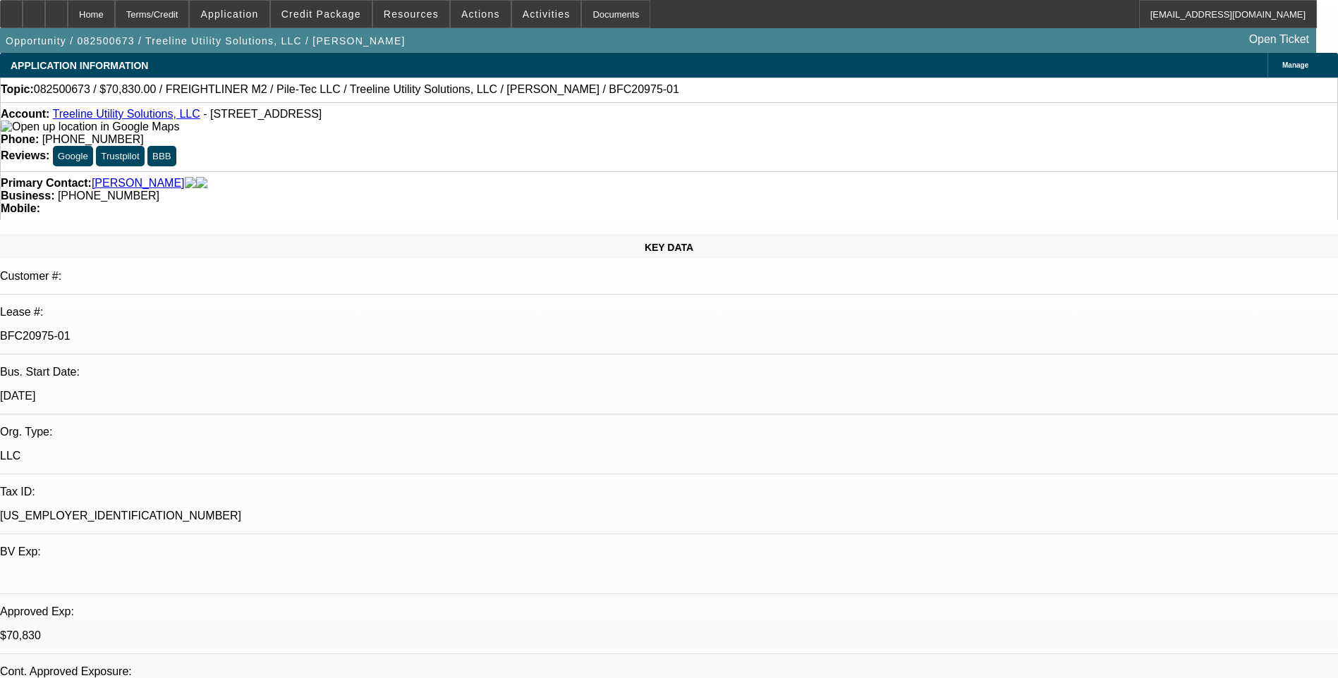
select select "6"
select select "1"
select select "2"
select select "6"
click at [881, 106] on div "Account: Treeline Utility Solutions, LLC - [STREET_ADDRESS] Phone: [PHONE_NUMBE…" at bounding box center [669, 136] width 1338 height 69
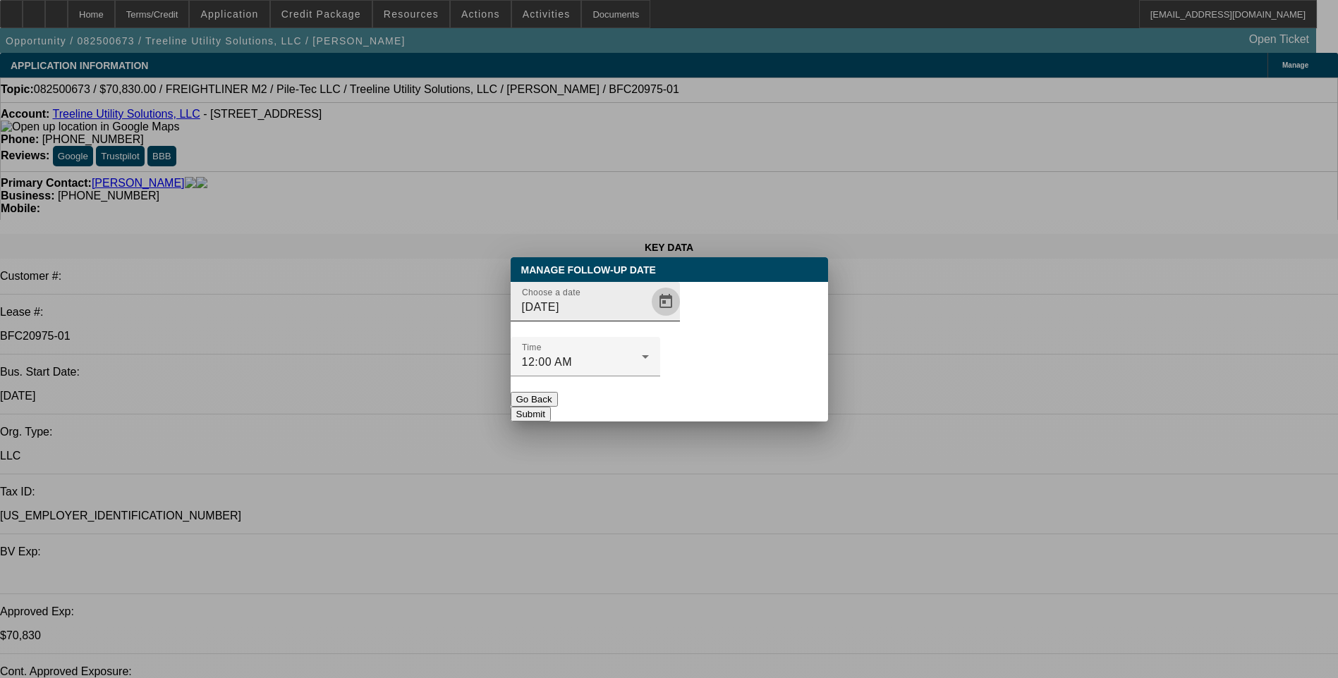
click at [649, 319] on span "Open calendar" at bounding box center [666, 302] width 34 height 34
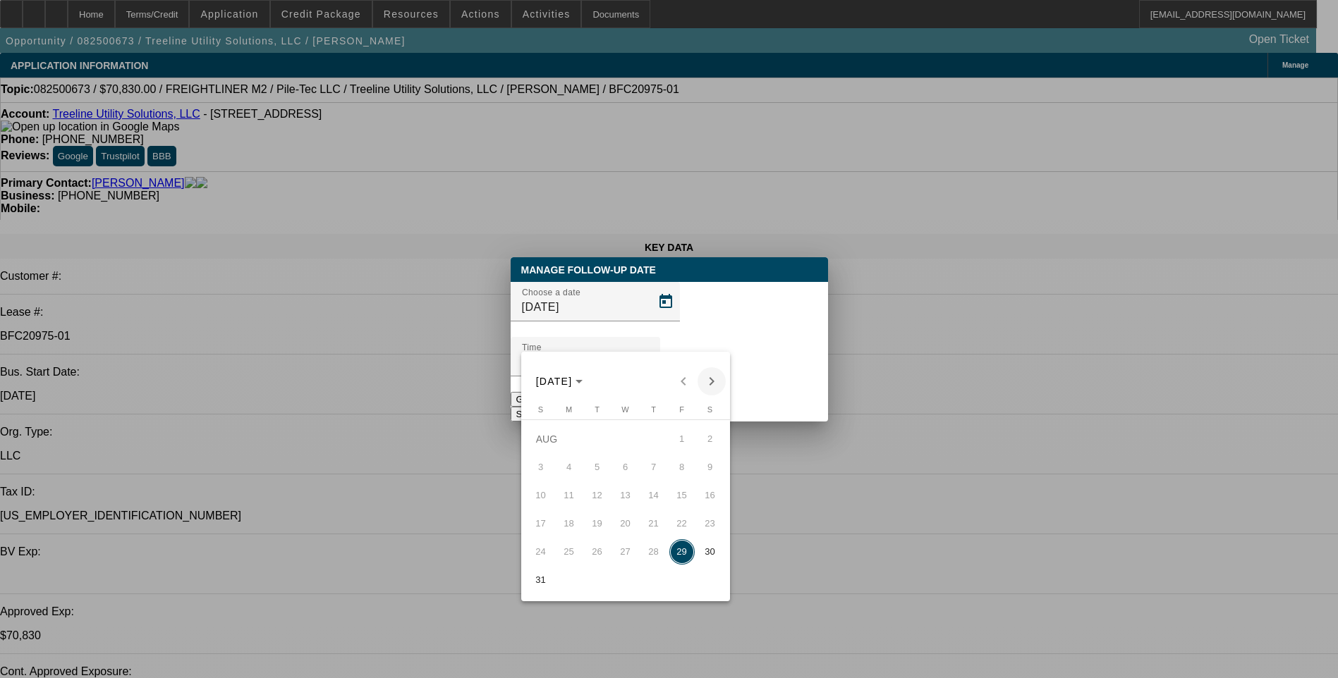
click at [716, 381] on span "Next month" at bounding box center [711, 381] width 28 height 28
click at [597, 472] on span "2" at bounding box center [597, 467] width 25 height 25
type input "9/2/2025"
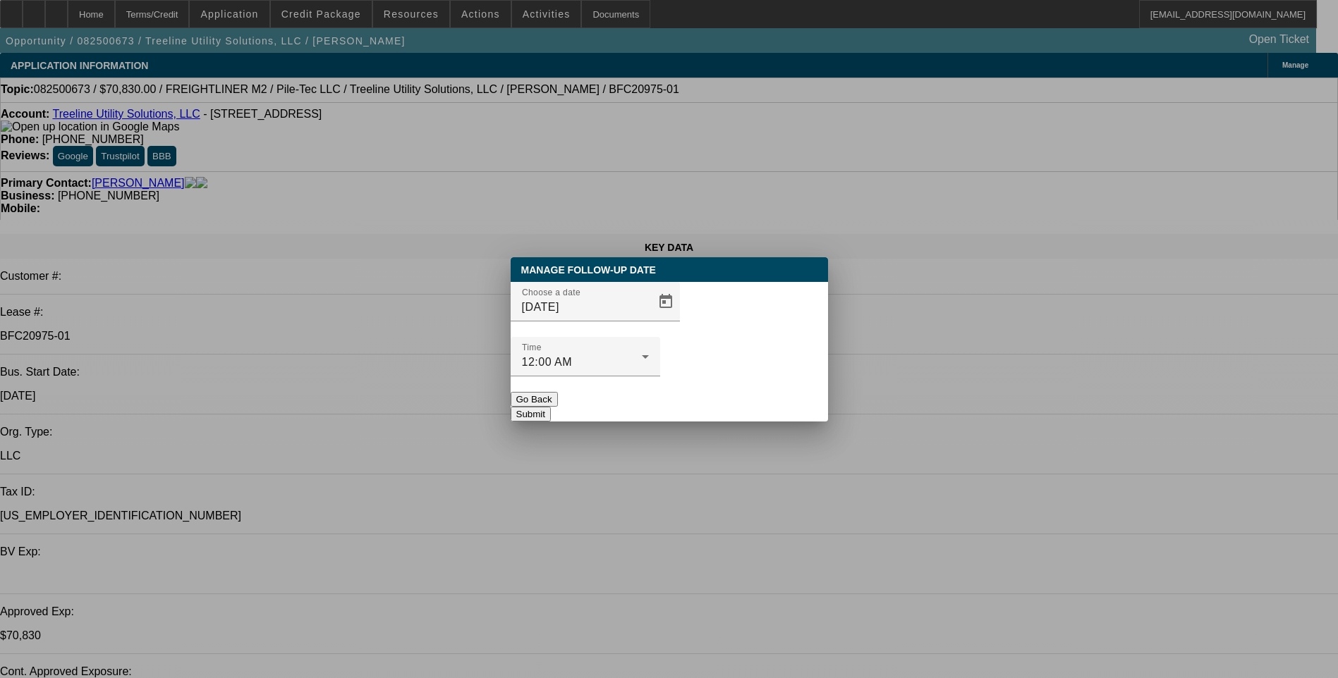
click at [551, 407] on button "Submit" at bounding box center [531, 414] width 40 height 15
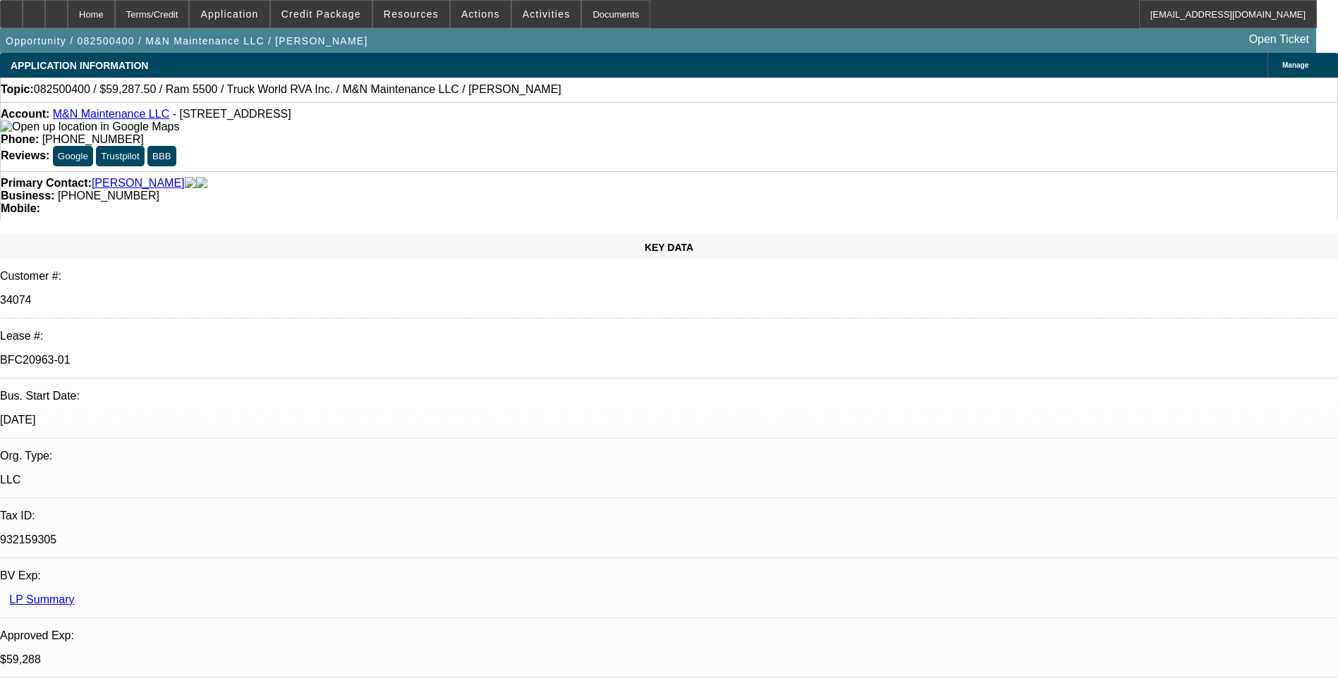
select select "0.1"
select select "0"
select select "0.1"
select select "0"
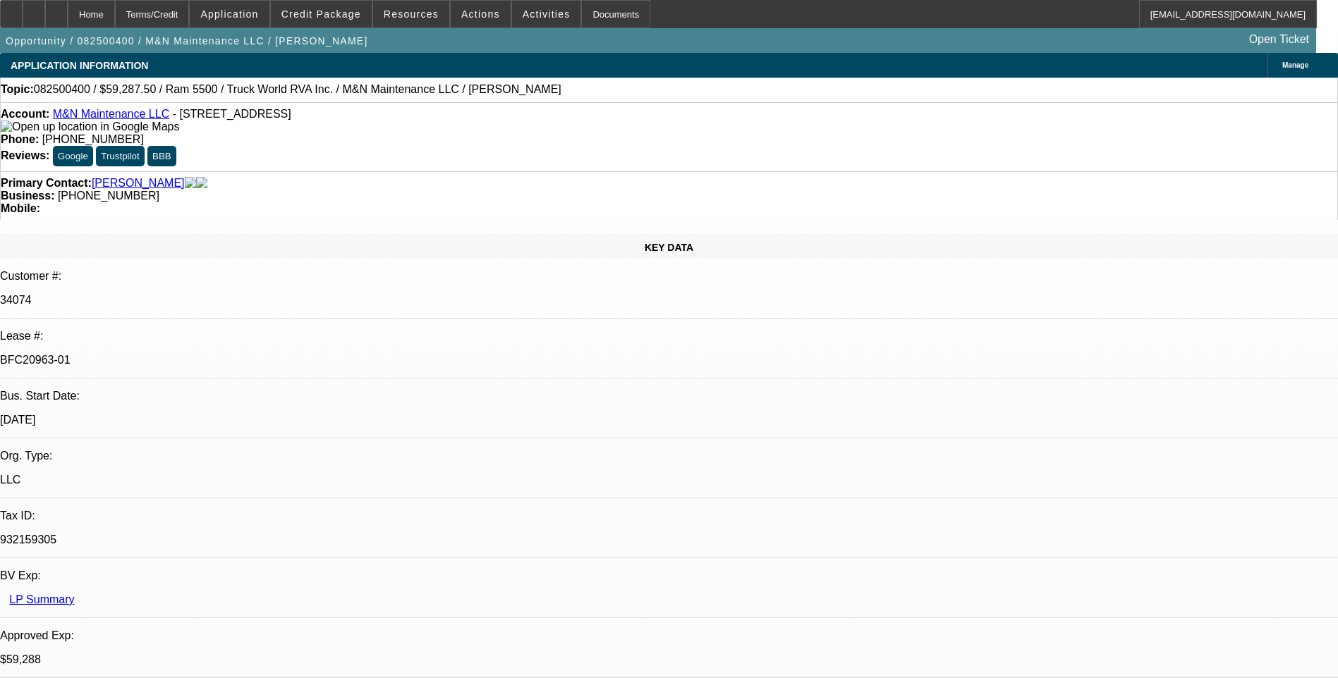
select select "0"
select select "0.1"
select select "0"
select select "1"
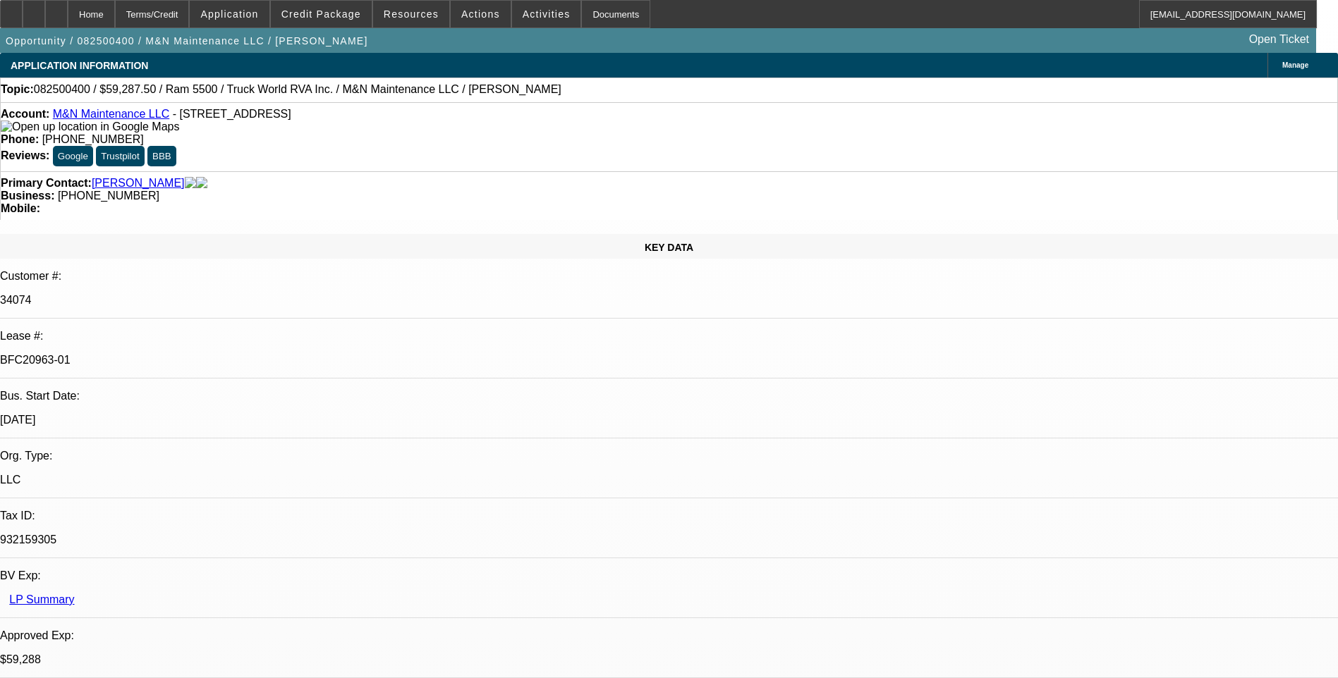
select select "1"
select select "6"
select select "1"
select select "6"
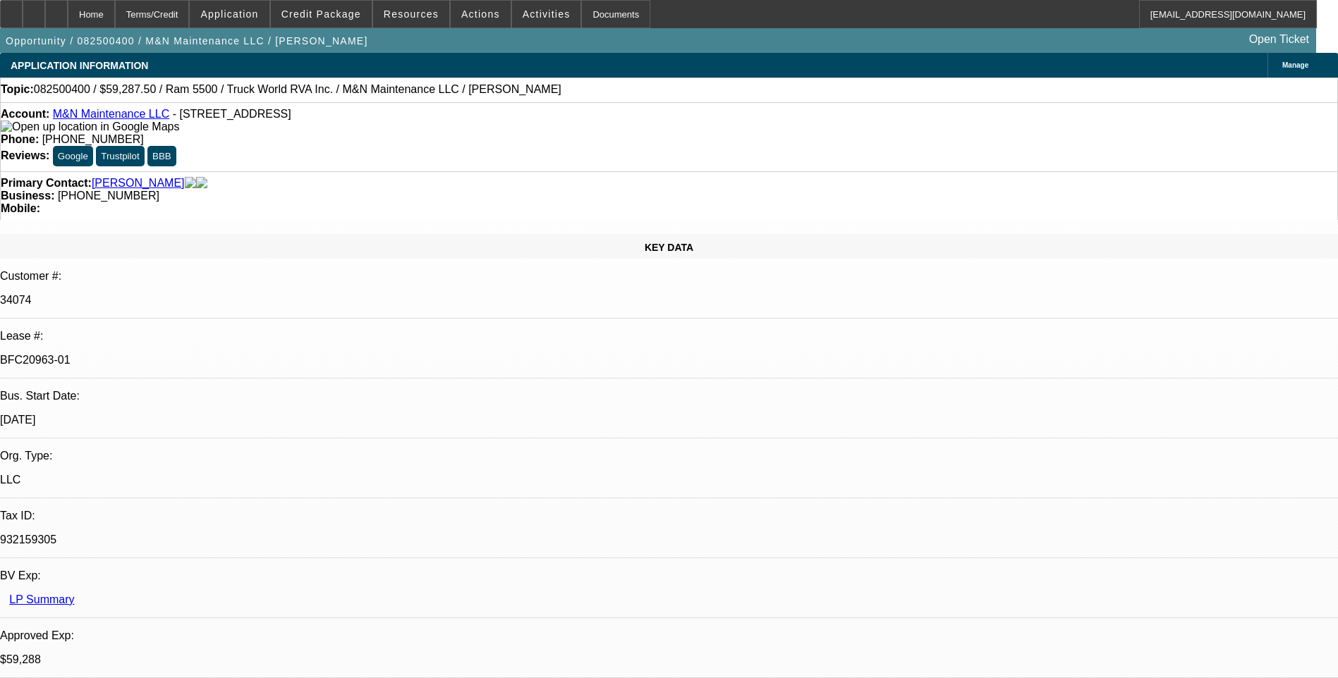
select select "1"
select select "6"
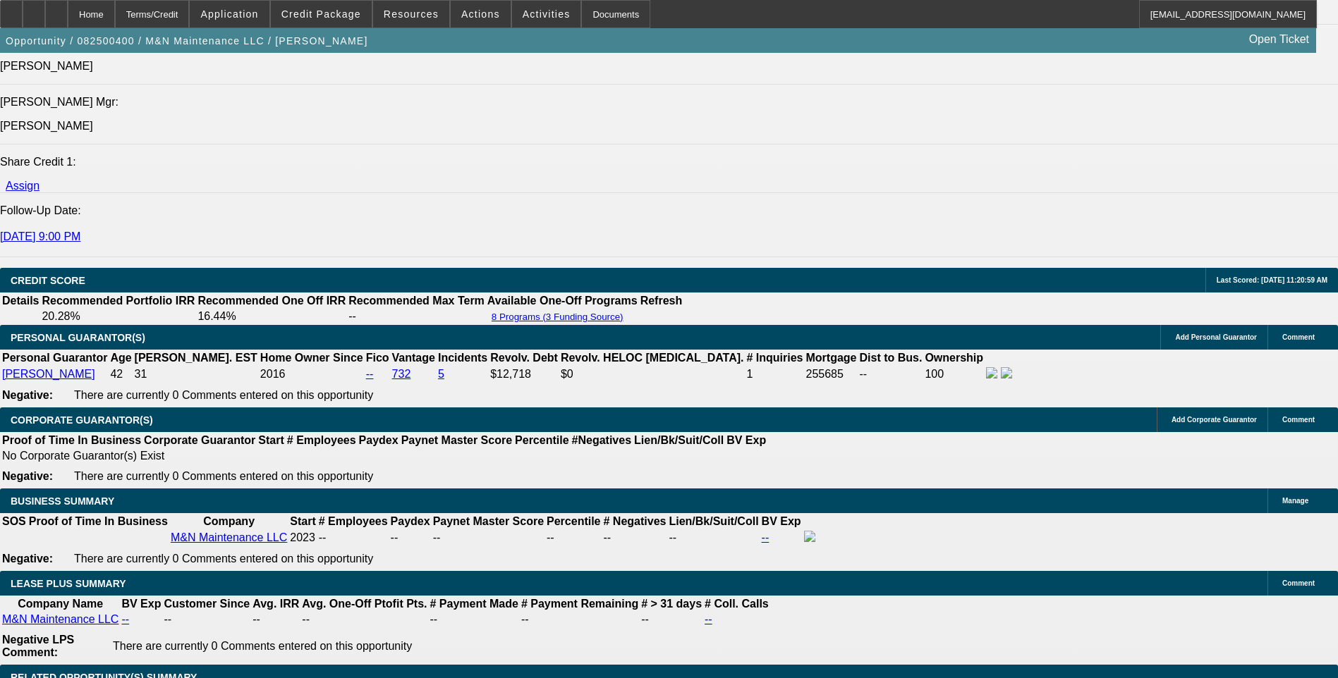
scroll to position [1975, 0]
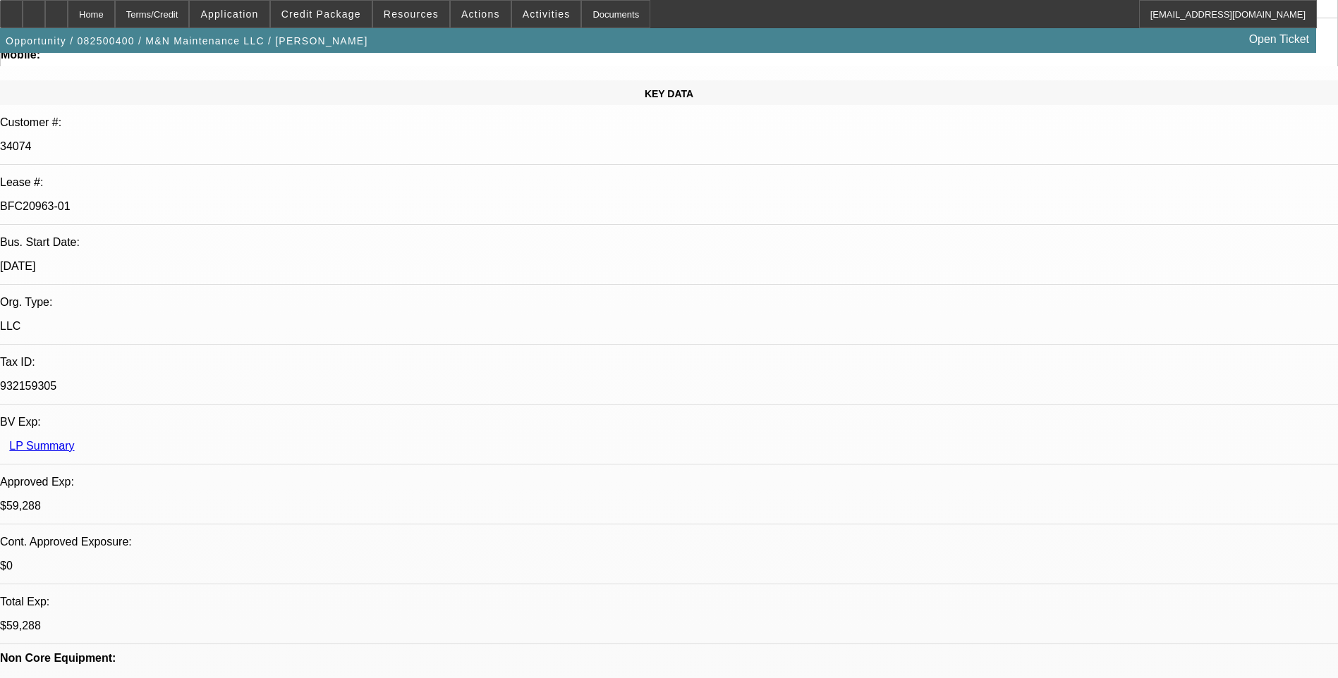
scroll to position [0, 0]
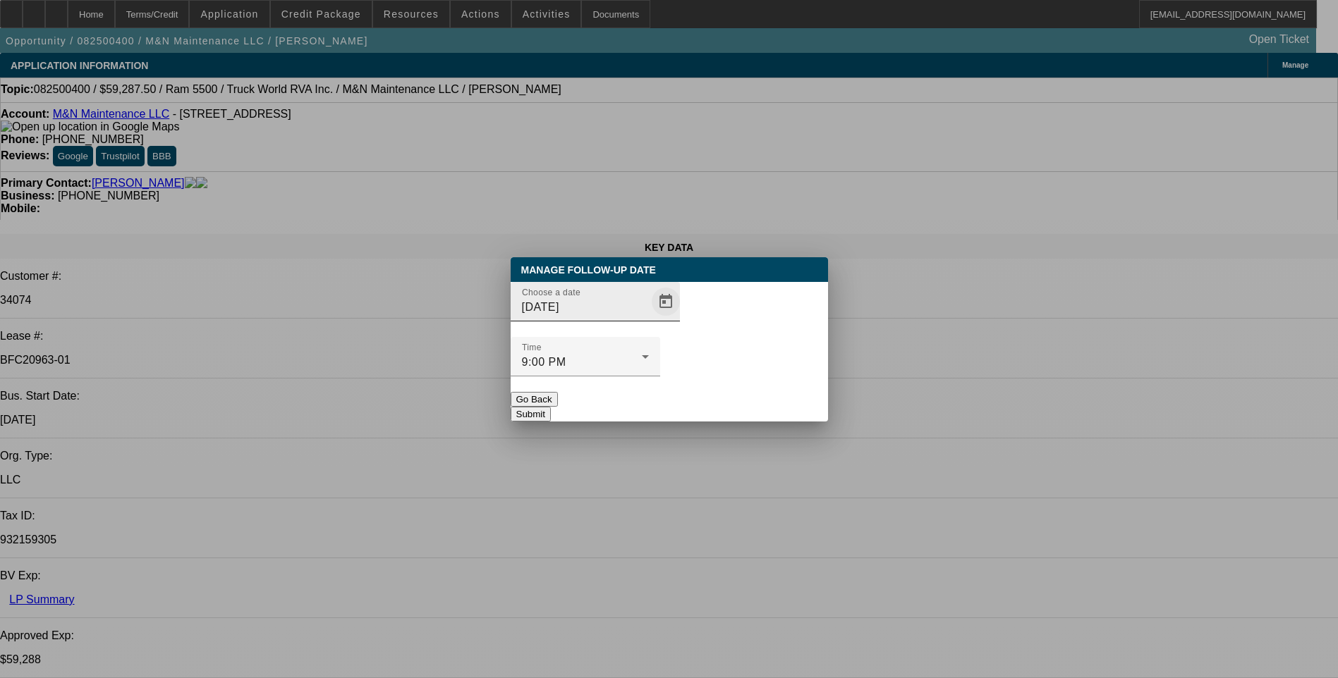
click at [649, 319] on span "Open calendar" at bounding box center [666, 302] width 34 height 34
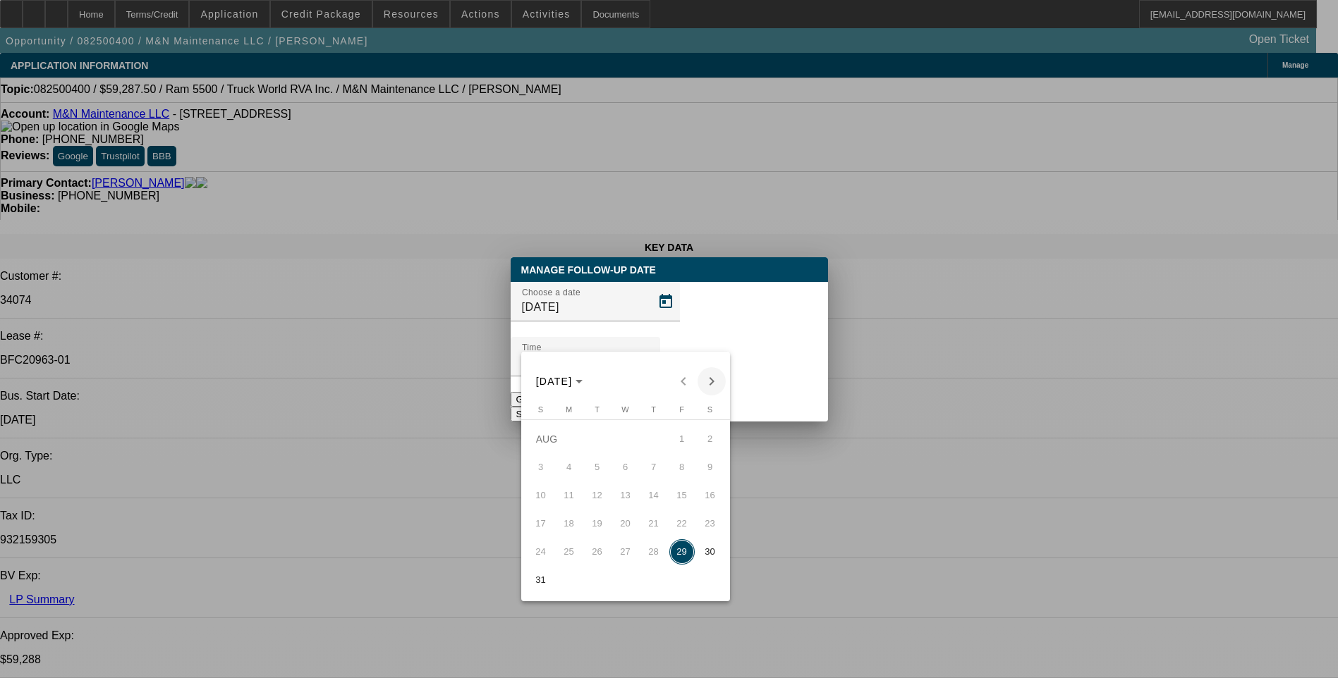
click at [707, 384] on span "Next month" at bounding box center [711, 381] width 28 height 28
click at [596, 470] on span "2" at bounding box center [597, 467] width 25 height 25
type input "9/2/2025"
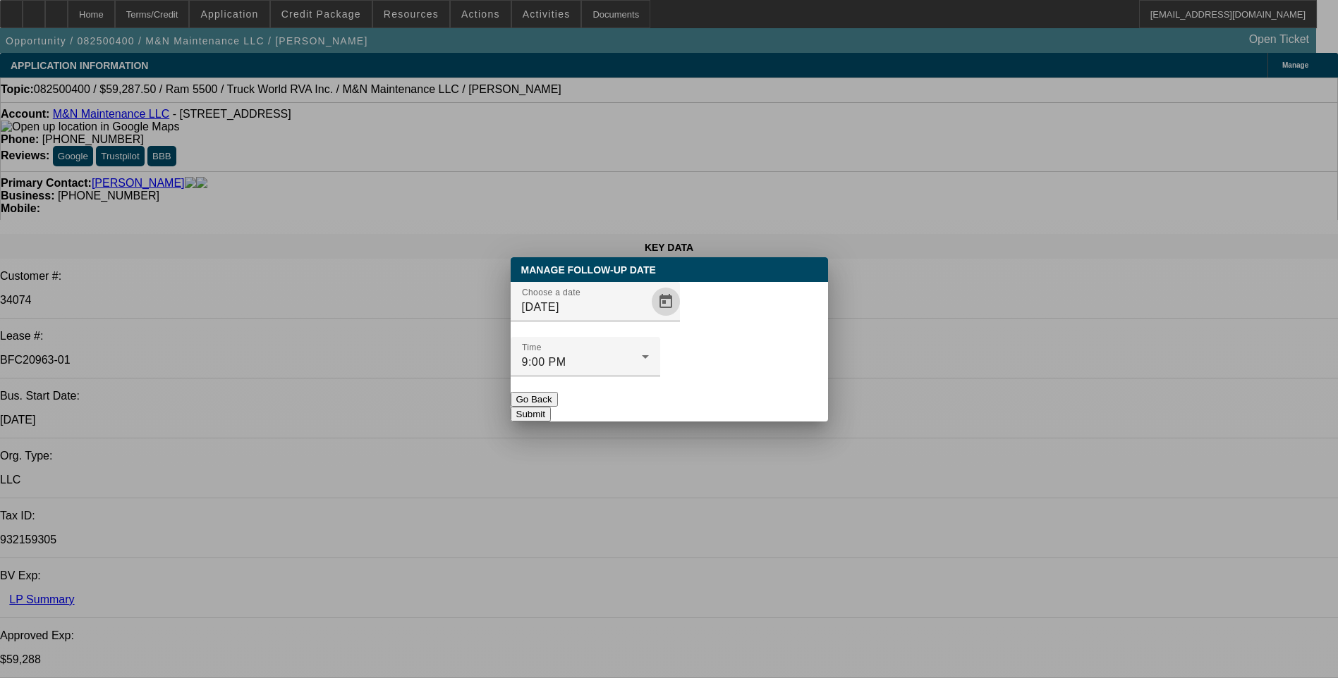
click at [551, 407] on button "Submit" at bounding box center [531, 414] width 40 height 15
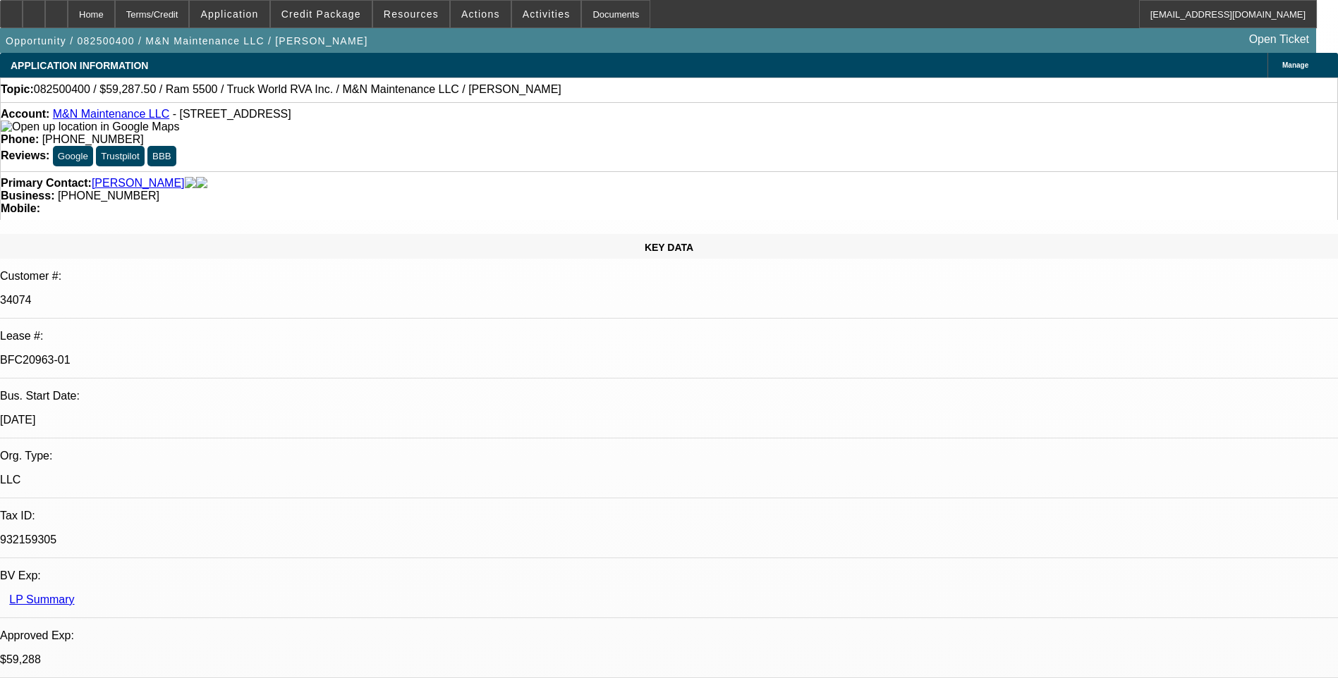
click at [880, 101] on div "Topic: 082500400 / $59,287.50 / Ram 5500 / Truck World RVA Inc. / M&N Maintenan…" at bounding box center [669, 90] width 1338 height 25
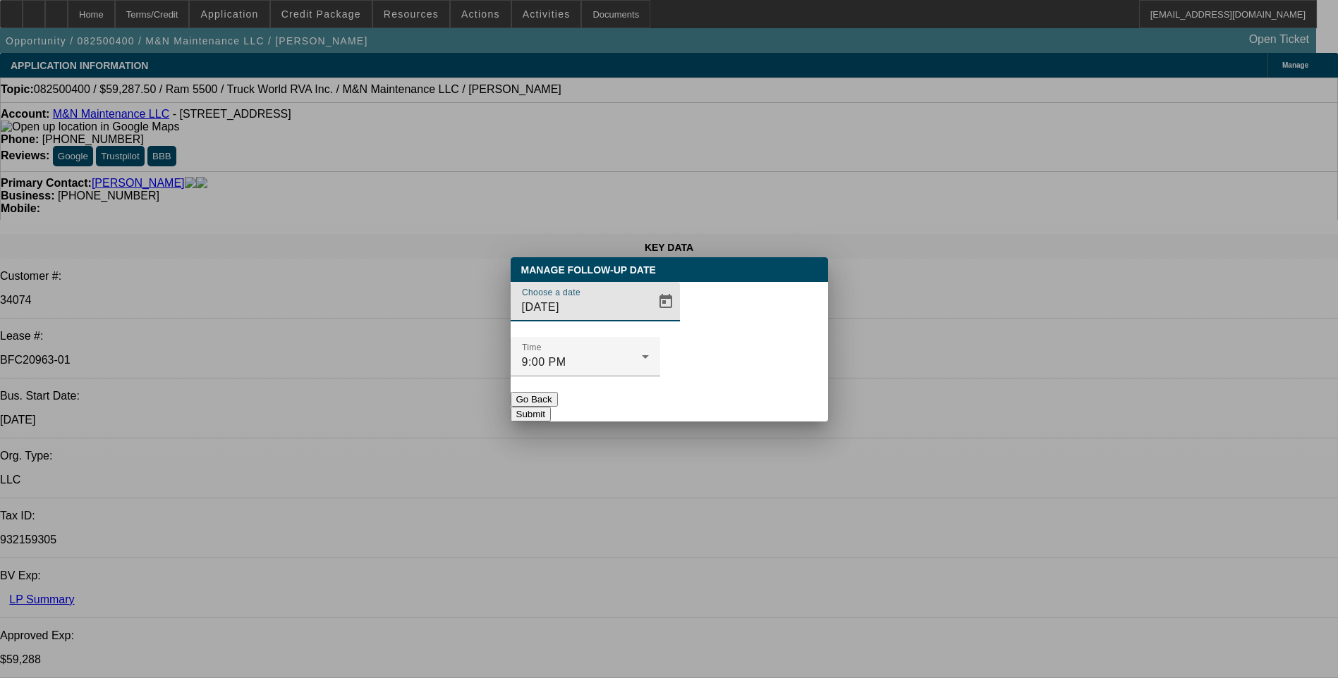
click at [551, 407] on button "Submit" at bounding box center [531, 414] width 40 height 15
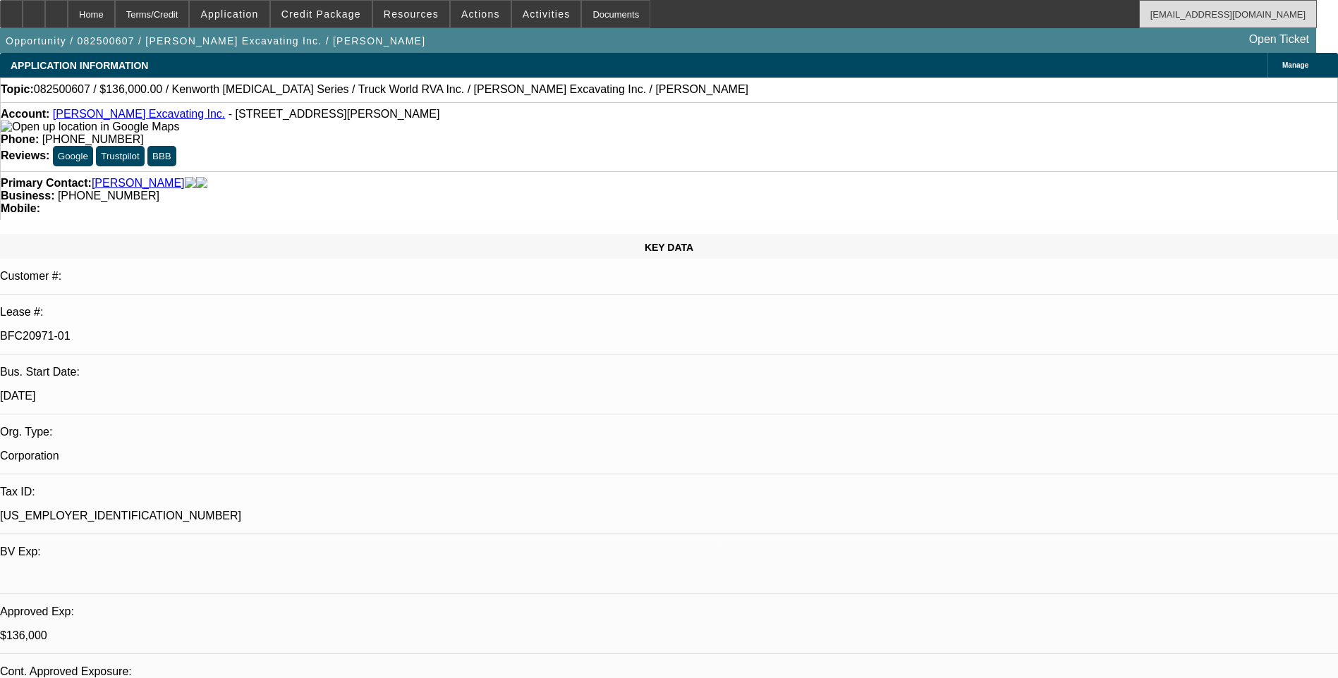
select select "0"
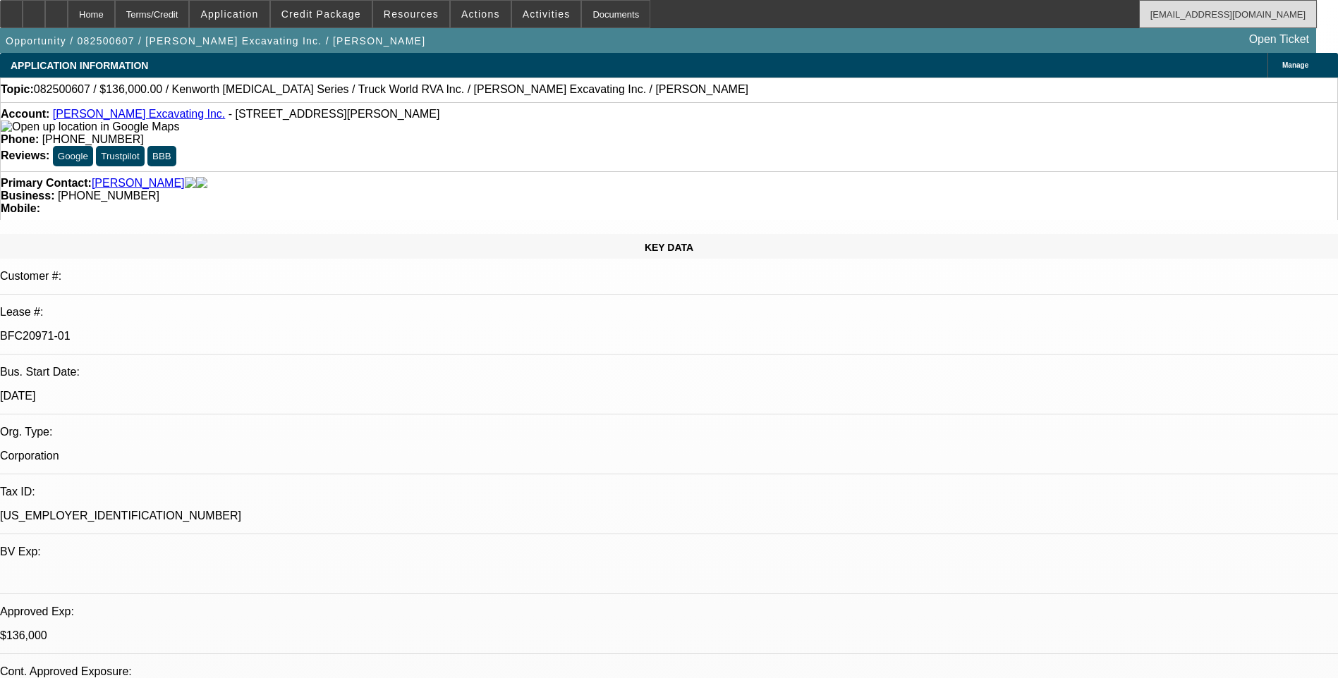
select select "0"
select select "1"
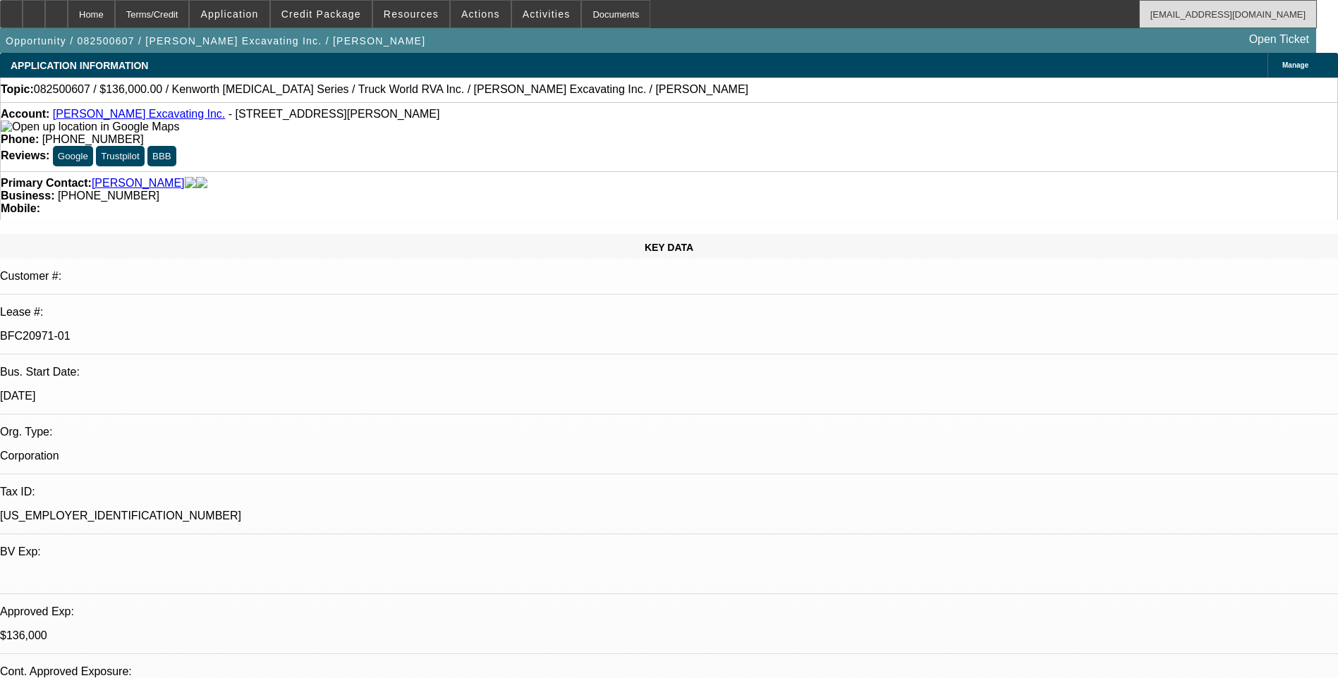
select select "1"
select select "6"
select select "1"
select select "6"
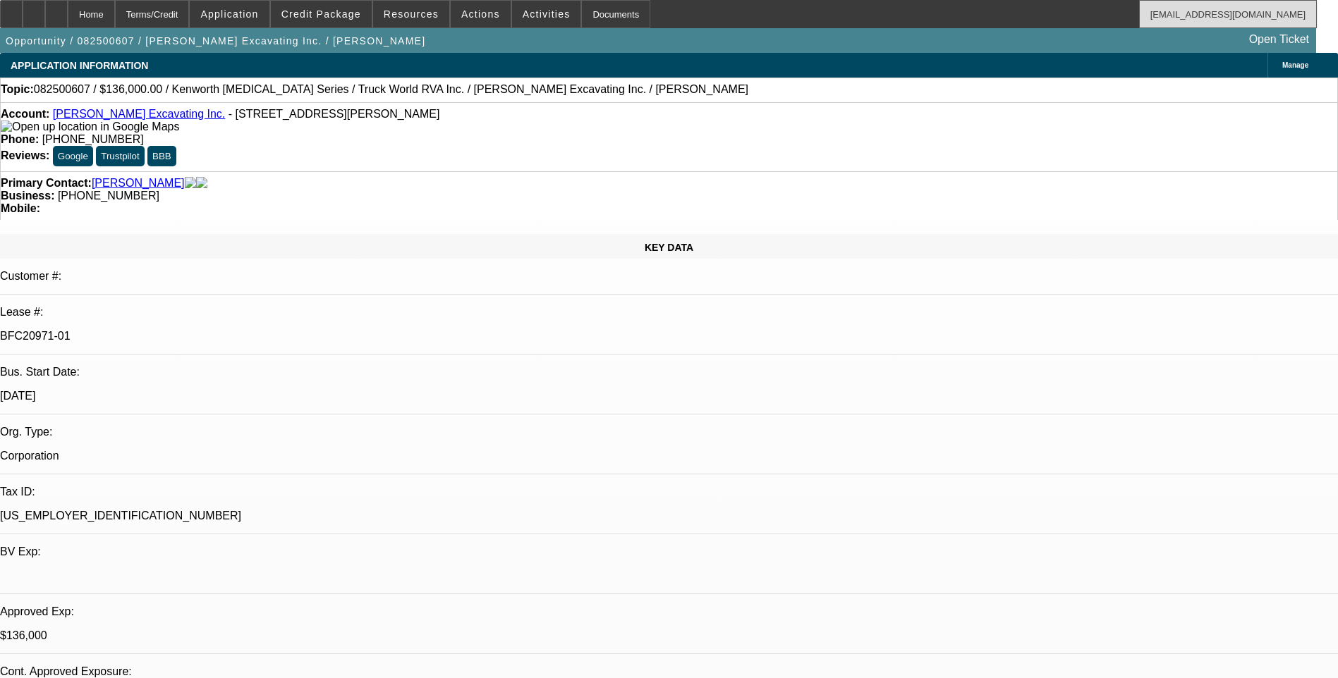
select select "1"
select select "6"
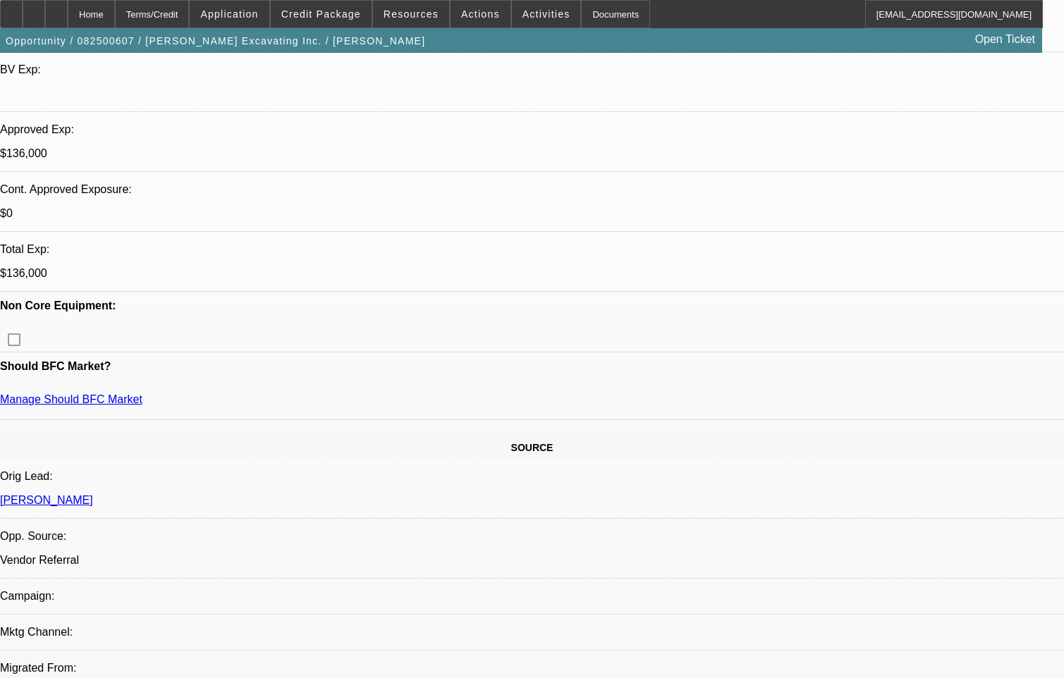
scroll to position [494, 0]
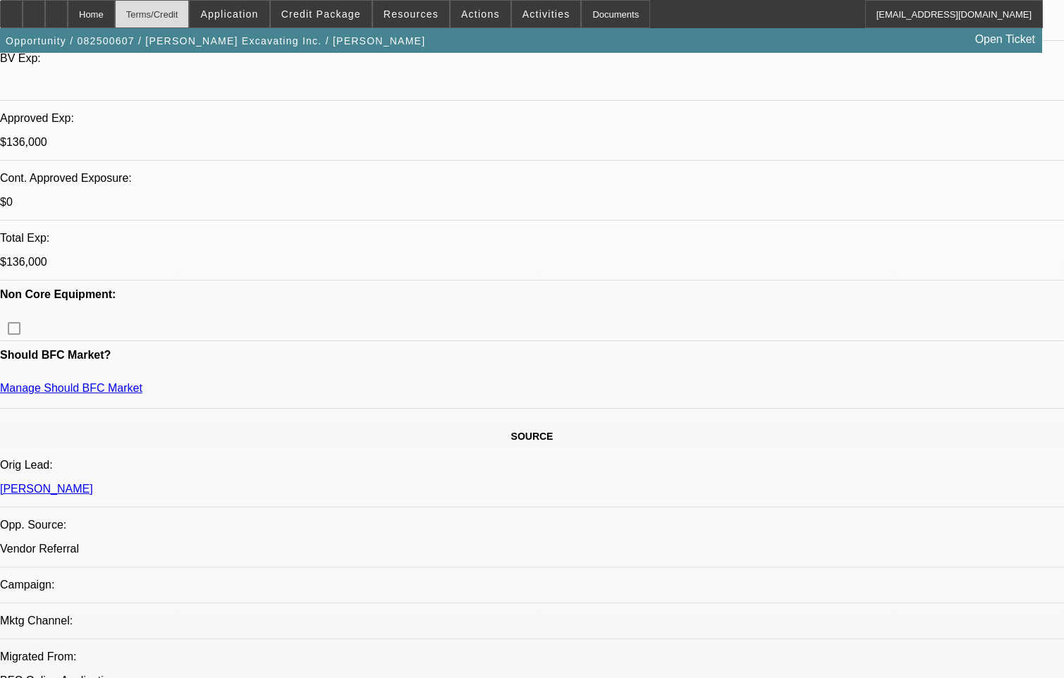
click at [177, 16] on div "Terms/Credit" at bounding box center [152, 14] width 75 height 28
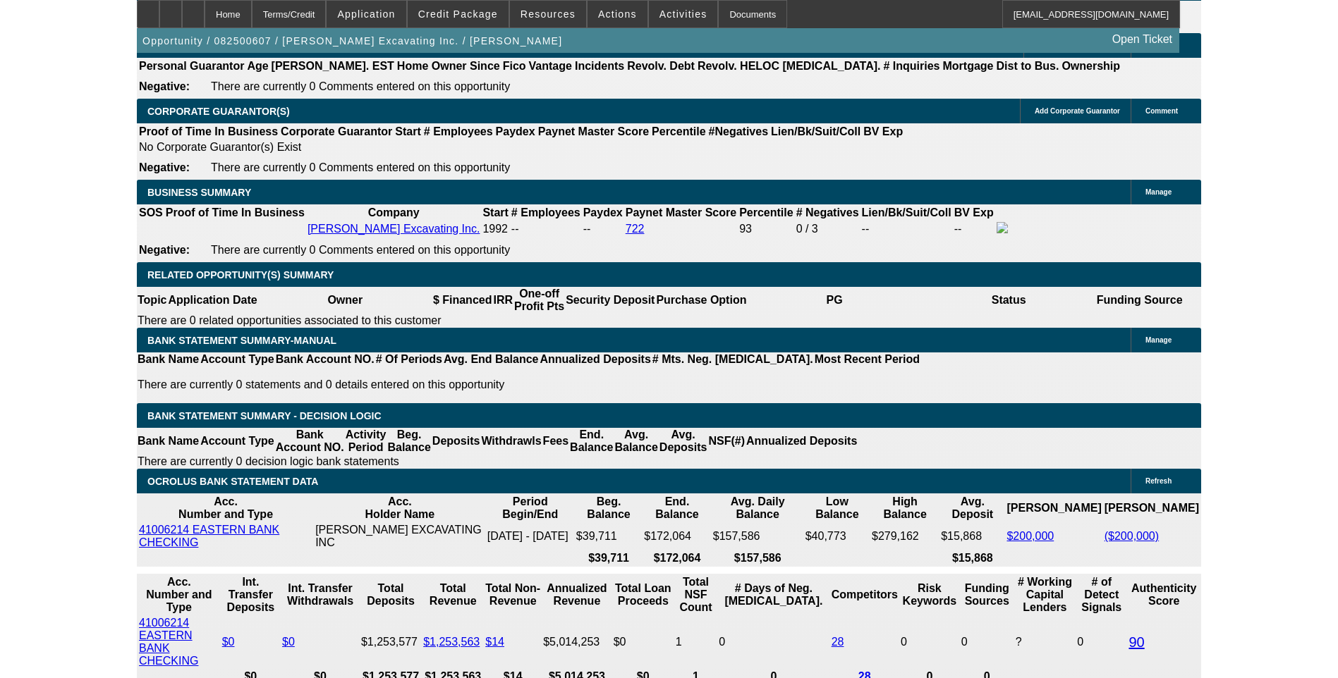
scroll to position [2066, 0]
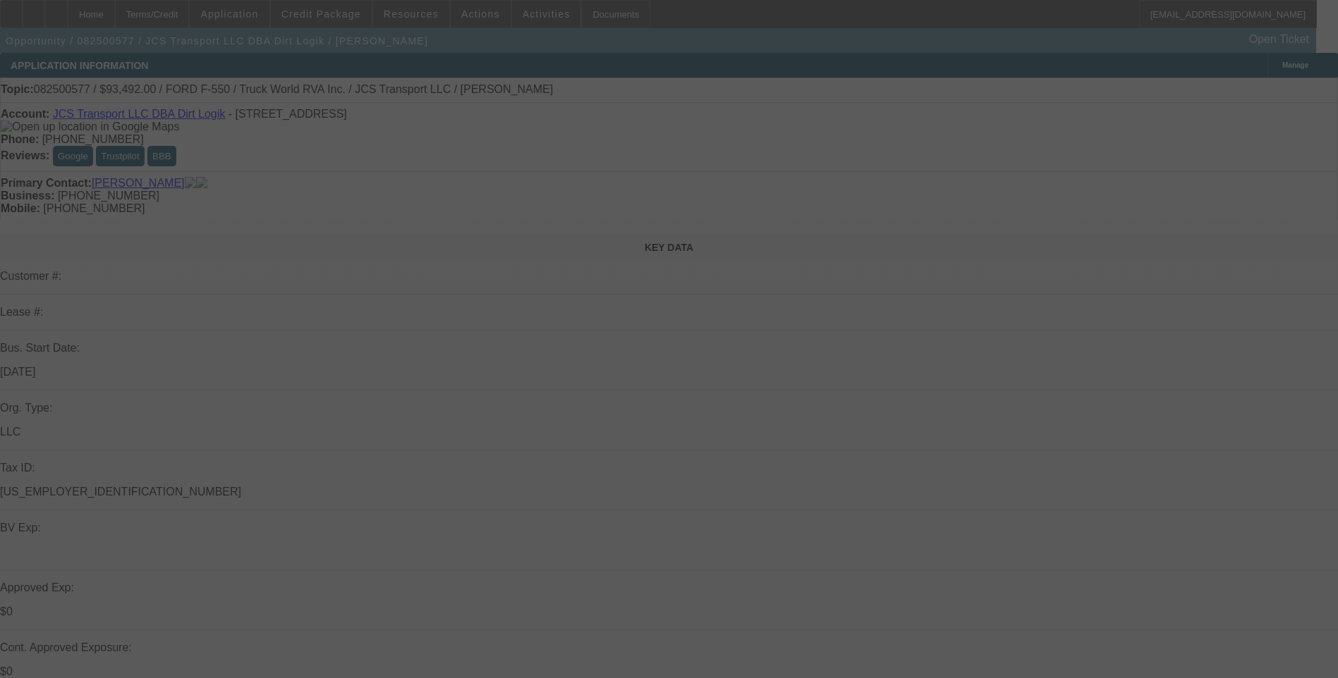
select select "0"
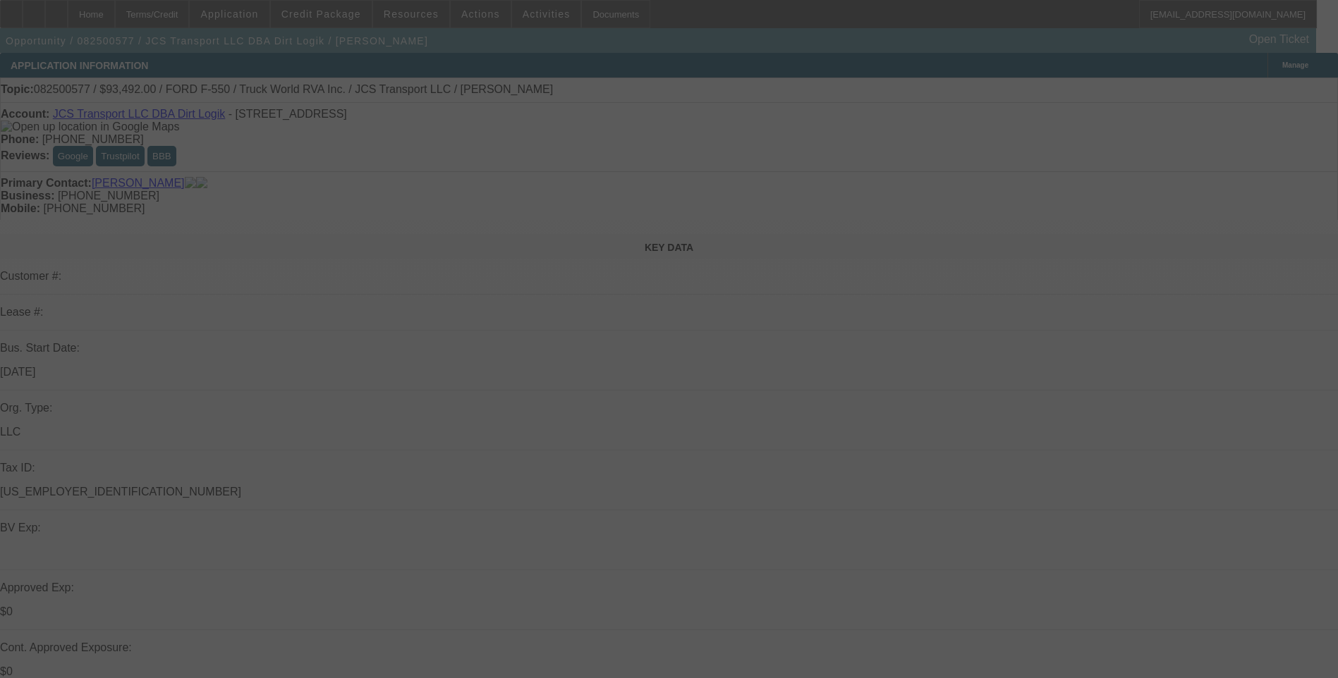
select select "0"
select select "0.1"
select select "0"
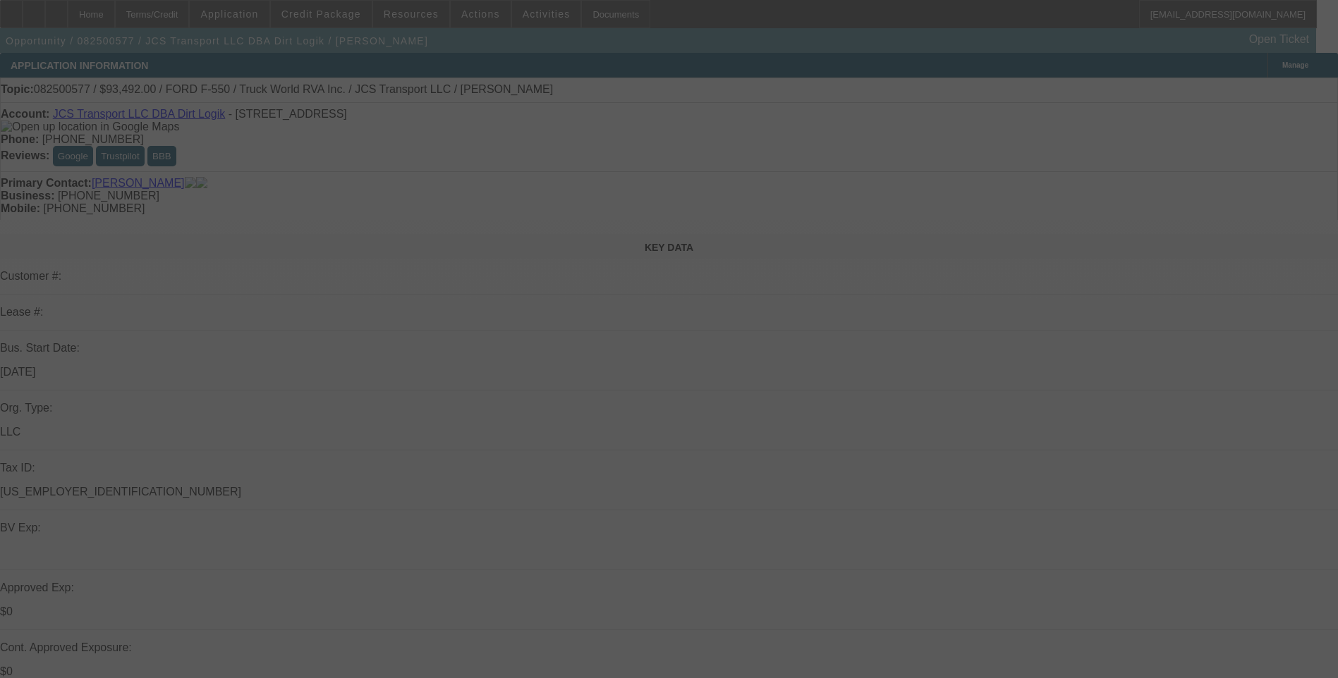
select select "0"
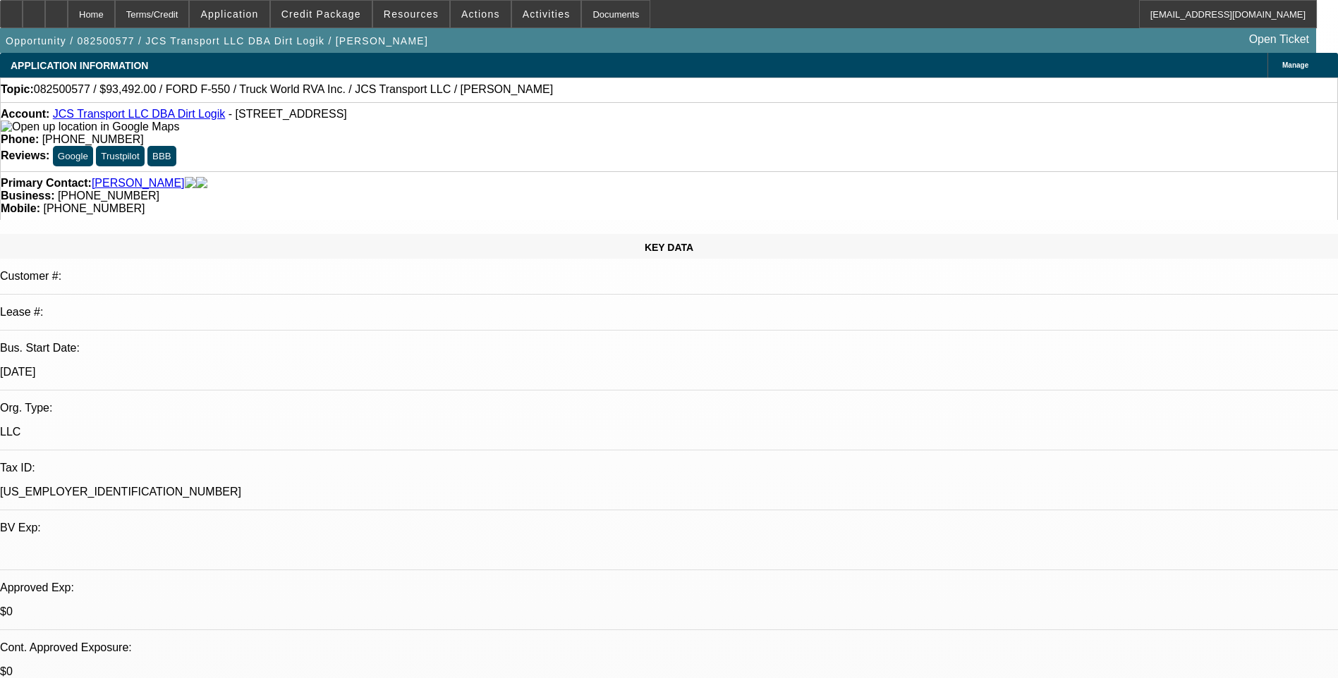
select select "1"
select select "6"
select select "1"
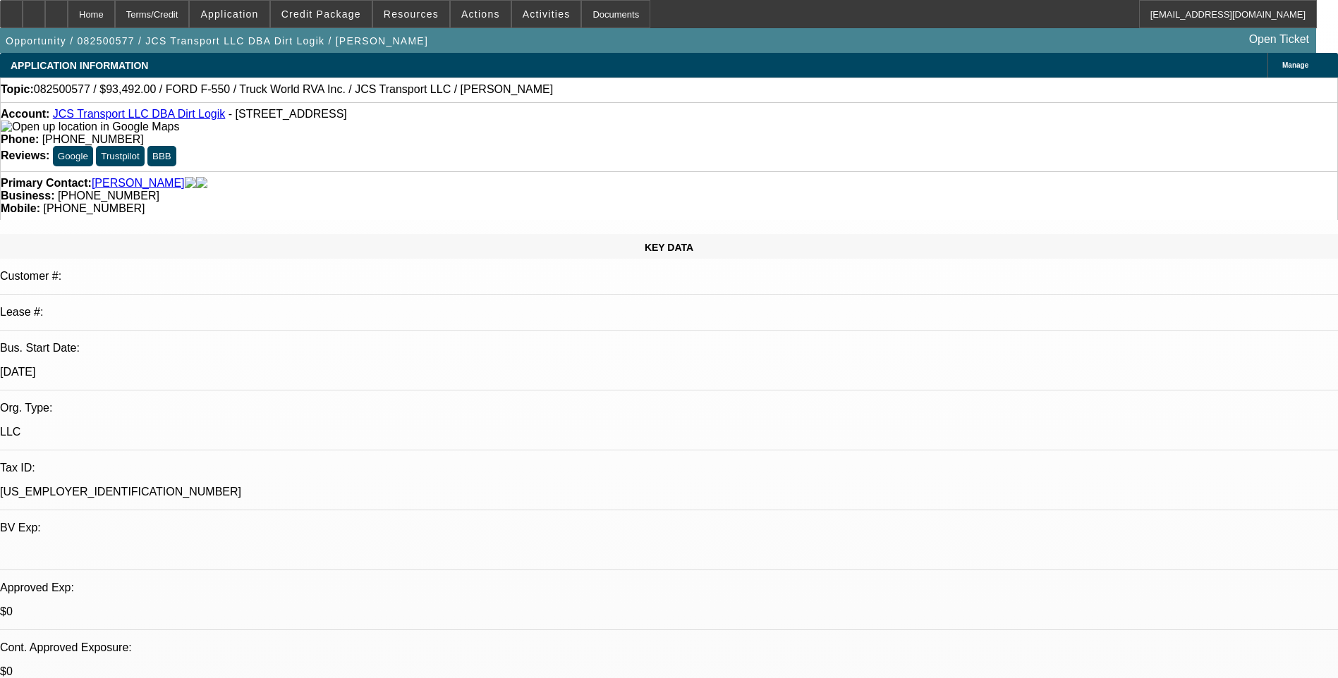
select select "6"
select select "1"
select select "6"
select select "1"
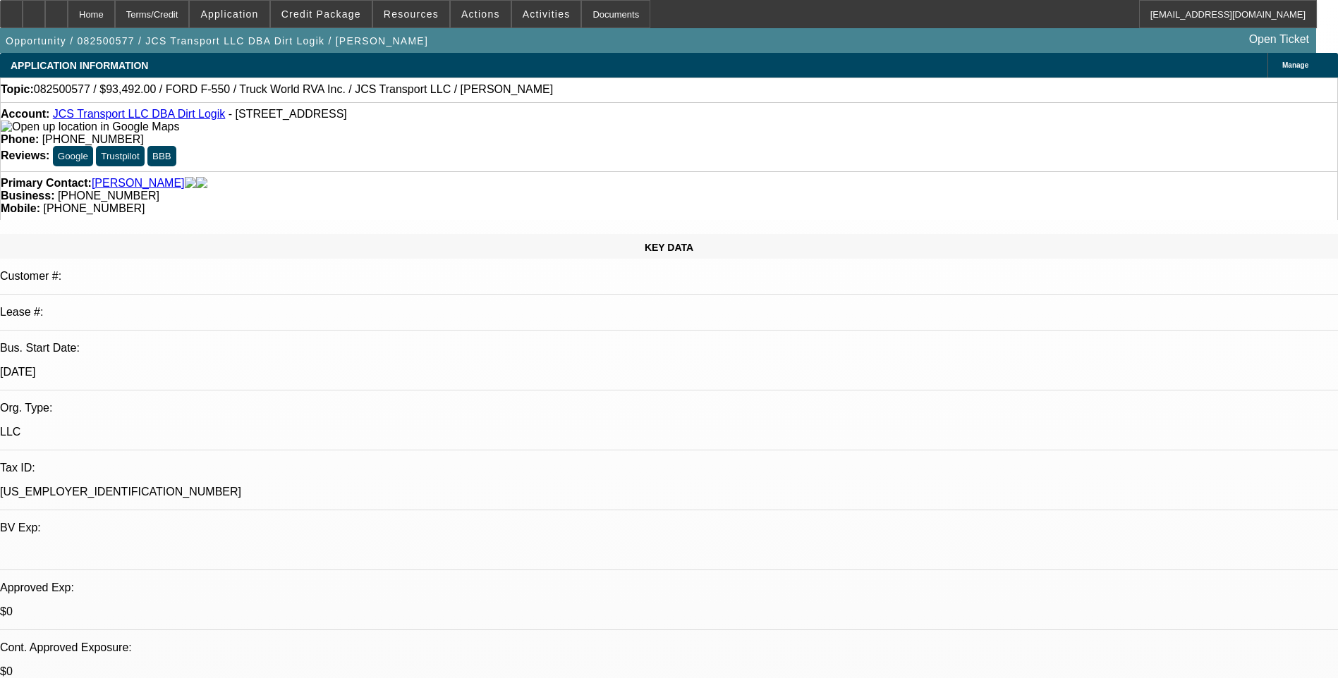
select select "1"
select select "6"
click at [176, 16] on div "Terms/Credit" at bounding box center [152, 14] width 75 height 28
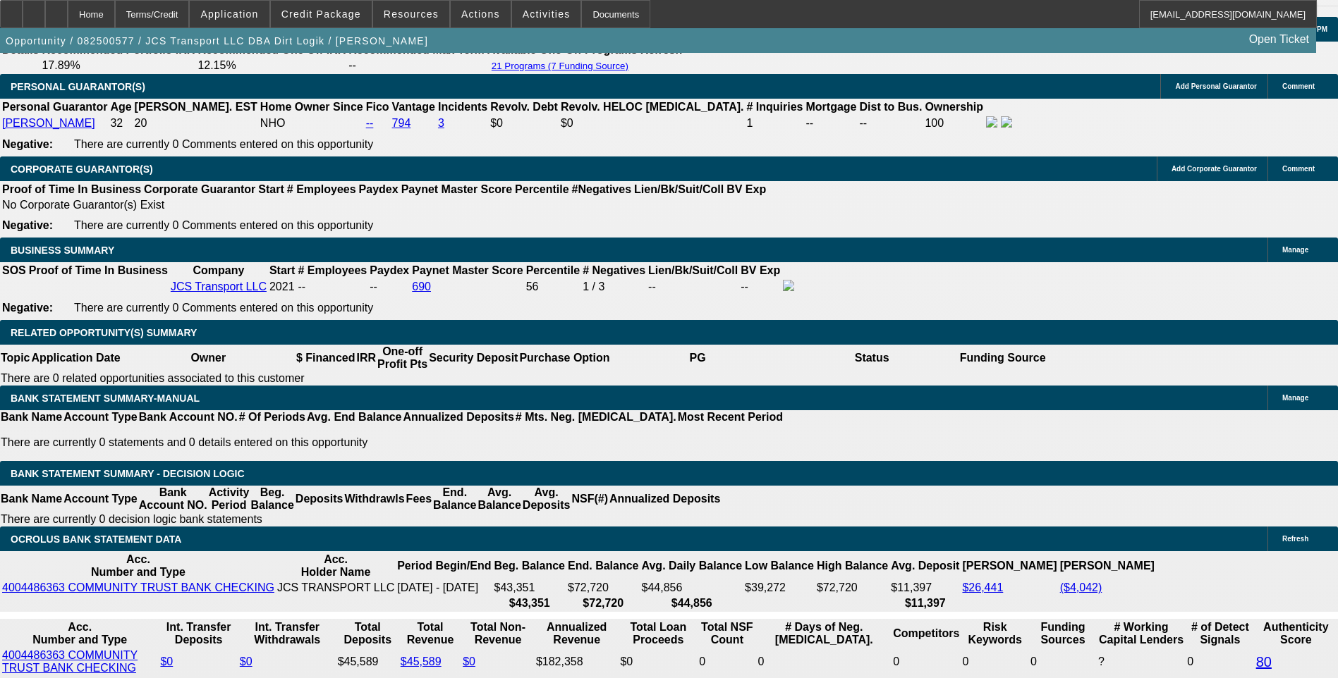
scroll to position [2092, 0]
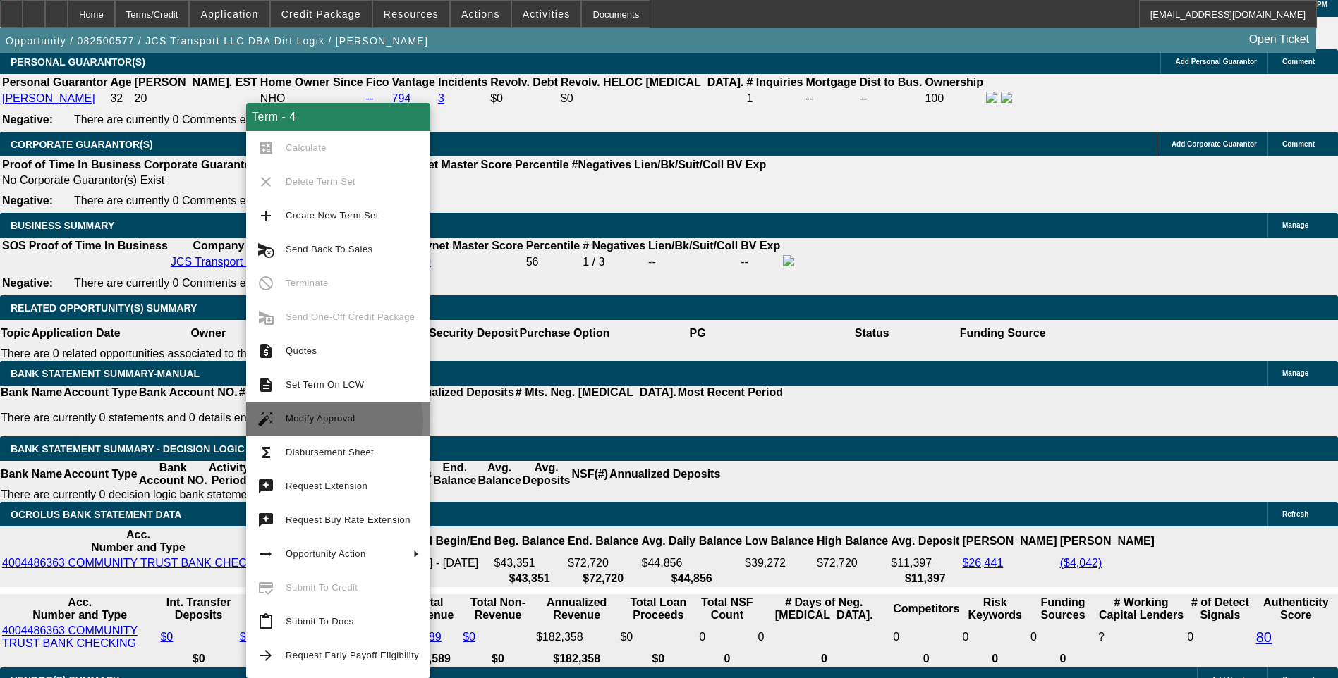
click at [317, 422] on span "Modify Approval" at bounding box center [321, 418] width 70 height 11
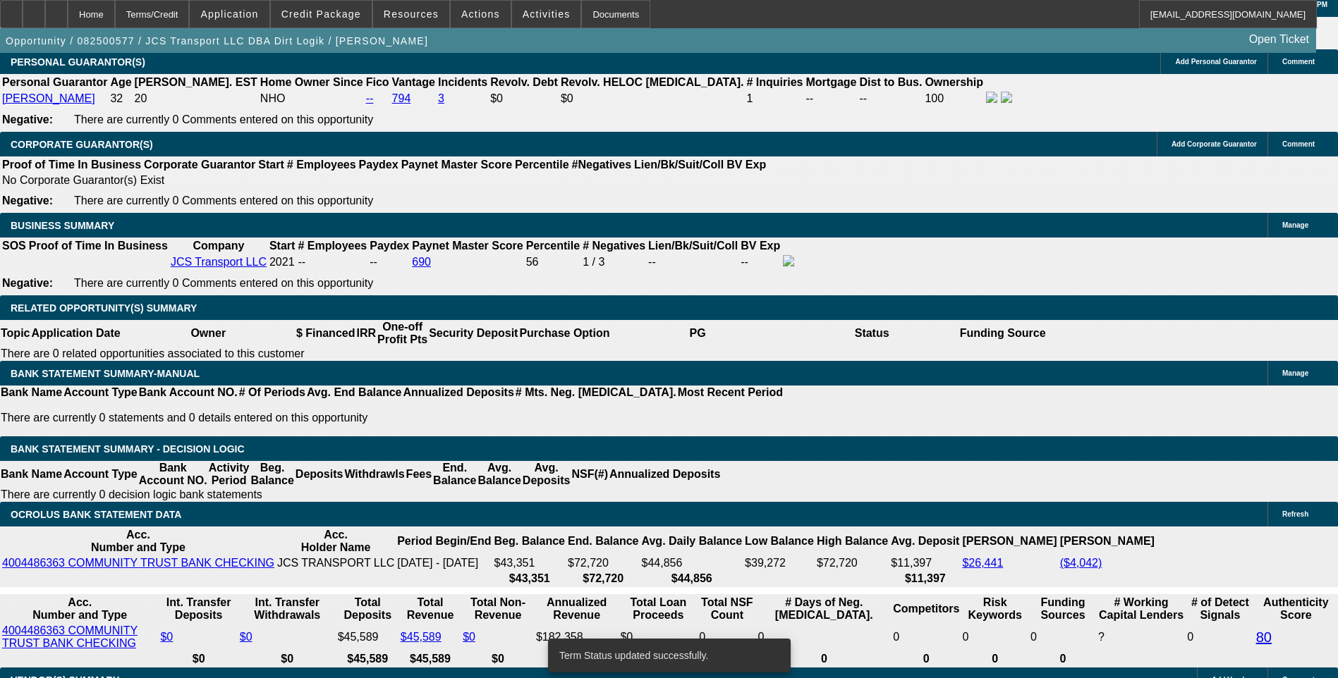
select select "0"
select select "6"
select select "0"
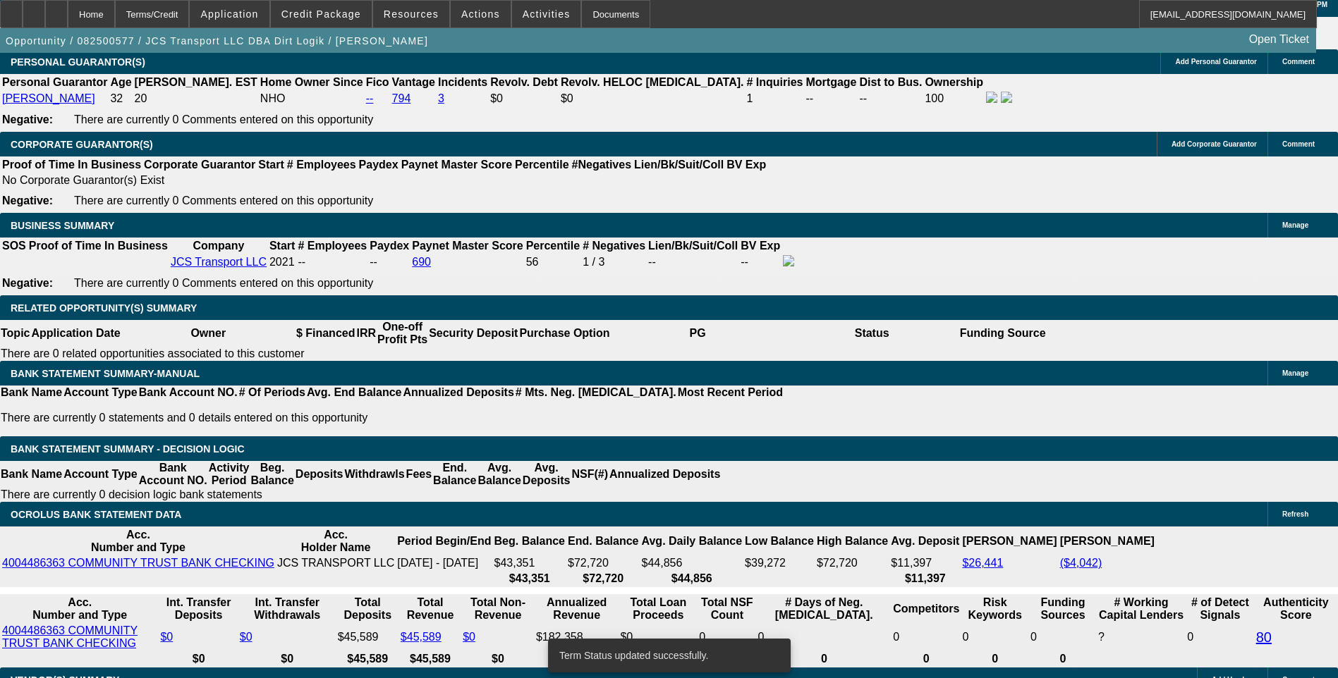
select select "0"
select select "6"
select select "0"
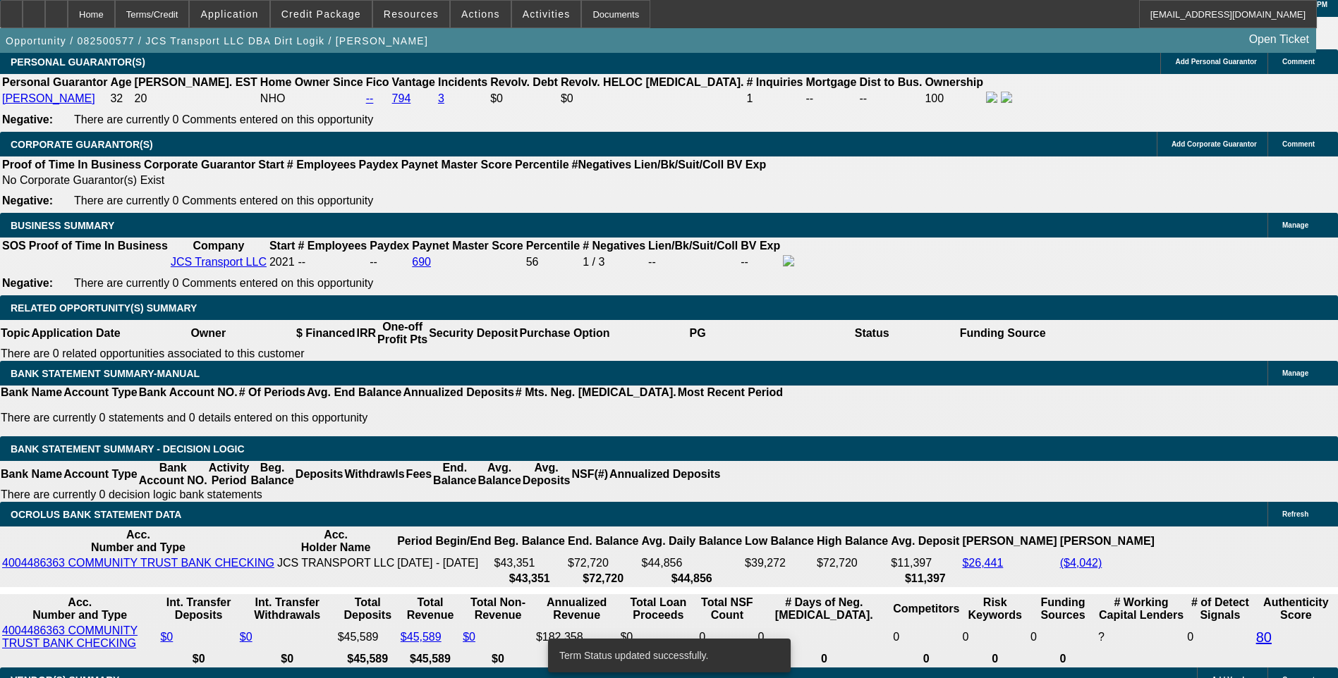
select select "0"
select select "6"
select select "0.1"
select select "0"
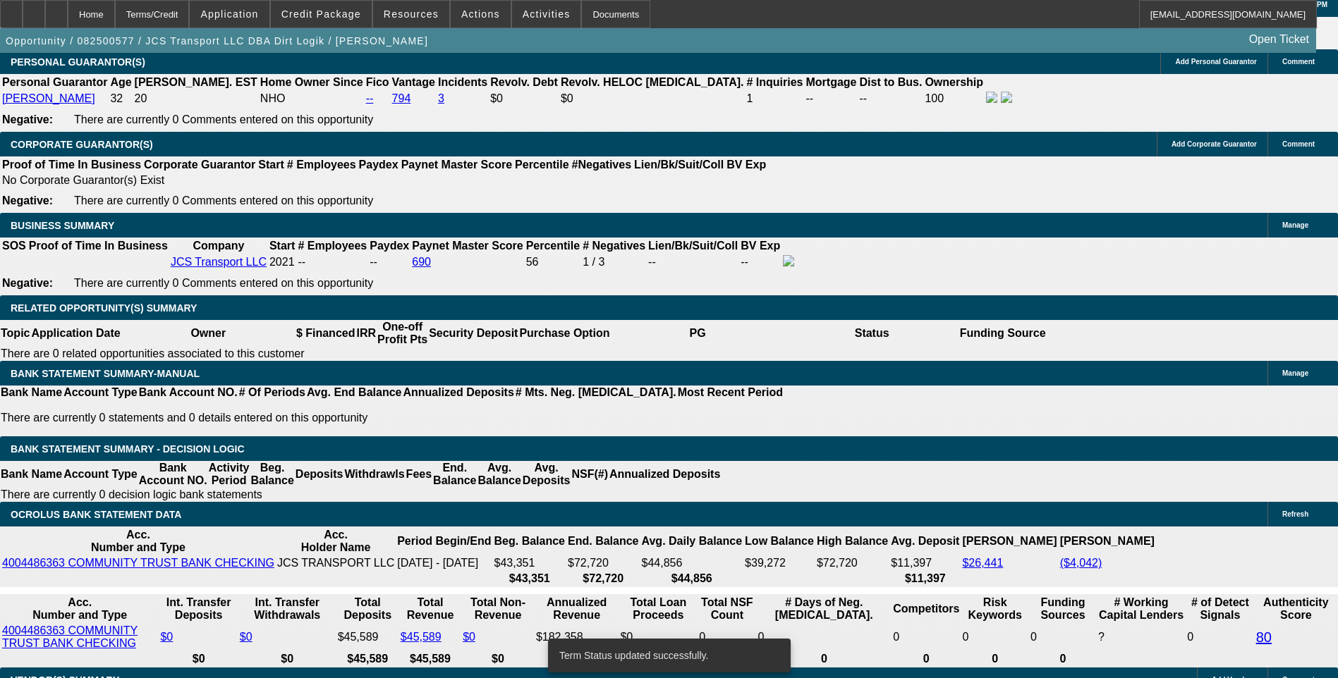
select select "6"
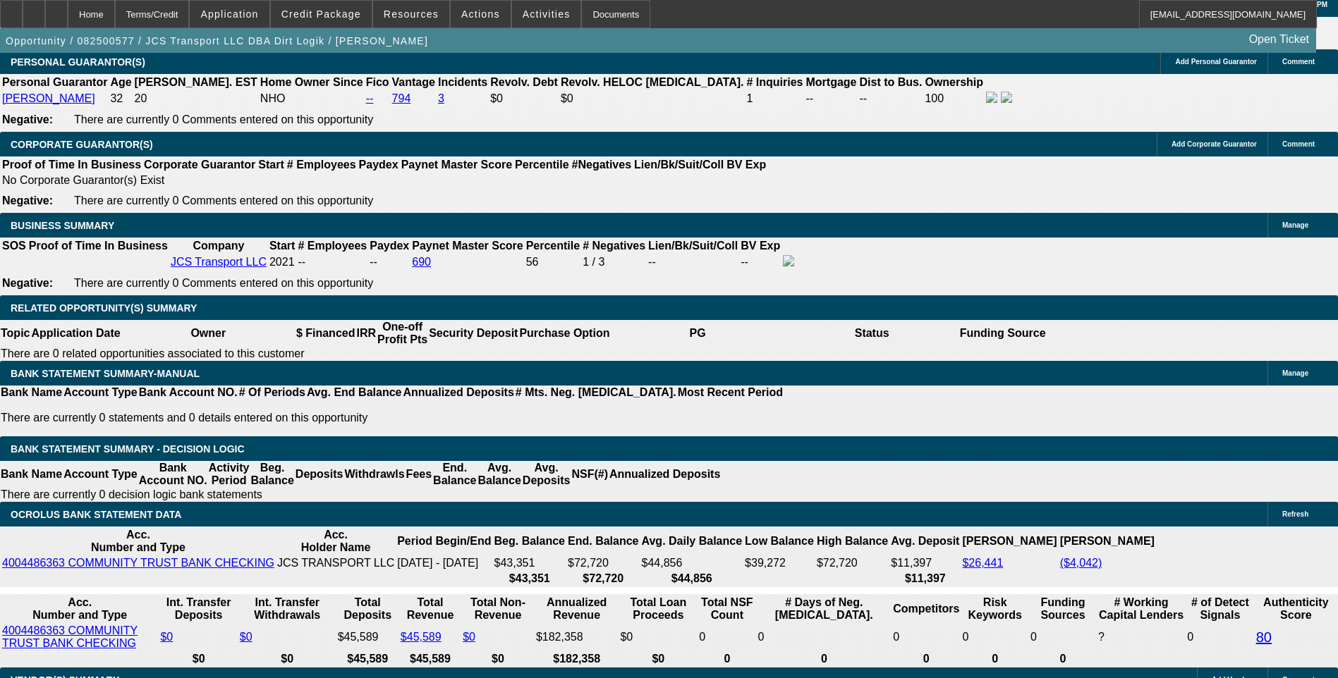
type input "1934.1"
type input "UNKNOWN"
type input "193"
type input "1955"
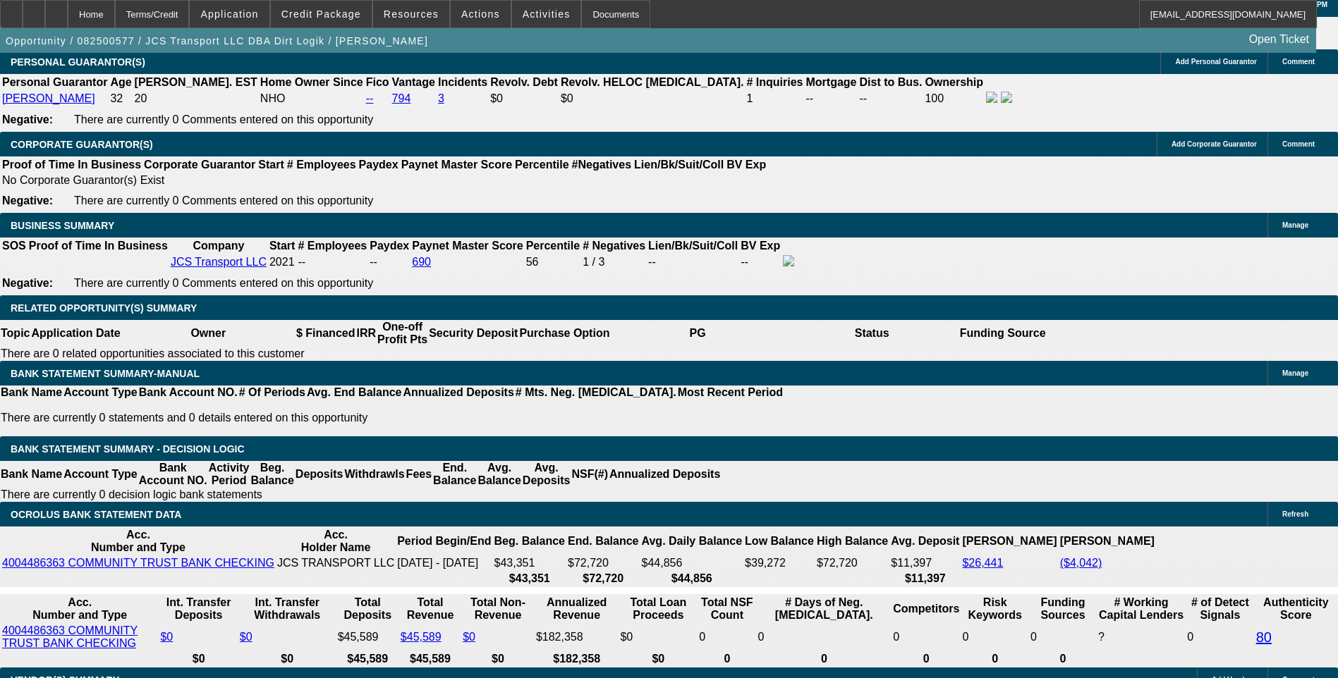
type input "10.5"
type input "$1,955.00"
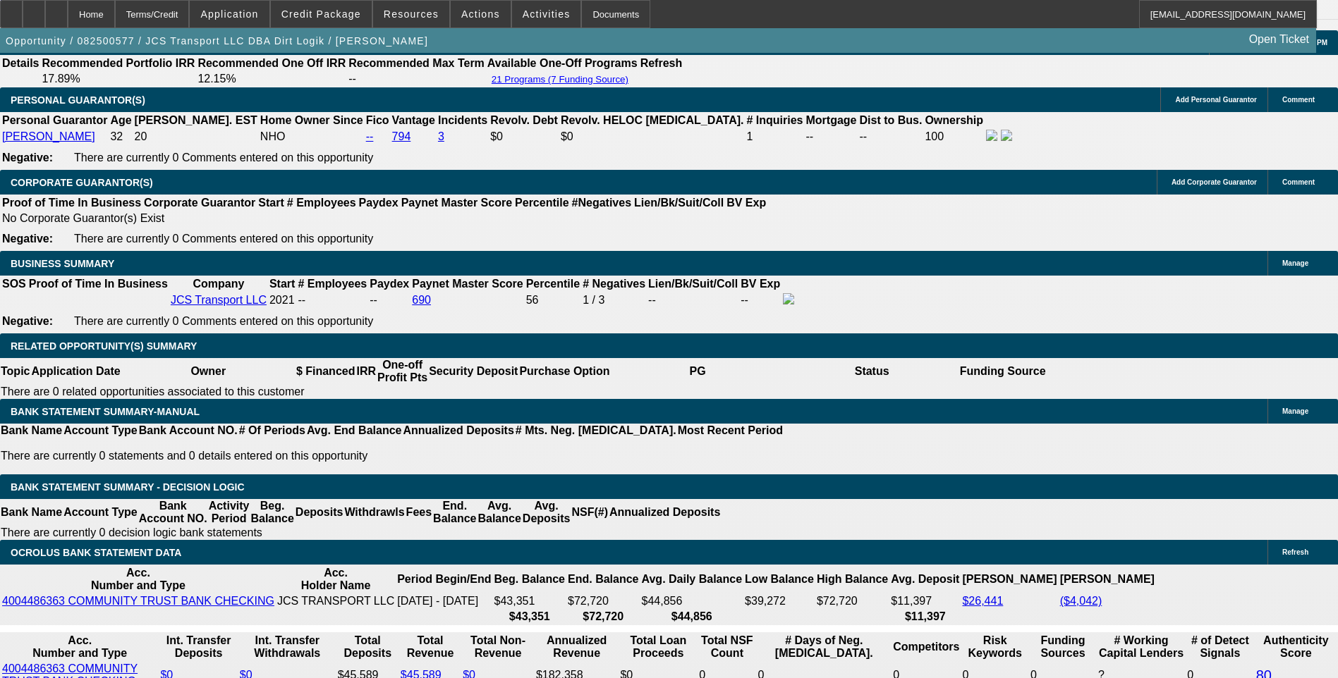
scroll to position [1880, 0]
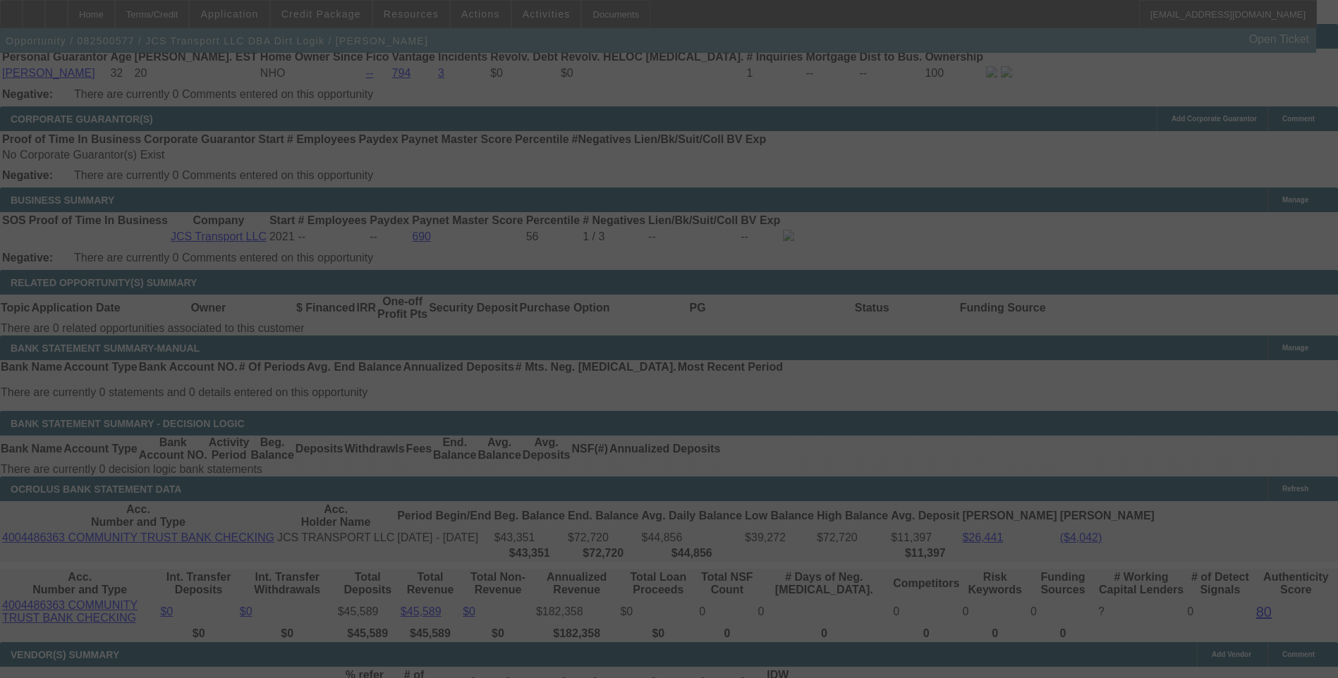
scroll to position [2092, 0]
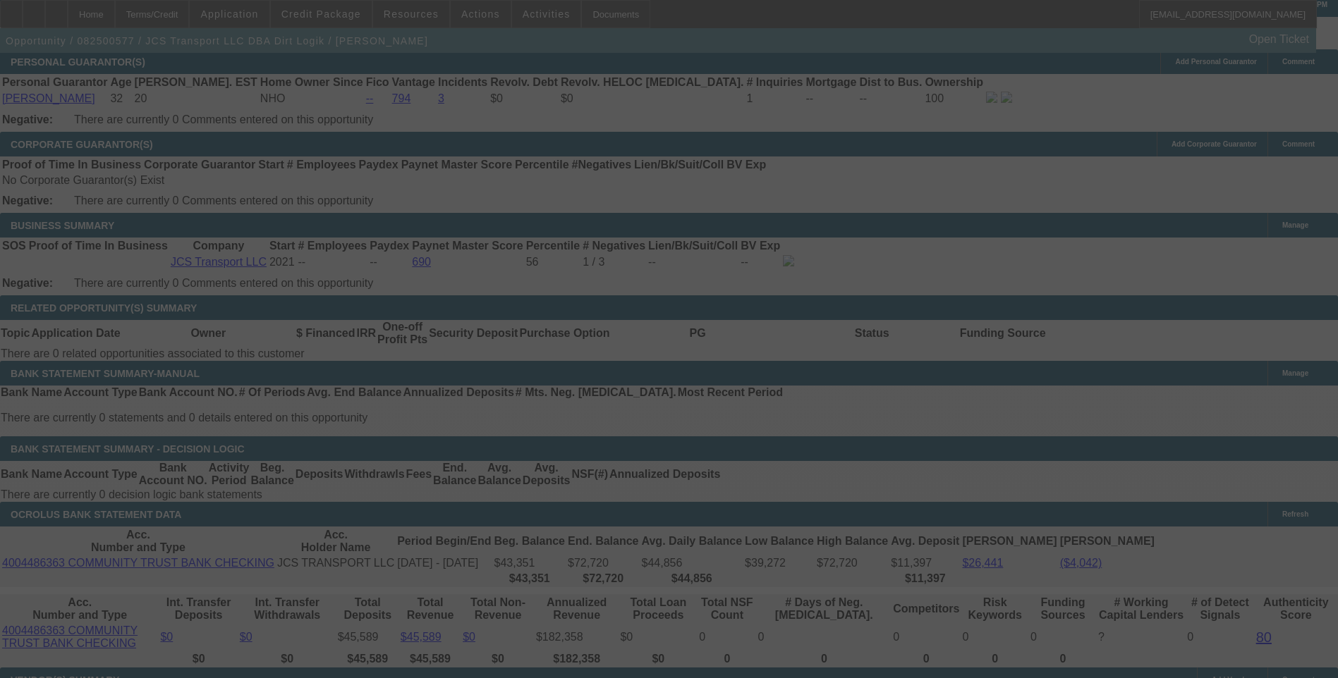
select select "0"
select select "6"
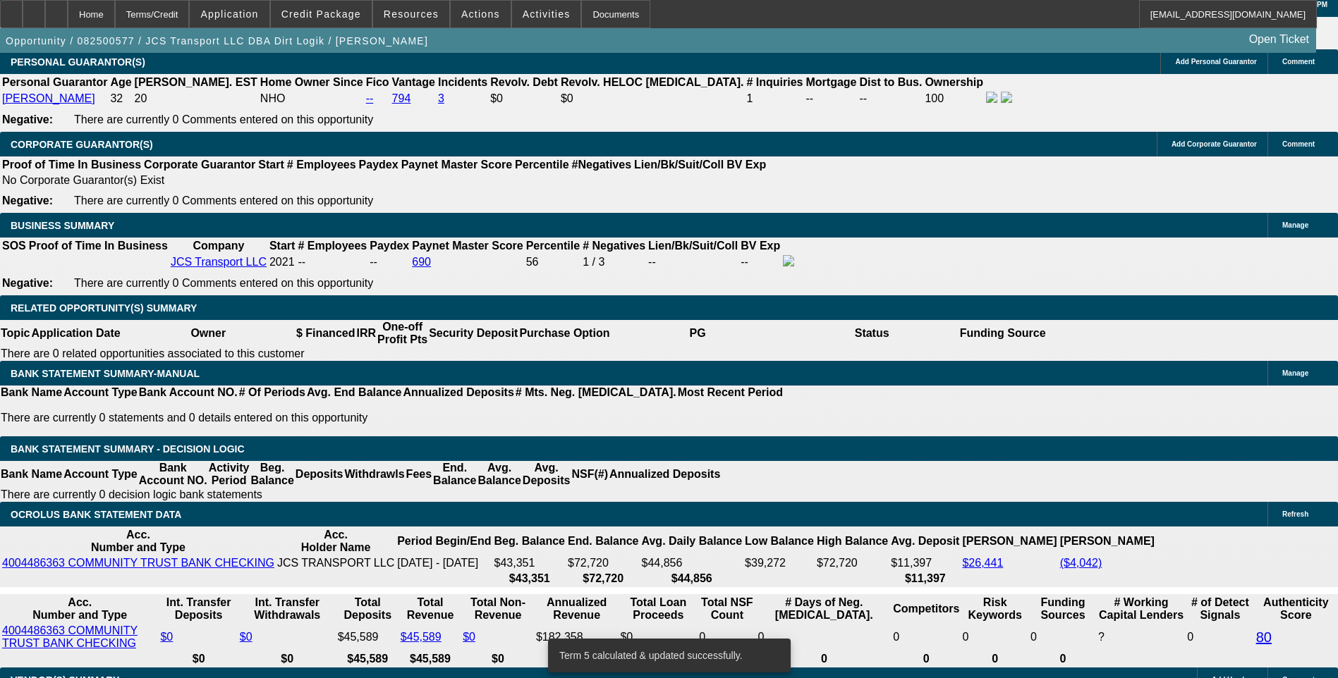
type input "UNKNOWN"
type input "10."
type input "$1,935.67"
type input "10.9"
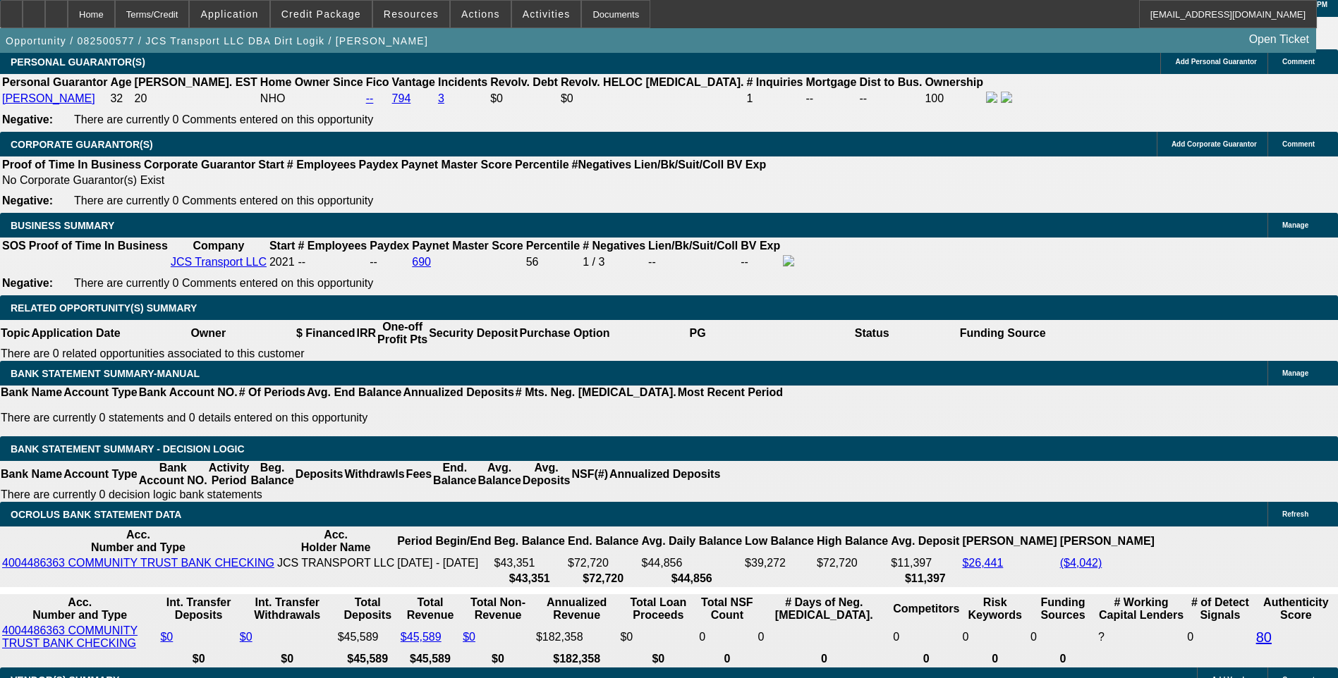
type input "$1,968.83"
type input "10.9"
type input "196"
type input "1965"
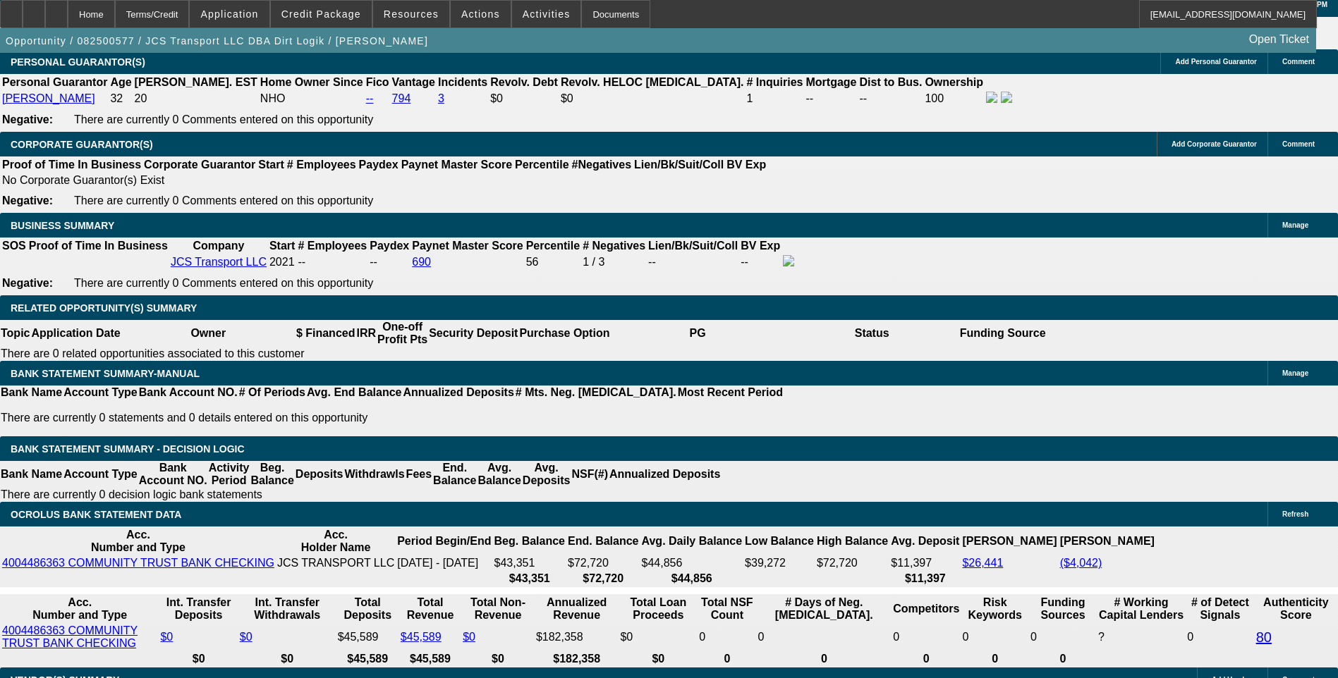
type input "10.8"
type input "$1,965.00"
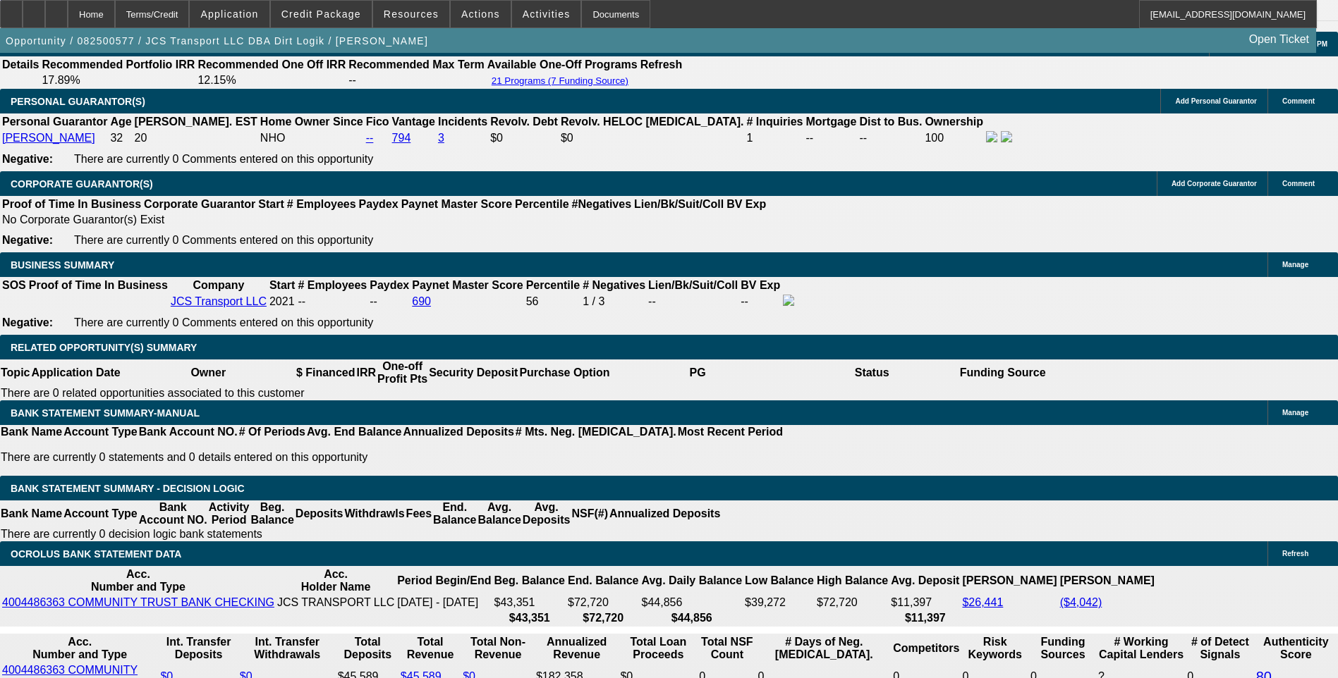
scroll to position [1951, 0]
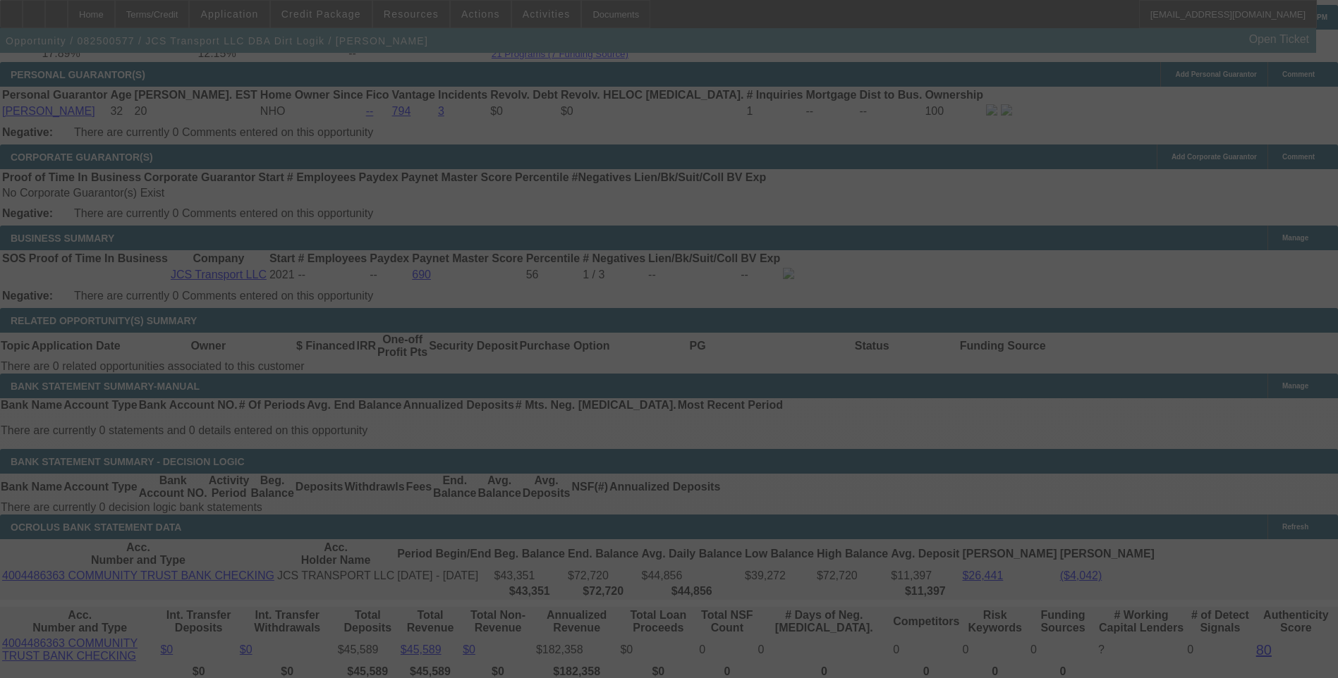
scroll to position [2092, 0]
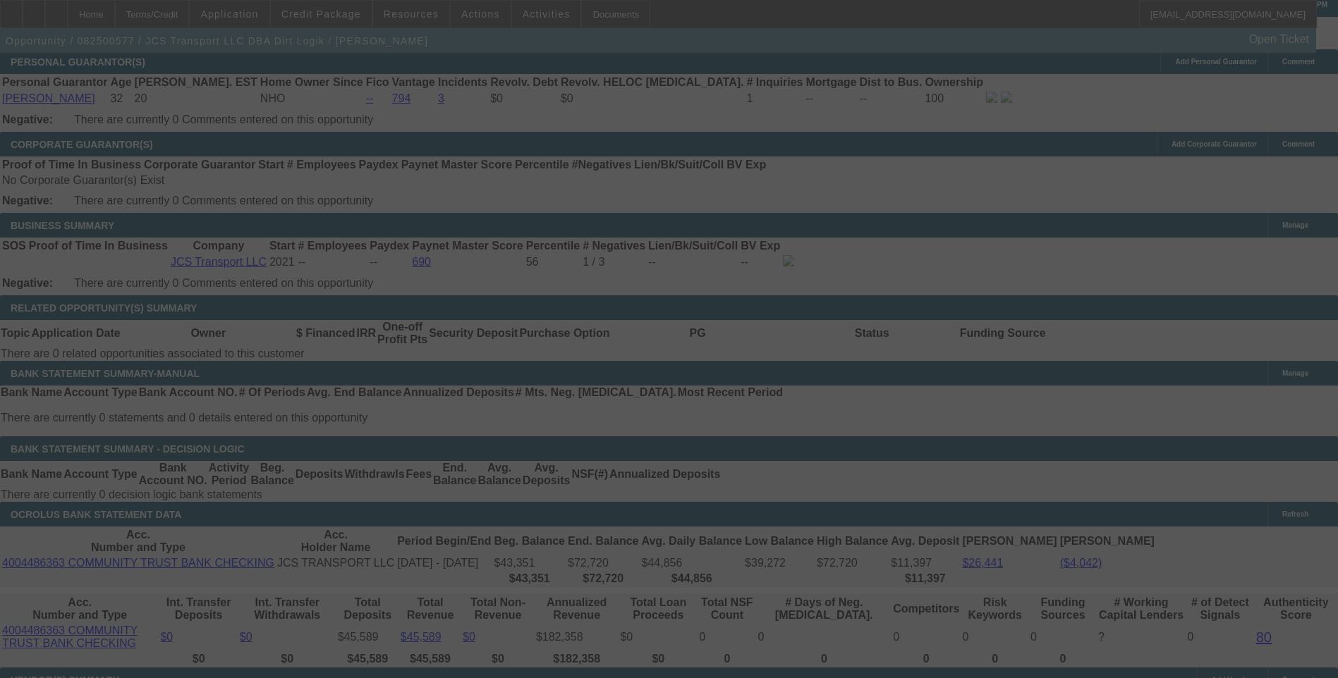
select select "0"
select select "6"
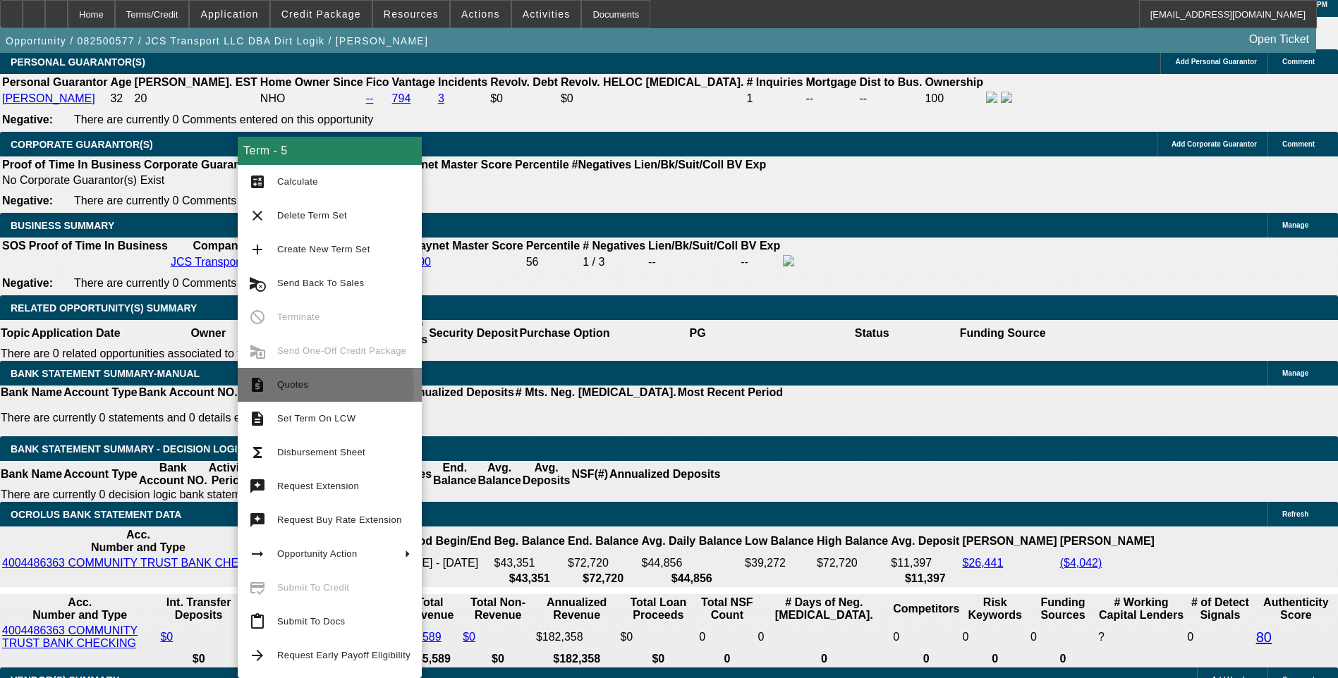
click at [309, 386] on span "Quotes" at bounding box center [343, 385] width 133 height 17
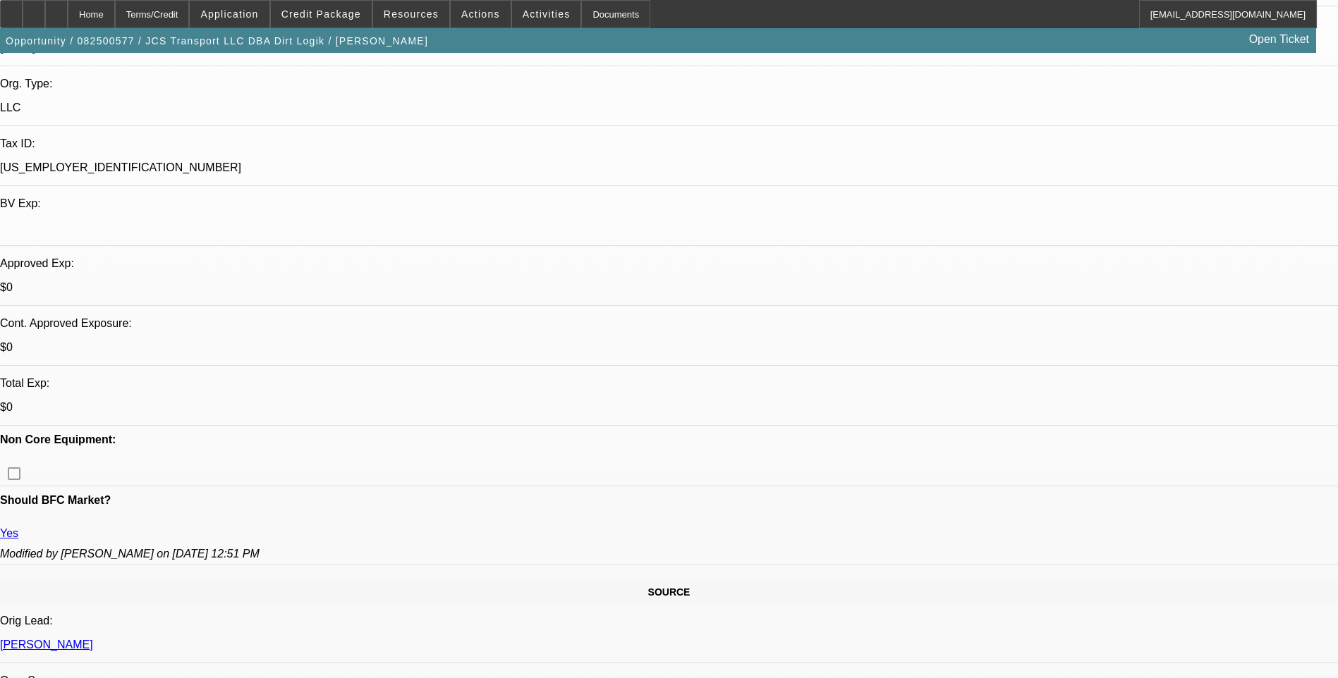
scroll to position [0, 0]
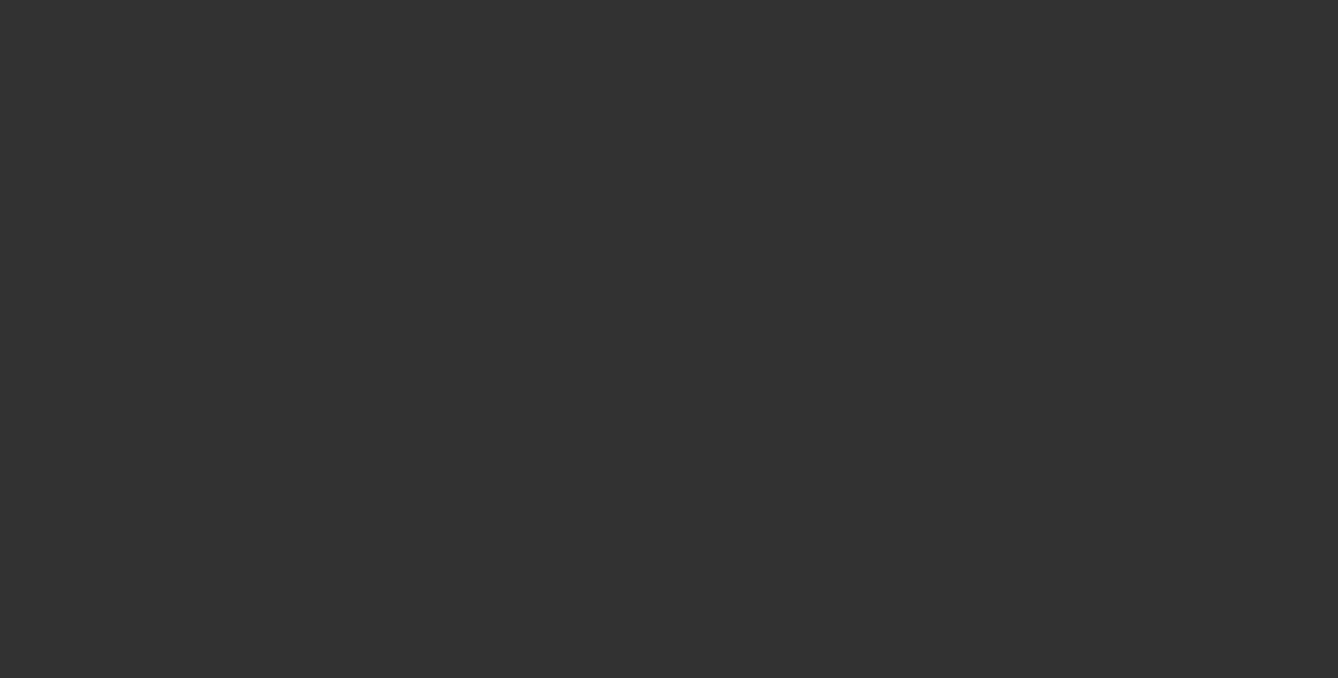
click at [649, 319] on span "Open calendar" at bounding box center [666, 302] width 34 height 34
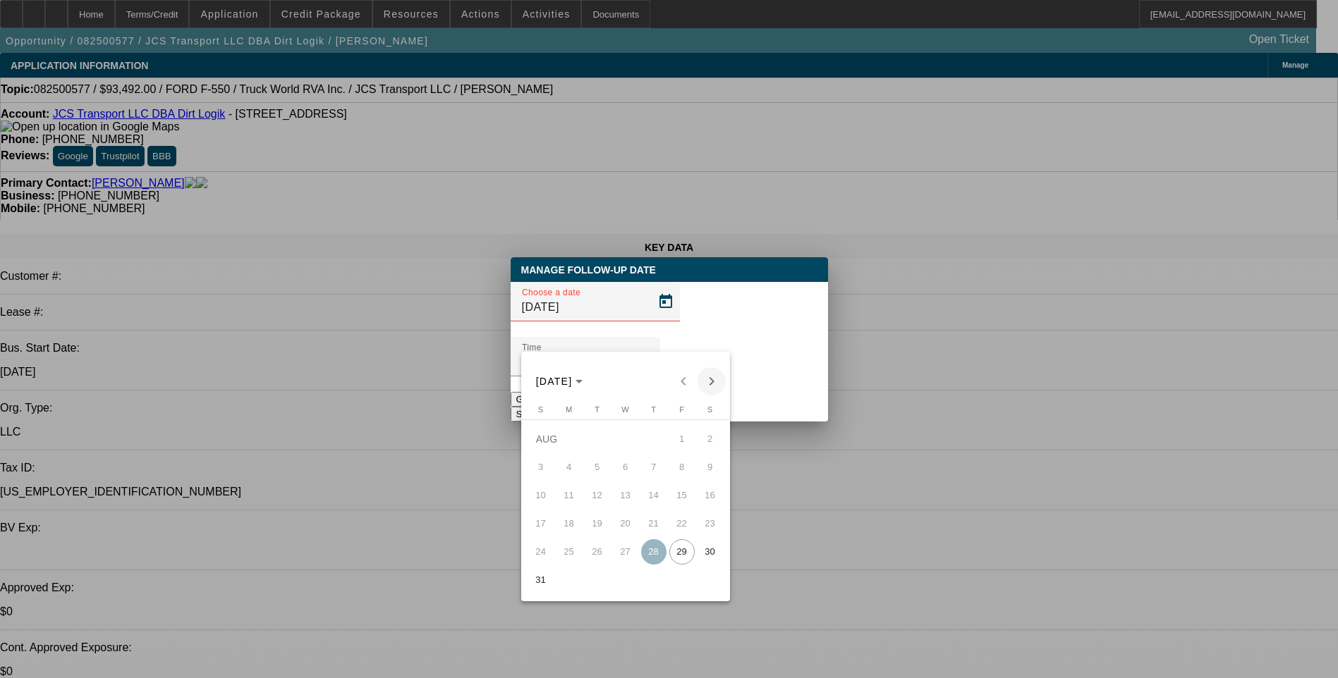
click at [712, 384] on span "Next month" at bounding box center [711, 381] width 28 height 28
click at [603, 472] on span "2" at bounding box center [597, 467] width 25 height 25
type input "9/2/2025"
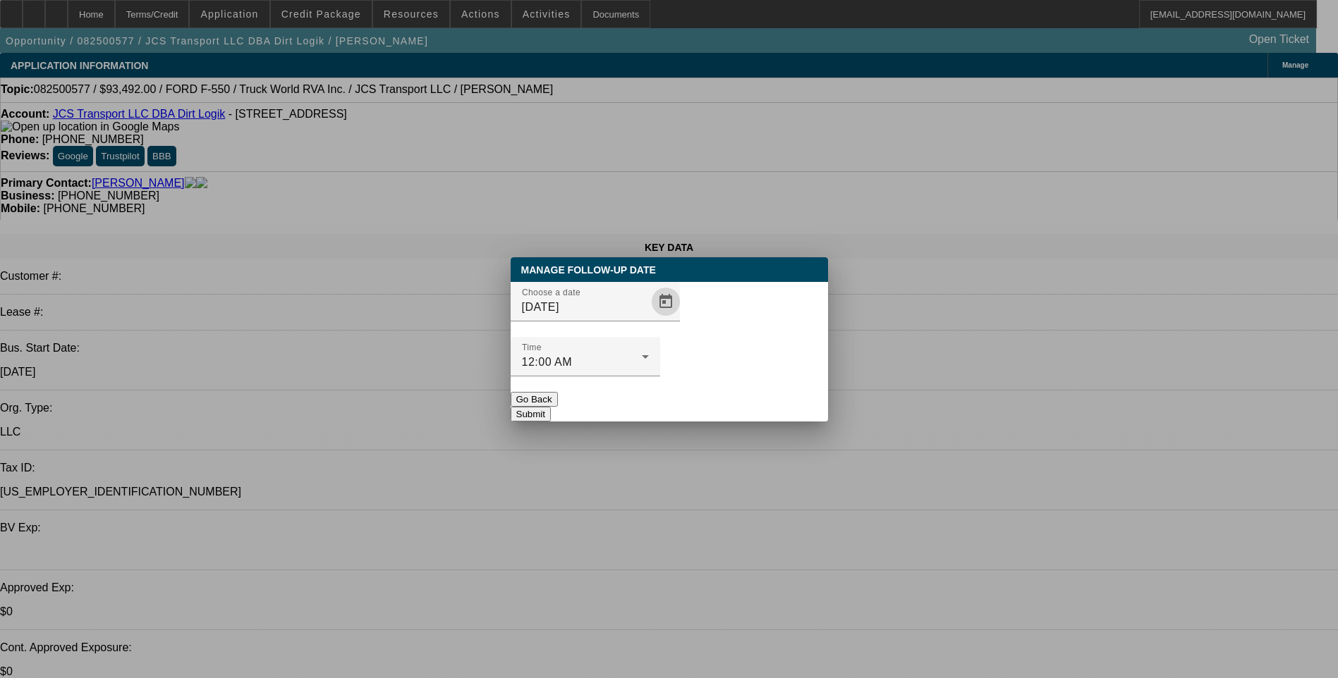
click at [551, 407] on button "Submit" at bounding box center [531, 414] width 40 height 15
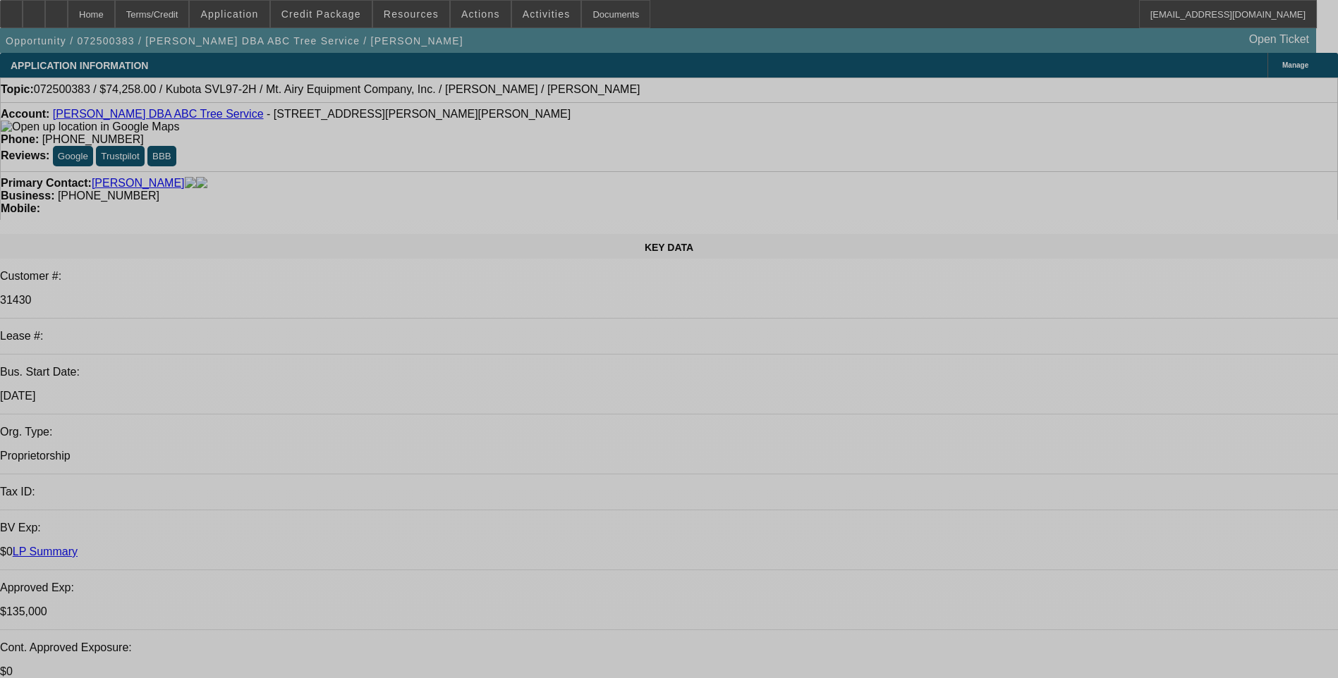
select select "0"
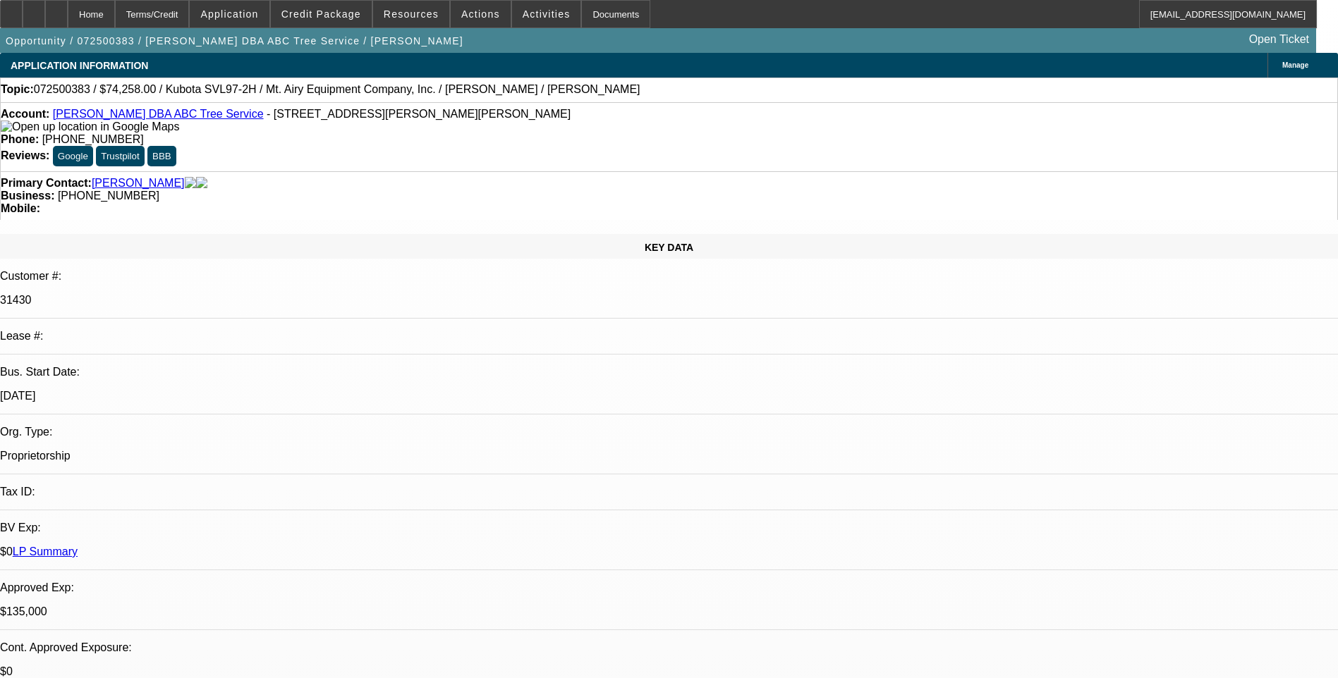
select select "2"
select select "0"
select select "0.1"
select select "0"
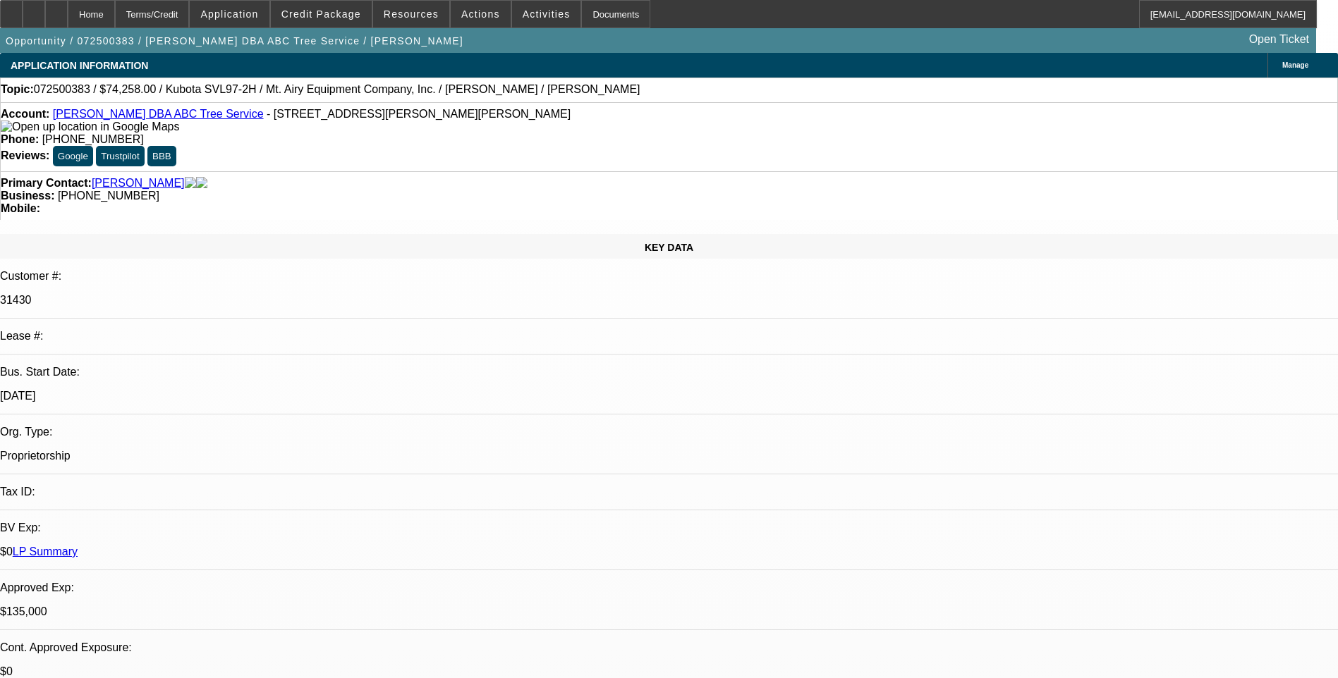
select select "0"
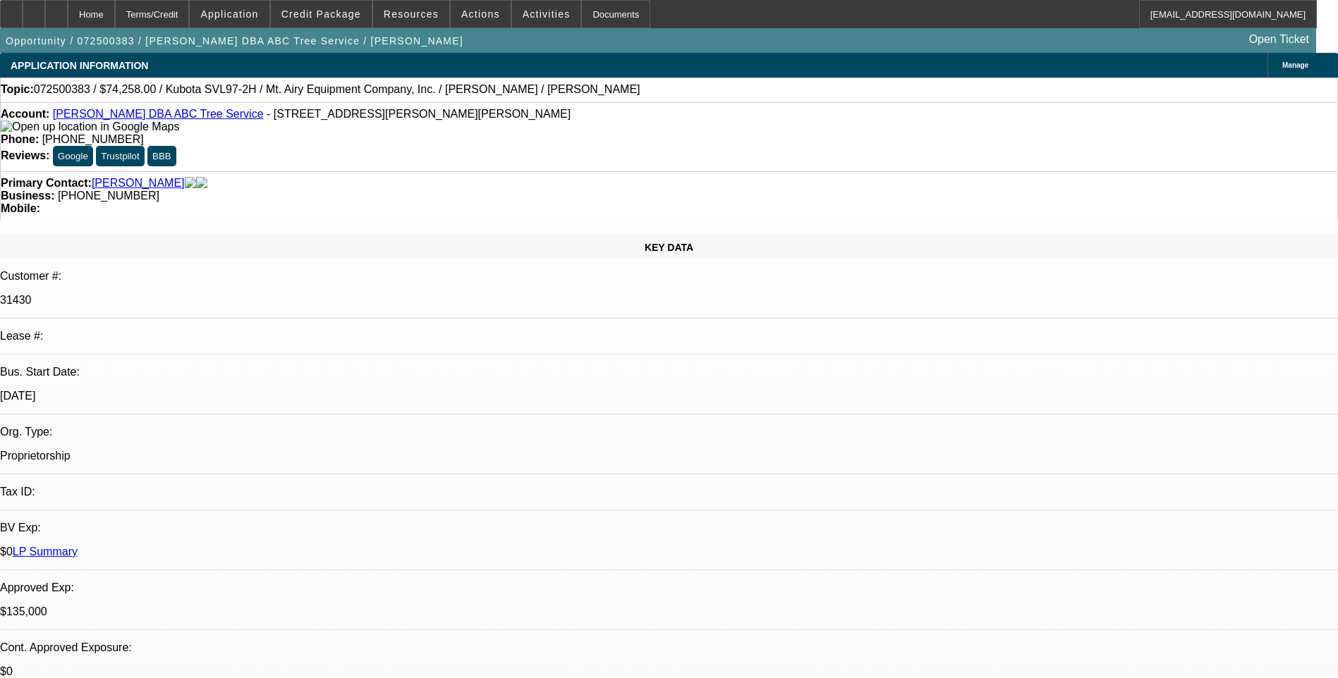
select select "0"
select select "1"
select select "2"
select select "6"
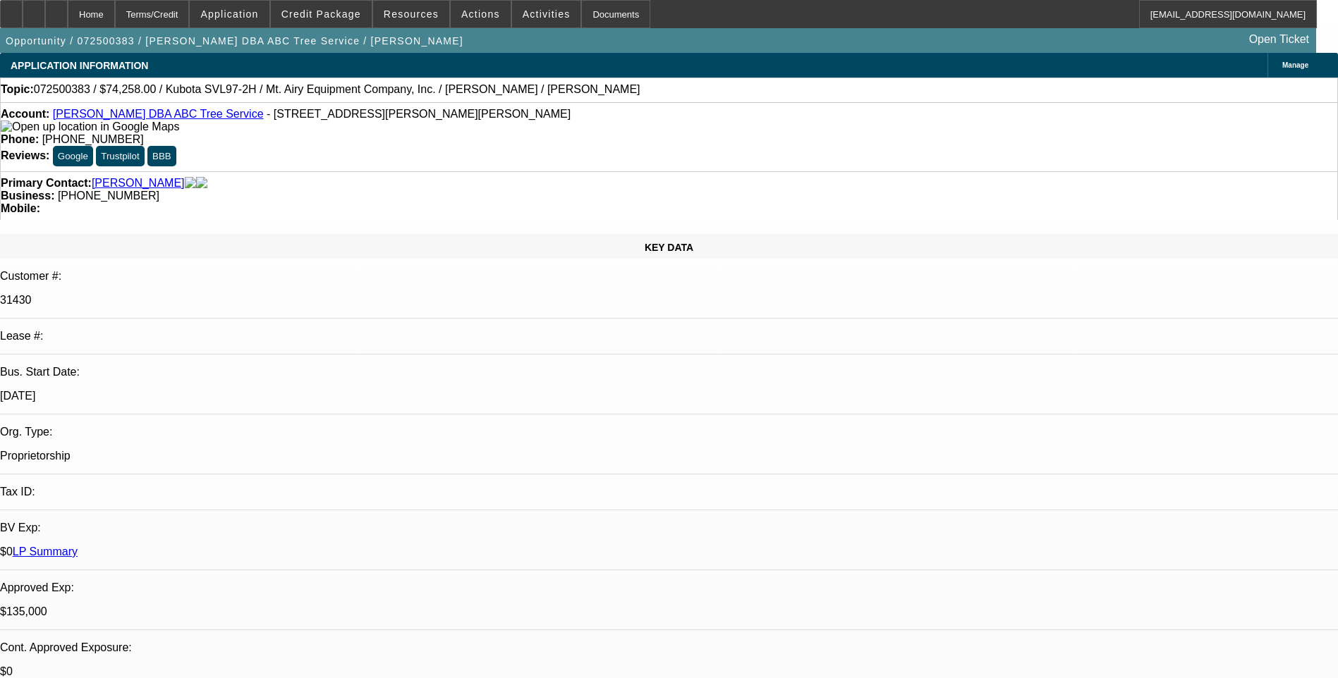
select select "1"
select select "6"
select select "1"
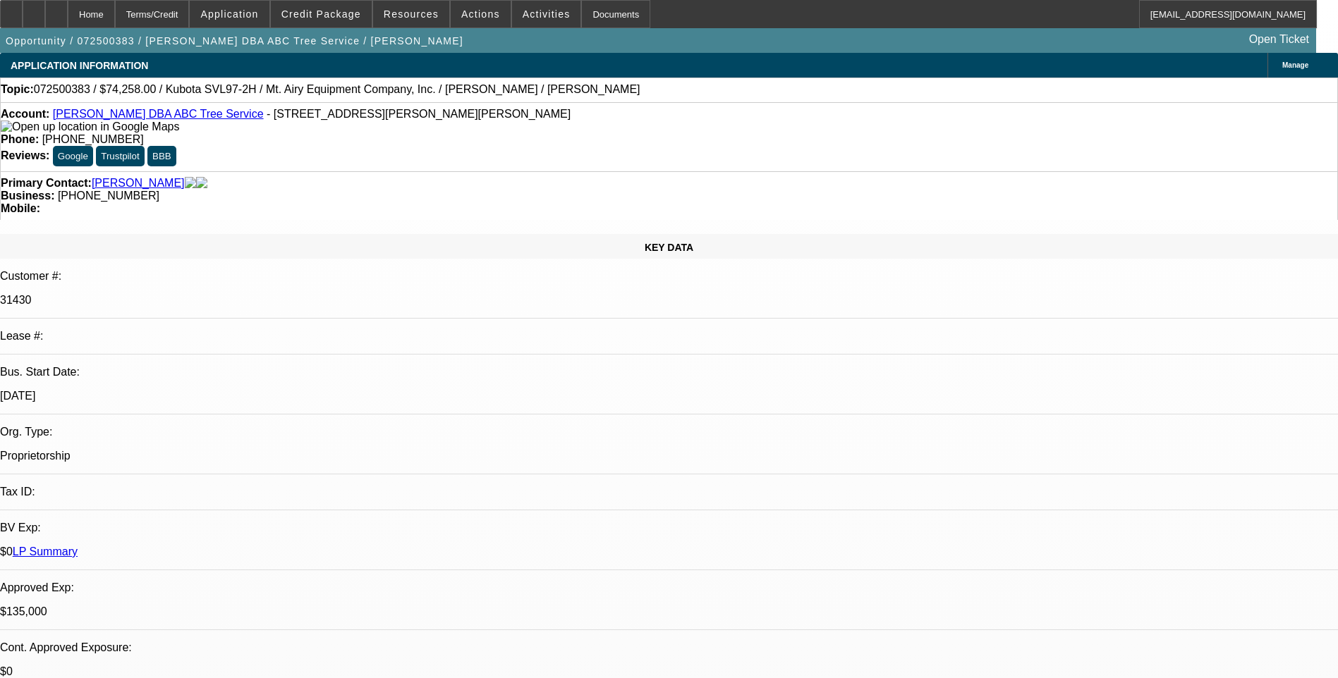
select select "6"
select select "1"
select select "6"
click at [183, 18] on div "Terms/Credit" at bounding box center [152, 14] width 75 height 28
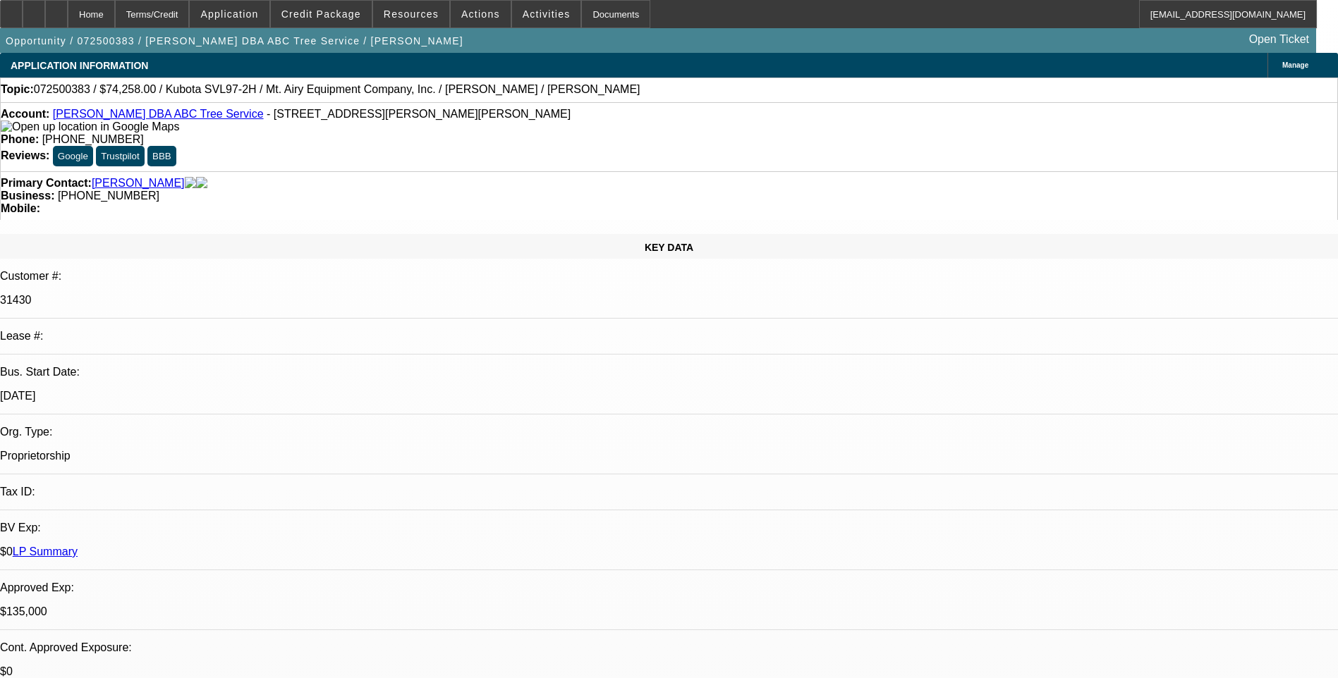
click at [199, 294] on p "31430" at bounding box center [669, 300] width 1338 height 13
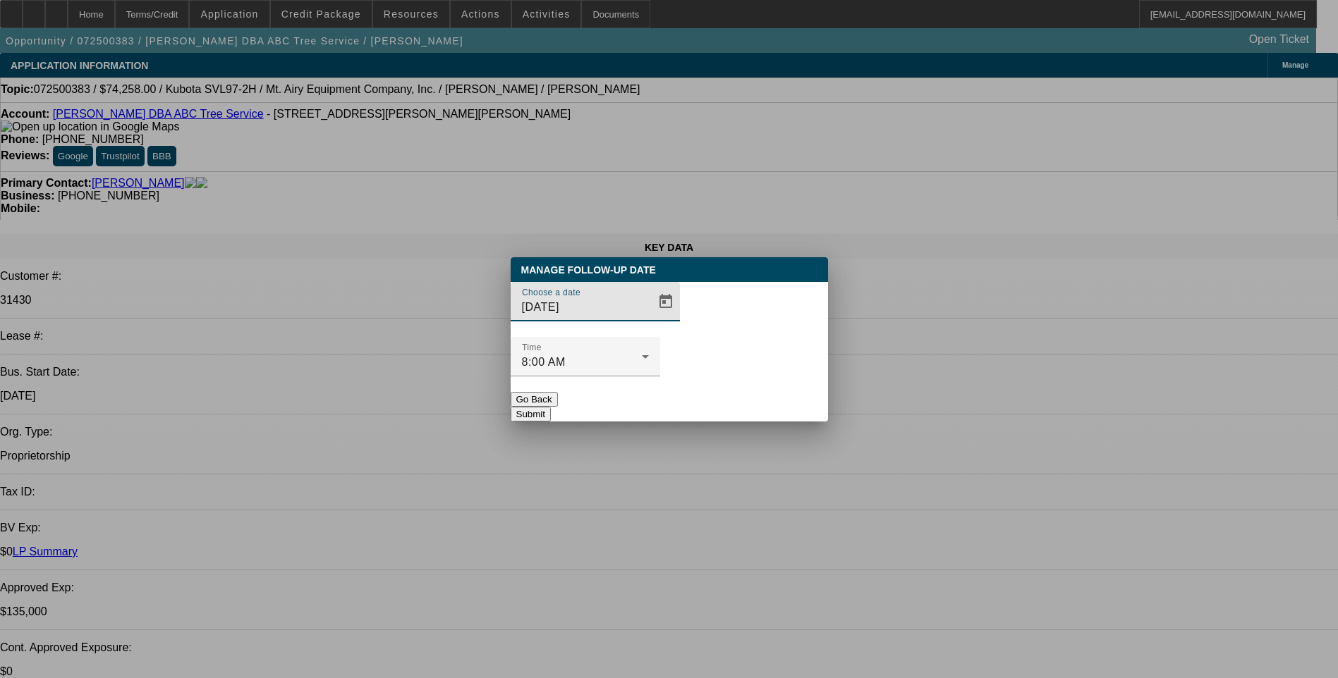
click at [558, 392] on button "Go Back" at bounding box center [534, 399] width 47 height 15
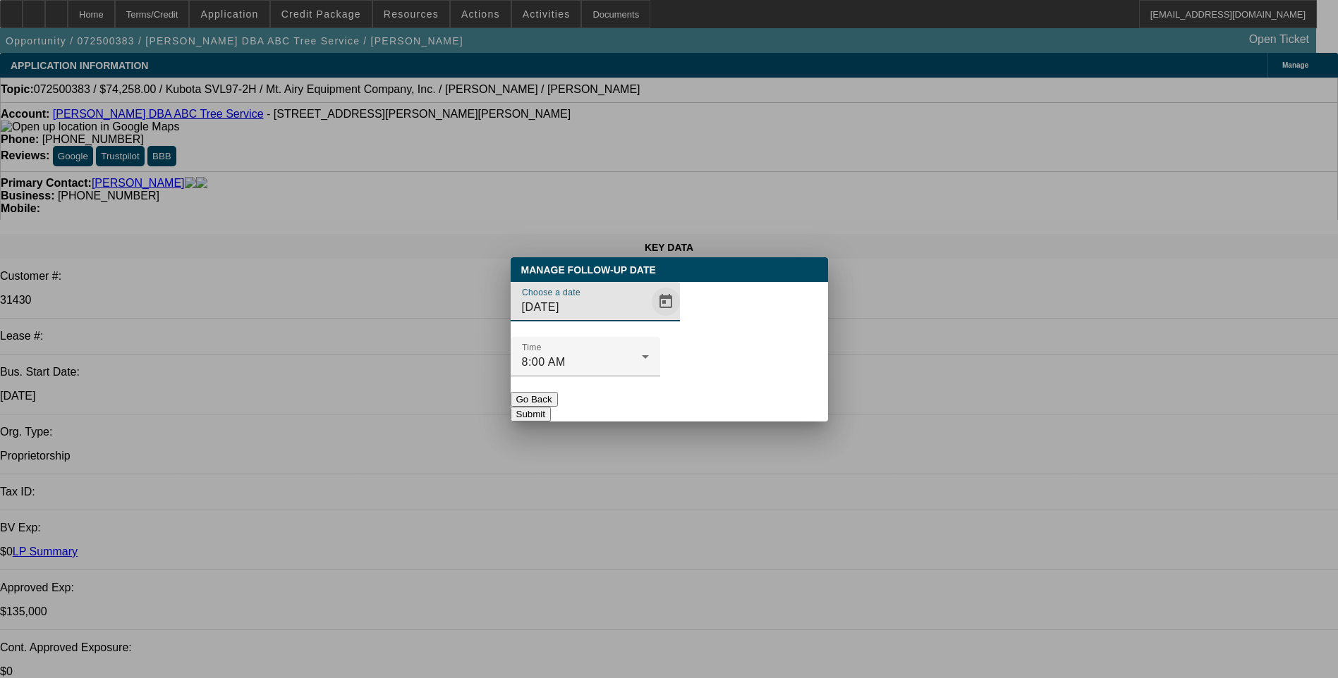
click at [649, 319] on span "Open calendar" at bounding box center [666, 302] width 34 height 34
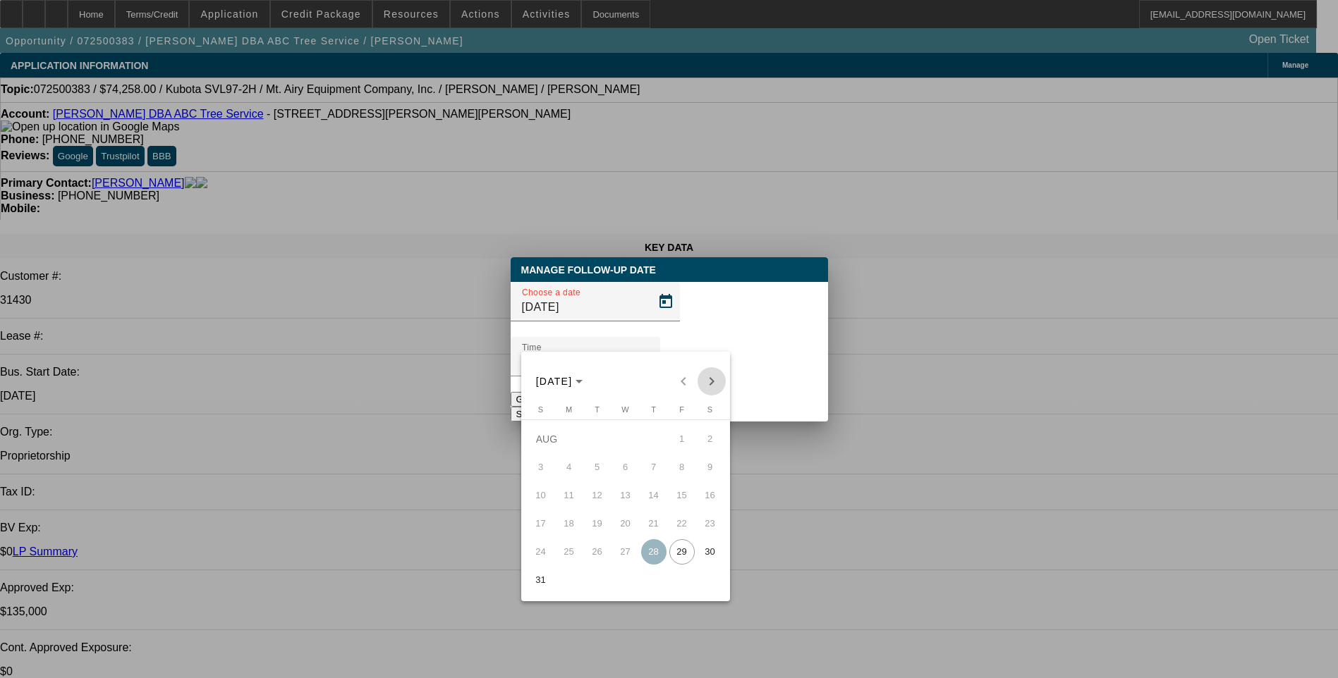
click at [709, 377] on span "Next month" at bounding box center [711, 381] width 28 height 28
click at [625, 477] on span "3" at bounding box center [625, 467] width 25 height 25
type input "9/3/2025"
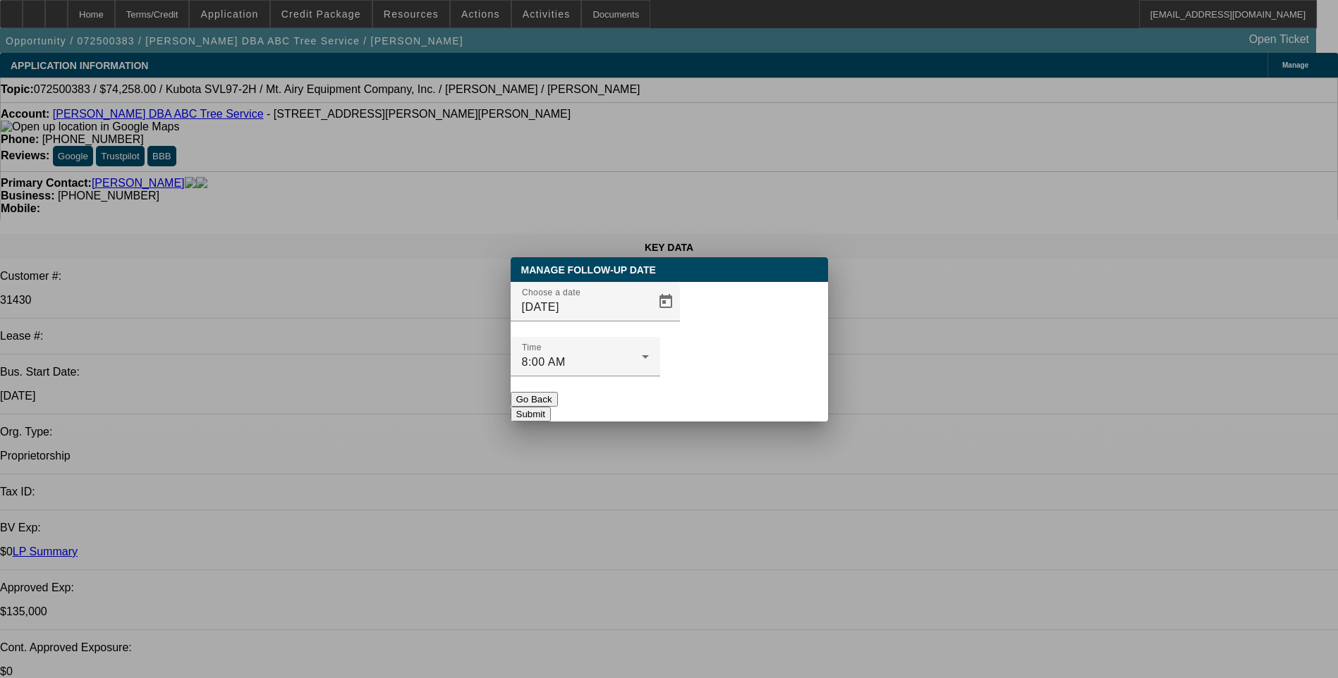
click at [551, 407] on button "Submit" at bounding box center [531, 414] width 40 height 15
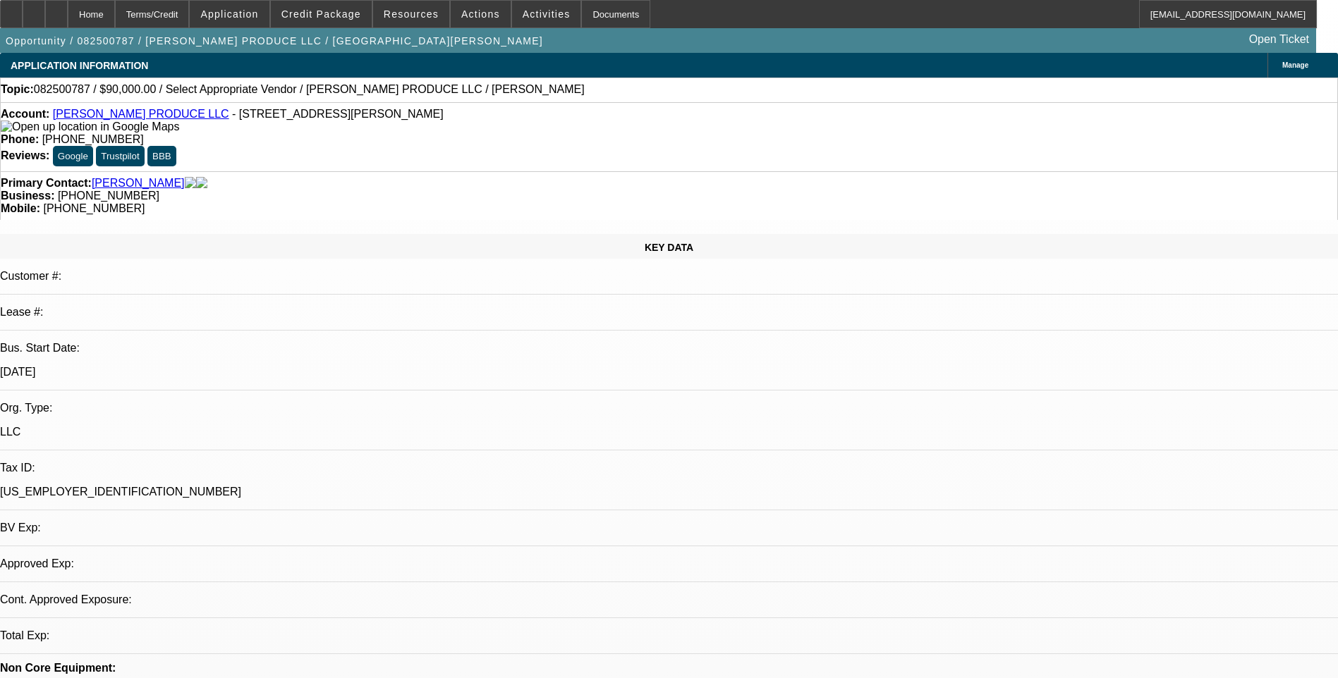
select select "0"
select select "2"
select select "0.1"
select select "1"
select select "2"
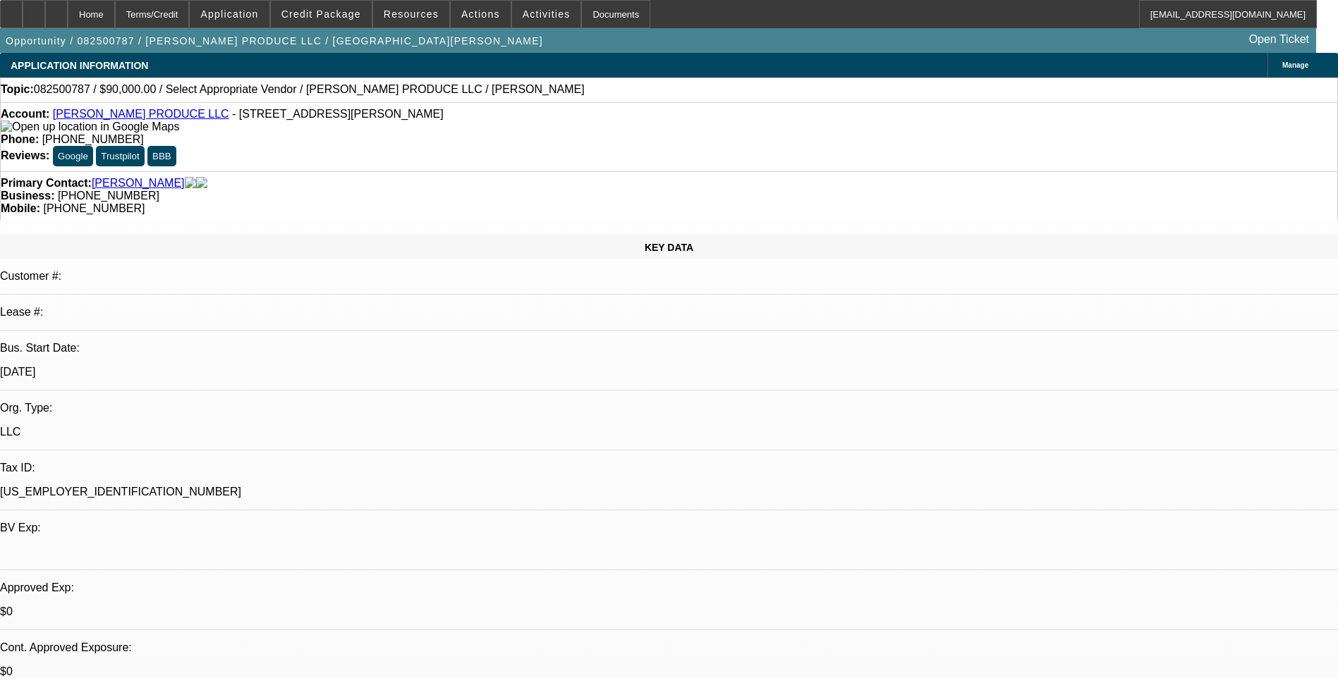
select select "4"
click at [341, 20] on span at bounding box center [321, 14] width 101 height 34
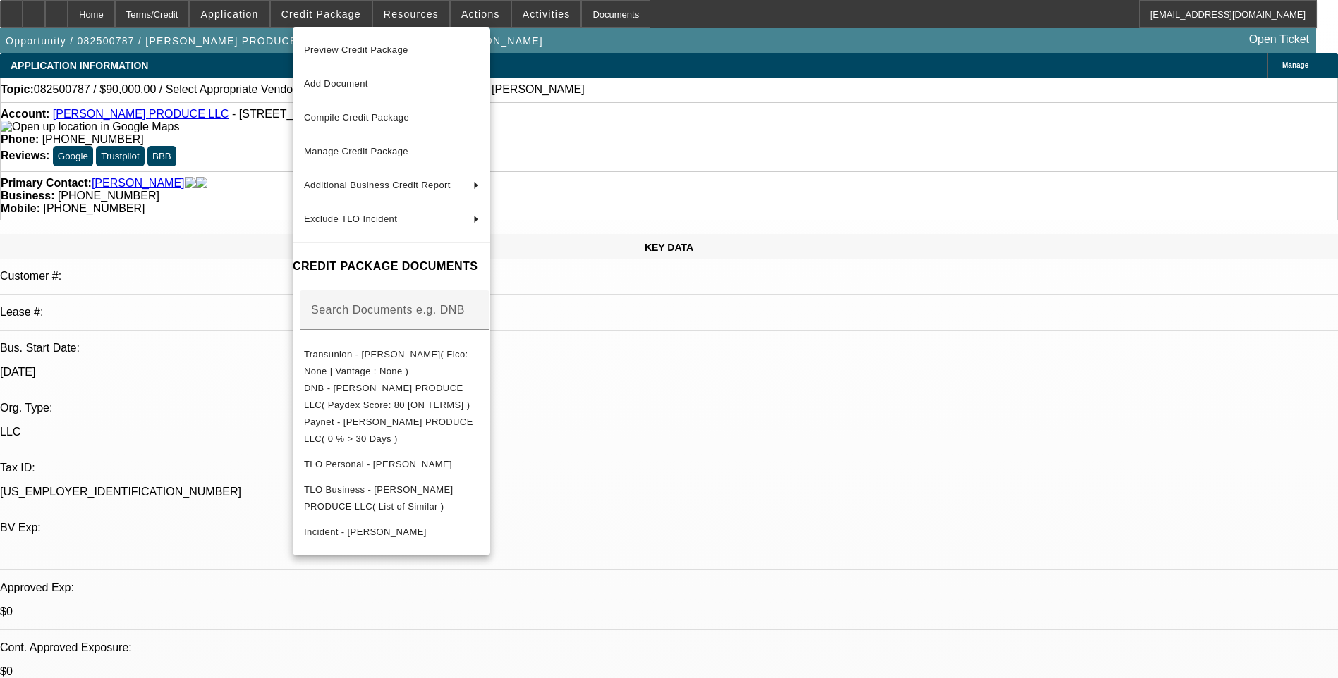
click at [408, 53] on span "Preview Credit Package" at bounding box center [356, 49] width 104 height 11
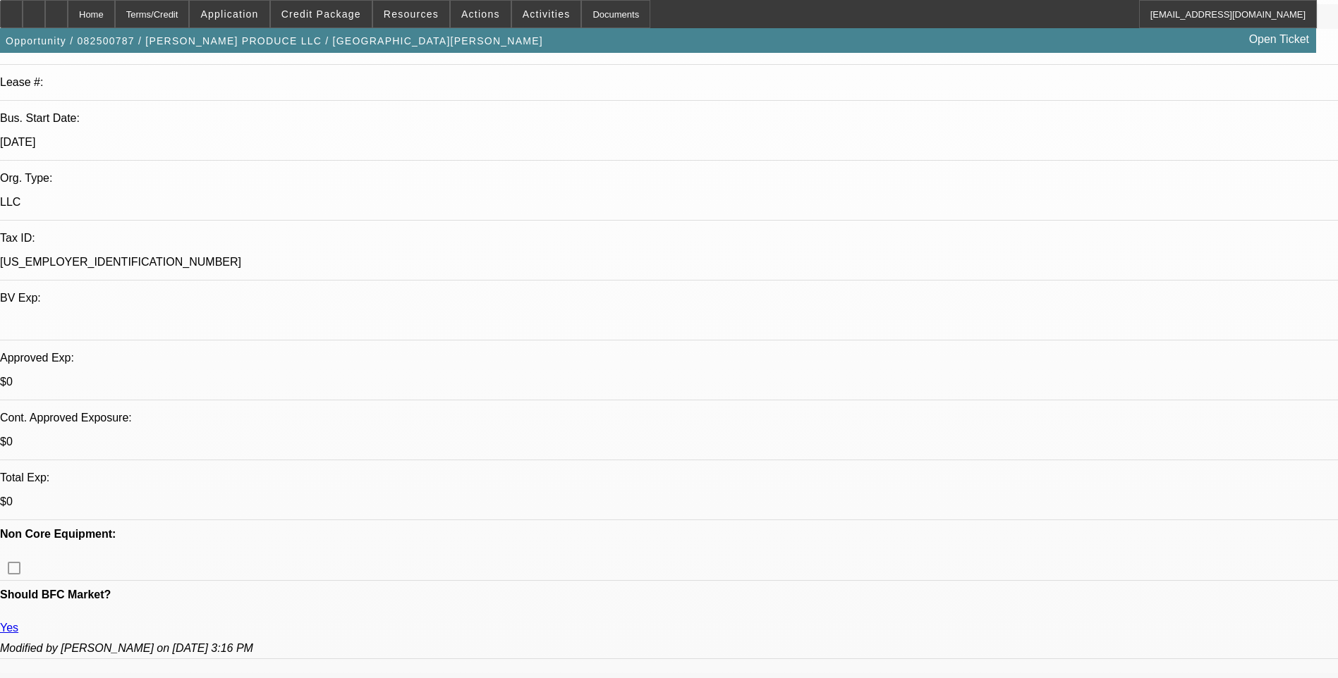
scroll to position [212, 0]
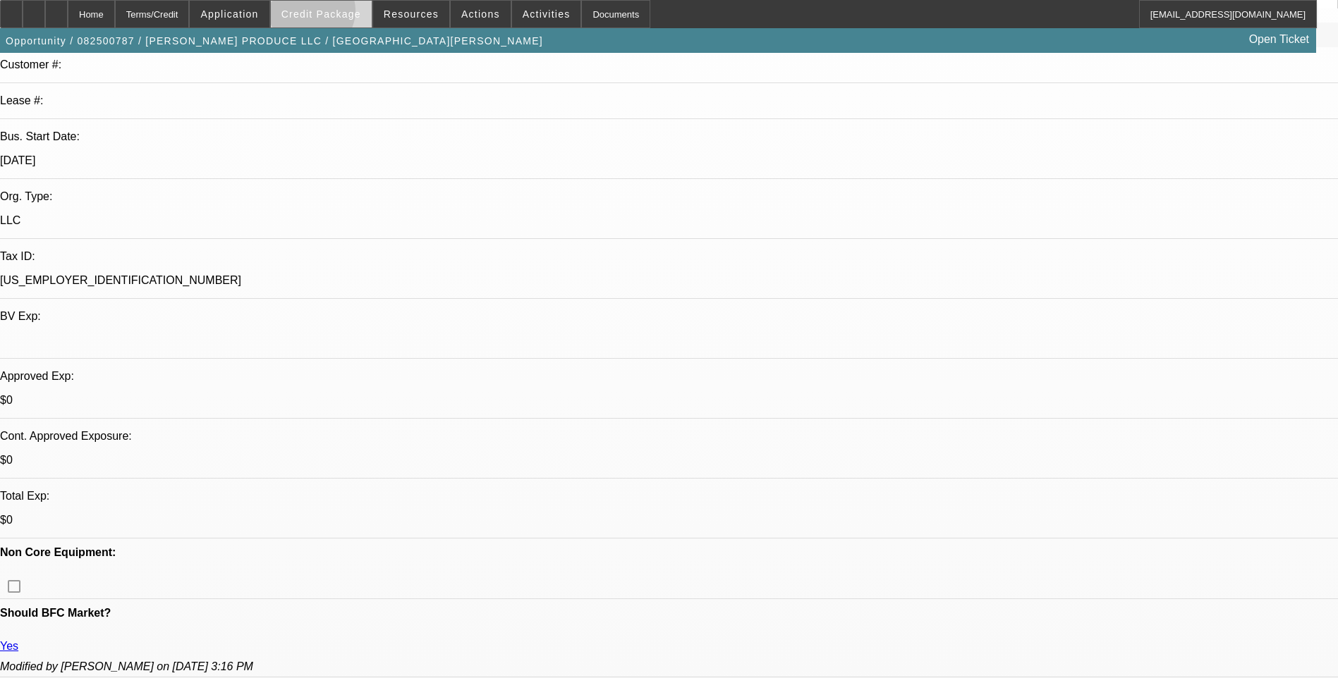
click at [334, 14] on span "Credit Package" at bounding box center [321, 13] width 80 height 11
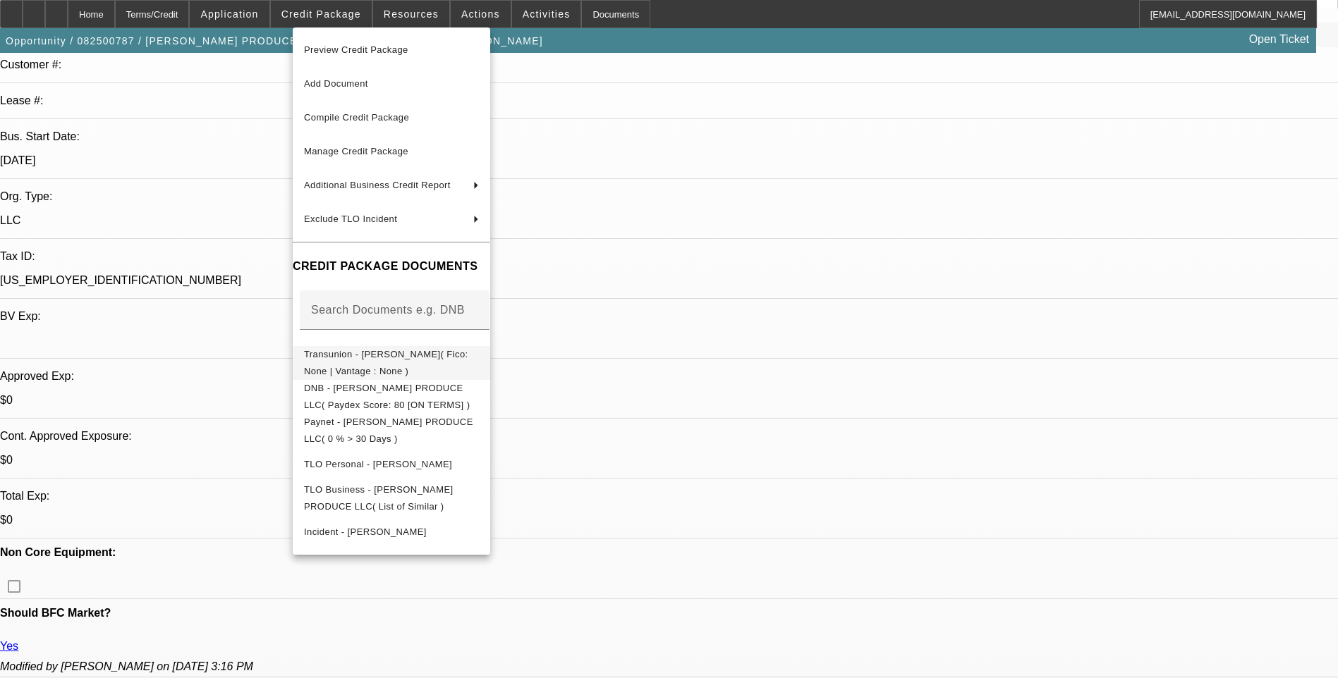
click at [427, 362] on span "Transunion - [PERSON_NAME]( Fico: None | Vantage : None )" at bounding box center [386, 363] width 164 height 28
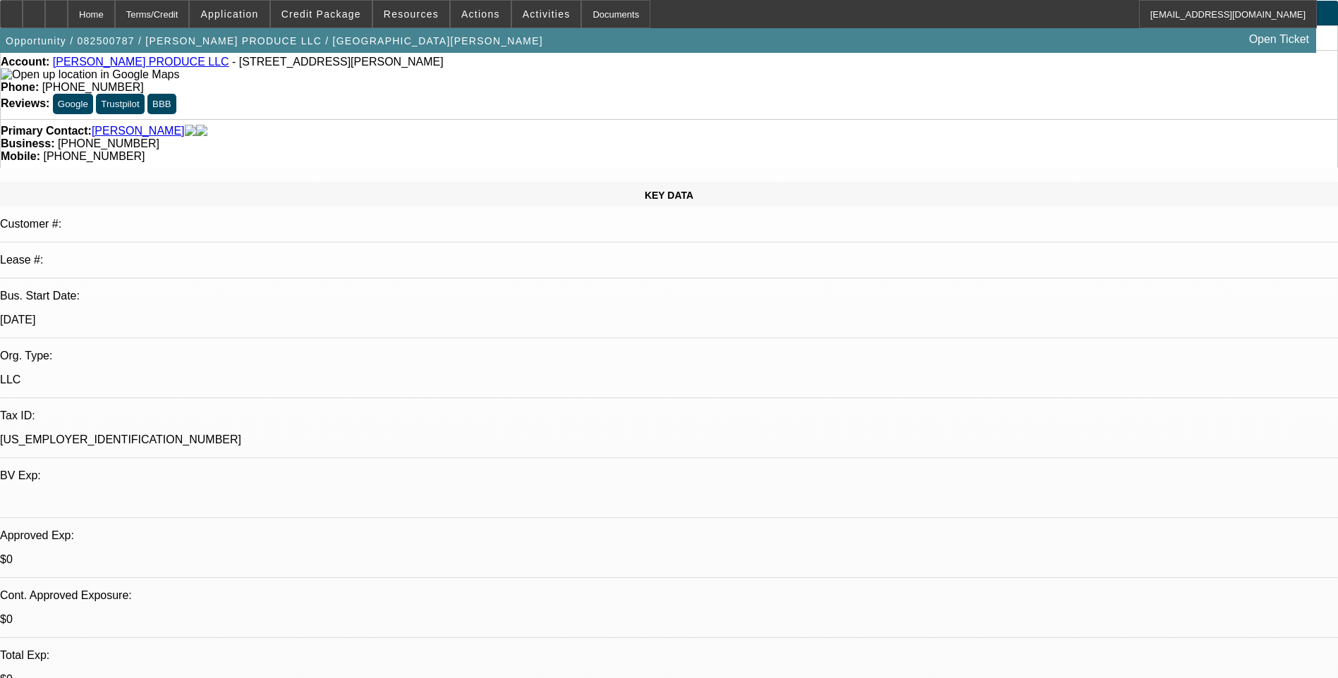
scroll to position [0, 0]
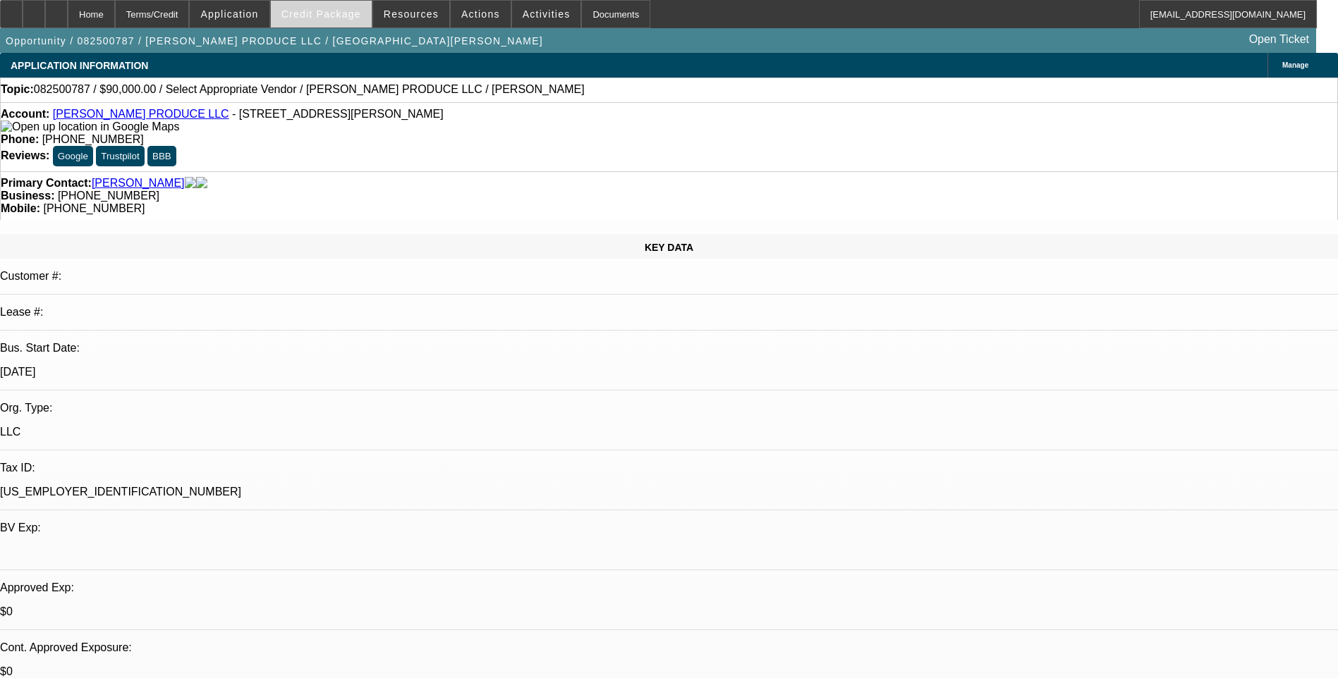
click at [335, 15] on span "Credit Package" at bounding box center [321, 13] width 80 height 11
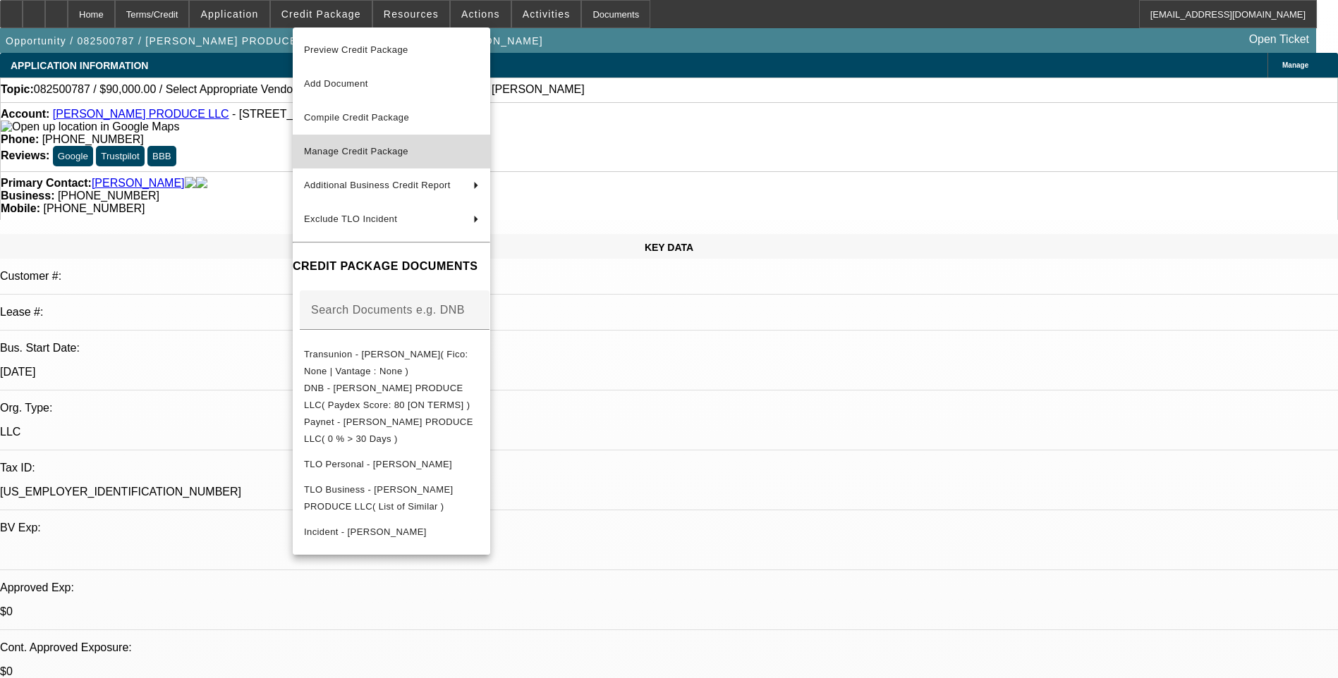
click at [396, 154] on span "Manage Credit Package" at bounding box center [356, 151] width 104 height 11
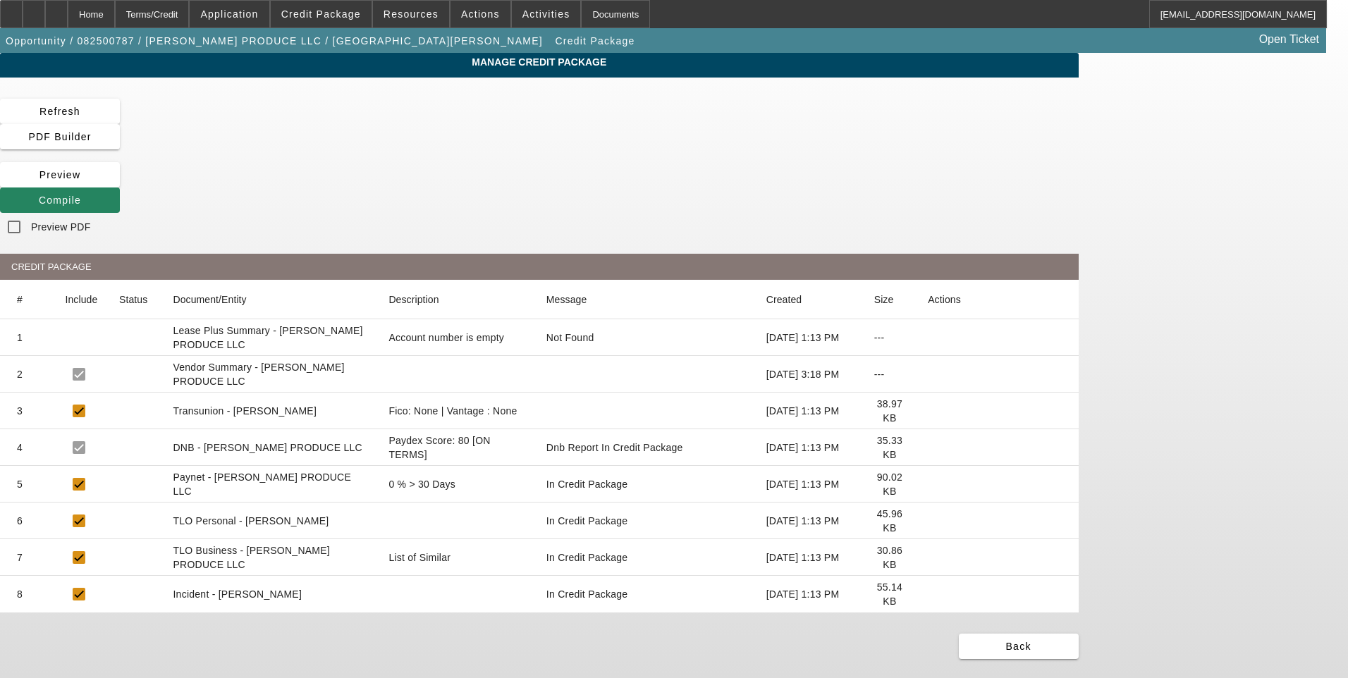
click at [928, 411] on icon at bounding box center [928, 411] width 0 height 0
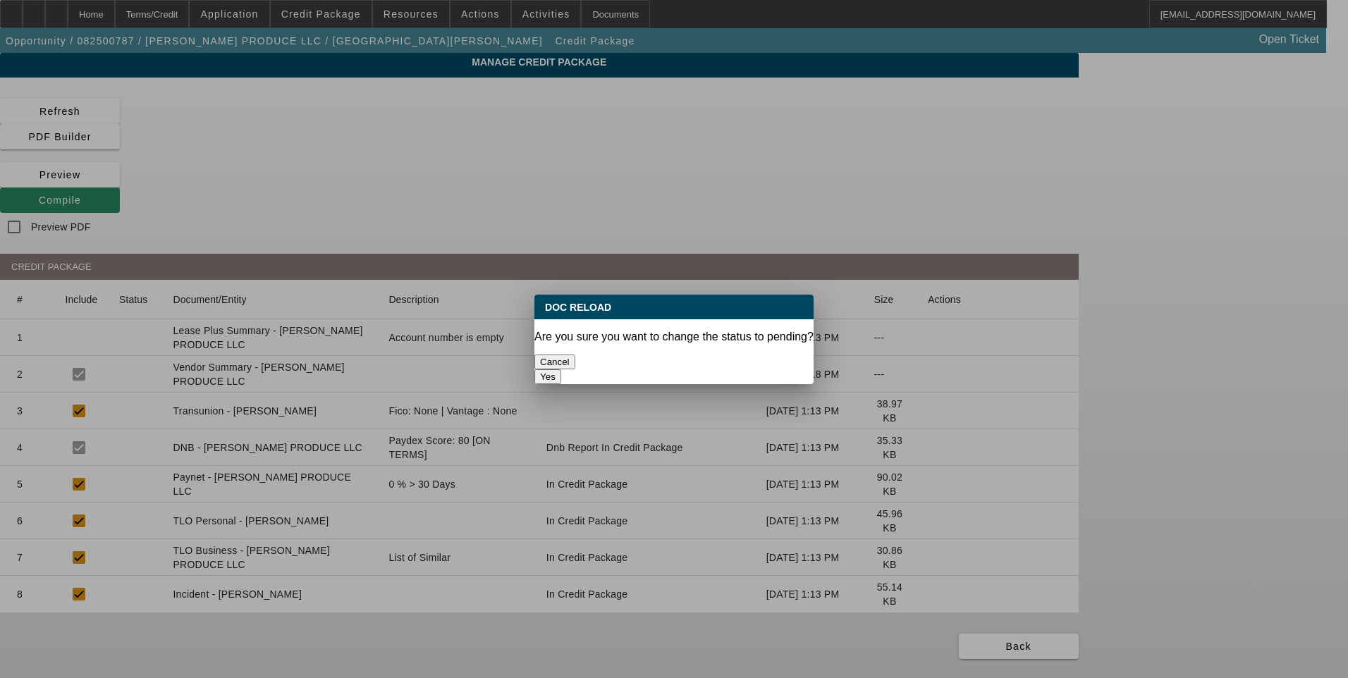
click at [561, 370] on button "Yes" at bounding box center [548, 377] width 27 height 15
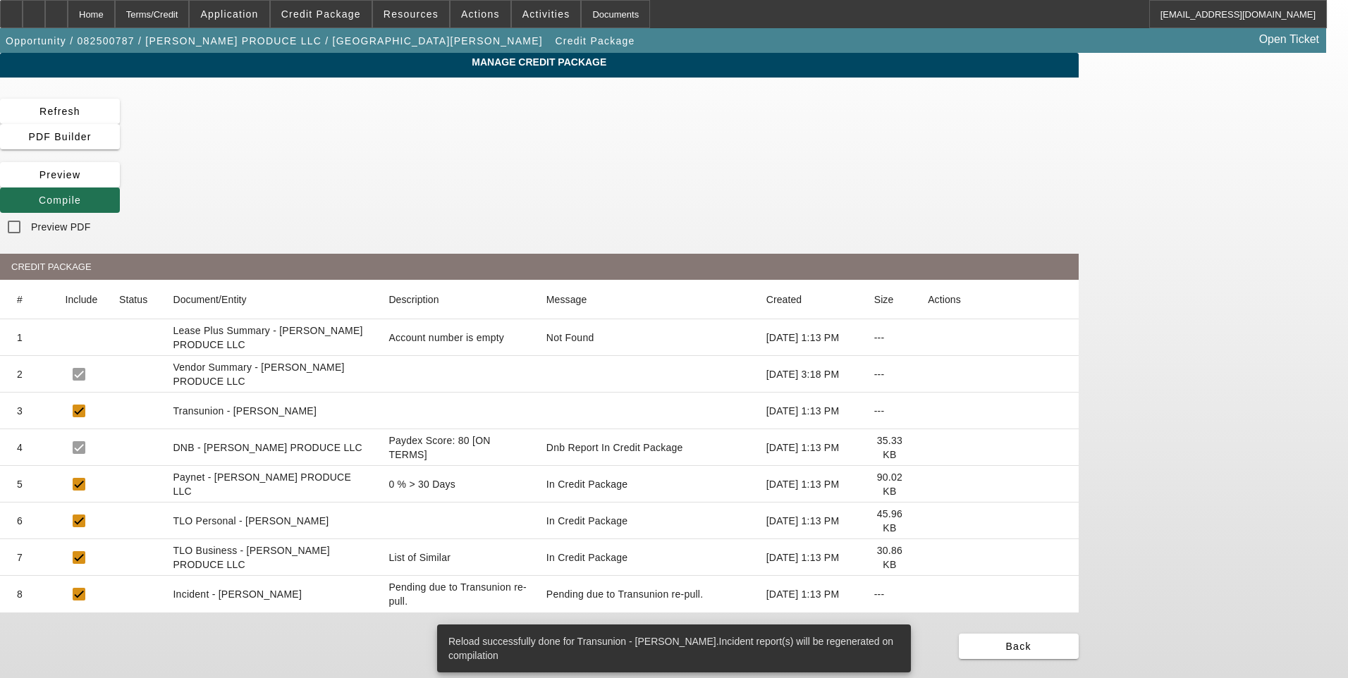
click at [39, 195] on icon at bounding box center [39, 200] width 0 height 11
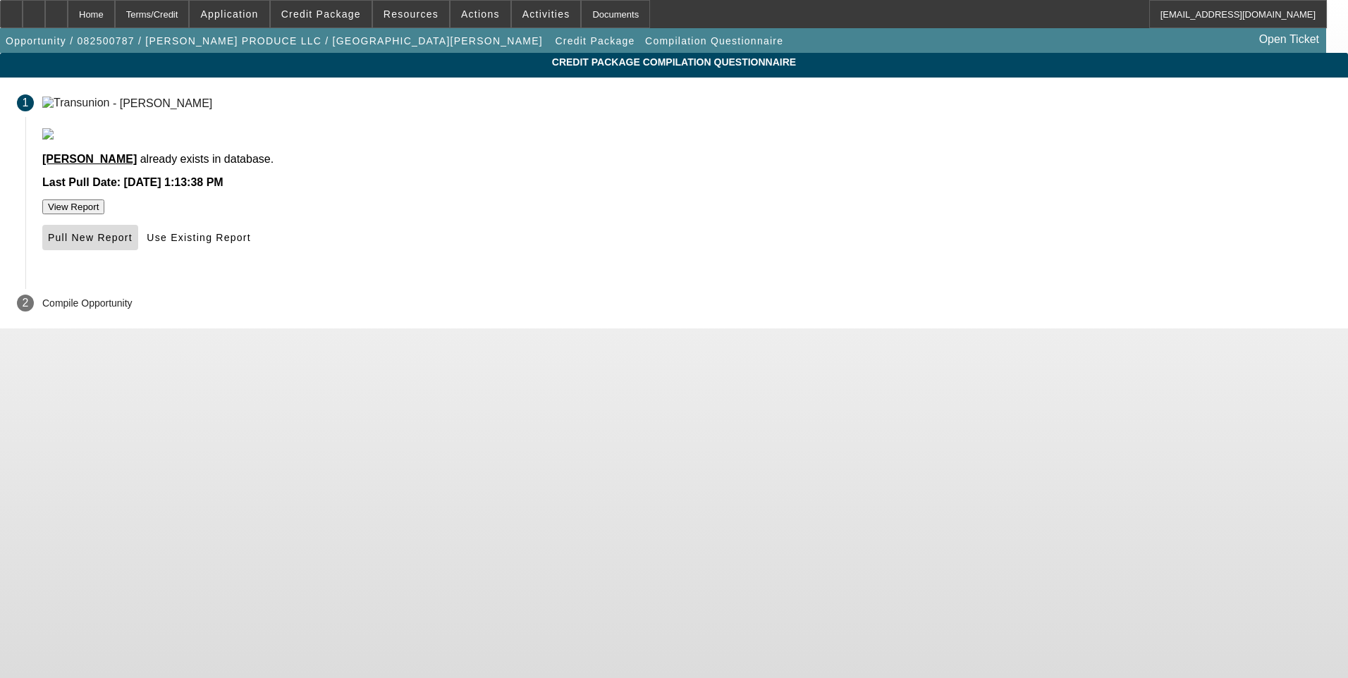
click at [133, 243] on span "Pull New Report" at bounding box center [90, 237] width 85 height 11
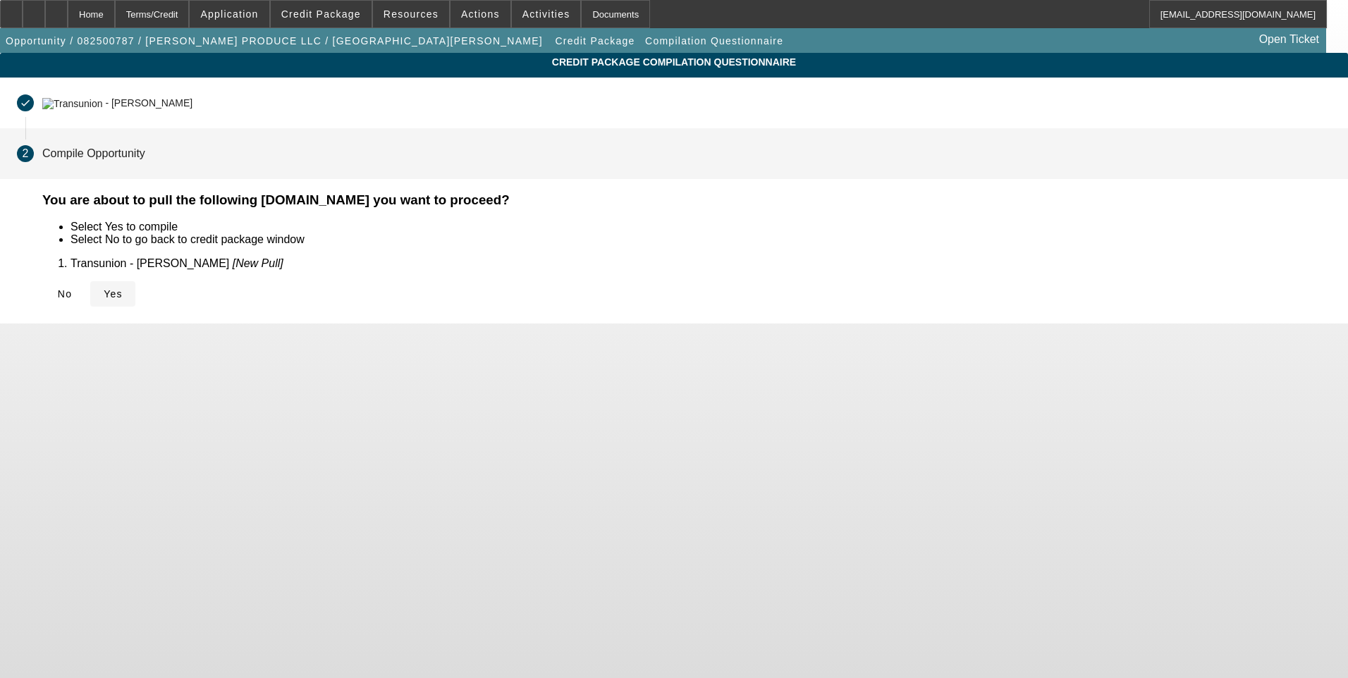
click at [123, 296] on span "Yes" at bounding box center [113, 293] width 19 height 11
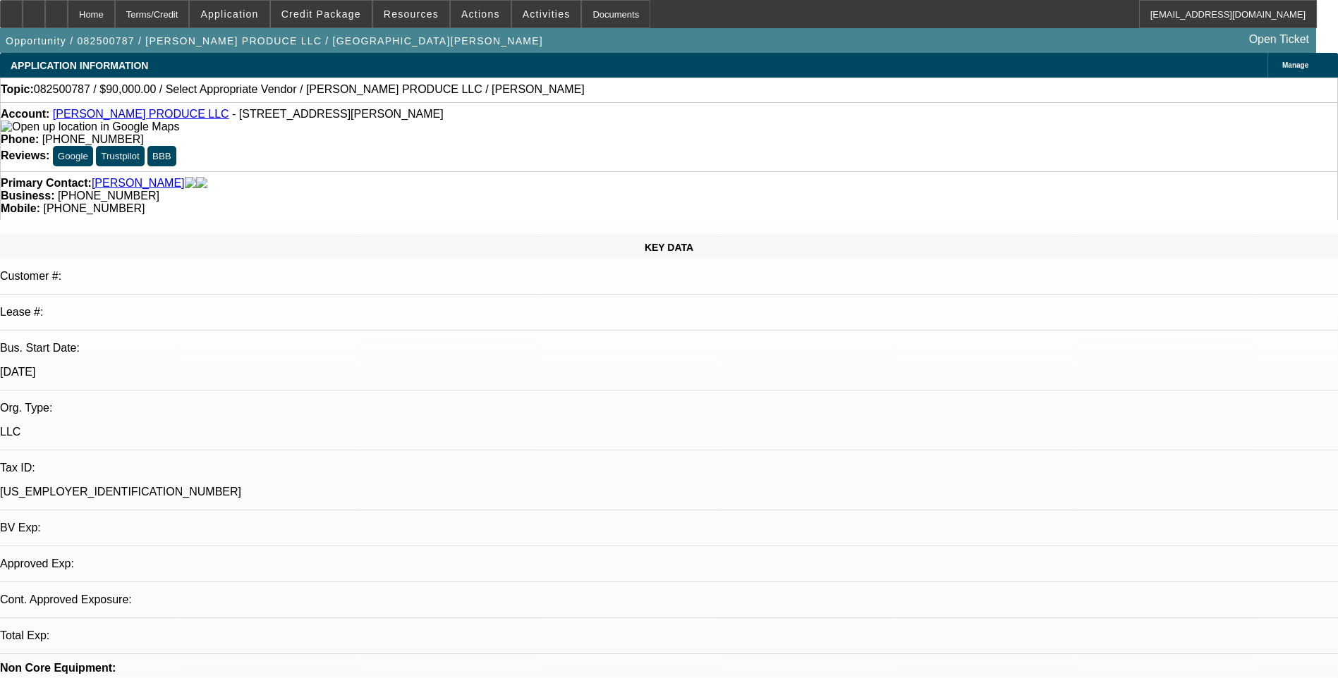
select select "0"
select select "2"
select select "0.1"
select select "4"
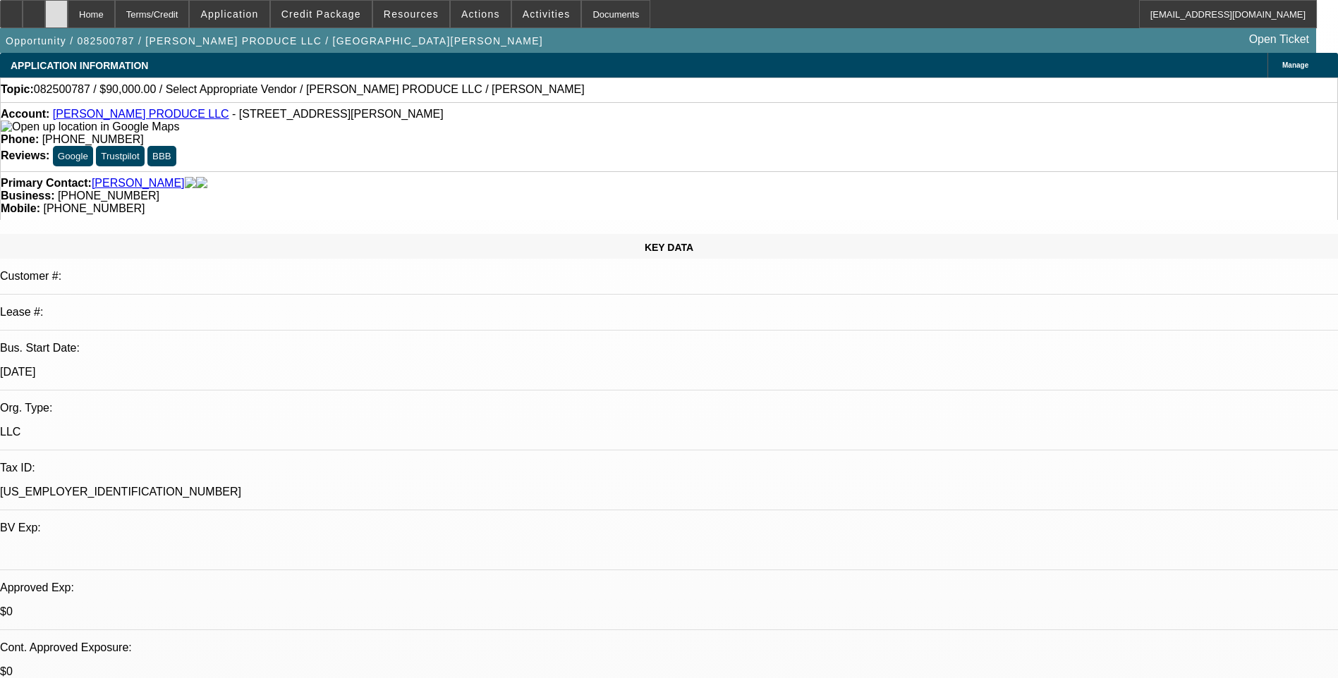
click at [68, 14] on div at bounding box center [56, 14] width 23 height 28
select select "0"
select select "2"
select select "0.1"
select select "1"
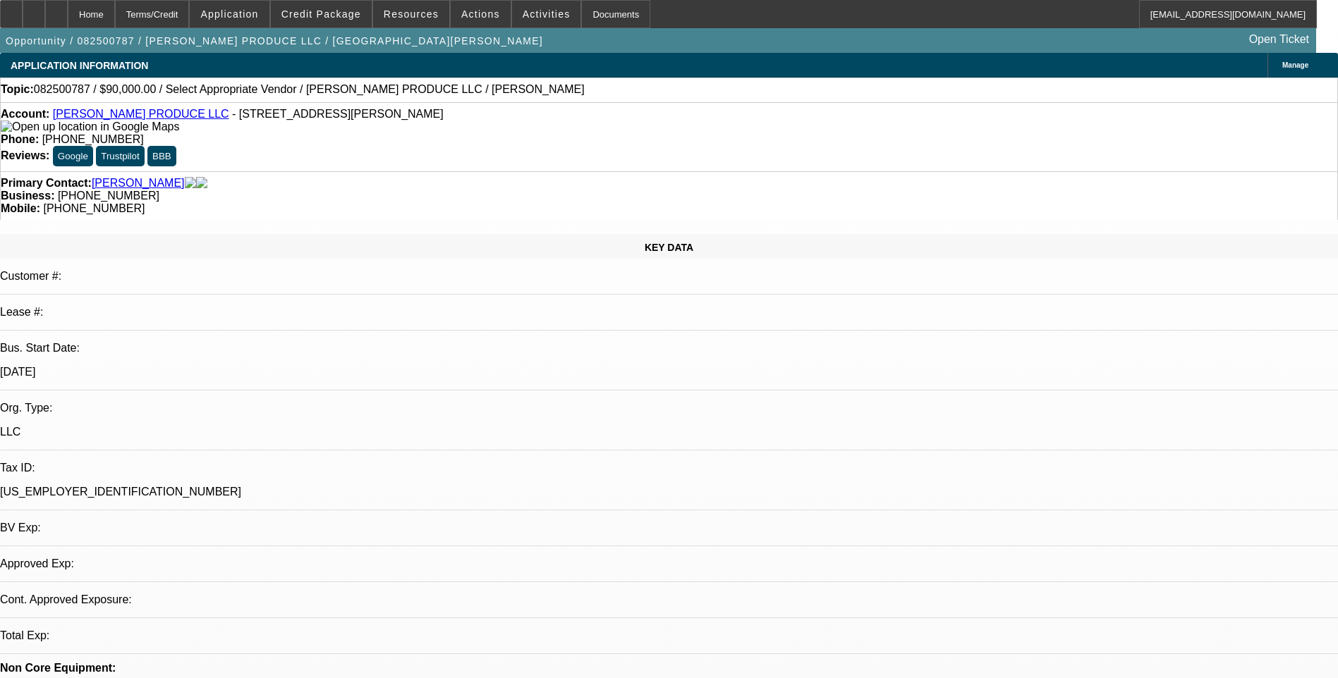
select select "2"
select select "4"
click at [343, 13] on span "Credit Package" at bounding box center [321, 13] width 80 height 11
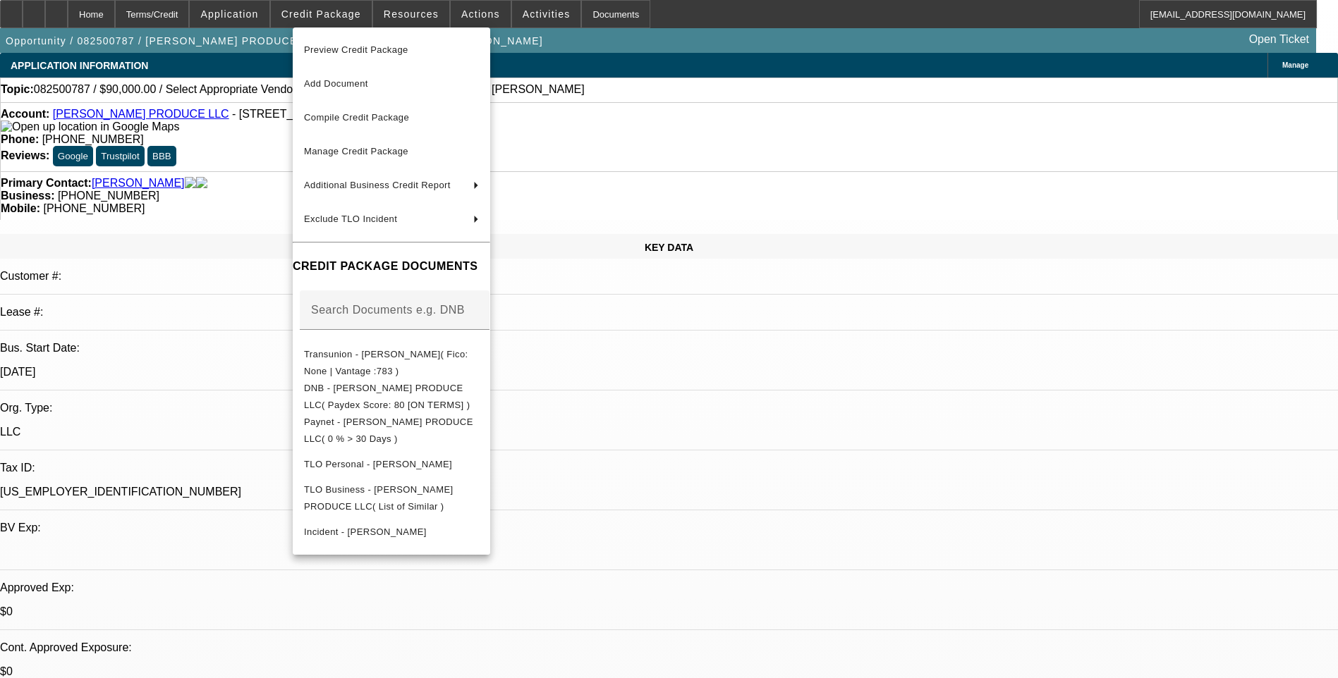
click at [878, 276] on div at bounding box center [669, 339] width 1338 height 678
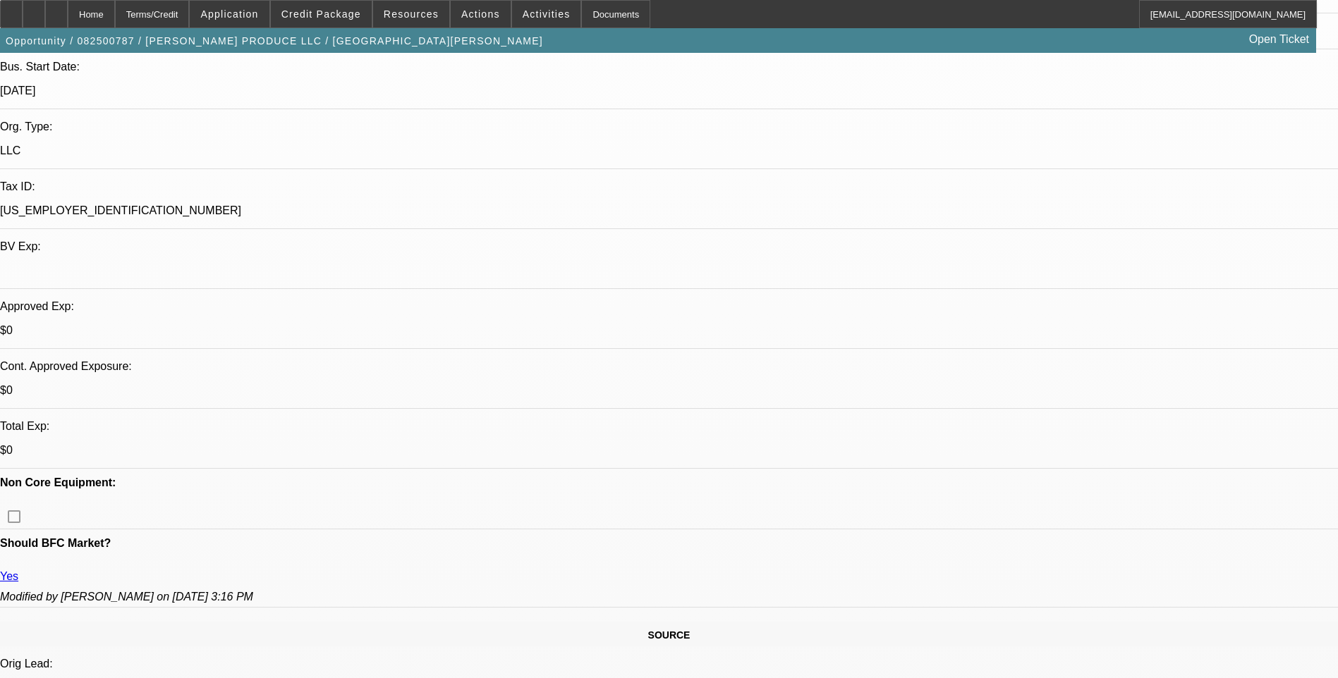
scroll to position [282, 0]
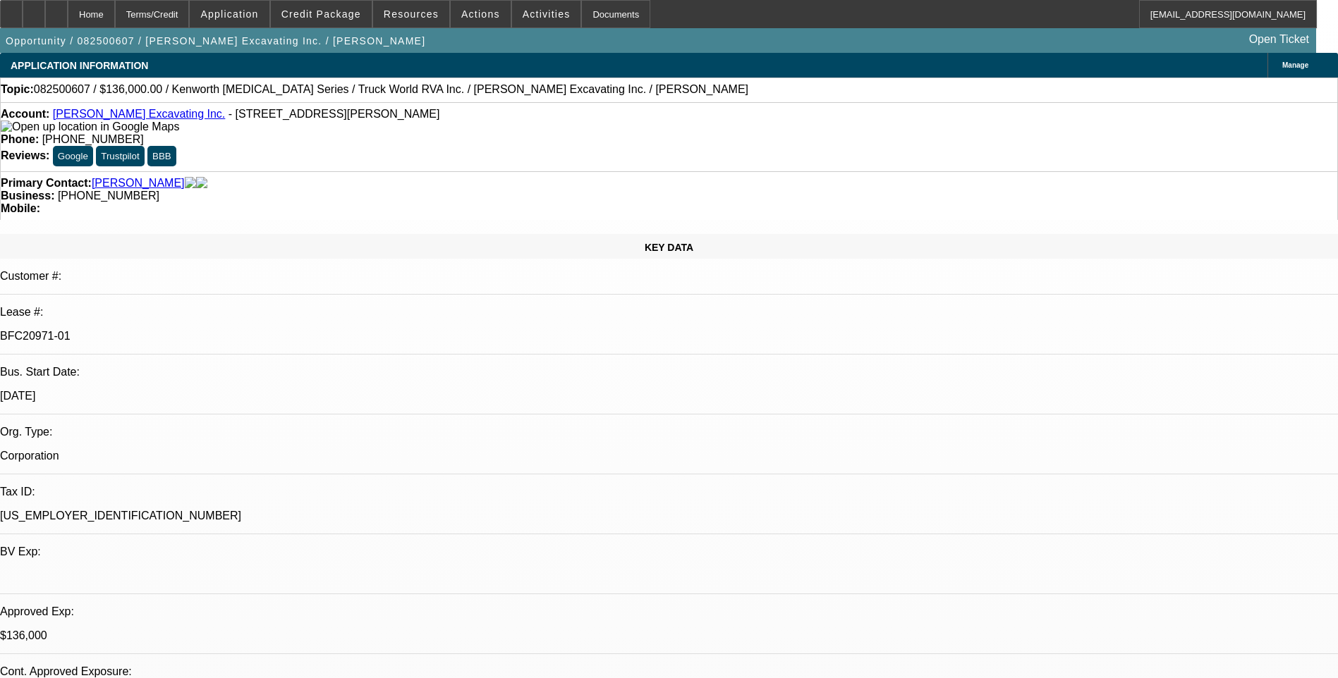
select select "0"
select select "6"
select select "0"
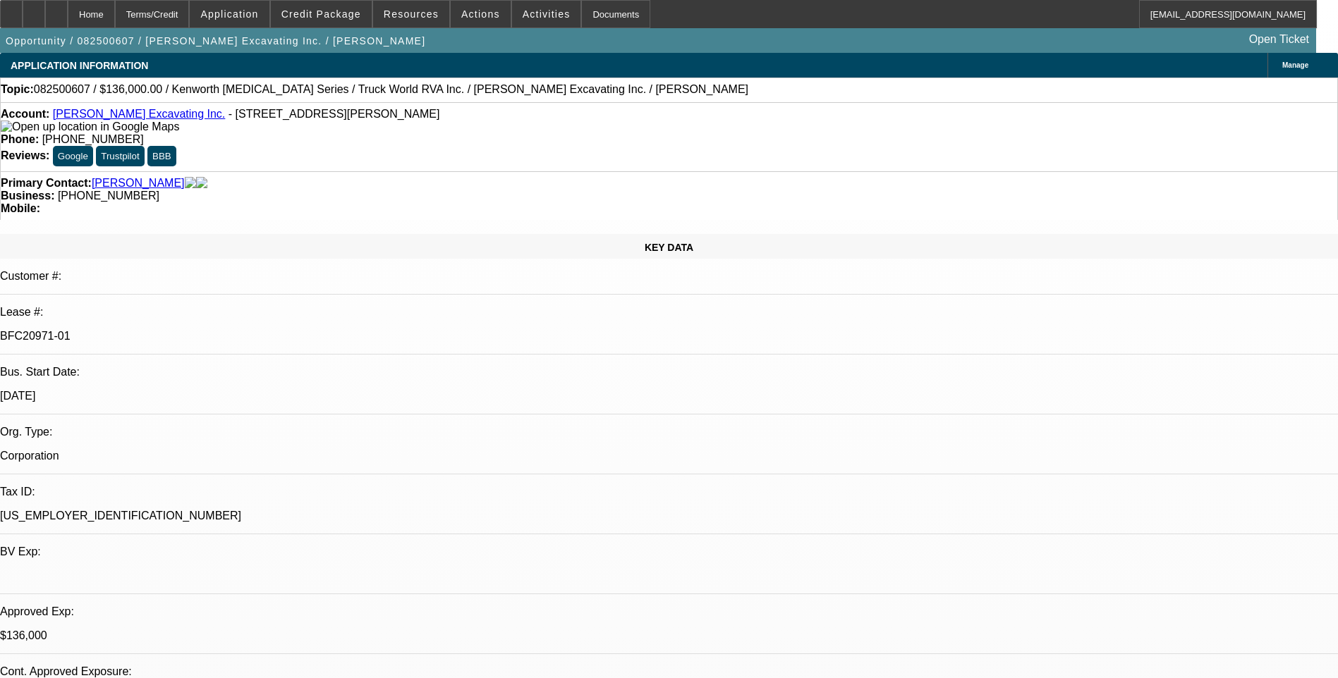
select select "0"
select select "6"
select select "0"
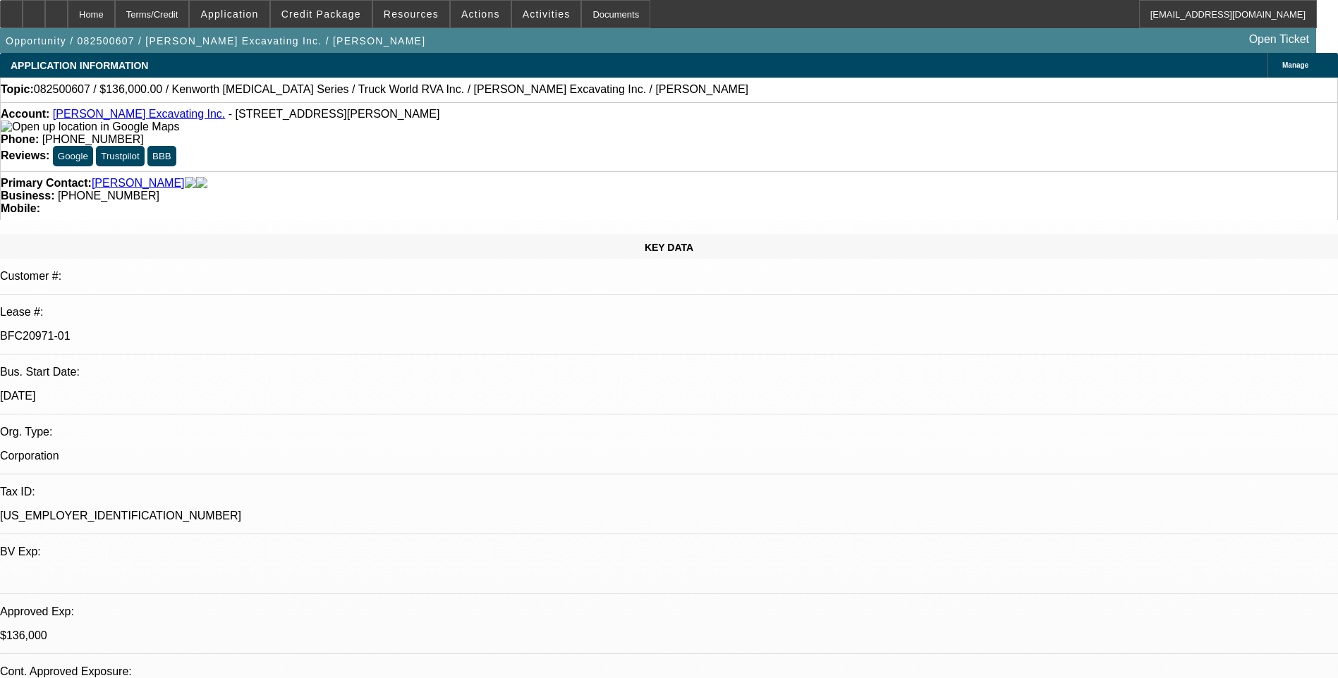
select select "0"
select select "6"
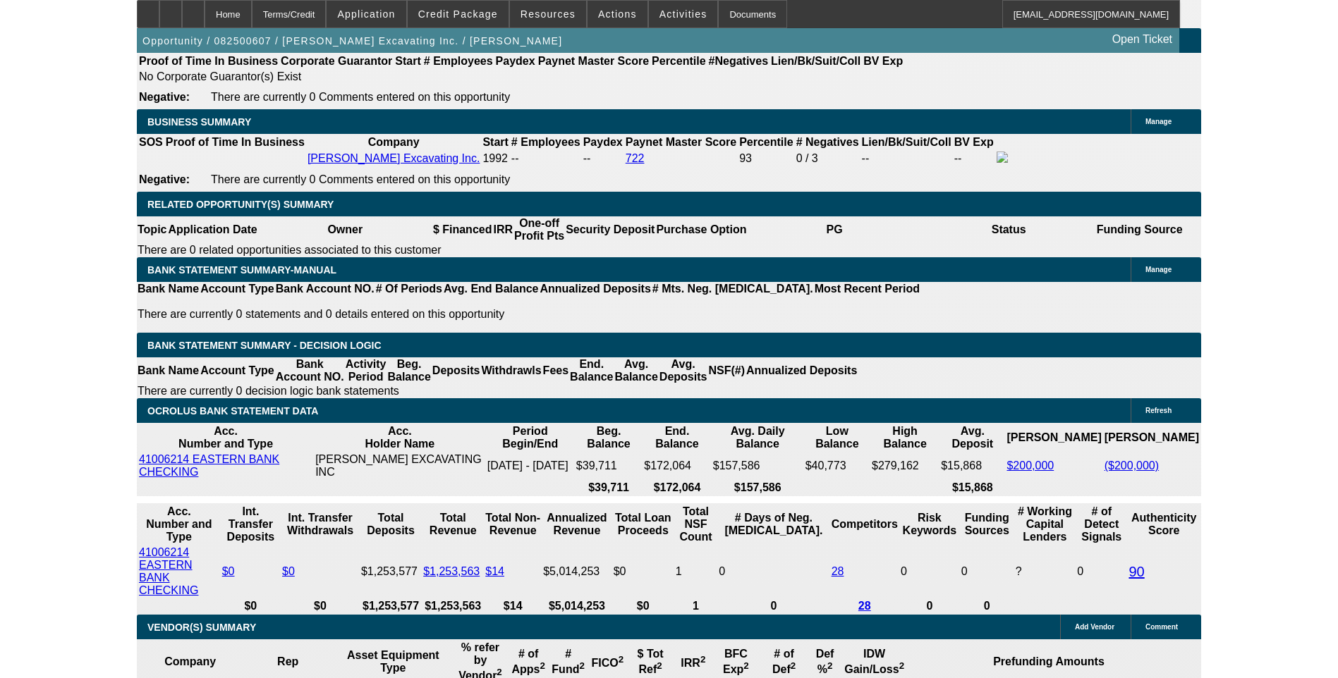
scroll to position [2111, 0]
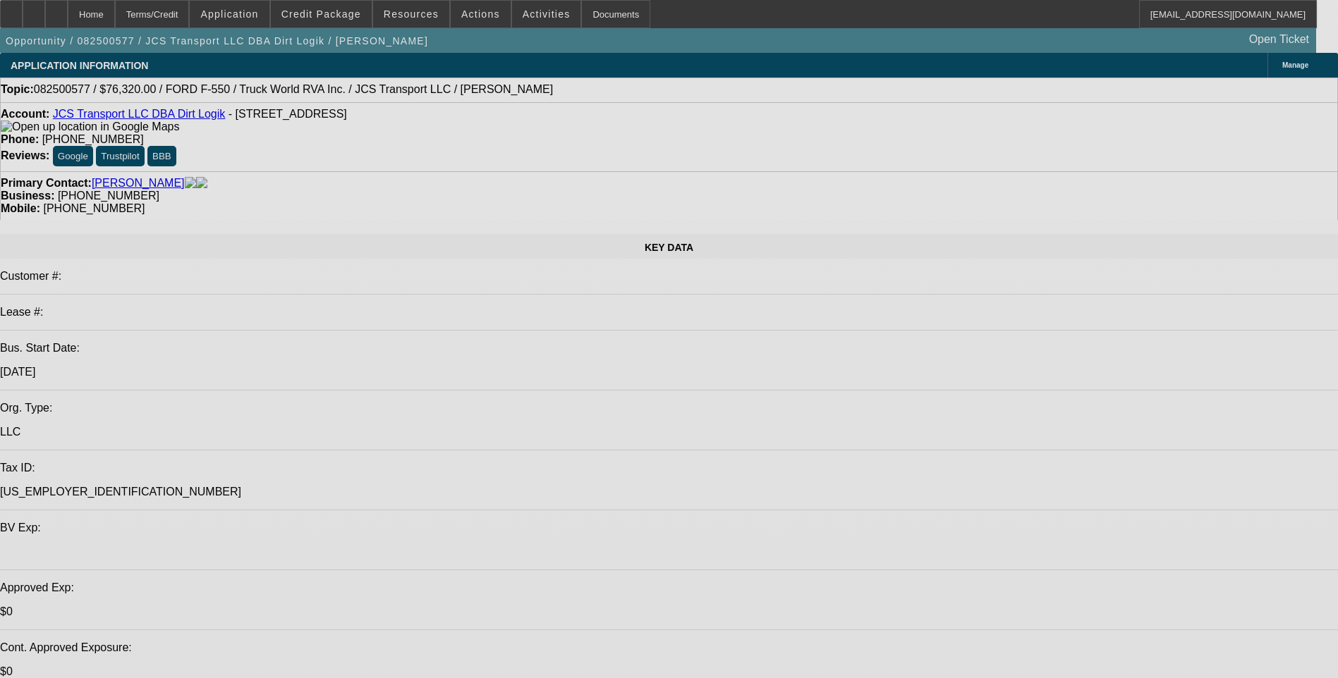
select select "0"
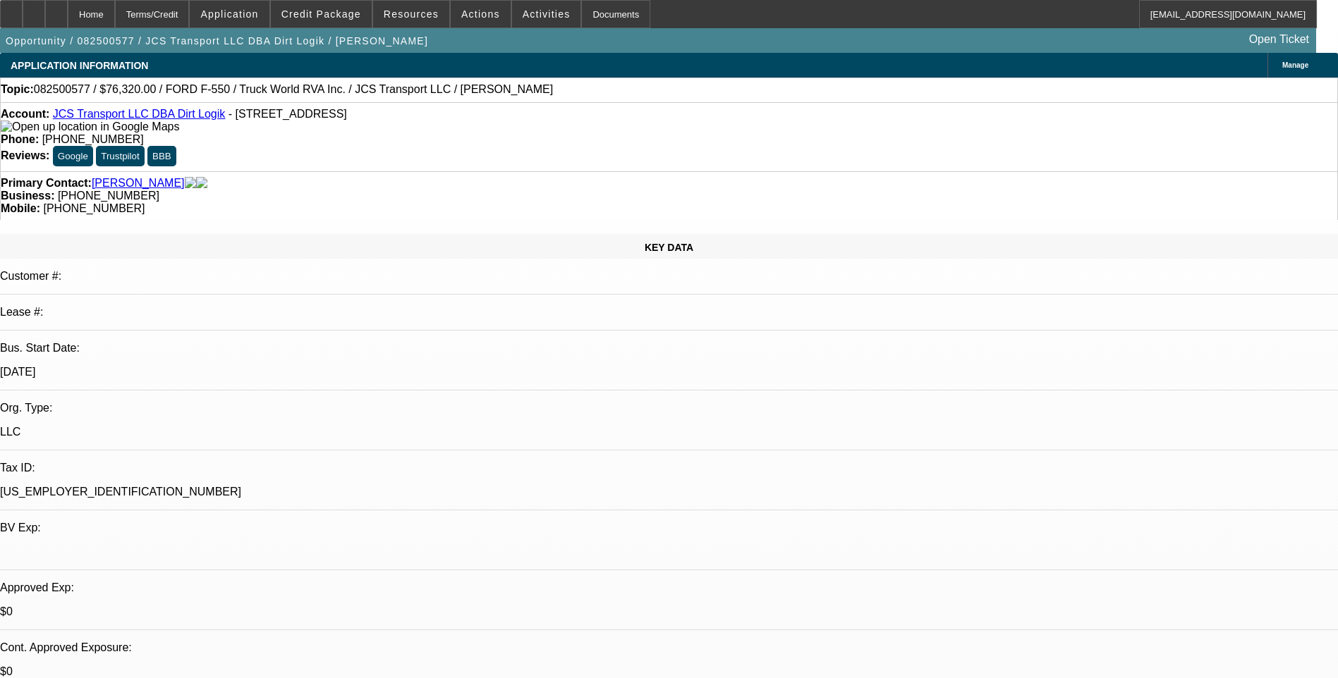
select select "0"
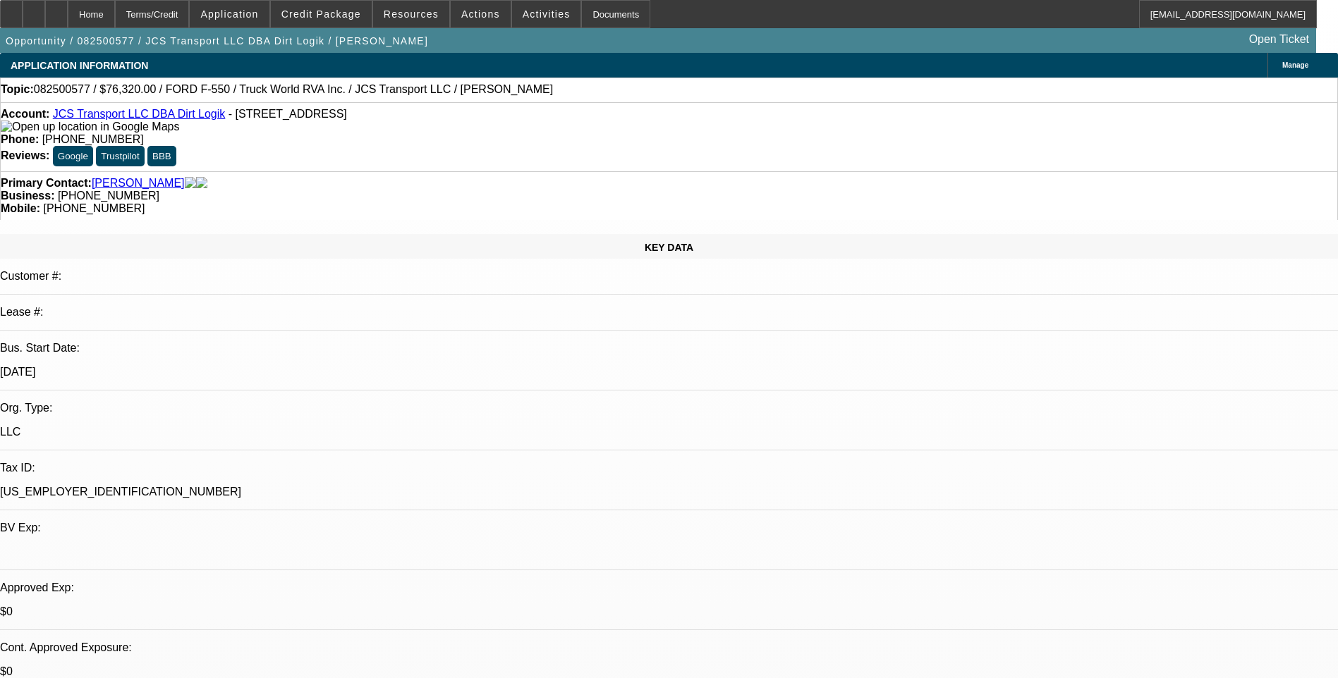
select select "0"
select select "0.1"
select select "0"
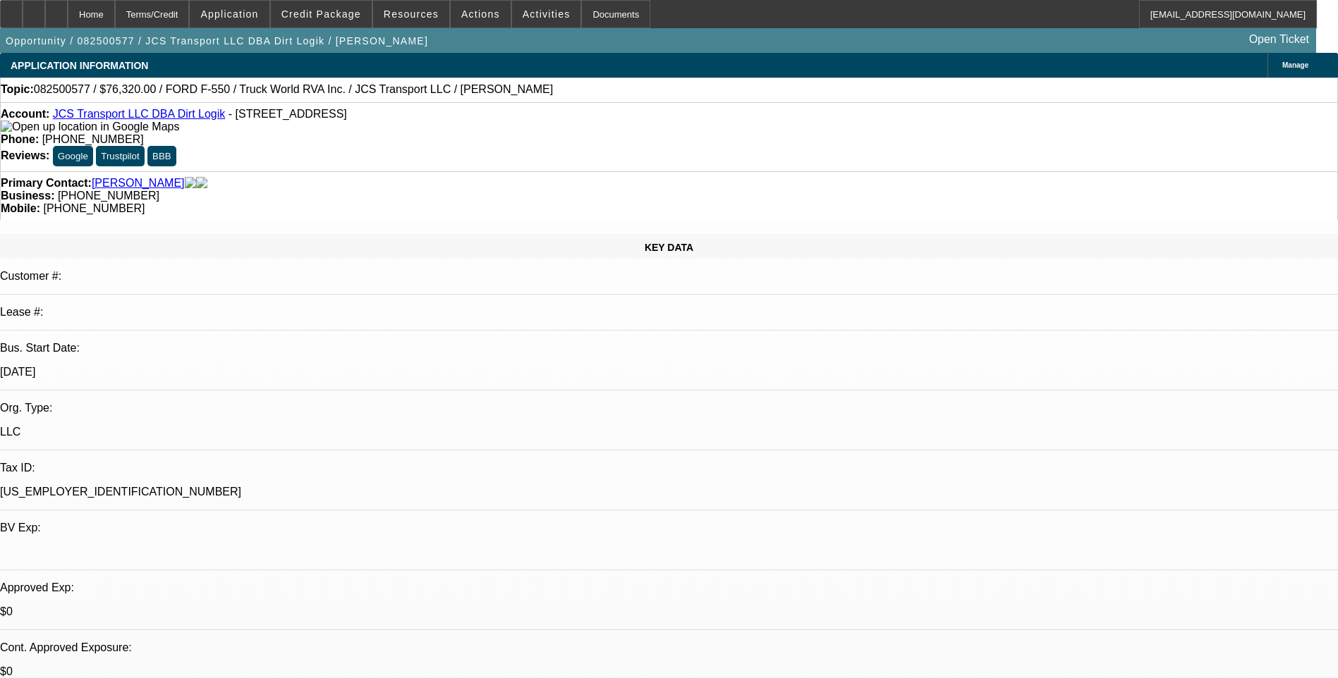
select select "0"
select select "1"
select select "6"
select select "1"
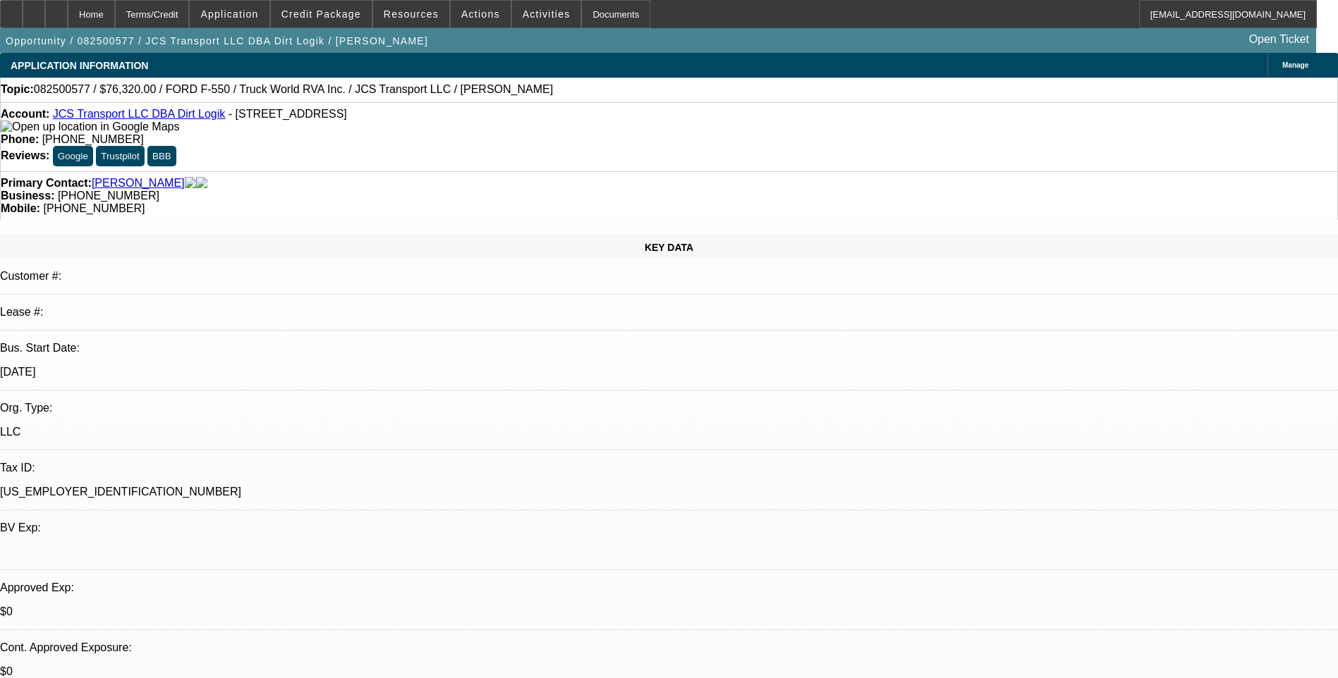
select select "1"
select select "6"
select select "1"
select select "6"
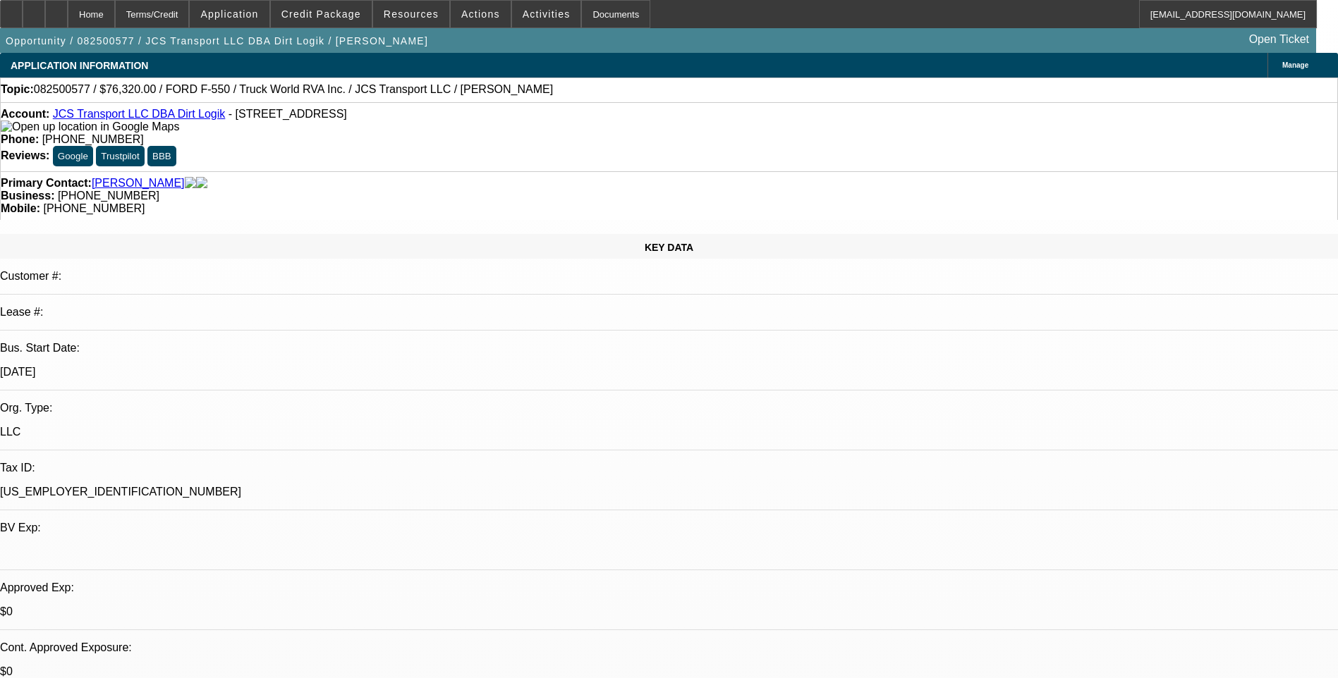
select select "1"
select select "6"
click at [178, 16] on div "Terms/Credit" at bounding box center [152, 14] width 75 height 28
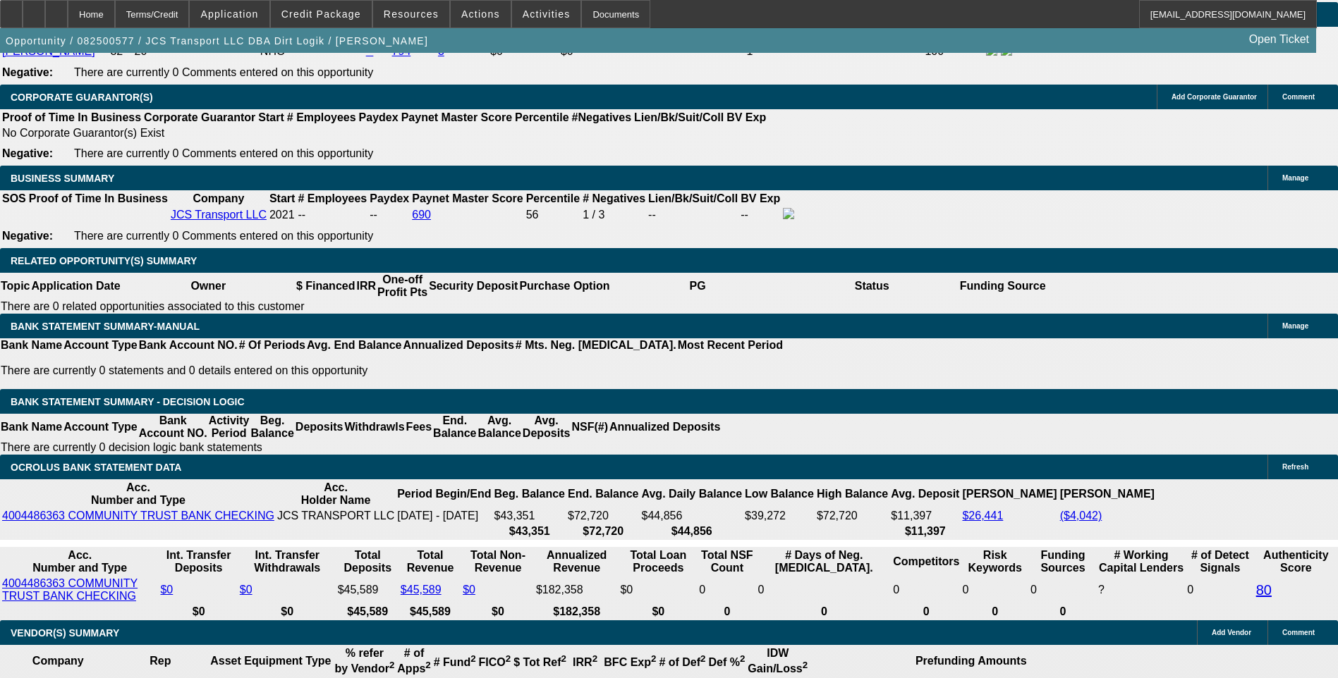
scroll to position [2224, 0]
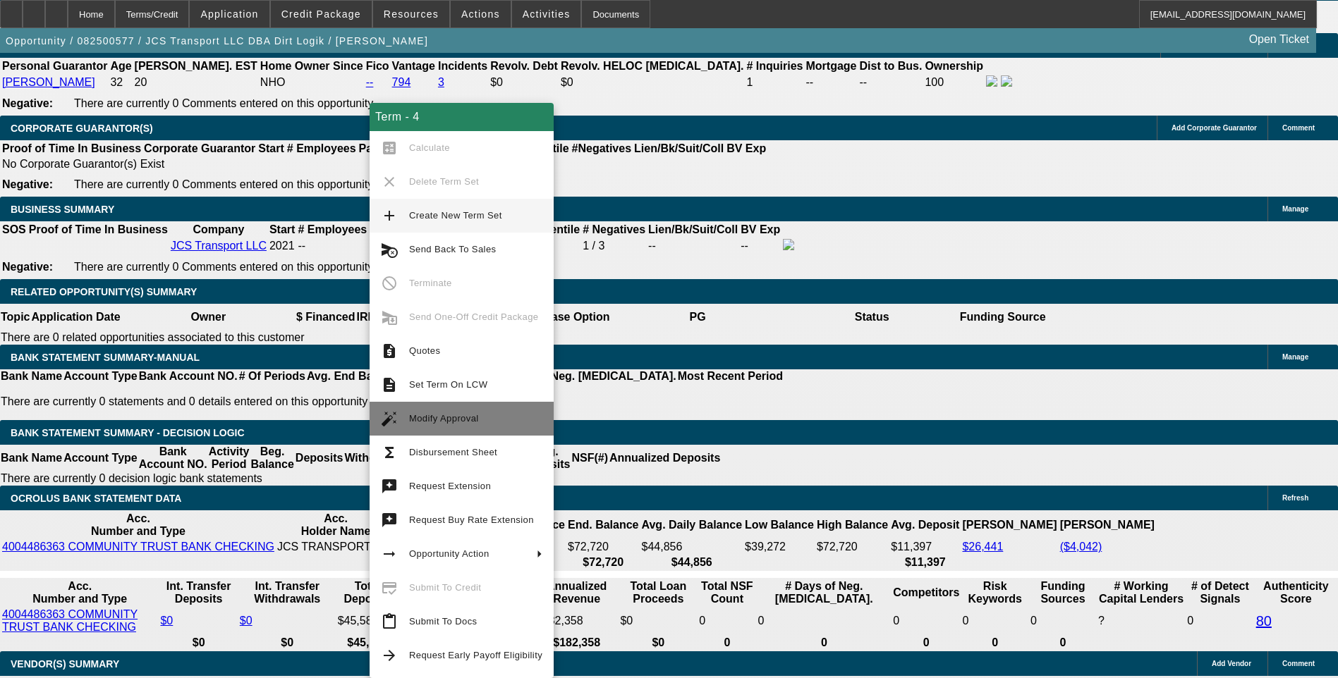
click at [457, 416] on span "Modify Approval" at bounding box center [444, 418] width 70 height 11
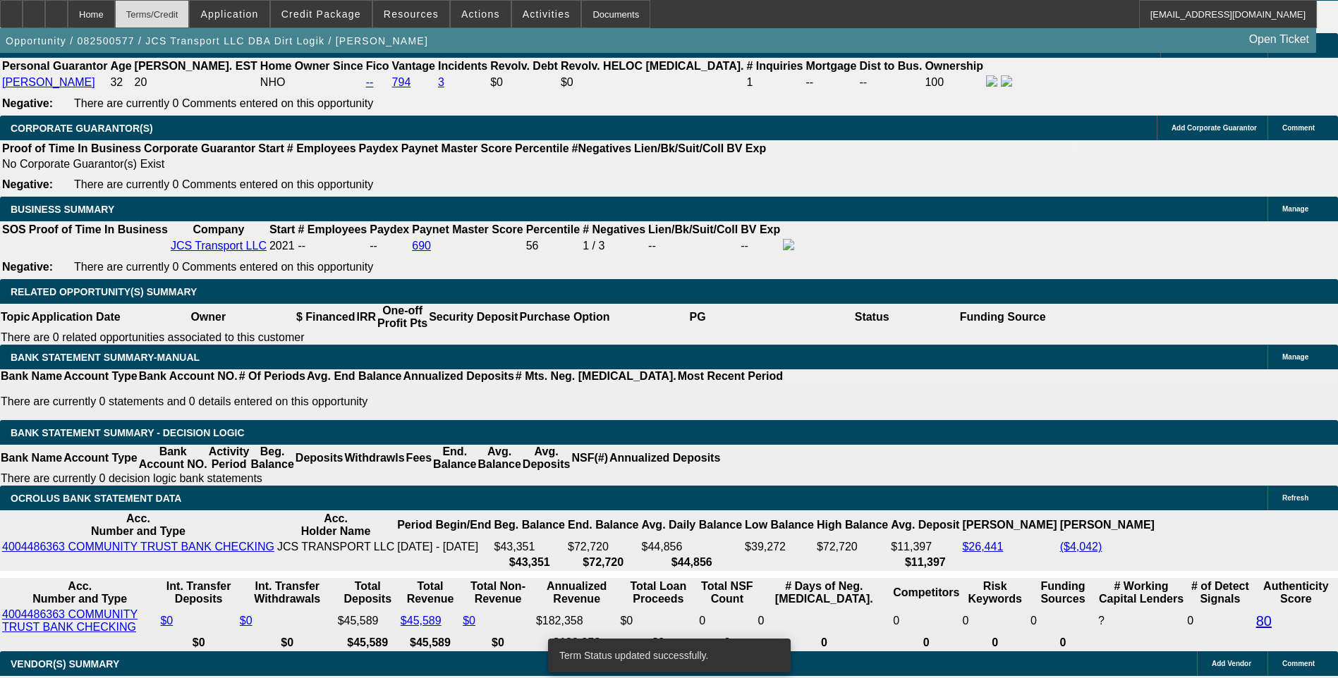
select select "0"
select select "6"
select select "0"
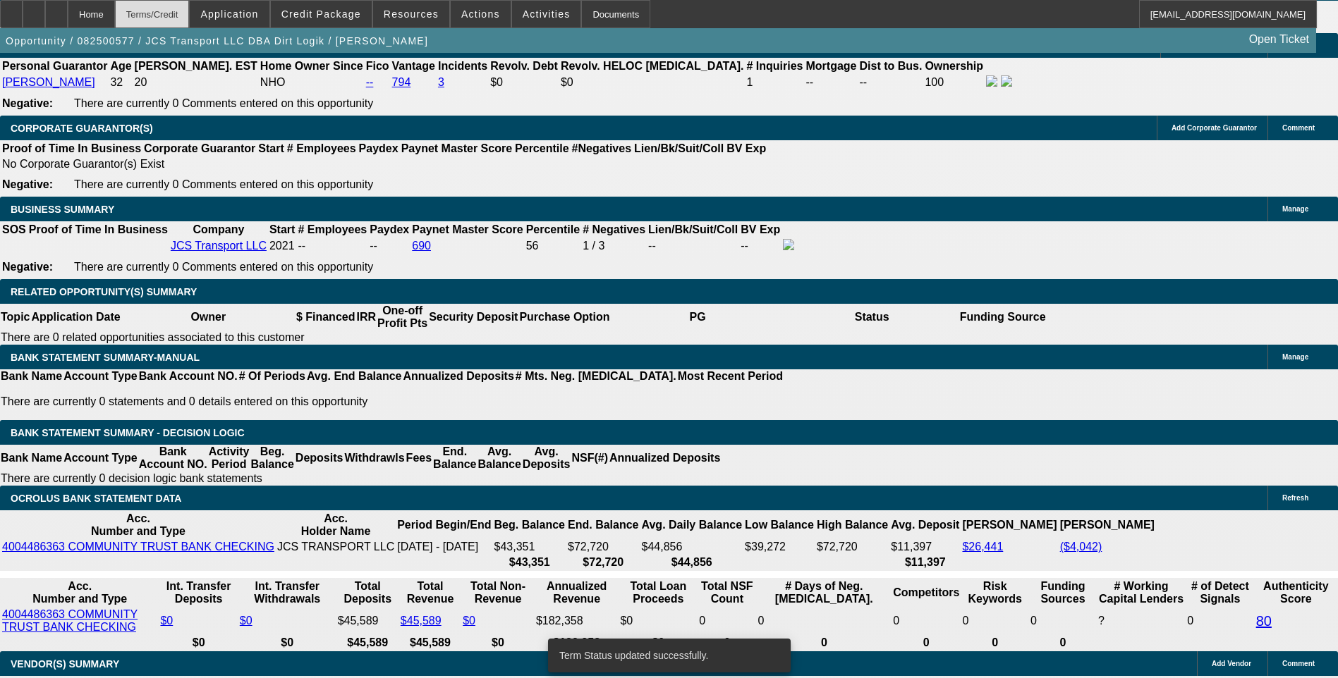
select select "0"
select select "6"
select select "0"
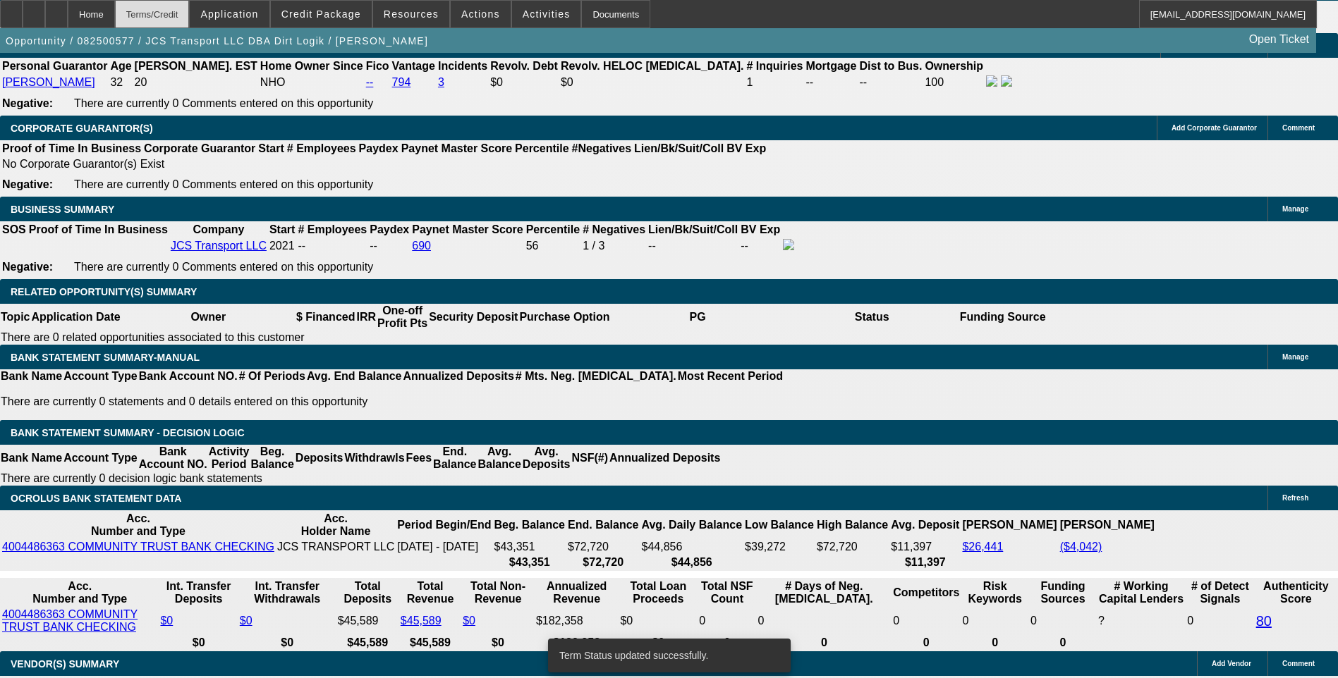
select select "0"
select select "6"
select select "0"
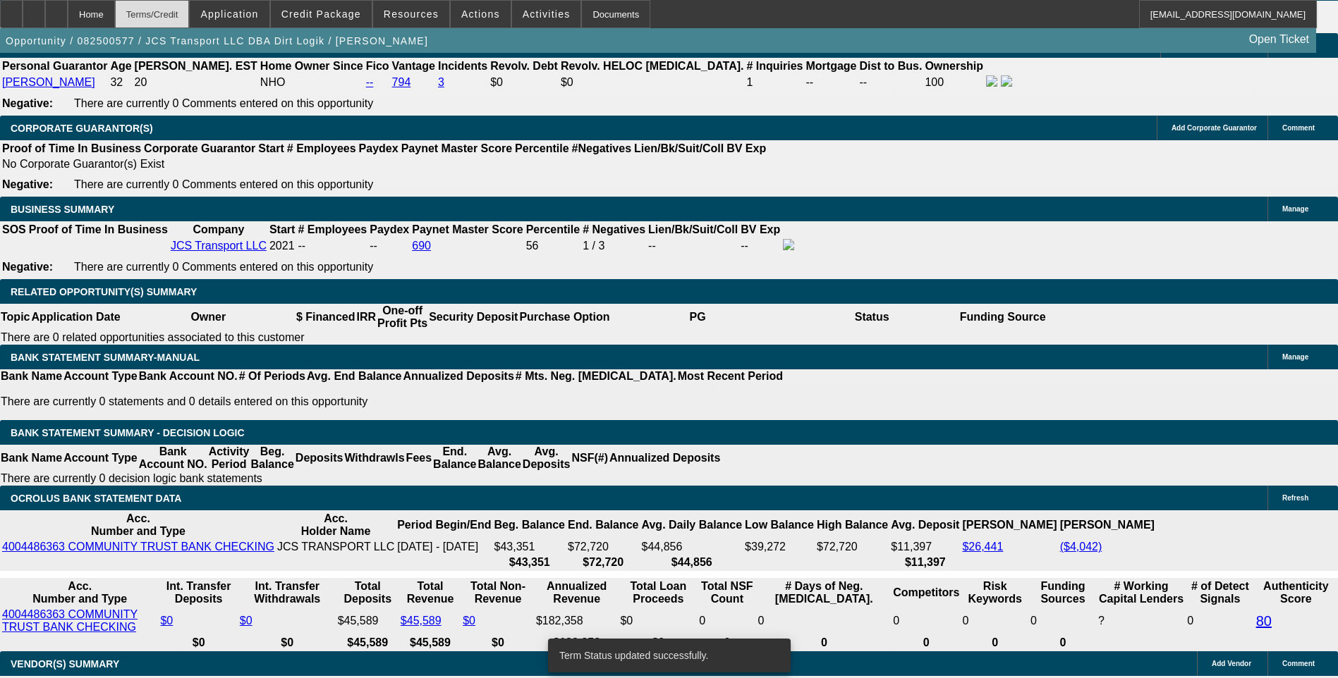
select select "6"
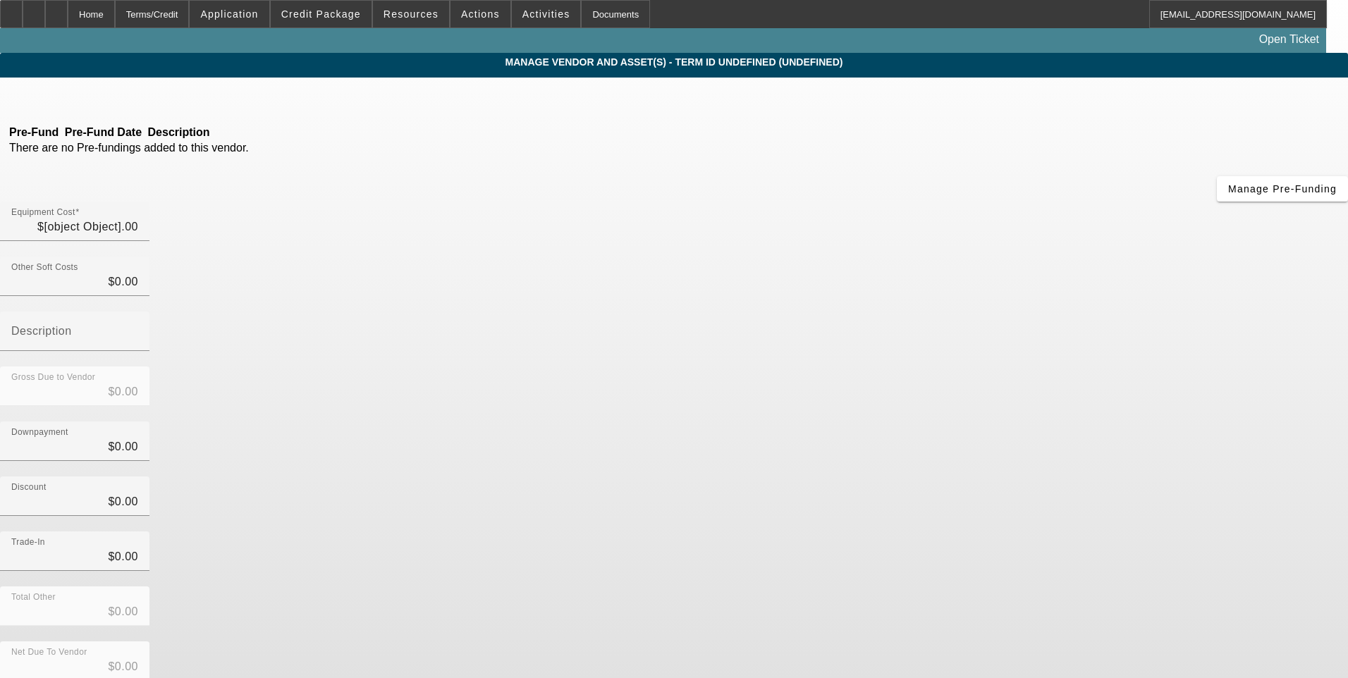
type input "$4,320.00"
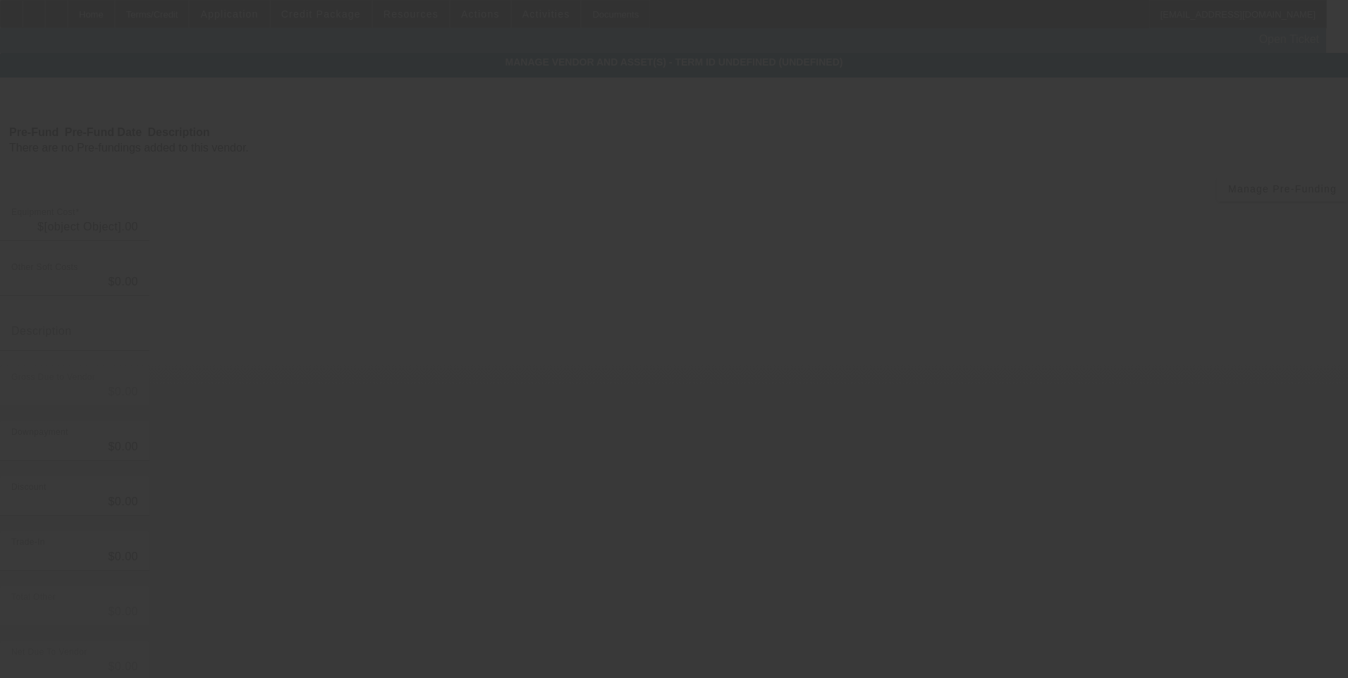
type input "$4,320.00"
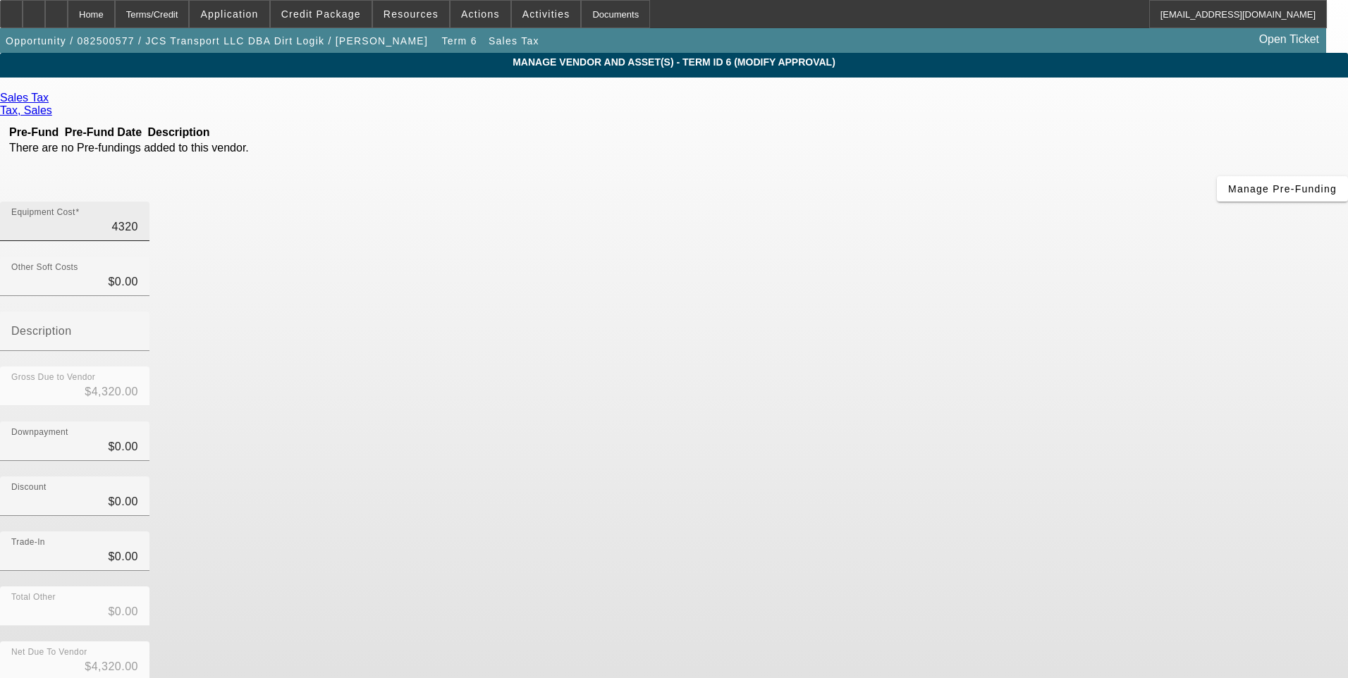
click at [138, 219] on input "4320" at bounding box center [74, 227] width 127 height 17
type input "$4,320.00"
click at [1188, 16] on span "Remove Vendor" at bounding box center [1215, 12] width 54 height 8
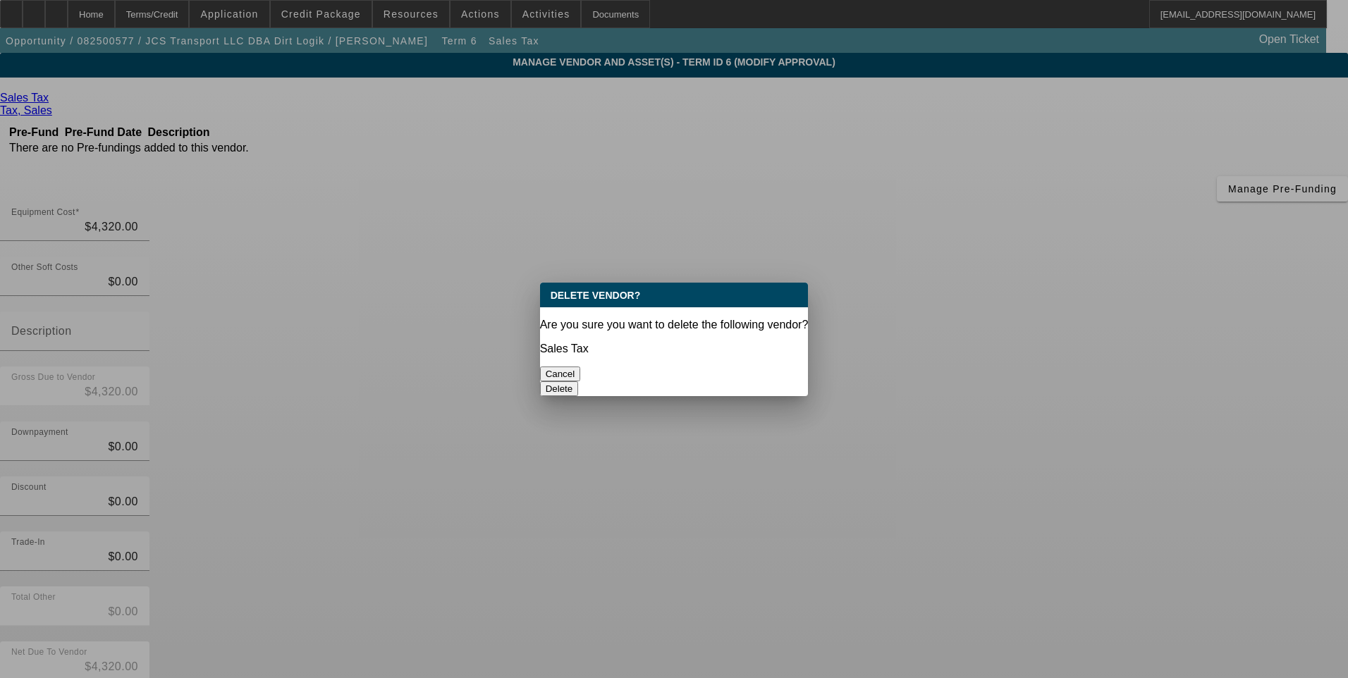
click at [579, 382] on button "Delete" at bounding box center [559, 389] width 39 height 15
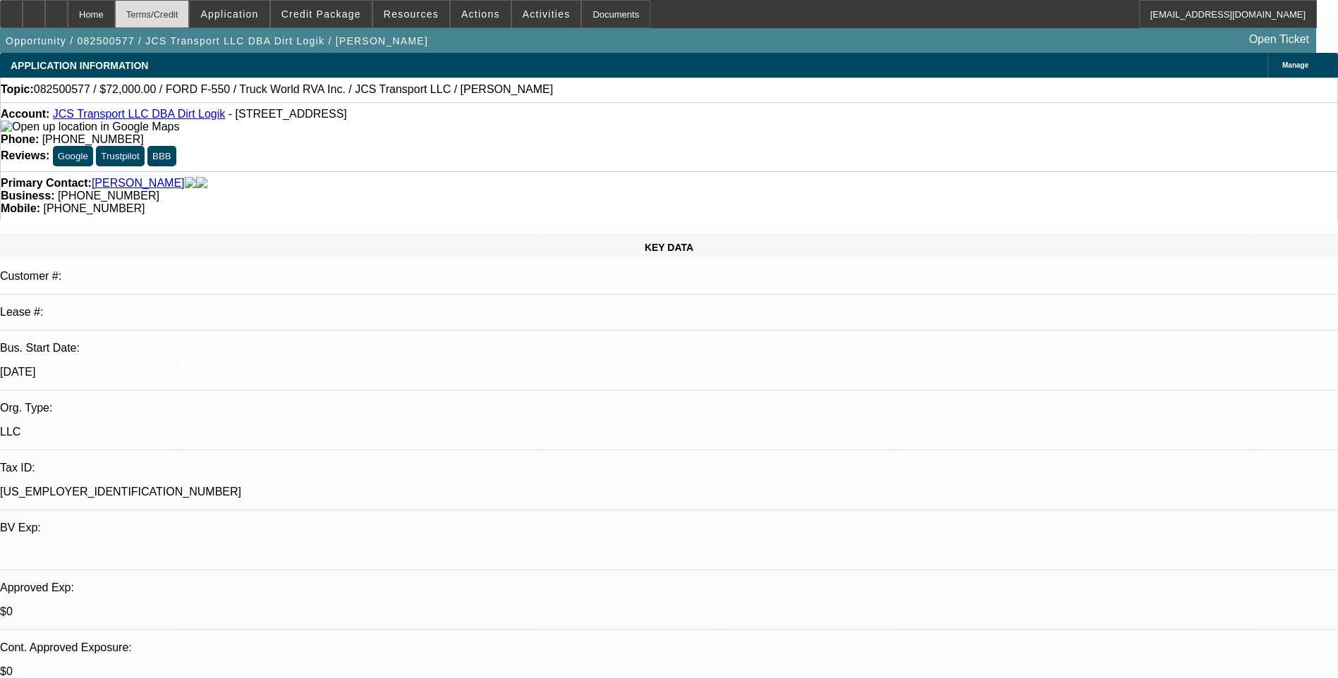
select select "0"
select select "6"
select select "0"
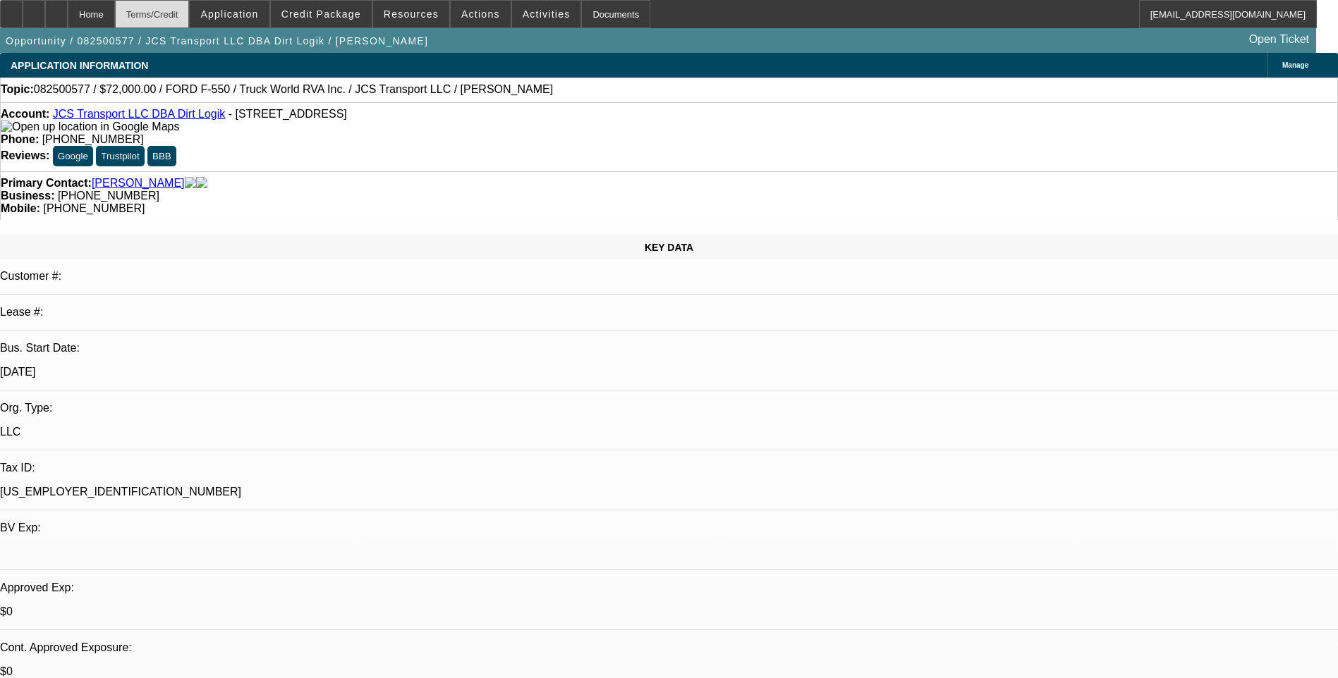
select select "0"
select select "6"
select select "0"
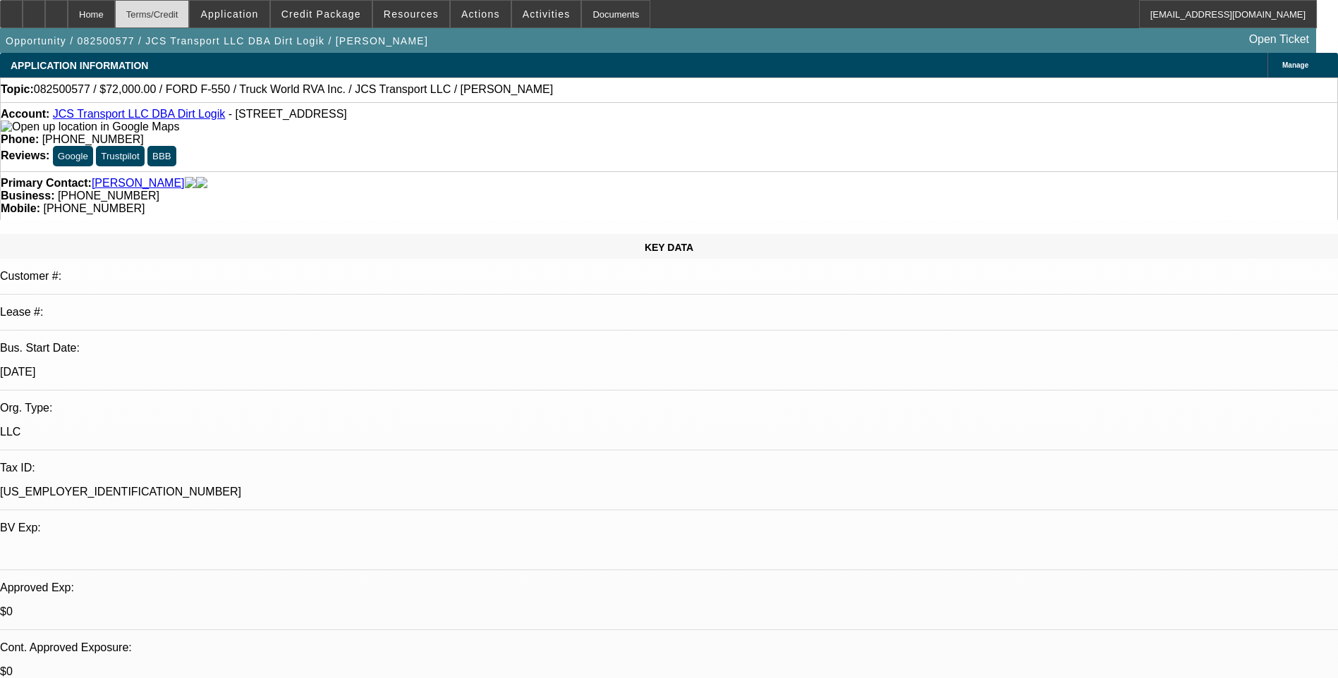
select select "0"
select select "6"
select select "0"
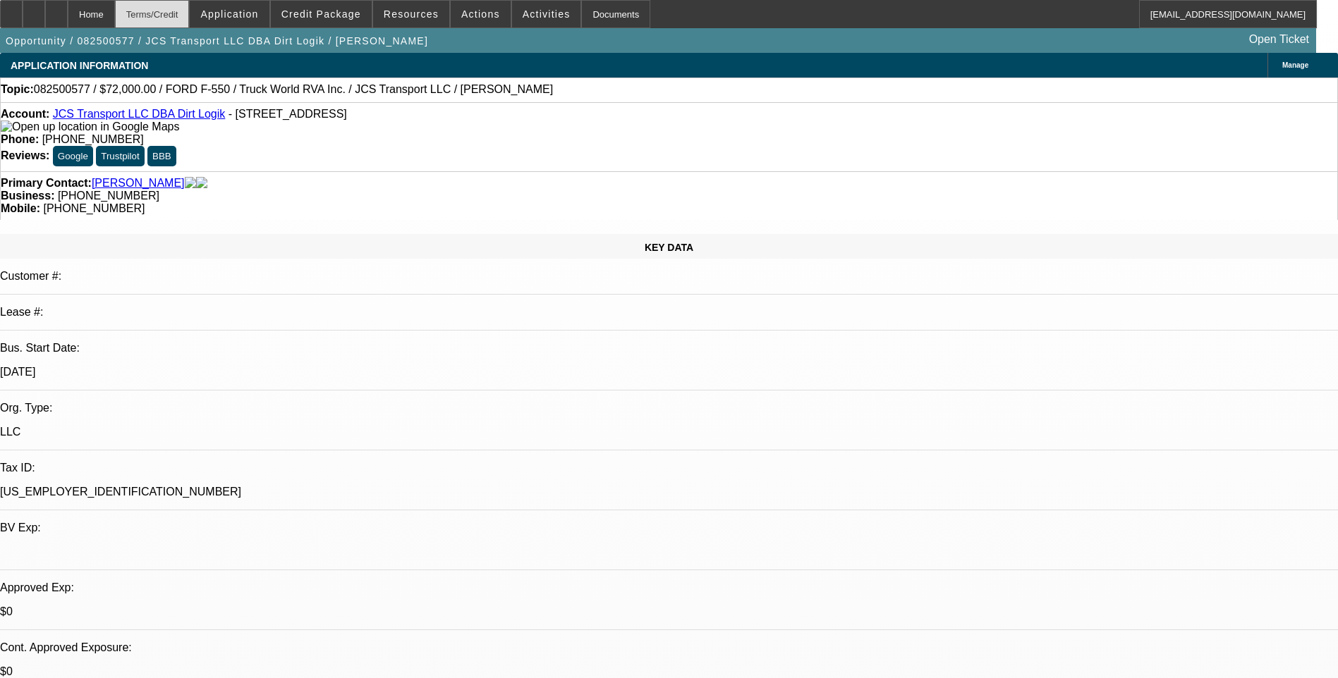
select select "6"
click at [185, 17] on div "Terms/Credit" at bounding box center [152, 14] width 75 height 28
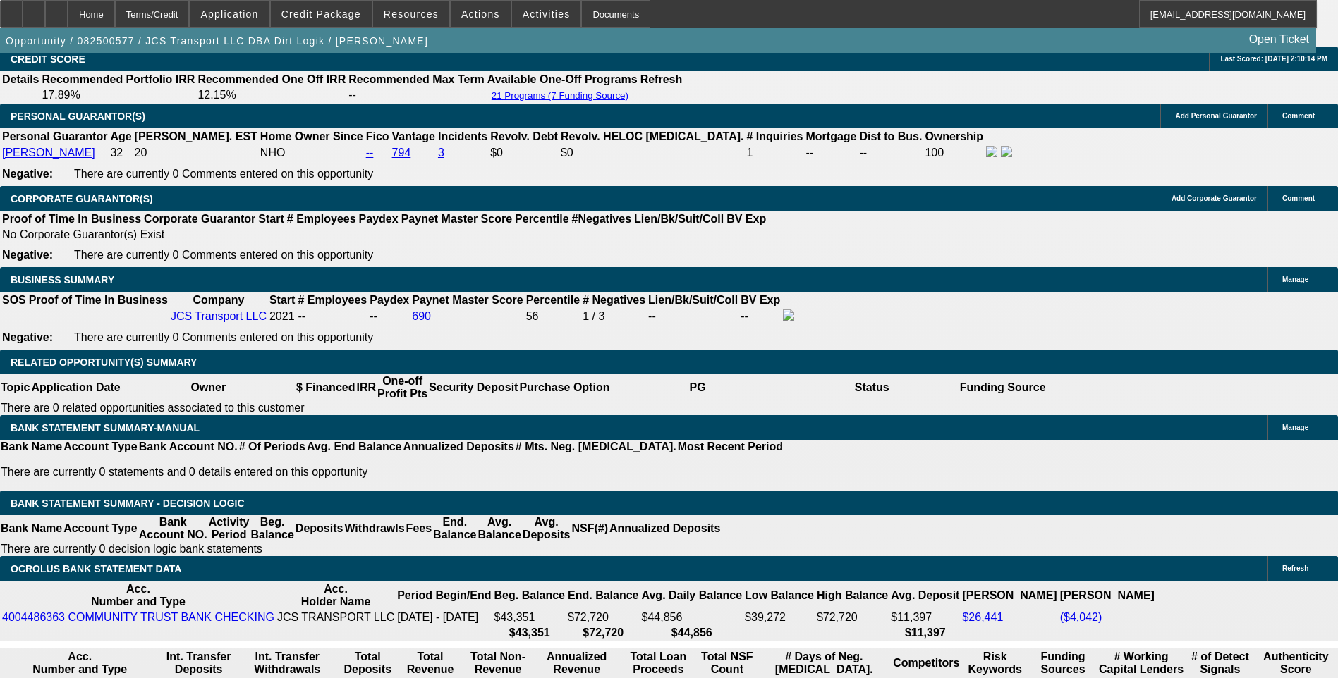
scroll to position [2224, 0]
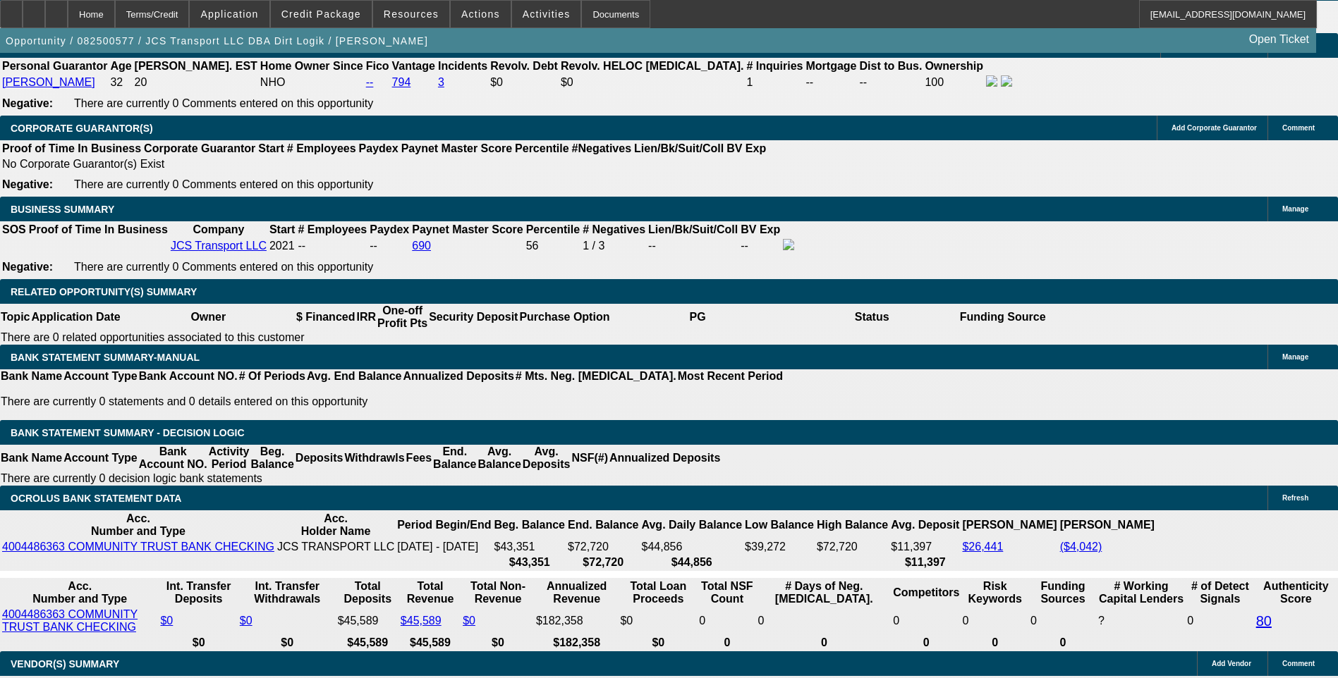
type input "10.8"
type input "UNKNOWN"
type input "$1,853.89"
type input "10.8"
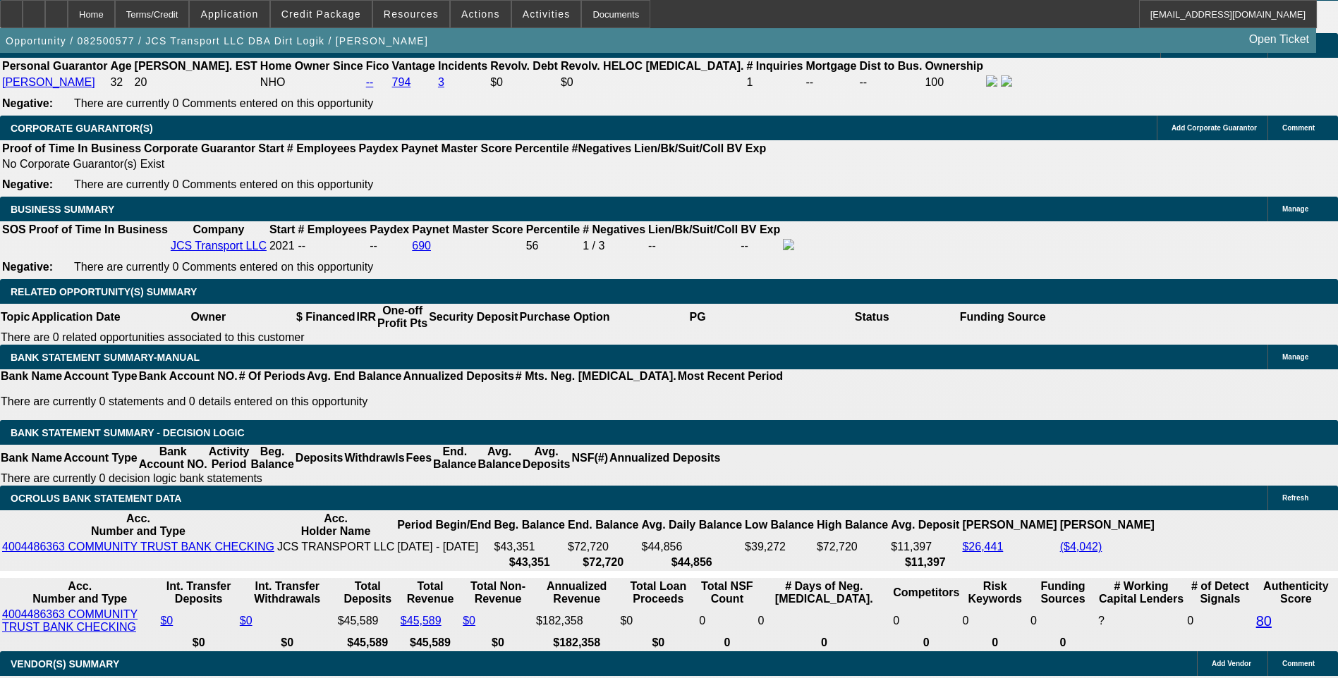
type input "185"
type input "1855"
type input "10.8"
type input "$1,855.00"
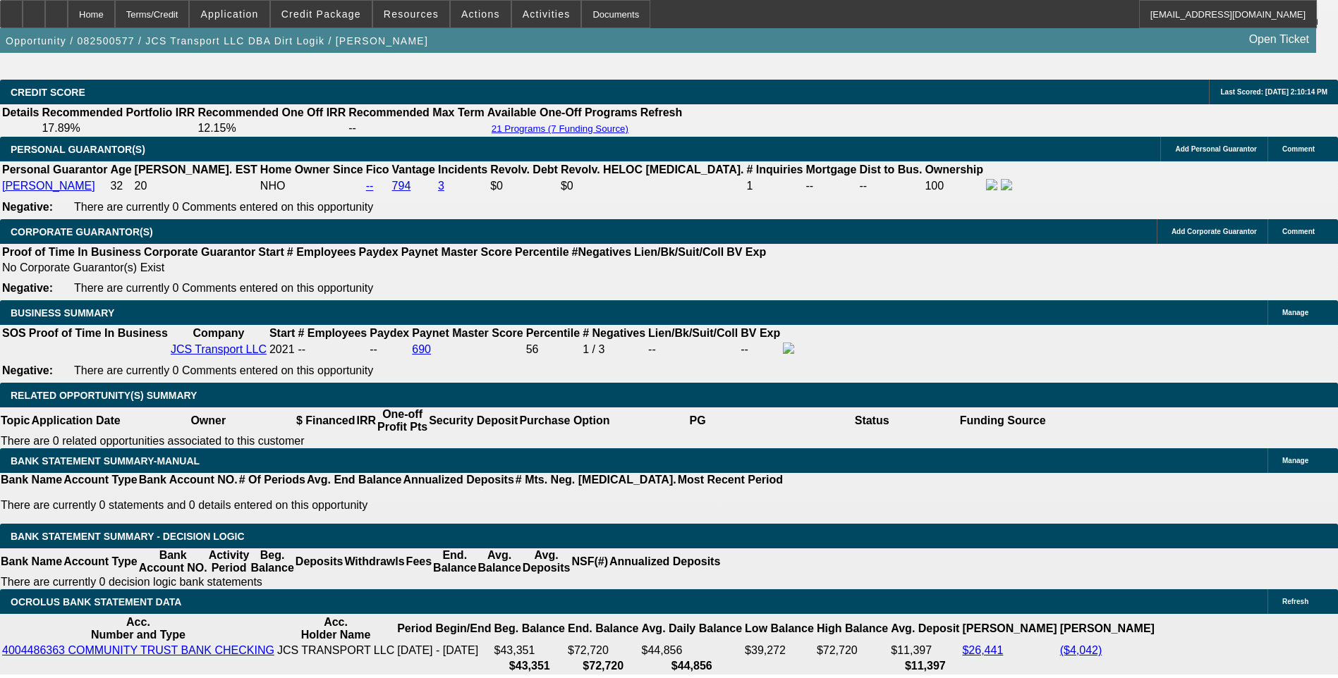
scroll to position [2083, 0]
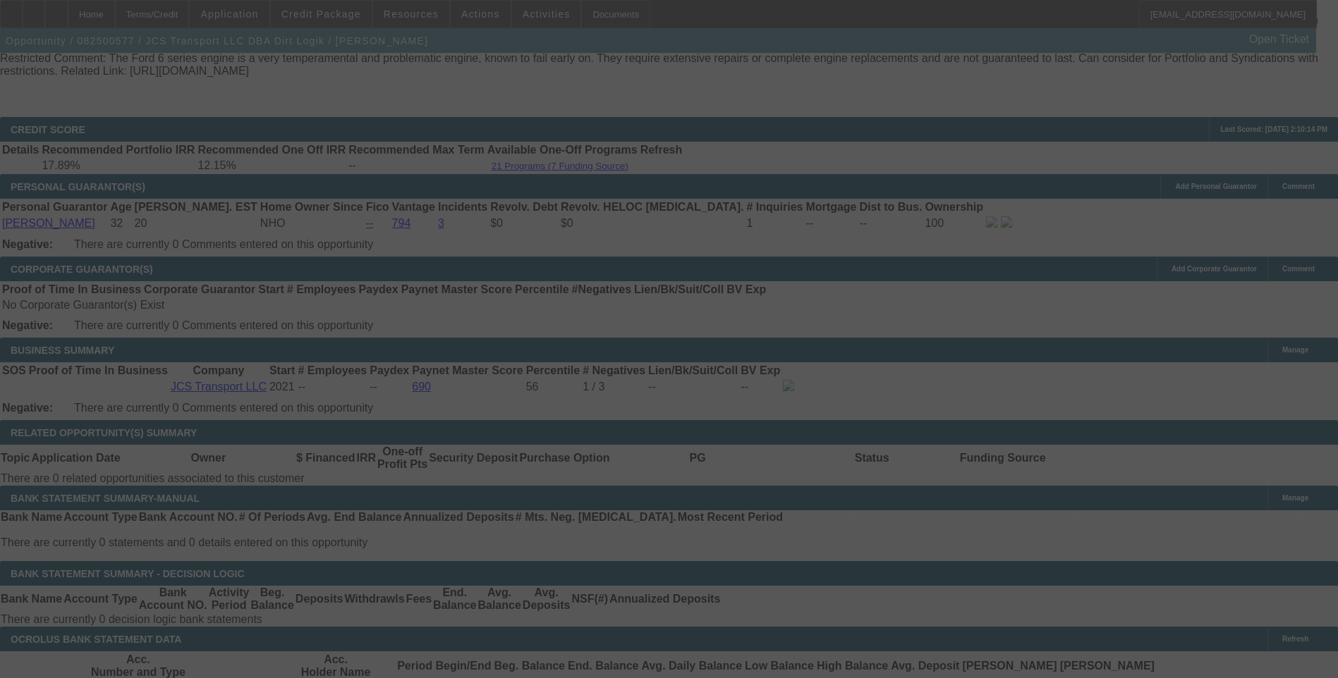
scroll to position [2153, 0]
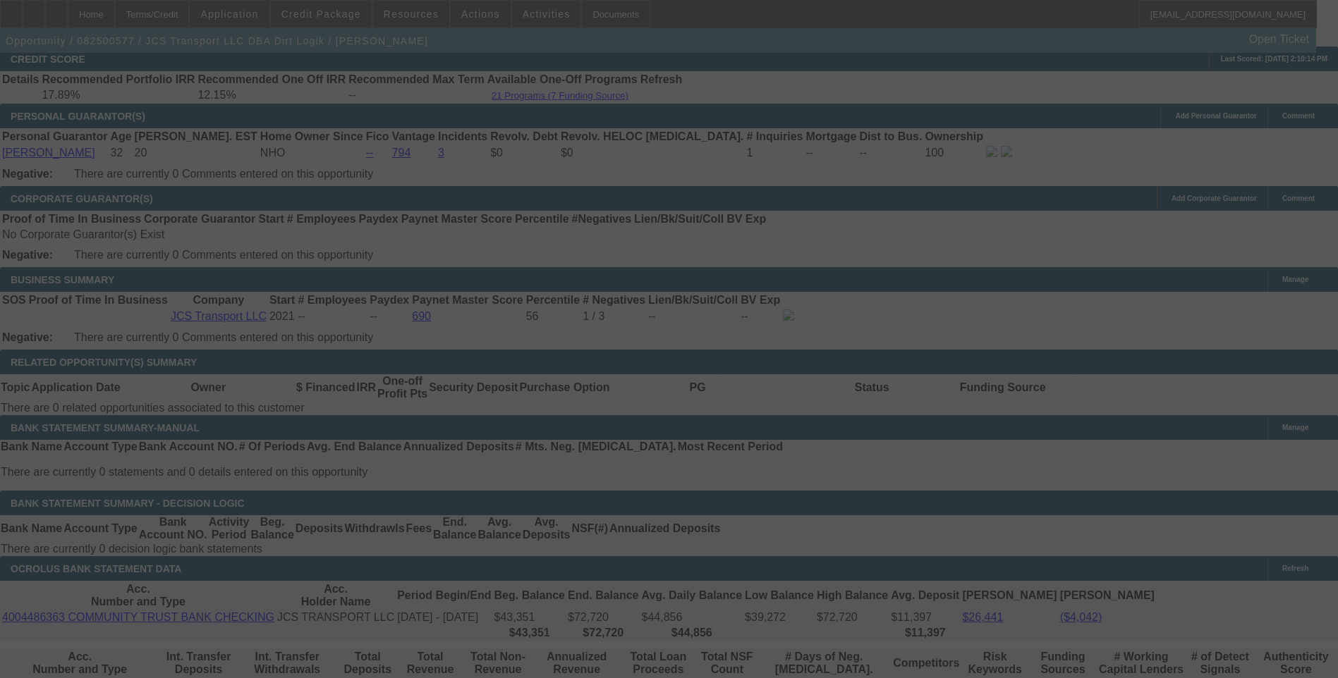
select select "0"
select select "6"
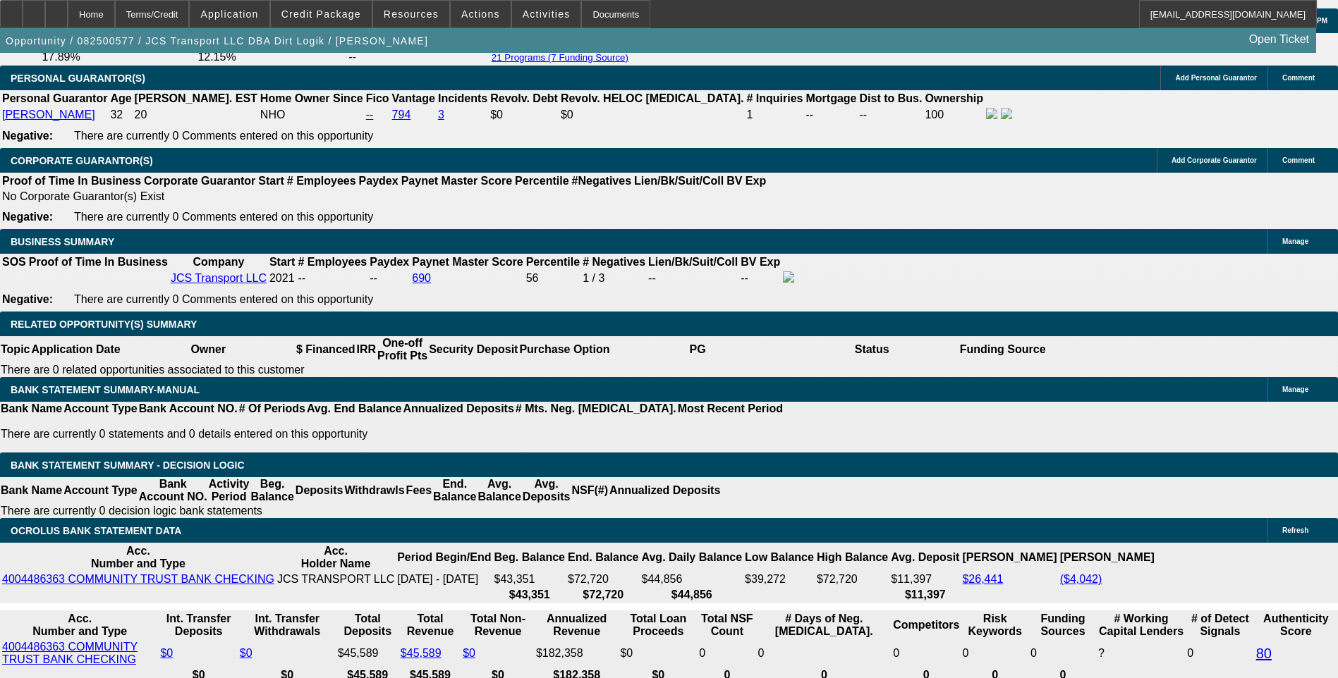
scroll to position [2224, 0]
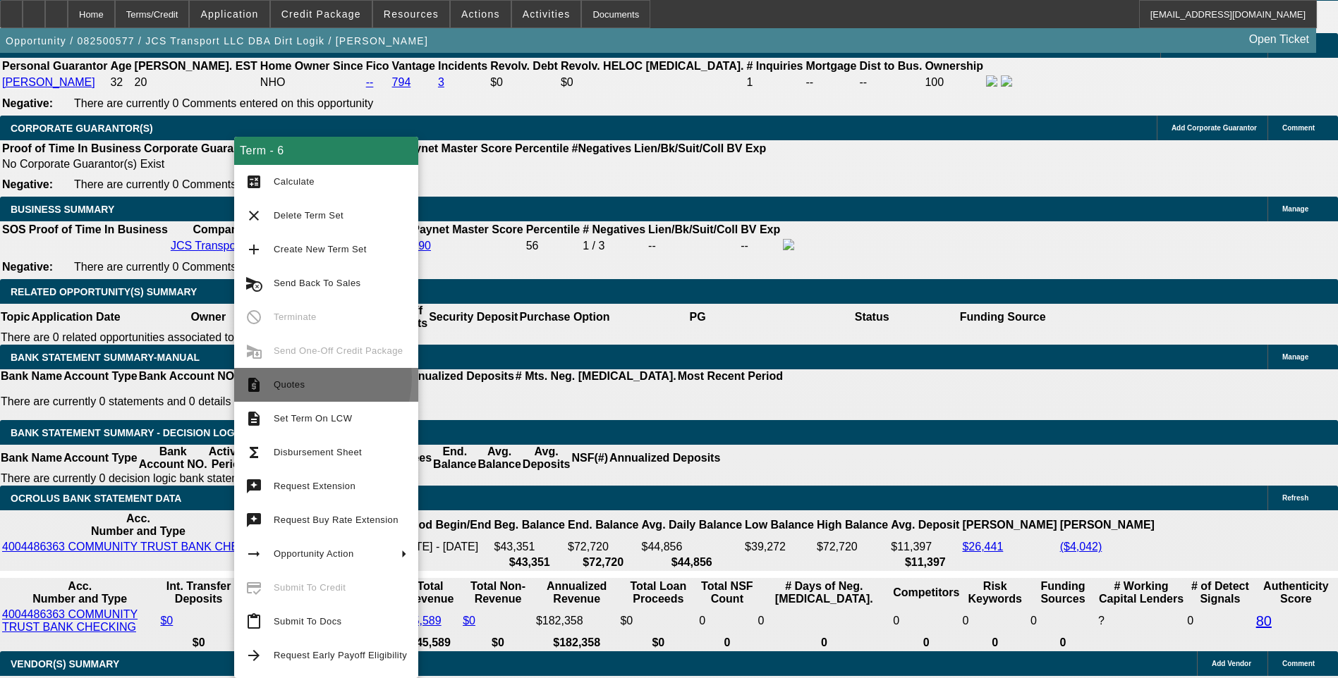
click at [303, 377] on span "Quotes" at bounding box center [340, 385] width 133 height 17
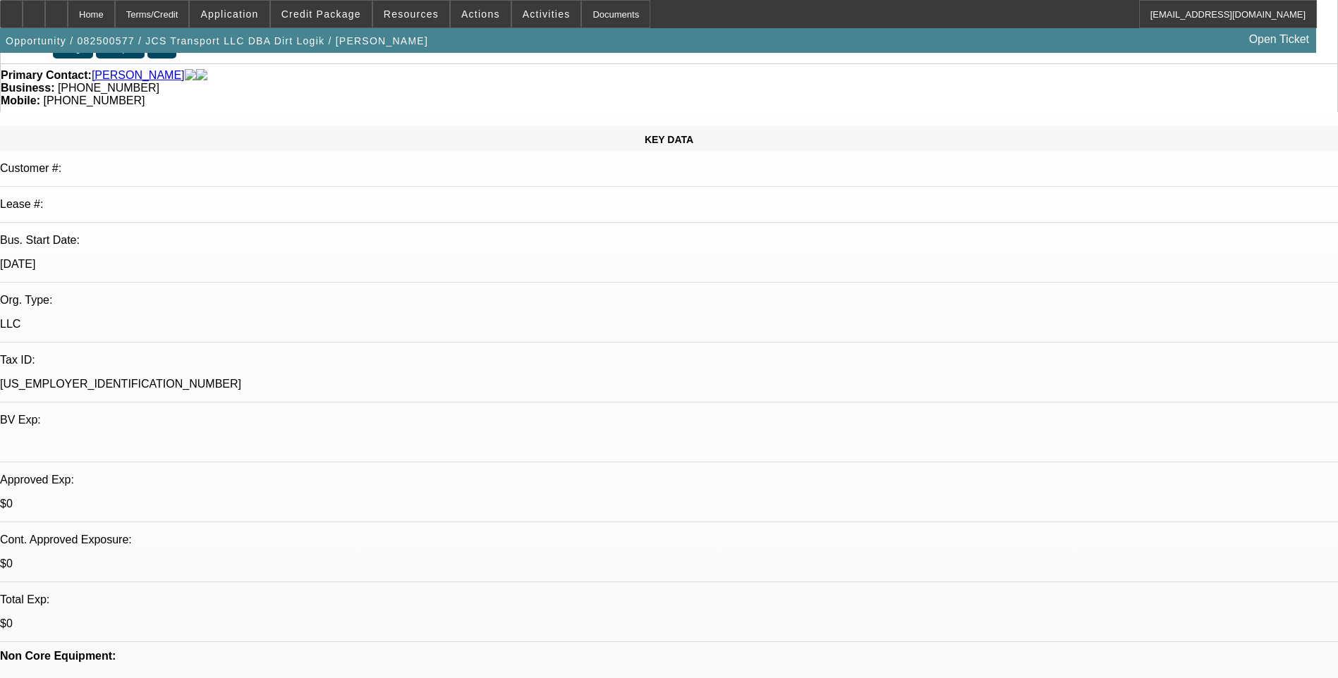
scroll to position [0, 0]
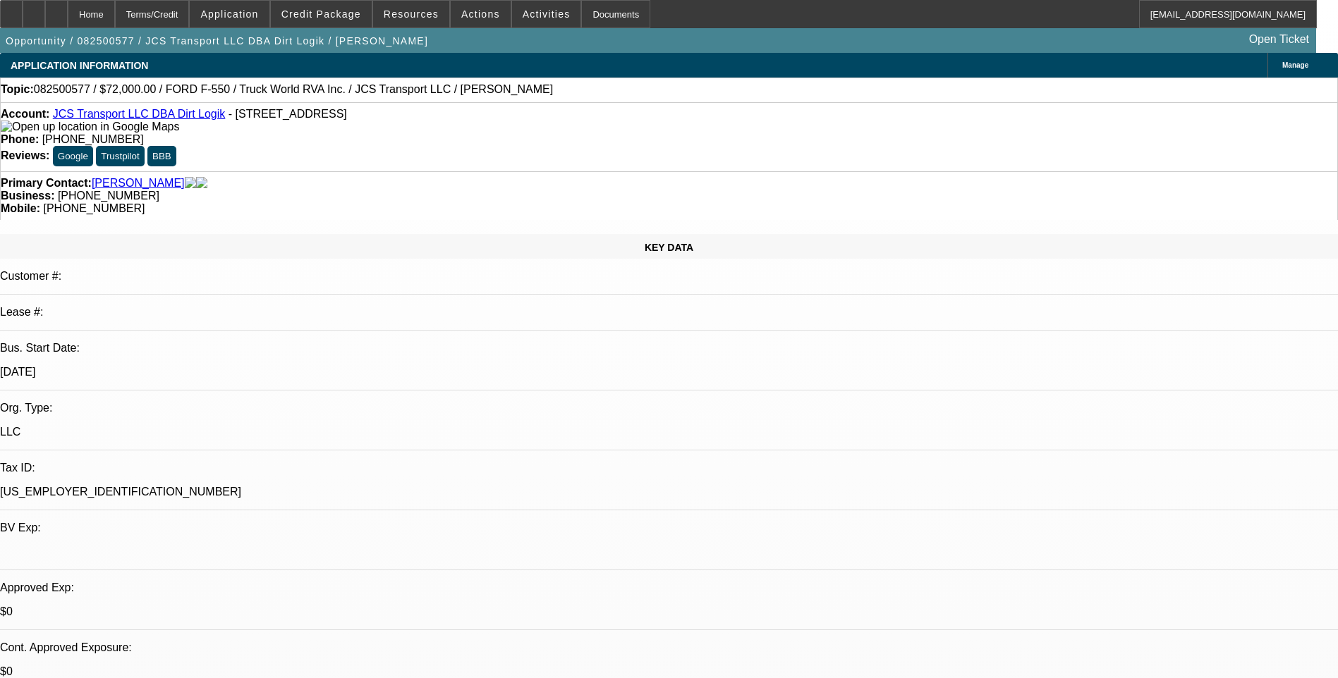
click at [881, 142] on div "Account: JCS Transport LLC DBA Dirt Logik - 39 Mill Pond Rd, Cornettsville, KY …" at bounding box center [669, 136] width 1338 height 69
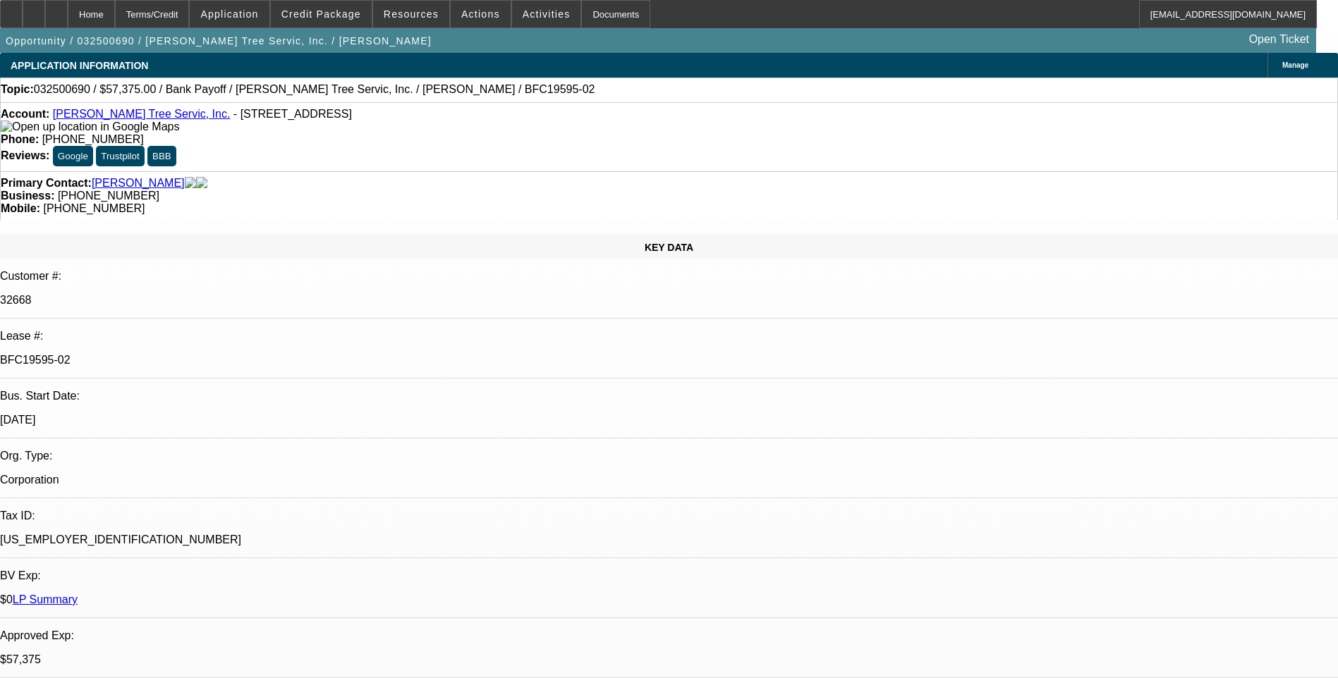
select select "0.1"
select select "0"
select select "0.1"
select select "0"
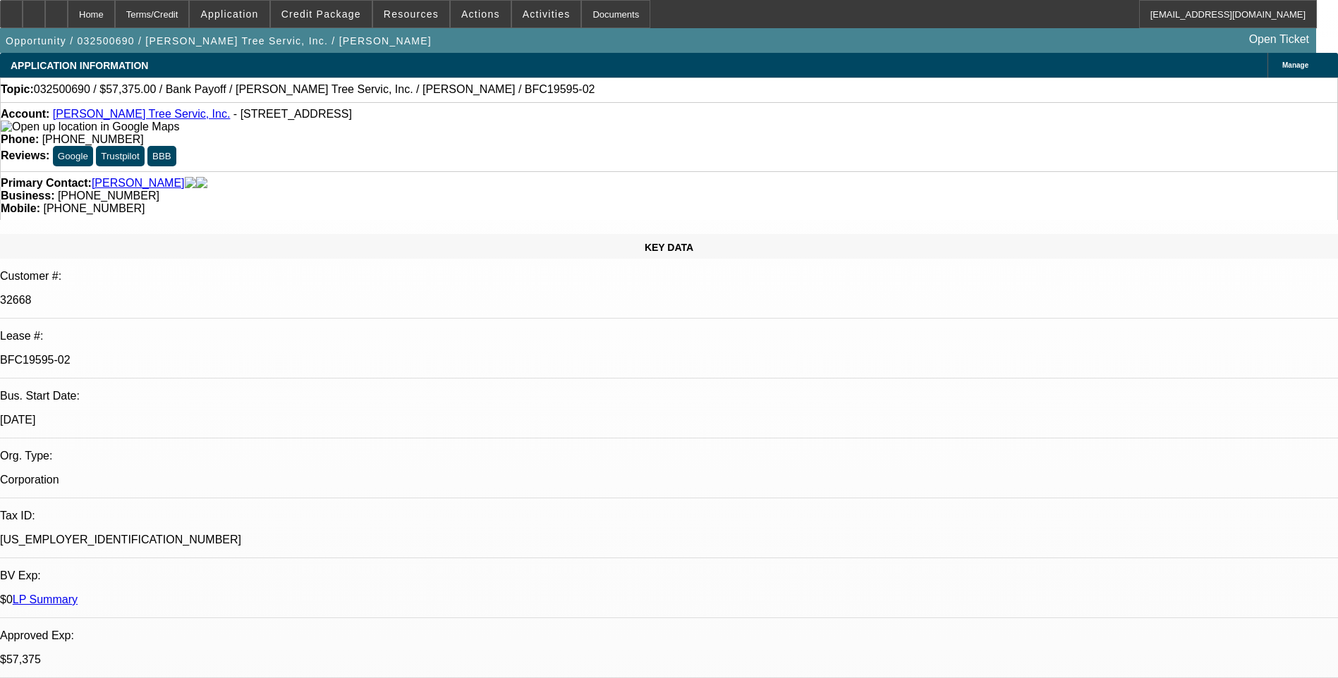
select select "0"
select select "0.1"
select select "0"
select select "0.1"
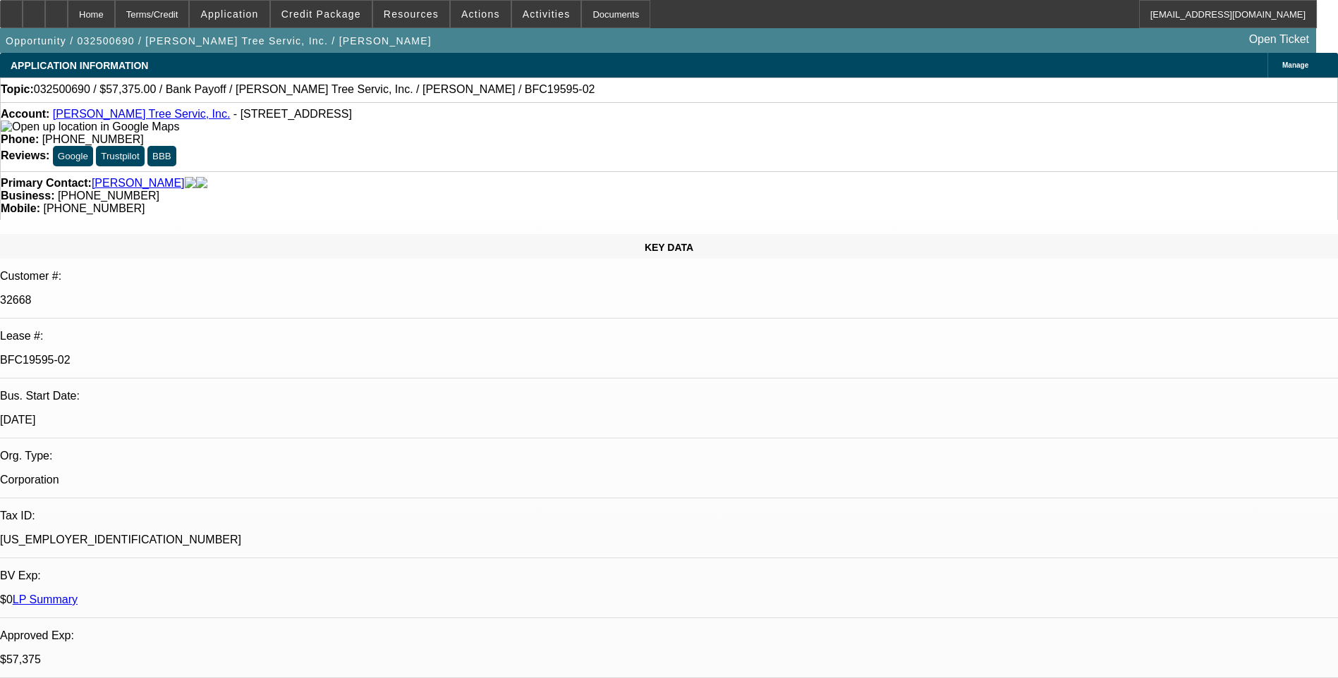
select select "0"
select select "1"
select select "3"
select select "6"
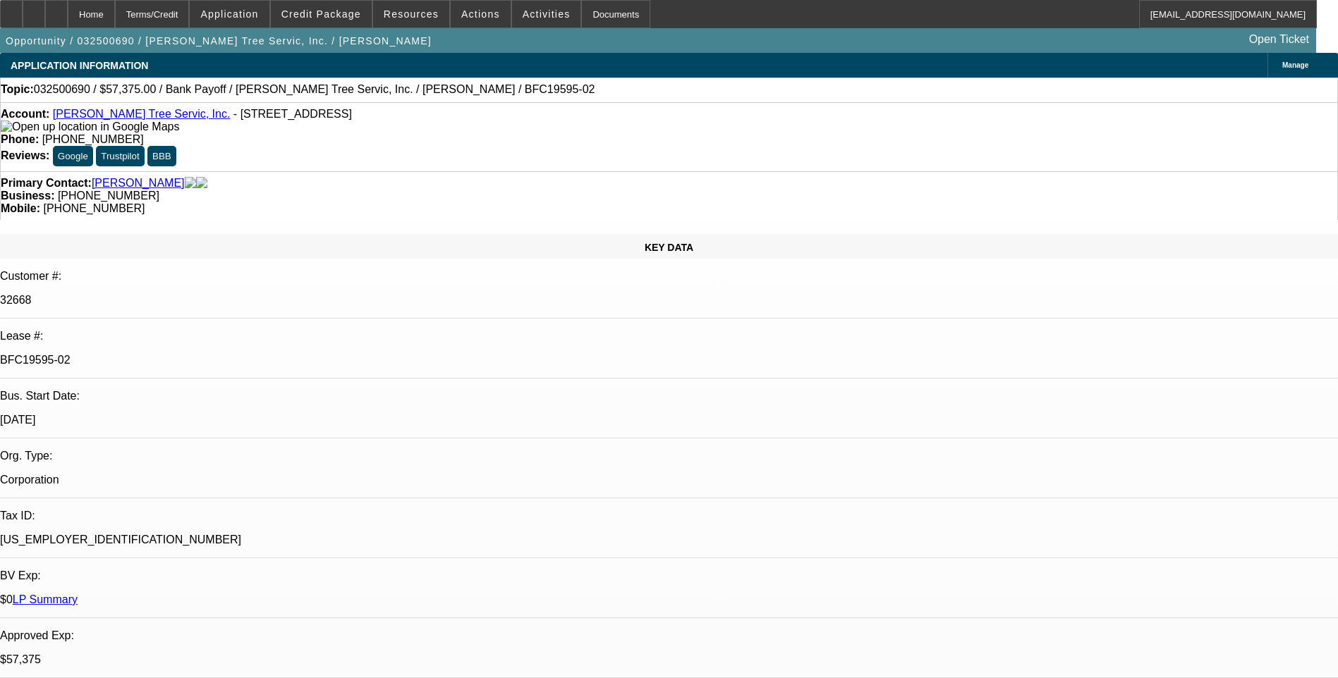
select select "1"
select select "3"
select select "6"
select select "1"
select select "3"
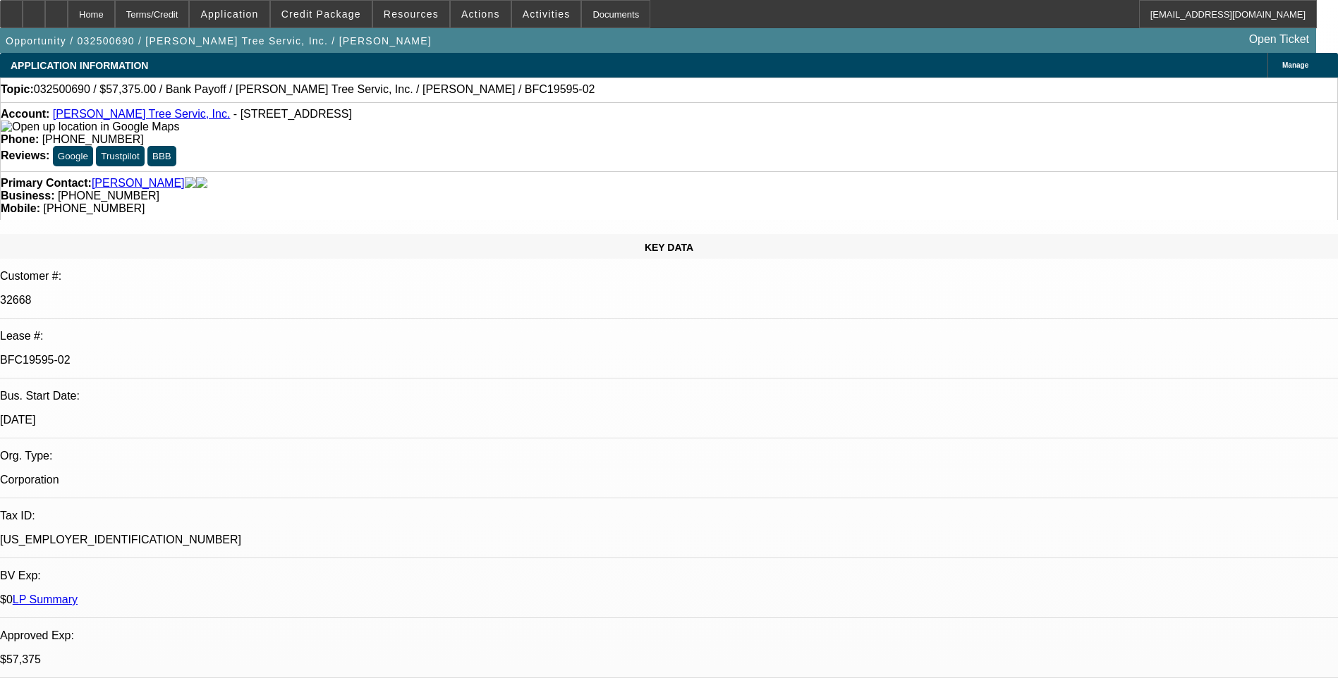
select select "6"
select select "1"
select select "3"
select select "6"
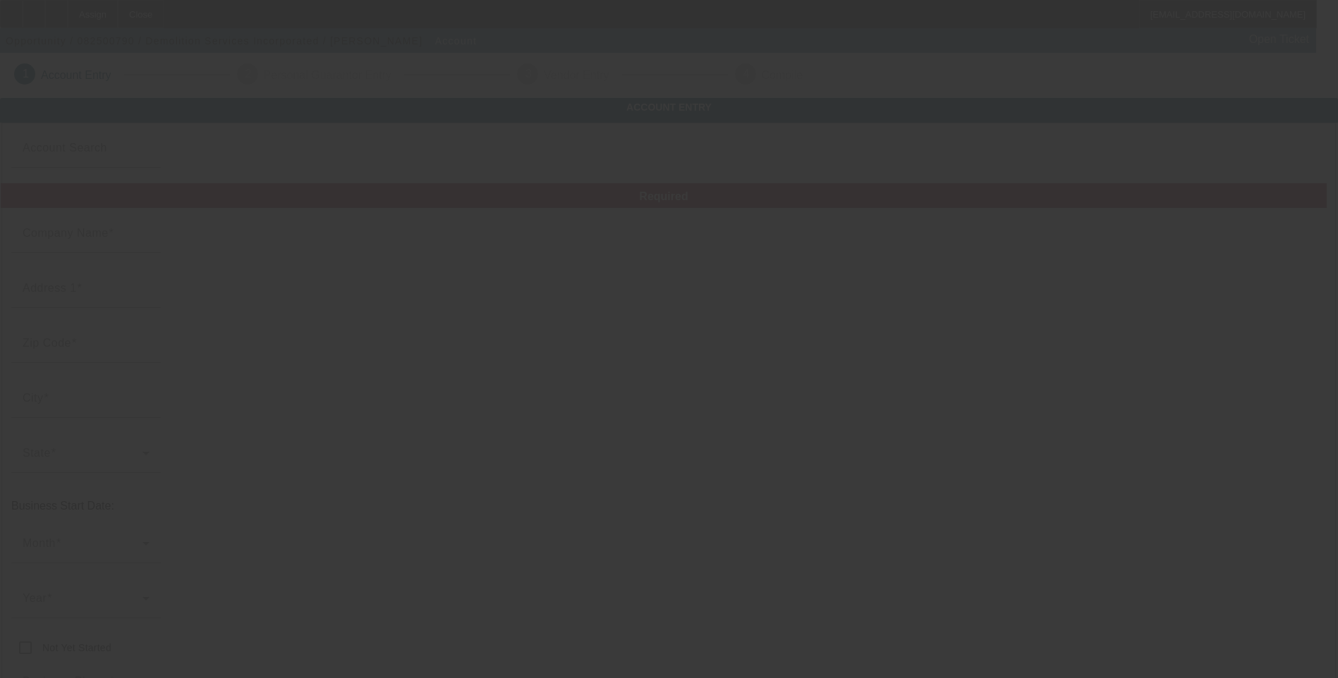
type input "Demolition Services Incorporated"
type input "[STREET_ADDRESS][PERSON_NAME]"
type input "22701"
type input "Culpeper"
type input "[PHONE_NUMBER]"
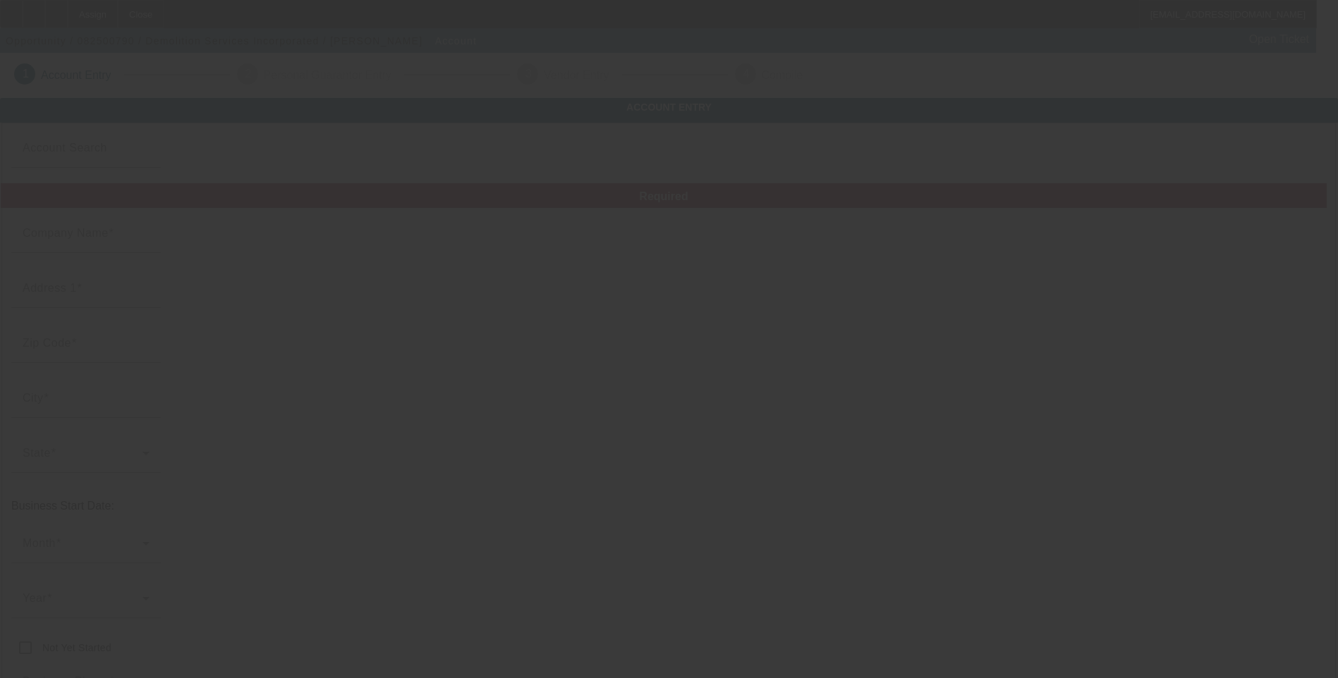
type input "[URL][DOMAIN_NAME]"
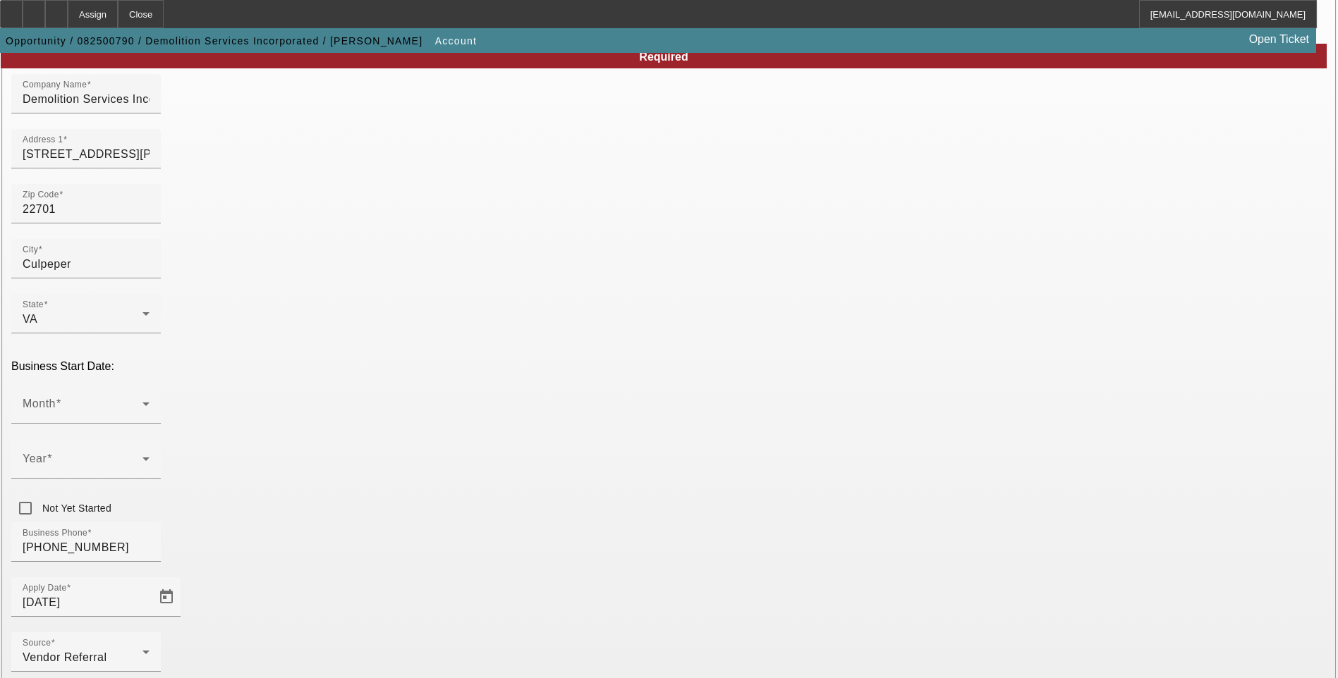
scroll to position [141, 0]
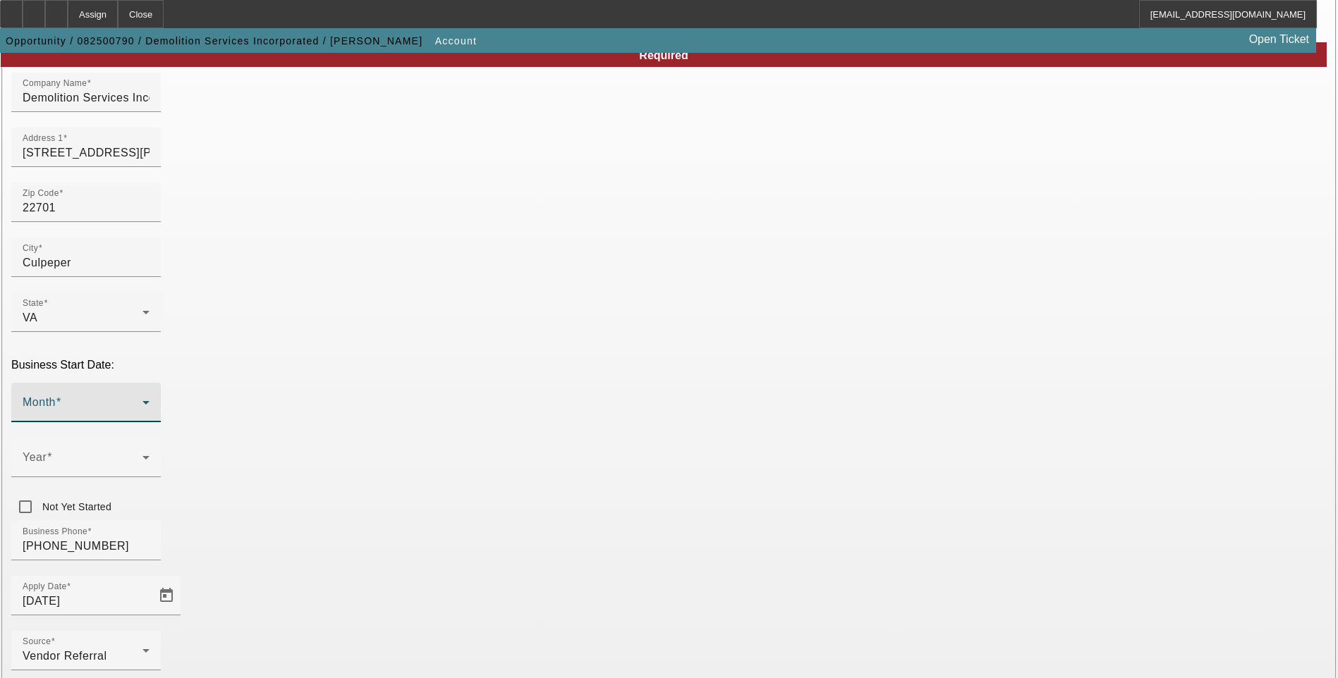
click at [142, 400] on span at bounding box center [83, 408] width 120 height 17
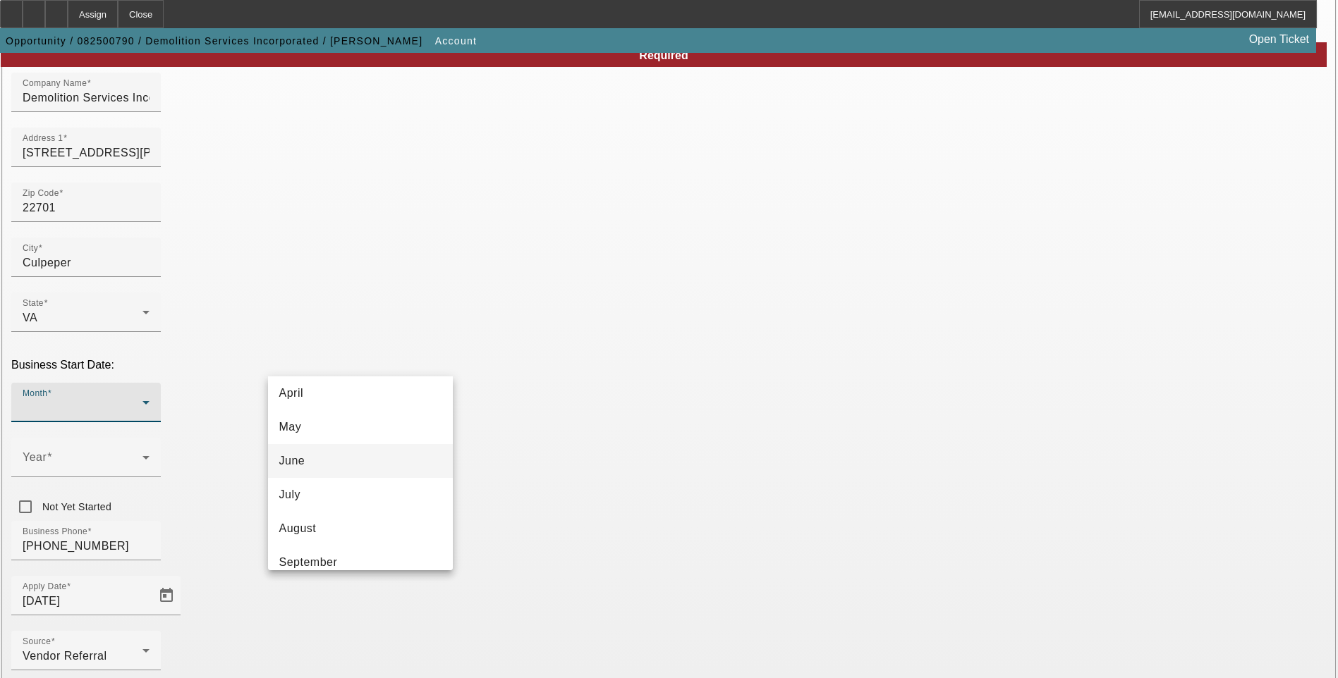
click at [350, 464] on mat-option "June" at bounding box center [360, 461] width 185 height 34
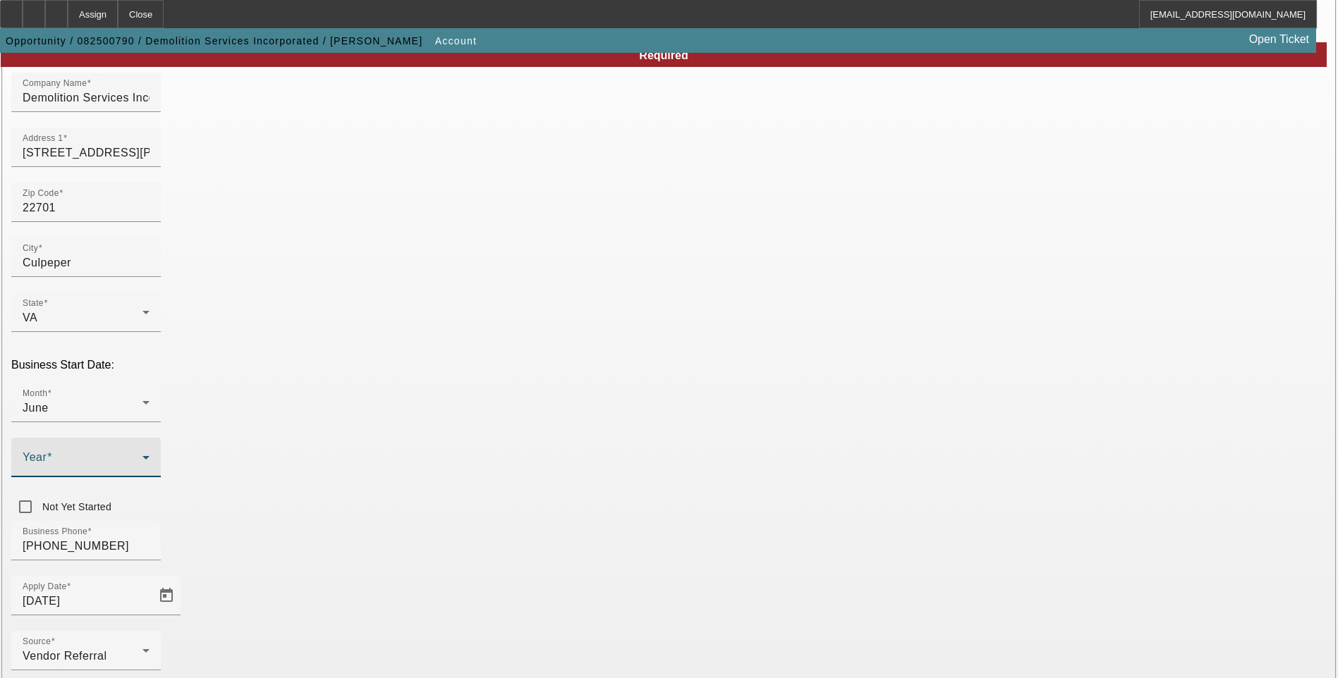
click at [142, 455] on span at bounding box center [83, 463] width 120 height 17
click at [503, 441] on span "2008" at bounding box center [498, 441] width 27 height 17
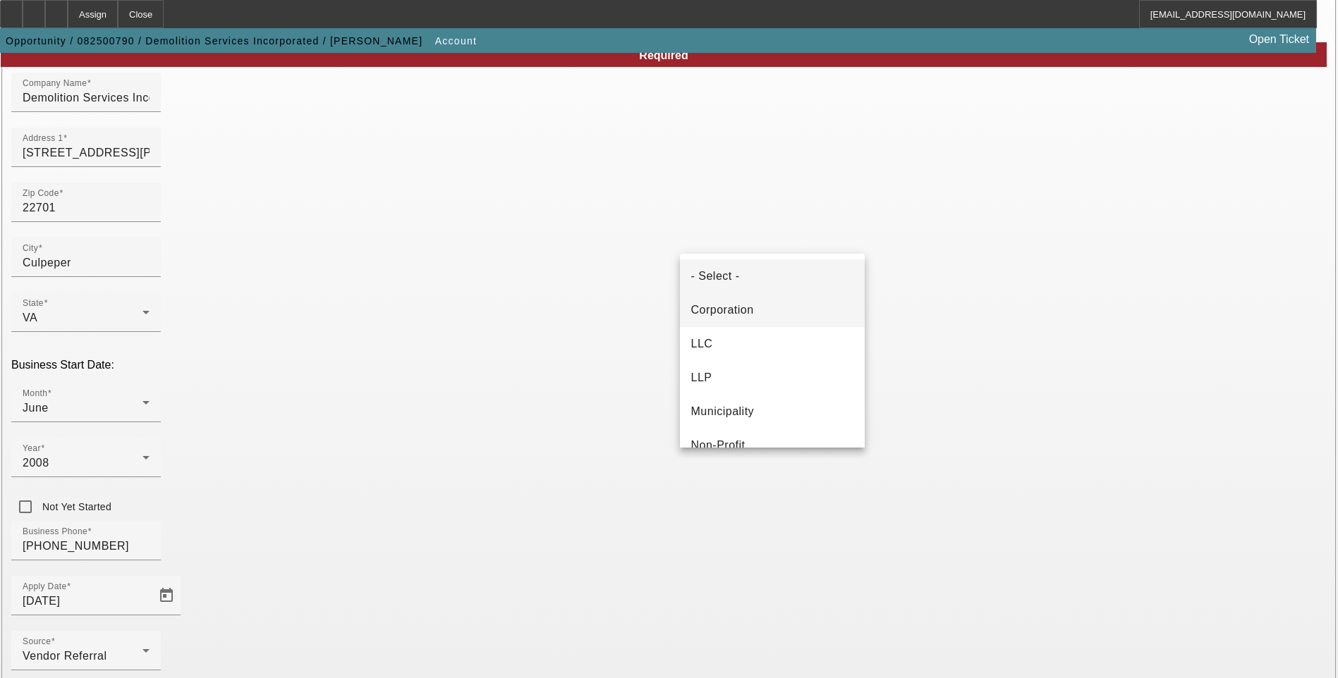
click at [762, 324] on mat-option "Corporation" at bounding box center [772, 310] width 185 height 34
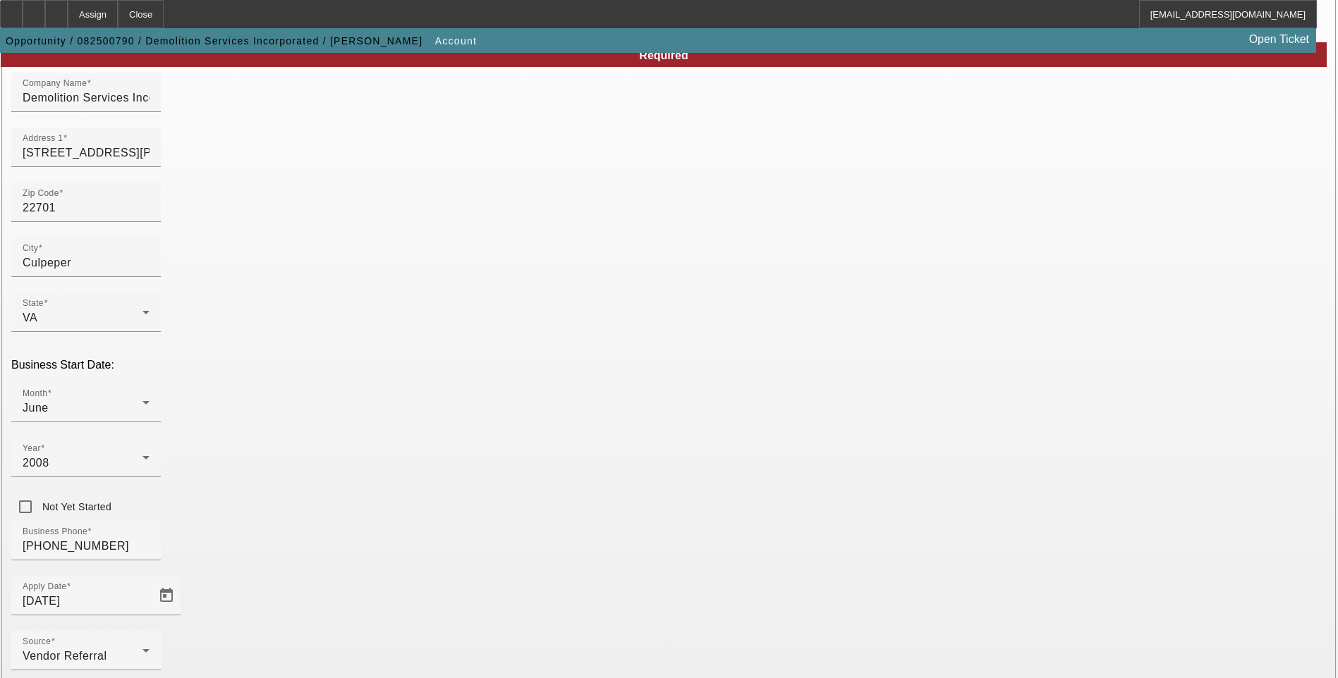
type input "262956695"
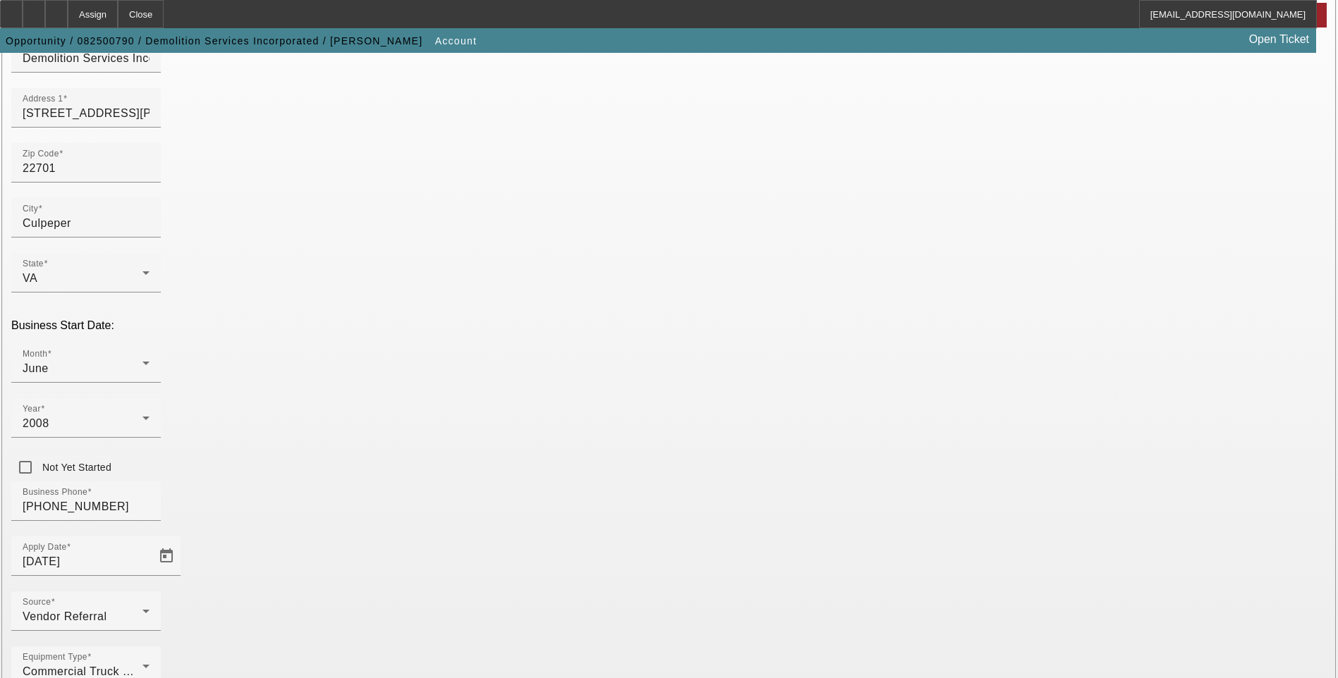
scroll to position [212, 0]
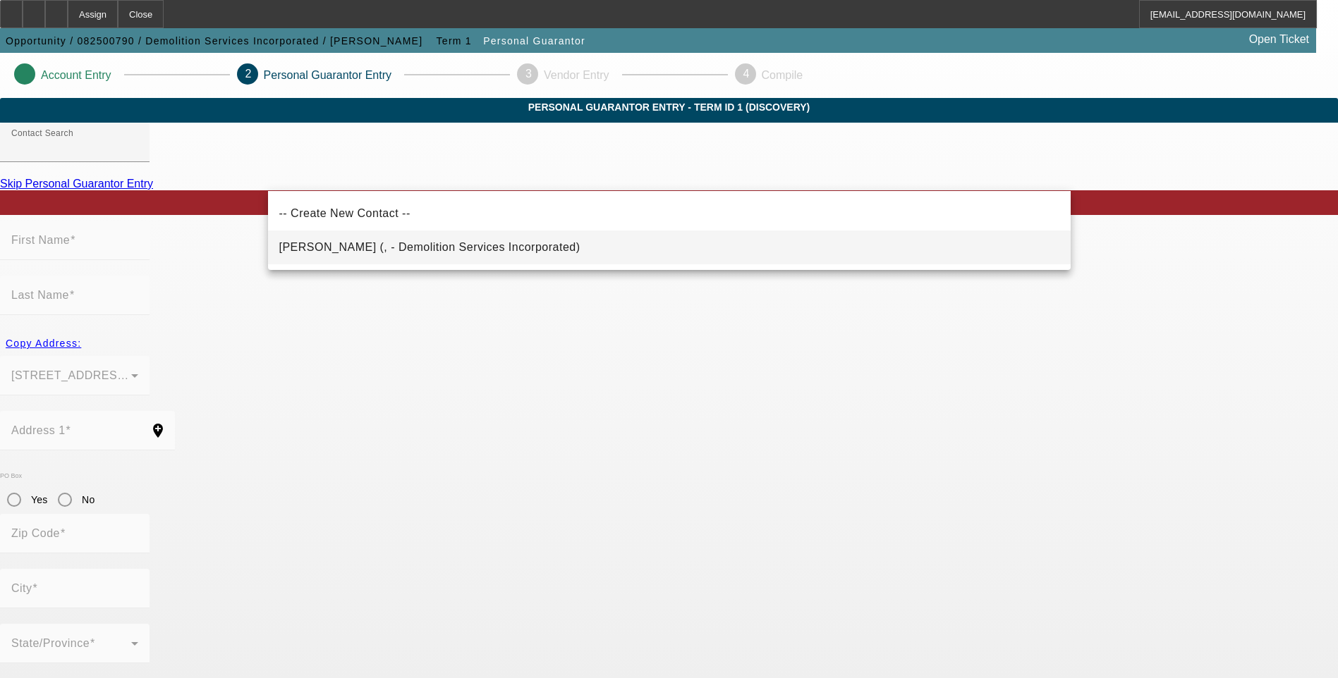
click at [382, 253] on span "[PERSON_NAME] (, - Demolition Services Incorporated)" at bounding box center [429, 247] width 301 height 17
type input "[PERSON_NAME] (, - Demolition Services Incorporated)"
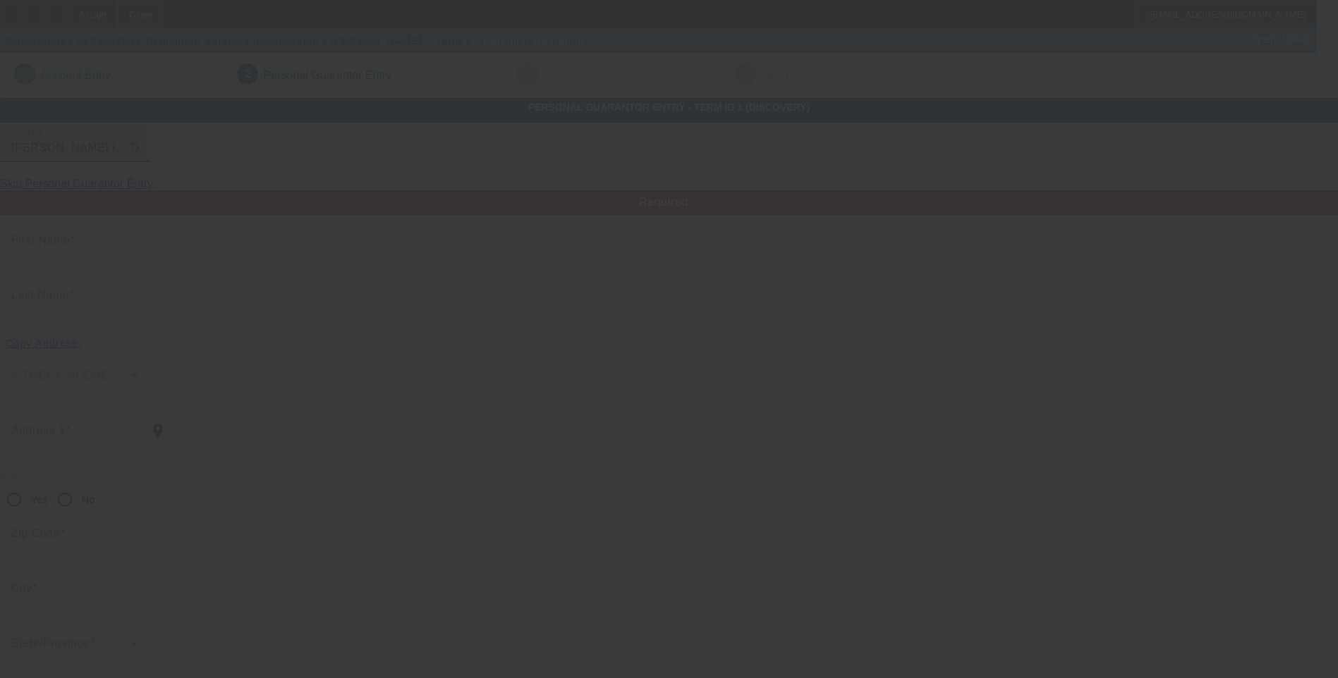
type input "[PERSON_NAME]"
type input "Feather"
radio input "true"
type input "[PHONE_NUMBER]"
type input "[EMAIL_ADDRESS][DOMAIN_NAME]"
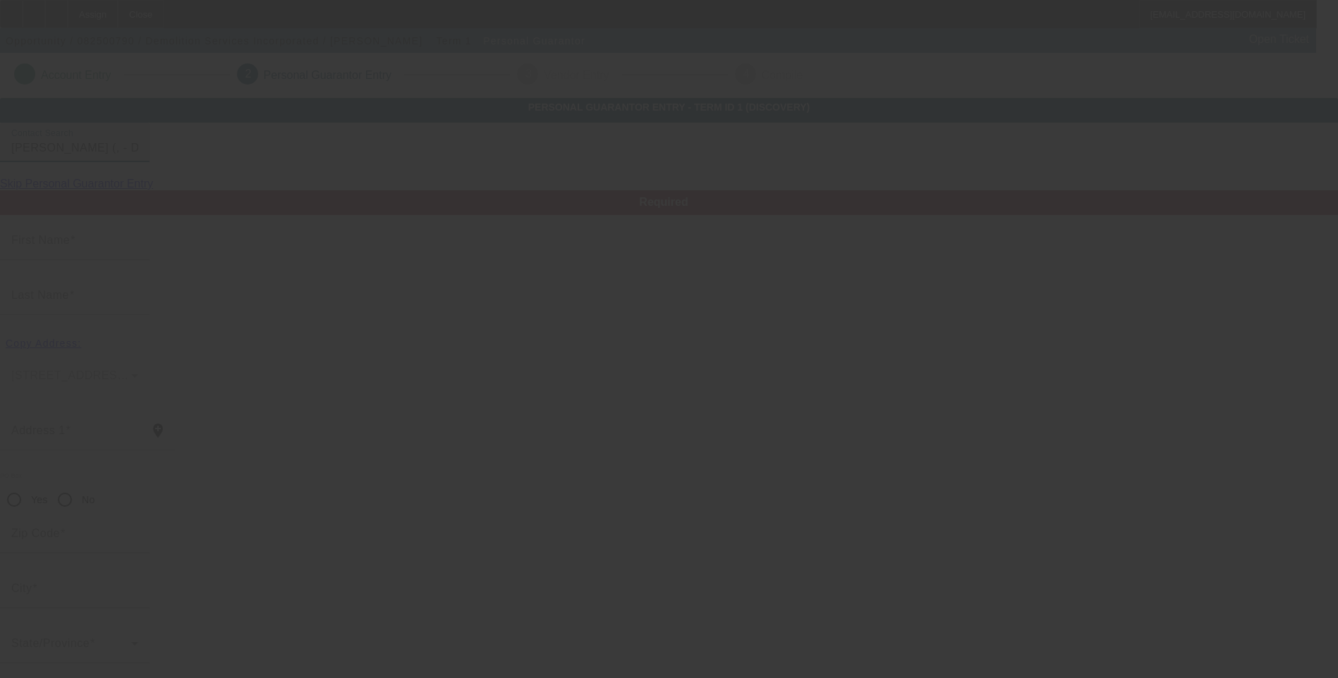
type input "[PHONE_NUMBER]"
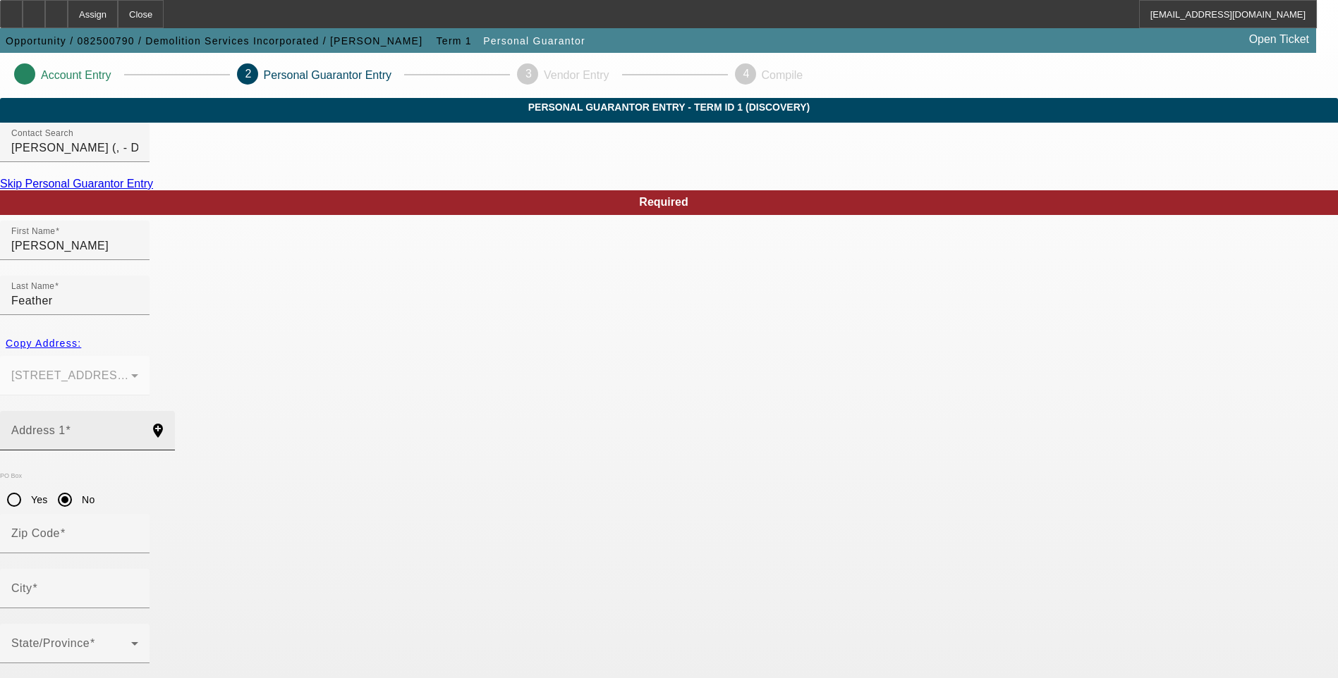
click at [66, 425] on mat-label "Address 1" at bounding box center [38, 431] width 54 height 12
click at [138, 428] on input "Address 1" at bounding box center [74, 436] width 127 height 17
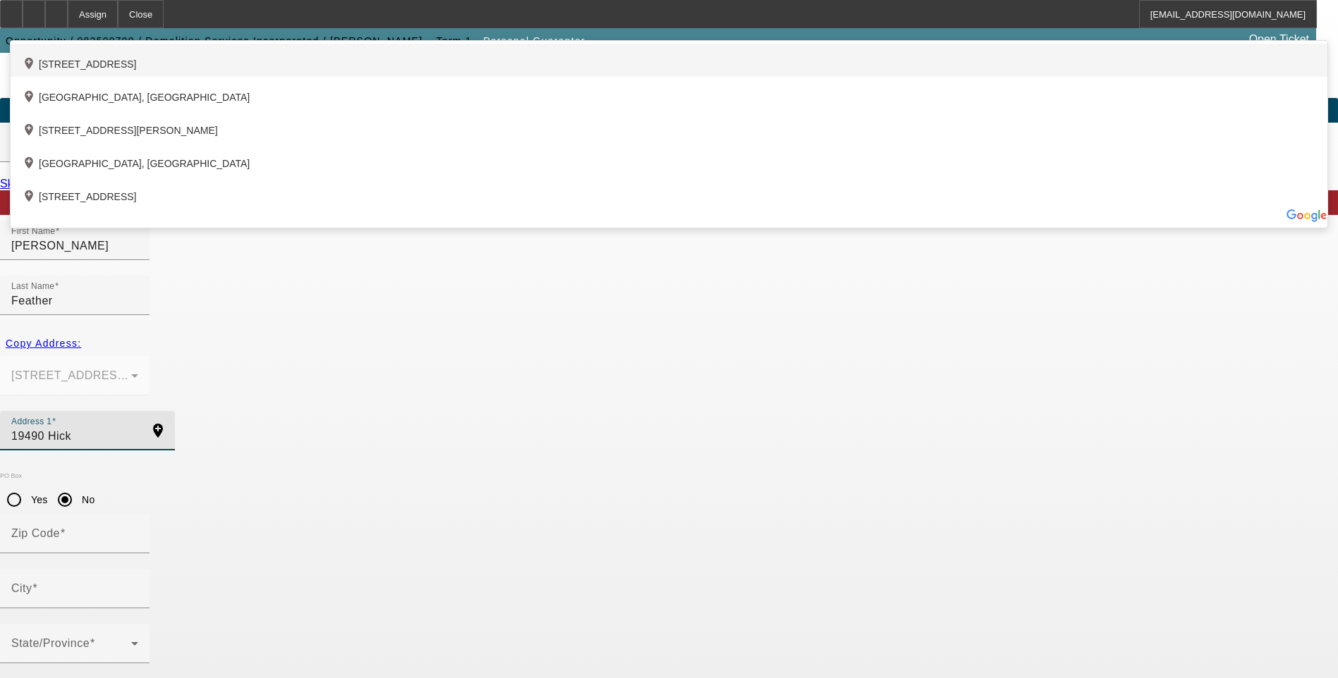
click at [427, 77] on div "add_location 19490 Hickory Drive, Culpeper, VA 22701, US" at bounding box center [669, 60] width 1317 height 33
type input "19490 Hickory Drive"
type input "22701"
type input "Culpeper"
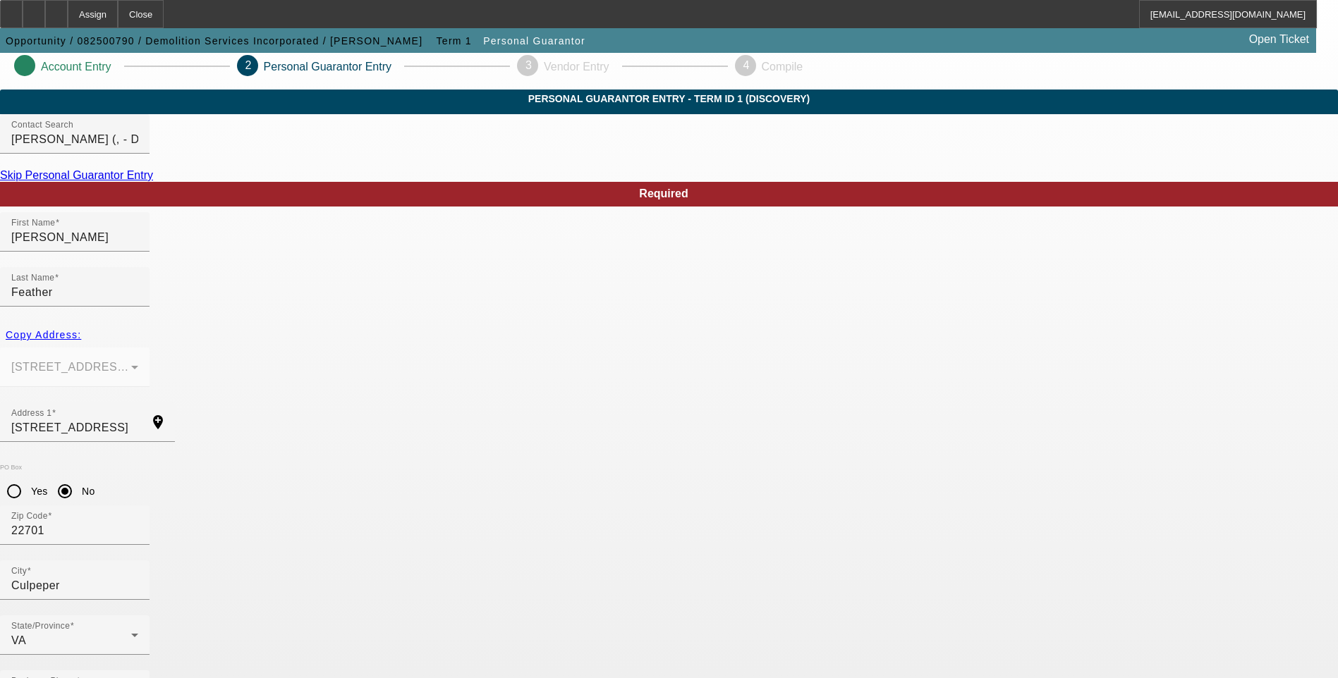
scroll to position [11, 0]
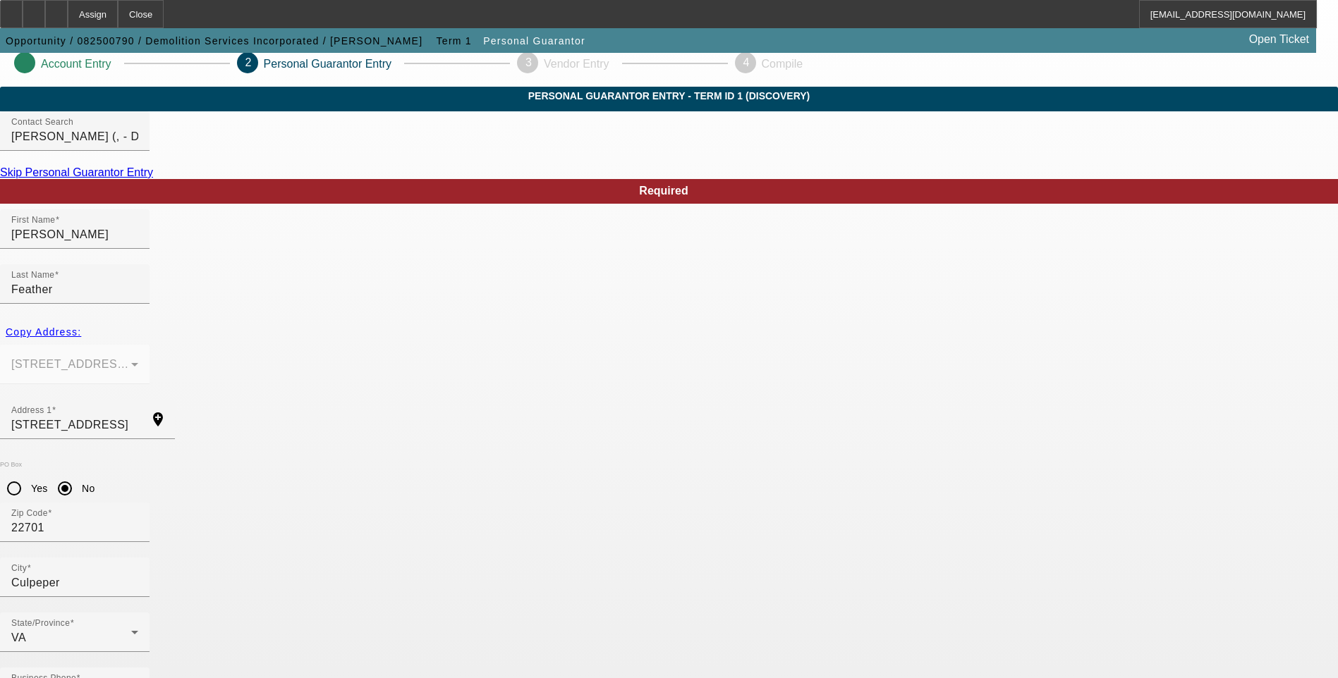
type input "100"
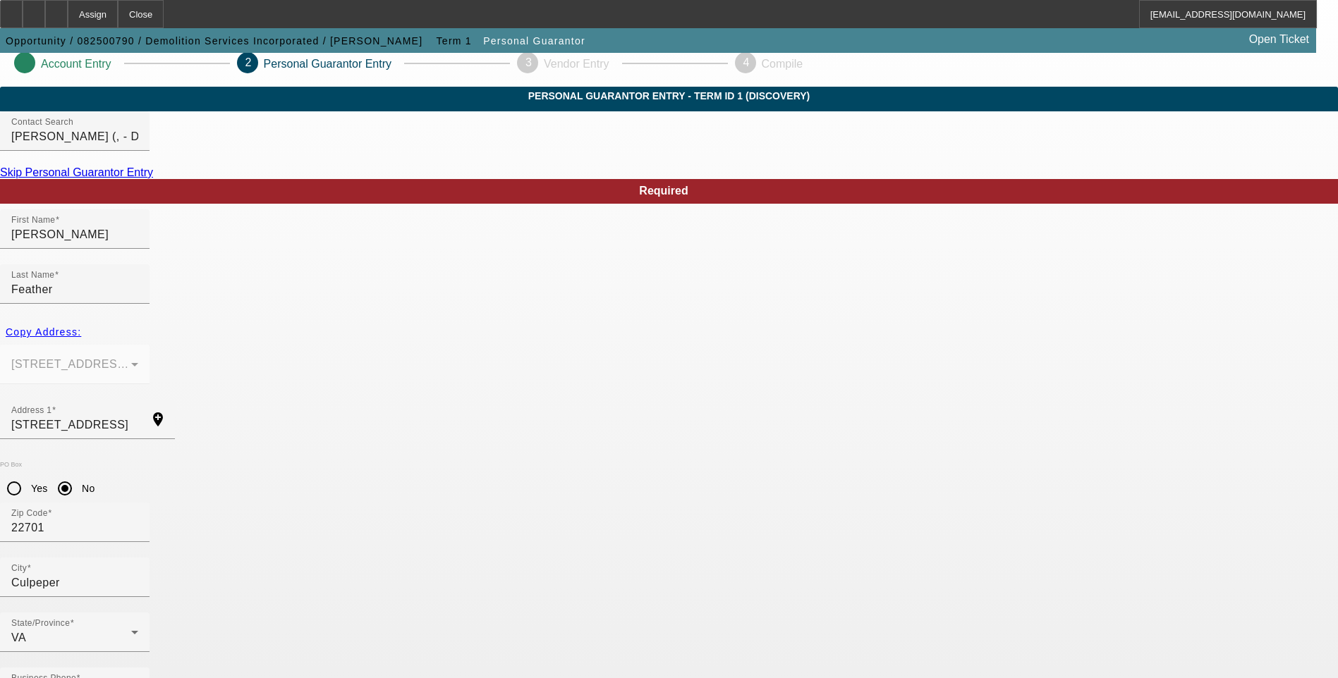
type input "234-25-0851"
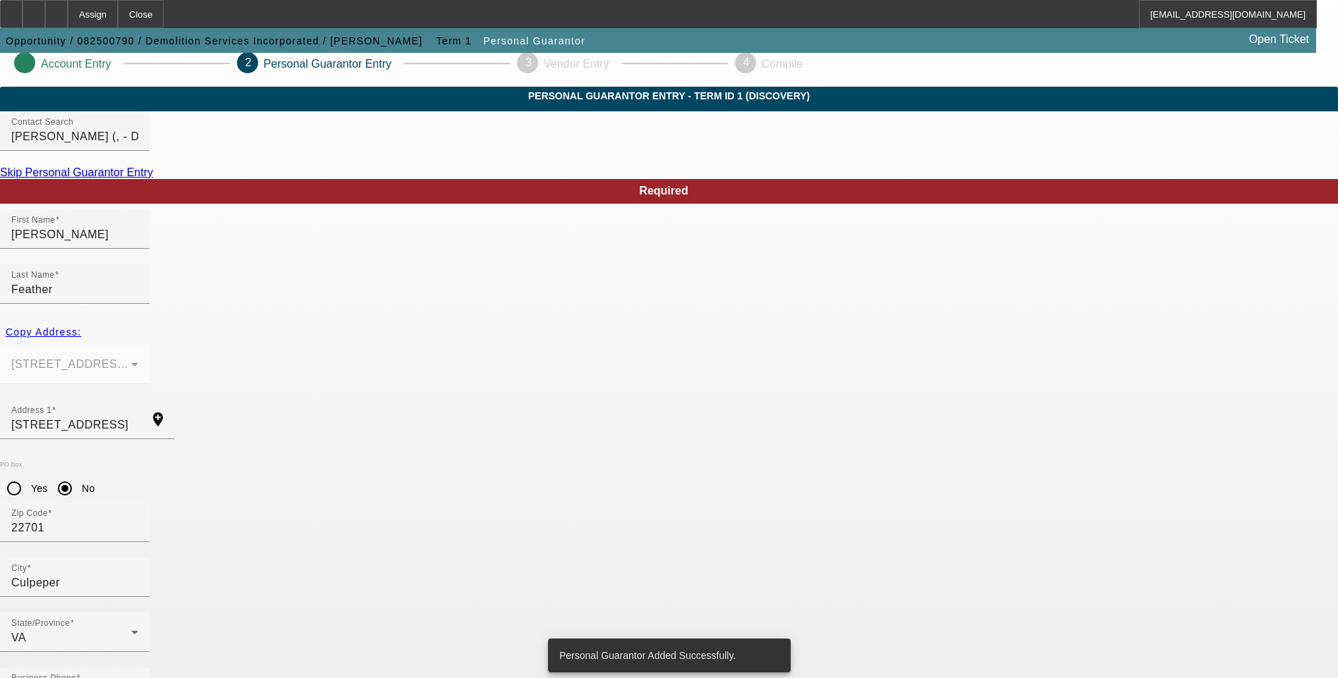
scroll to position [0, 0]
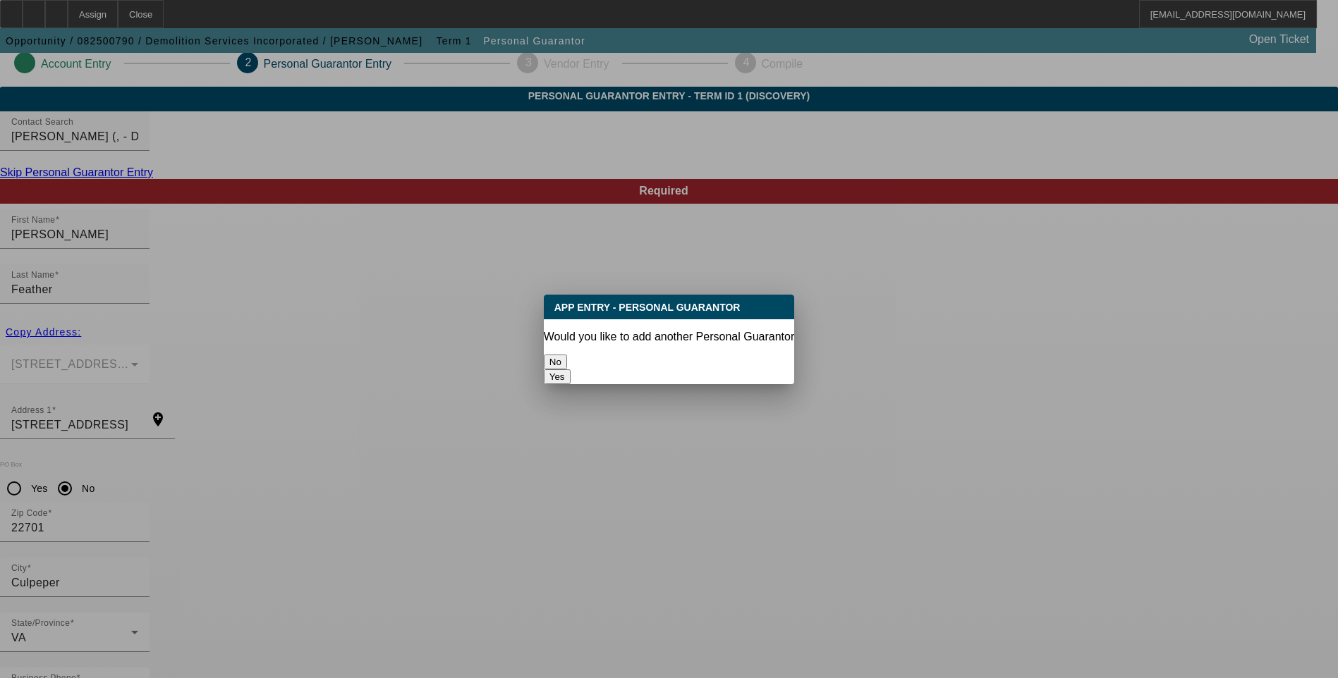
click at [567, 355] on button "No" at bounding box center [555, 362] width 23 height 15
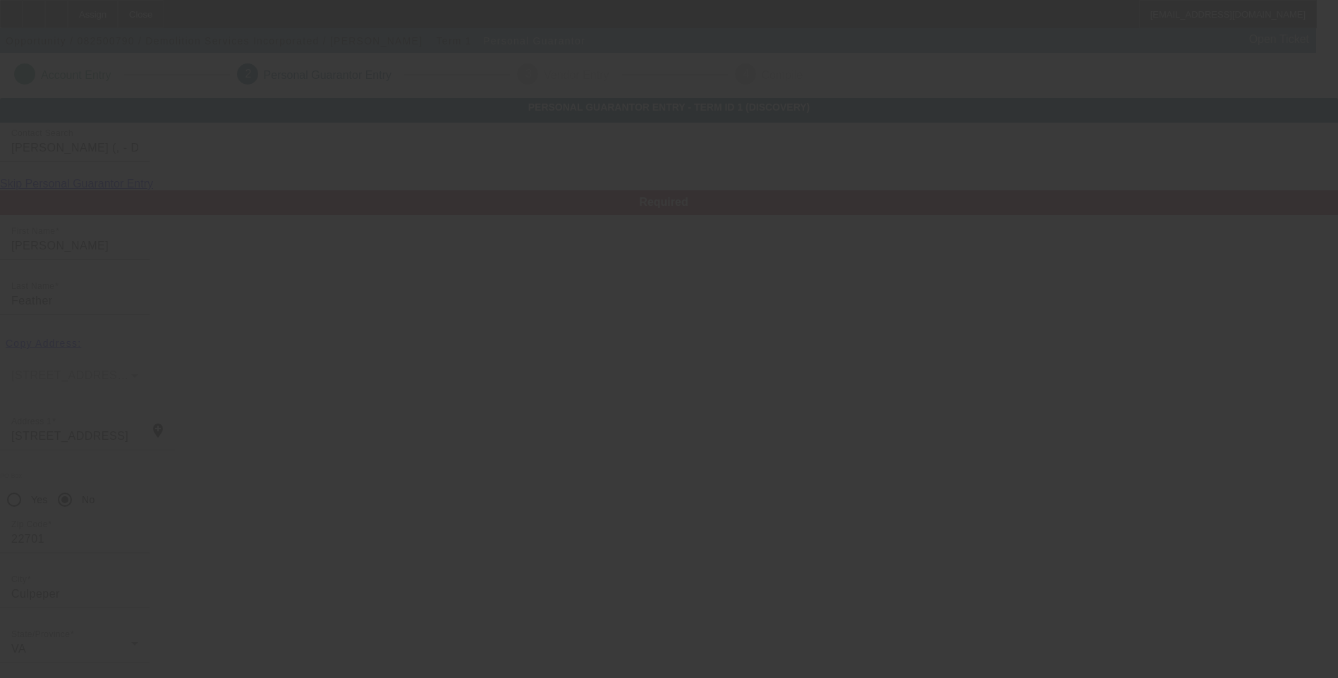
scroll to position [11, 0]
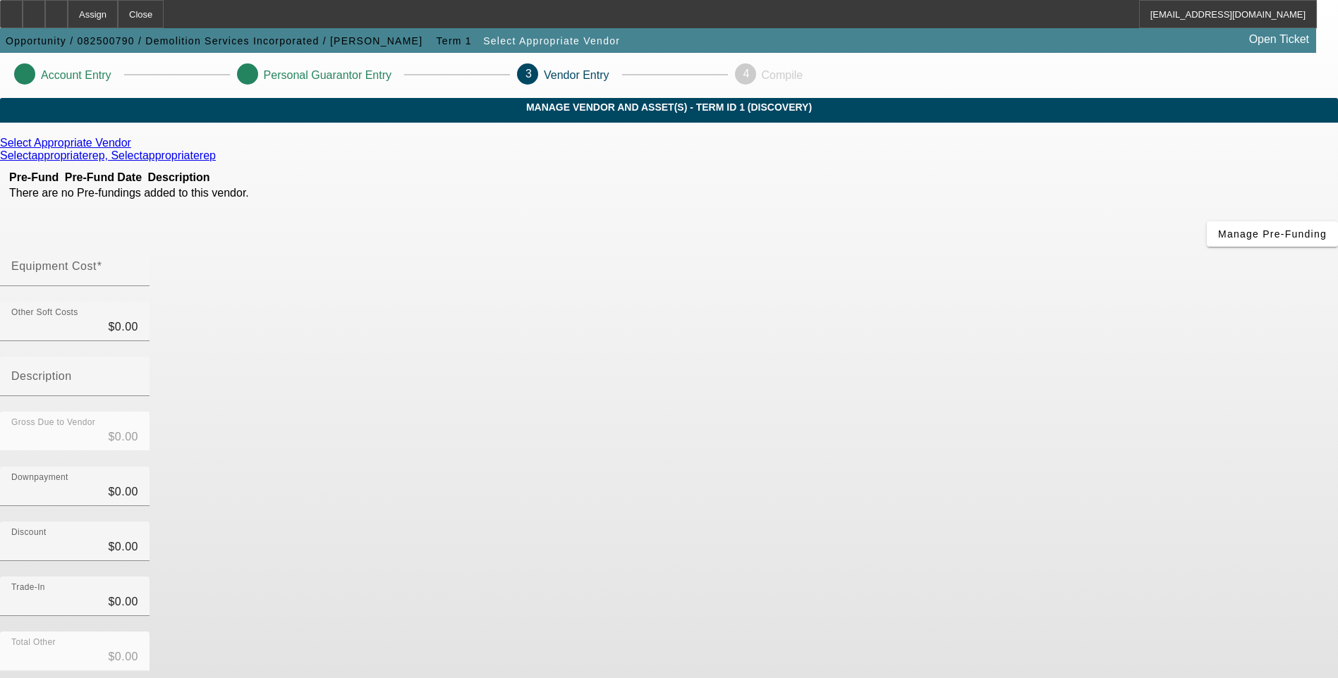
click at [135, 149] on icon at bounding box center [135, 143] width 0 height 12
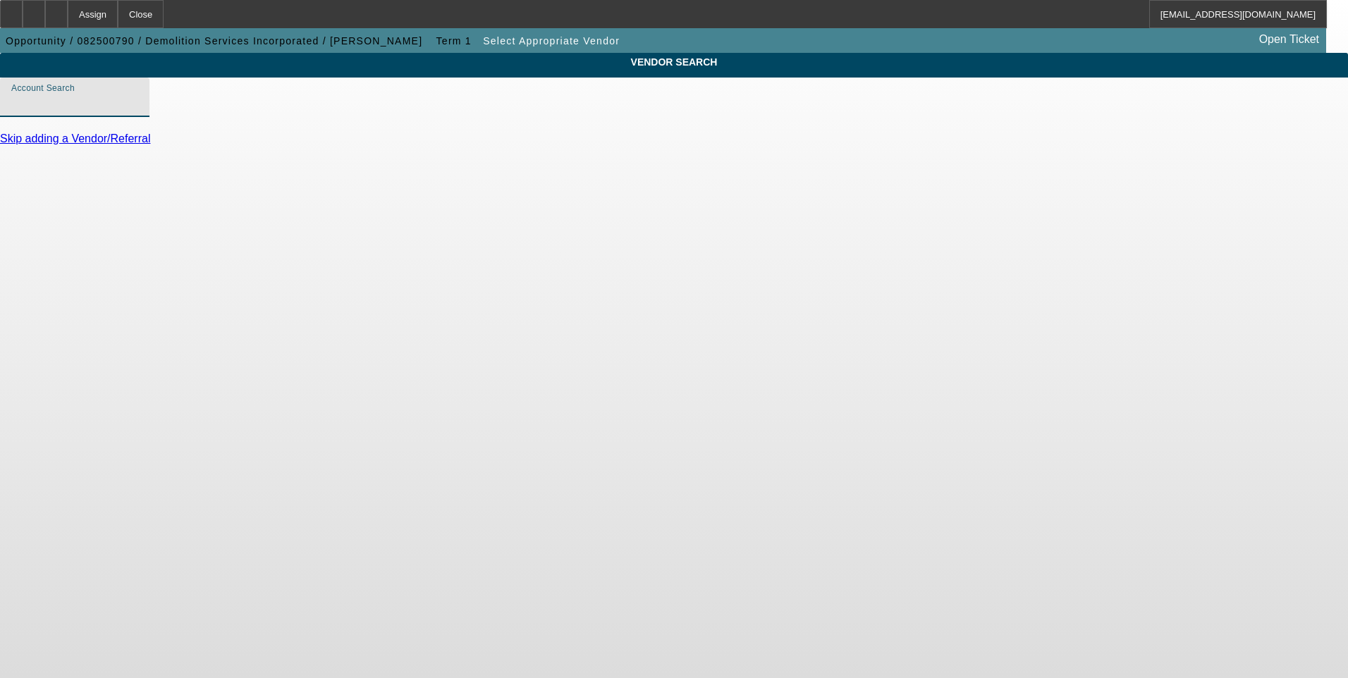
click at [138, 111] on input "Account Search" at bounding box center [74, 103] width 127 height 17
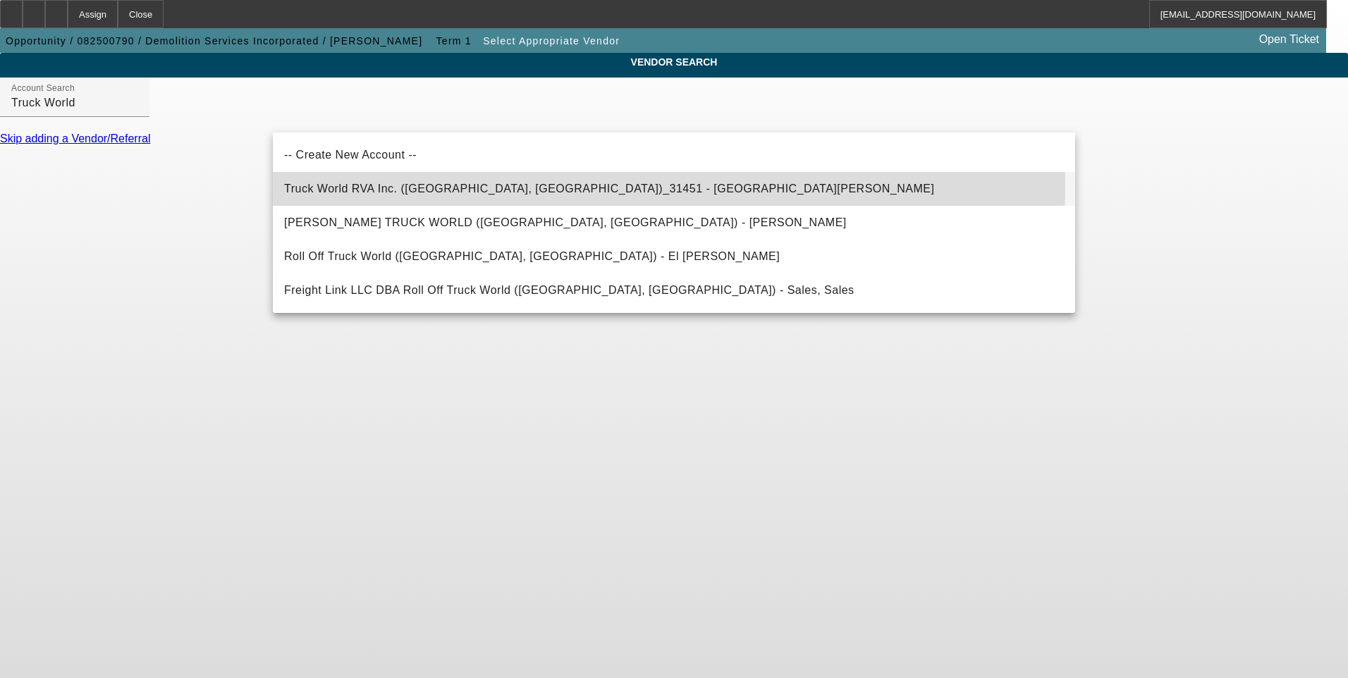
click at [451, 183] on span "Truck World RVA Inc. (Oilville, VA)_31451 - Sandbek, Taylor" at bounding box center [609, 189] width 650 height 17
type input "Truck World RVA Inc. (Oilville, VA)_31451 - Sandbek, Taylor"
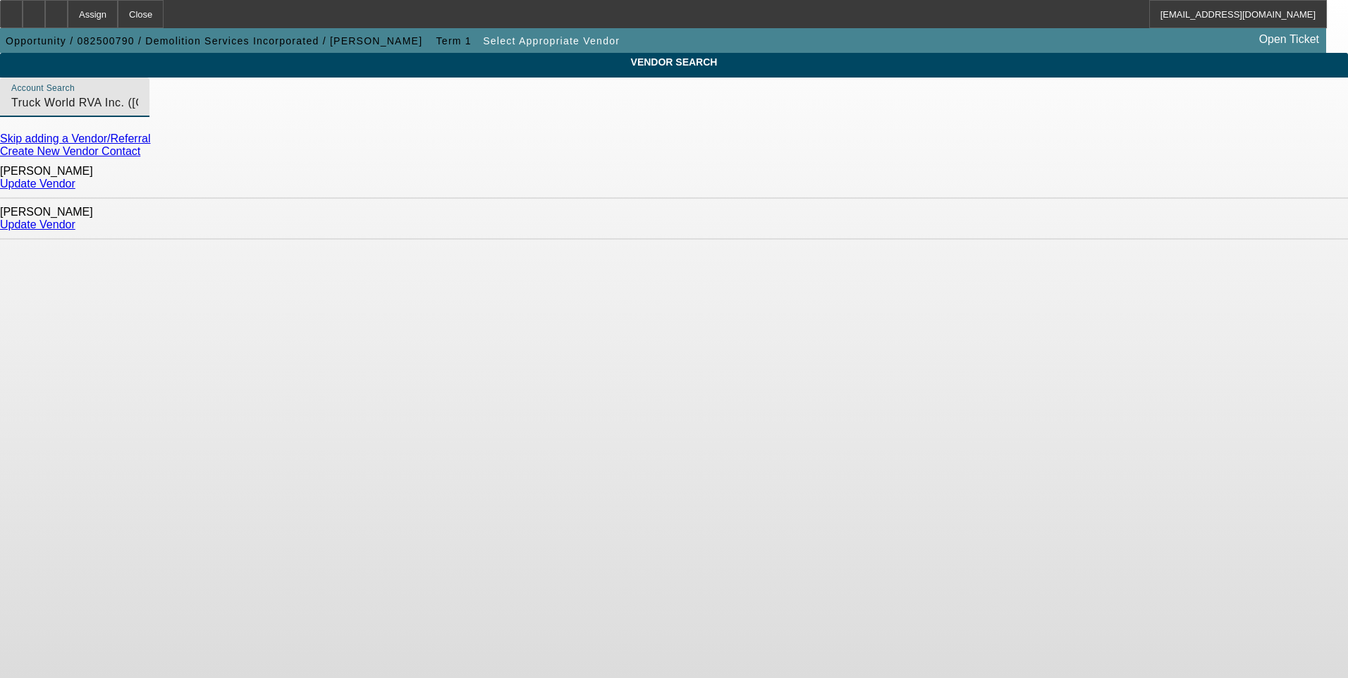
click at [75, 219] on link "Update Vendor" at bounding box center [37, 225] width 75 height 12
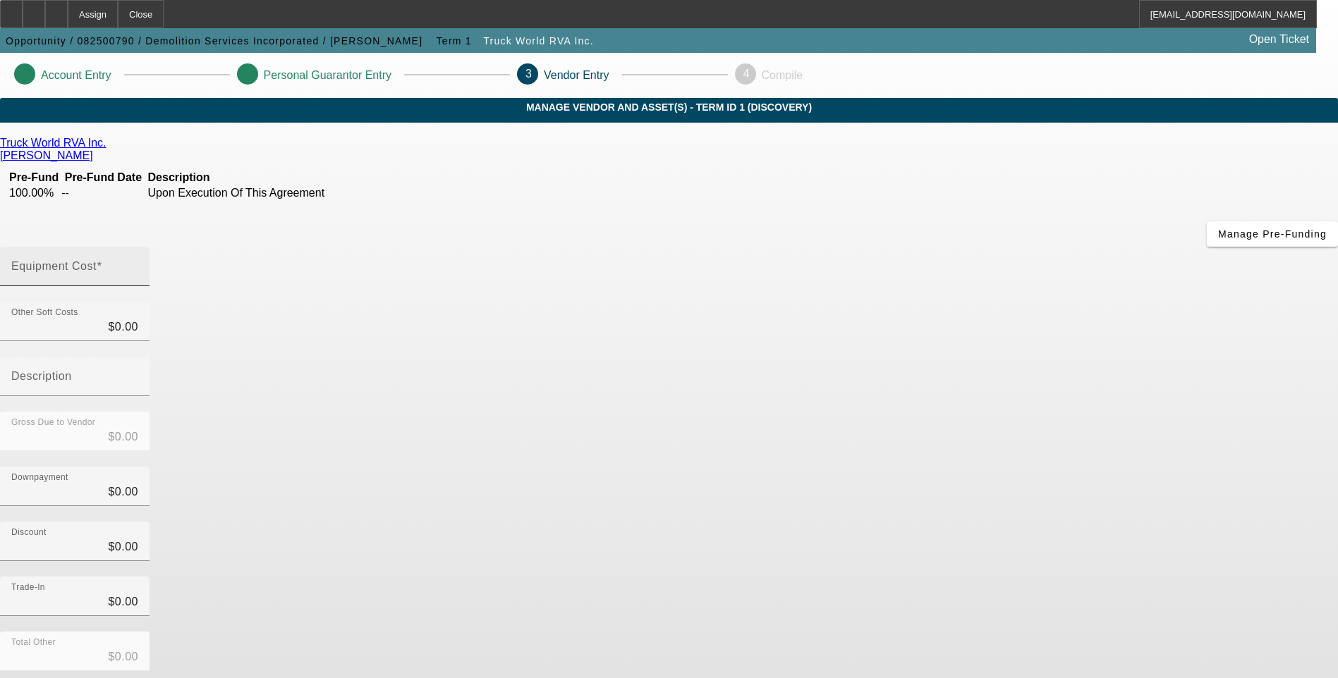
click at [138, 264] on input "Equipment Cost" at bounding box center [74, 272] width 127 height 17
type input "7"
type input "$7.00"
type input "78"
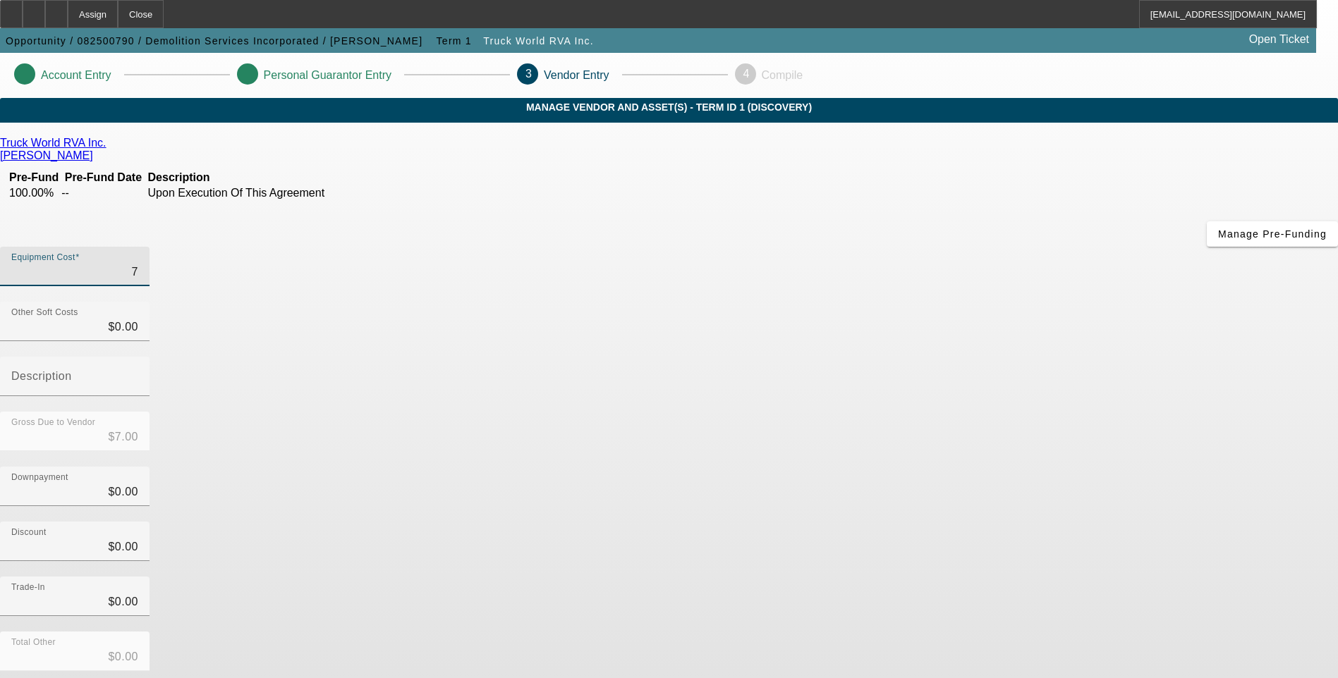
type input "$78.00"
type input "780"
type input "$780.00"
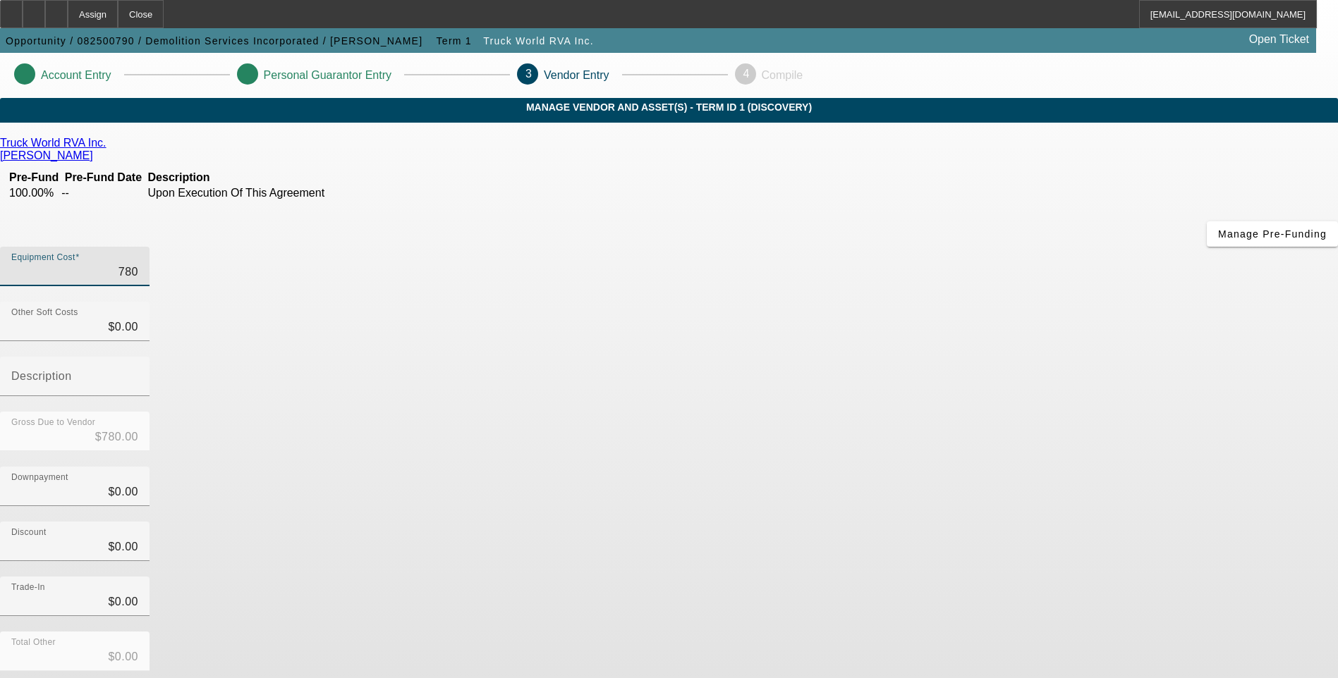
type input "7800"
type input "$7,800.00"
type input "78000"
type input "$78,000.00"
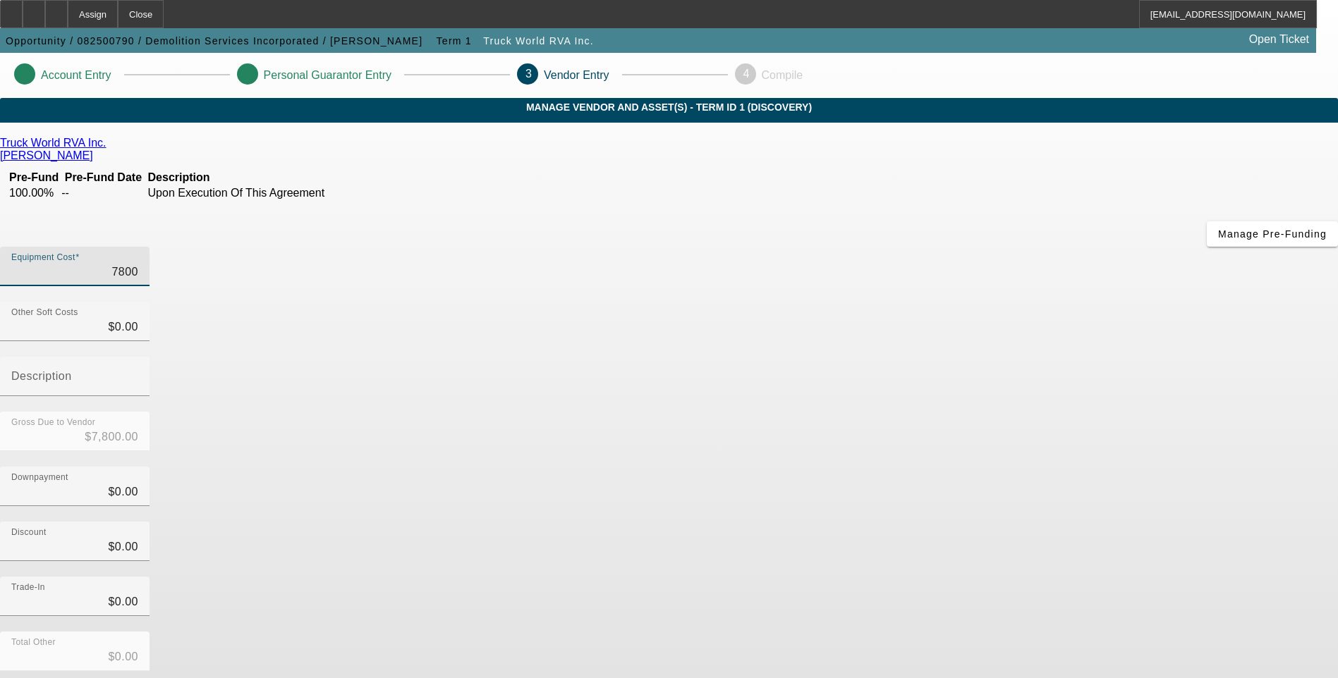
type input "$78,000.00"
click at [944, 577] on div "Trade-In $0.00" at bounding box center [669, 604] width 1338 height 55
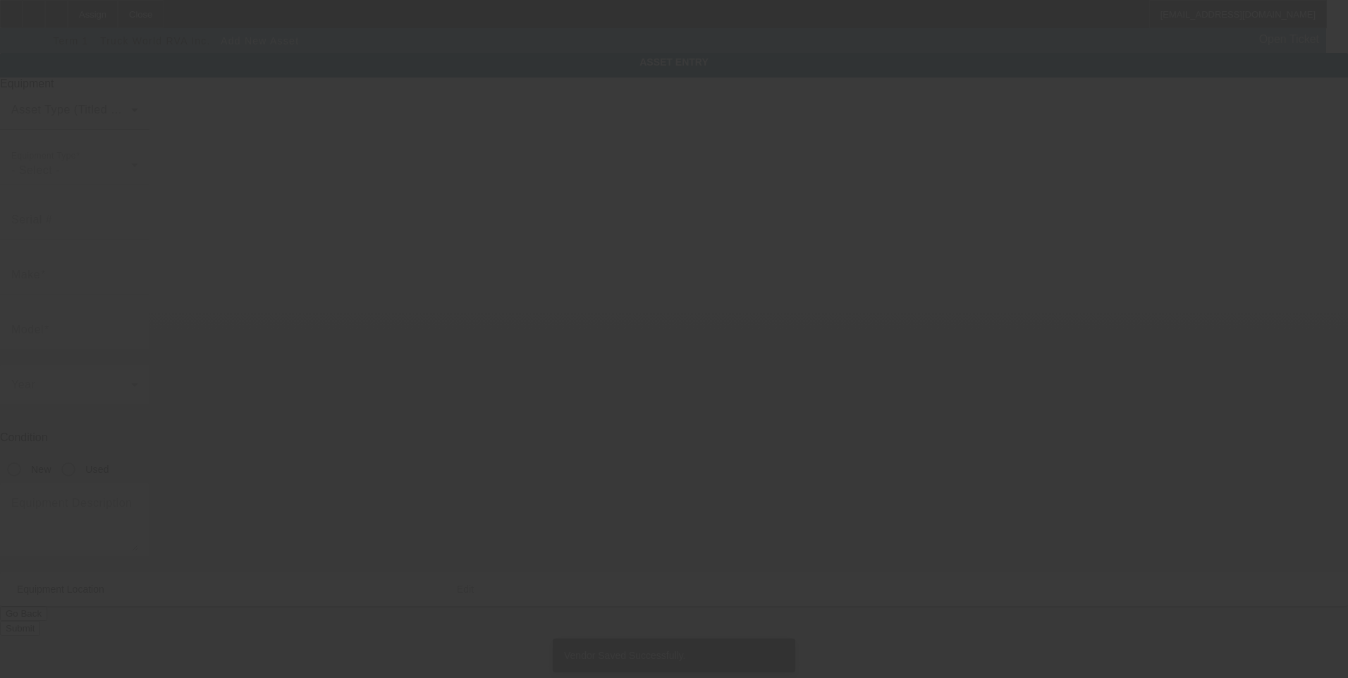
type input "16377 Bennett Rd"
type input "Culpeper"
type input "22701"
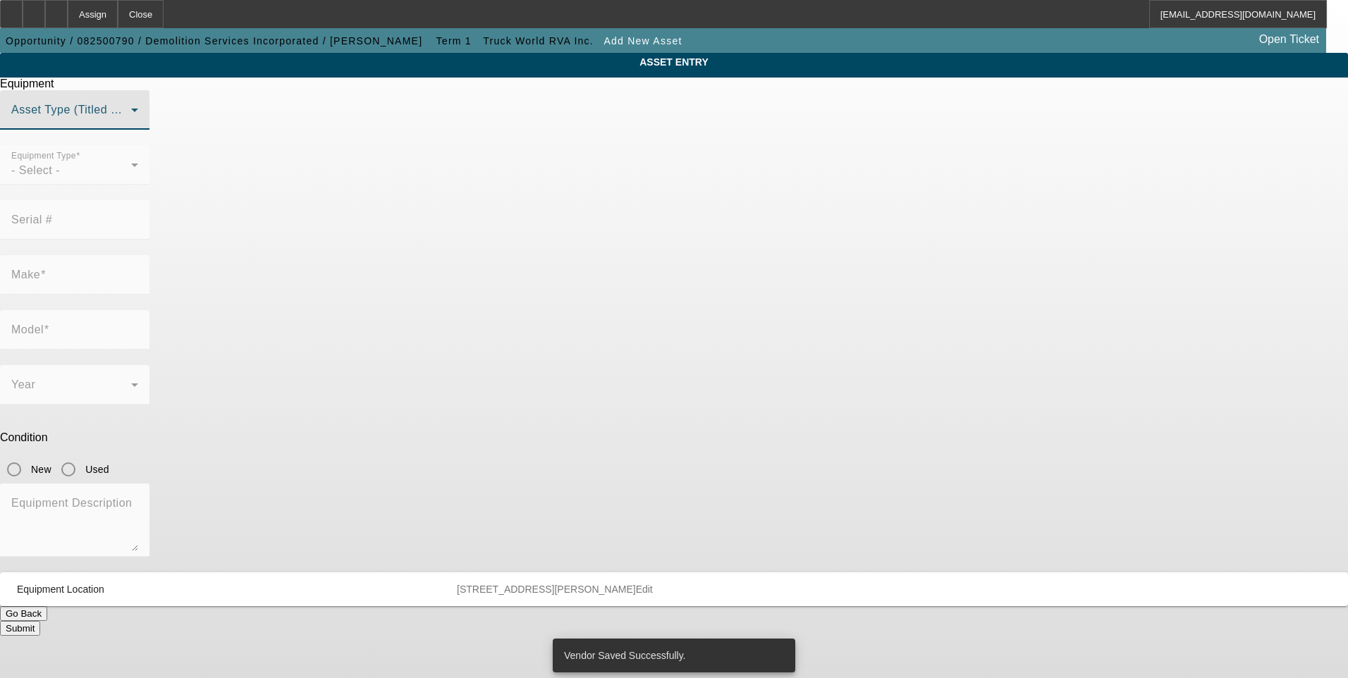
click at [131, 124] on span at bounding box center [71, 115] width 120 height 17
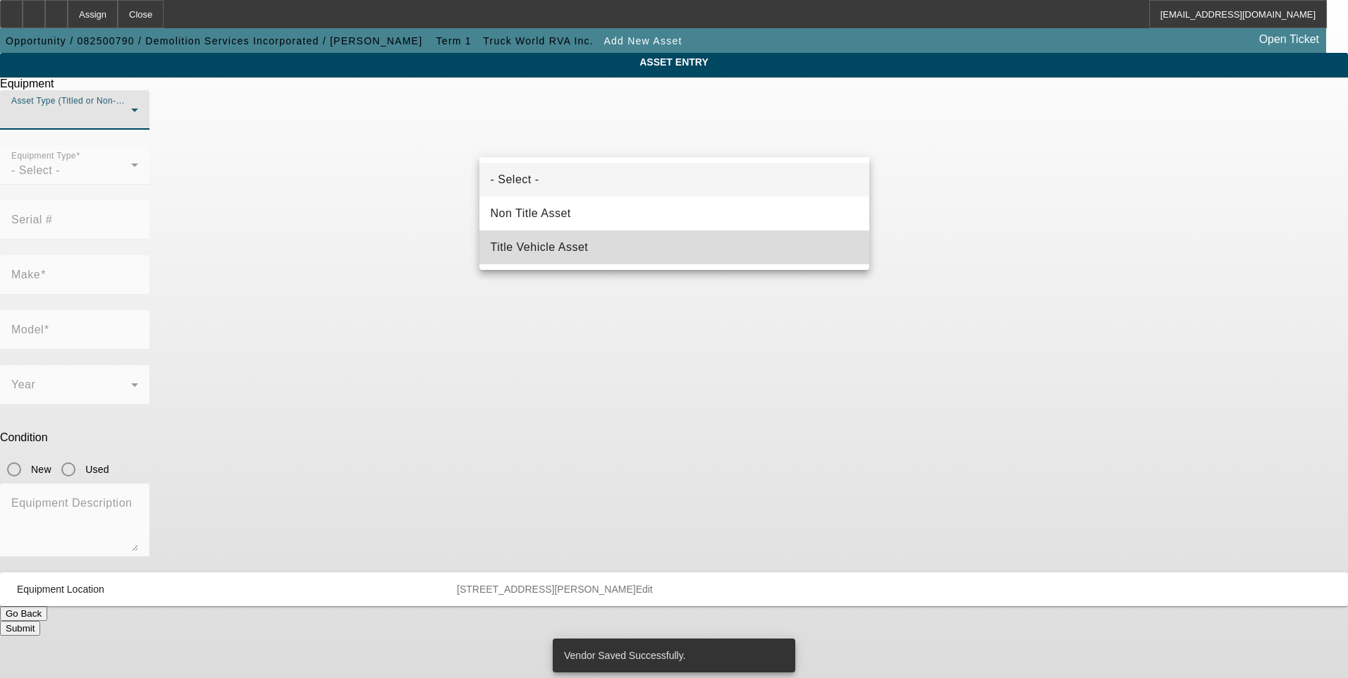
click at [566, 258] on mat-option "Title Vehicle Asset" at bounding box center [675, 248] width 390 height 34
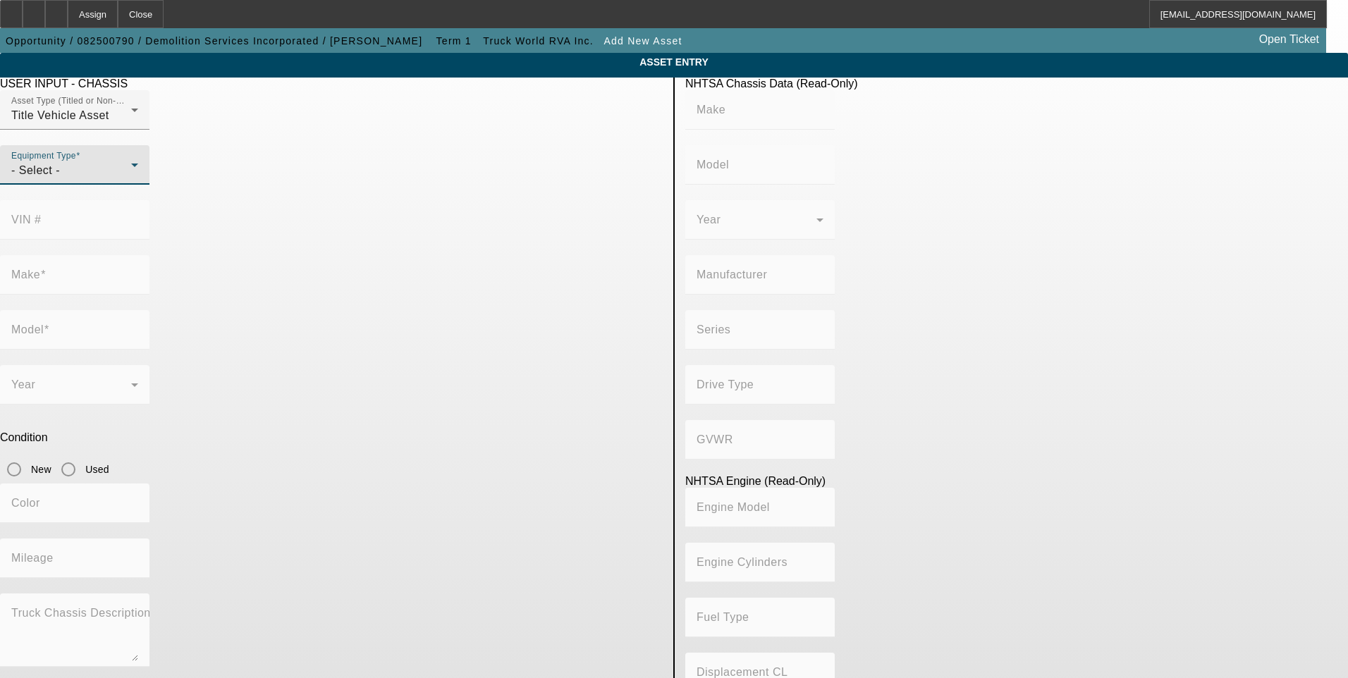
click at [131, 179] on div "- Select -" at bounding box center [71, 170] width 120 height 17
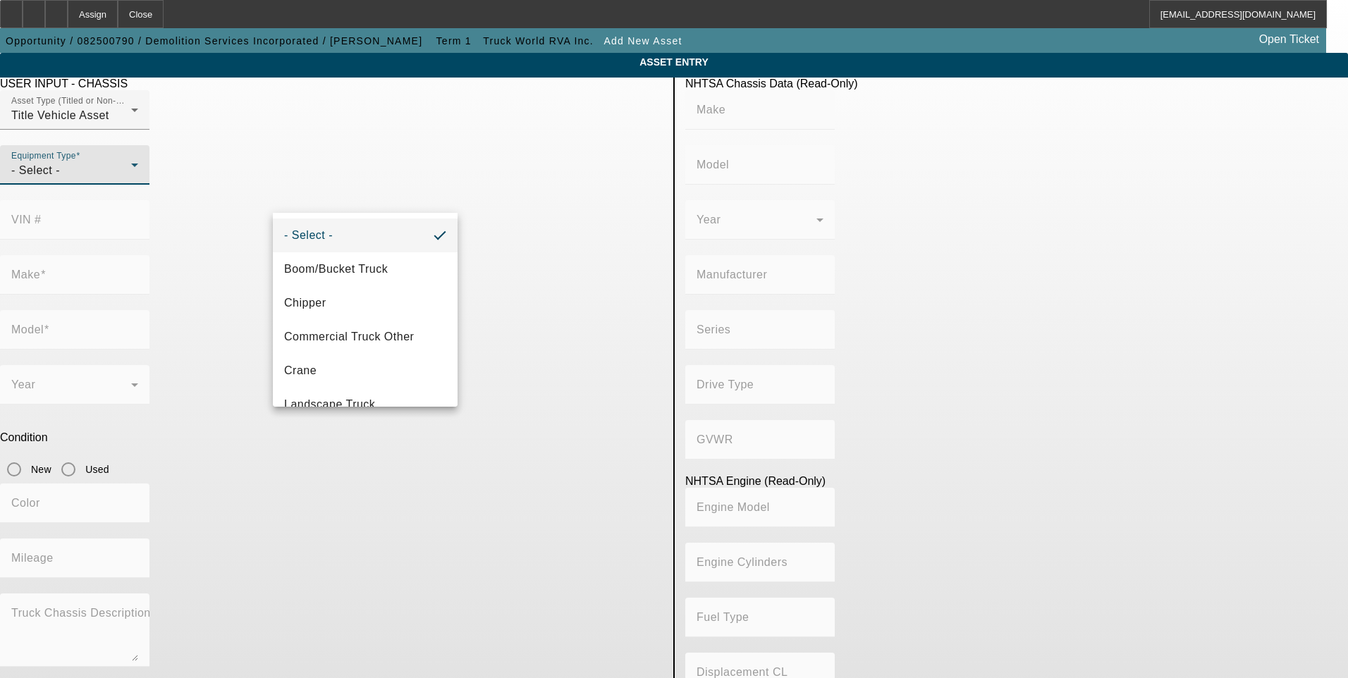
click at [353, 579] on div at bounding box center [674, 339] width 1348 height 678
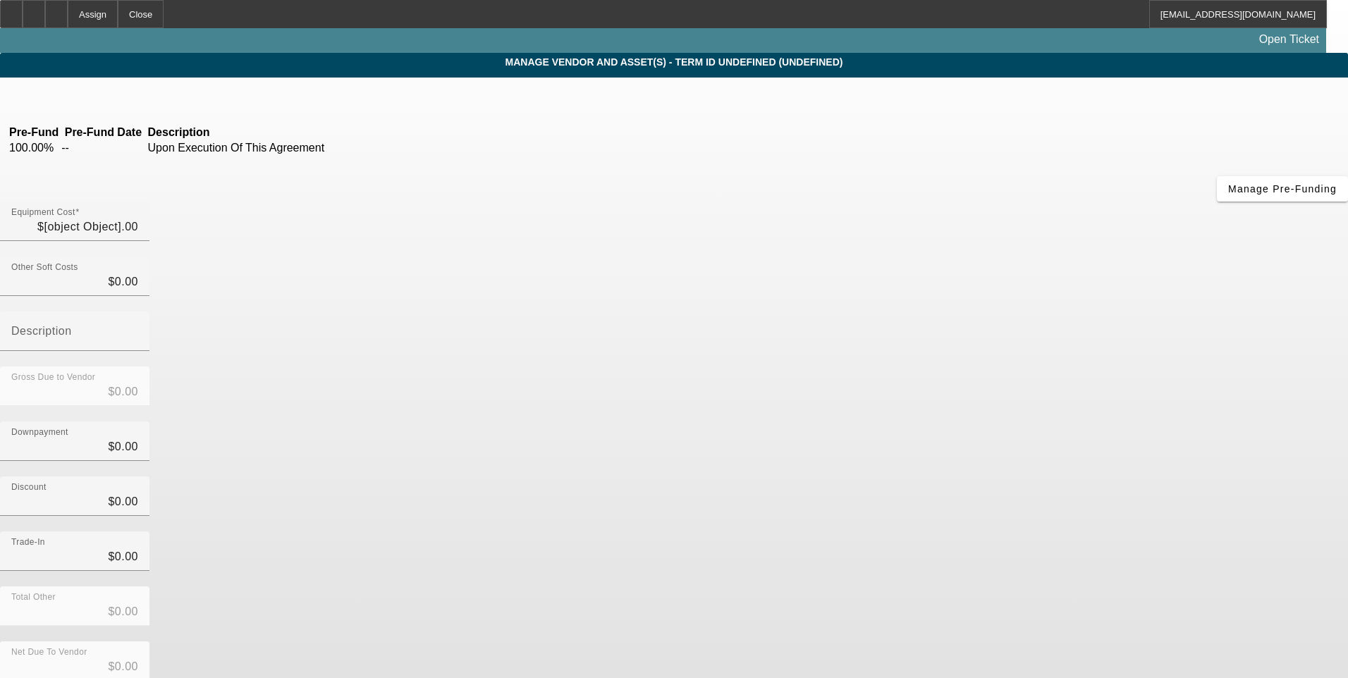
type input "$78,000.00"
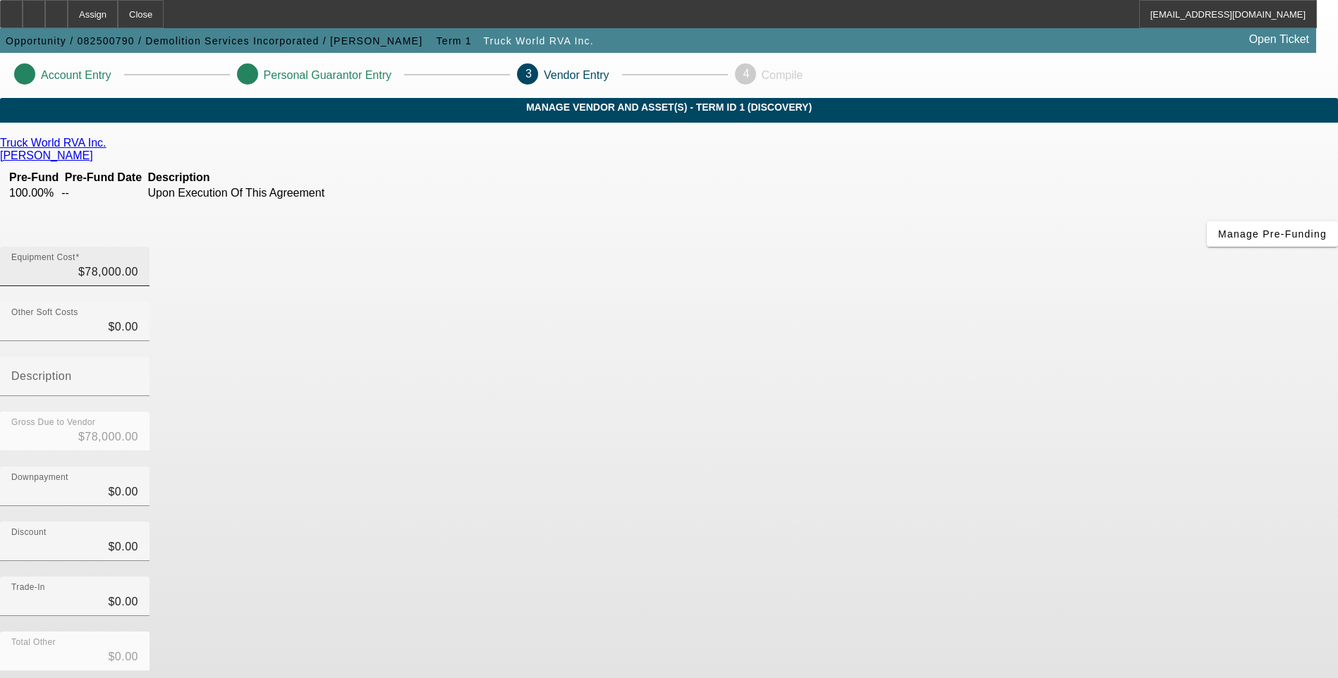
type input "78000"
click at [138, 264] on input "78000" at bounding box center [74, 272] width 127 height 17
type input "$0.00"
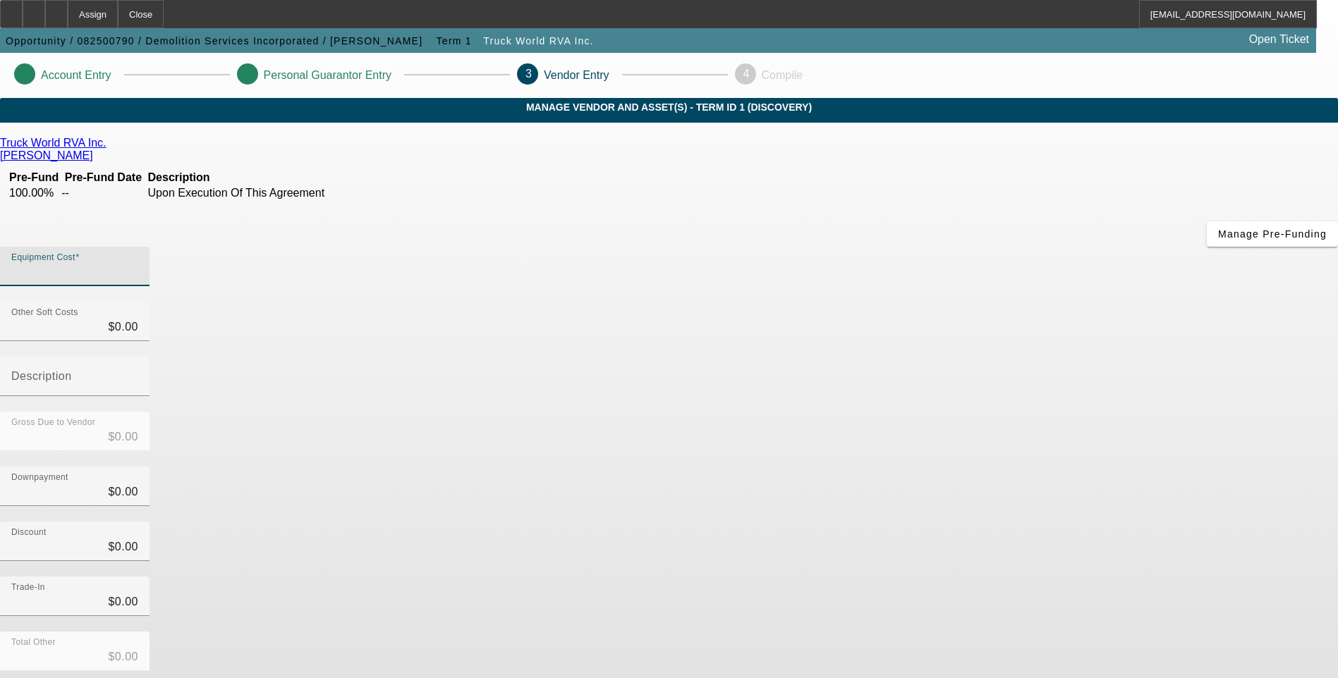
type input "8"
type input "$8.00"
type input "88"
type input "$88.00"
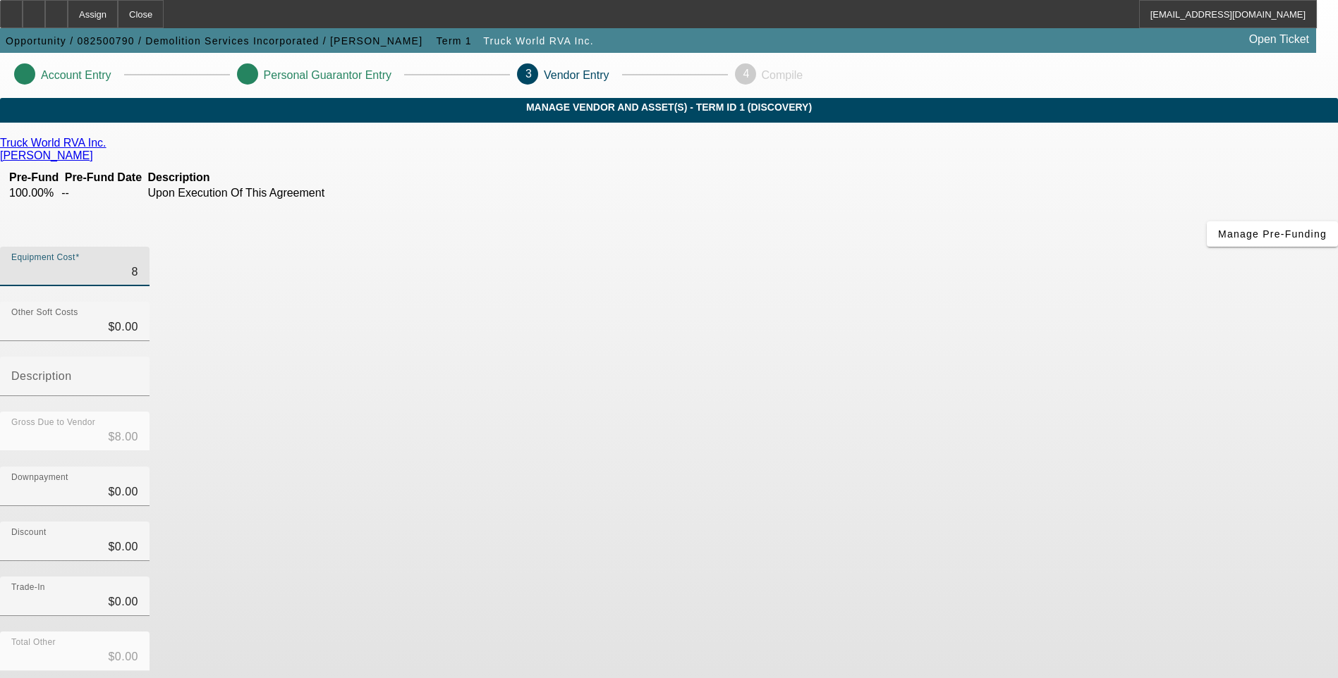
type input "$88.00"
type input "880"
type input "$880.00"
type input "8800"
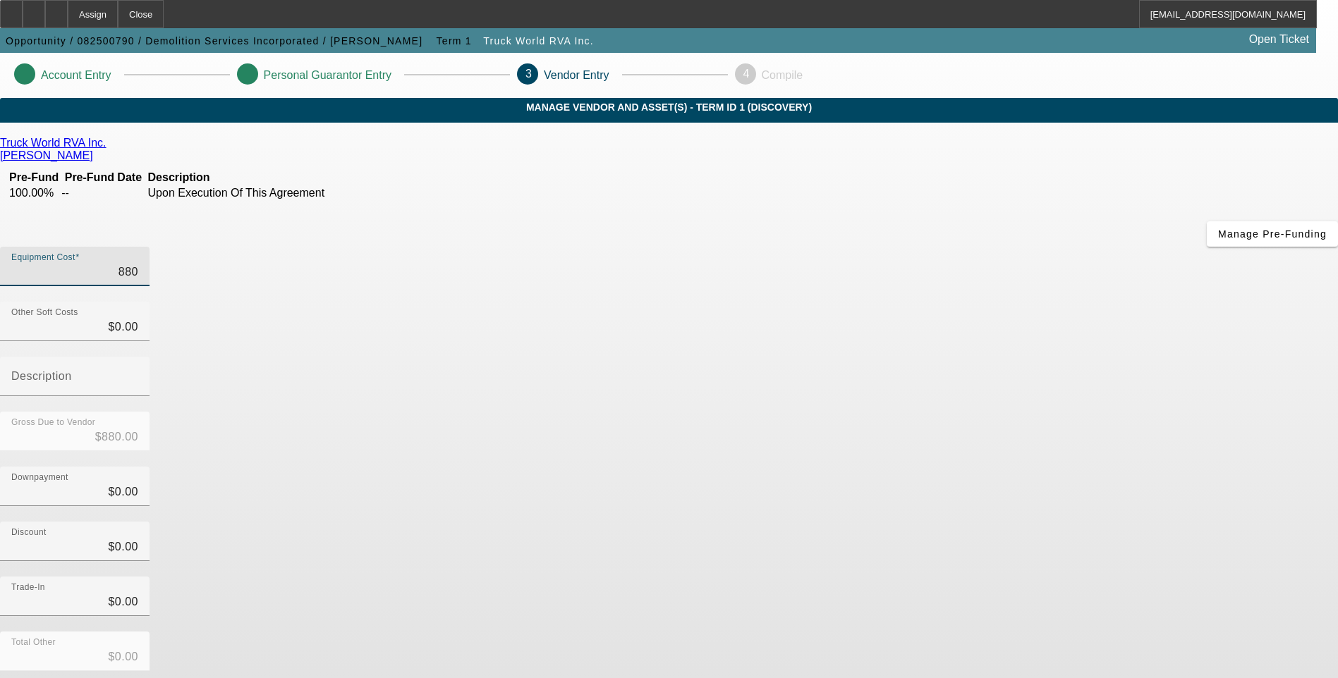
type input "$8,800.00"
type input "88000"
type input "$88,000.00"
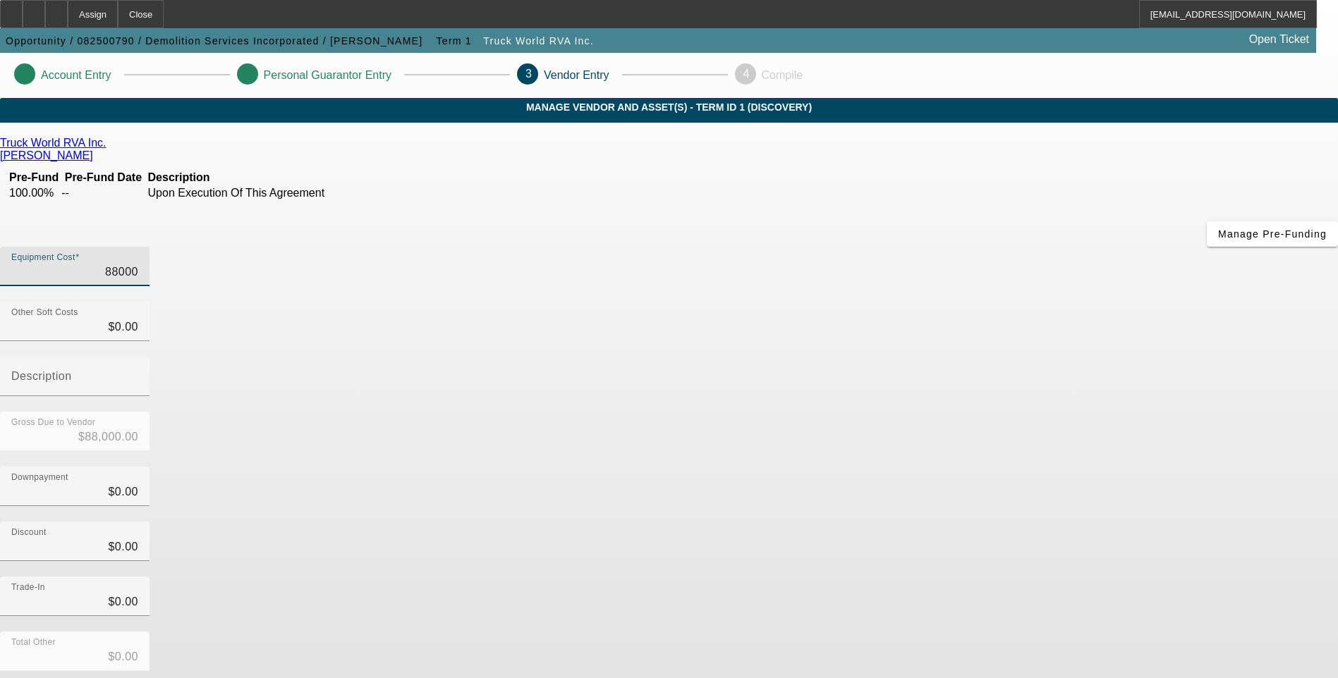
type input "$88,000.00"
click at [932, 467] on div "Downpayment $0.00" at bounding box center [669, 494] width 1338 height 55
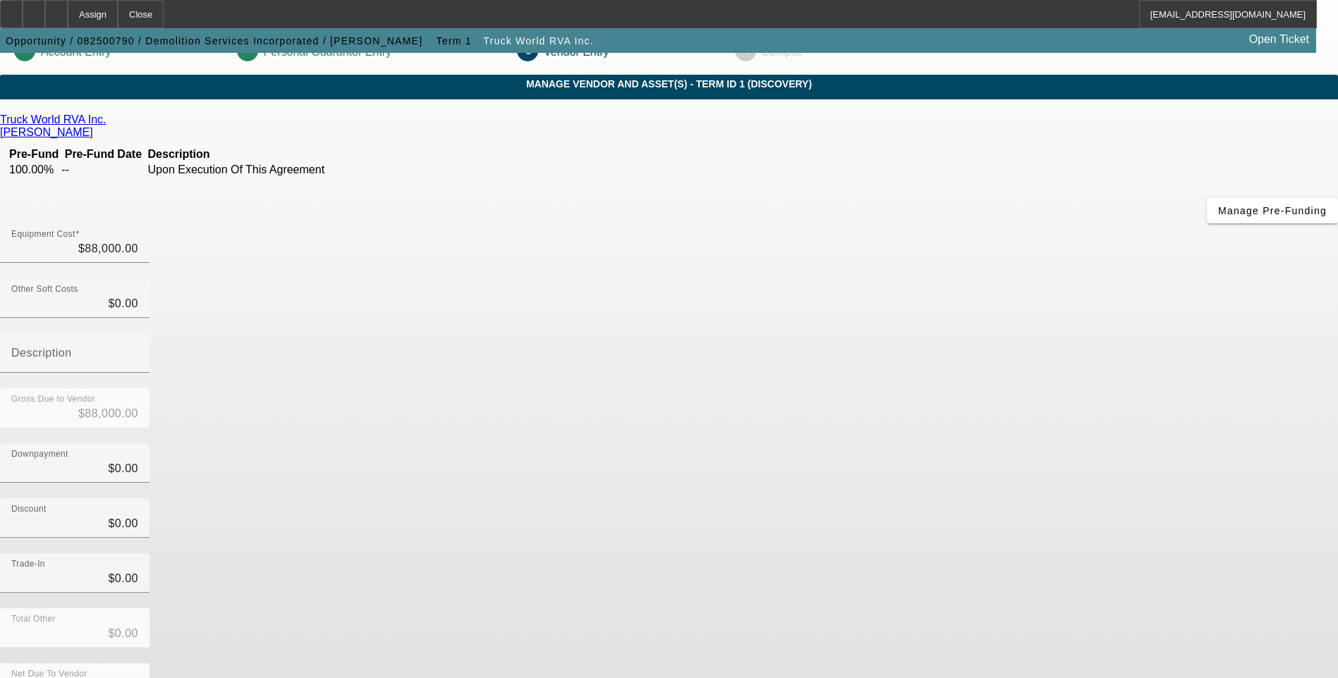
scroll to position [36, 0]
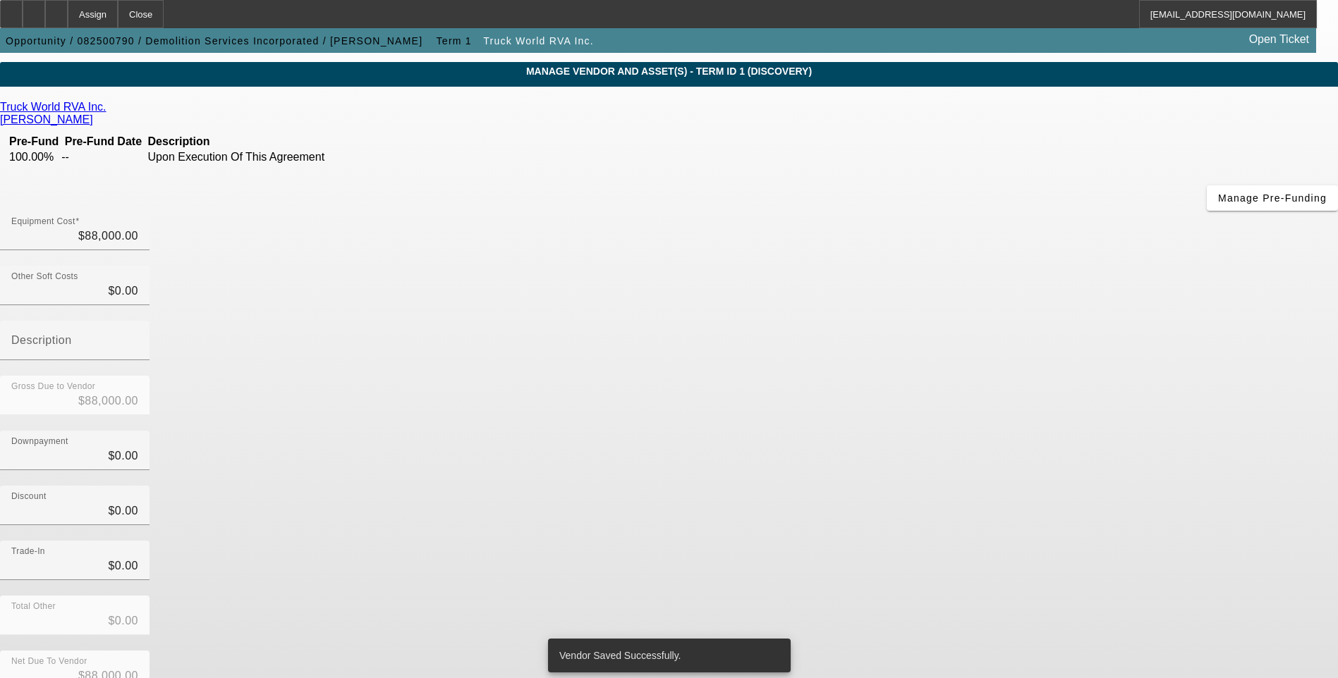
scroll to position [0, 0]
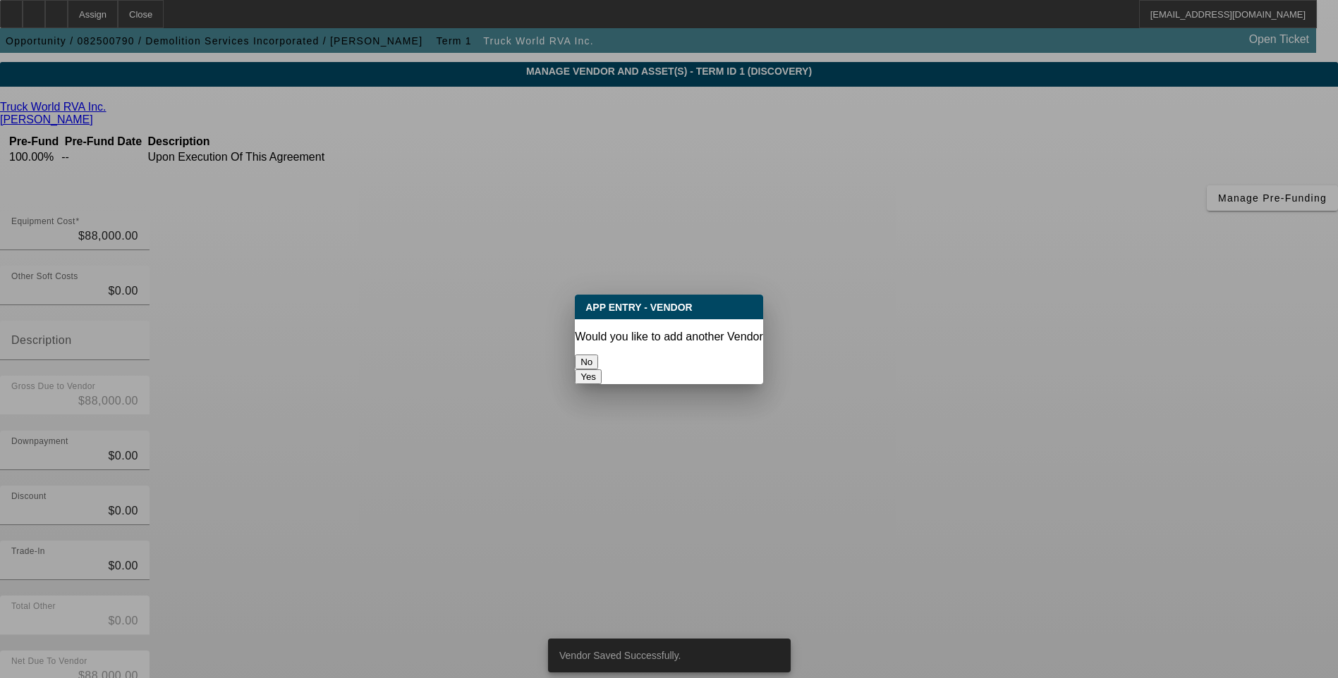
click at [598, 355] on button "No" at bounding box center [586, 362] width 23 height 15
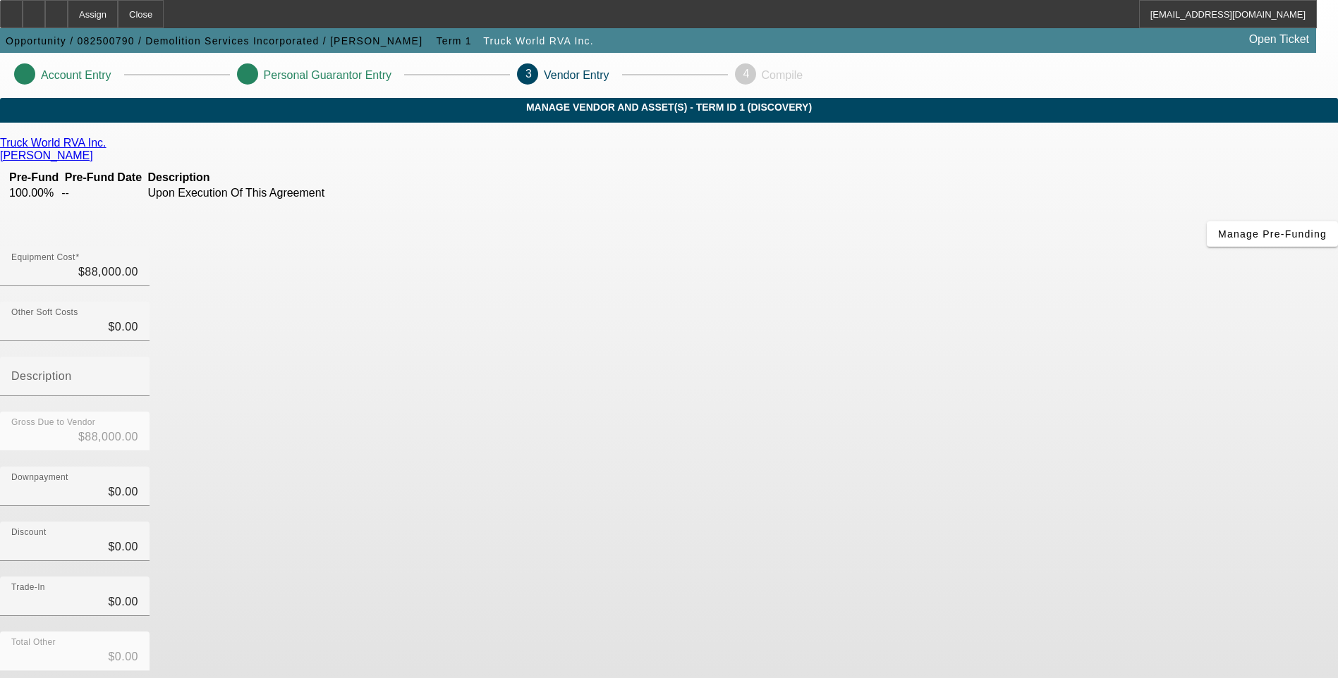
scroll to position [36, 0]
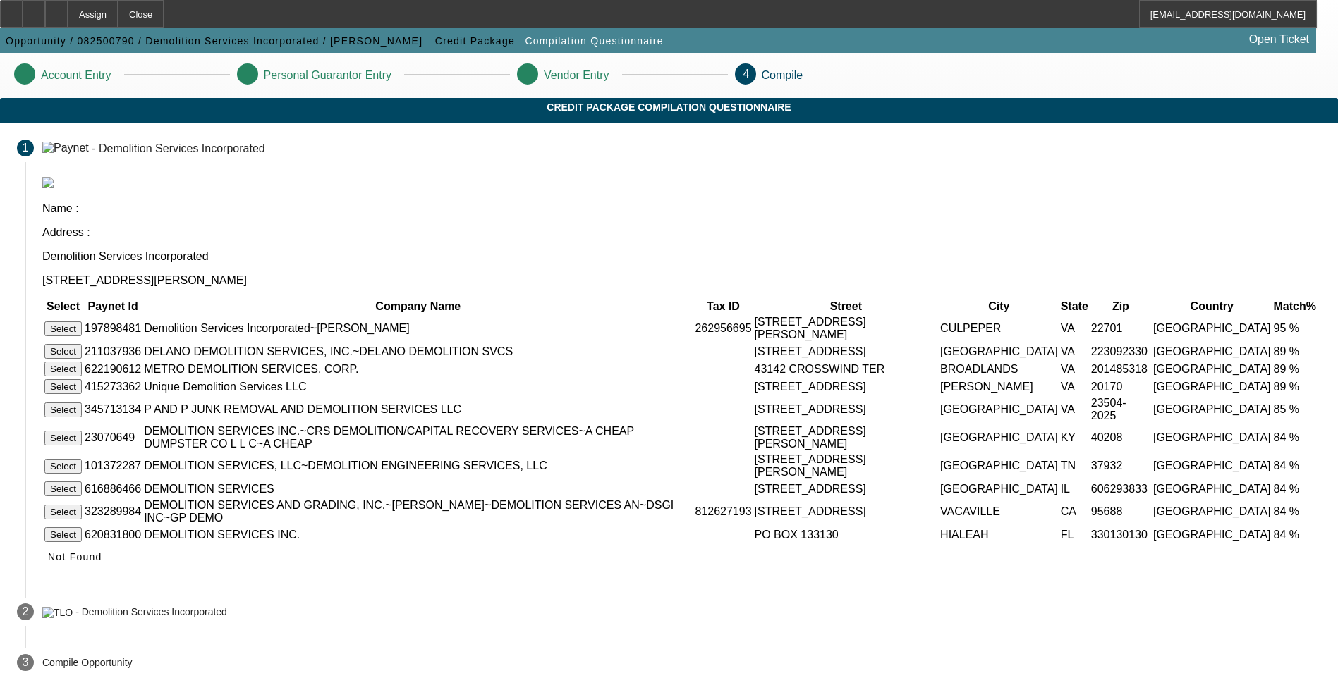
click at [82, 322] on button "Select" at bounding box center [62, 329] width 37 height 15
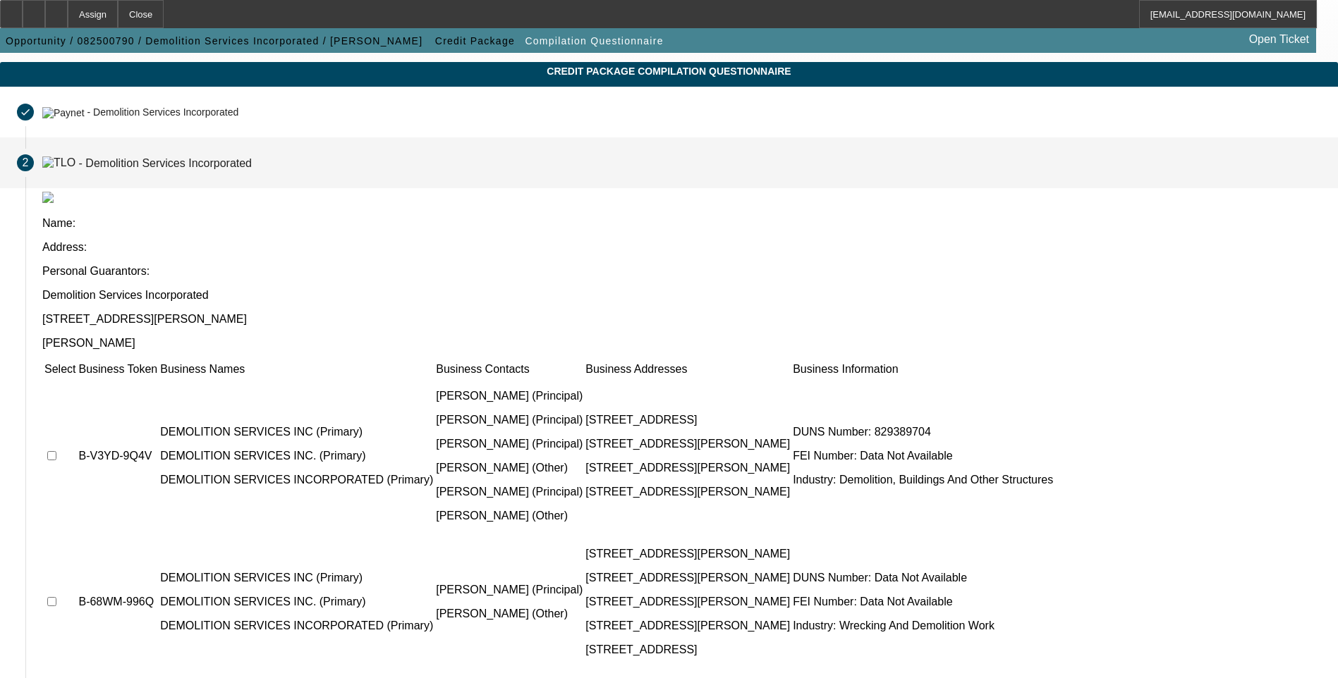
scroll to position [71, 0]
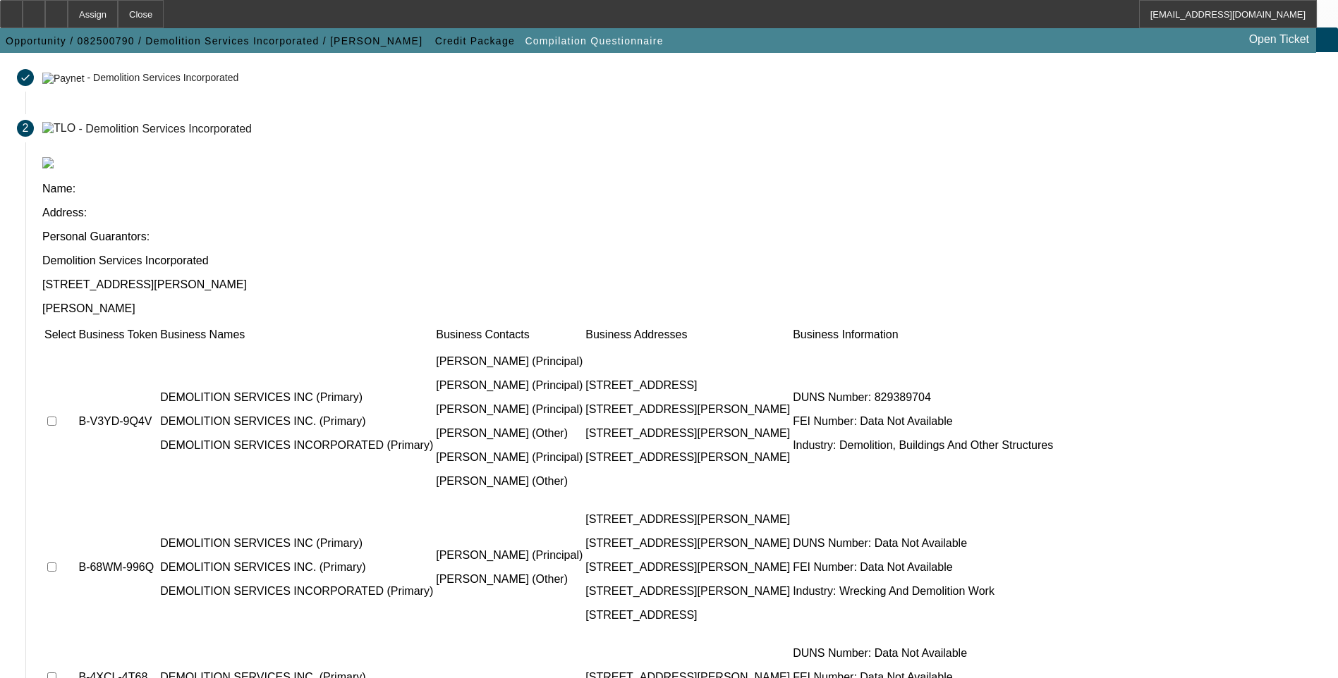
click at [56, 417] on input "checkbox" at bounding box center [51, 421] width 9 height 9
checkbox input "true"
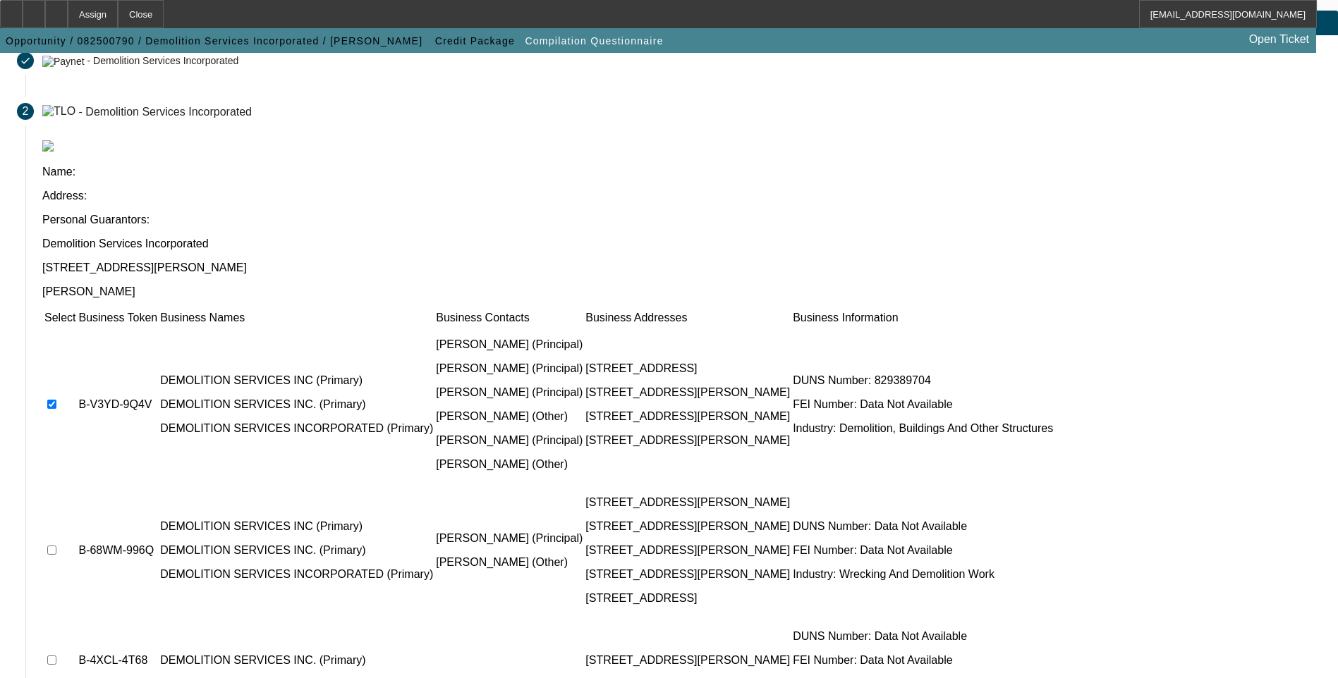
scroll to position [102, 0]
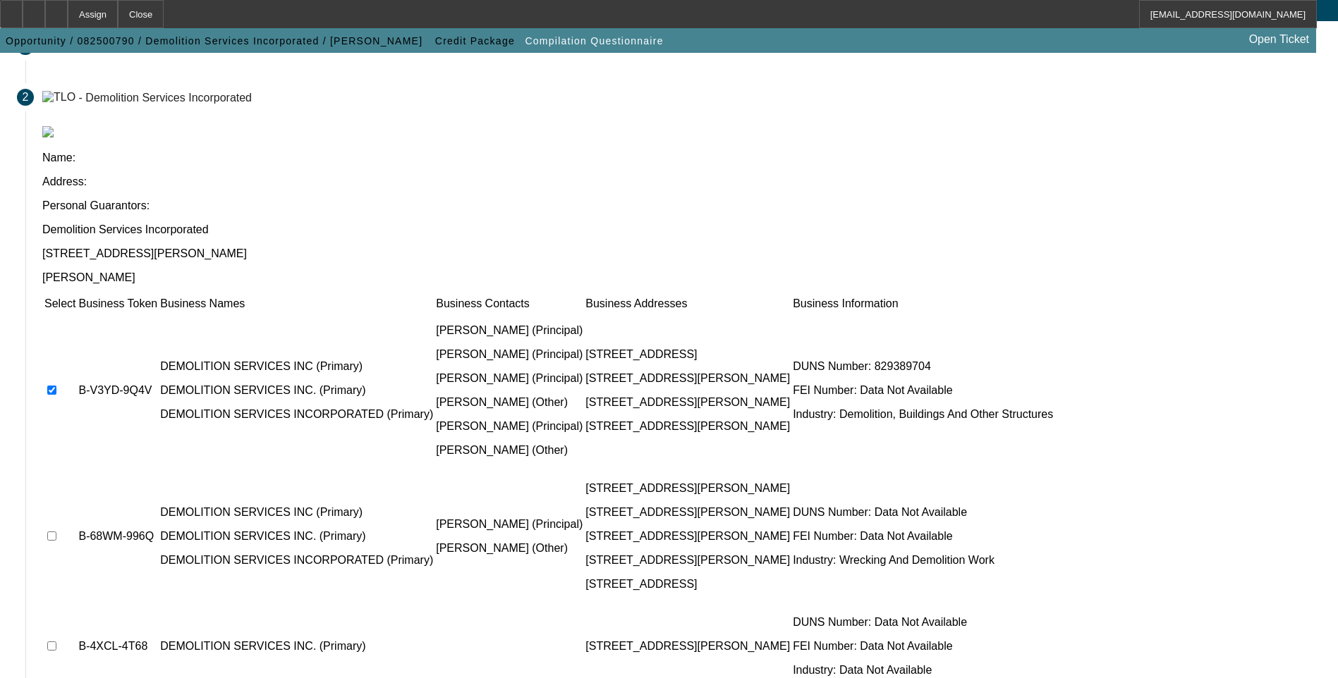
click at [56, 532] on input "checkbox" at bounding box center [51, 536] width 9 height 9
checkbox input "true"
click at [76, 604] on td at bounding box center [60, 646] width 32 height 85
click at [56, 642] on input "checkbox" at bounding box center [51, 646] width 9 height 9
checkbox input "true"
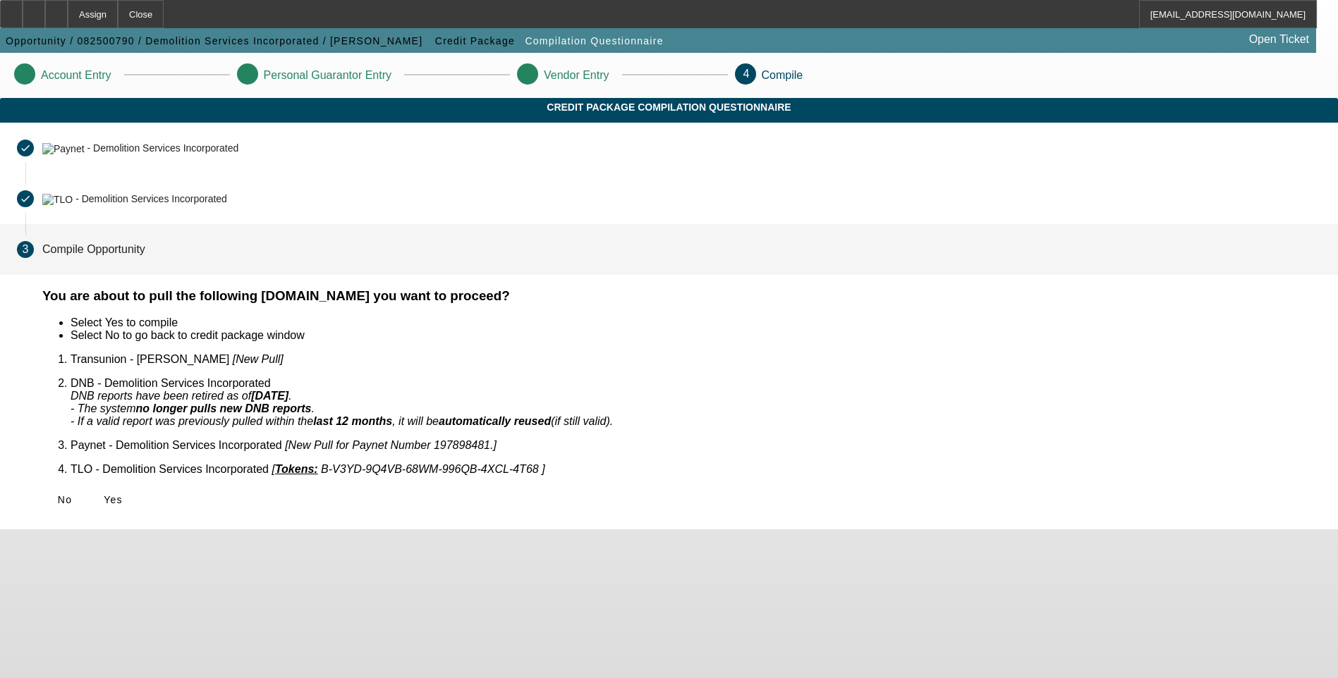
scroll to position [0, 0]
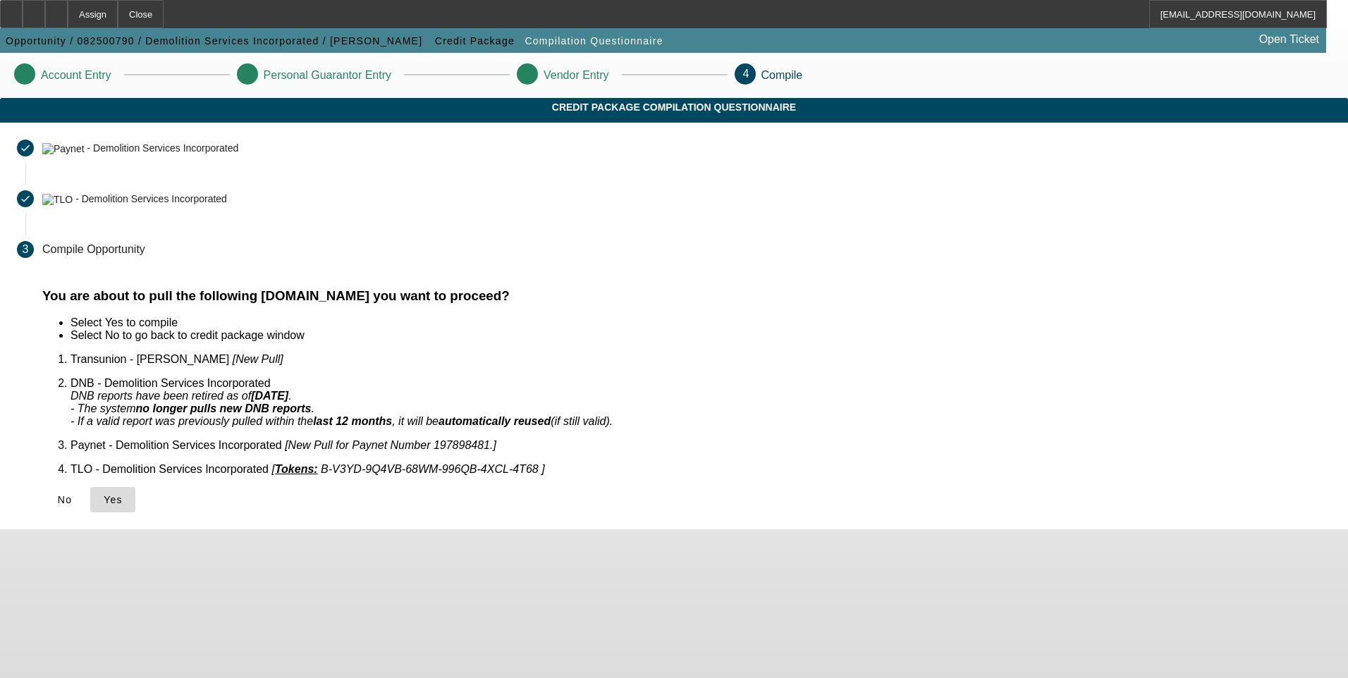
click at [123, 494] on span "Yes" at bounding box center [113, 499] width 19 height 11
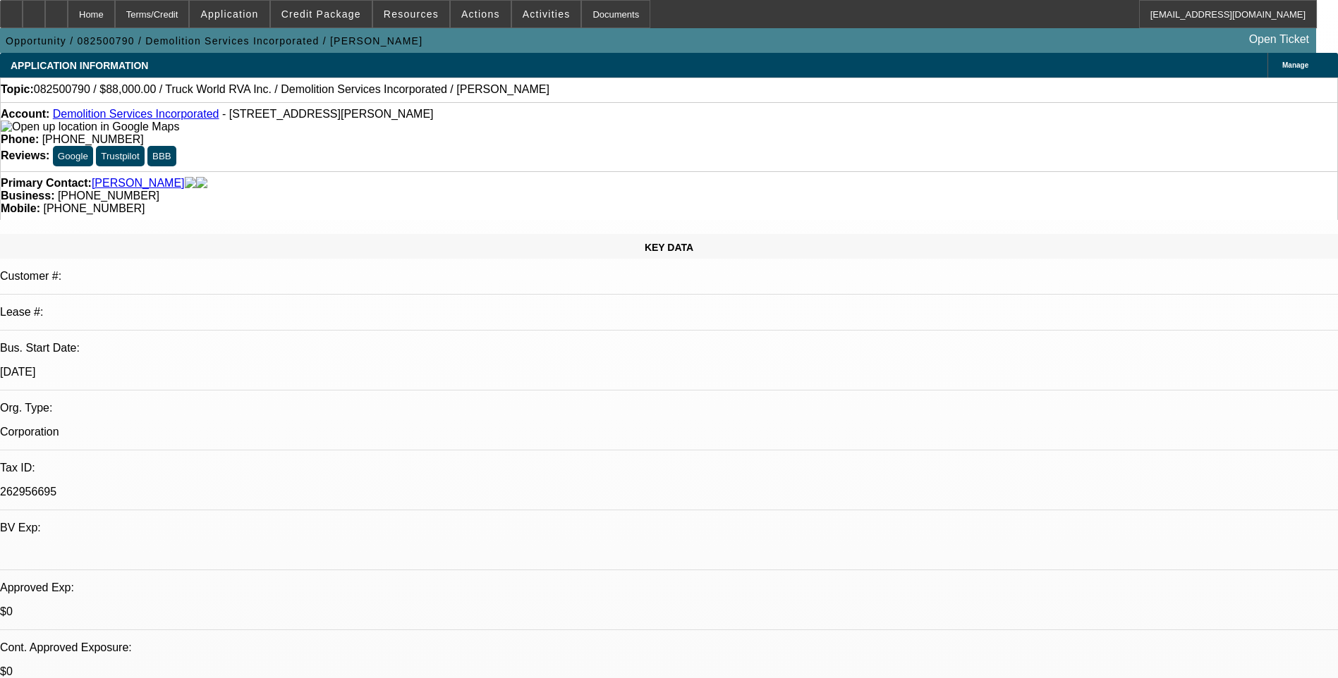
select select "0"
select select "2"
select select "0.1"
select select "1"
select select "2"
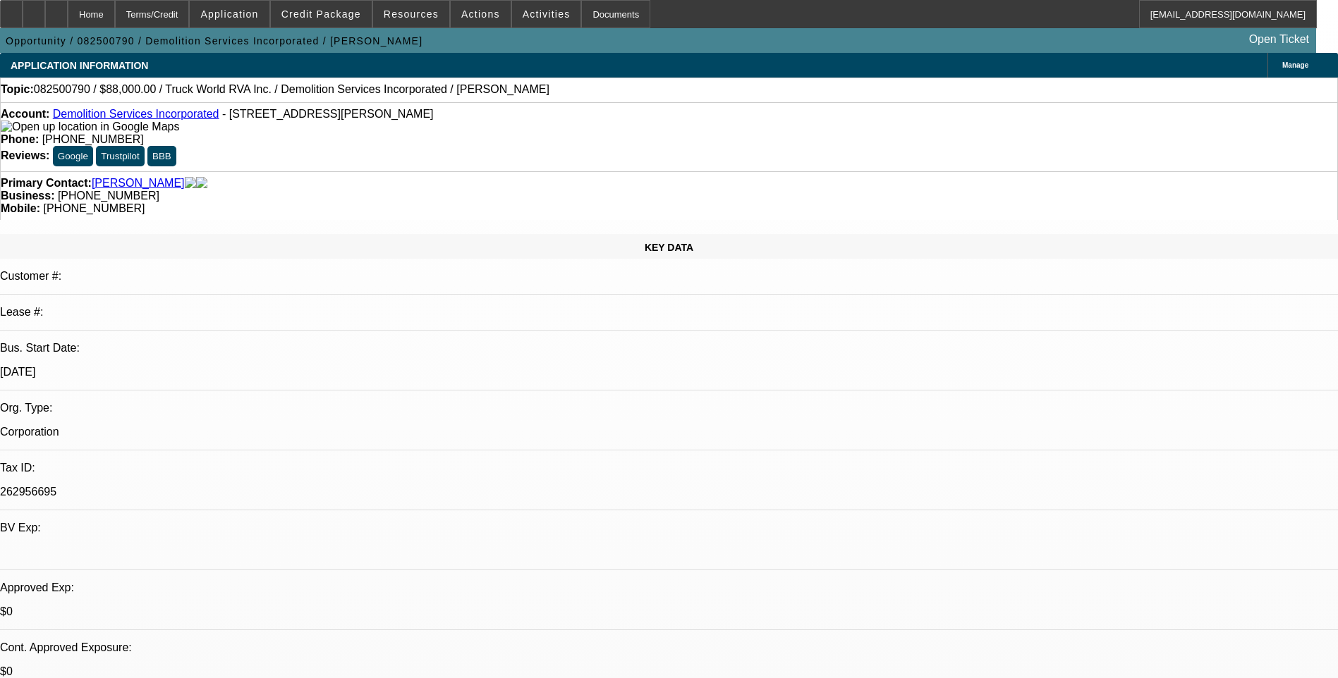
select select "4"
click at [34, 9] on icon at bounding box center [34, 9] width 0 height 0
click at [68, 19] on div at bounding box center [56, 14] width 23 height 28
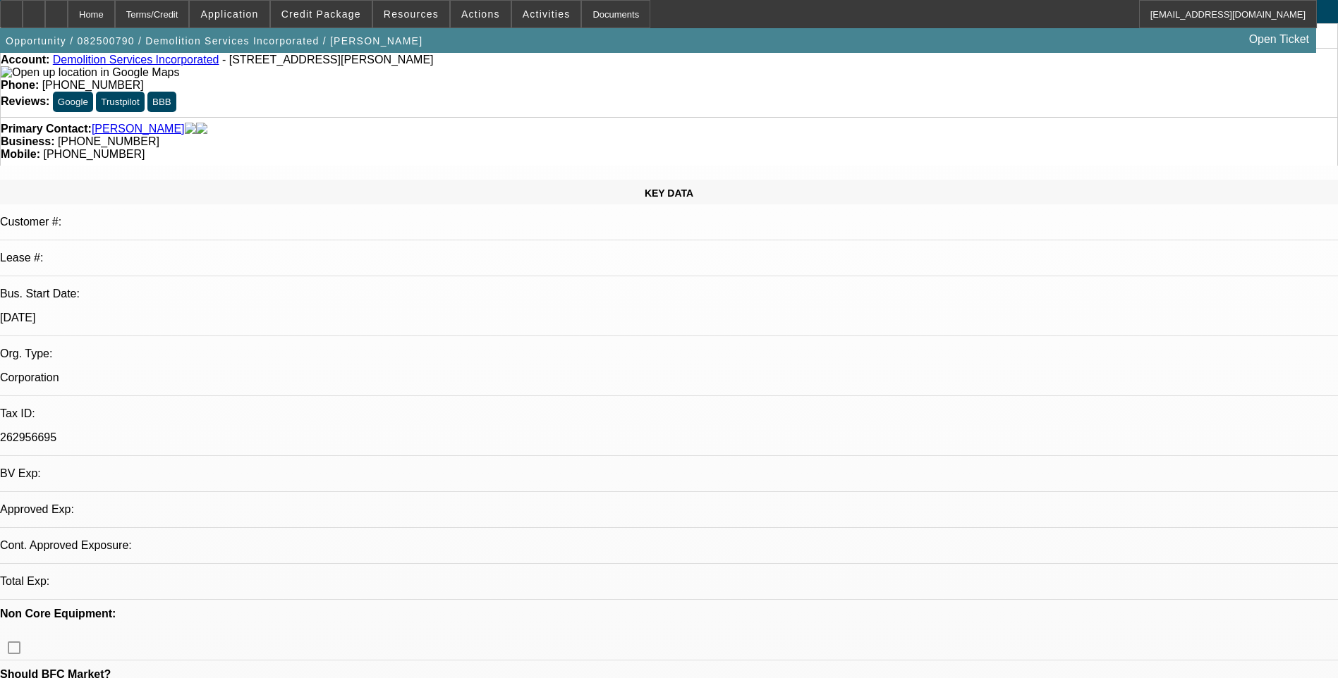
select select "0"
select select "2"
select select "0.1"
select select "1"
select select "2"
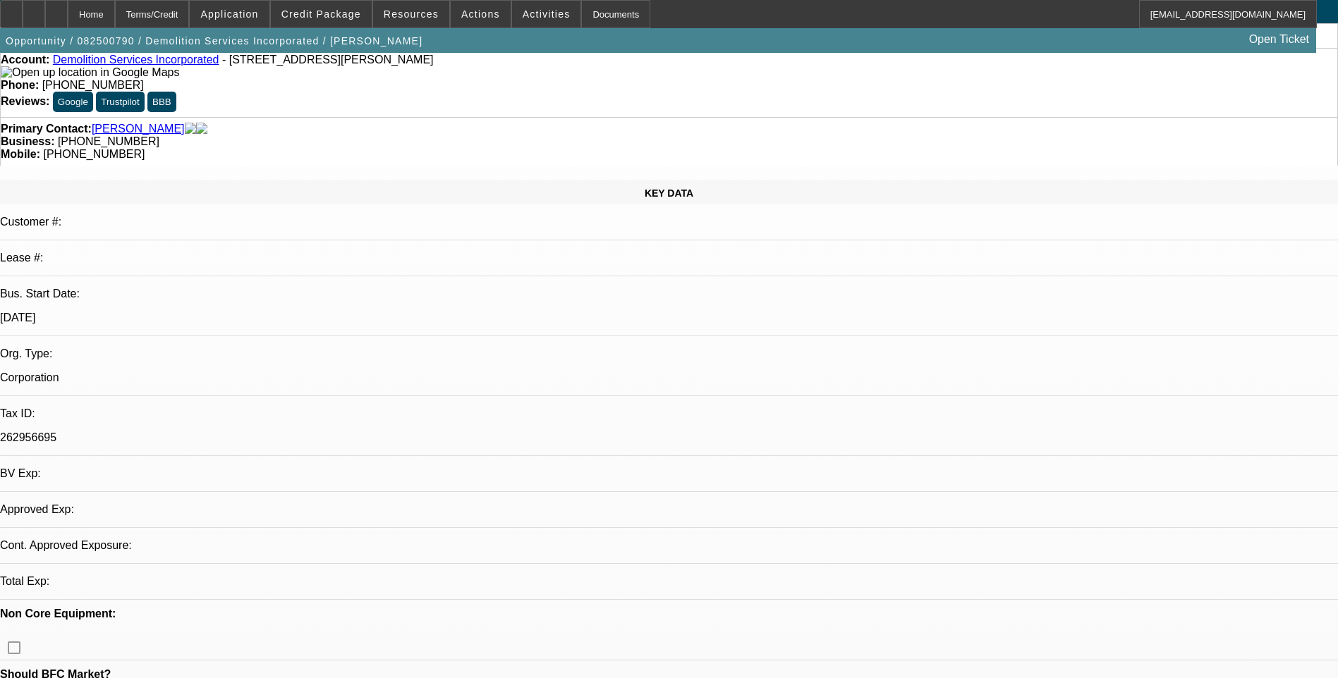
select select "4"
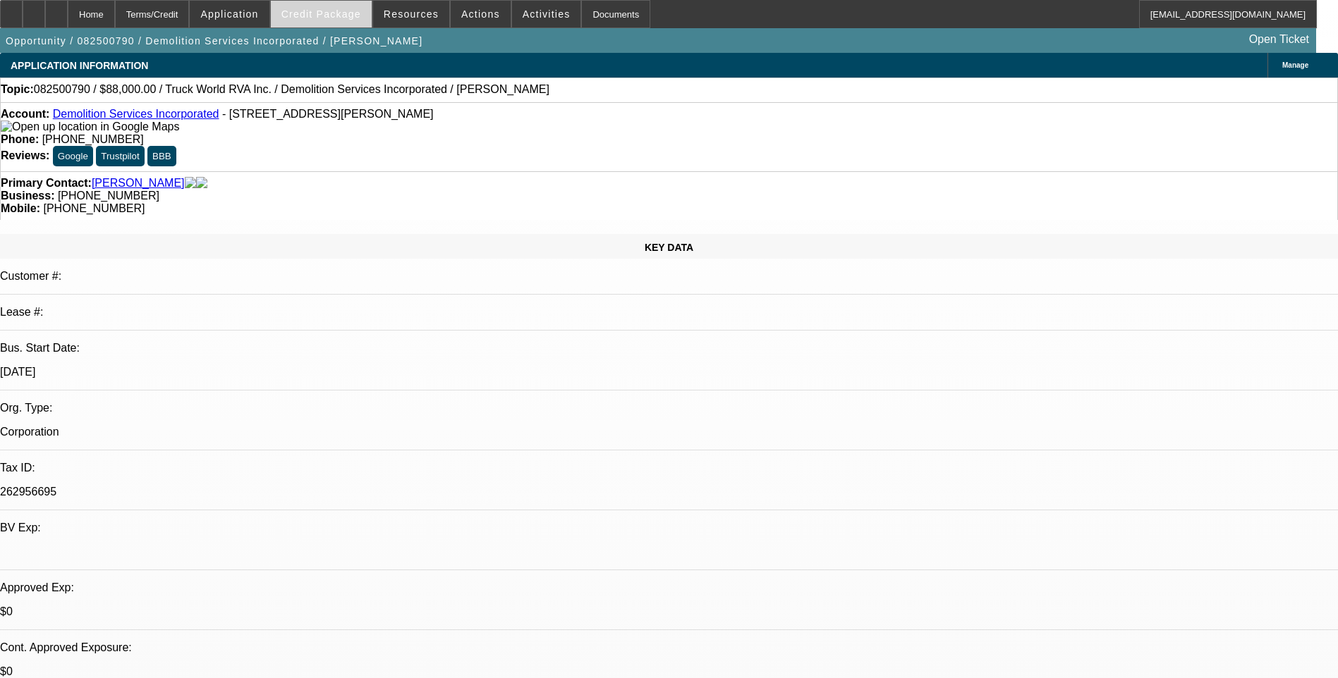
click at [335, 4] on span at bounding box center [321, 14] width 101 height 34
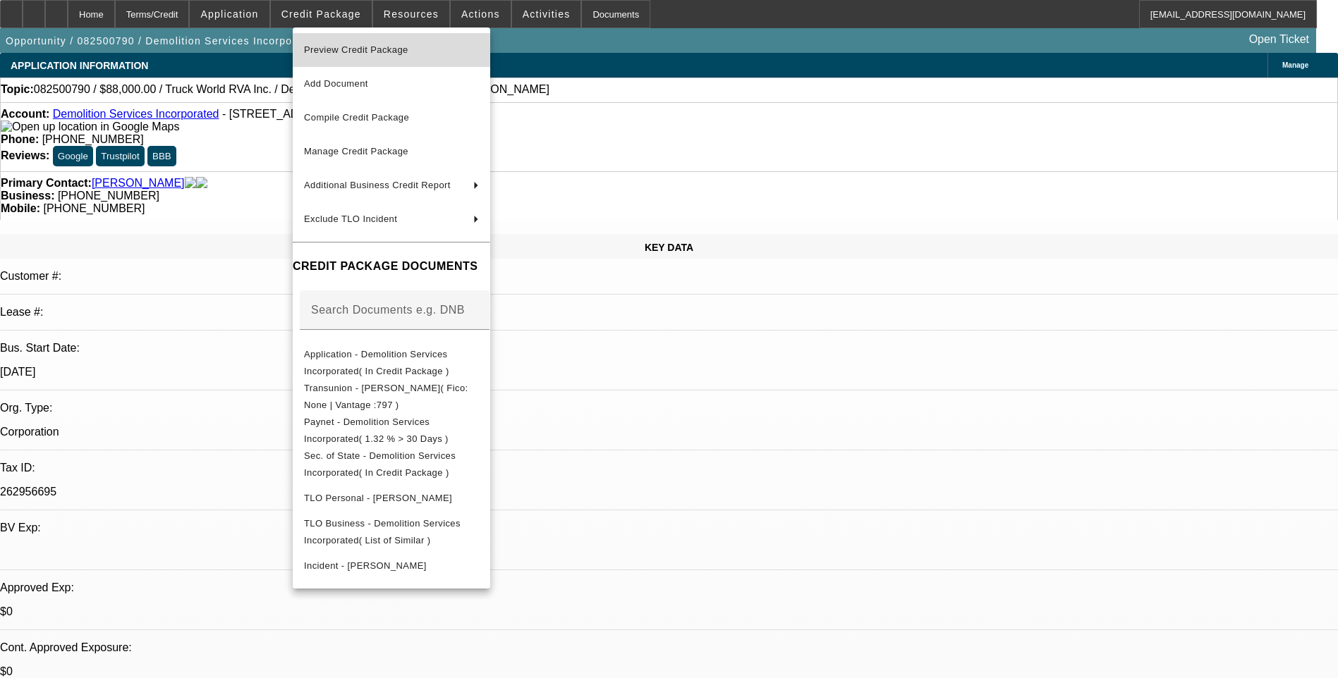
click at [374, 54] on span "Preview Credit Package" at bounding box center [356, 49] width 104 height 11
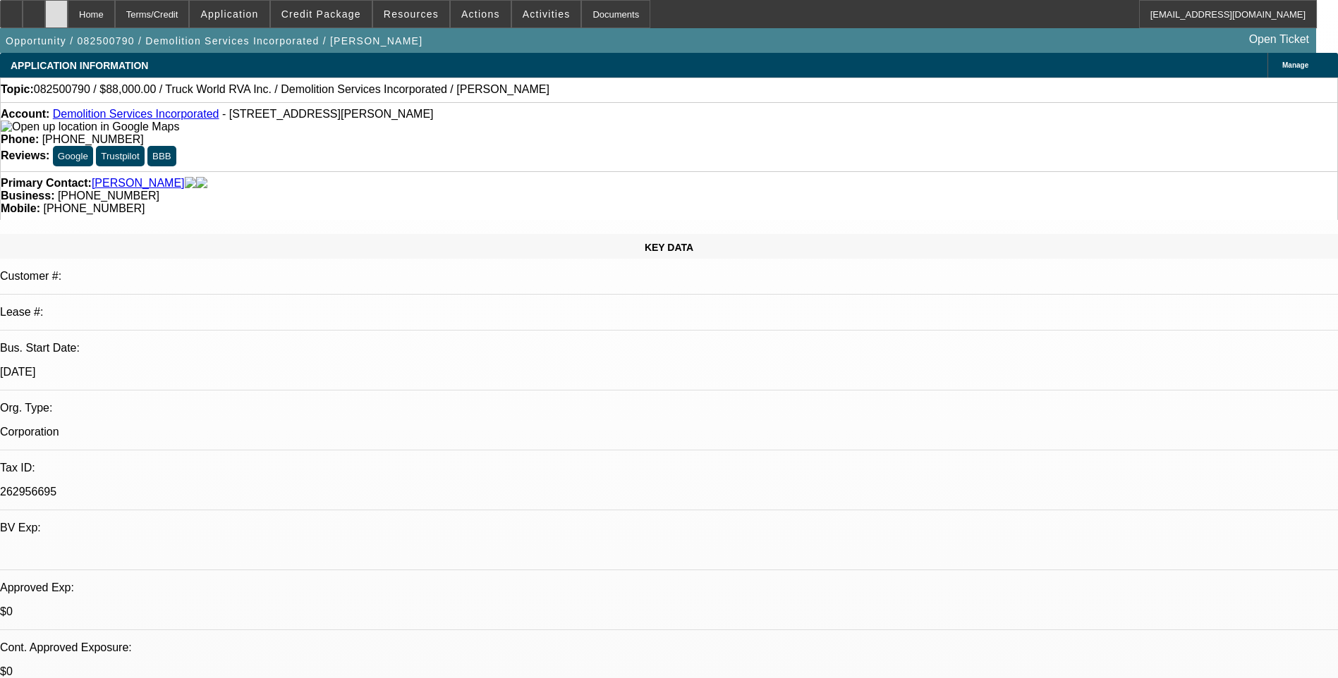
click at [56, 9] on icon at bounding box center [56, 9] width 0 height 0
select select "0"
select select "2"
select select "0.1"
select select "1"
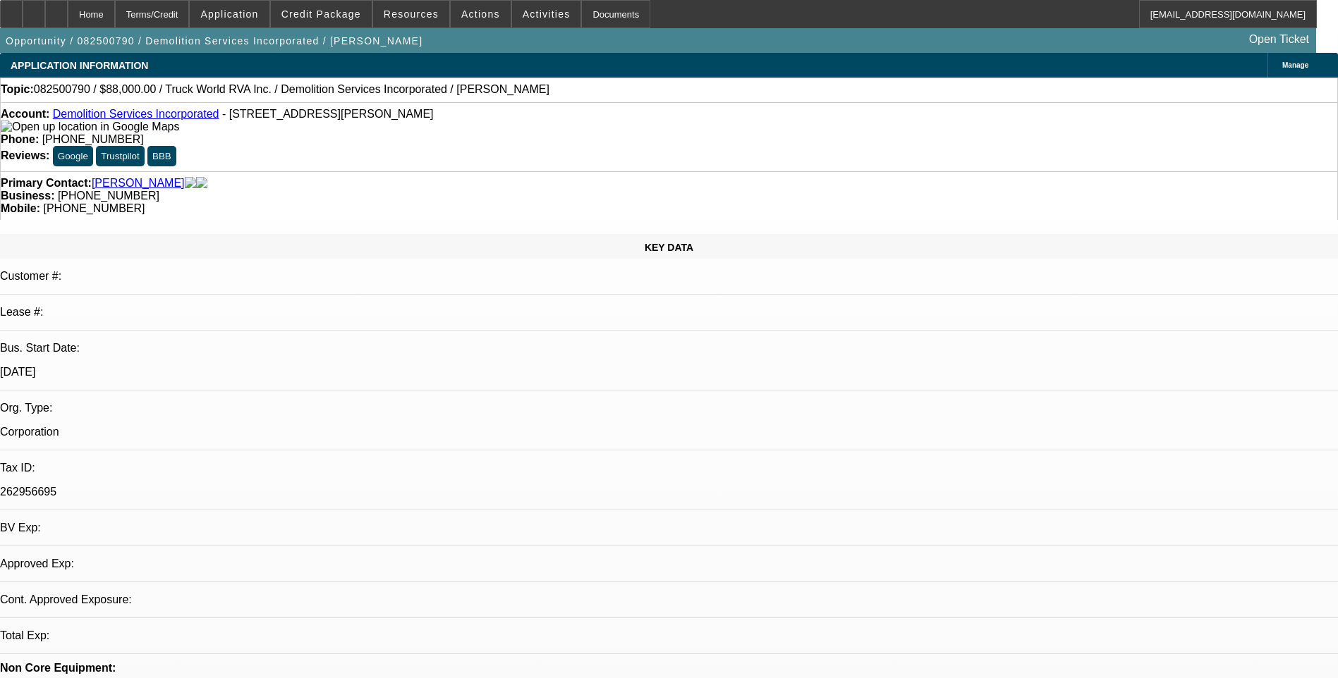
select select "2"
select select "4"
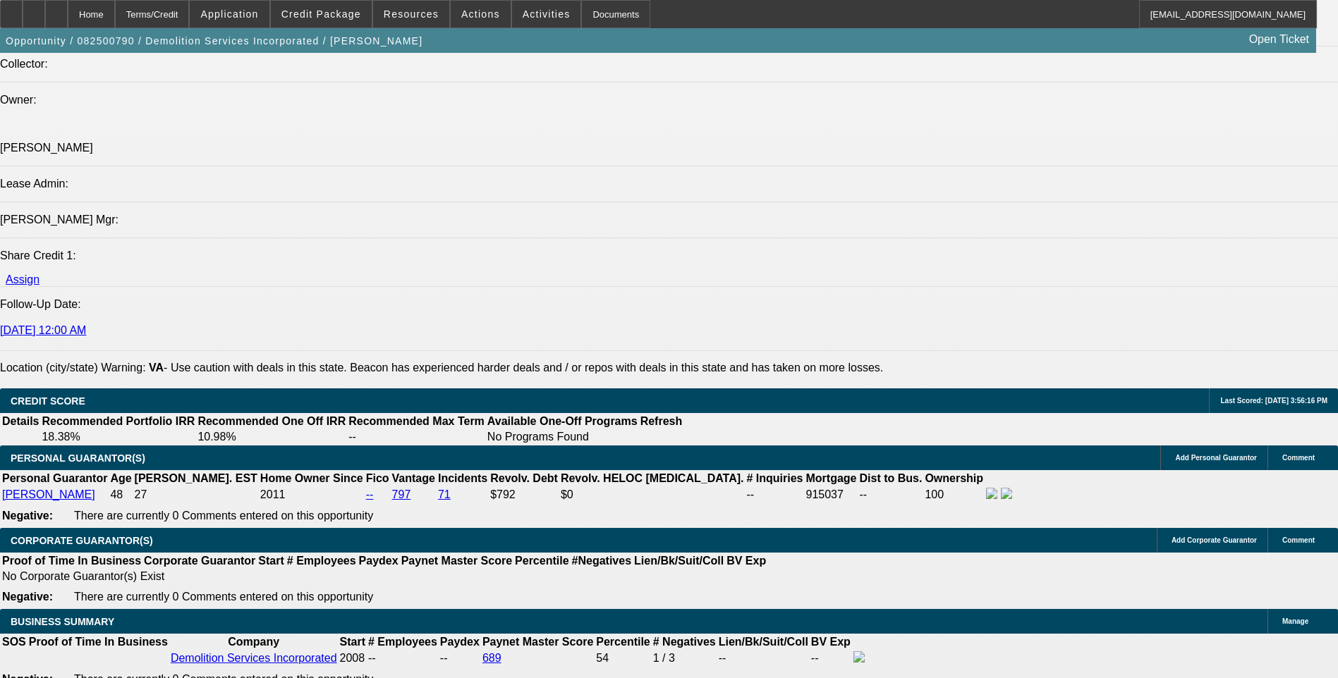
scroll to position [1763, 0]
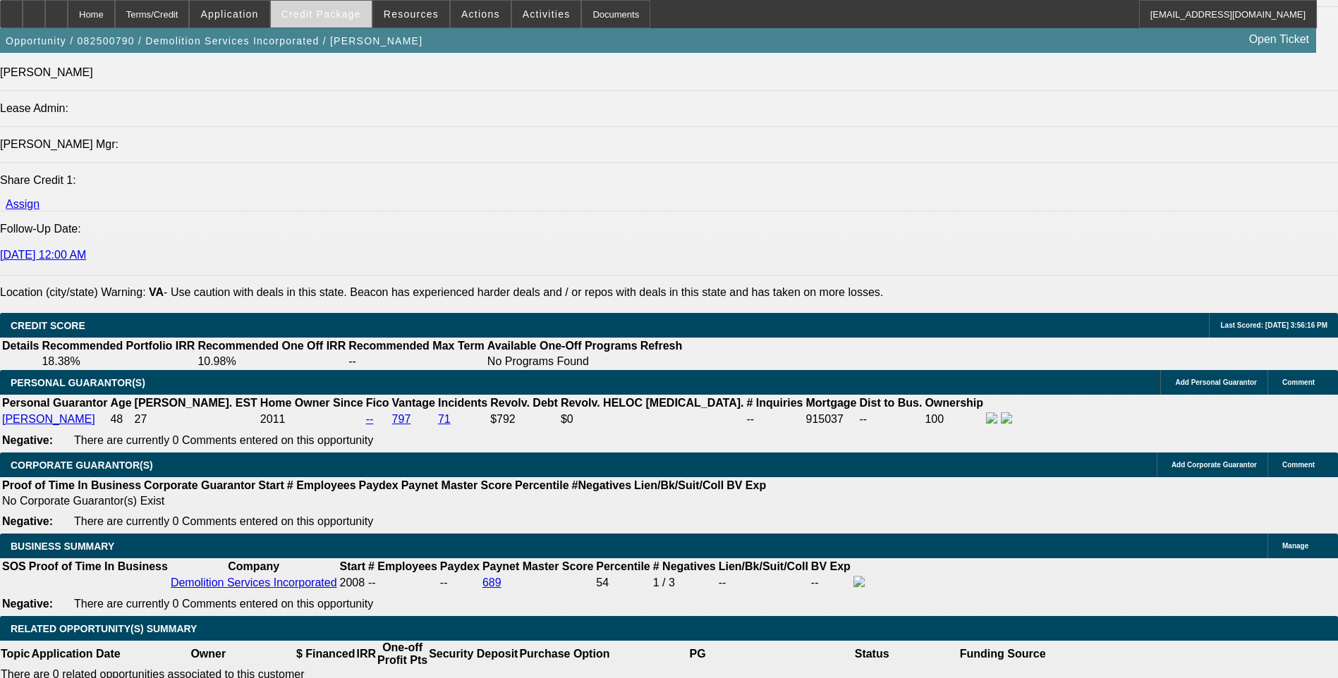
click at [327, 13] on span "Credit Package" at bounding box center [321, 13] width 80 height 11
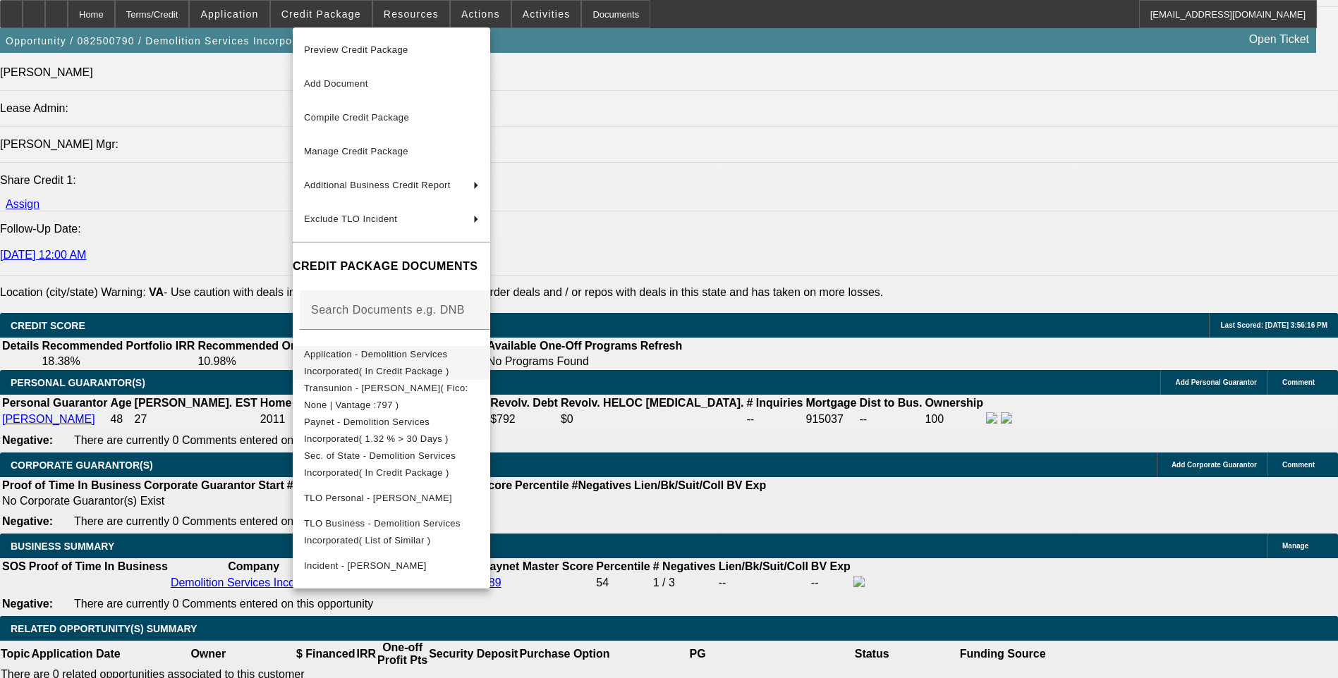
click at [413, 363] on span "Application - Demolition Services Incorporated( In Credit Package )" at bounding box center [391, 363] width 175 height 34
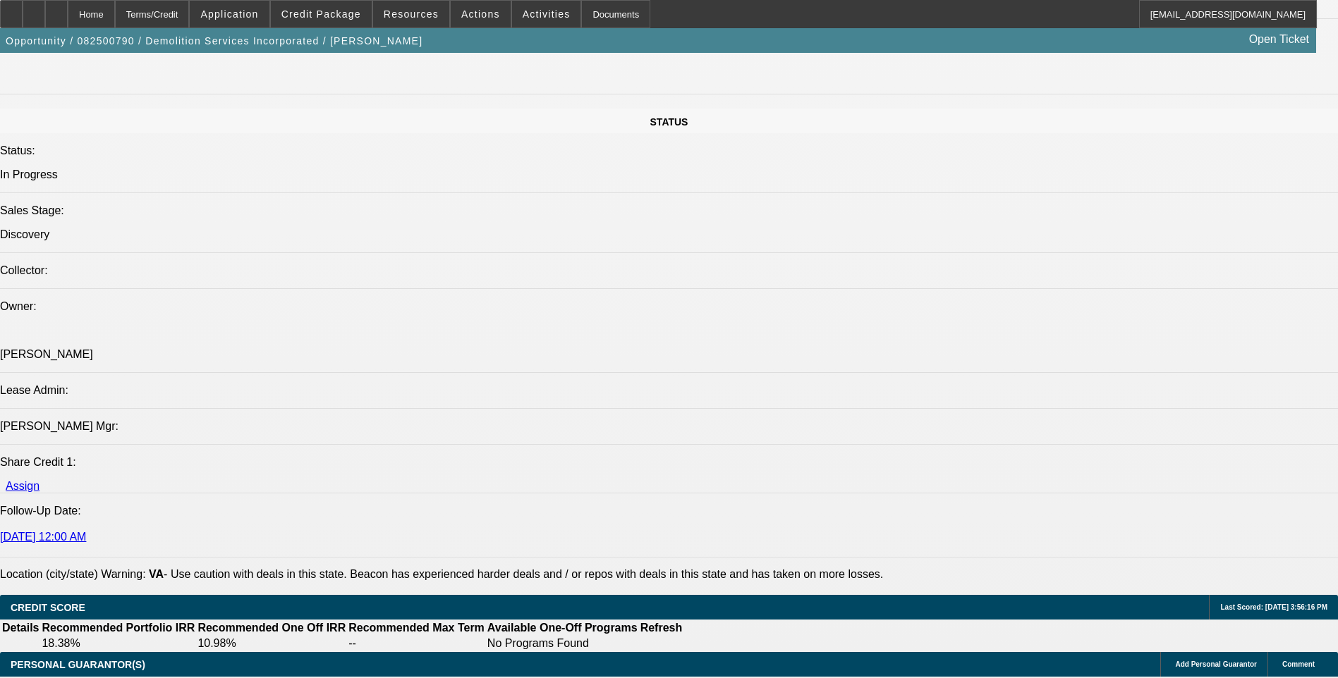
scroll to position [1622, 0]
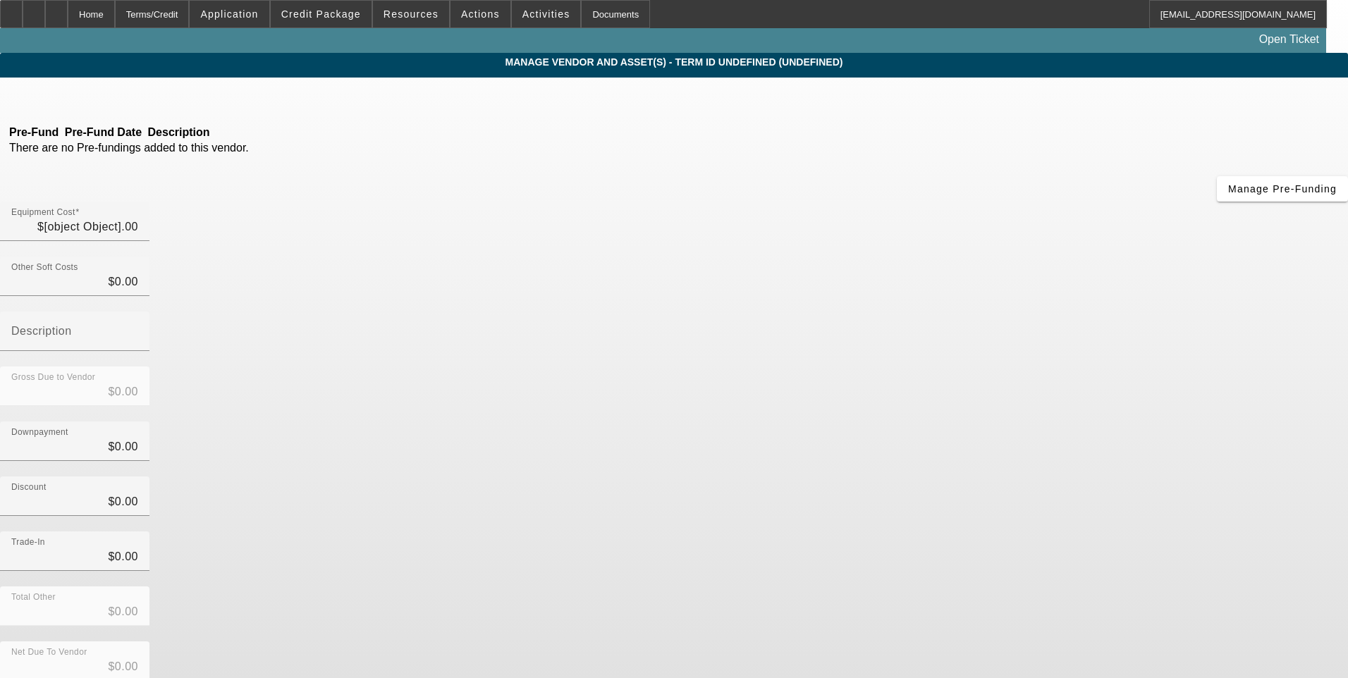
type input "$88,000.00"
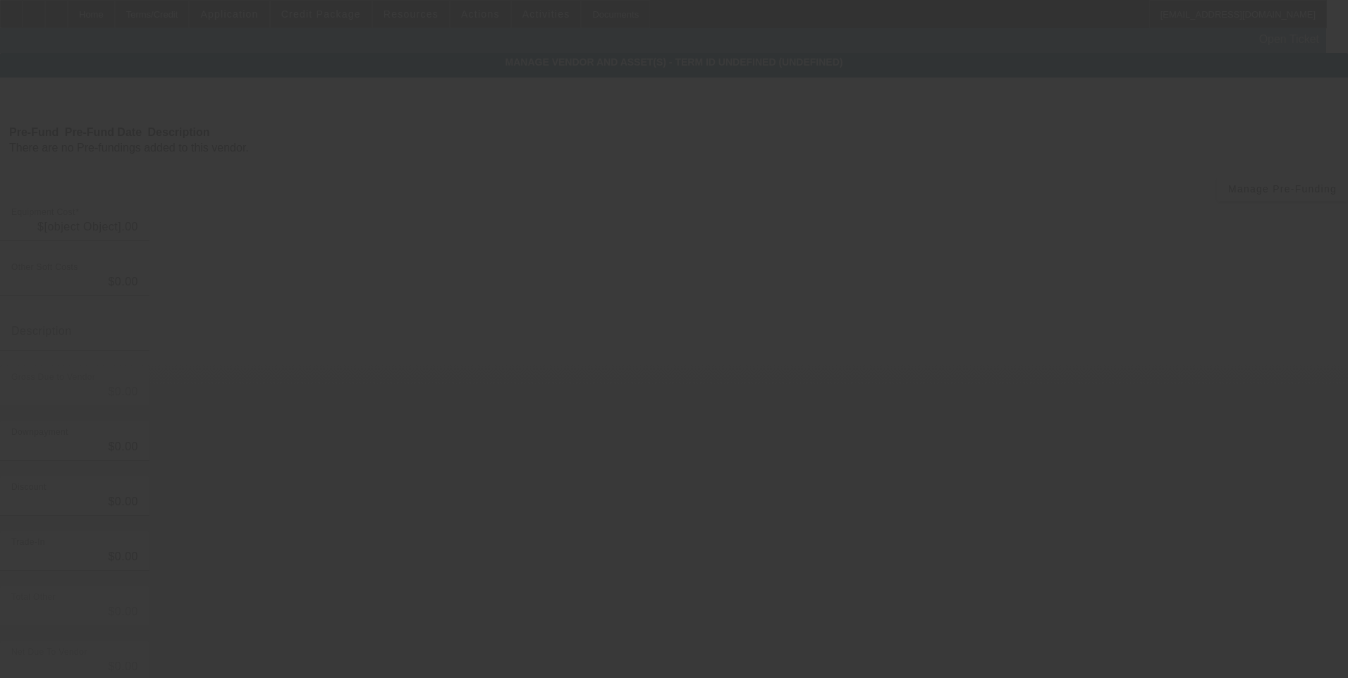
type input "$88,000.00"
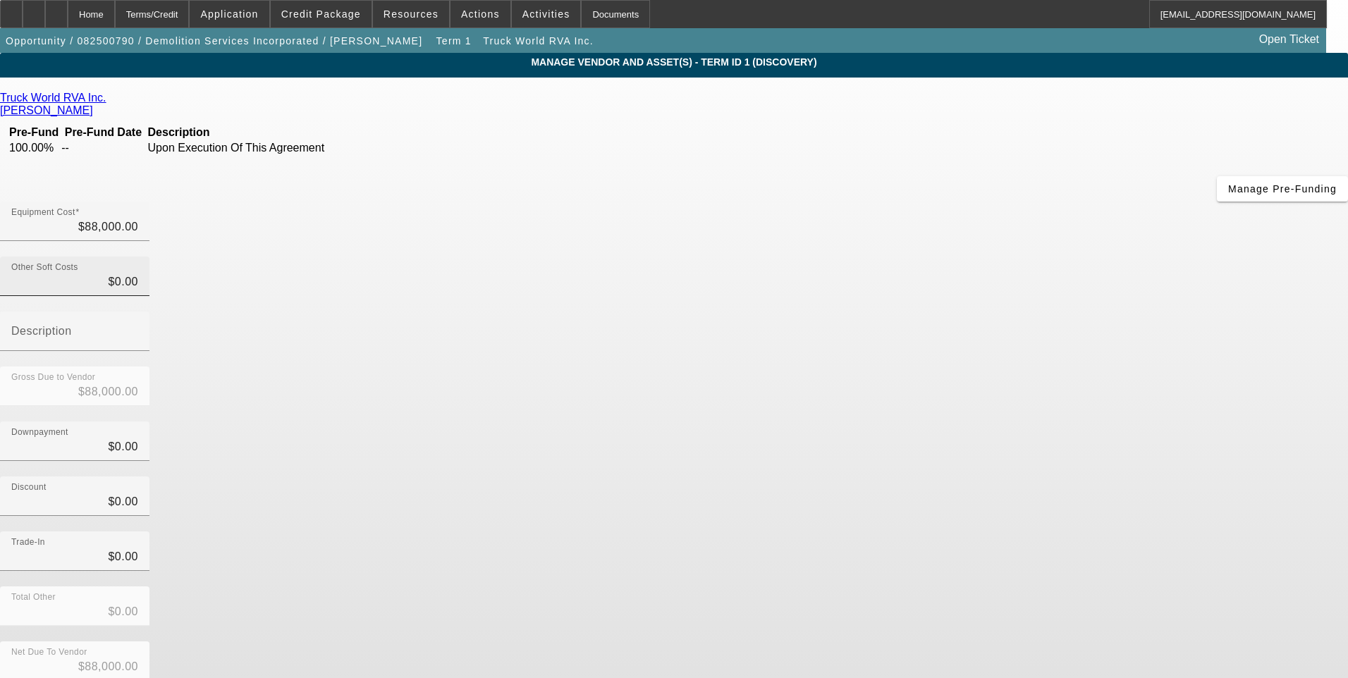
type input "0"
click at [138, 274] on input "0" at bounding box center [74, 282] width 127 height 17
type input "3"
type input "$88,003.00"
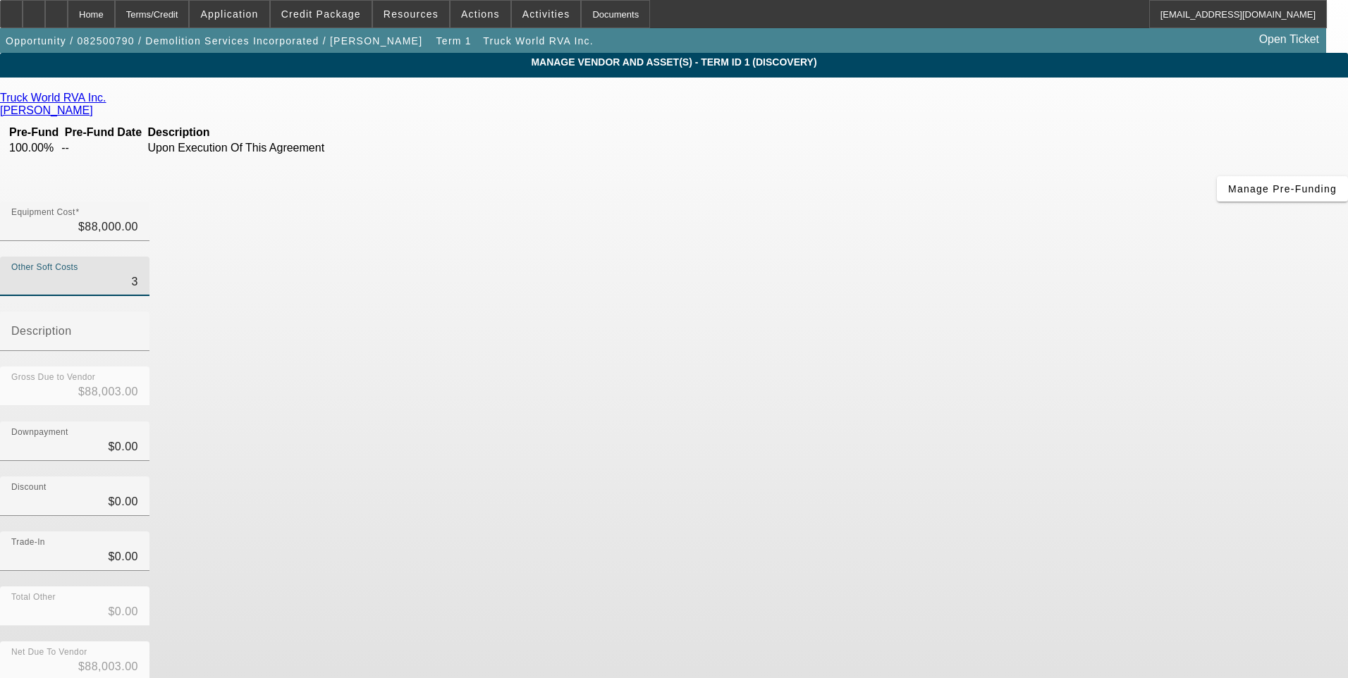
type input "36"
type input "$88,036.00"
type input "365"
type input "$88,365.00"
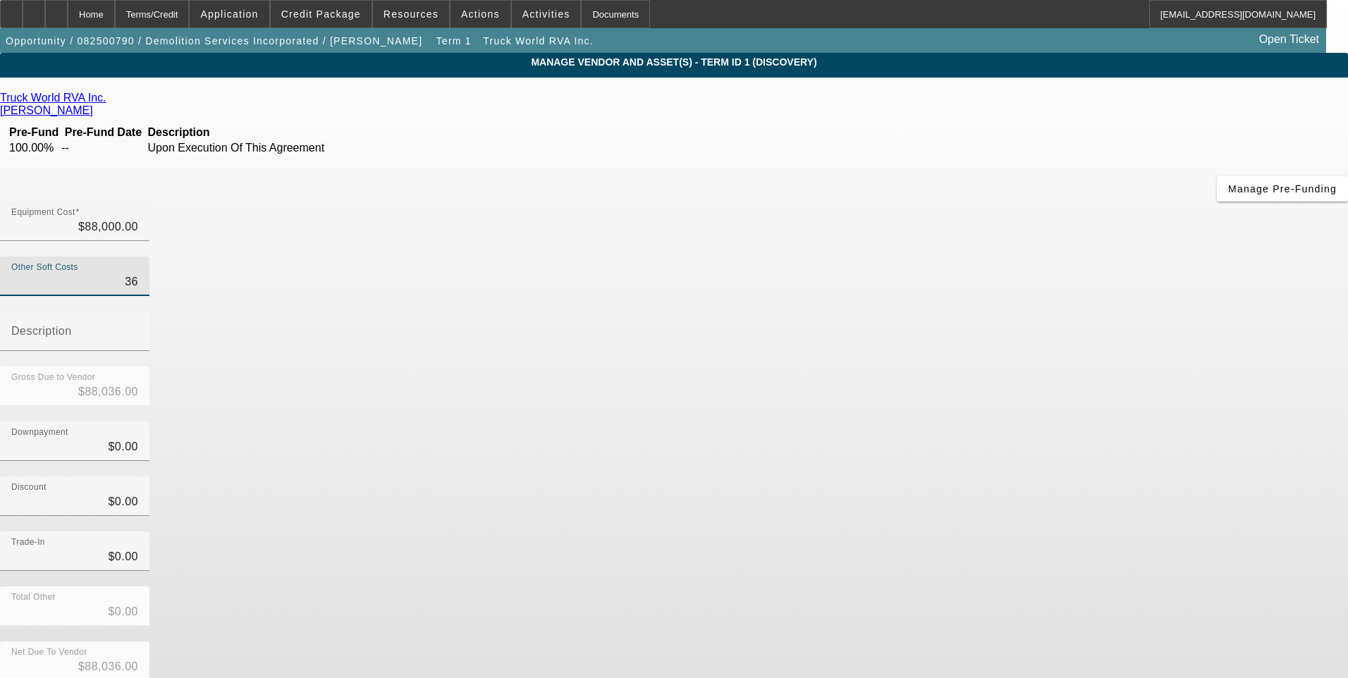
type input "$88,365.00"
type input "3652"
type input "$91,652.00"
type input "$3,652.00"
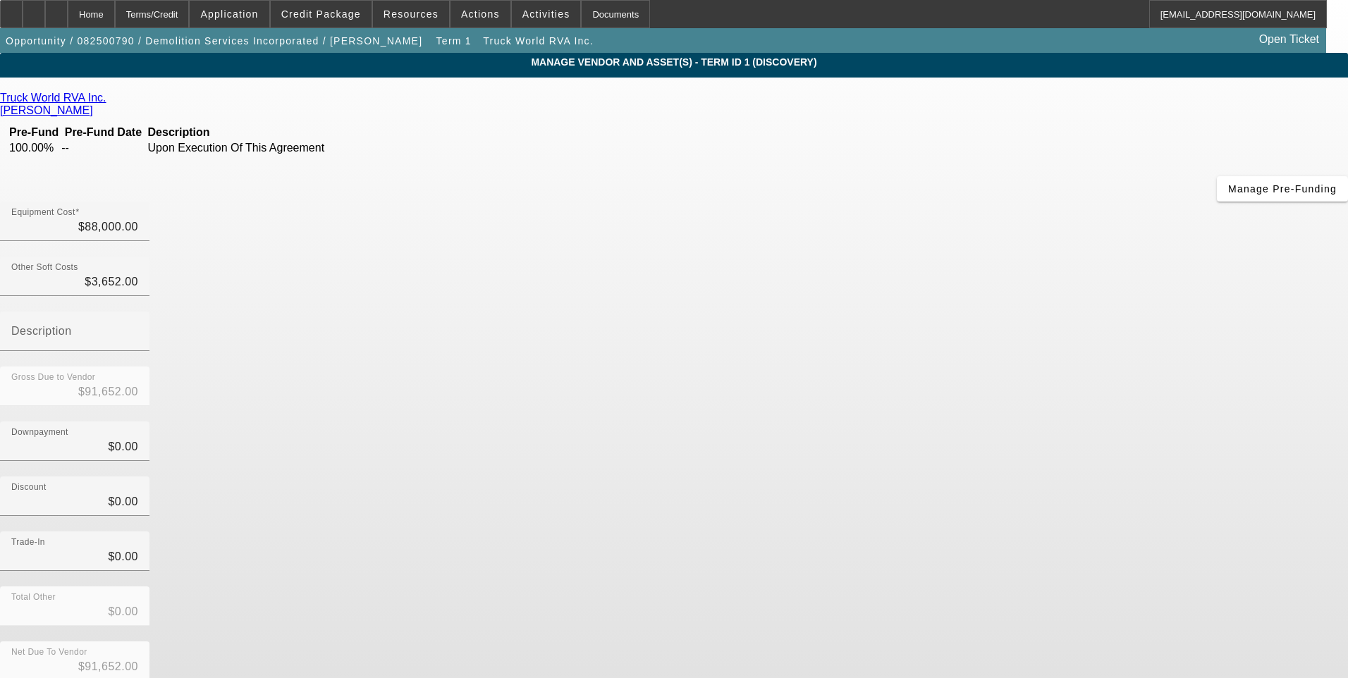
drag, startPoint x: 1041, startPoint y: 382, endPoint x: 1008, endPoint y: 425, distance: 54.3
click at [1035, 532] on div "Trade-In $0.00" at bounding box center [674, 559] width 1348 height 55
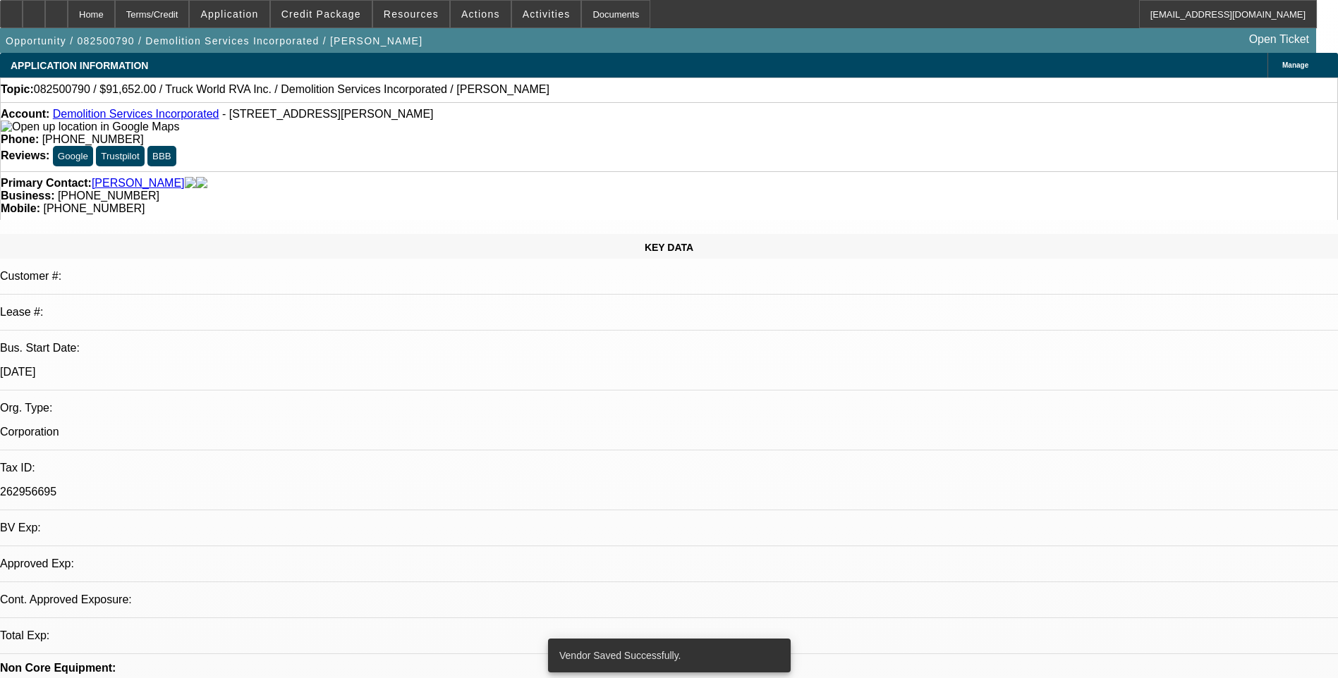
select select "0"
select select "2"
select select "0.1"
select select "4"
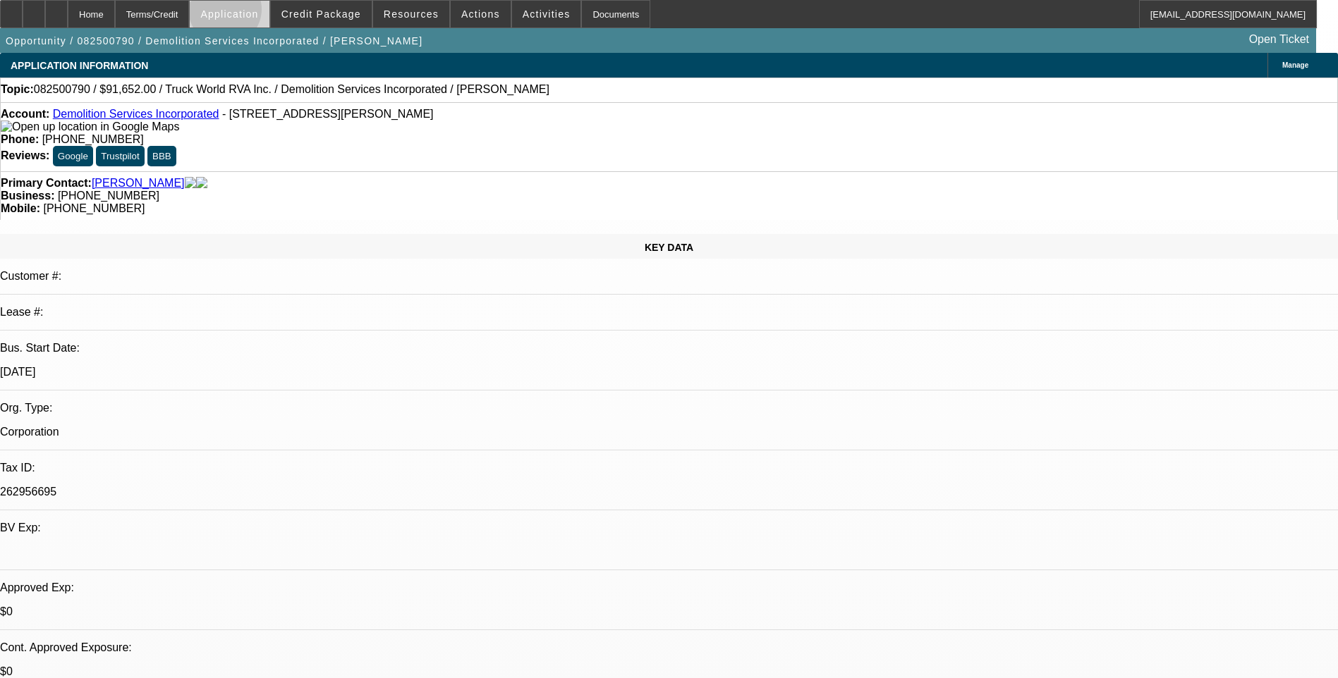
click at [258, 13] on span "Application" at bounding box center [229, 13] width 58 height 11
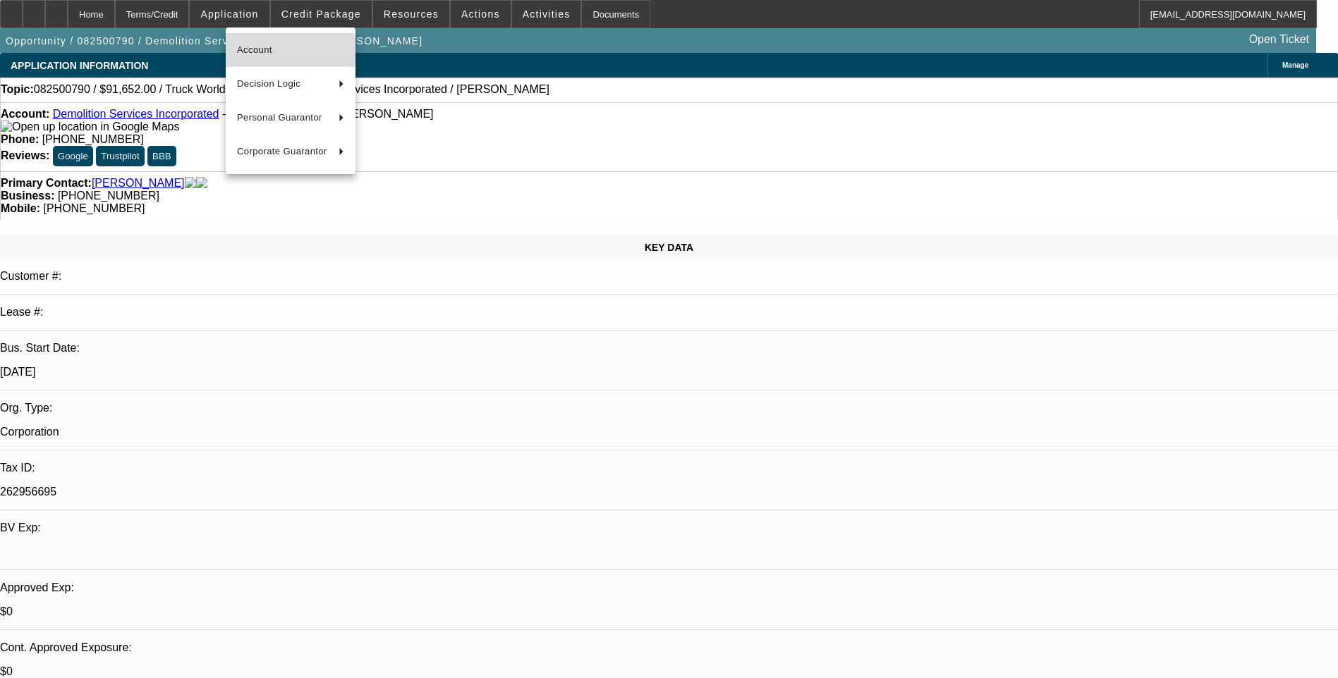
click at [276, 51] on span "Account" at bounding box center [290, 50] width 107 height 17
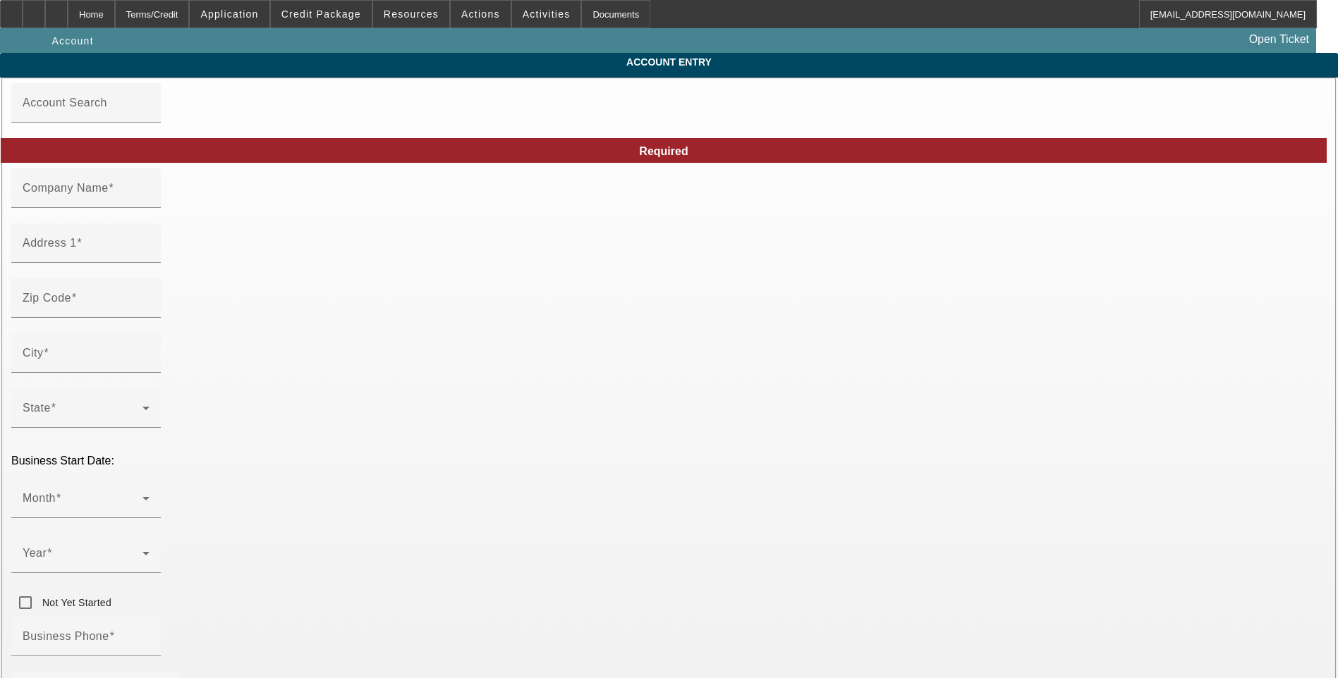
type input "Demolition Services Incorporated"
type input "16377 Bennett Rd"
type input "22701"
type input "Culpeper"
type input "(540) 825-4321"
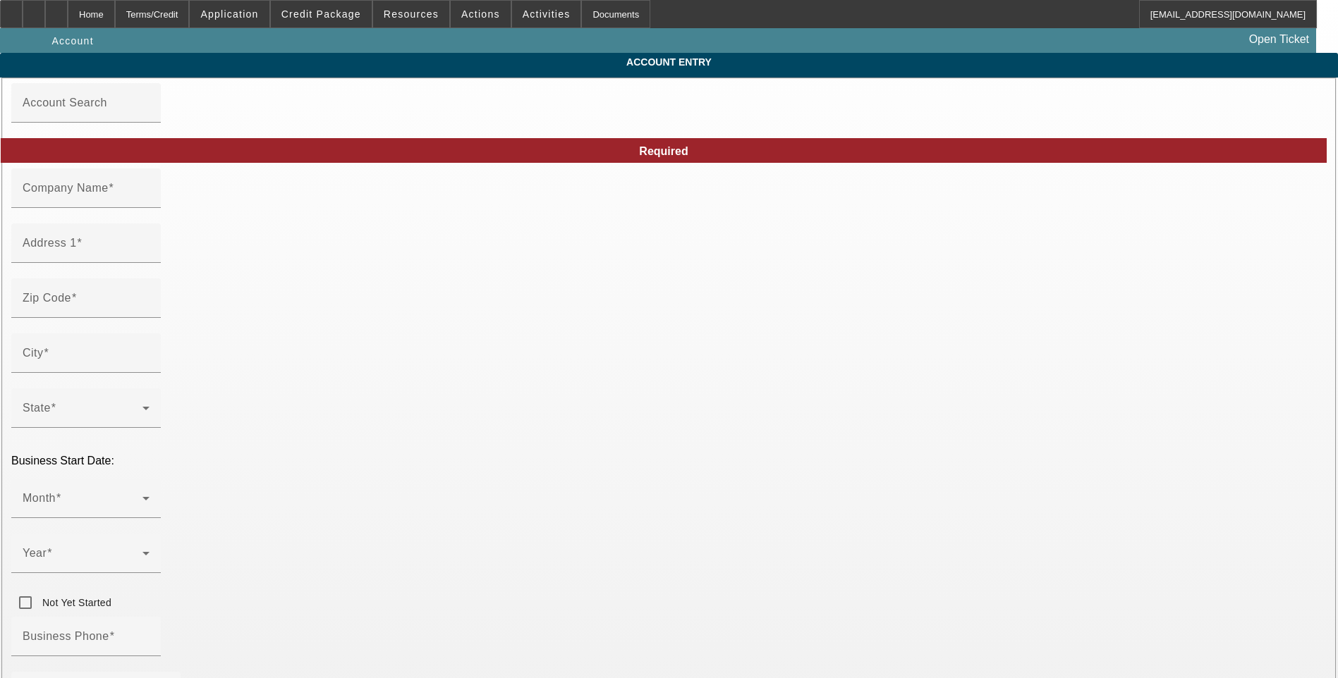
type input "262956695"
type input "https://www.demoservicesinc.com/"
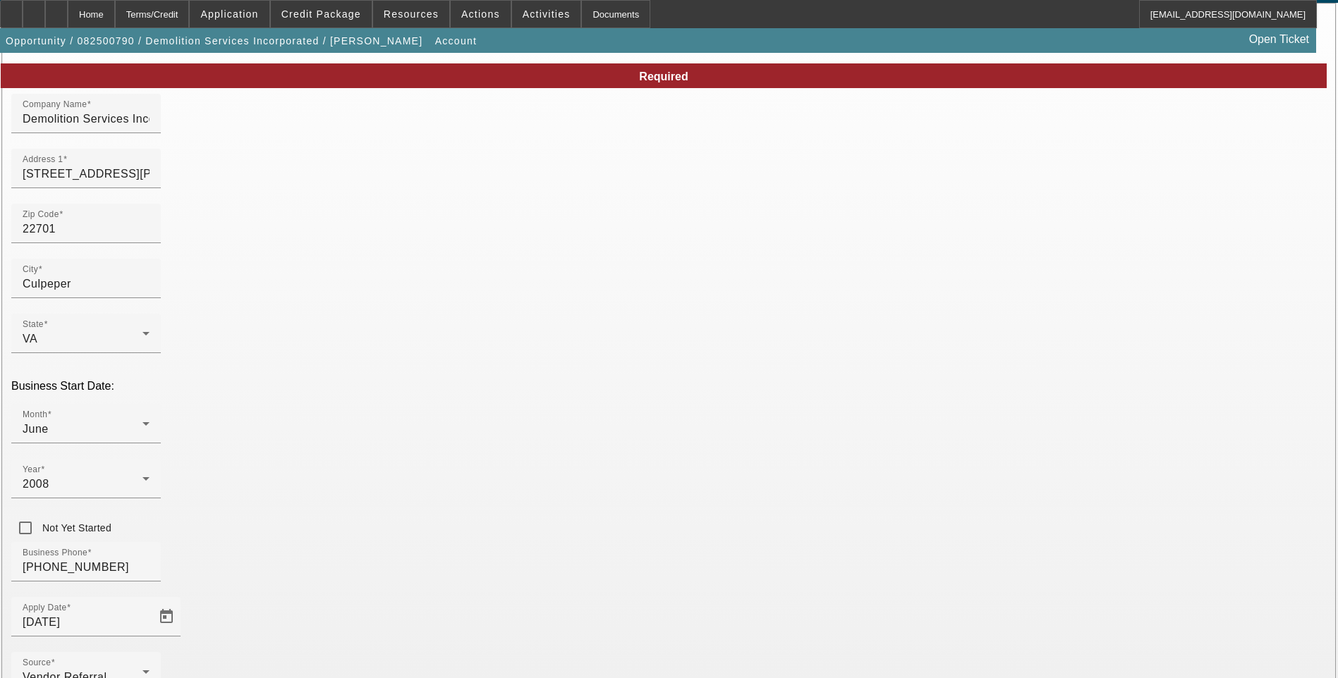
scroll to position [153, 0]
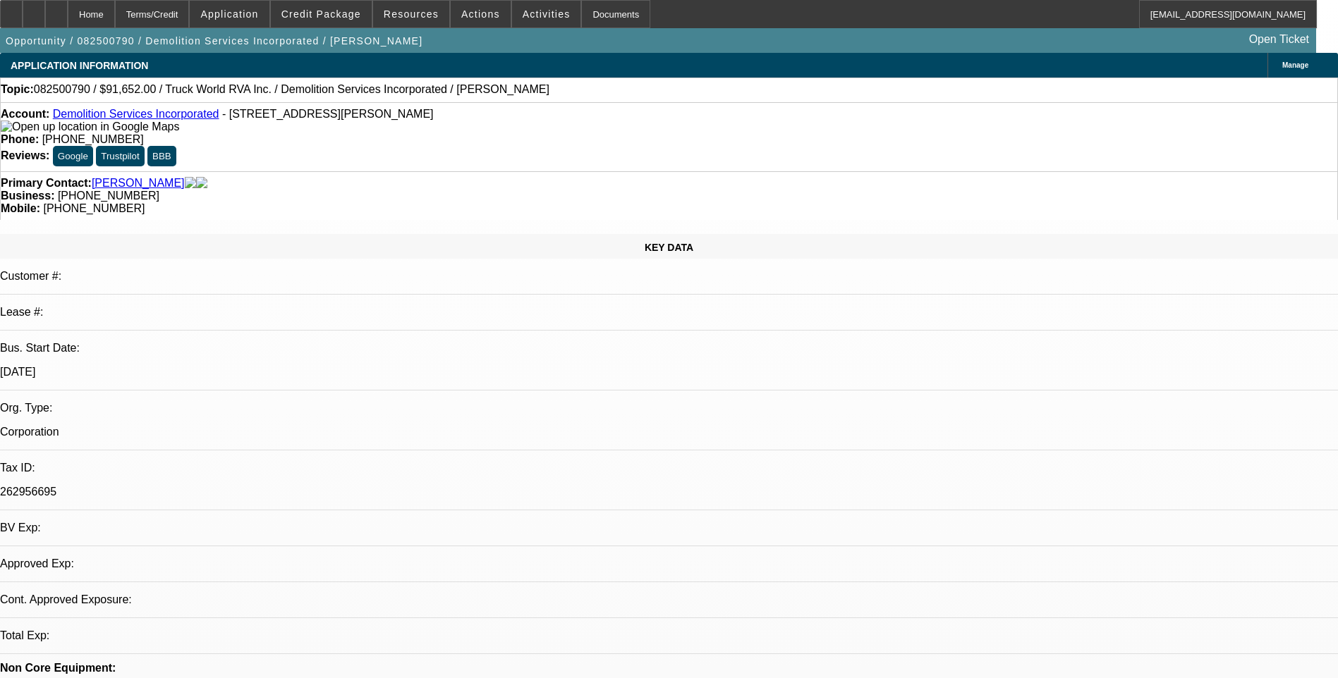
select select "0"
select select "2"
select select "0.1"
select select "4"
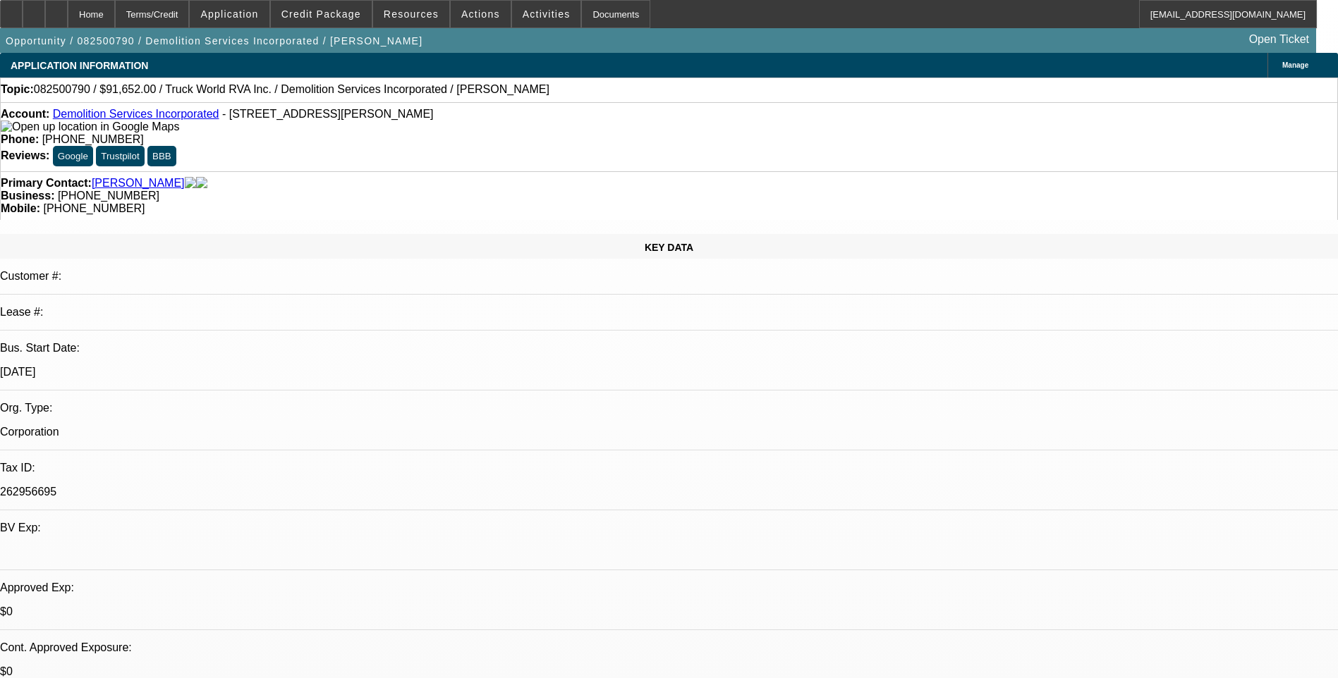
click at [182, 19] on div "Terms/Credit" at bounding box center [152, 14] width 75 height 28
click at [512, 25] on span at bounding box center [546, 14] width 69 height 34
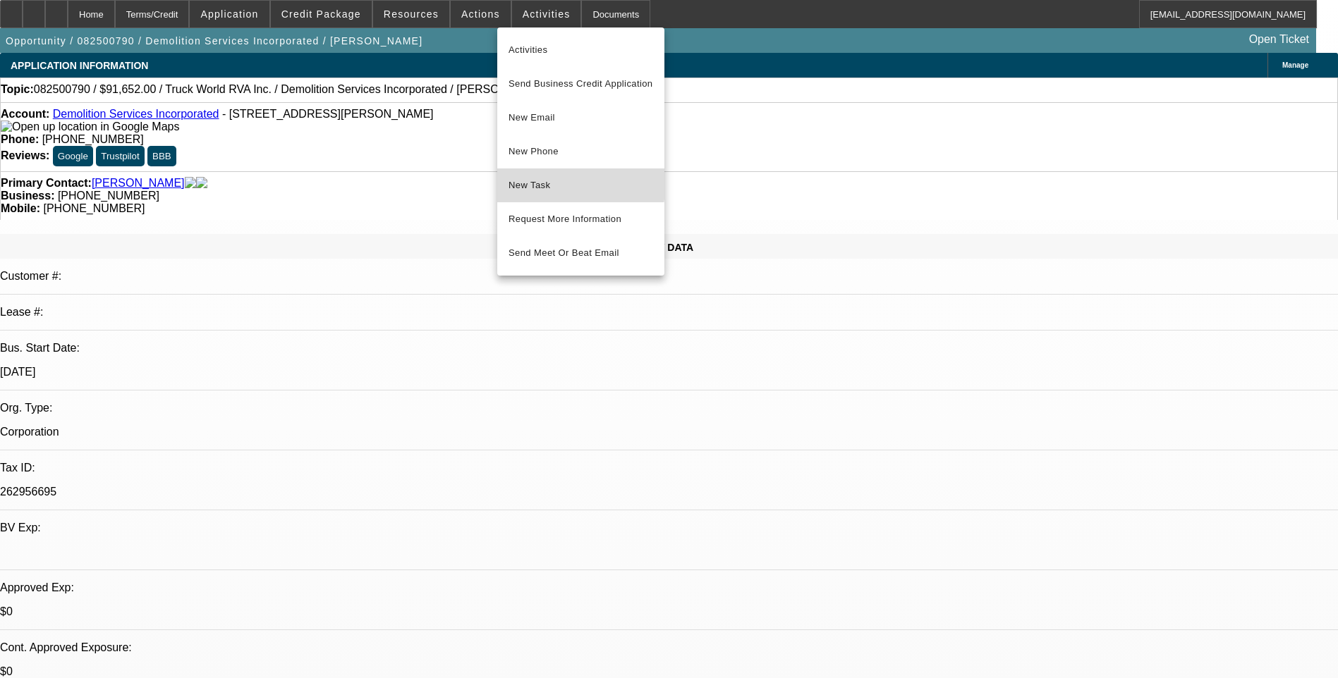
click at [565, 183] on span "New Task" at bounding box center [580, 185] width 145 height 17
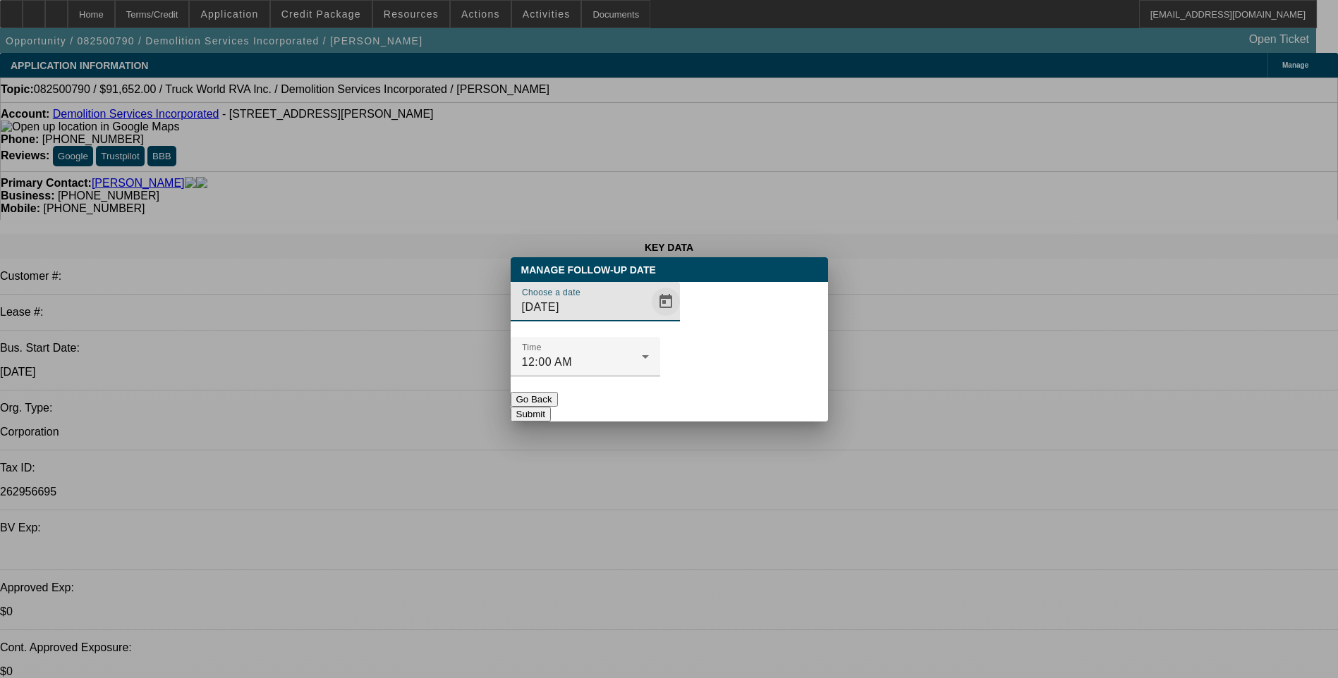
click at [649, 319] on span "Open calendar" at bounding box center [666, 302] width 34 height 34
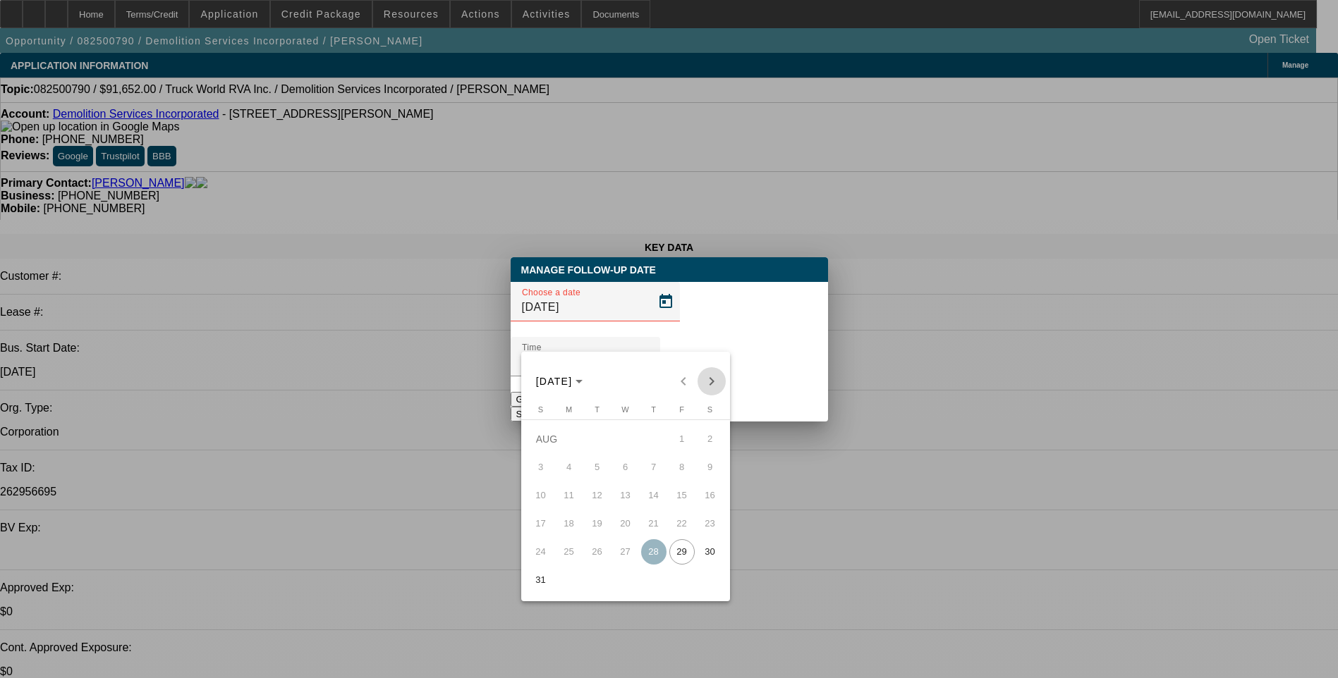
click at [707, 379] on span "Next month" at bounding box center [711, 381] width 28 height 28
click at [597, 470] on span "2" at bounding box center [597, 467] width 25 height 25
type input "9/2/2025"
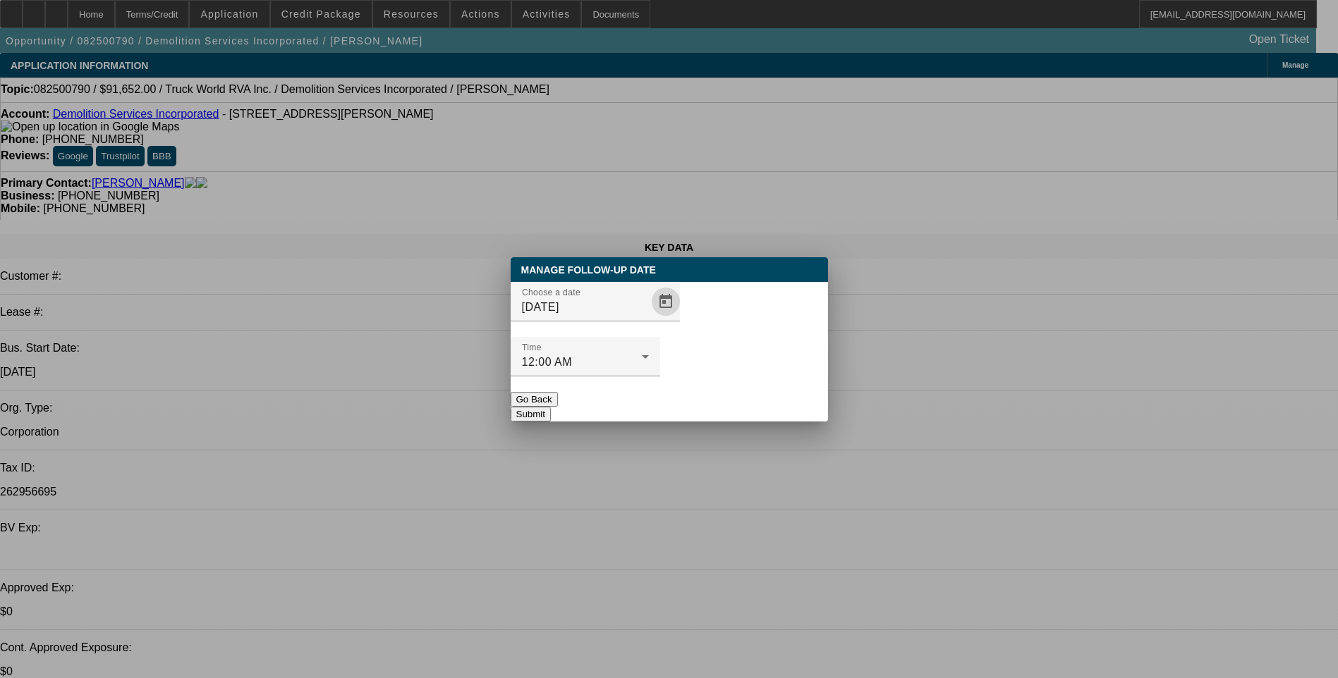
click at [551, 407] on button "Submit" at bounding box center [531, 414] width 40 height 15
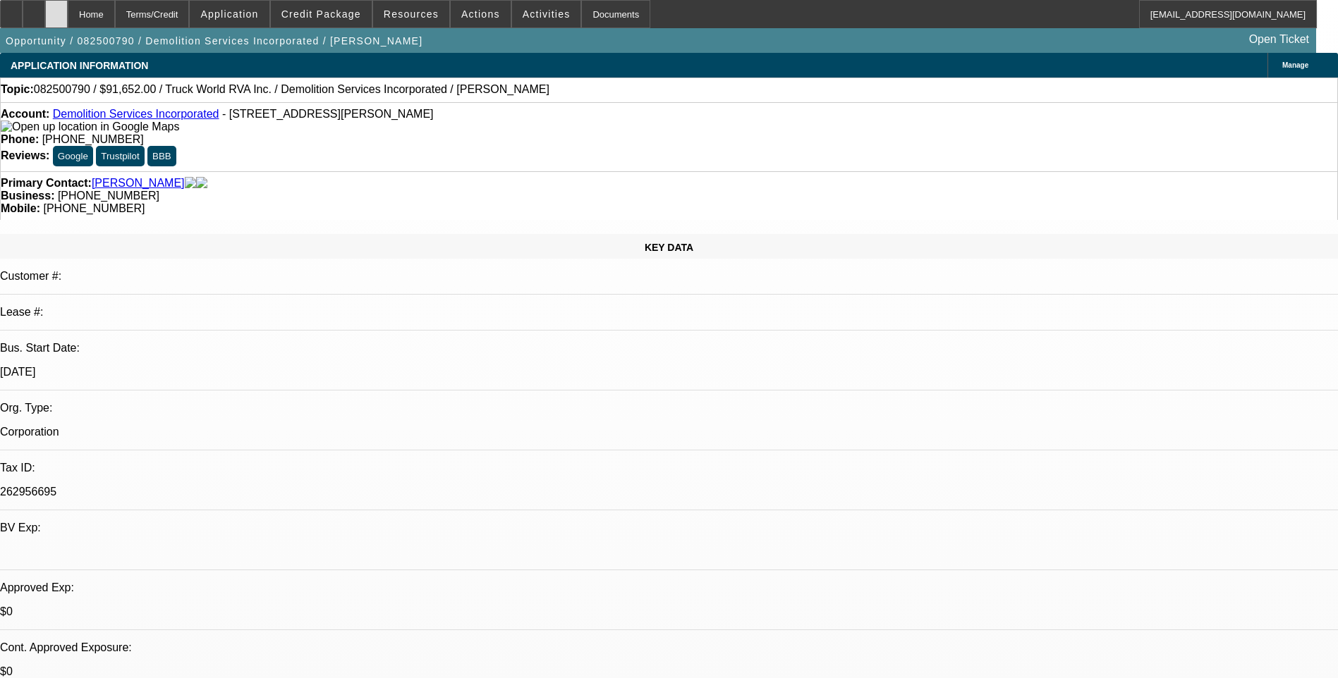
click at [56, 9] on icon at bounding box center [56, 9] width 0 height 0
select select "0"
select select "2"
select select "0.1"
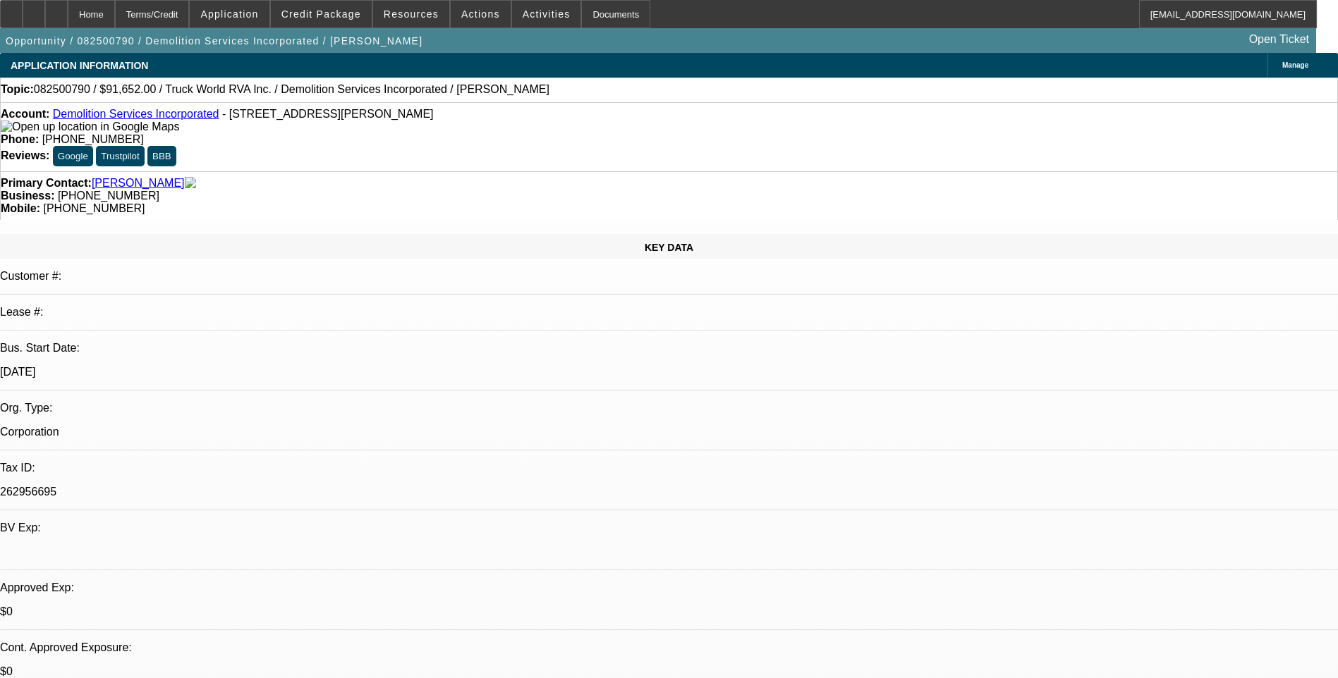
select select "4"
select select "0"
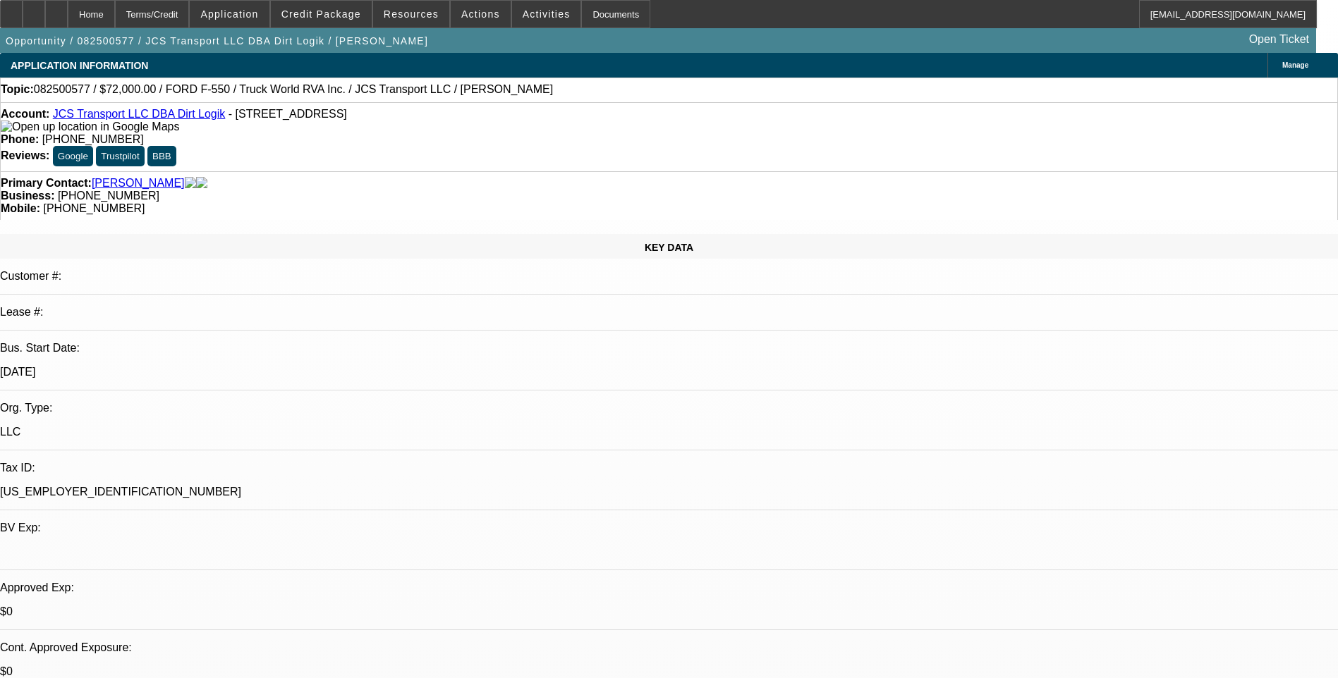
select select "6"
select select "0"
select select "6"
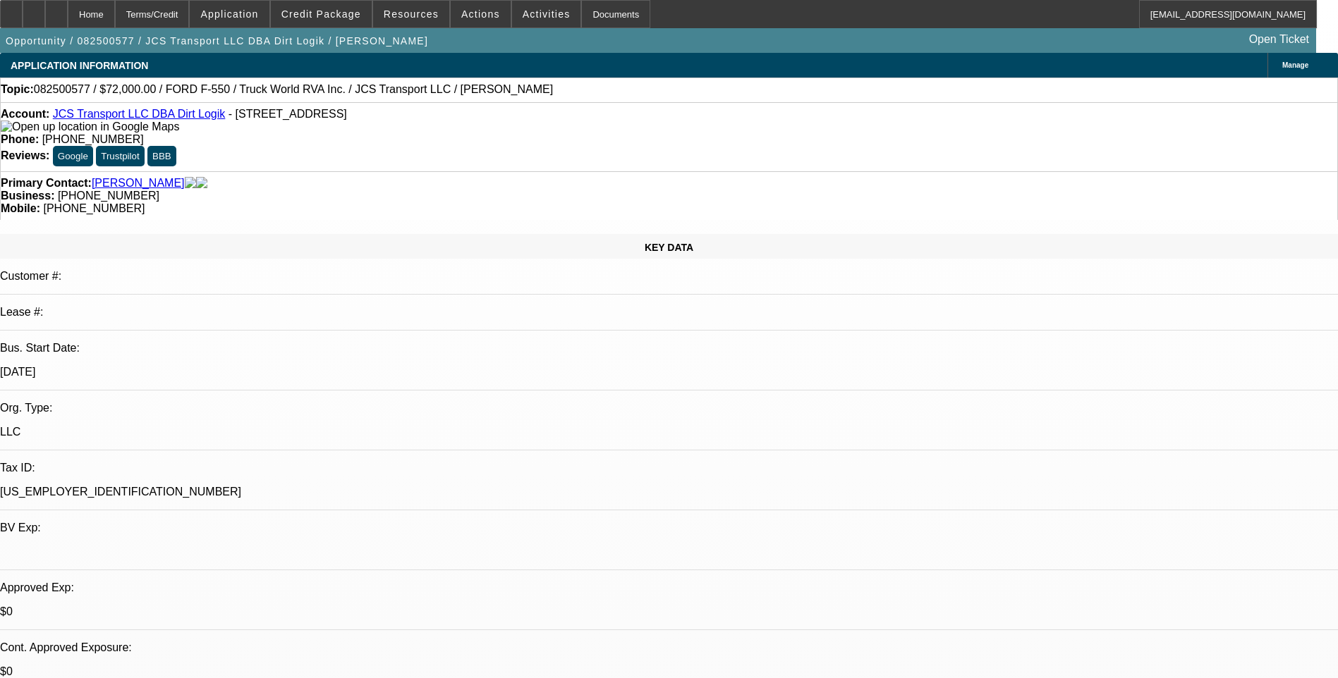
select select "0"
select select "6"
select select "0"
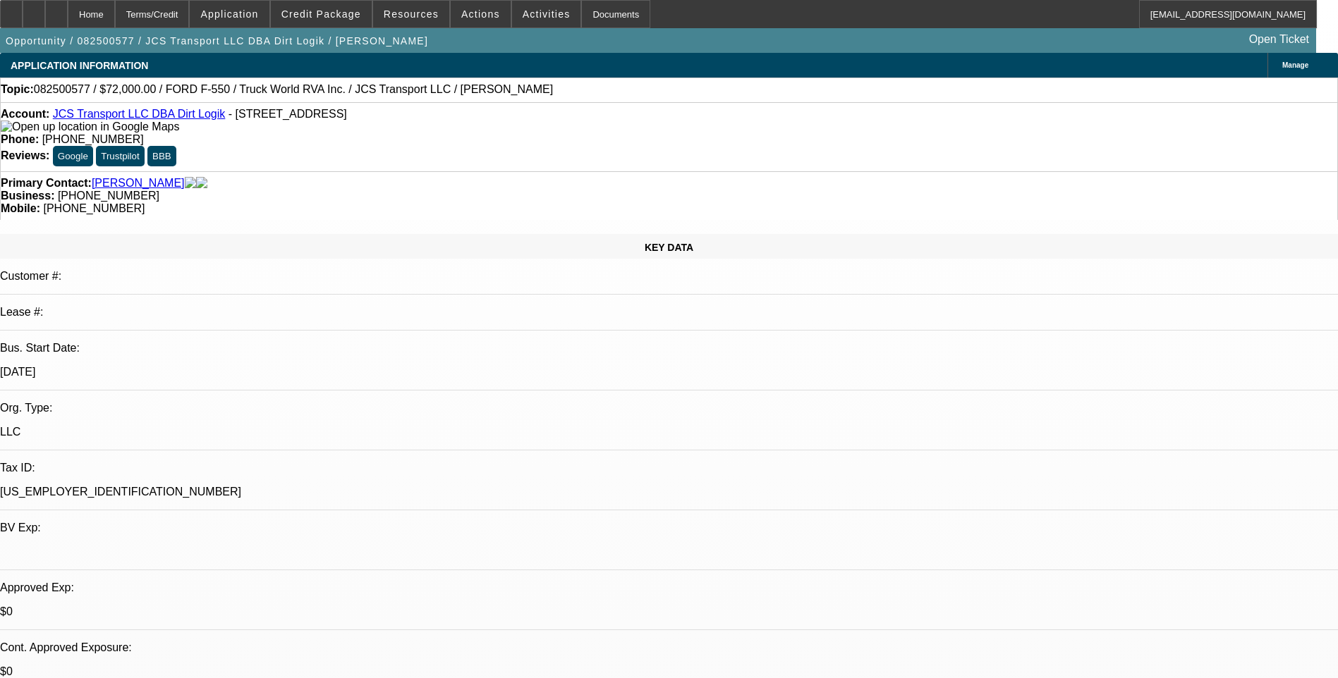
select select "0"
select select "6"
click at [318, 16] on span "Credit Package" at bounding box center [321, 13] width 80 height 11
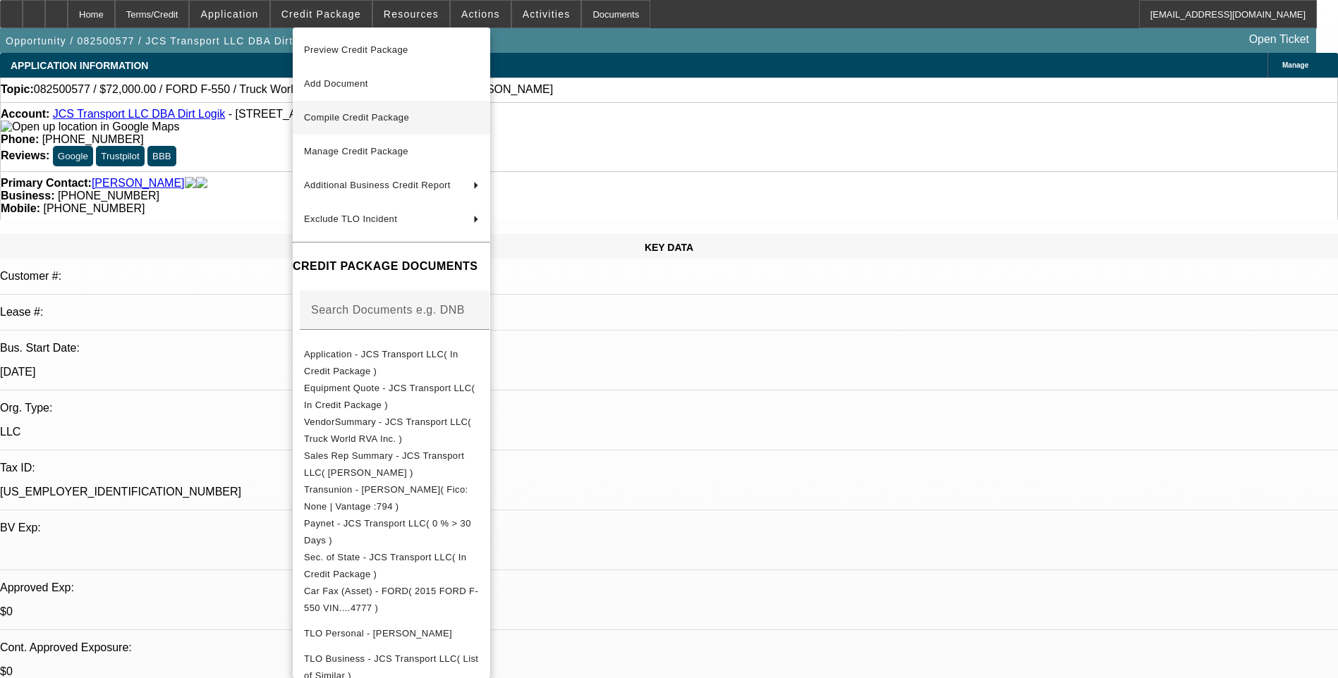
click at [377, 124] on span "Compile Credit Package" at bounding box center [391, 117] width 175 height 17
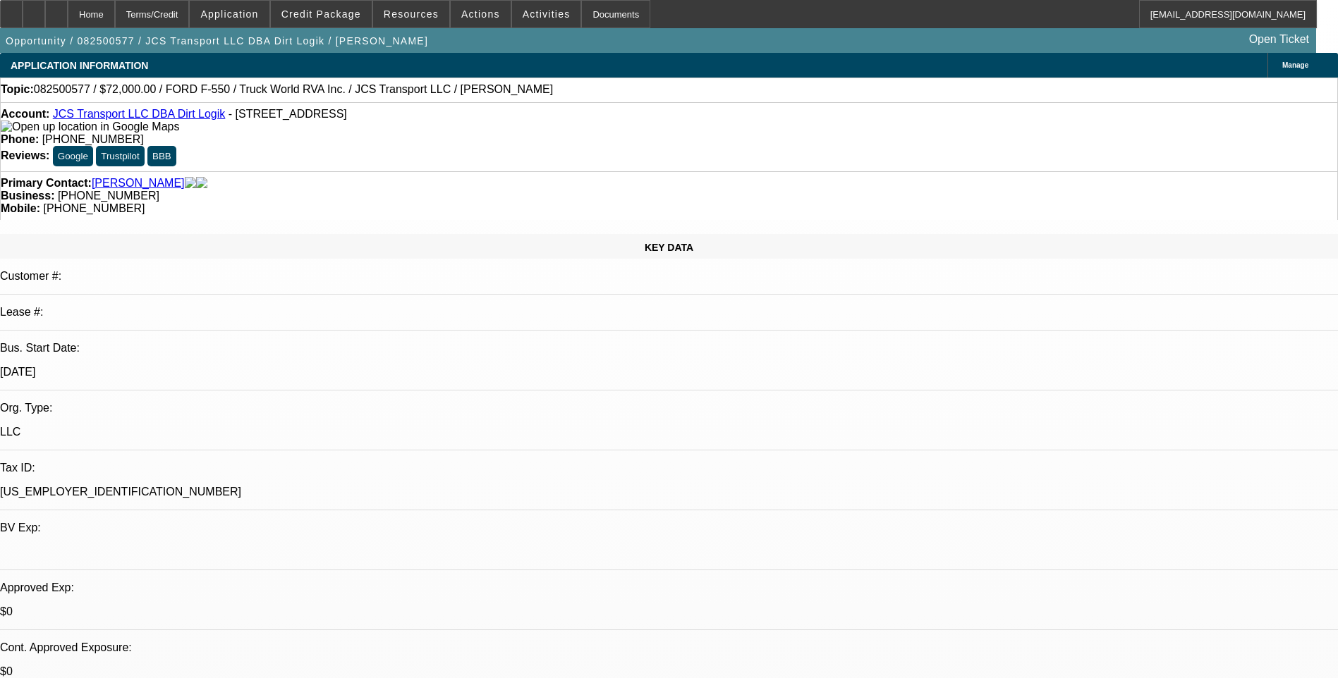
select select "0"
select select "6"
select select "0"
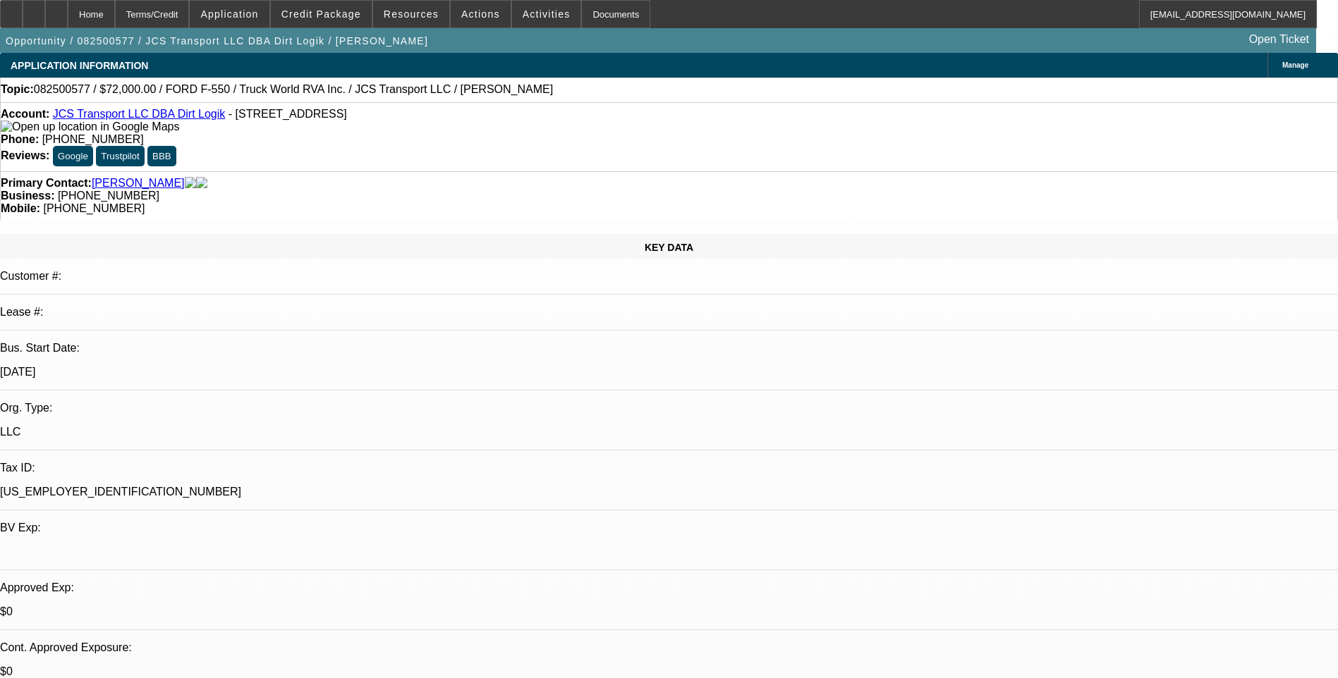
select select "0"
select select "6"
select select "0"
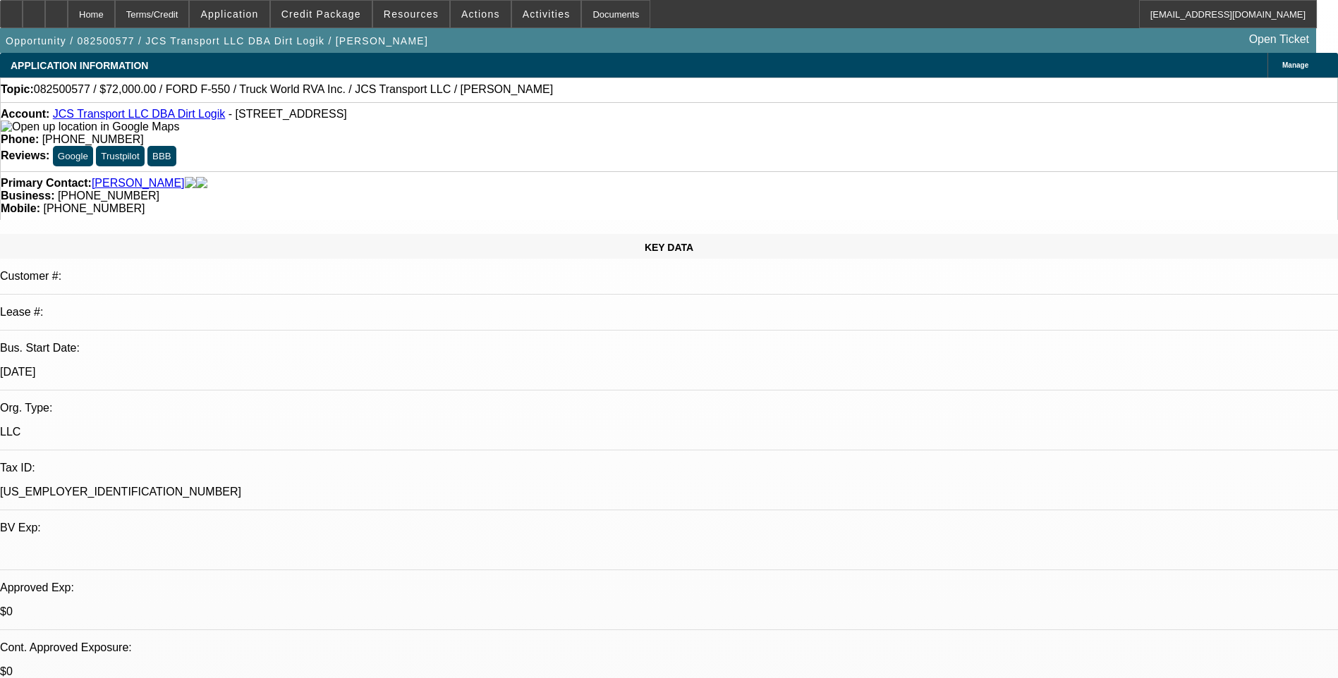
select select "0"
select select "6"
select select "0"
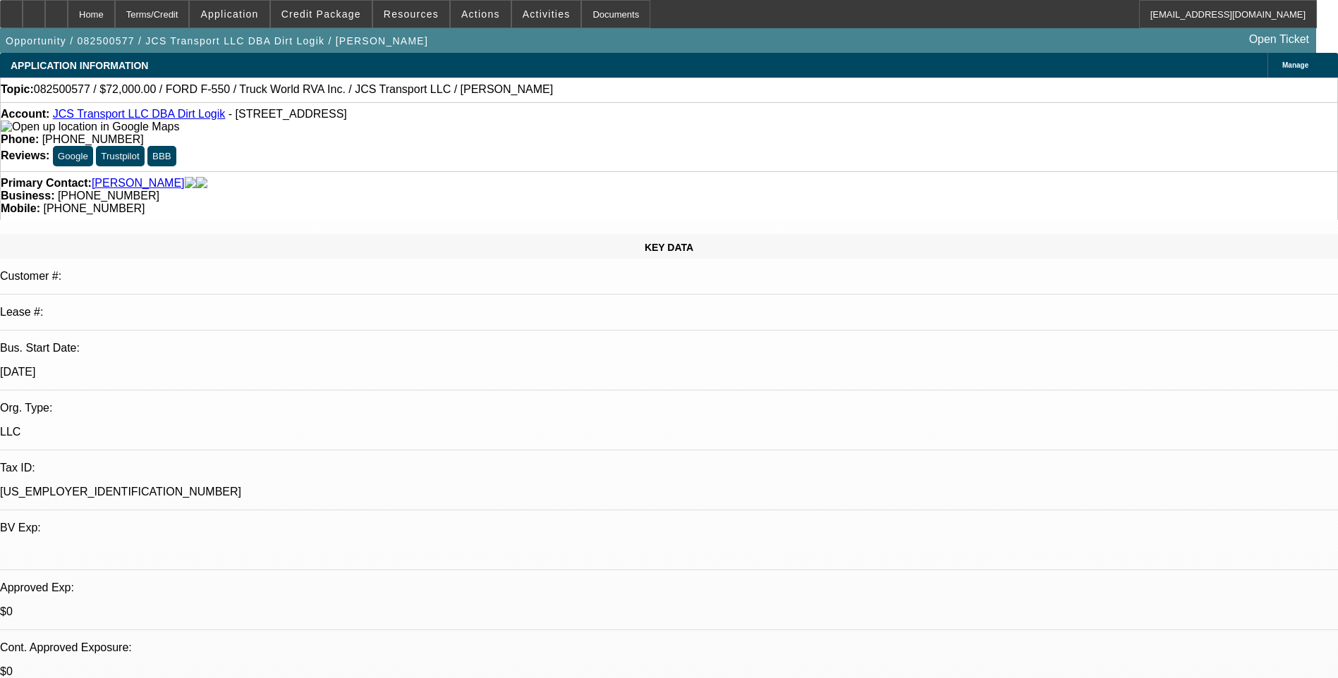
select select "6"
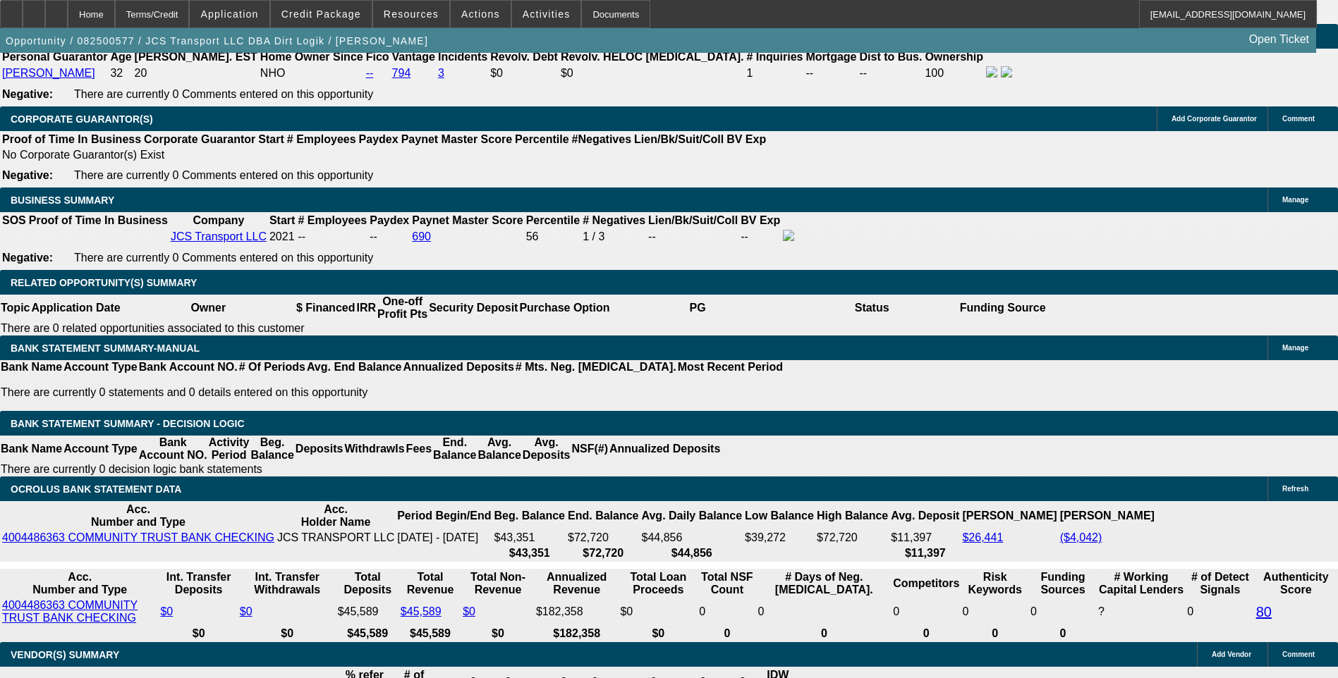
scroll to position [2257, 0]
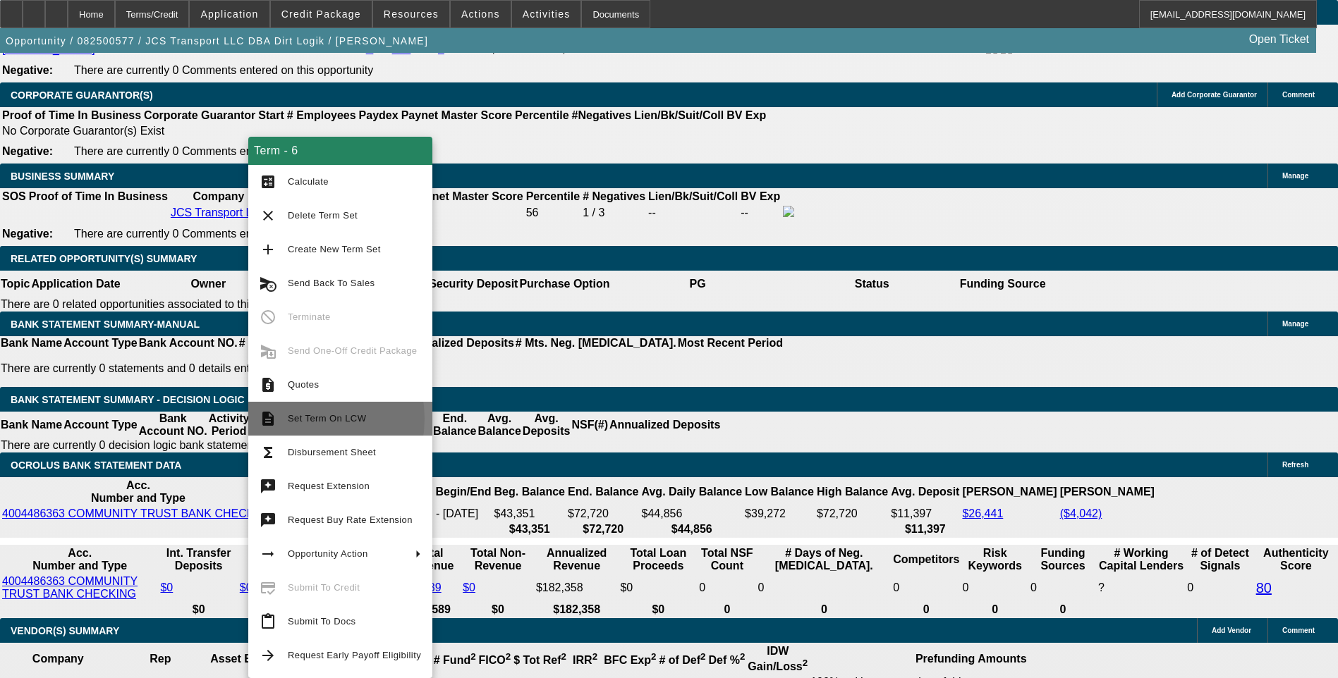
click at [299, 419] on span "Set Term On LCW" at bounding box center [327, 418] width 78 height 11
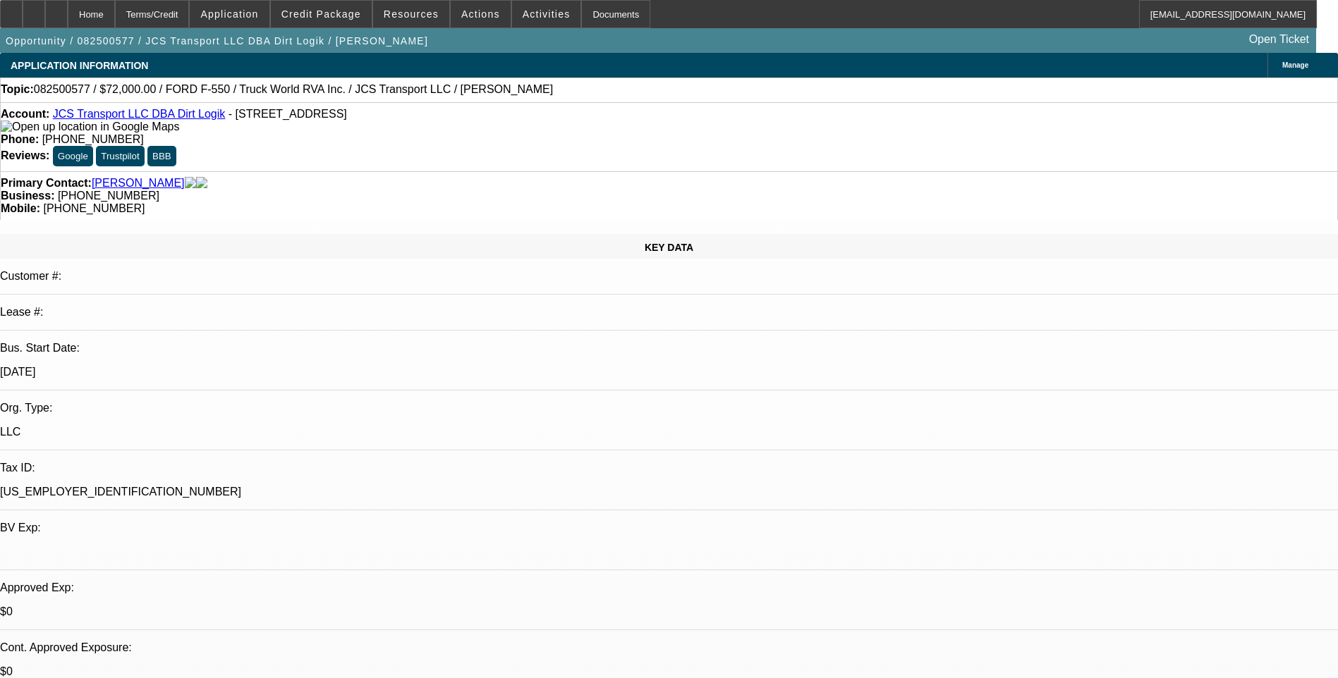
select select "0"
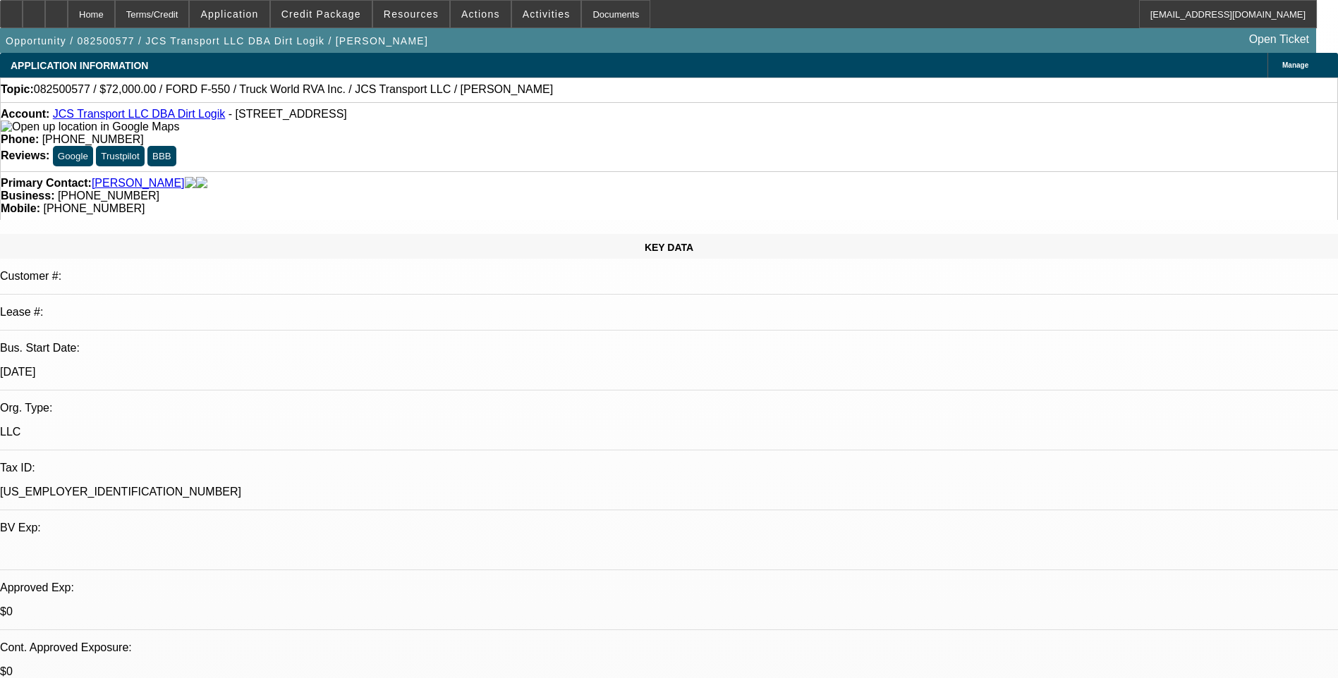
select select "0"
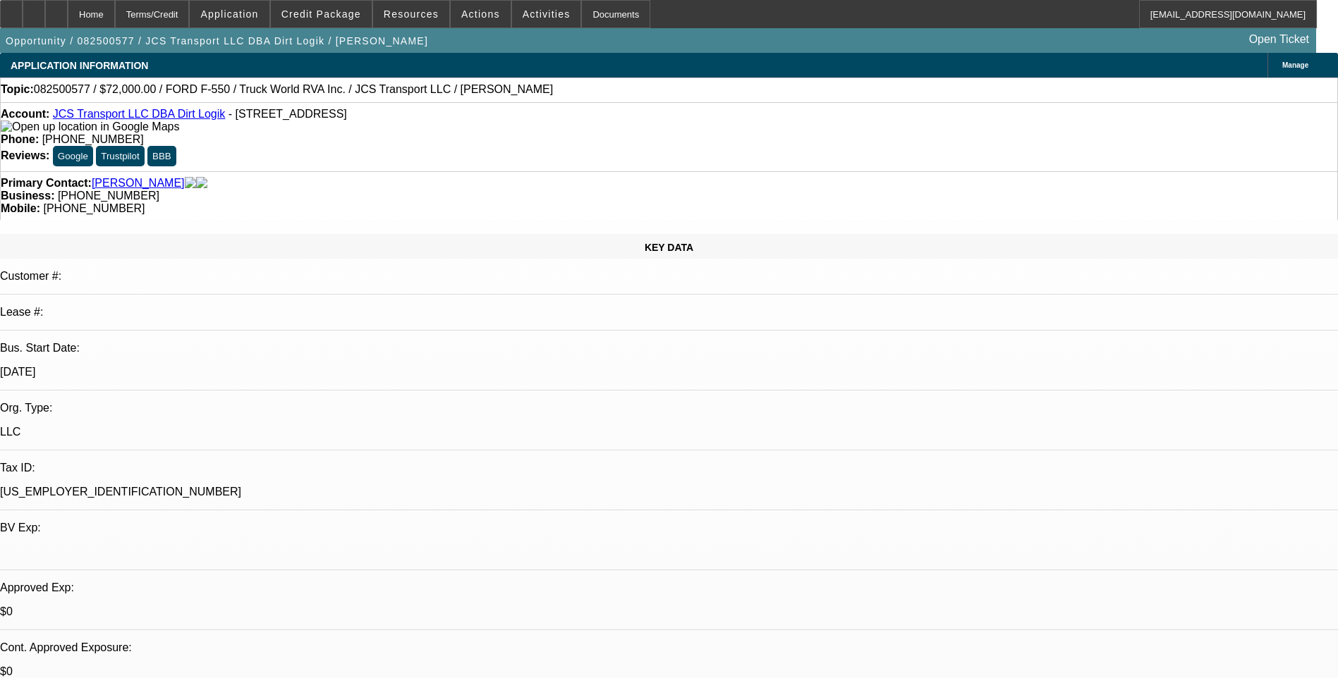
select select "0"
select select "1"
select select "6"
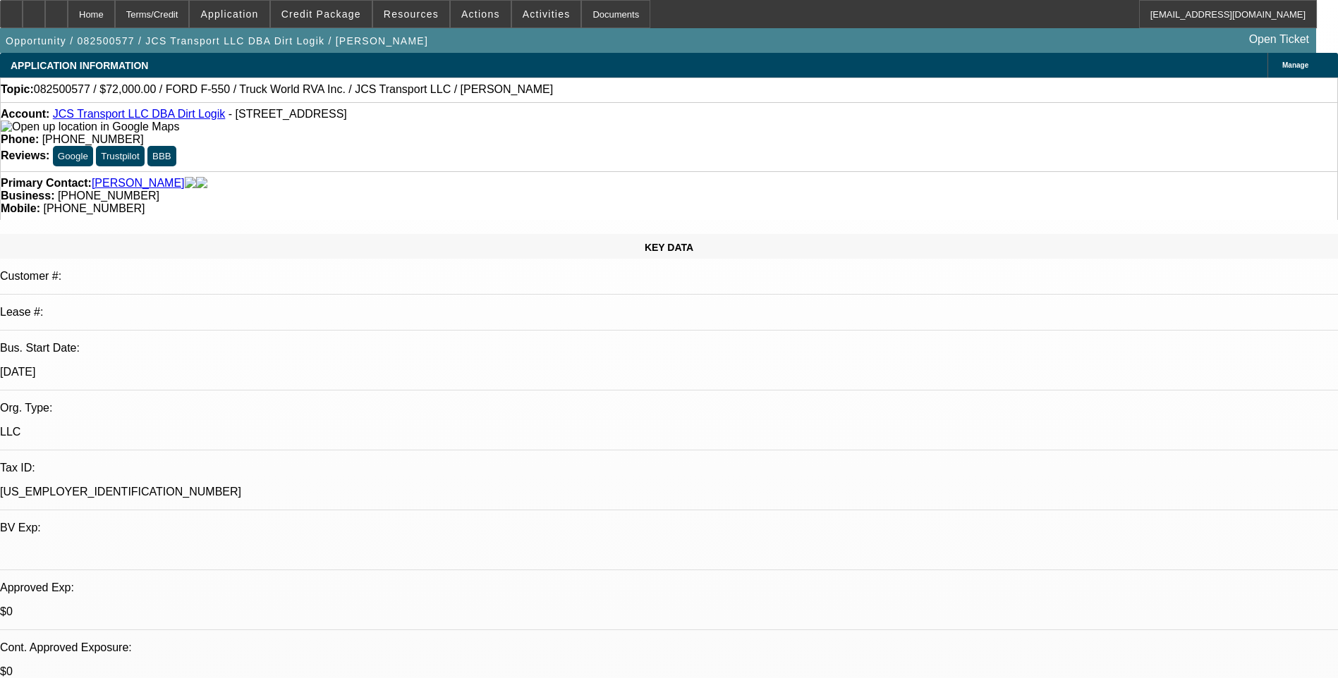
select select "1"
select select "6"
select select "1"
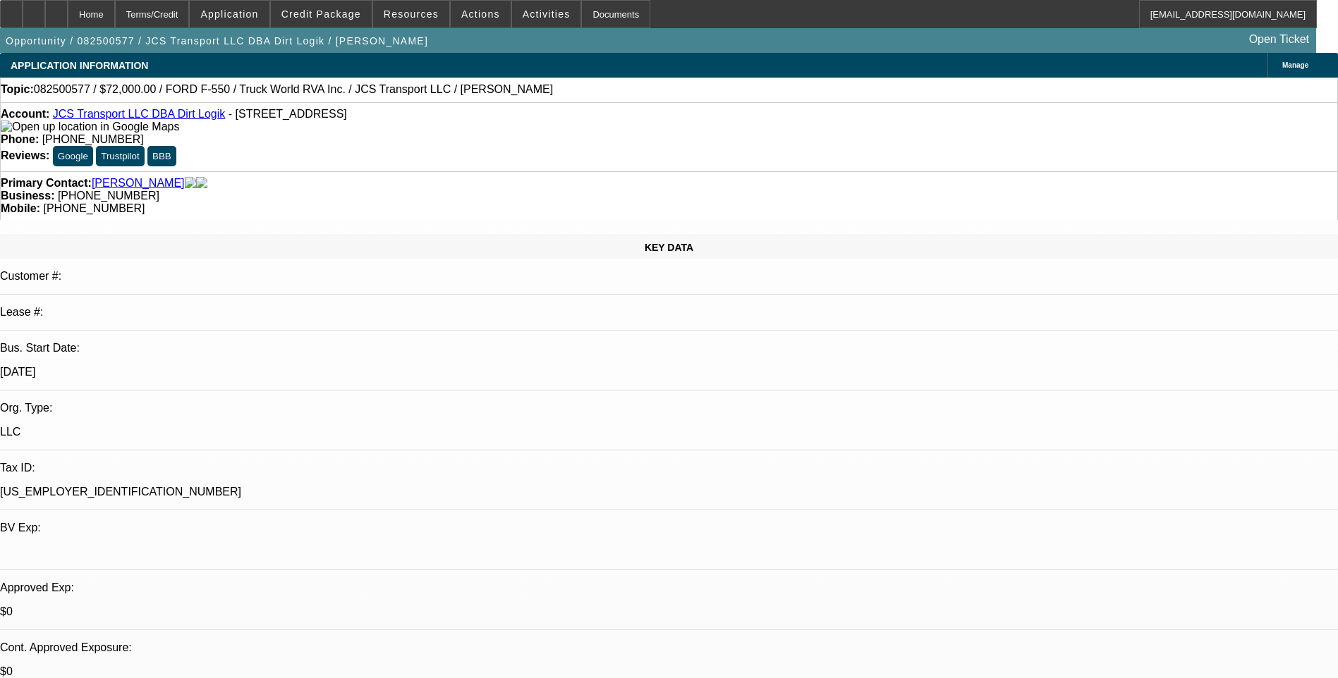
select select "6"
select select "1"
select select "6"
click at [339, 18] on span "Credit Package" at bounding box center [321, 13] width 80 height 11
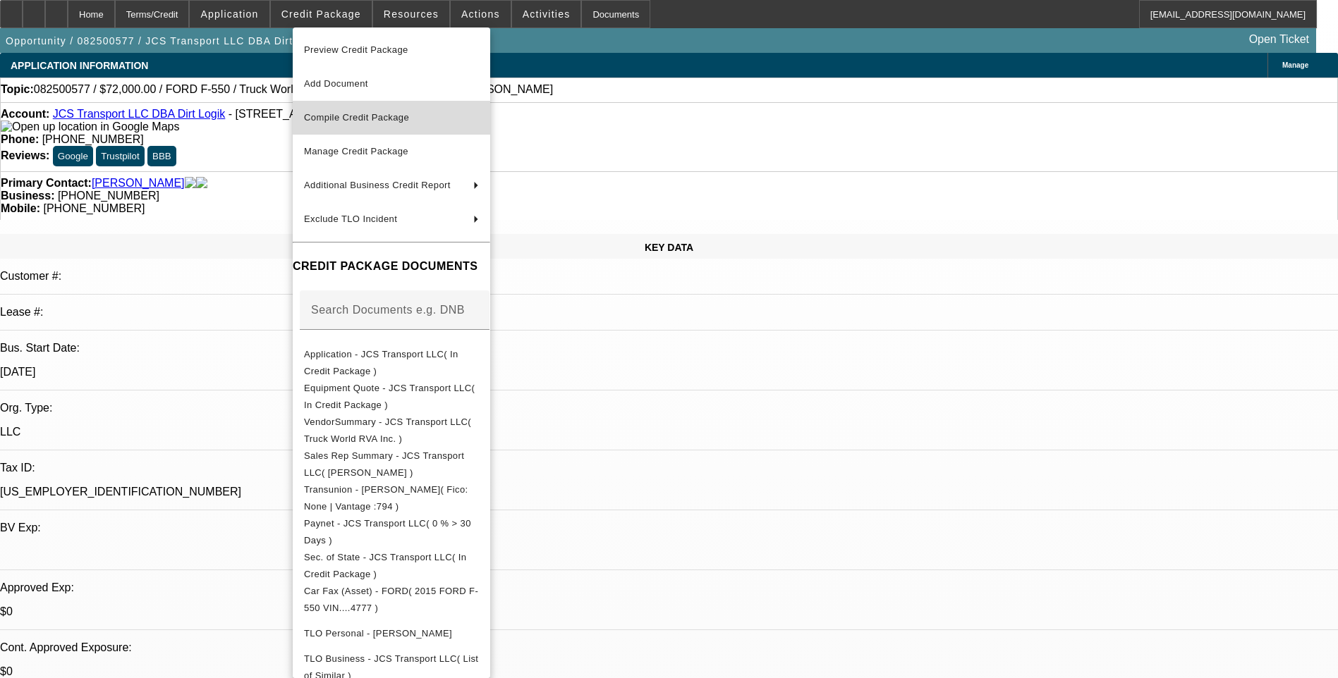
click at [377, 116] on span "Compile Credit Package" at bounding box center [356, 117] width 105 height 11
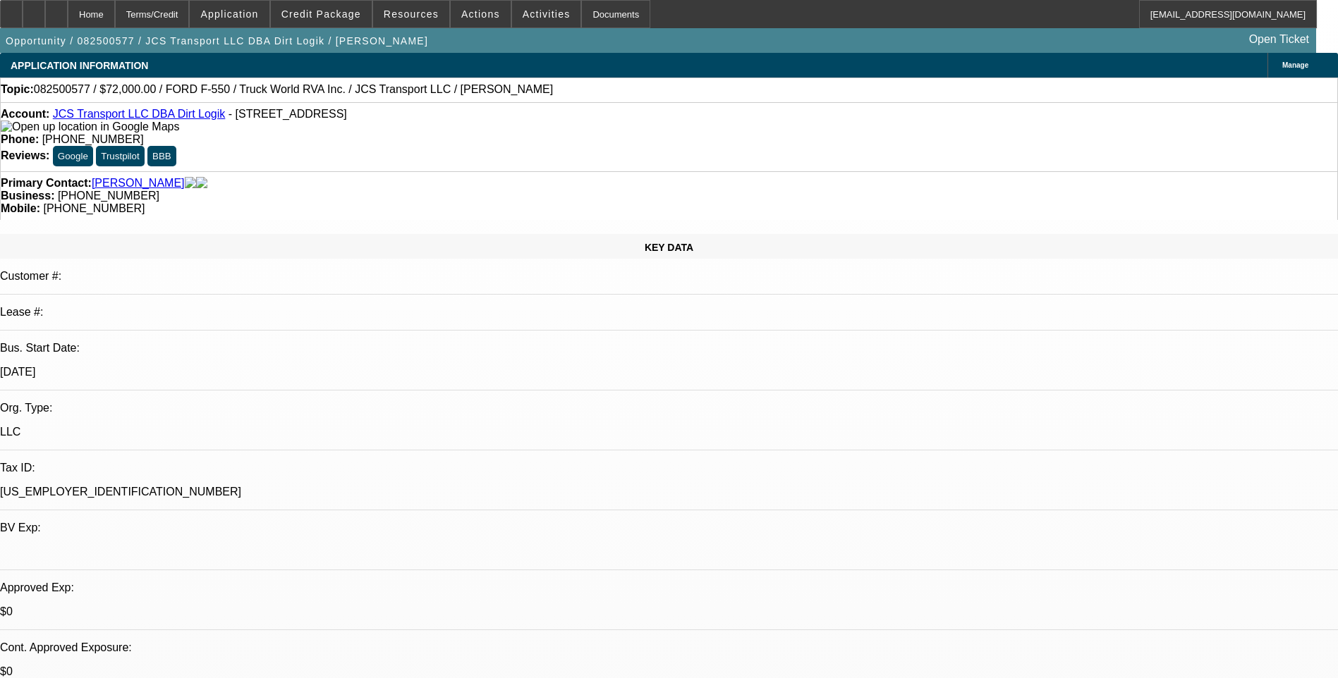
select select "0"
select select "6"
select select "0"
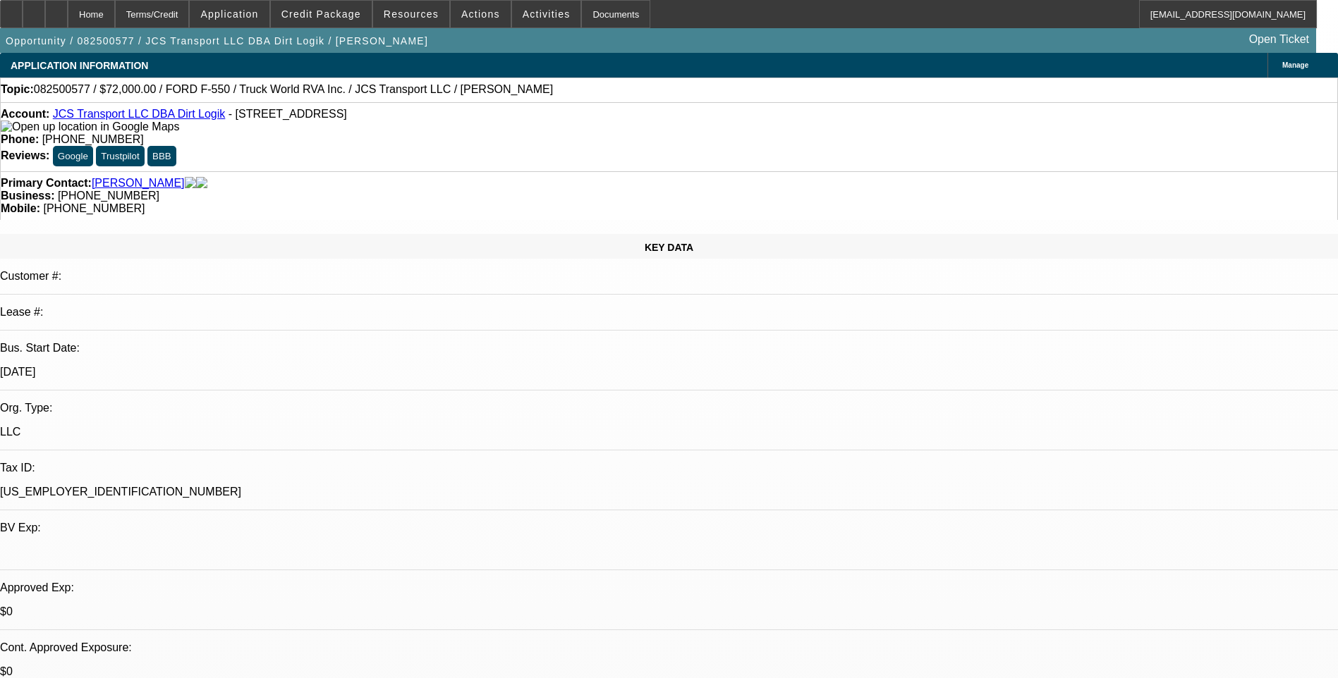
select select "0"
select select "6"
select select "0"
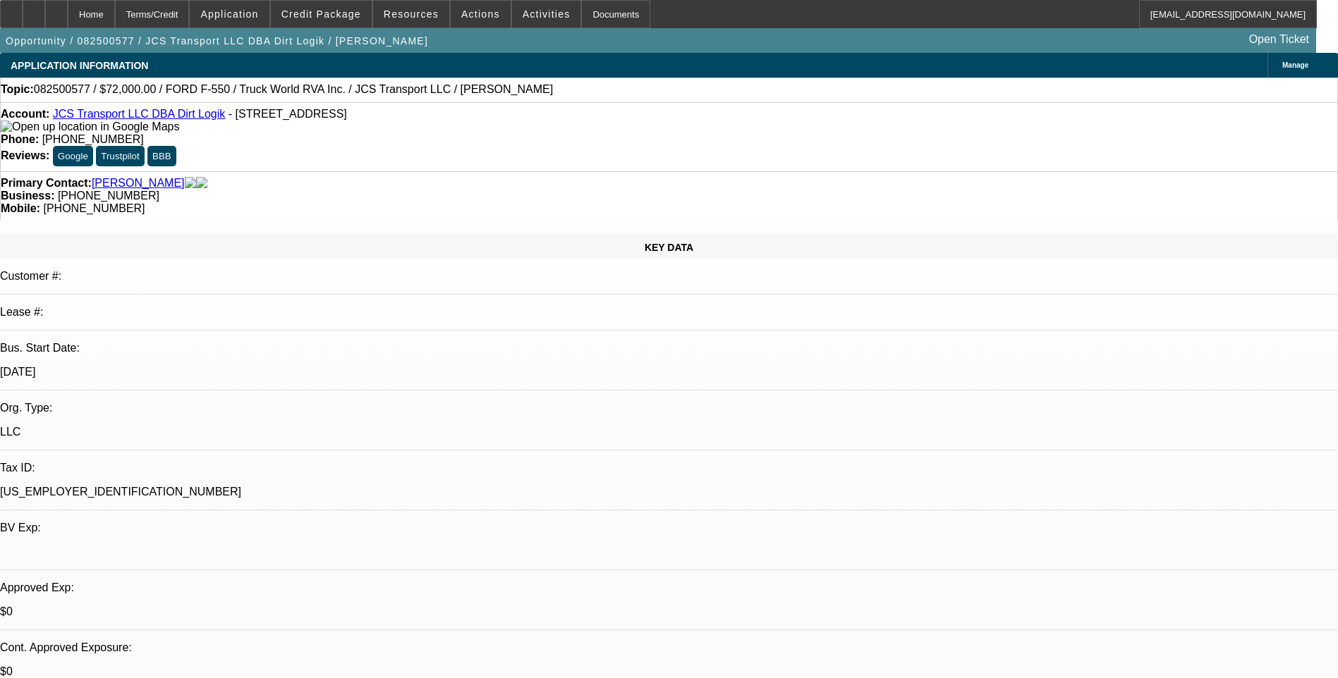
select select "0"
select select "6"
select select "0"
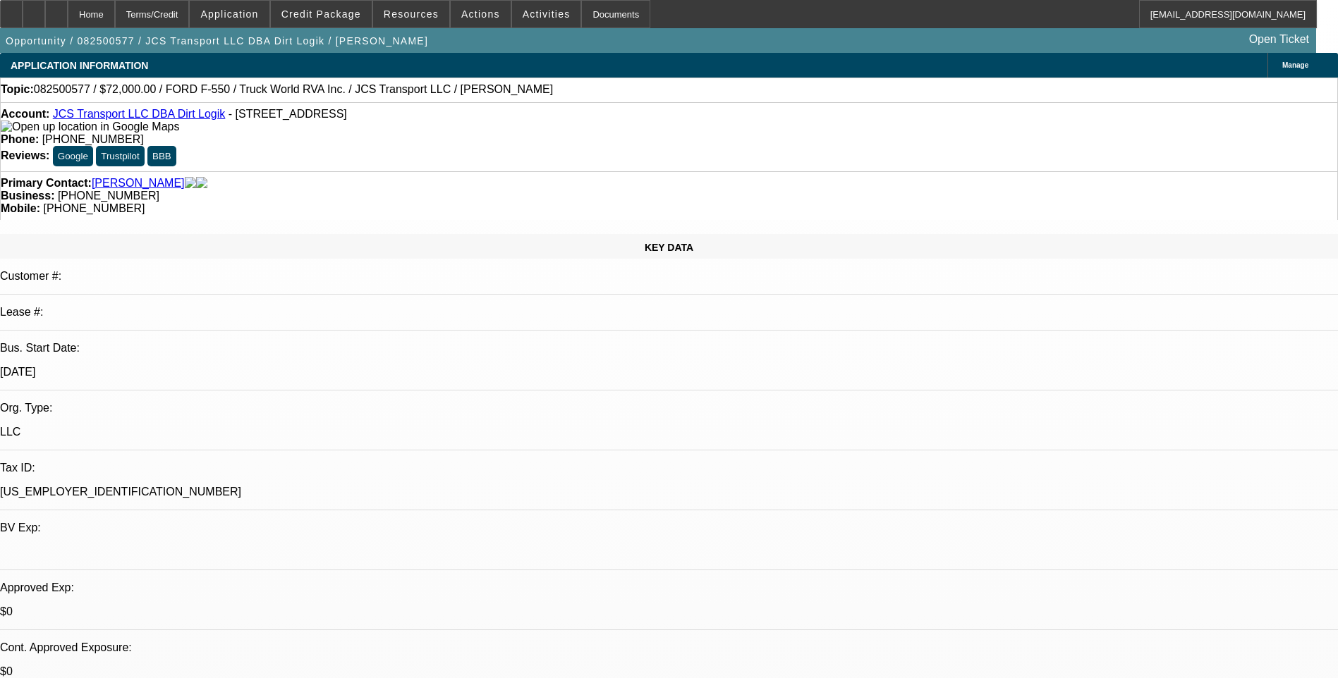
select select "6"
click at [190, 17] on div "Terms/Credit" at bounding box center [152, 14] width 75 height 28
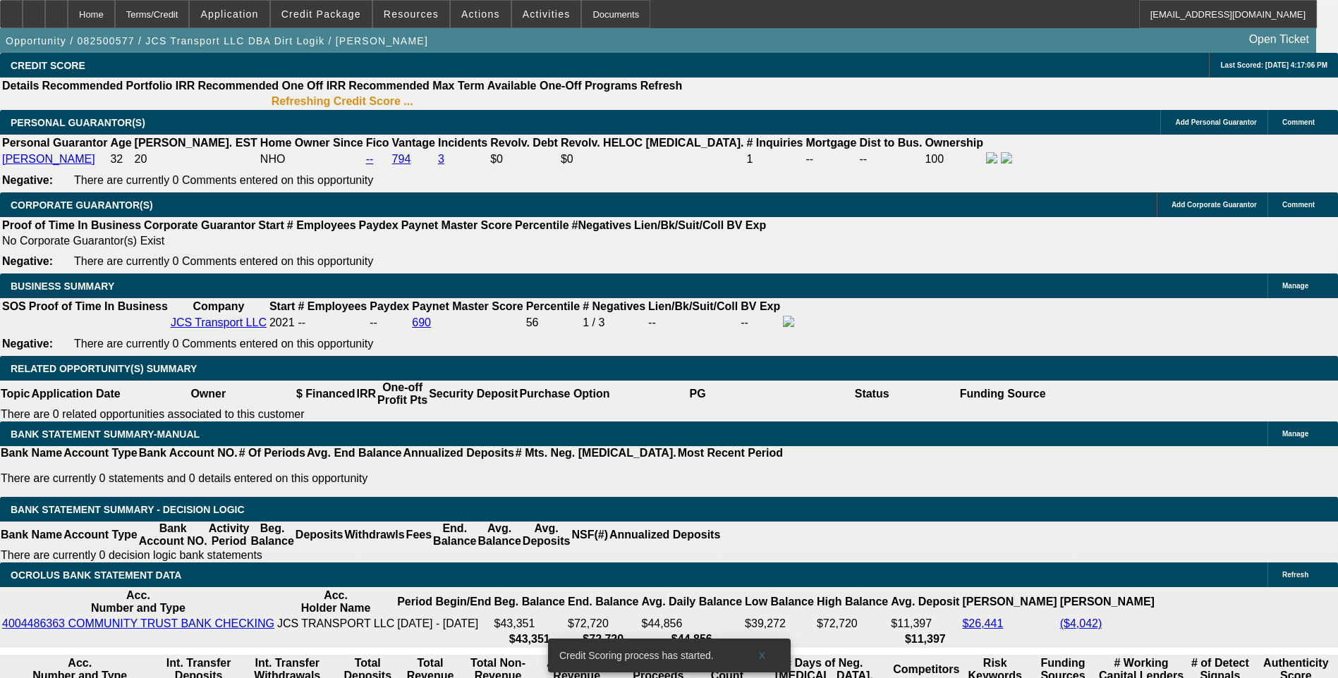
scroll to position [2181, 0]
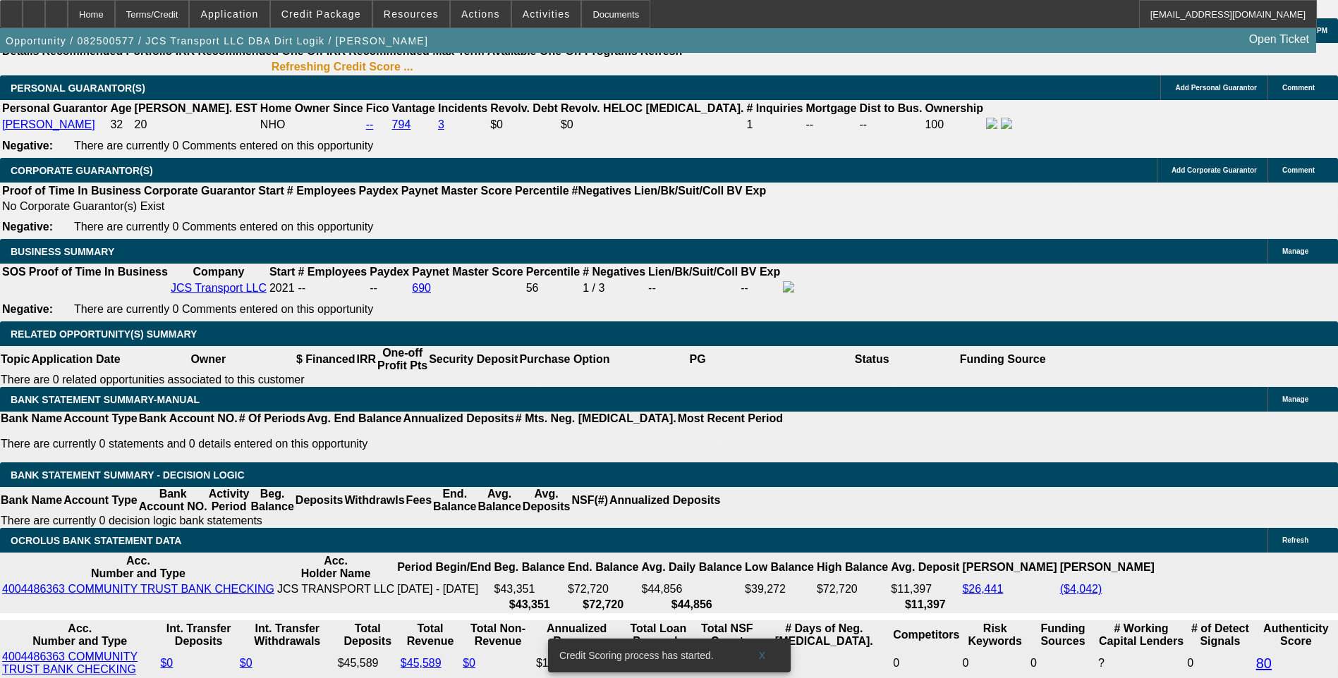
click at [346, 8] on span "Credit Package" at bounding box center [321, 13] width 80 height 11
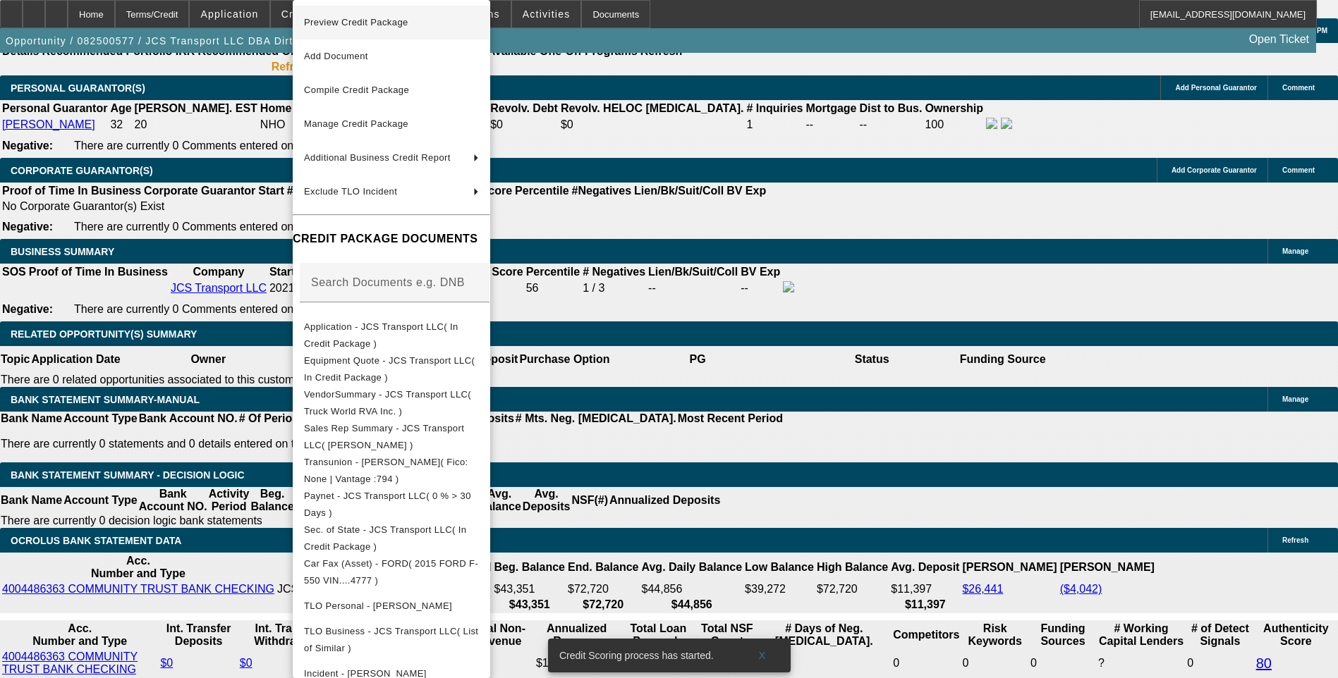
click at [370, 24] on span "Preview Credit Package" at bounding box center [356, 22] width 104 height 11
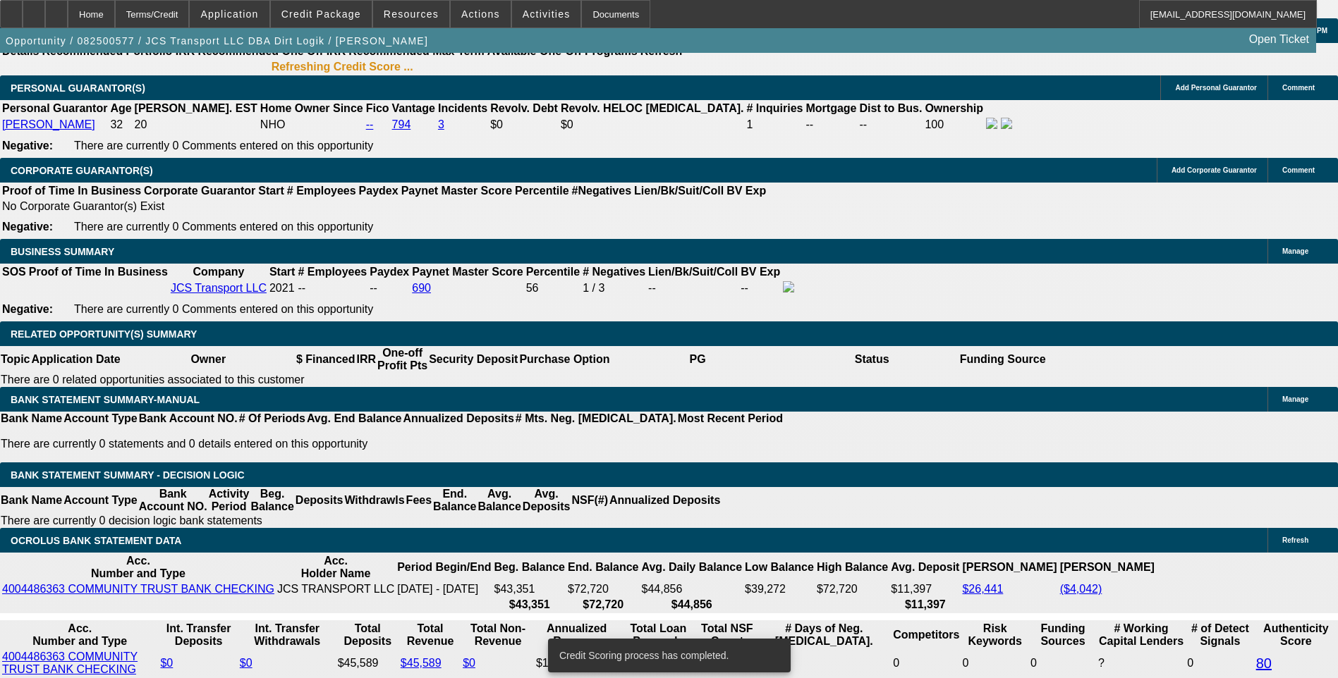
scroll to position [2176, 0]
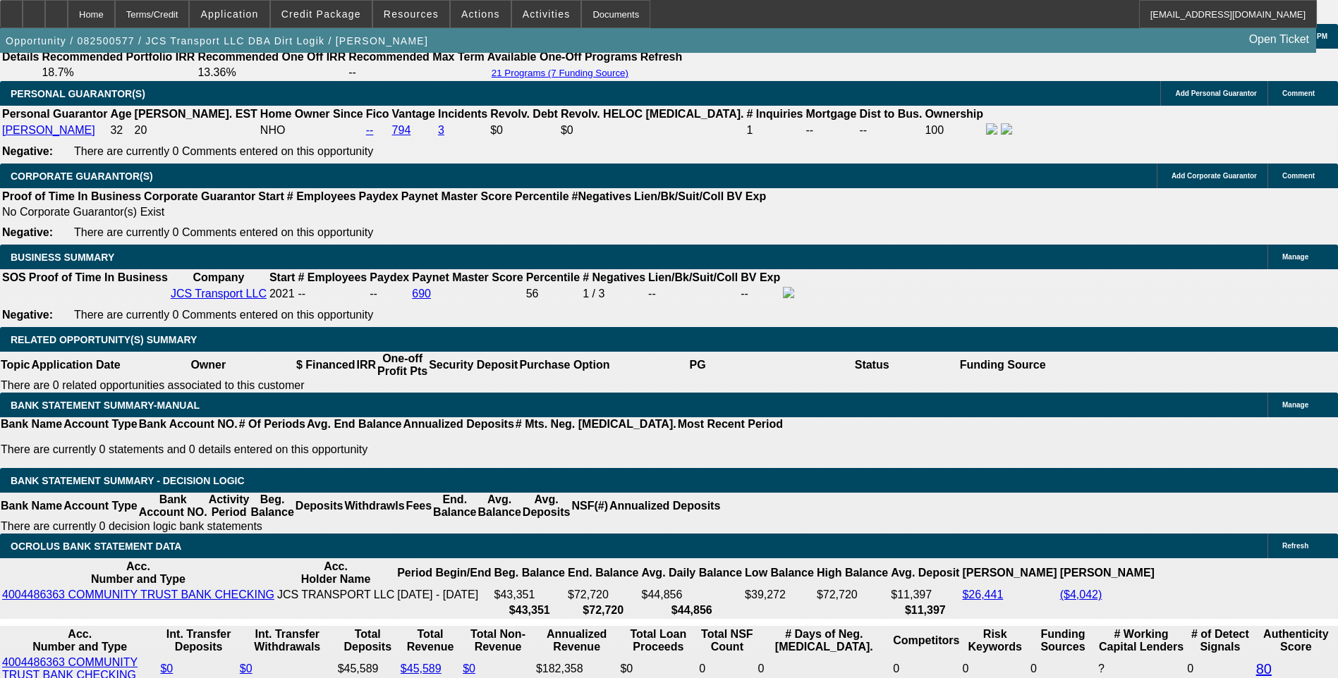
drag, startPoint x: 408, startPoint y: 0, endPoint x: 217, endPoint y: 298, distance: 353.9
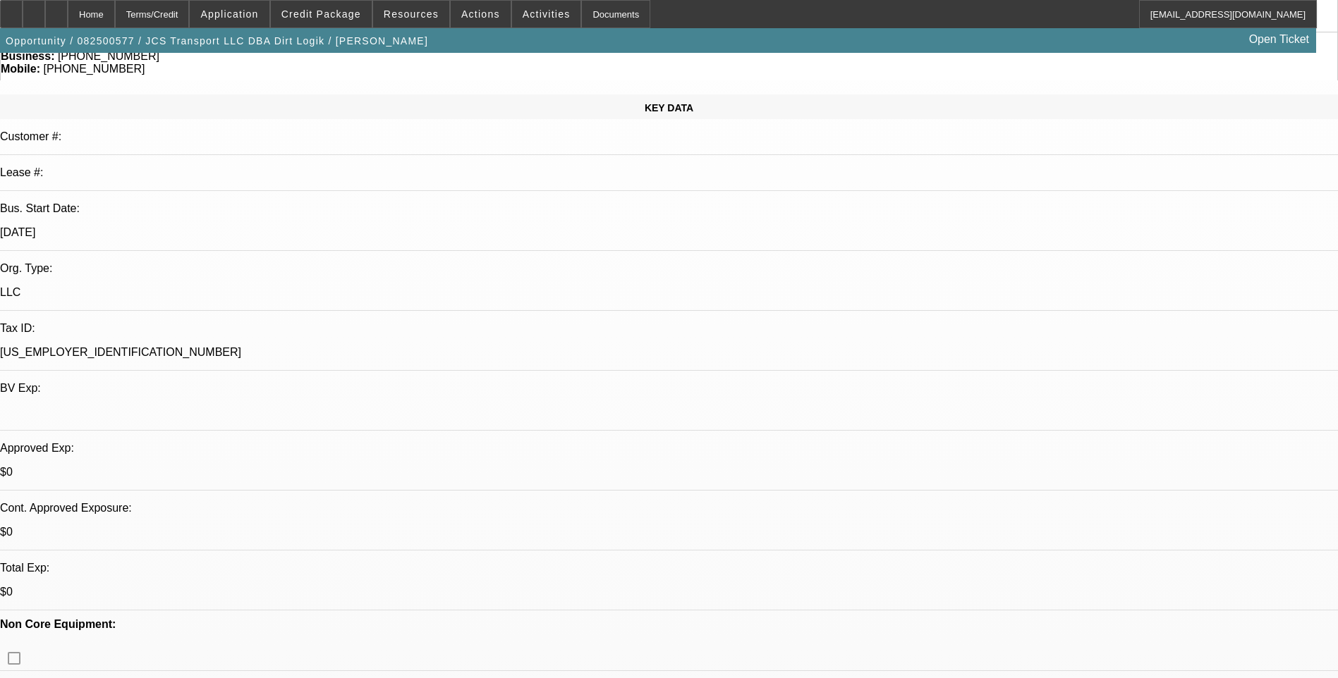
scroll to position [0, 0]
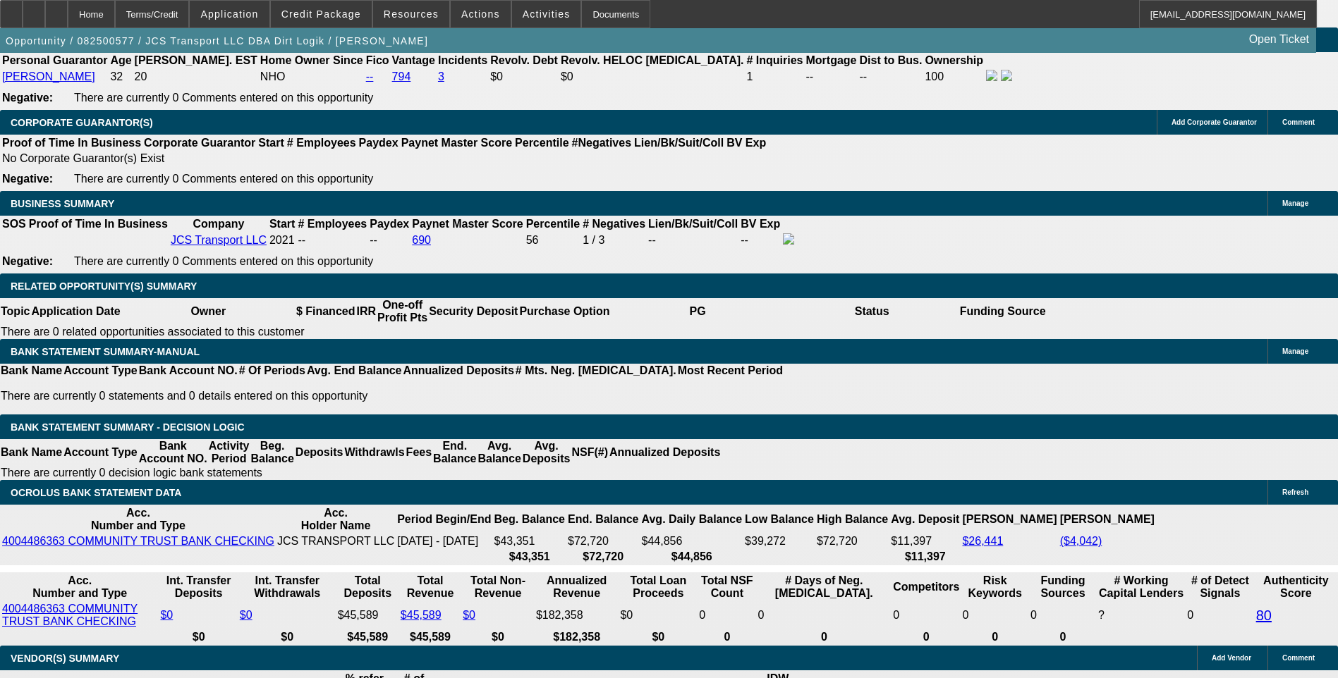
scroll to position [2257, 0]
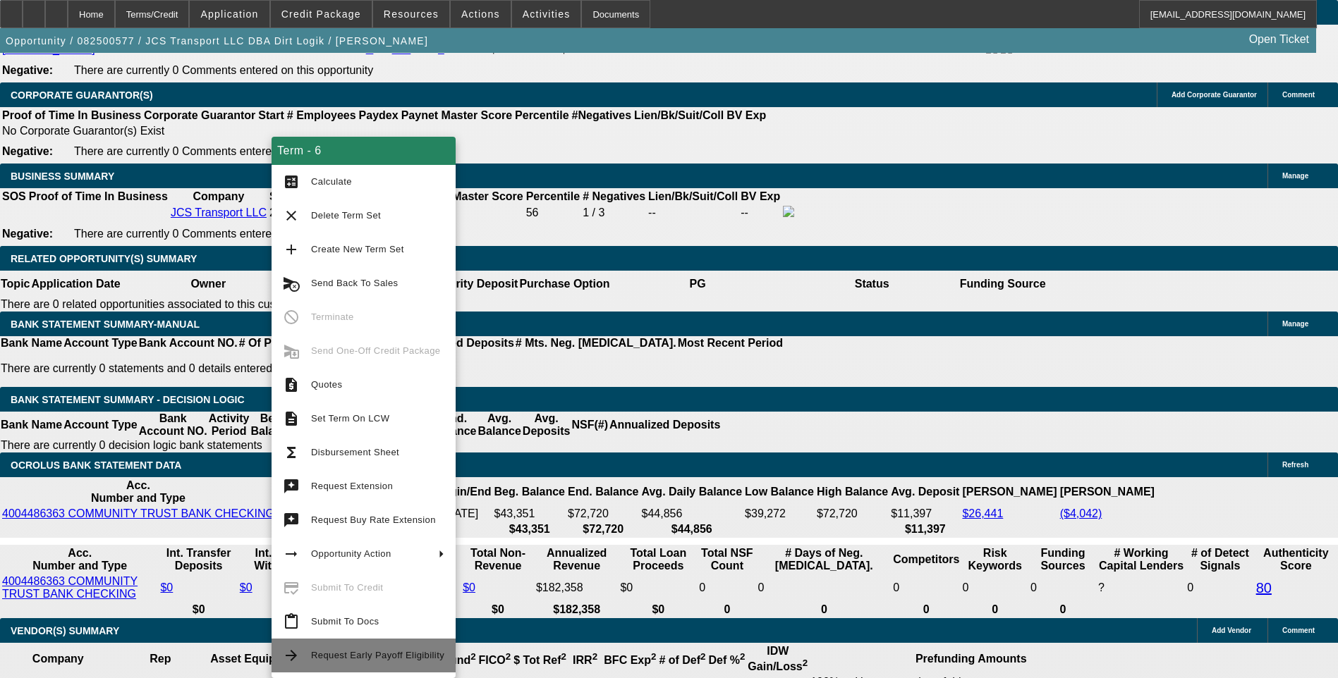
click at [346, 654] on span "Request Early Payoff Eligibility" at bounding box center [377, 655] width 133 height 11
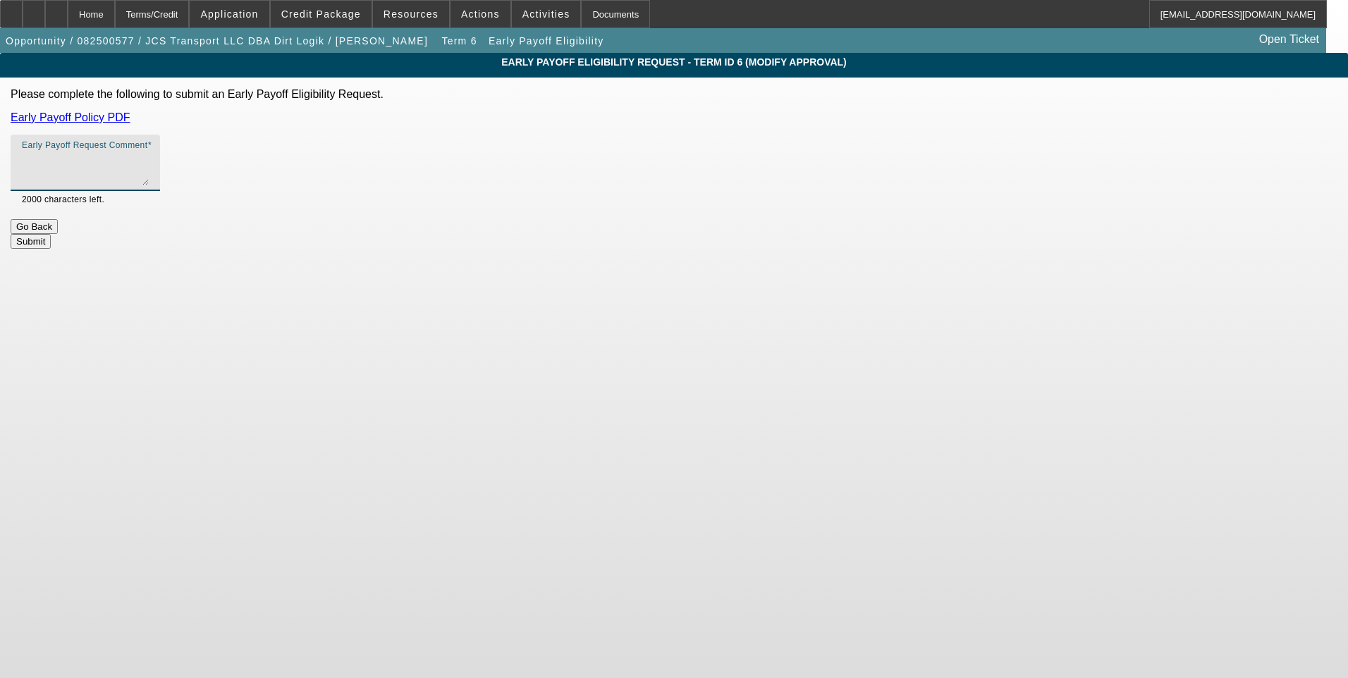
click at [149, 176] on textarea "Early Payoff Request Comment" at bounding box center [85, 169] width 127 height 34
type textarea "Customer is requesting early payoff. Deal is ready for docs upon approval. Than…"
click at [51, 234] on button "Submit" at bounding box center [31, 241] width 40 height 15
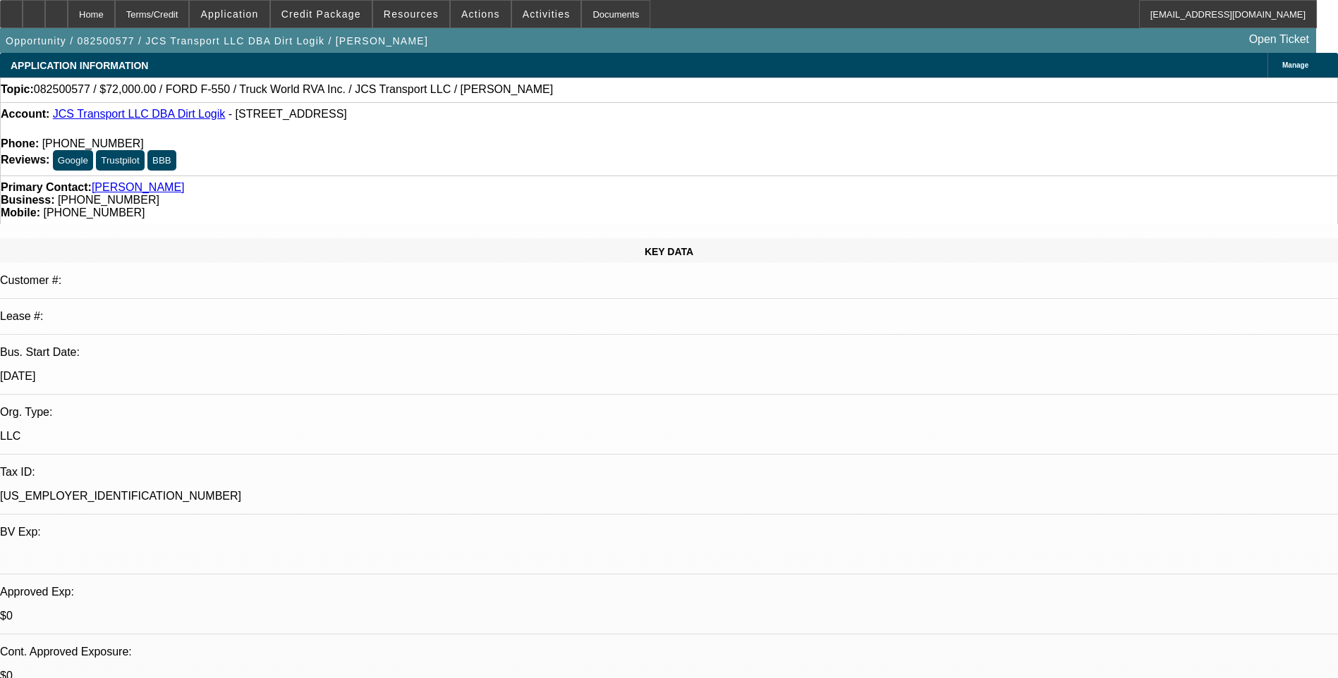
select select "0"
select select "6"
select select "0"
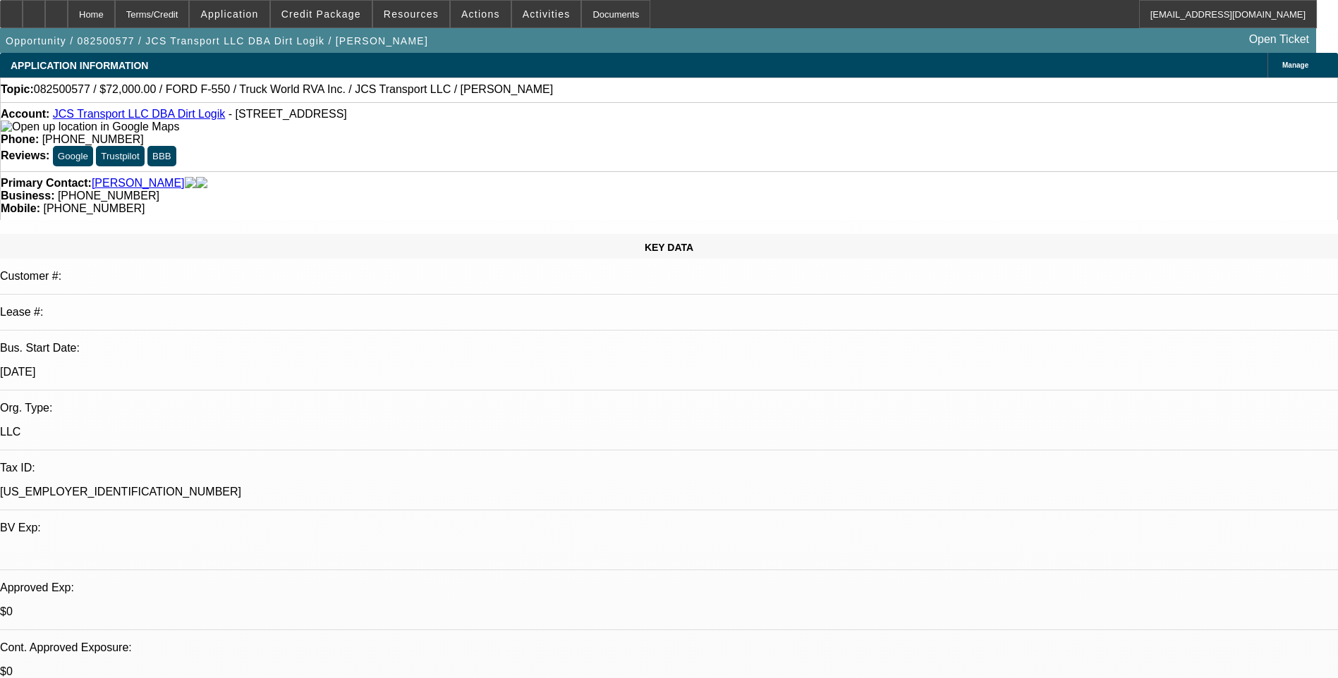
select select "0"
select select "6"
select select "0"
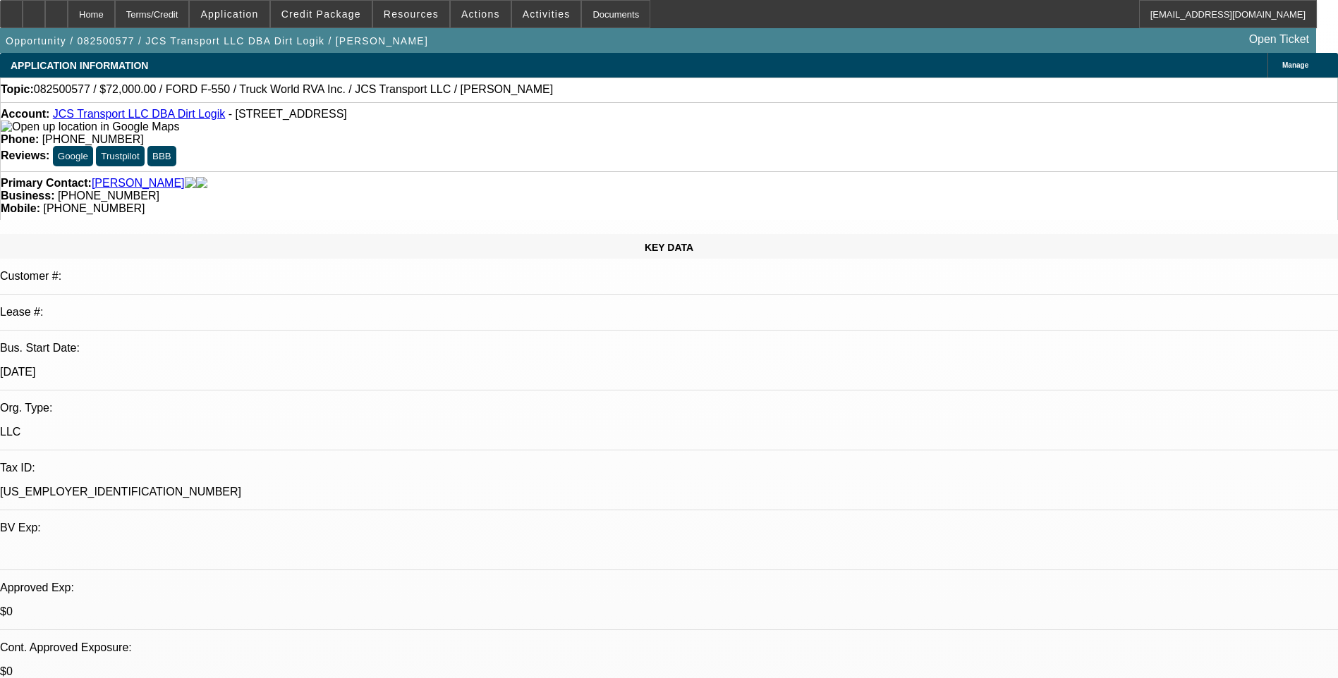
select select "0"
select select "6"
select select "0"
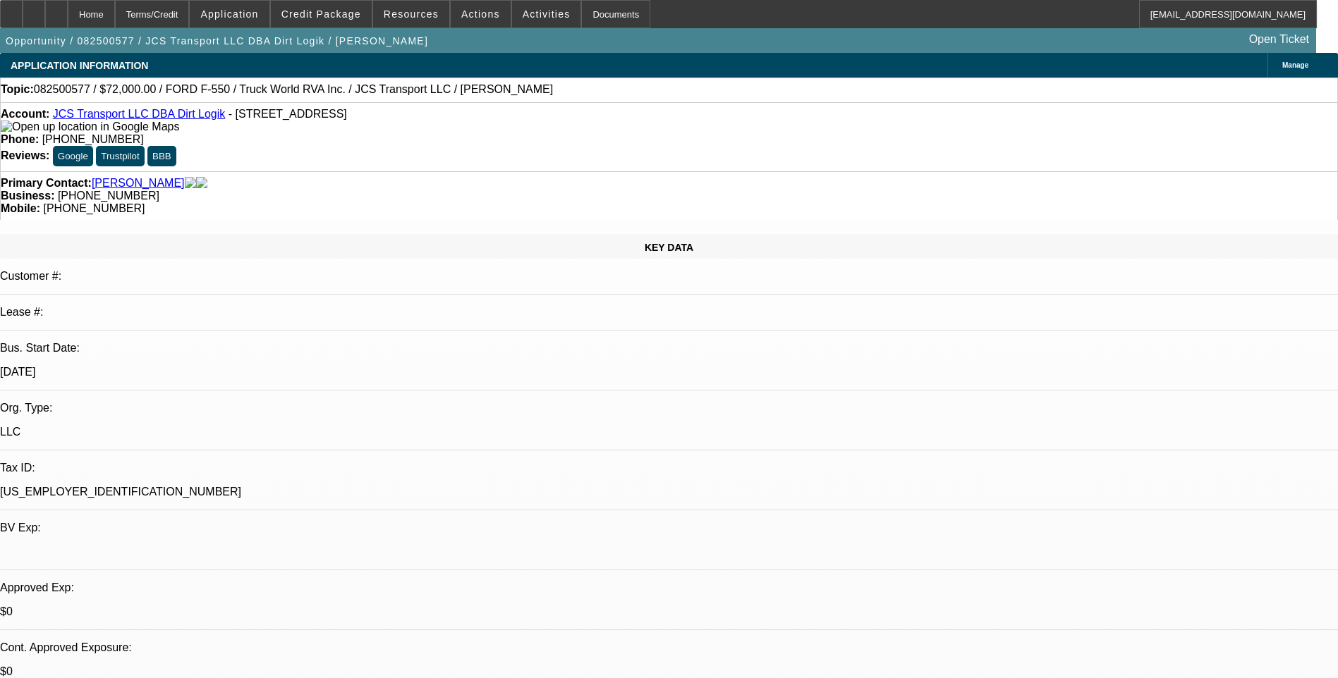
select select "6"
click at [182, 17] on div "Terms/Credit" at bounding box center [152, 14] width 75 height 28
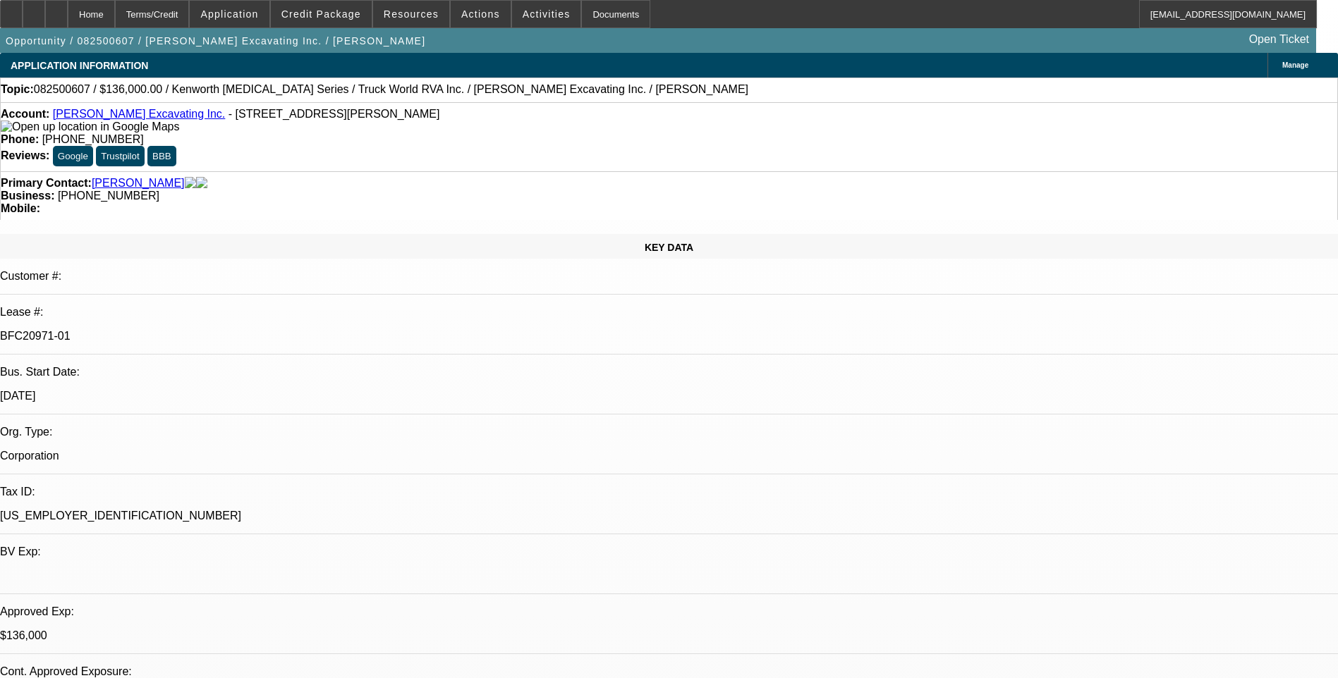
select select "0"
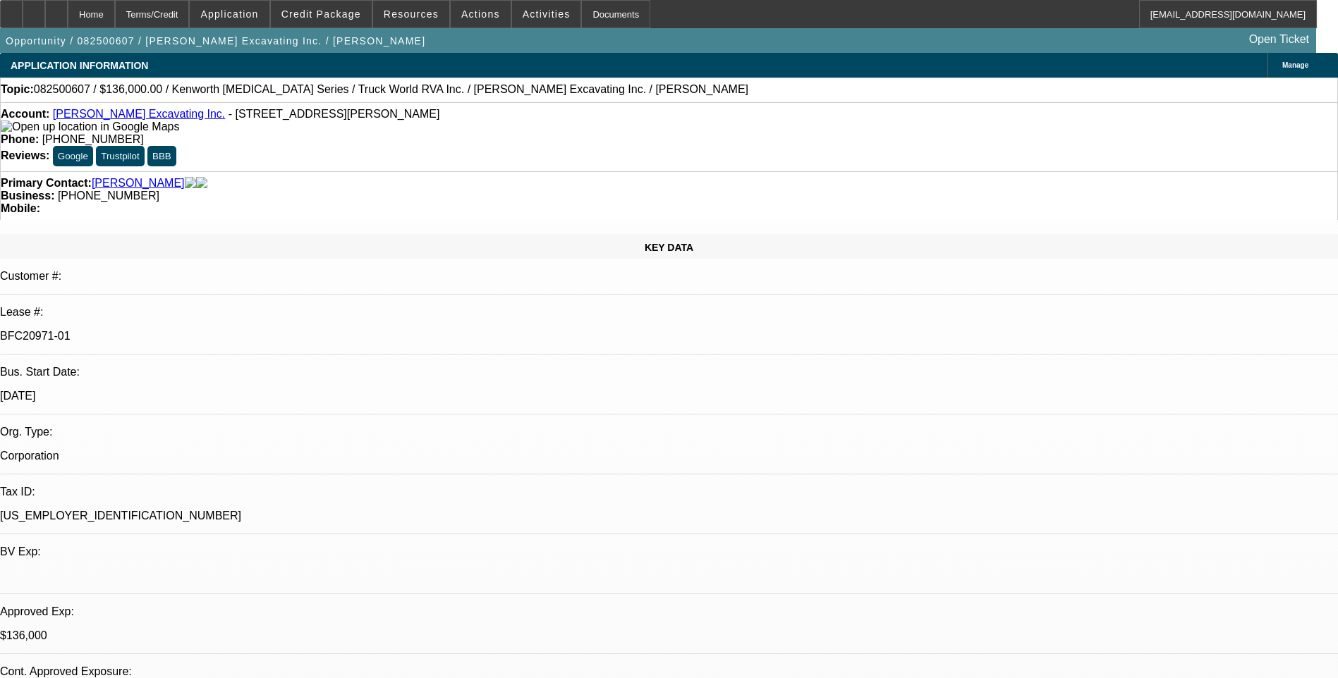
select select "0"
select select "1"
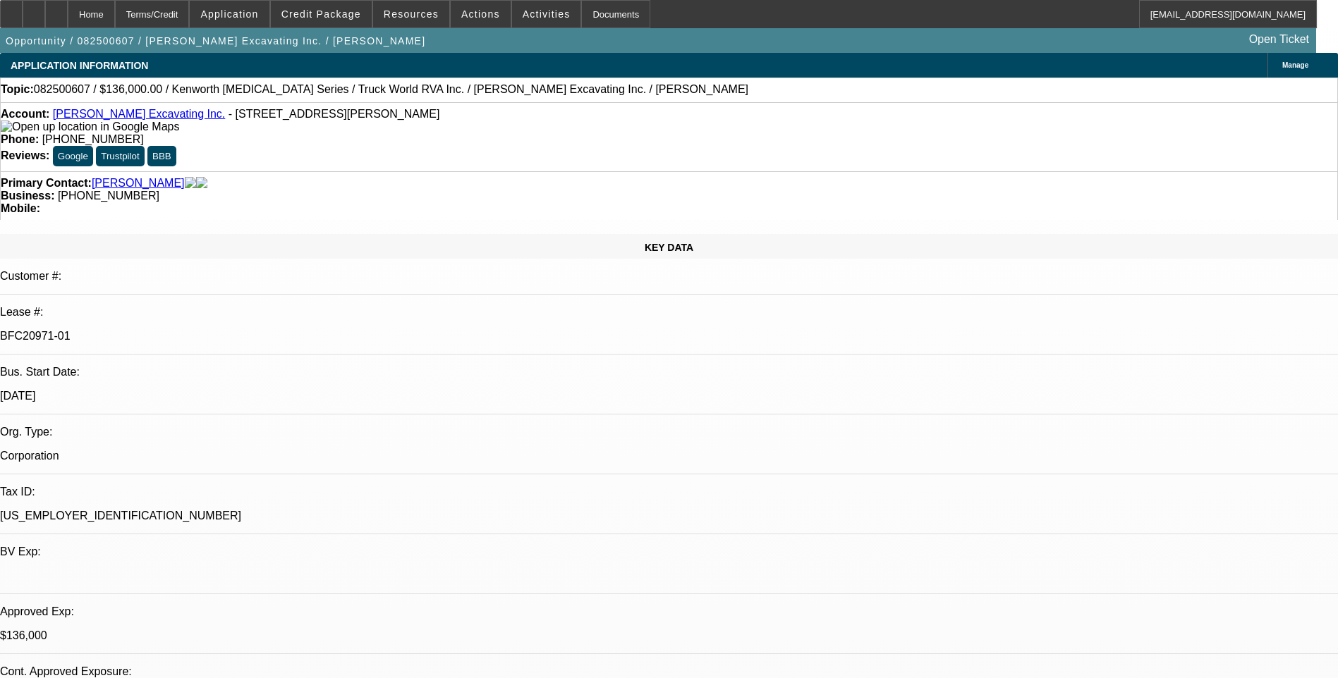
select select "1"
select select "6"
select select "1"
select select "6"
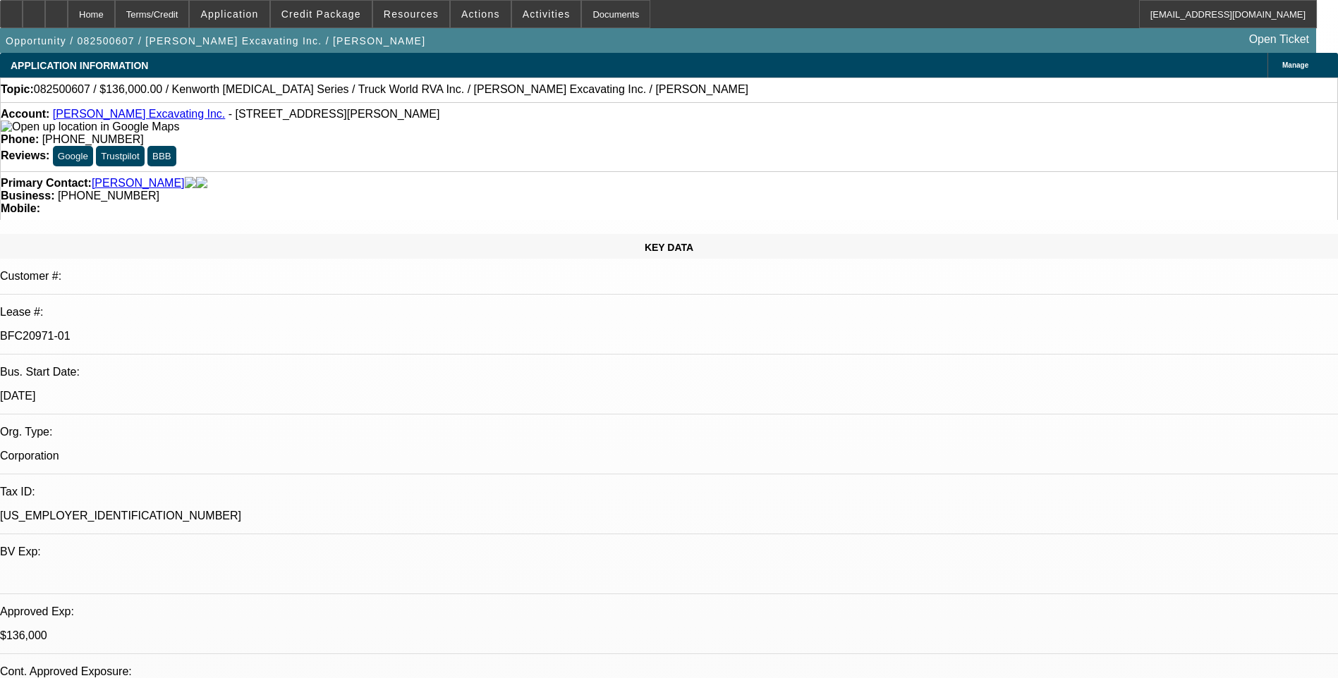
select select "1"
select select "6"
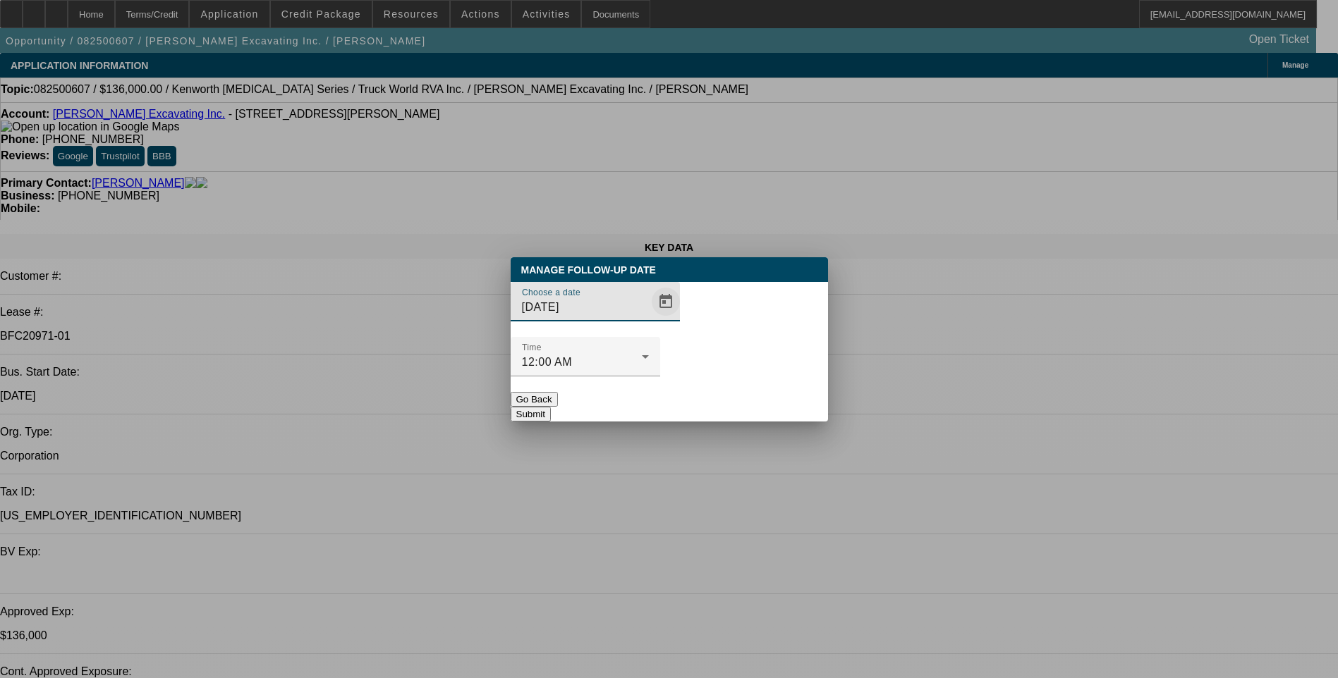
click at [649, 319] on span "Open calendar" at bounding box center [666, 302] width 34 height 34
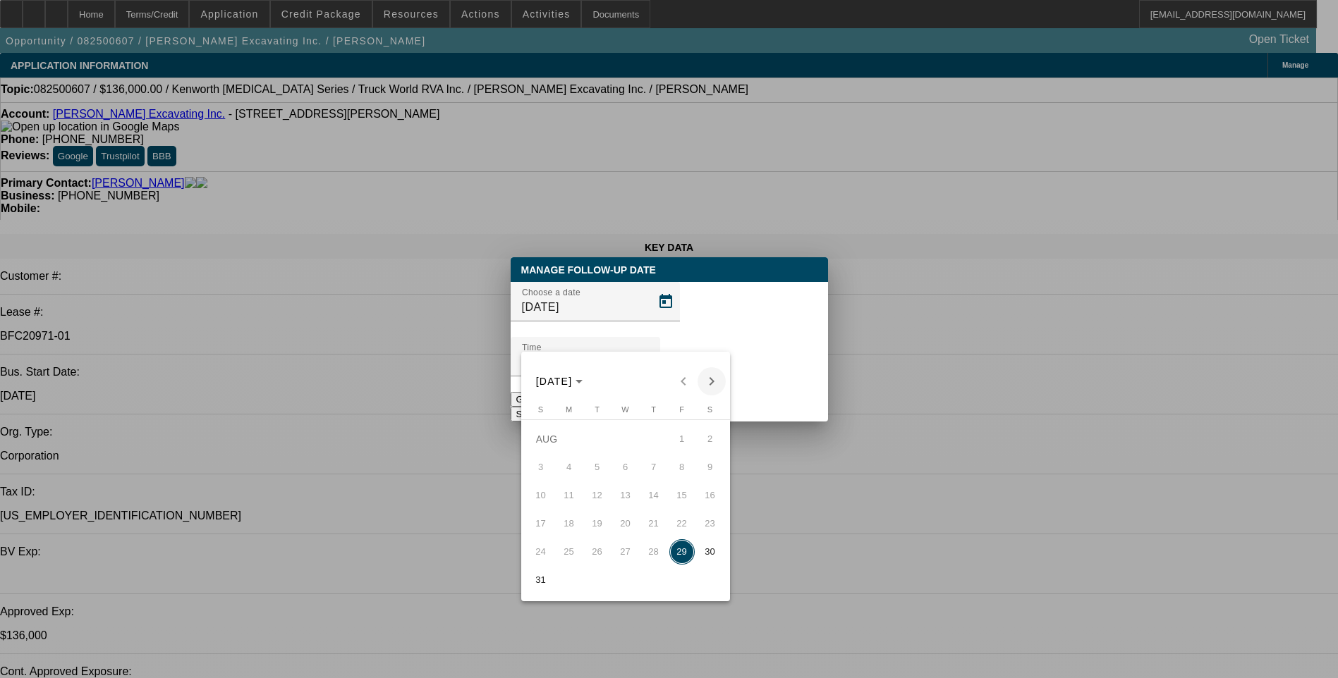
click at [713, 379] on span "Next month" at bounding box center [711, 381] width 28 height 28
click at [604, 470] on span "2" at bounding box center [597, 467] width 25 height 25
type input "[DATE]"
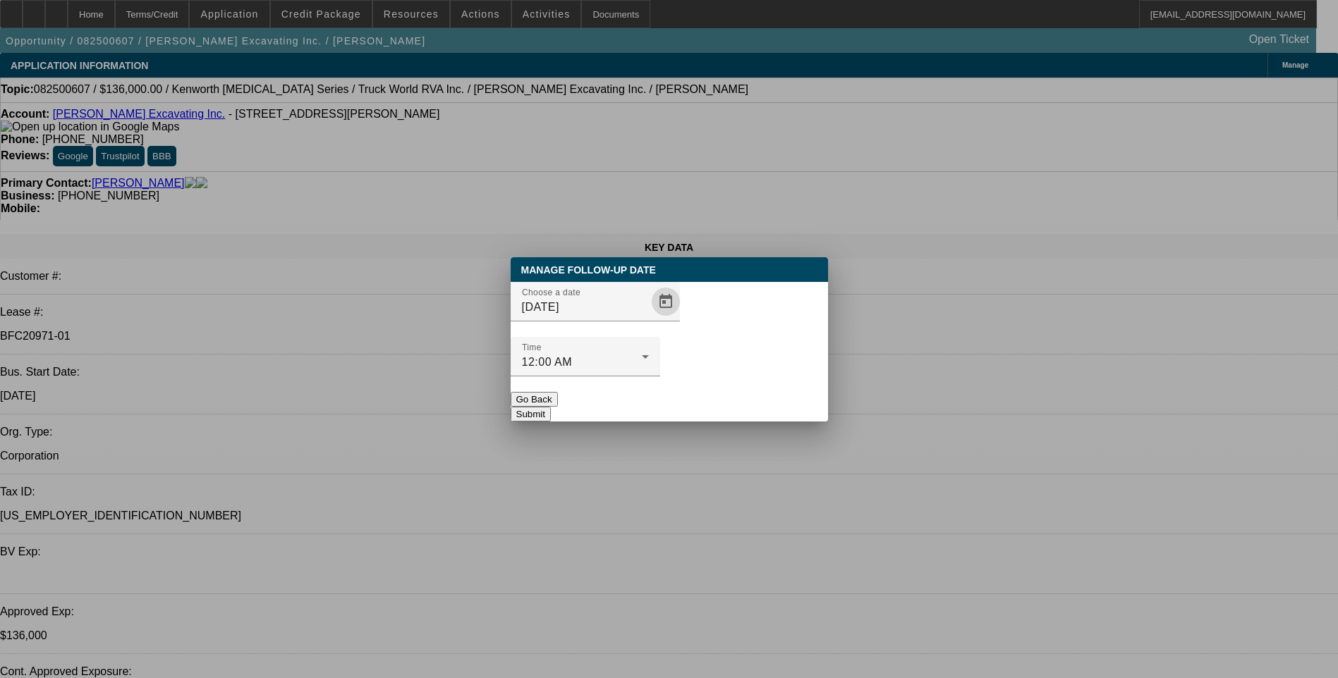
click at [551, 407] on button "Submit" at bounding box center [531, 414] width 40 height 15
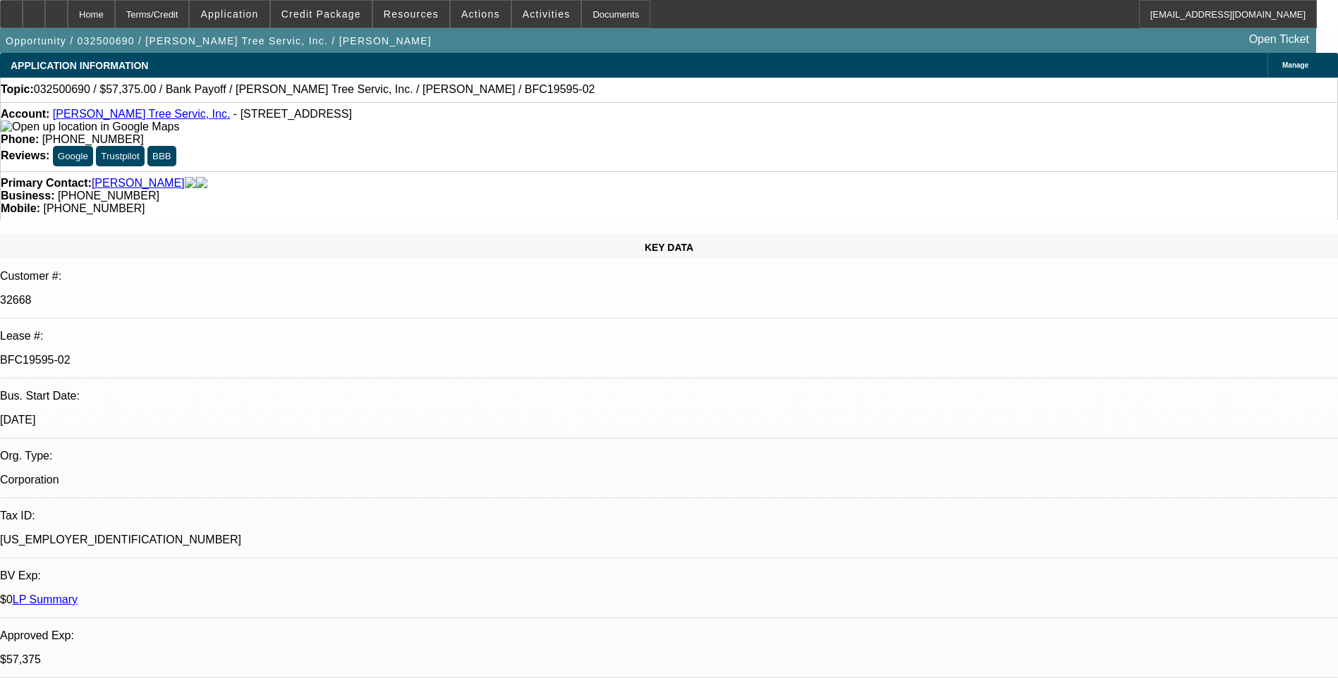
select select "0.1"
select select "0"
select select "0.1"
select select "0"
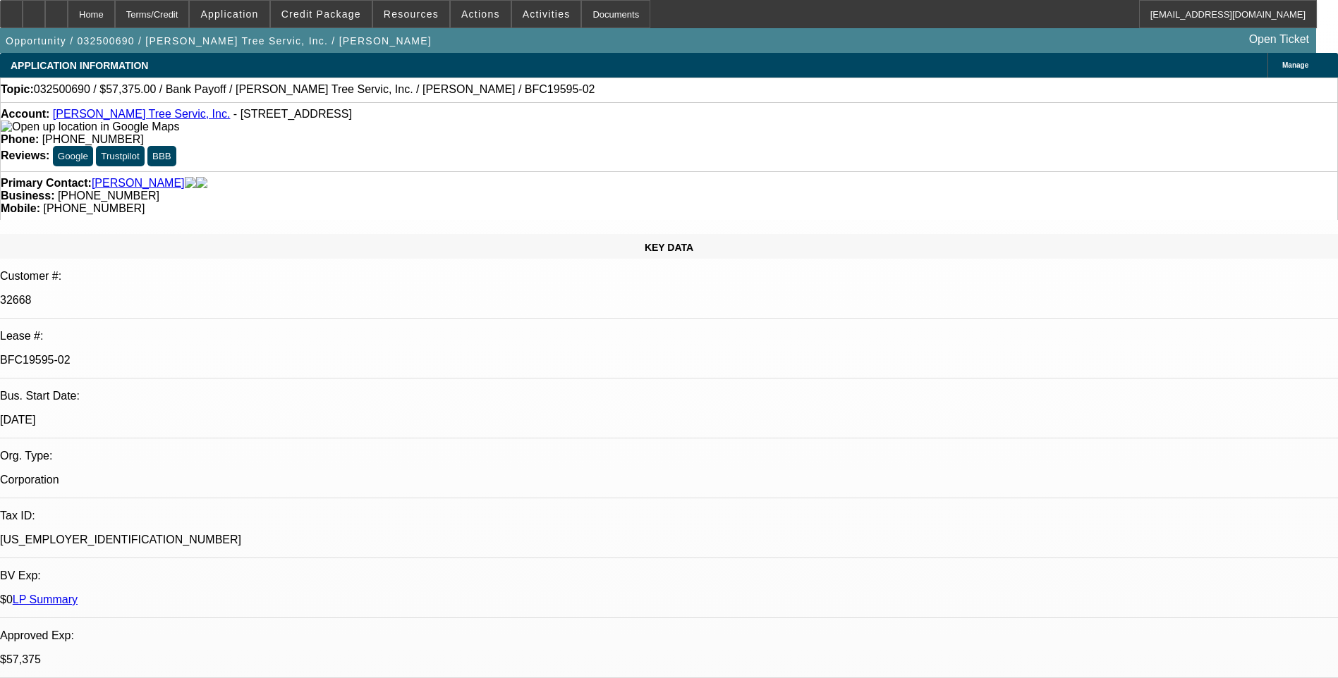
select select "0"
select select "0.1"
select select "0"
select select "0.1"
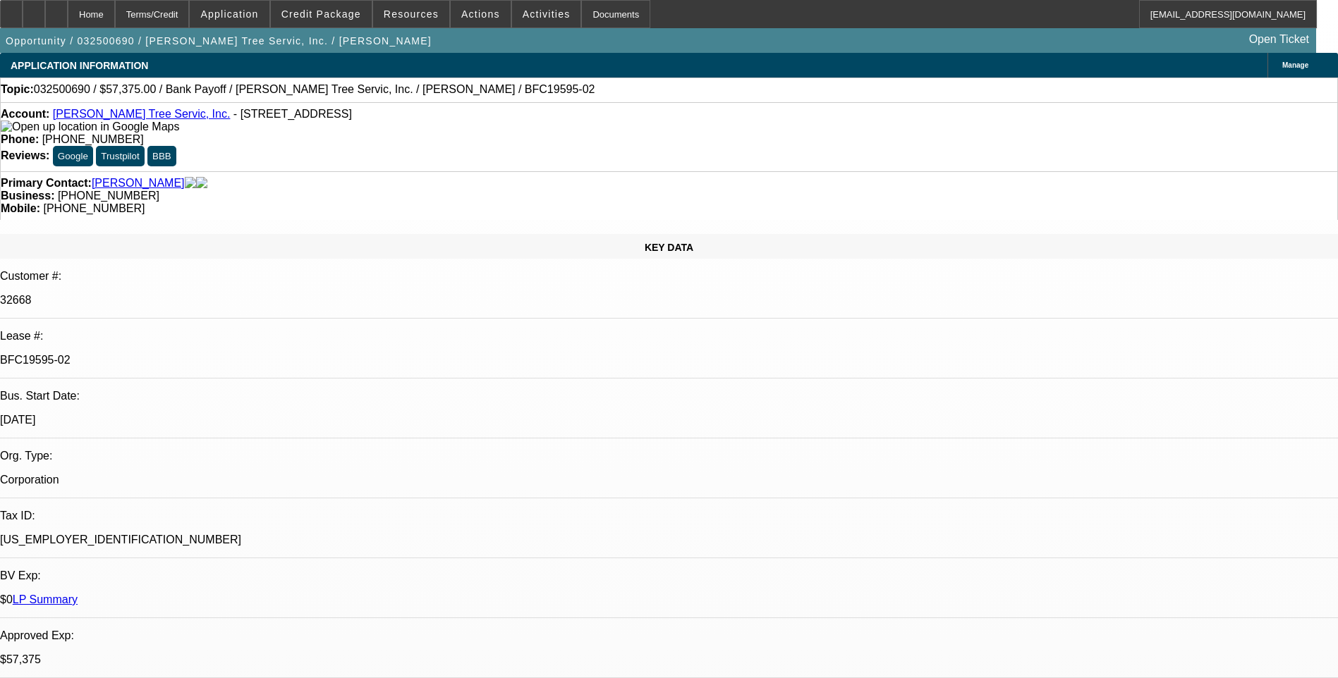
select select "0"
select select "1"
select select "3"
select select "6"
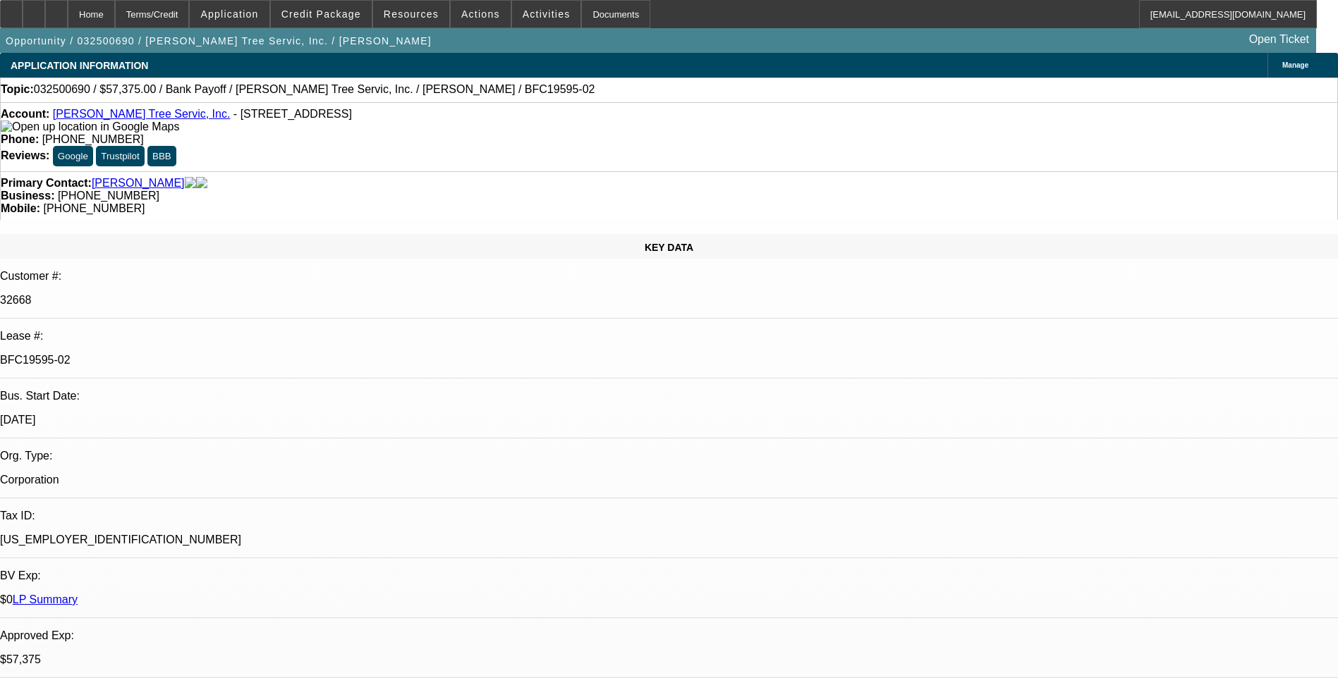
select select "1"
select select "3"
select select "6"
select select "1"
select select "3"
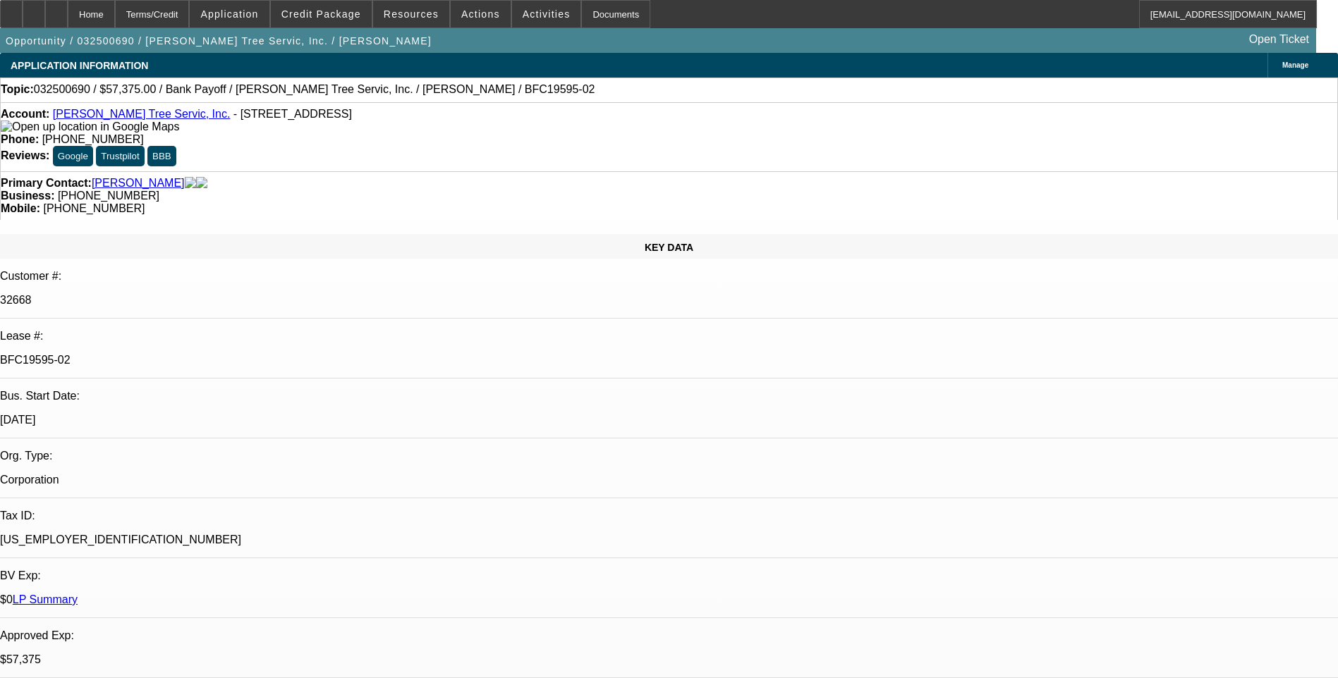
select select "6"
select select "1"
select select "3"
select select "6"
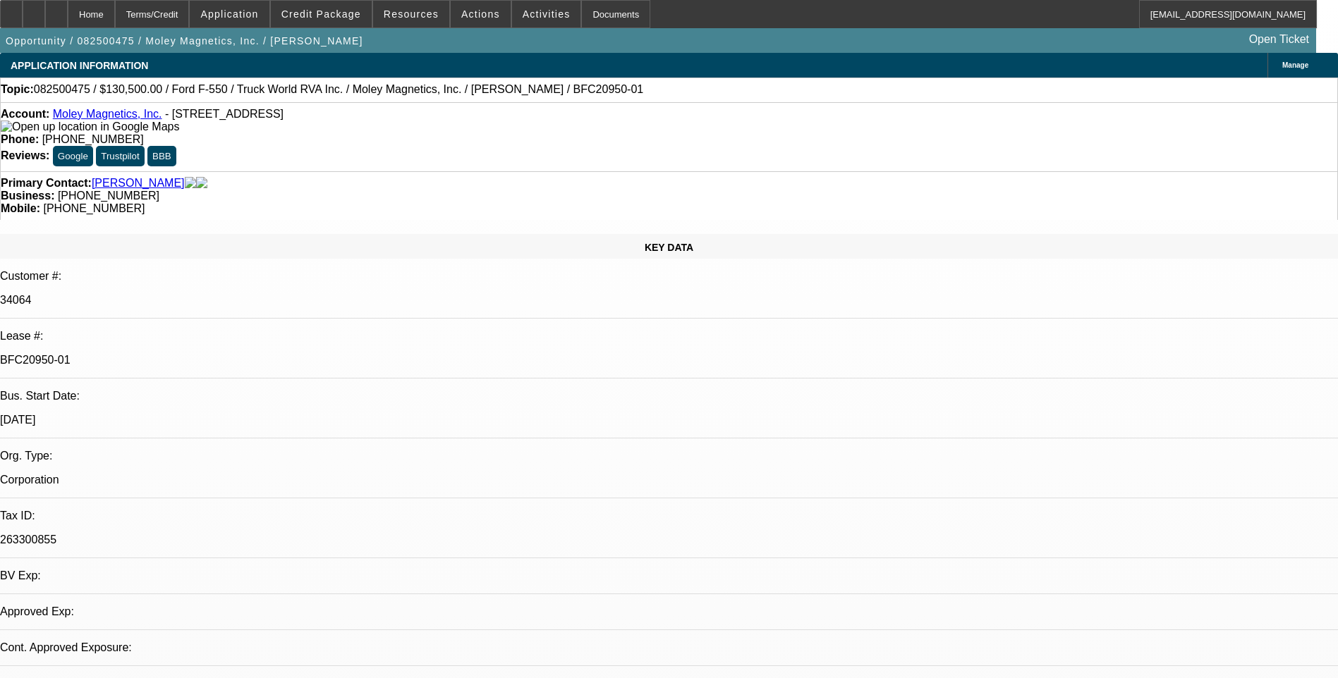
select select "0.1"
select select "0"
select select "0.1"
select select "0"
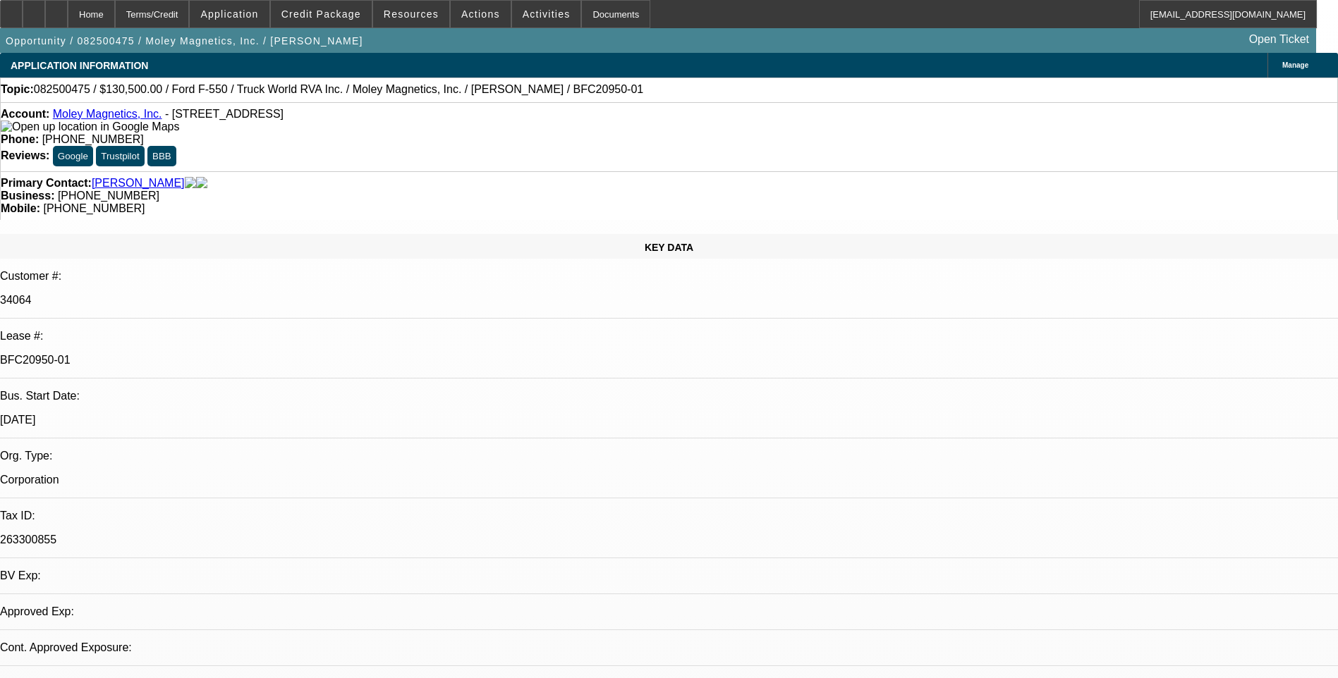
select select "0"
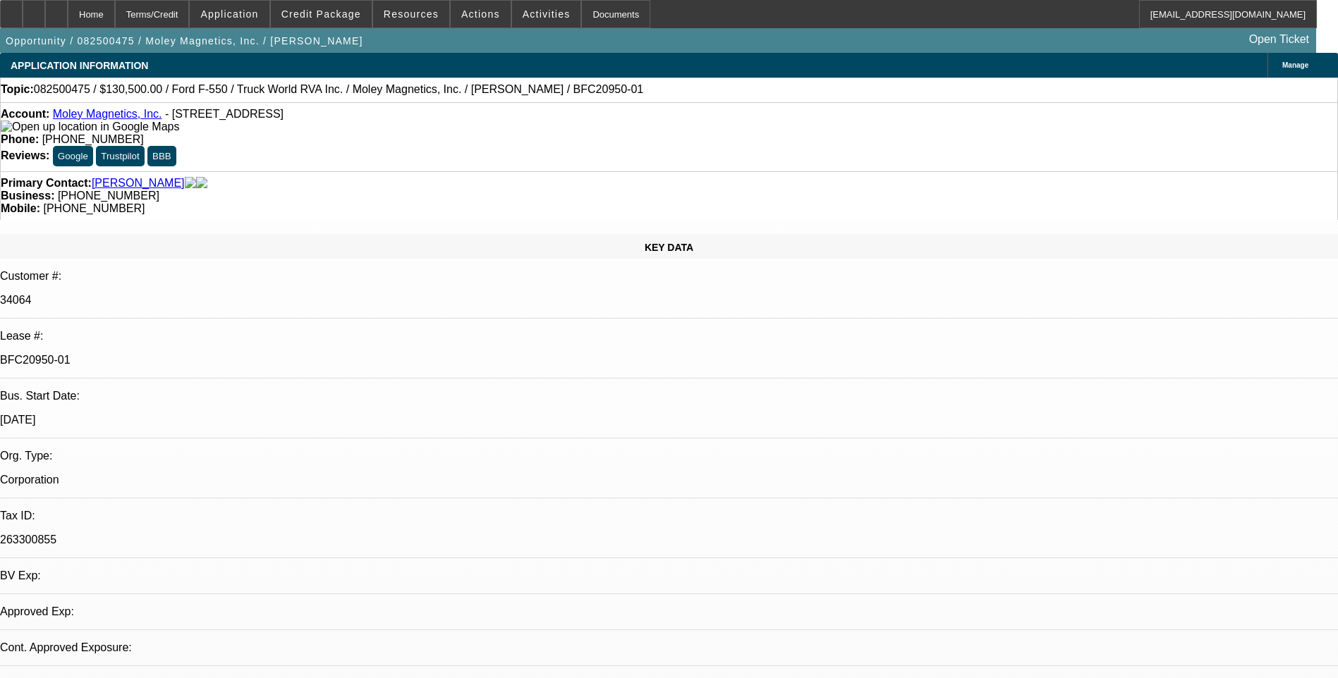
select select "0"
select select "1"
select select "6"
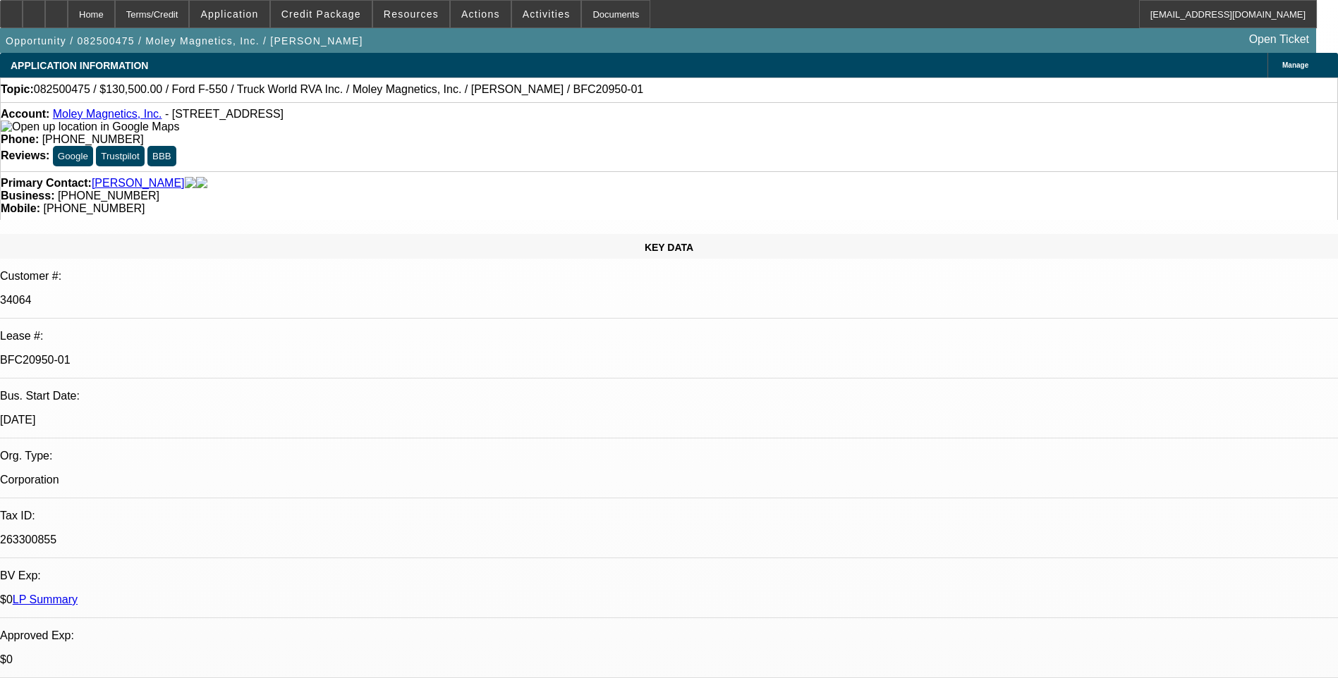
select select "1"
select select "6"
select select "1"
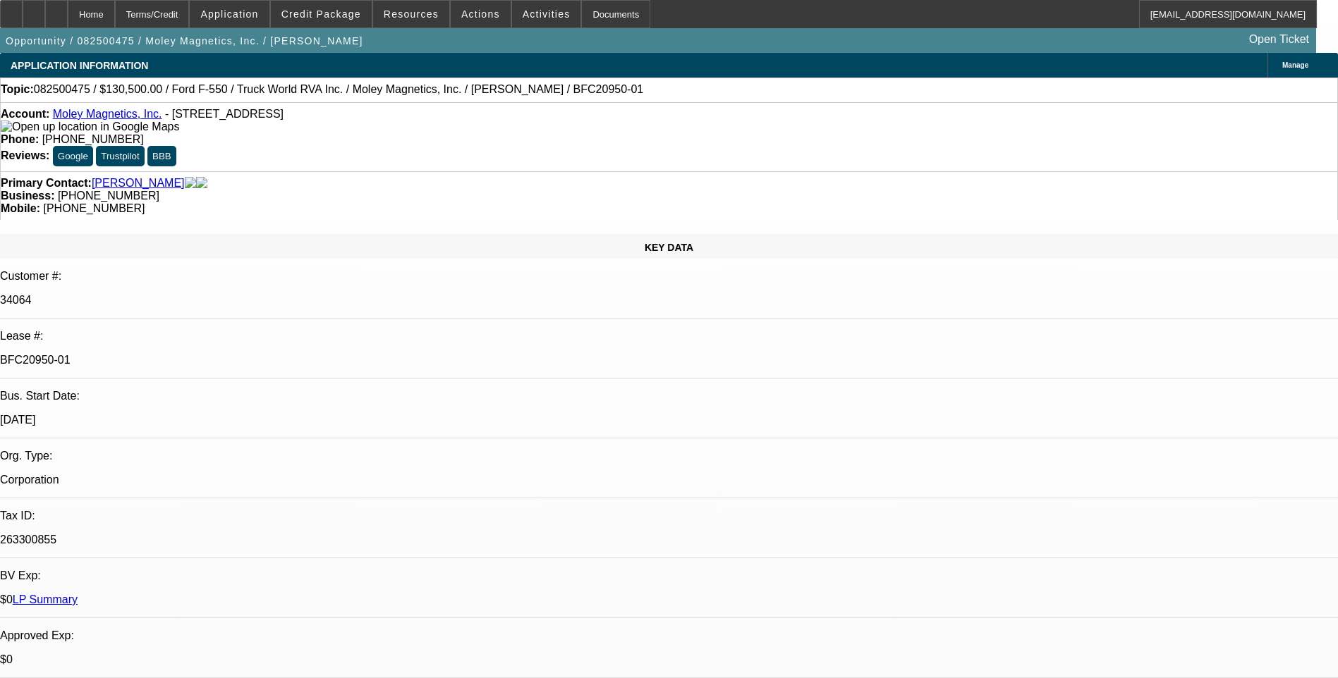
select select "6"
select select "1"
select select "6"
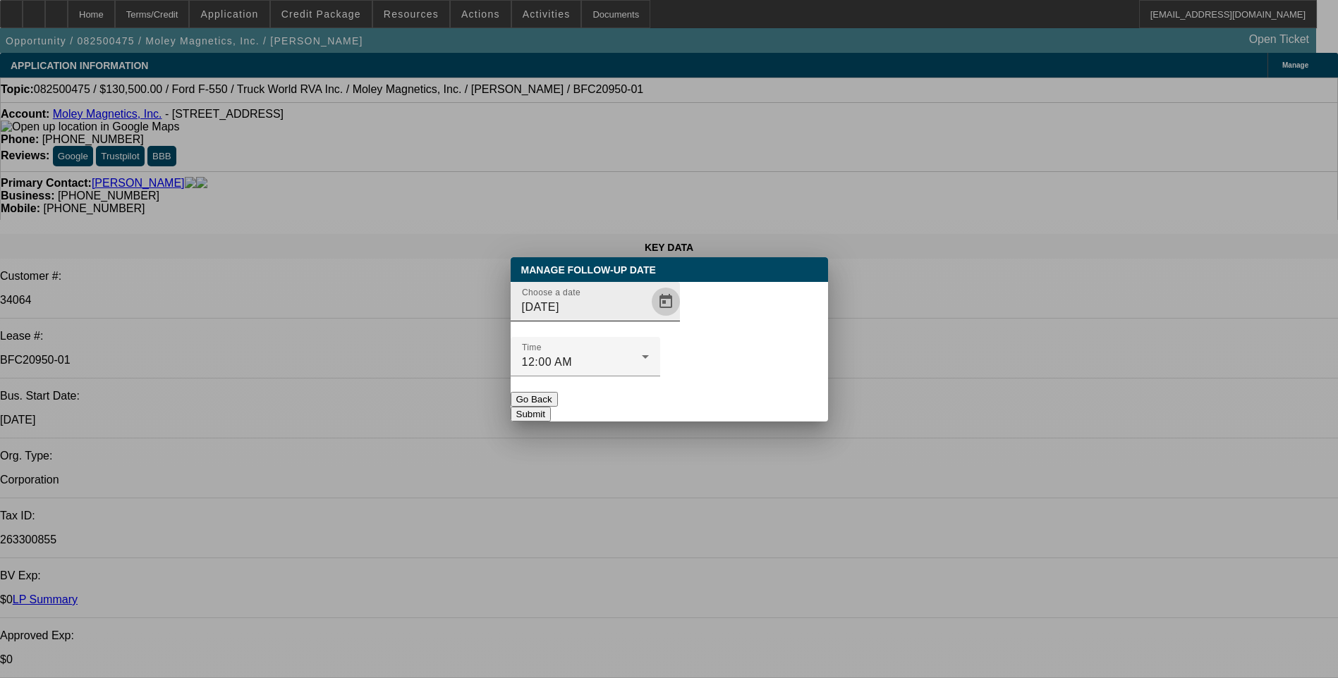
click at [649, 319] on span "Open calendar" at bounding box center [666, 302] width 34 height 34
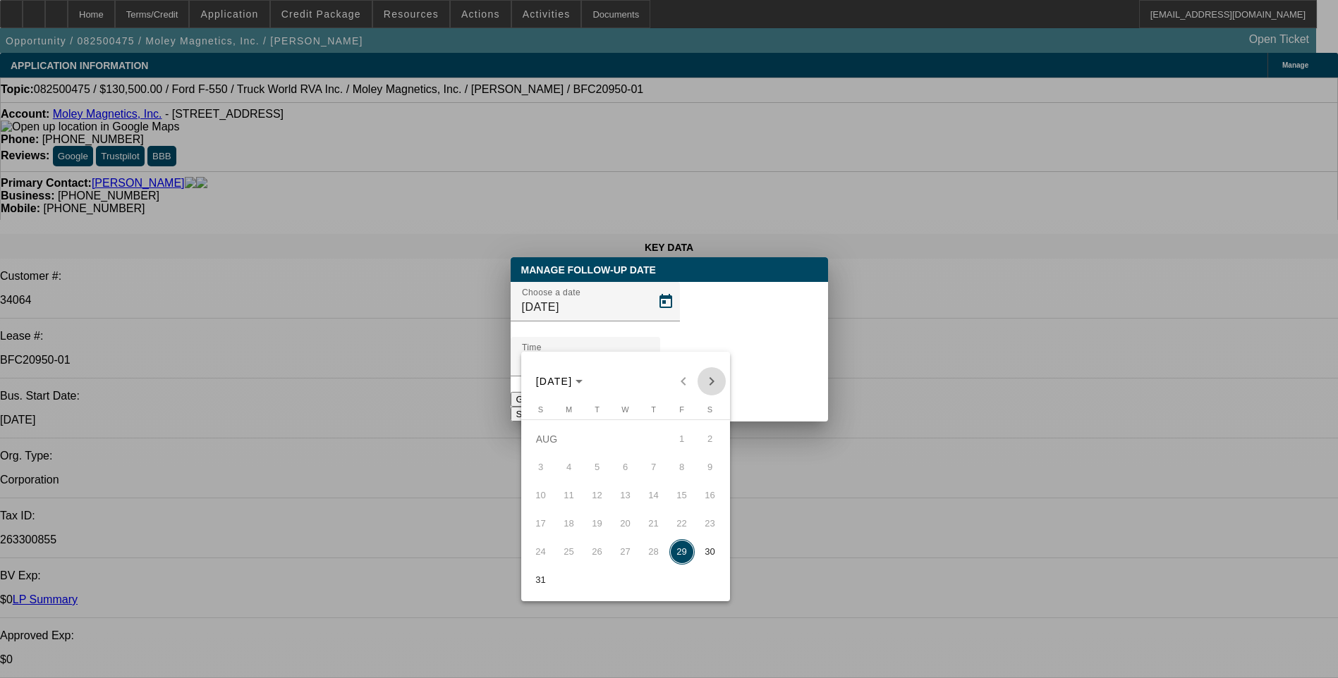
click at [711, 382] on span "Next month" at bounding box center [711, 381] width 28 height 28
click at [597, 478] on span "2" at bounding box center [597, 467] width 25 height 25
type input "9/2/2025"
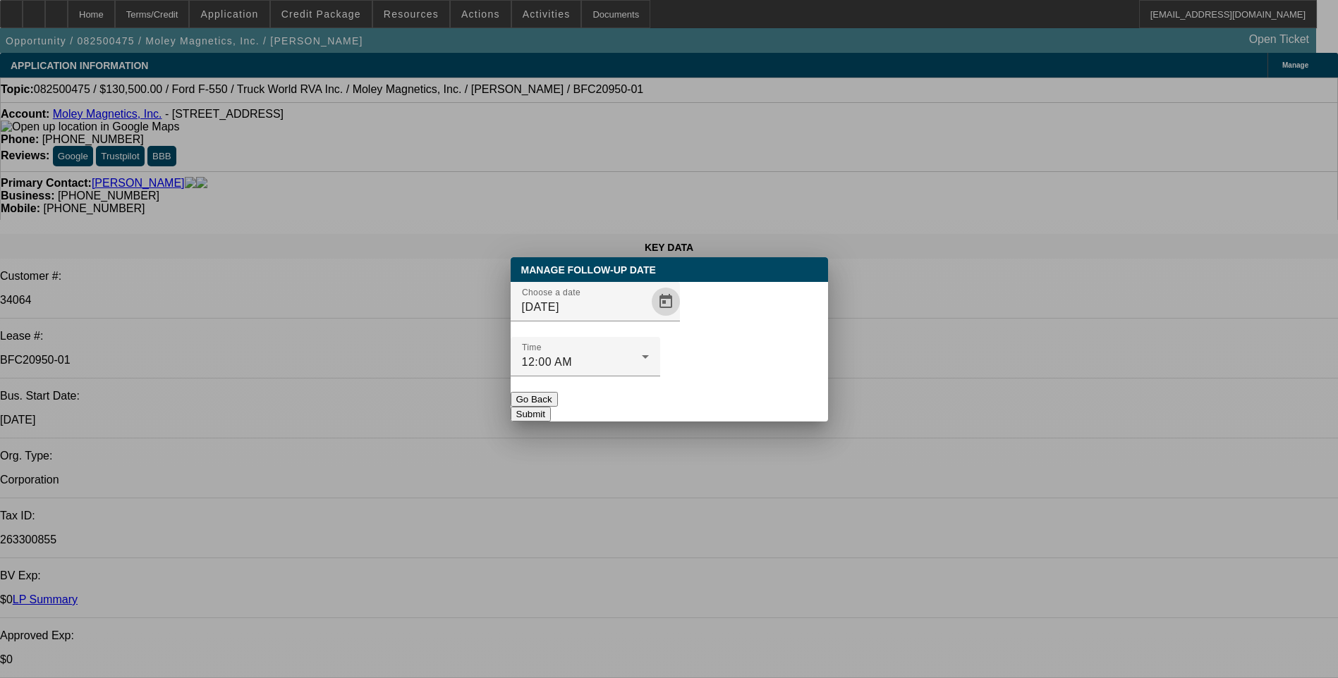
click at [551, 407] on button "Submit" at bounding box center [531, 414] width 40 height 15
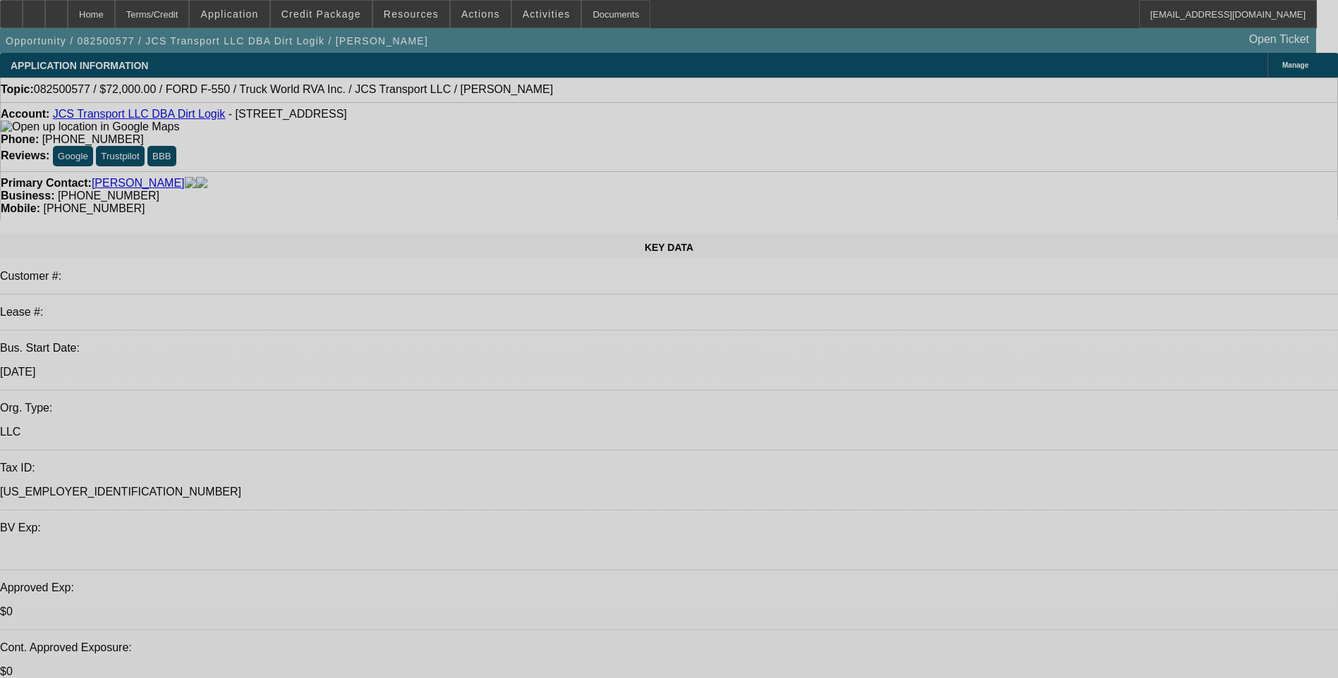
select select "0"
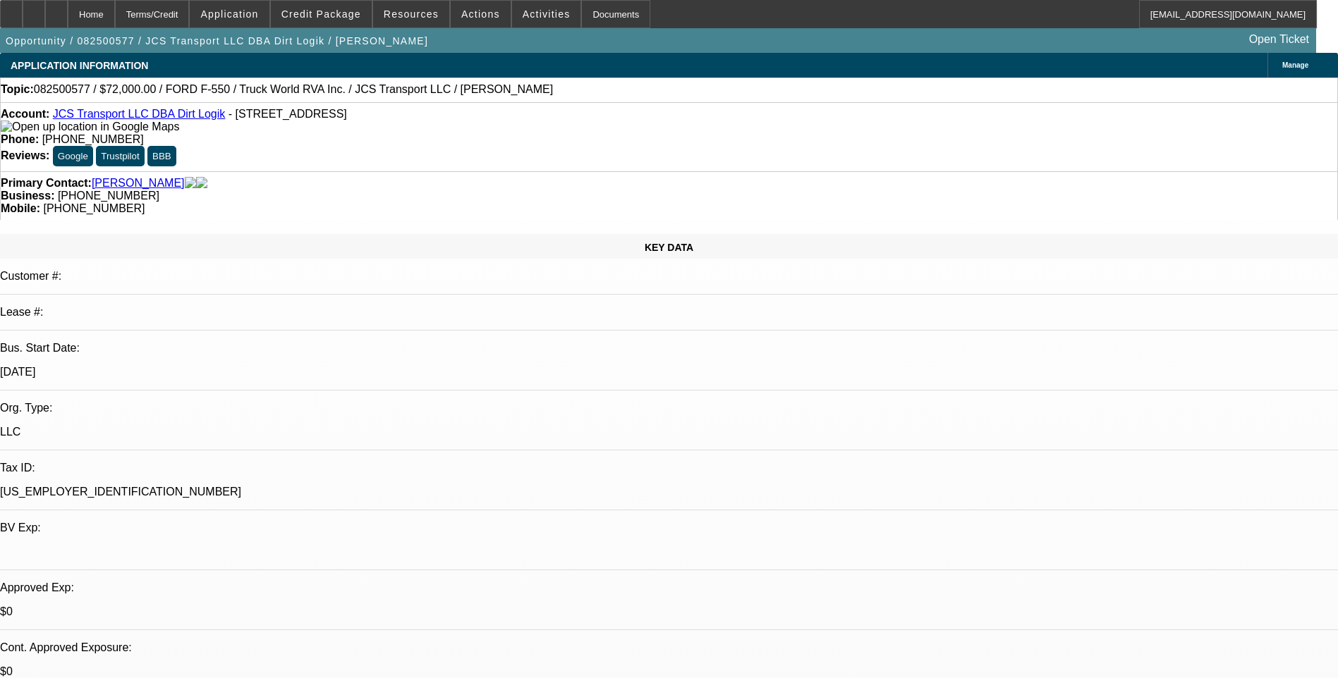
select select "0"
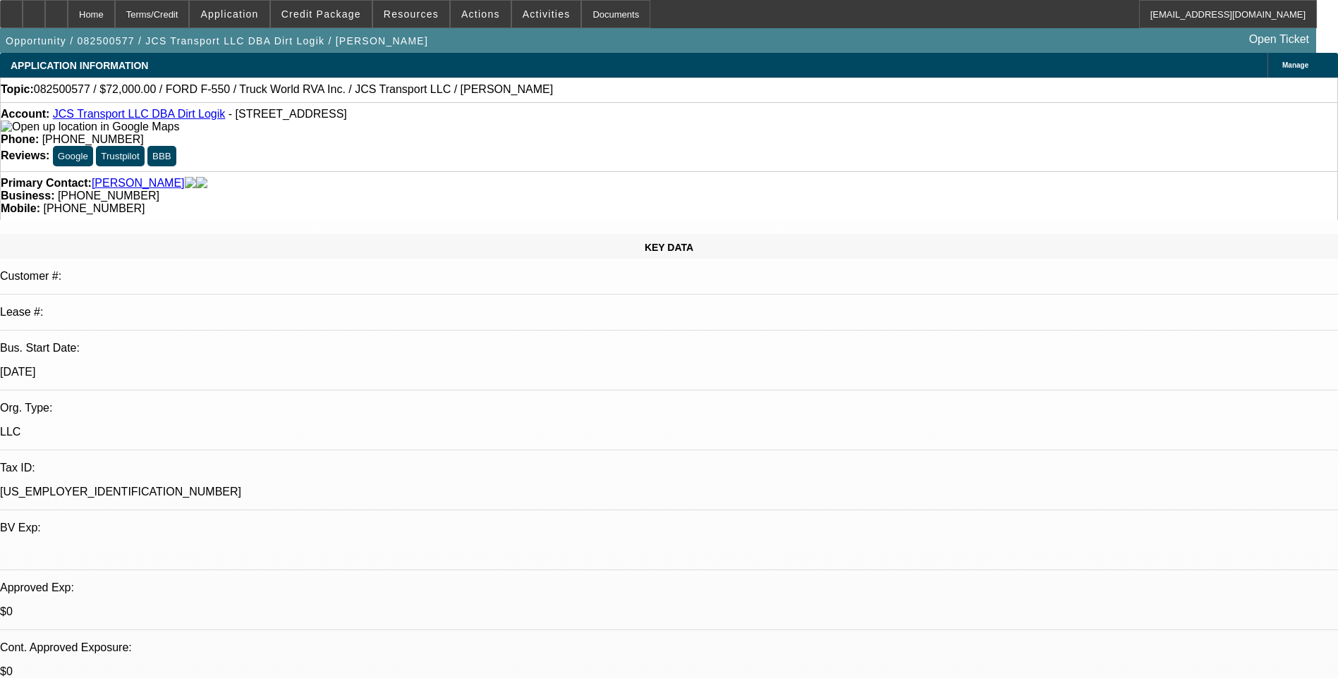
select select "0"
select select "1"
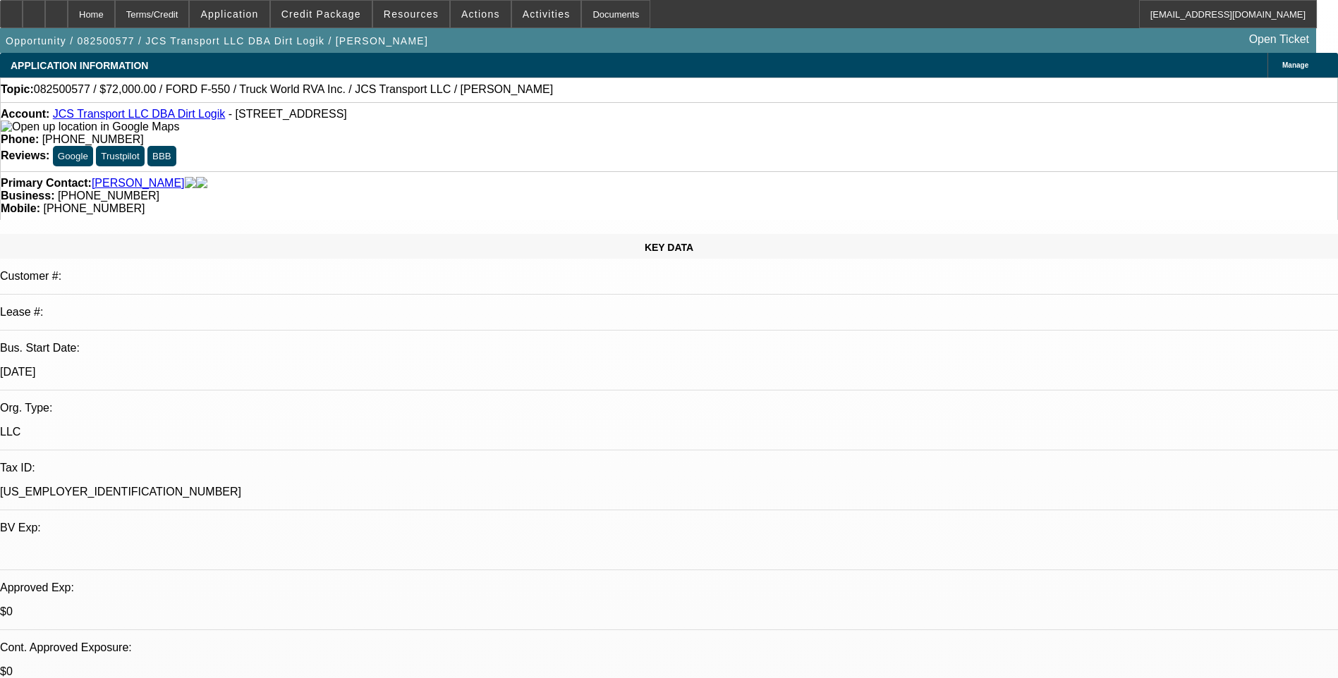
select select "1"
select select "6"
select select "1"
select select "6"
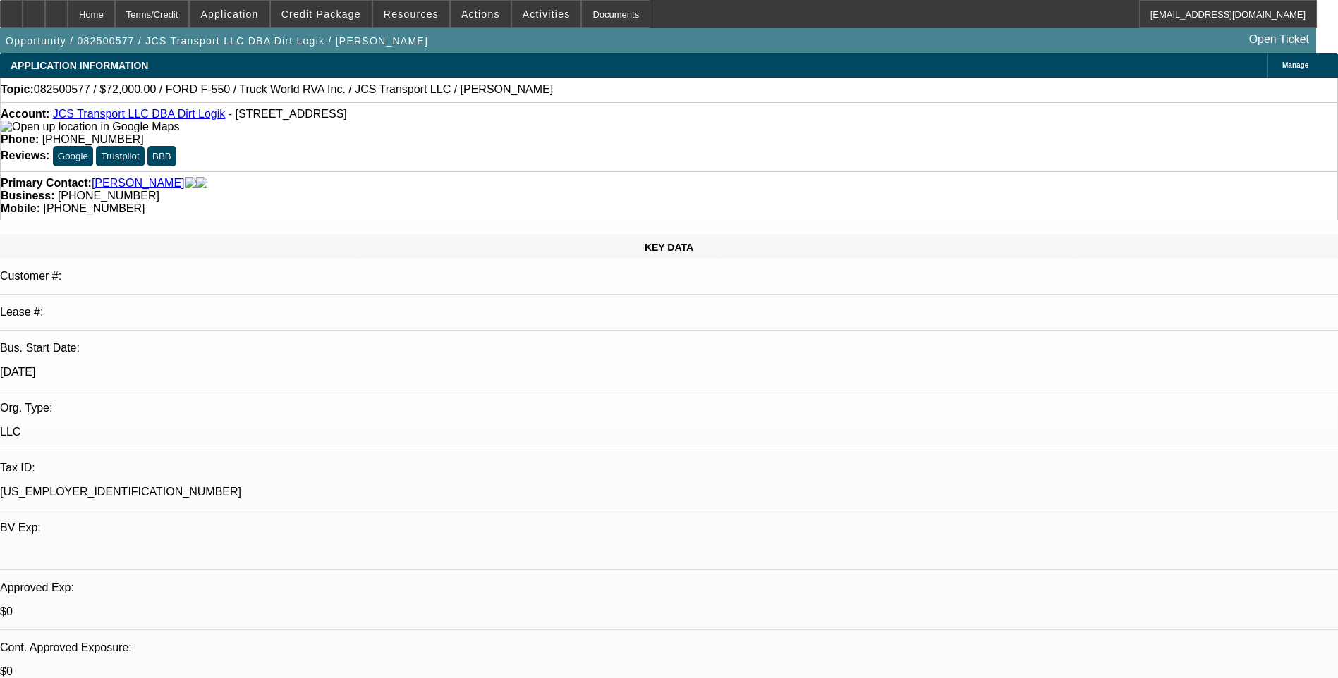
select select "1"
select select "6"
select select "1"
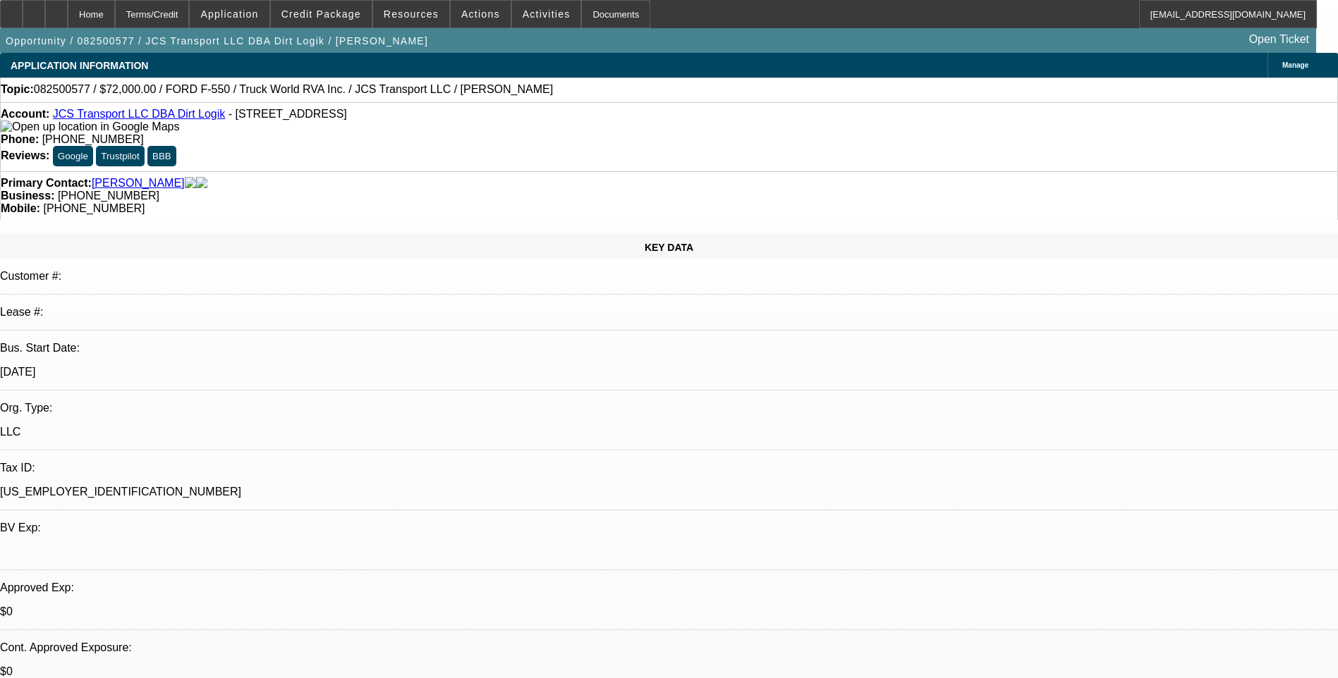
select select "6"
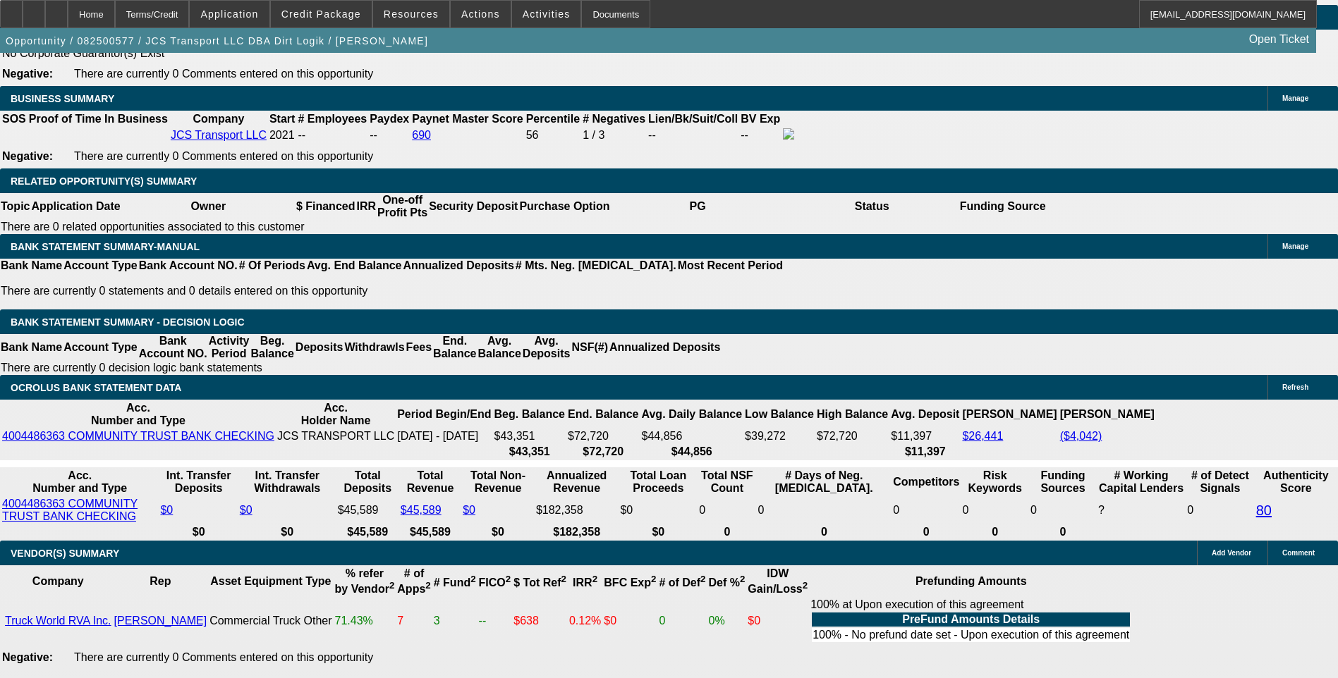
scroll to position [2257, 0]
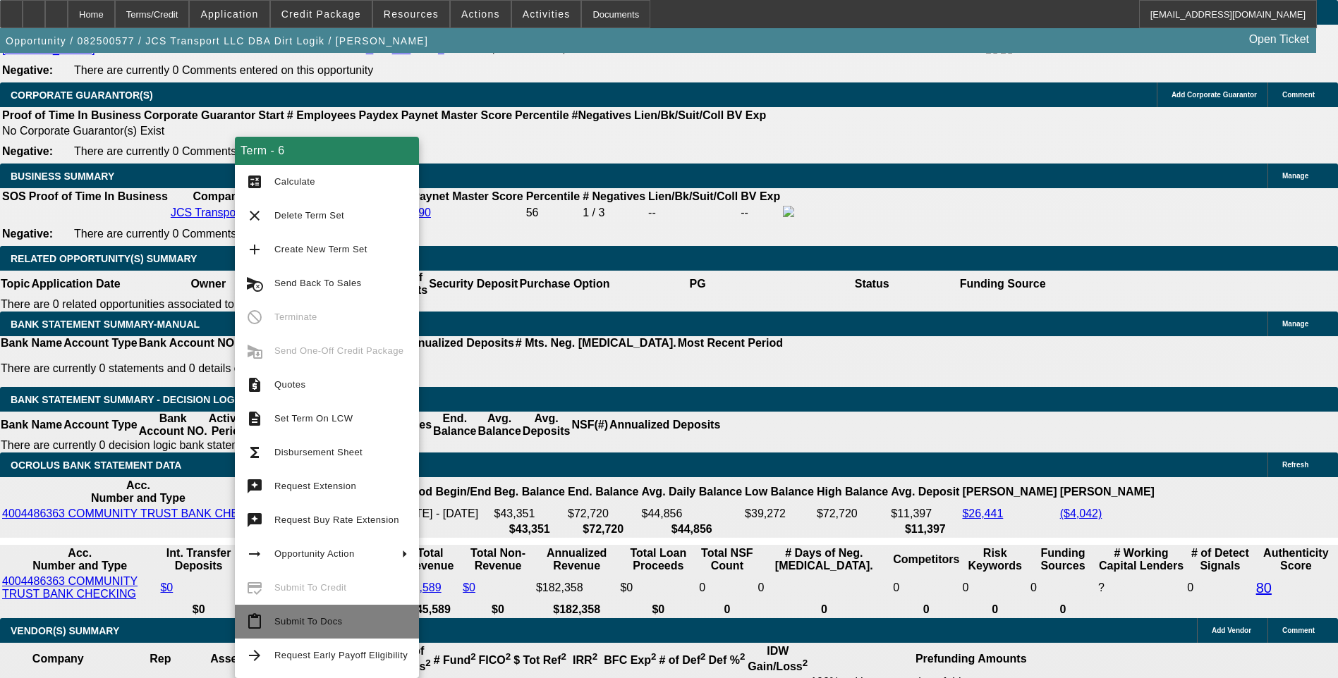
click at [332, 629] on span "Submit To Docs" at bounding box center [340, 622] width 133 height 17
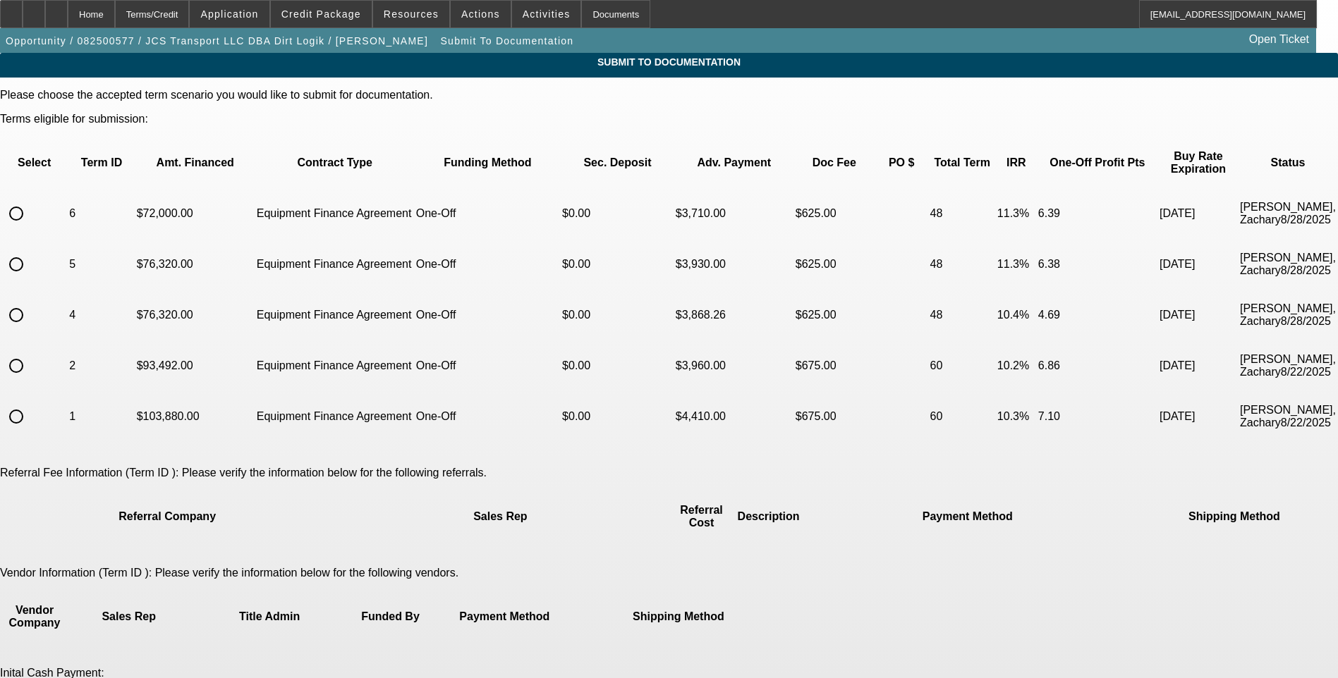
click at [30, 200] on input "radio" at bounding box center [16, 214] width 28 height 28
radio input "true"
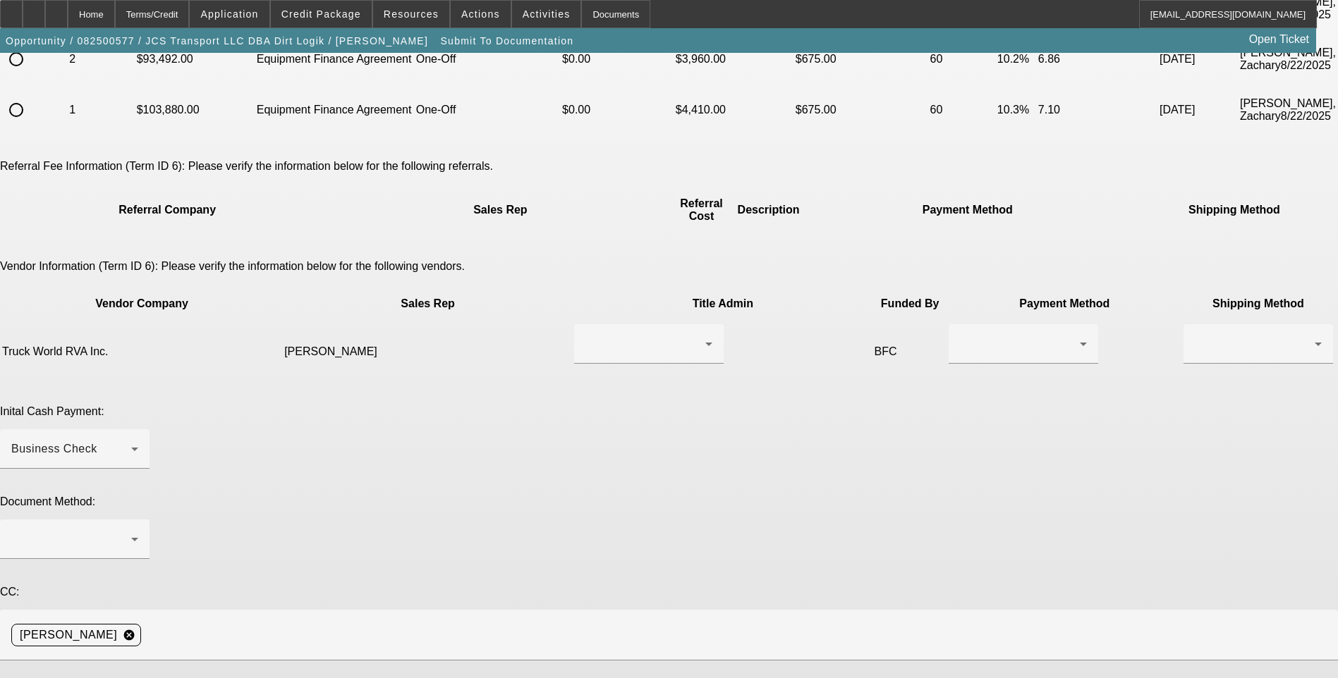
scroll to position [334, 0]
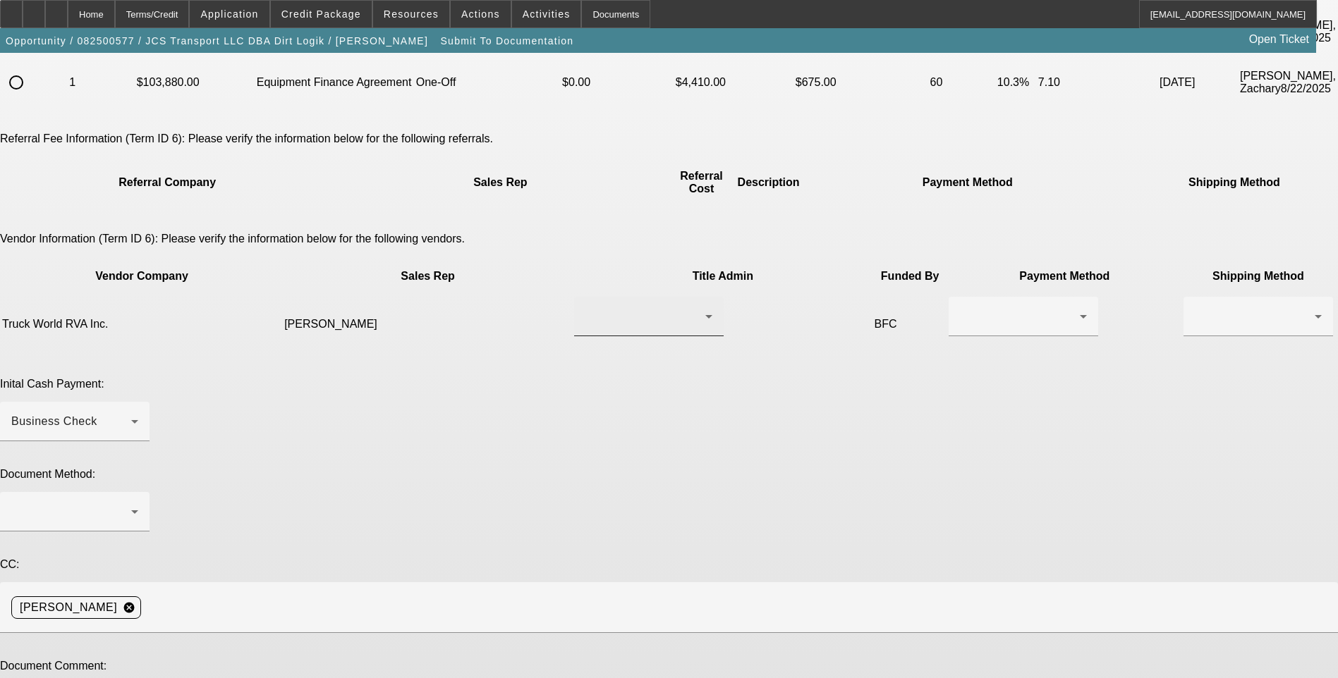
click at [585, 297] on div at bounding box center [648, 316] width 127 height 39
click at [600, 293] on span "[PERSON_NAME]" at bounding box center [580, 294] width 97 height 17
click at [960, 308] on div at bounding box center [1020, 316] width 120 height 17
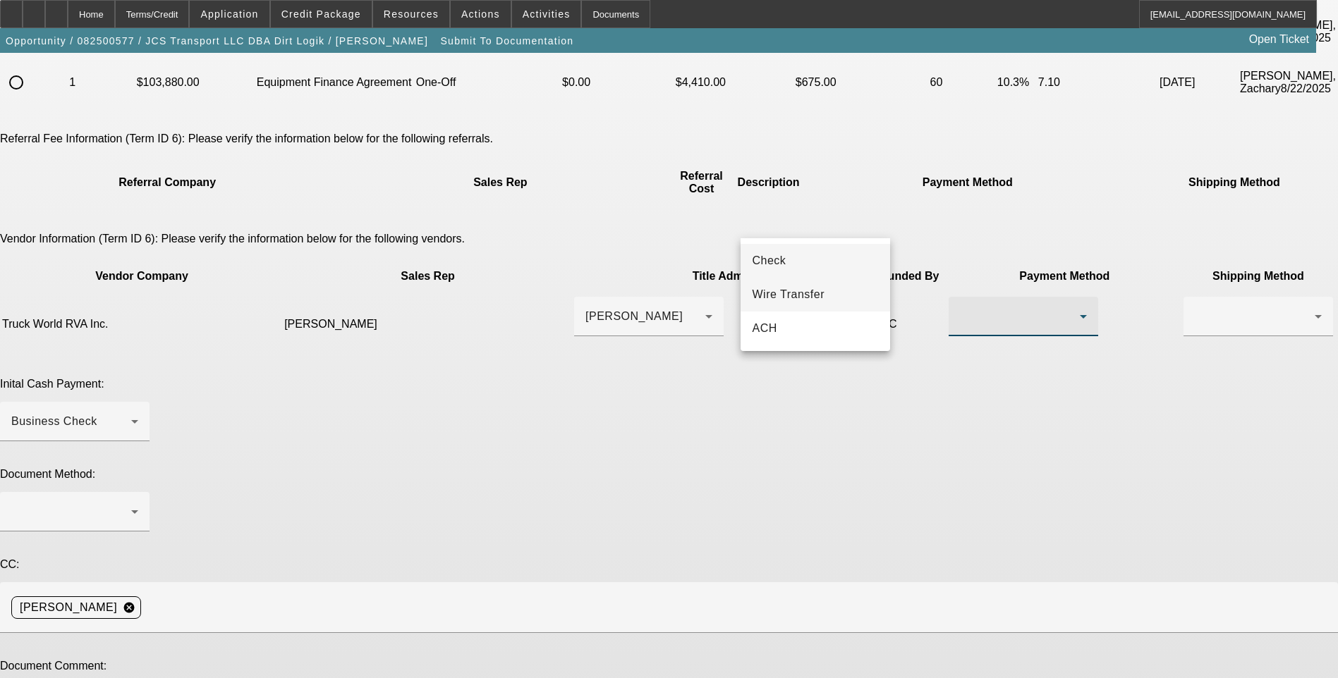
click at [810, 293] on span "Wire Transfer" at bounding box center [788, 294] width 73 height 17
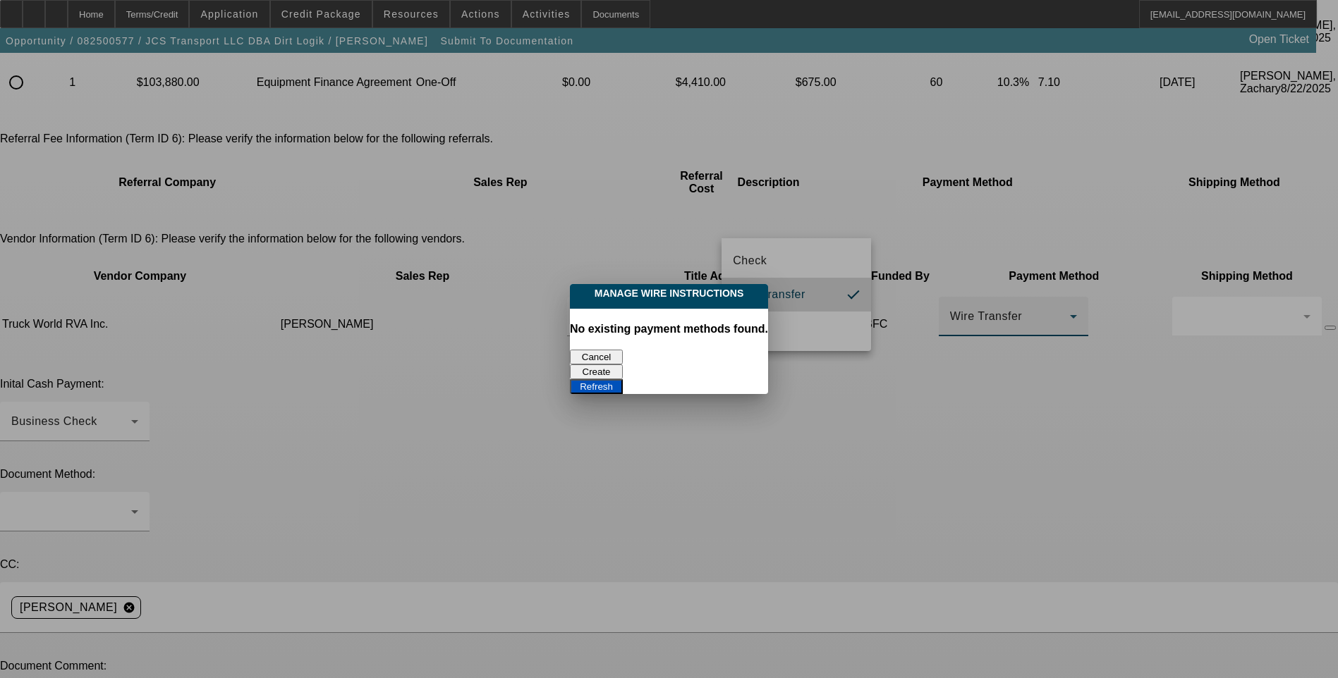
scroll to position [0, 0]
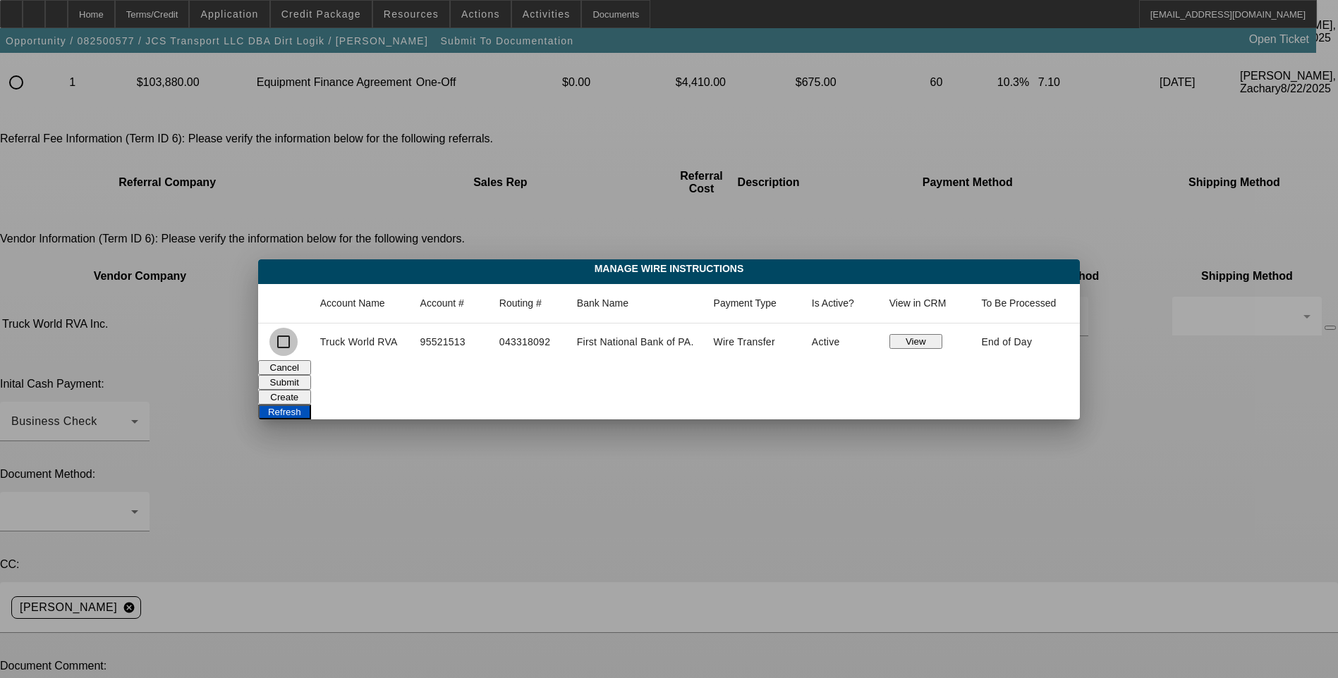
click at [282, 341] on input "checkbox" at bounding box center [283, 342] width 28 height 28
checkbox input "true"
click at [311, 378] on button "Submit" at bounding box center [284, 382] width 53 height 15
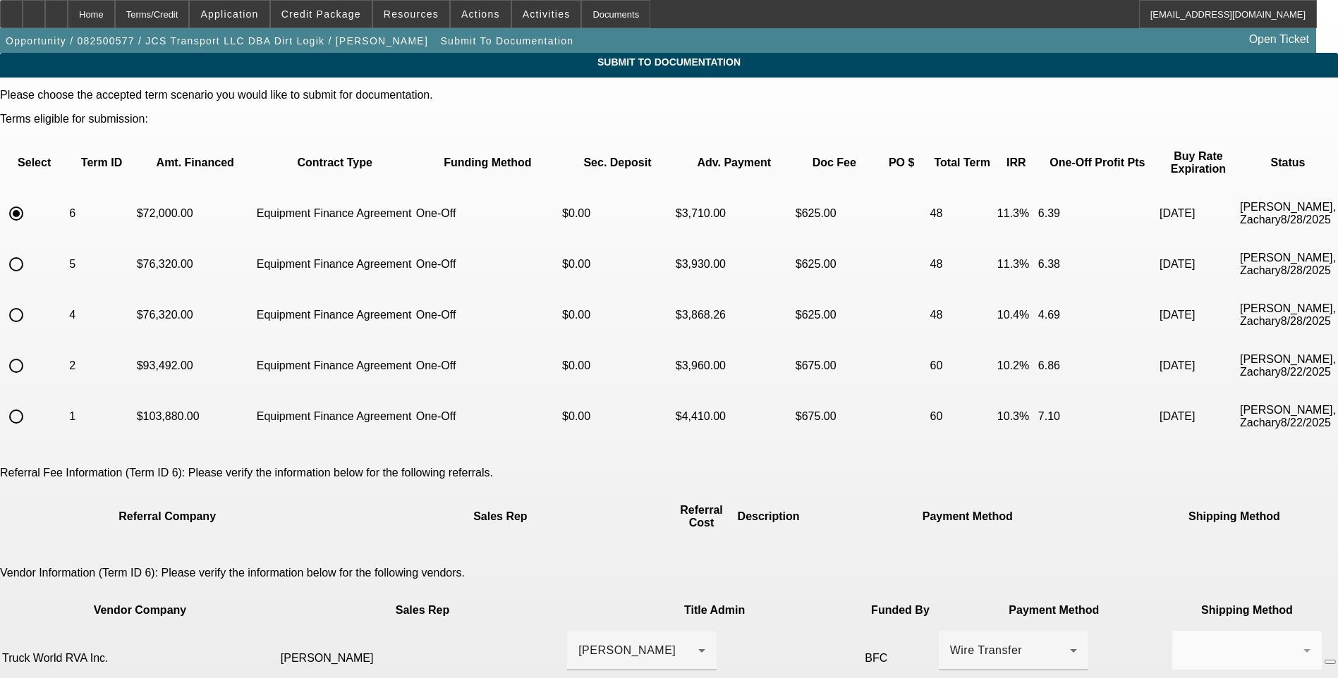
scroll to position [334, 0]
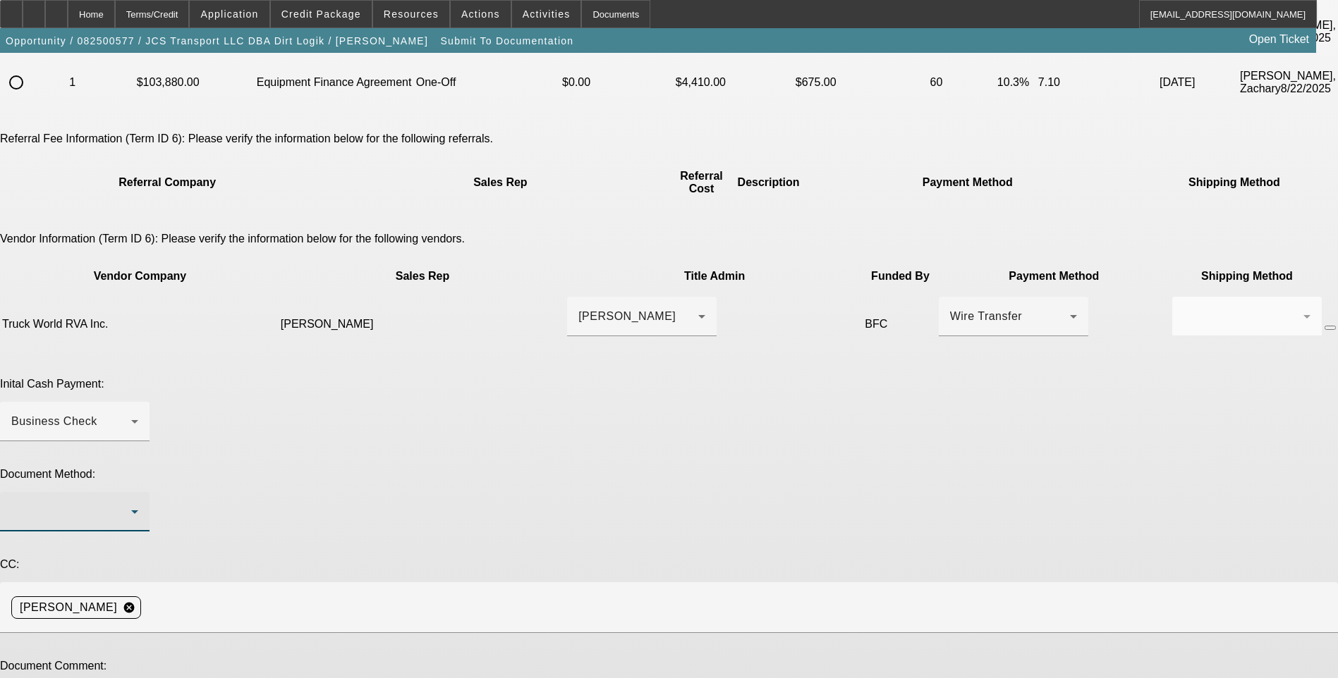
click at [131, 504] on div at bounding box center [71, 512] width 120 height 17
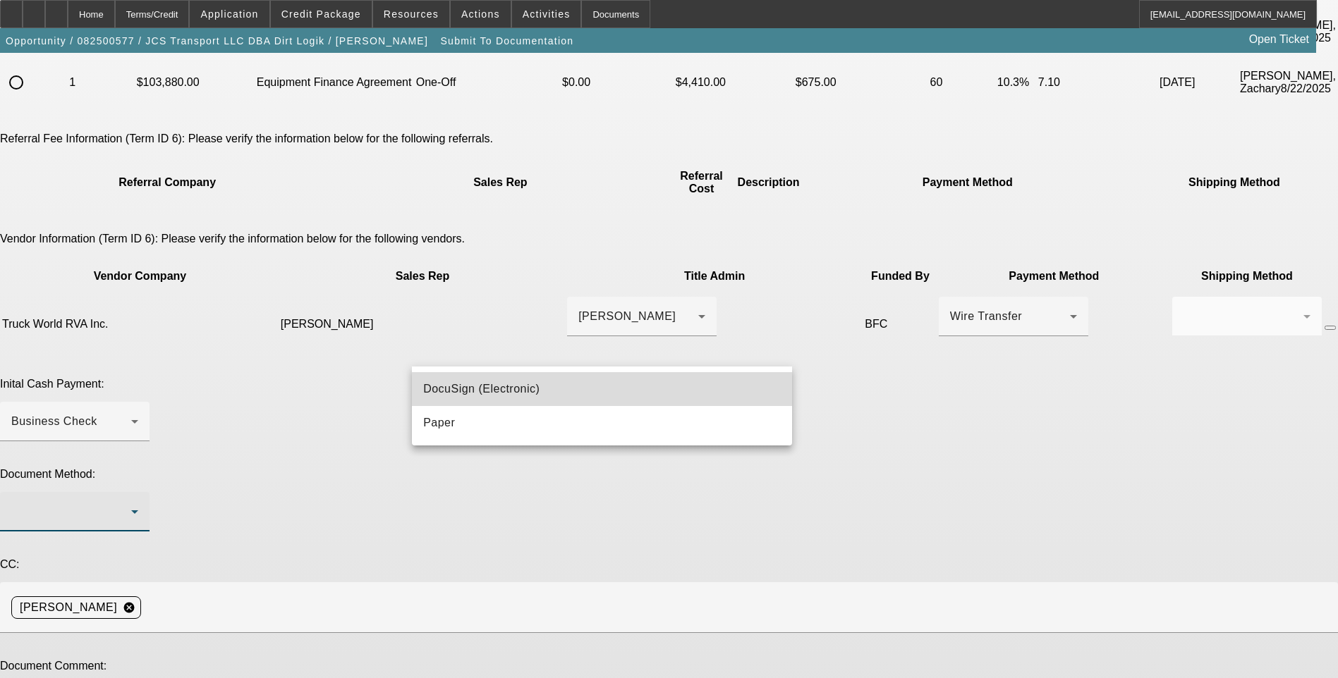
click at [597, 385] on mat-option "DocuSign (Electronic)" at bounding box center [602, 389] width 380 height 34
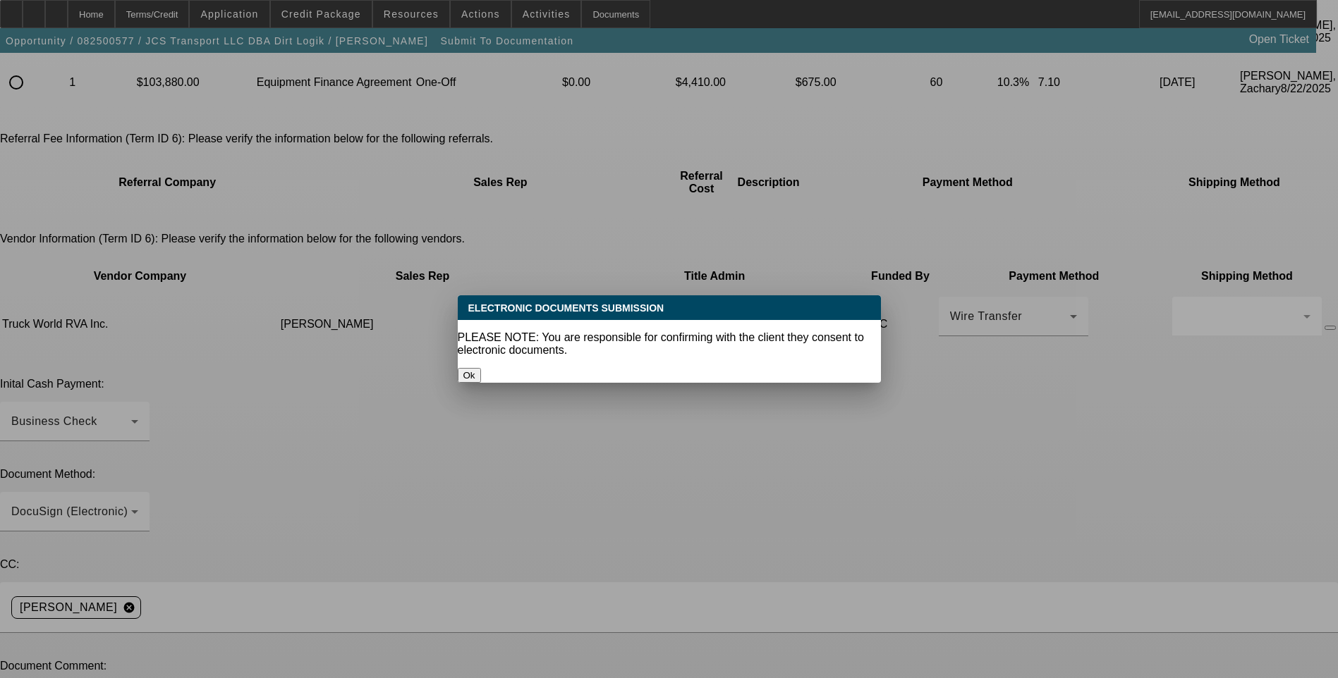
click at [481, 368] on button "Ok" at bounding box center [469, 375] width 23 height 15
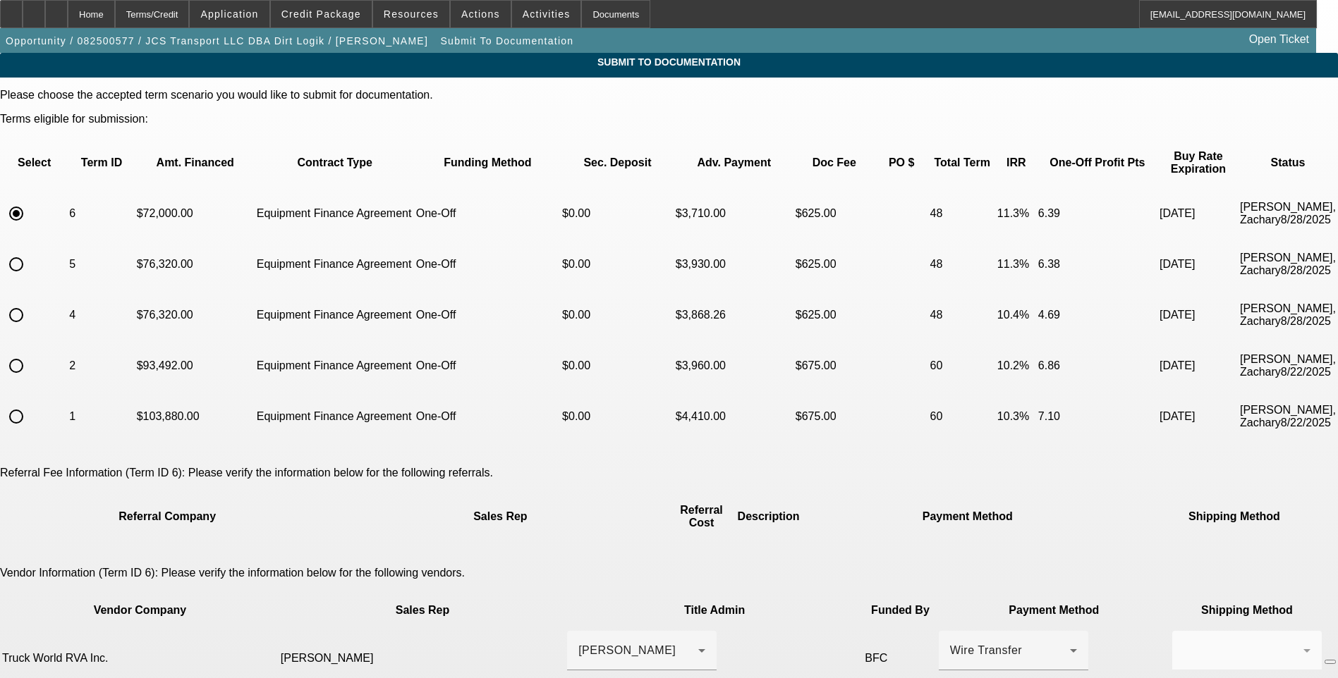
scroll to position [334, 0]
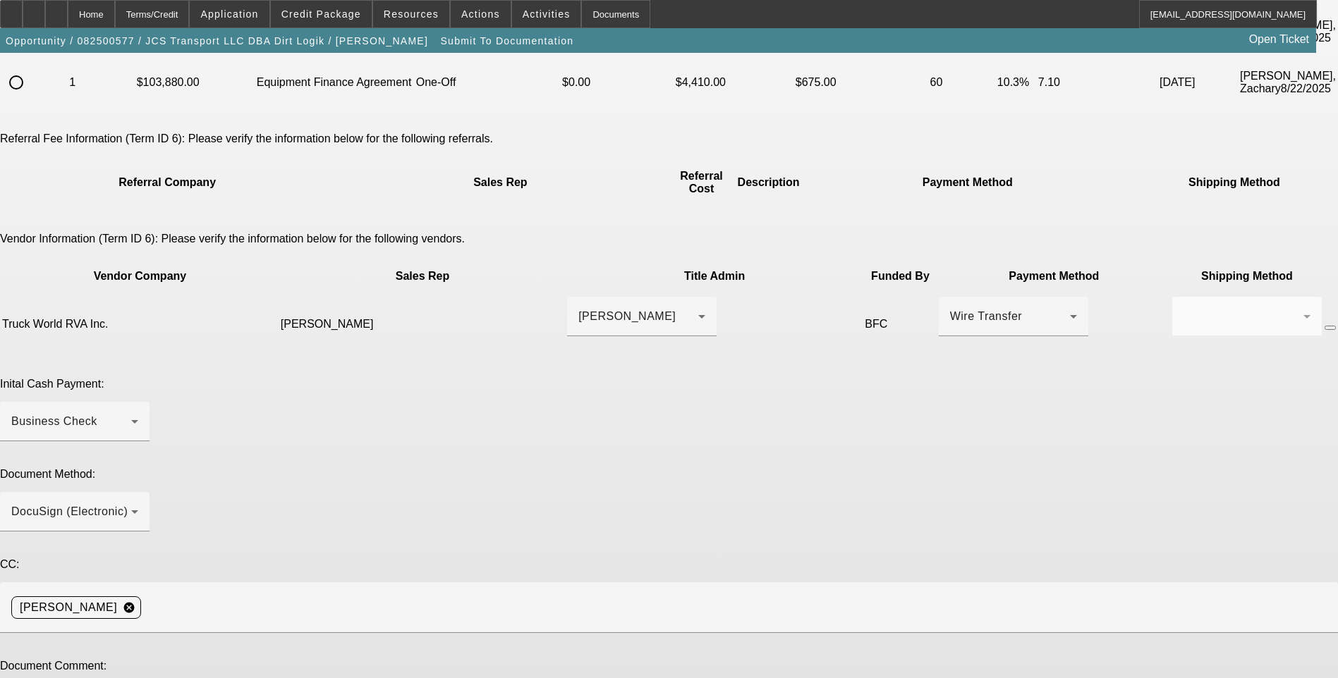
drag, startPoint x: 509, startPoint y: 488, endPoint x: 475, endPoint y: 489, distance: 33.9
paste textarea "taylor@truckworldrva.com"
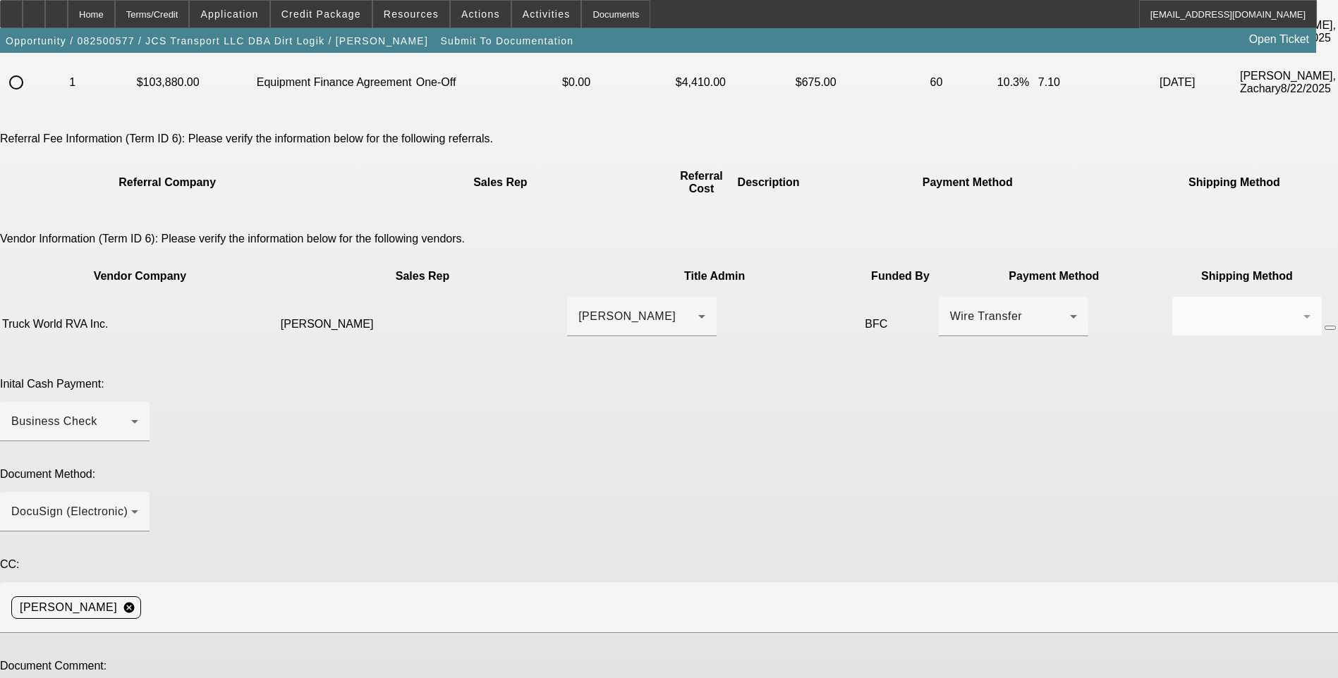
type textarea "Early payoff approved. Please send EPOA. Customer is John Samples (Goes by Core…"
type textarea "Adjusted terms."
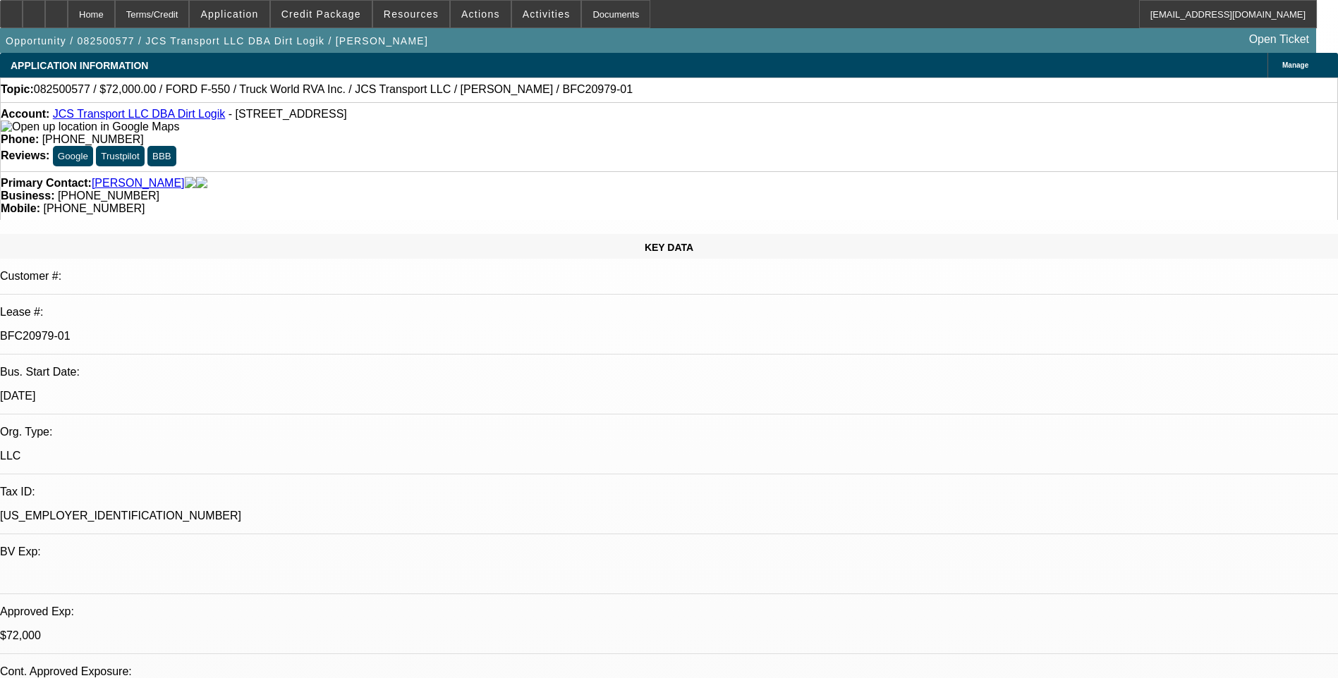
select select "0"
select select "6"
select select "0"
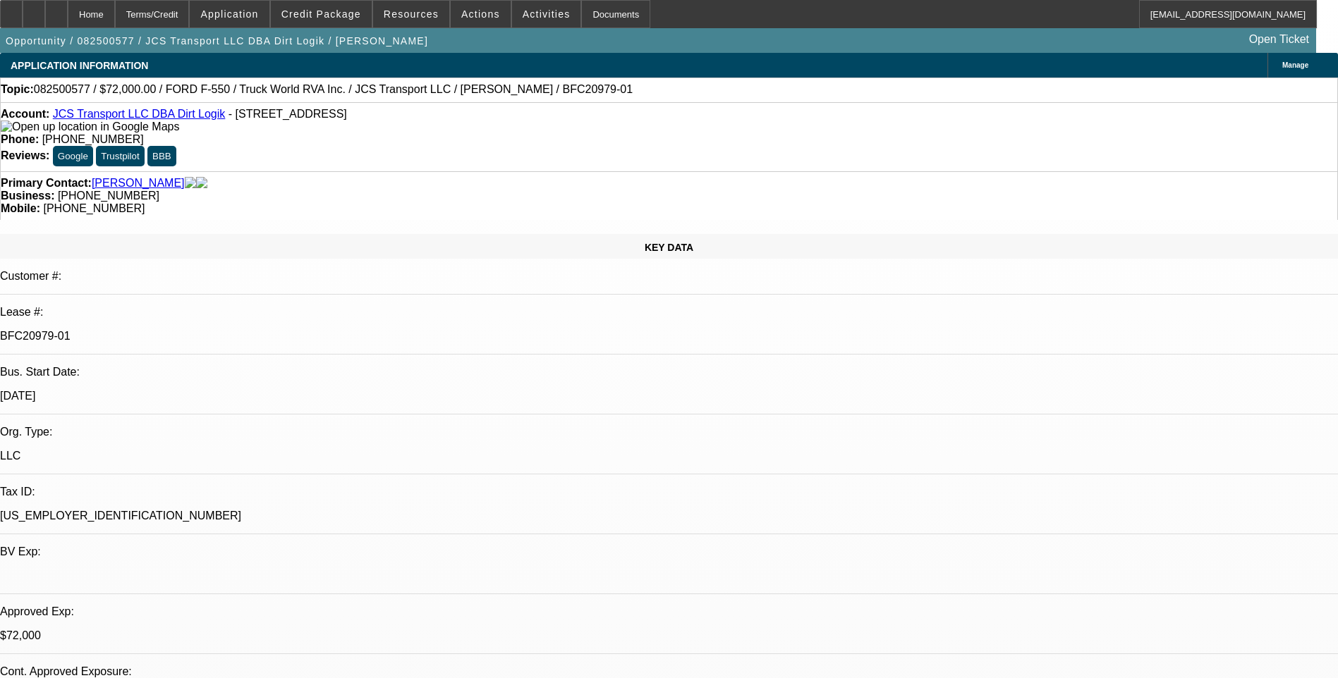
select select "0"
select select "6"
select select "0"
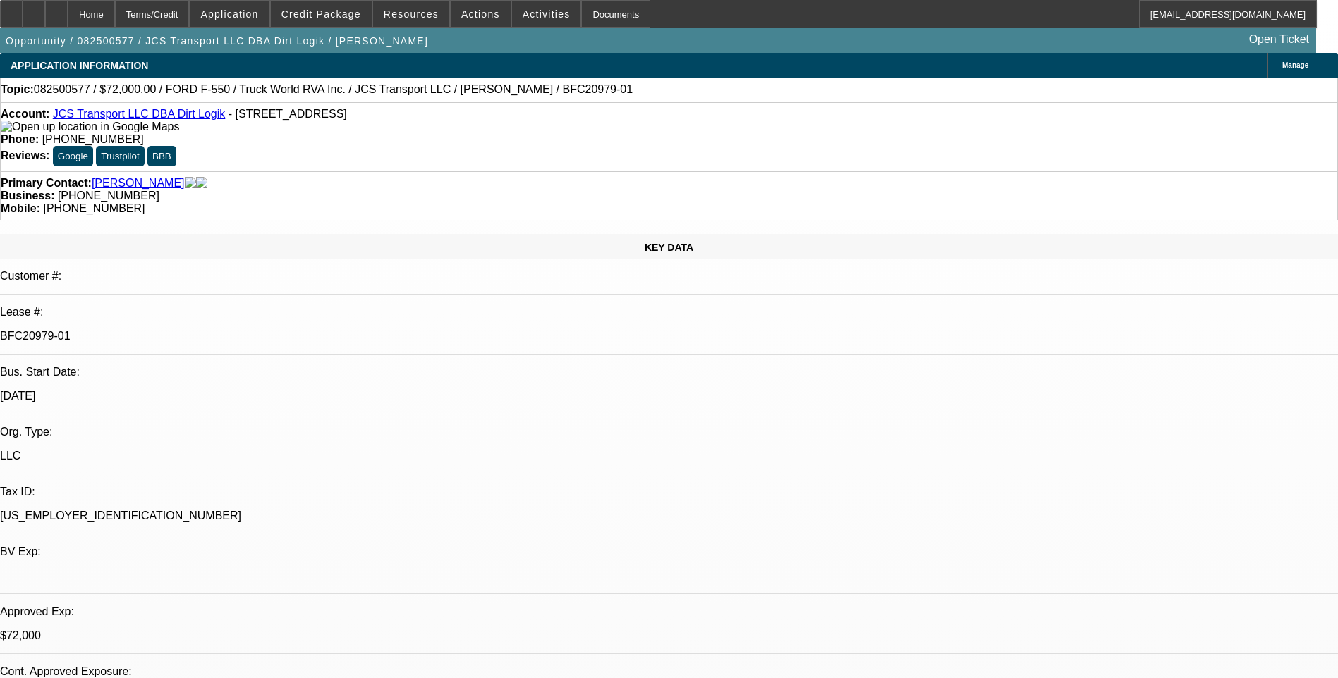
select select "0"
select select "6"
select select "0"
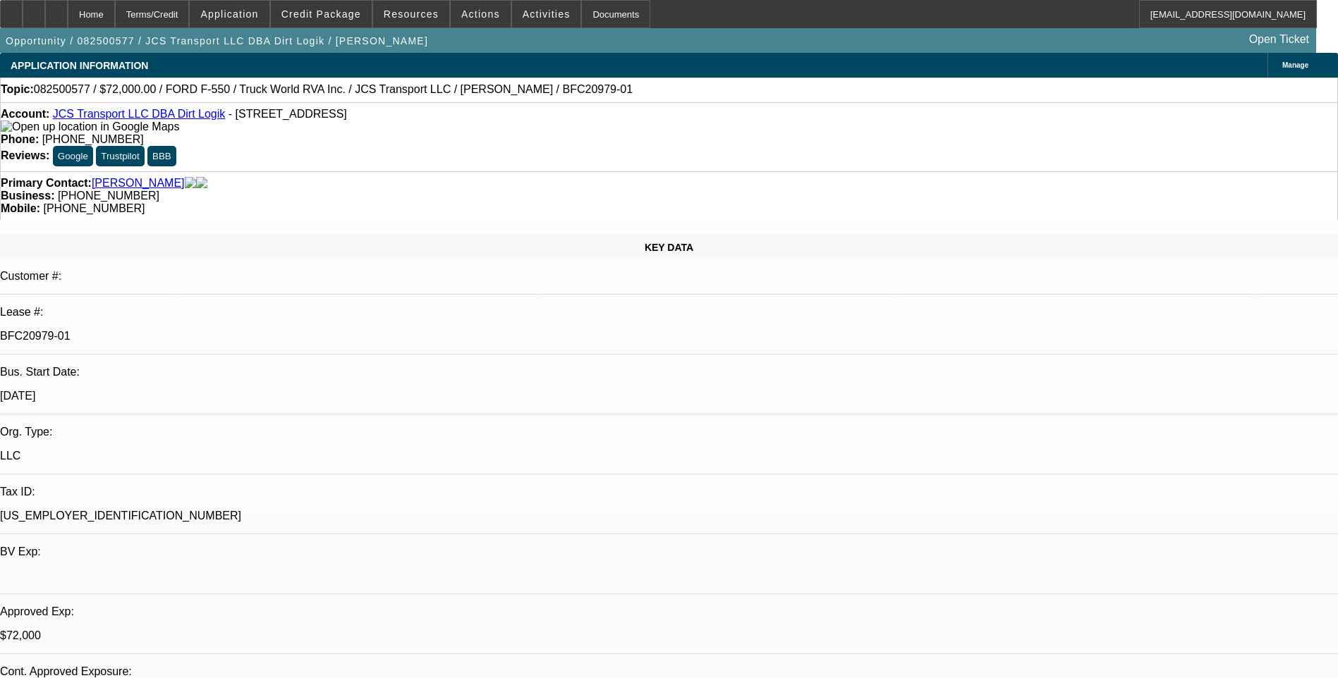
select select "6"
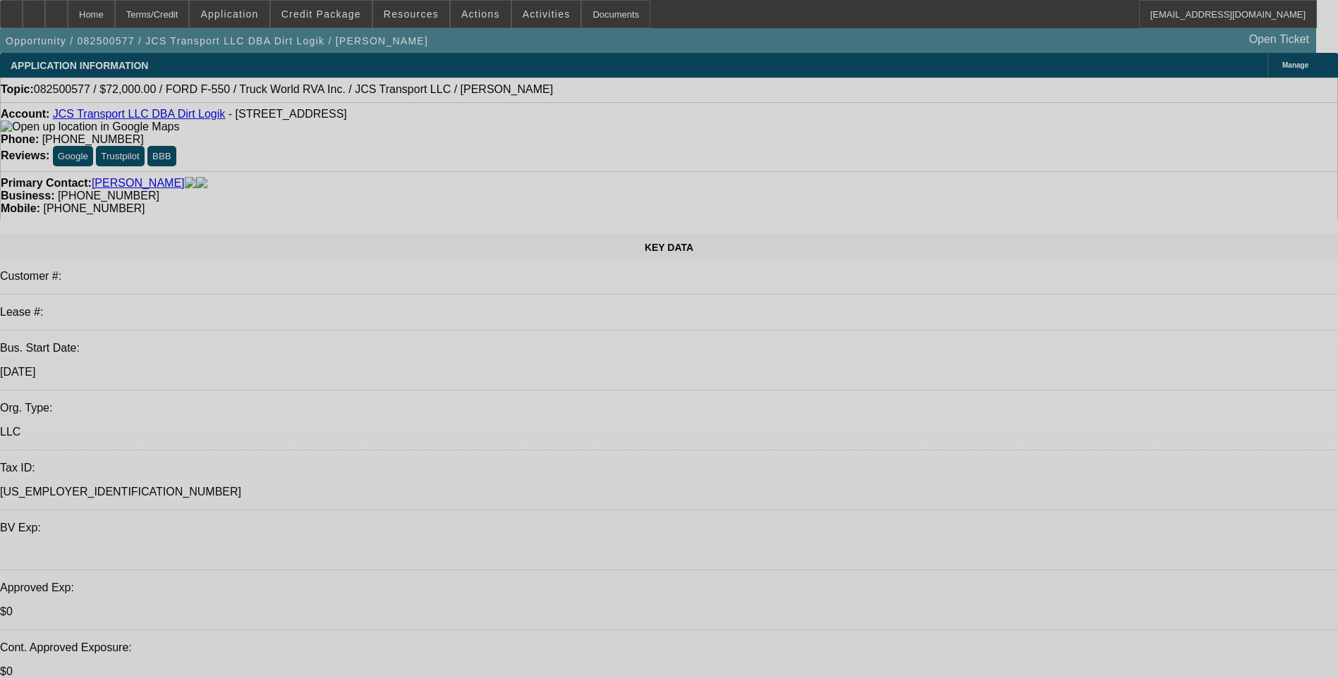
select select "0"
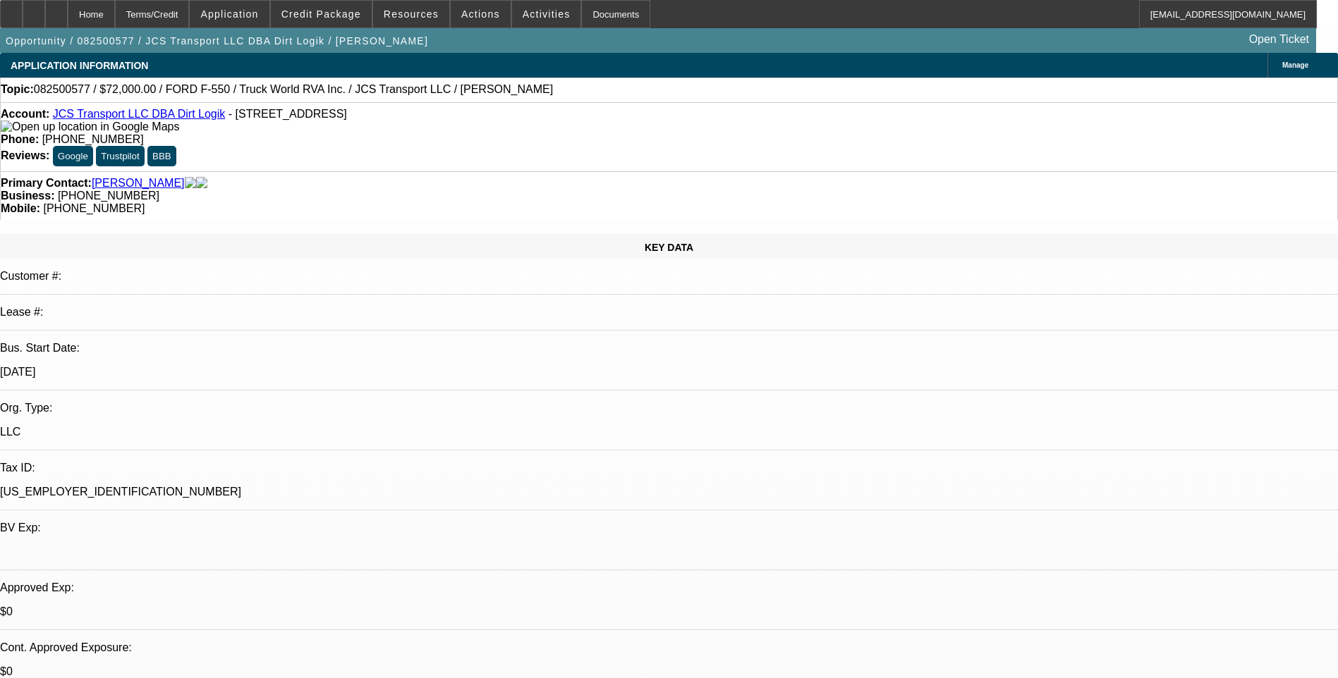
select select "0"
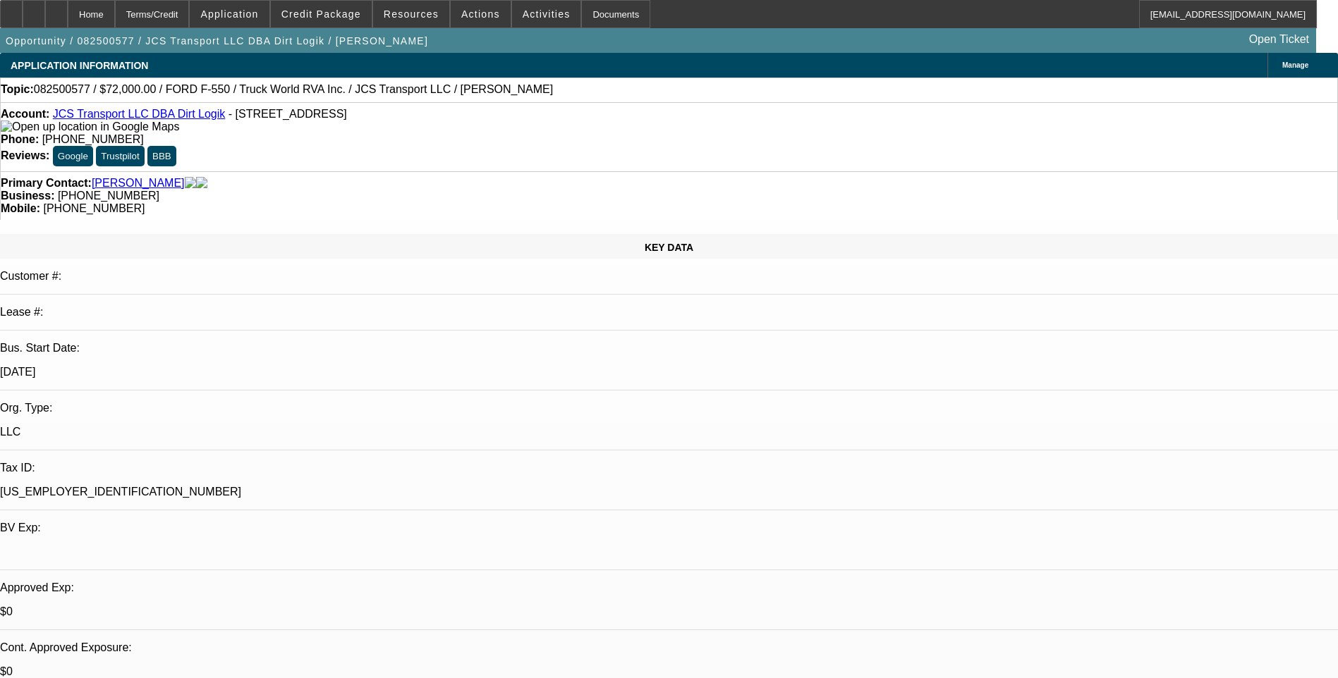
select select "0"
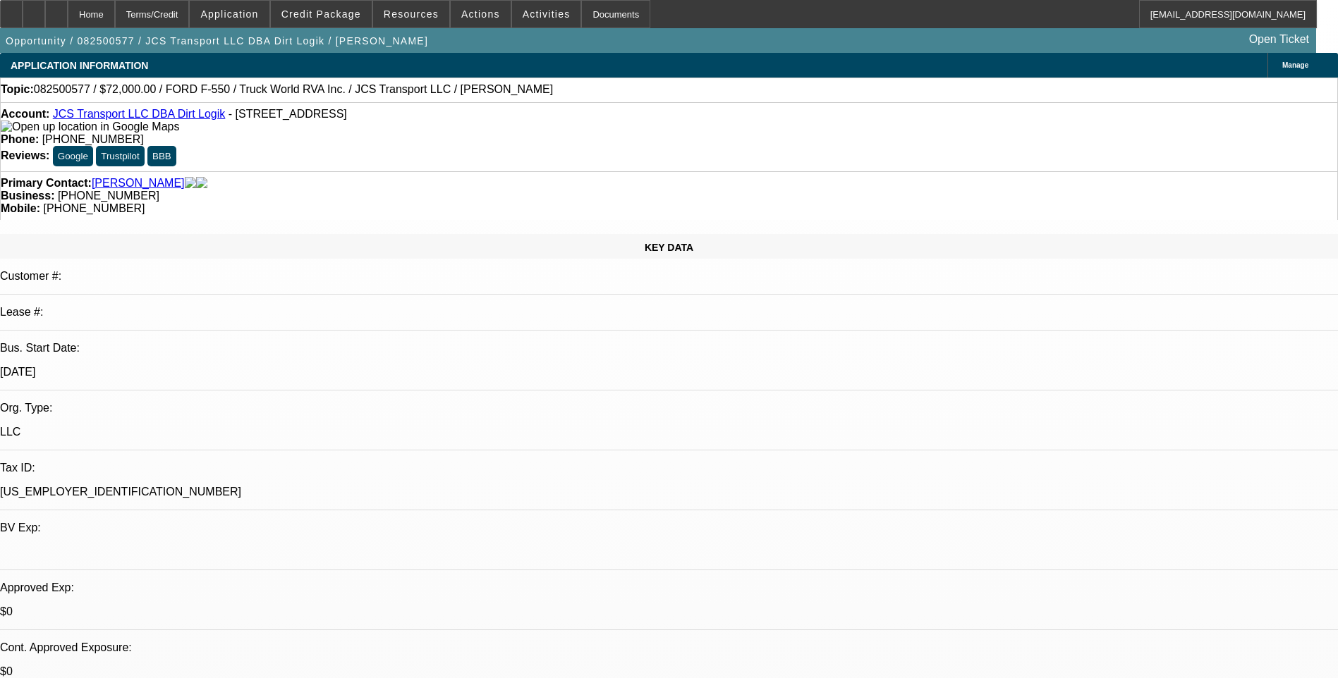
select select "0"
select select "1"
select select "6"
select select "1"
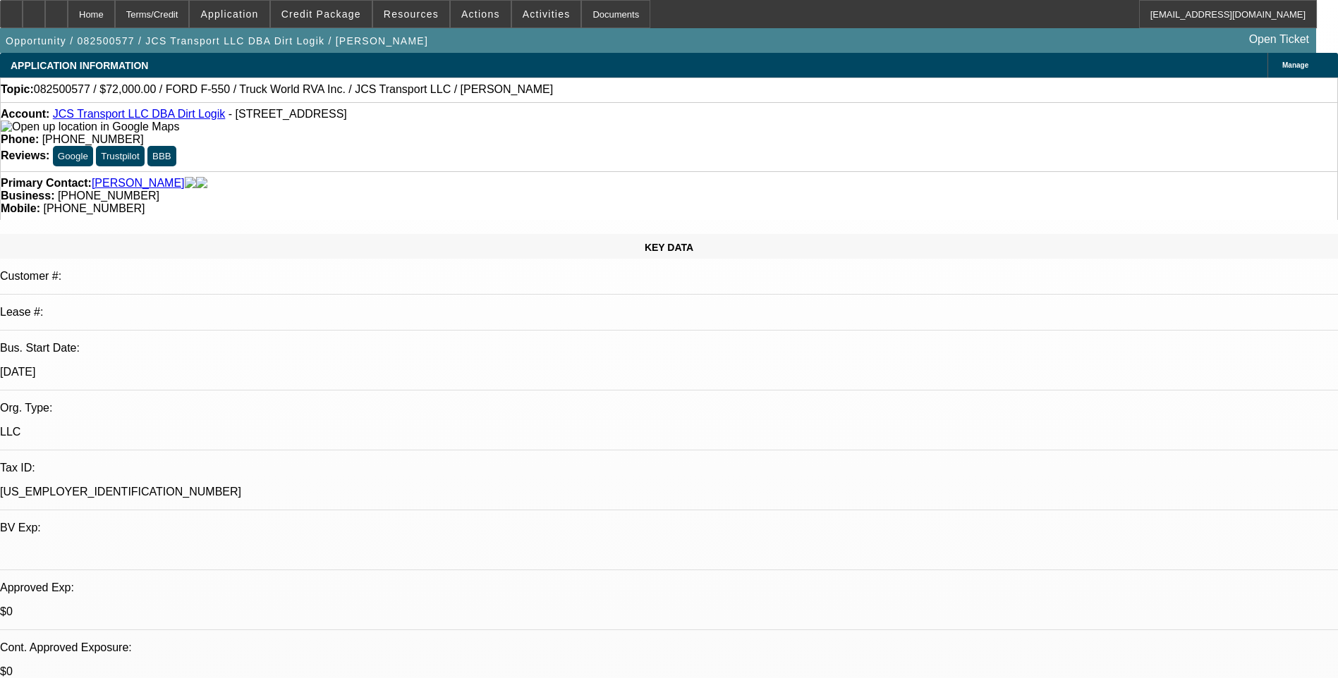
select select "1"
select select "6"
select select "1"
select select "6"
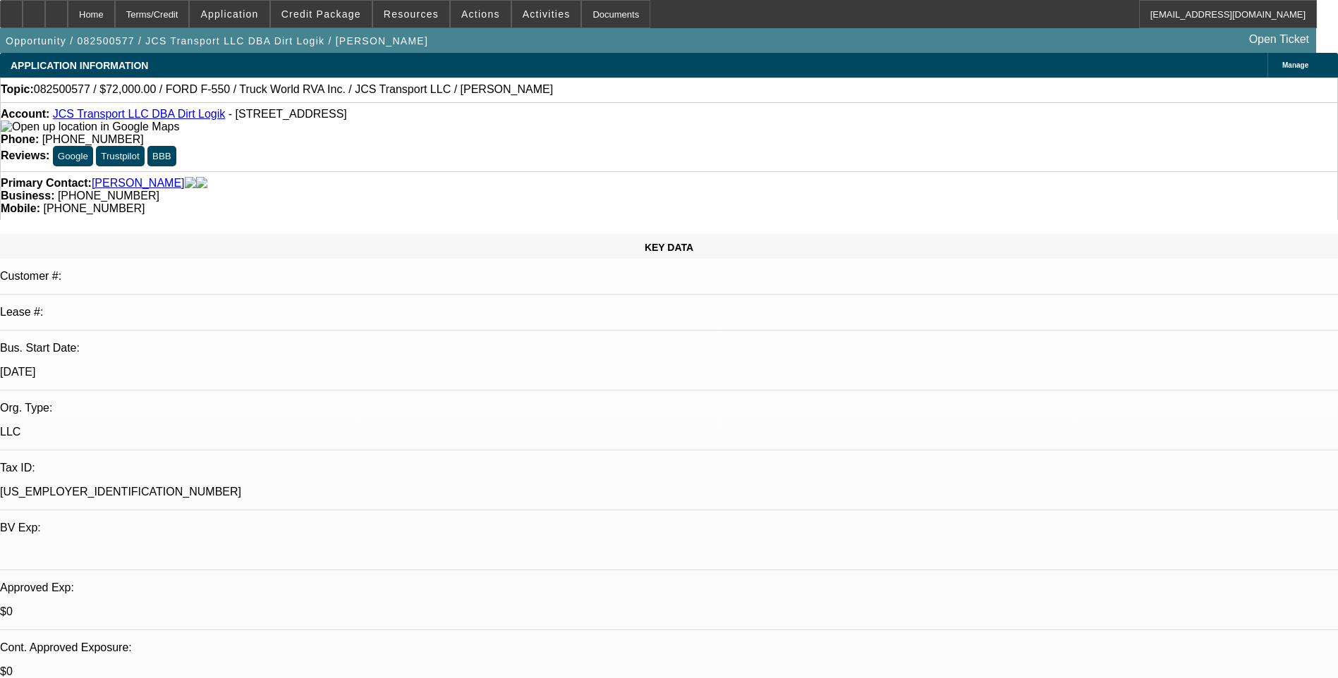
select select "1"
select select "6"
click at [331, 23] on span at bounding box center [321, 14] width 101 height 34
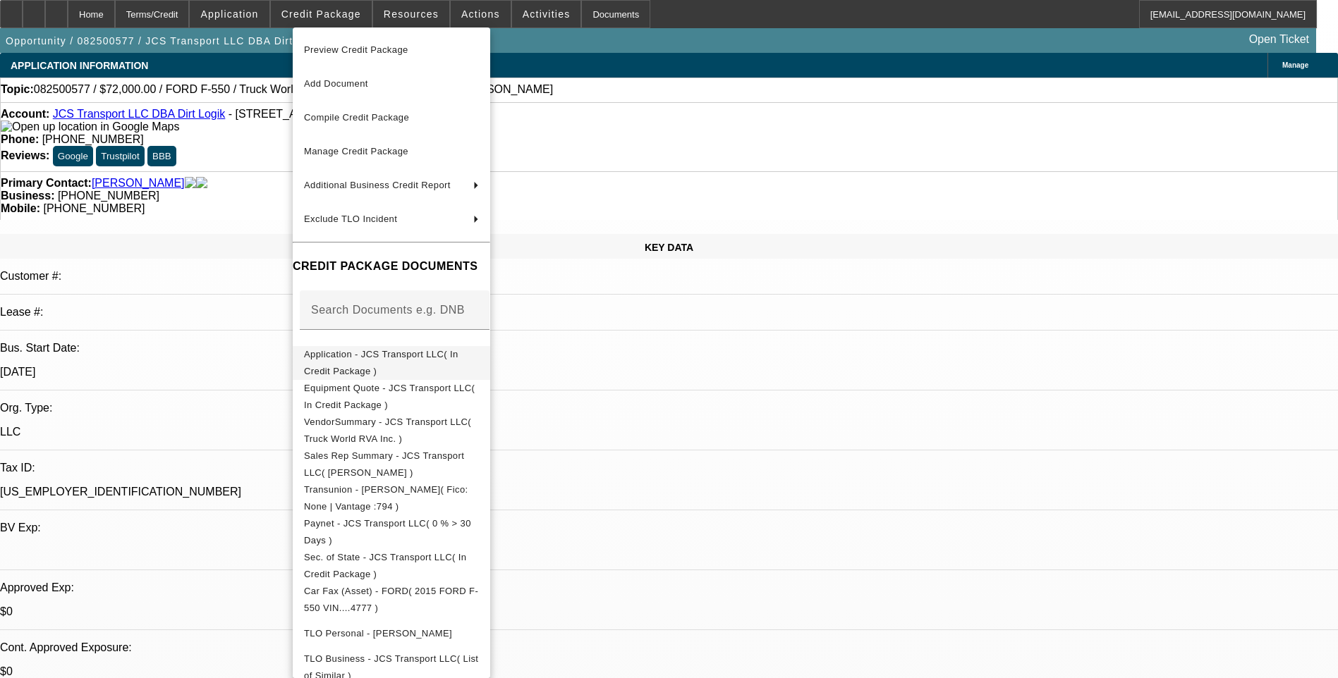
click at [405, 358] on span "Application - JCS Transport LLC( In Credit Package )" at bounding box center [381, 363] width 154 height 28
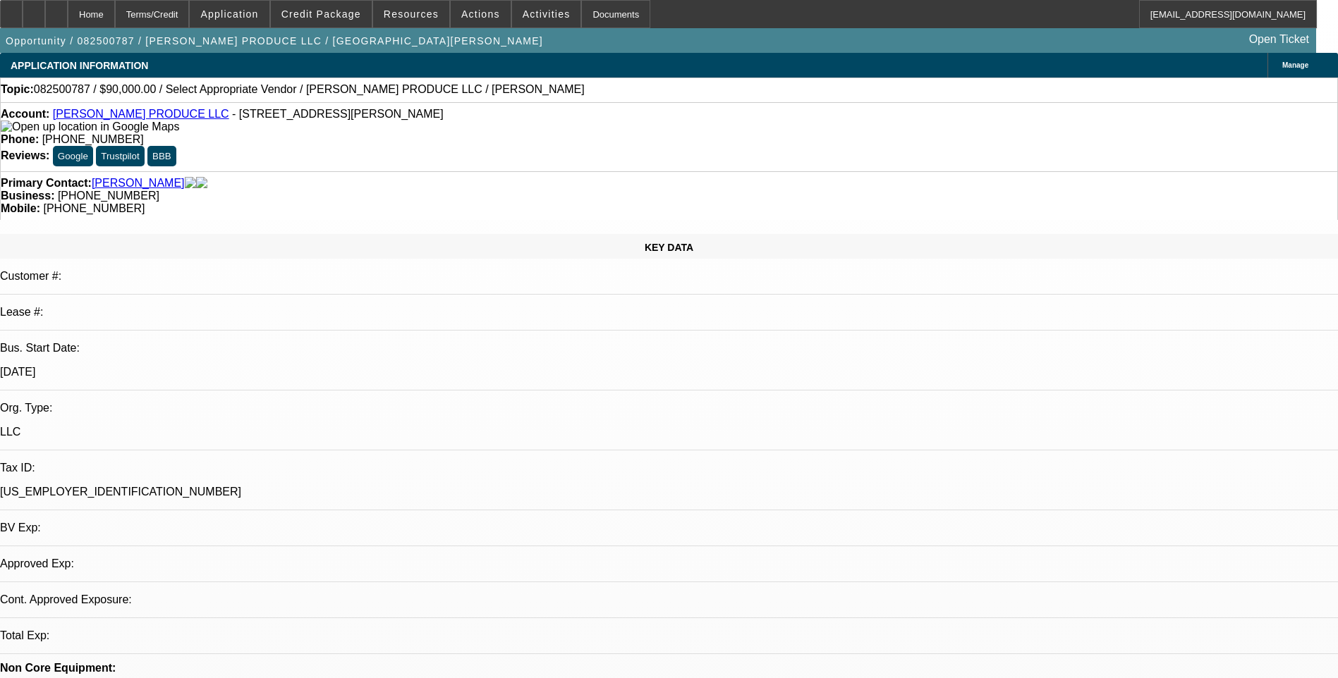
select select "0"
select select "2"
select select "0.1"
select select "1"
select select "2"
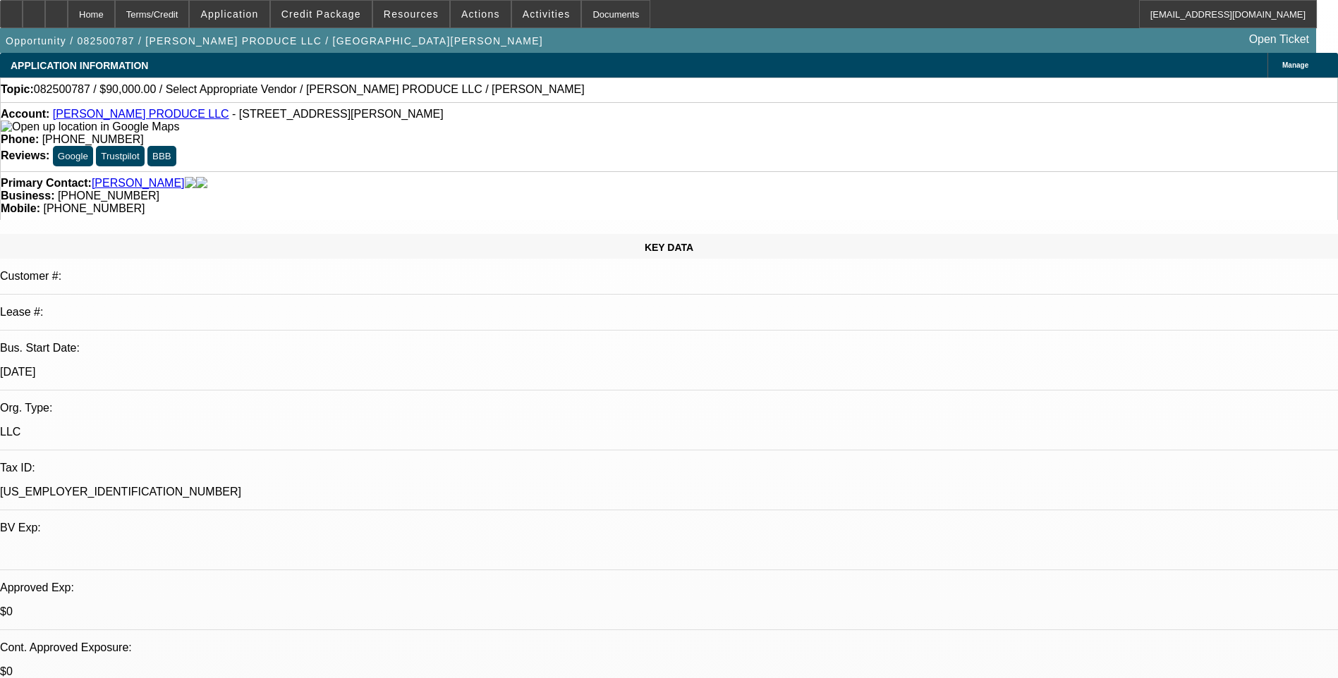
select select "4"
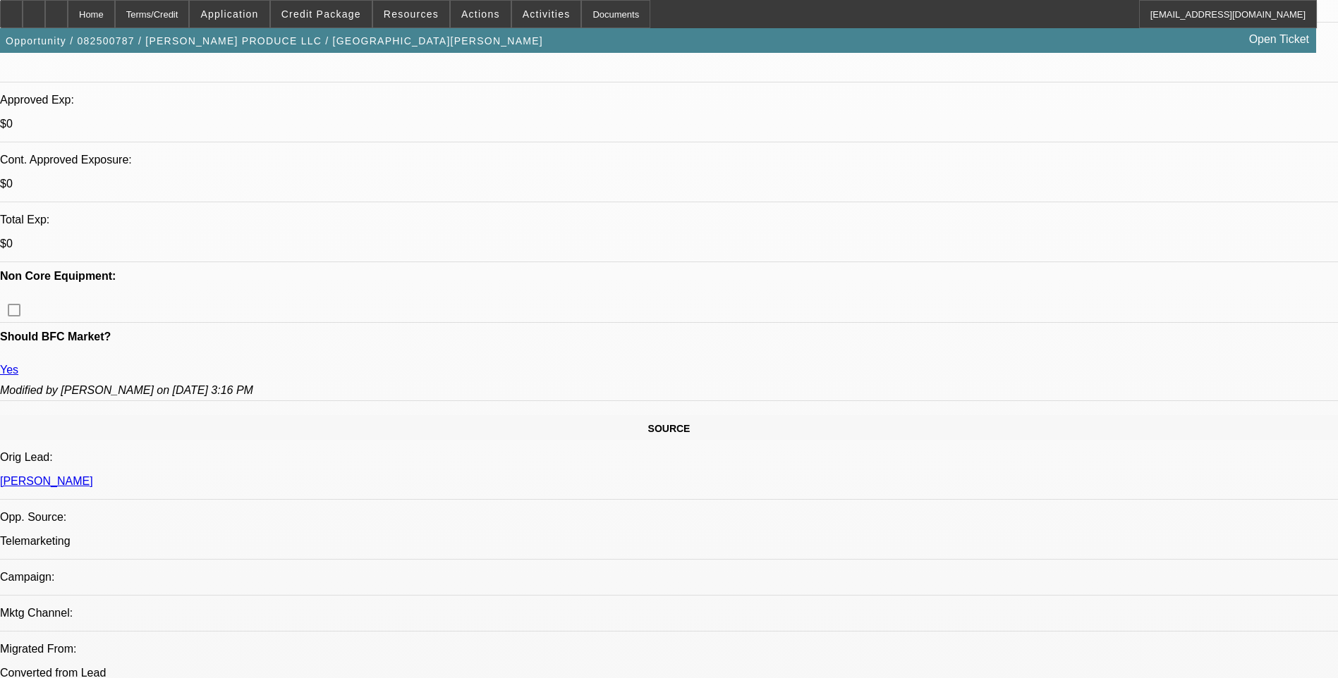
scroll to position [494, 0]
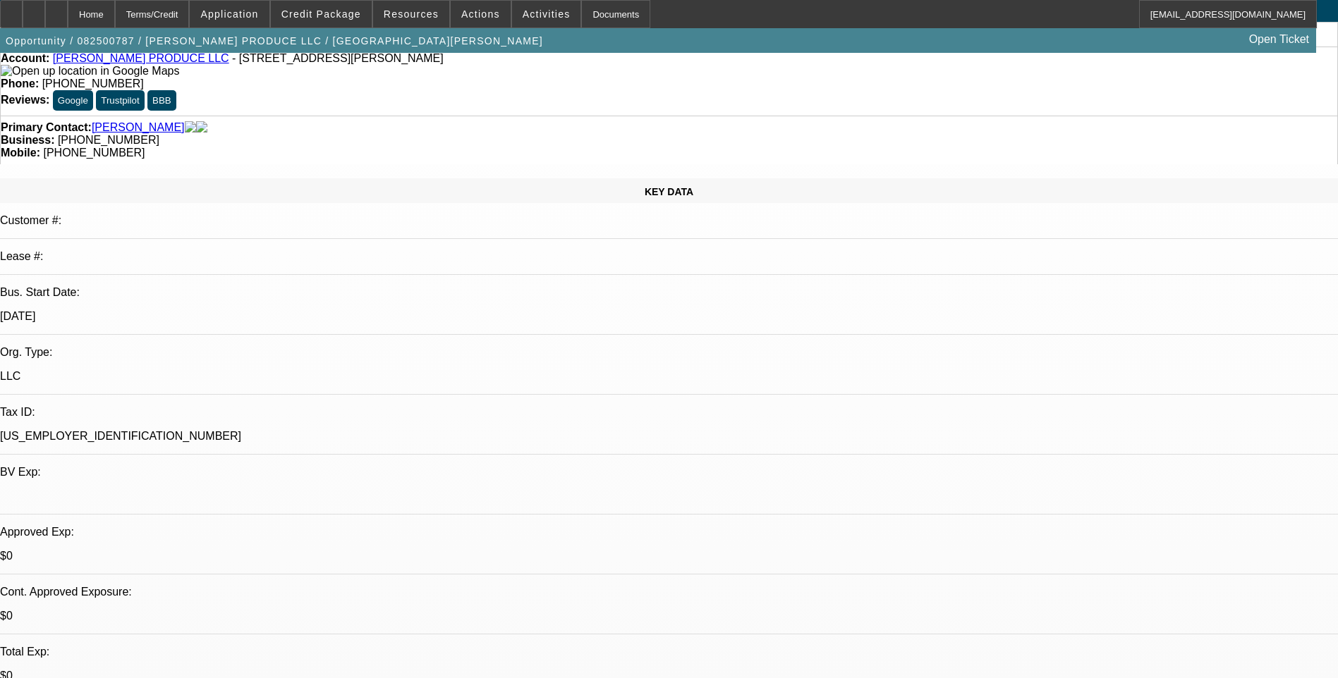
scroll to position [0, 0]
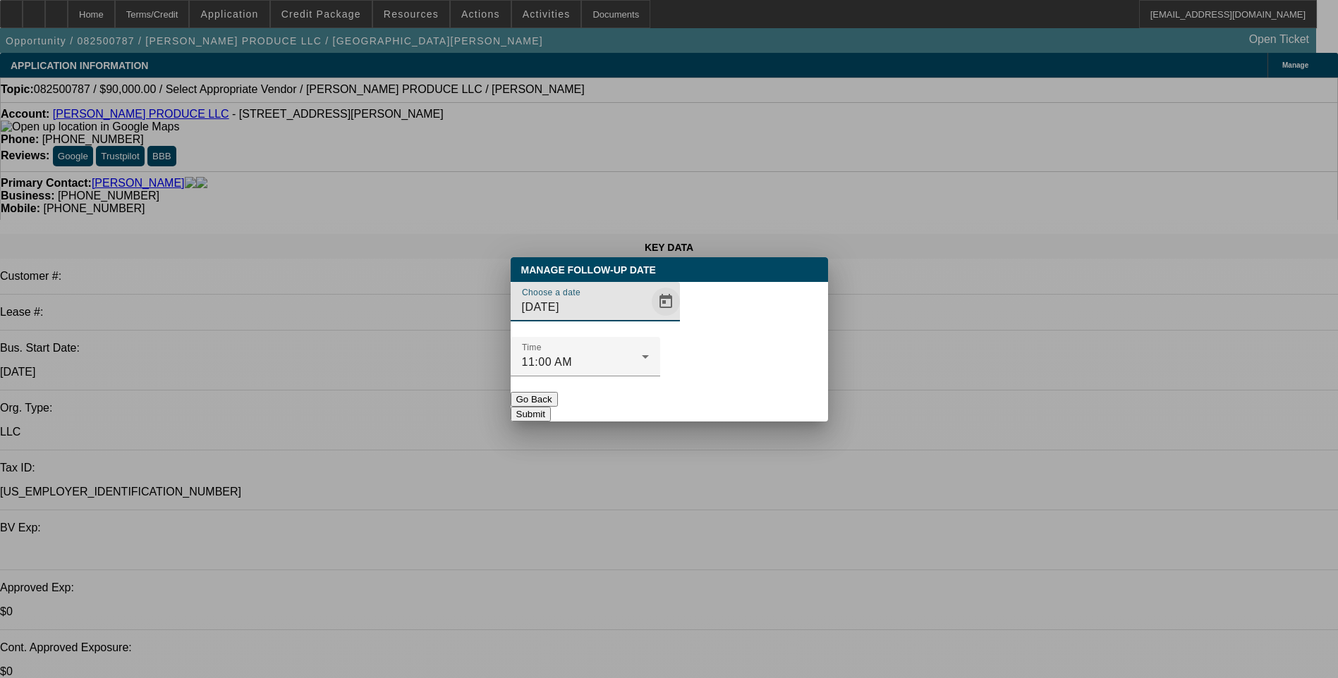
click at [649, 319] on span "Open calendar" at bounding box center [666, 302] width 34 height 34
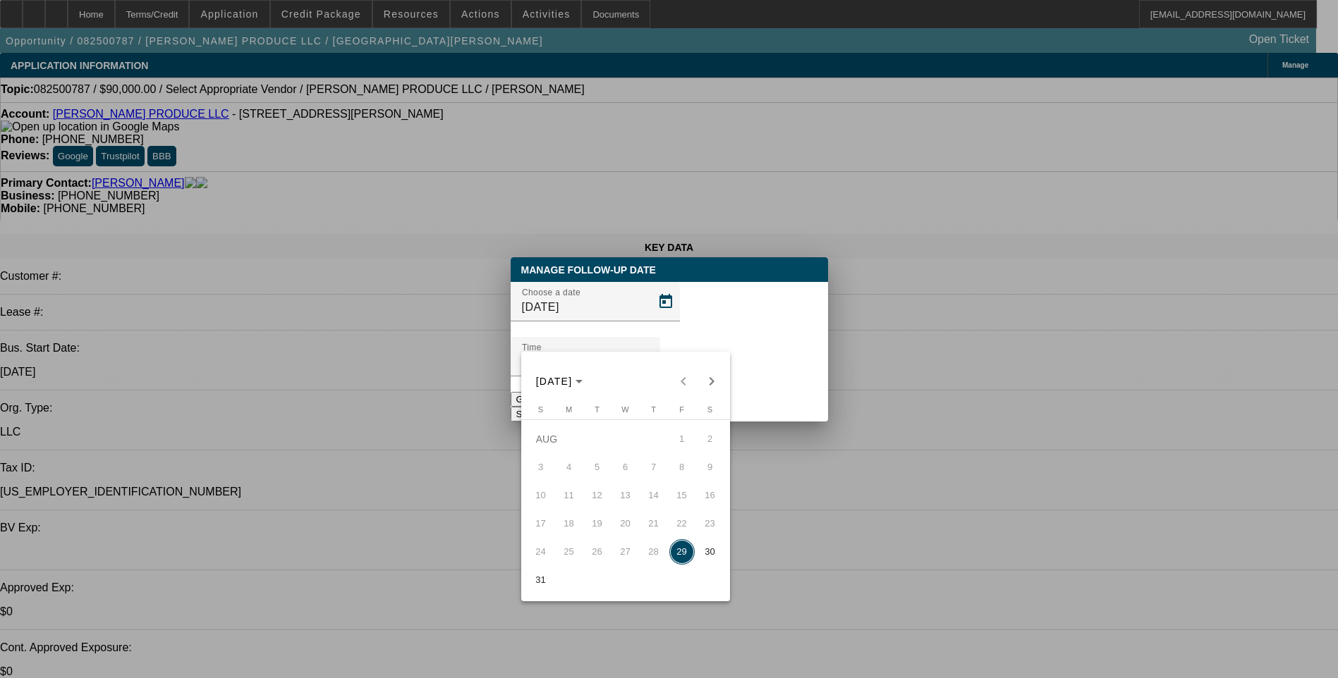
click at [709, 375] on span "Next month" at bounding box center [711, 381] width 28 height 28
click at [601, 477] on span "2" at bounding box center [597, 467] width 25 height 25
type input "[DATE]"
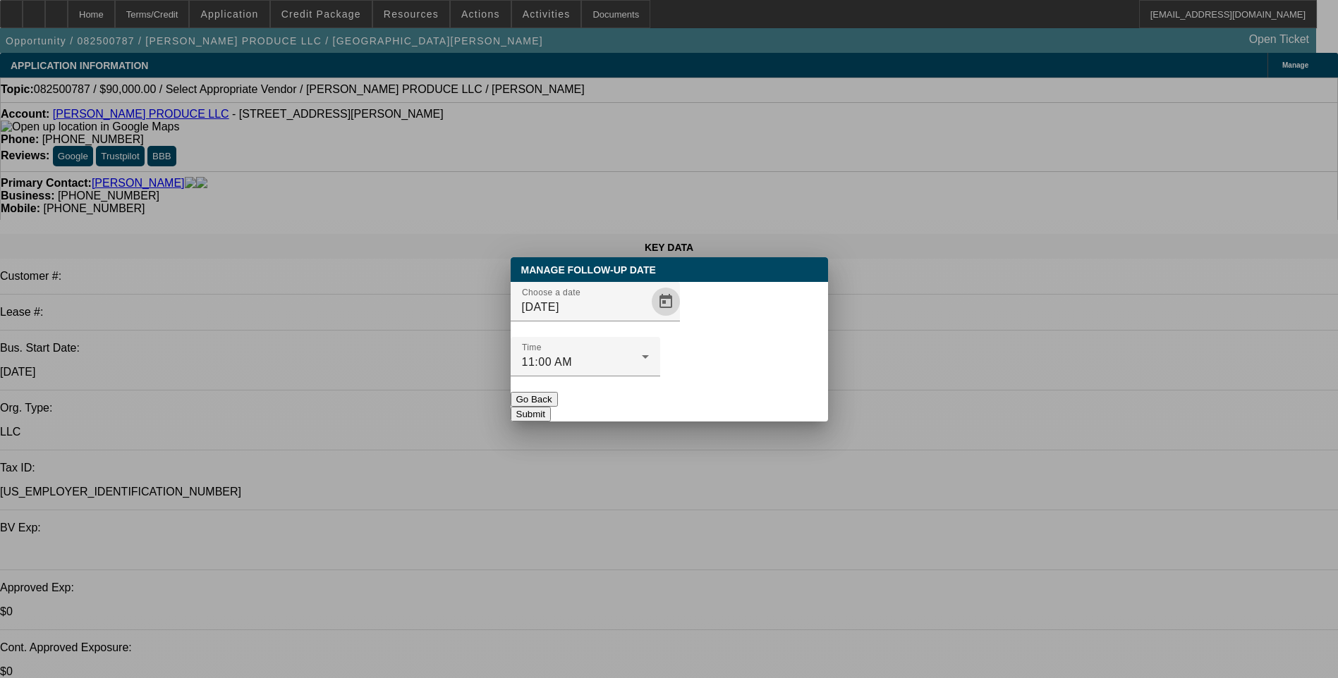
click at [551, 407] on button "Submit" at bounding box center [531, 414] width 40 height 15
